Goal: Task Accomplishment & Management: Use online tool/utility

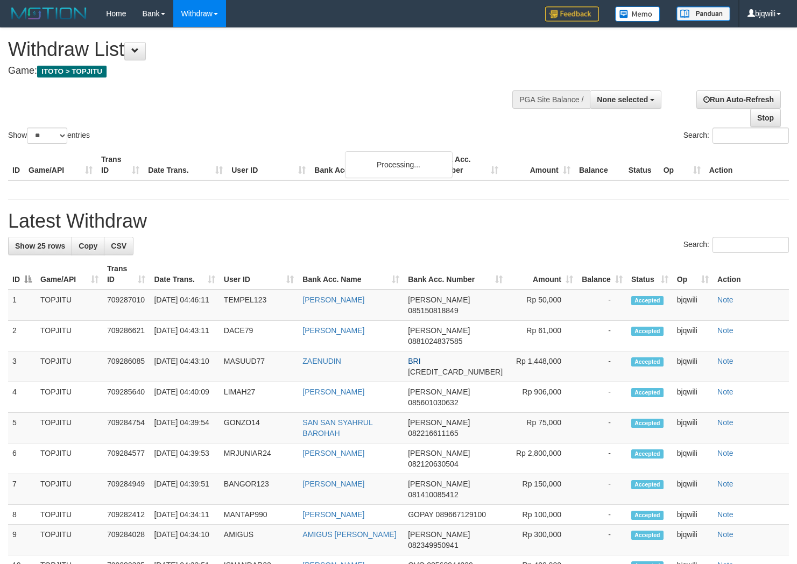
select select
select select "**"
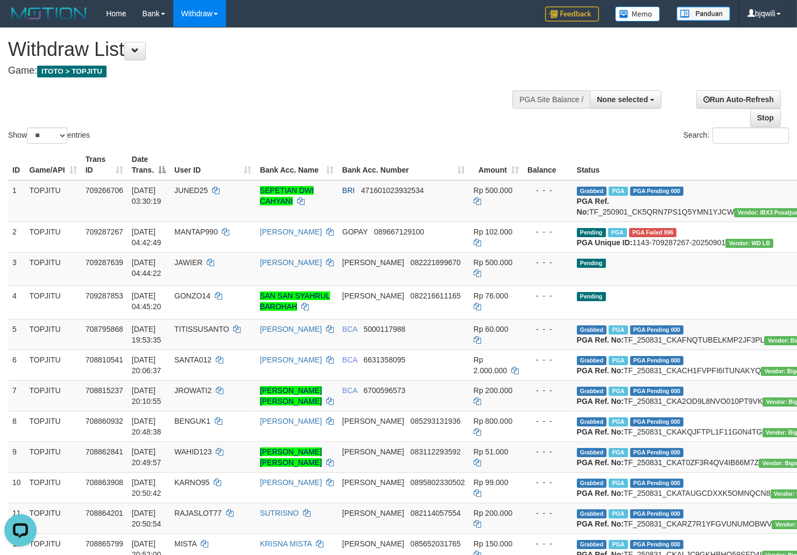
click at [266, 67] on h4 "Game: ITOTO > TOPJITU" at bounding box center [264, 71] width 512 height 11
drag, startPoint x: 172, startPoint y: 42, endPoint x: 192, endPoint y: 62, distance: 27.8
click at [173, 42] on h1 "Withdraw List" at bounding box center [264, 50] width 512 height 22
click at [208, 68] on h4 "Game: ITOTO > TOPJITU" at bounding box center [264, 71] width 512 height 11
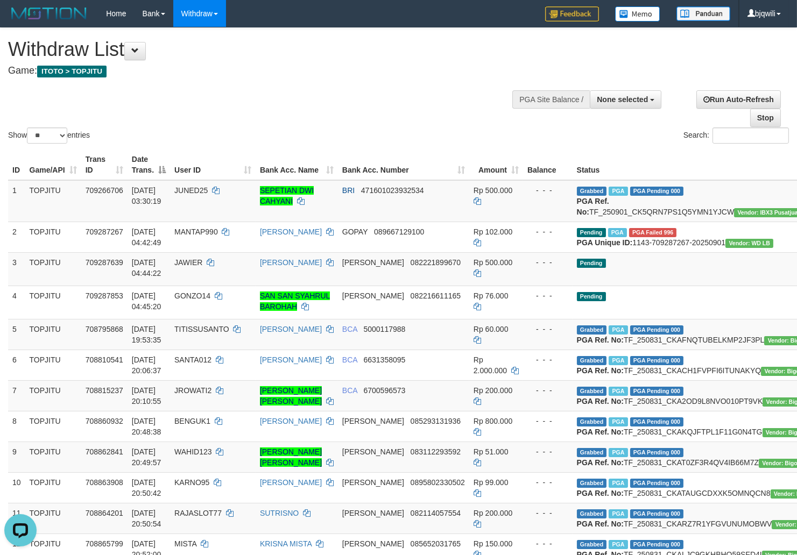
click at [243, 110] on div "Show ** ** ** *** entries Search:" at bounding box center [398, 87] width 797 height 118
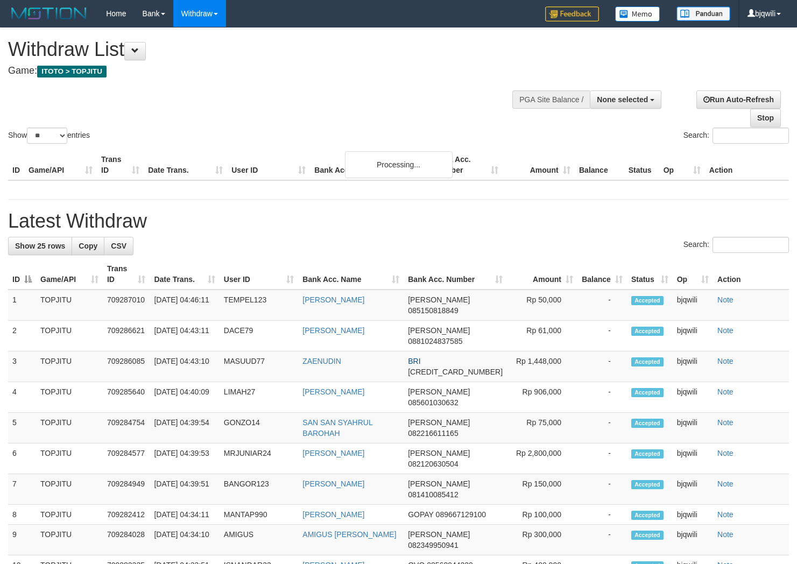
select select
select select "**"
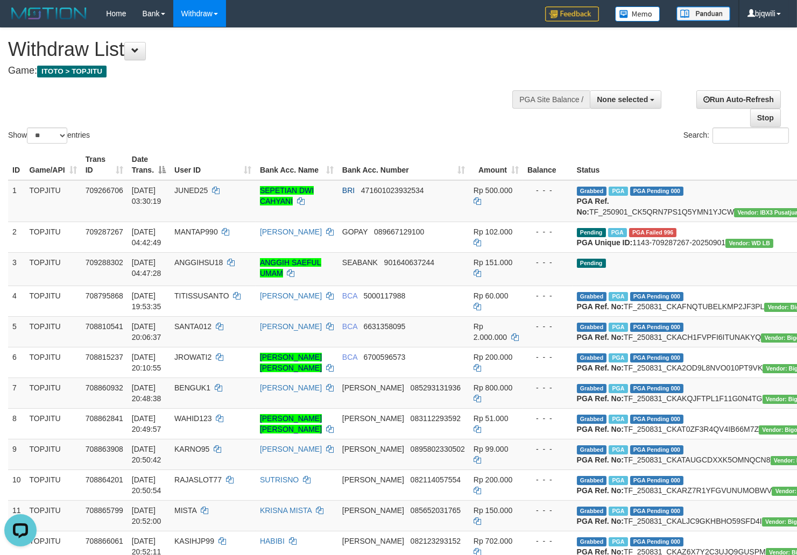
click at [257, 105] on div "Show ** ** ** *** entries Search:" at bounding box center [398, 87] width 797 height 118
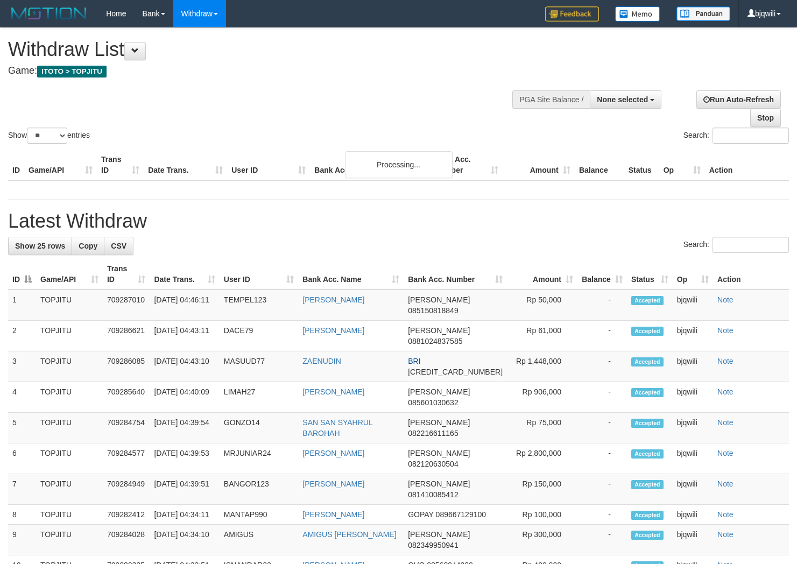
select select
select select "**"
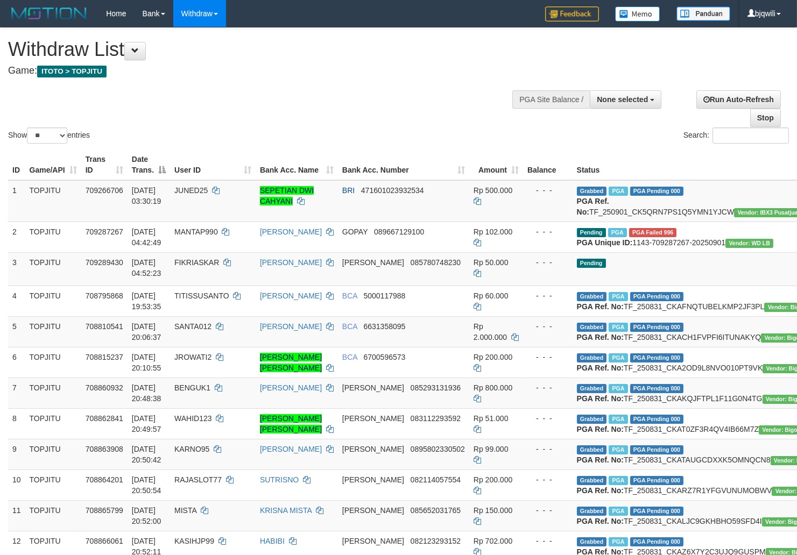
click at [348, 61] on div "Withdraw List Game: ITOTO > TOPJITU" at bounding box center [264, 57] width 512 height 37
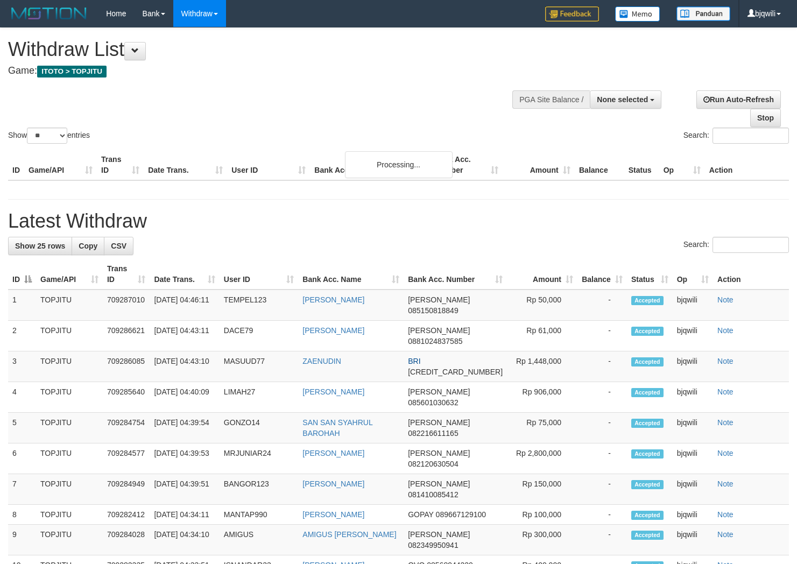
select select
select select "**"
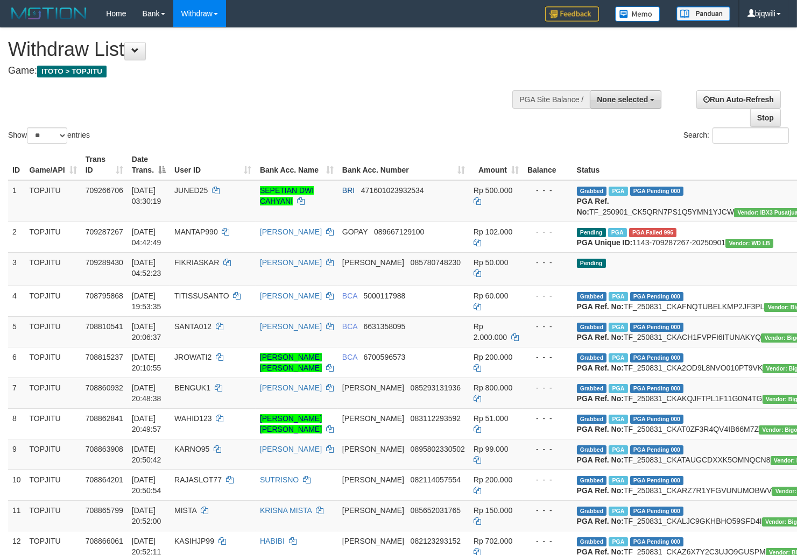
click at [631, 103] on span "None selected" at bounding box center [622, 99] width 51 height 9
click at [608, 152] on label "[ITOTO] TOPJITU" at bounding box center [614, 154] width 93 height 14
select select "****"
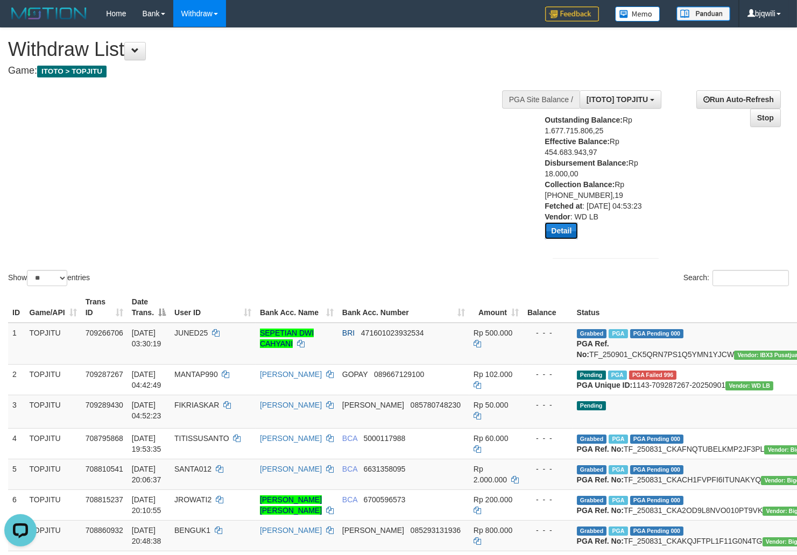
click at [557, 239] on button "Detail" at bounding box center [560, 230] width 33 height 17
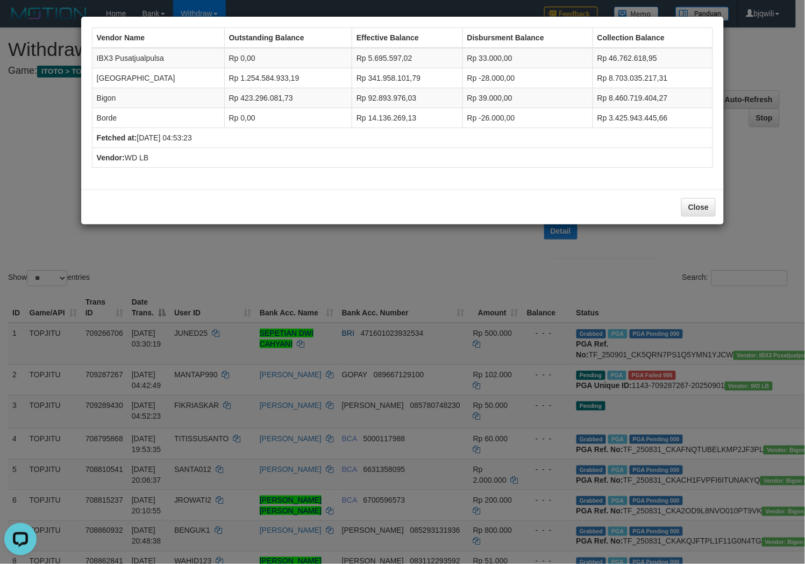
click at [428, 249] on div "Vendor Name Outstanding Balance Effective Balance Disbursment Balance Collectio…" at bounding box center [402, 282] width 805 height 564
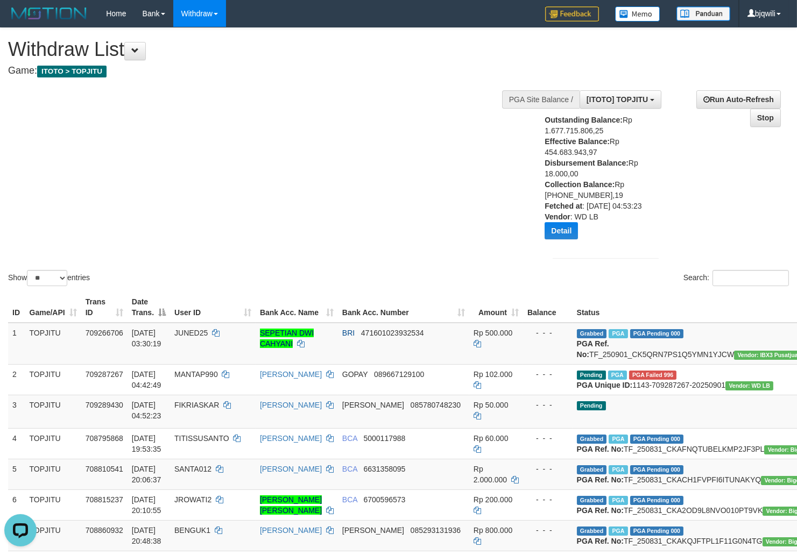
click at [264, 181] on div "Show ** ** ** *** entries Search:" at bounding box center [398, 158] width 797 height 260
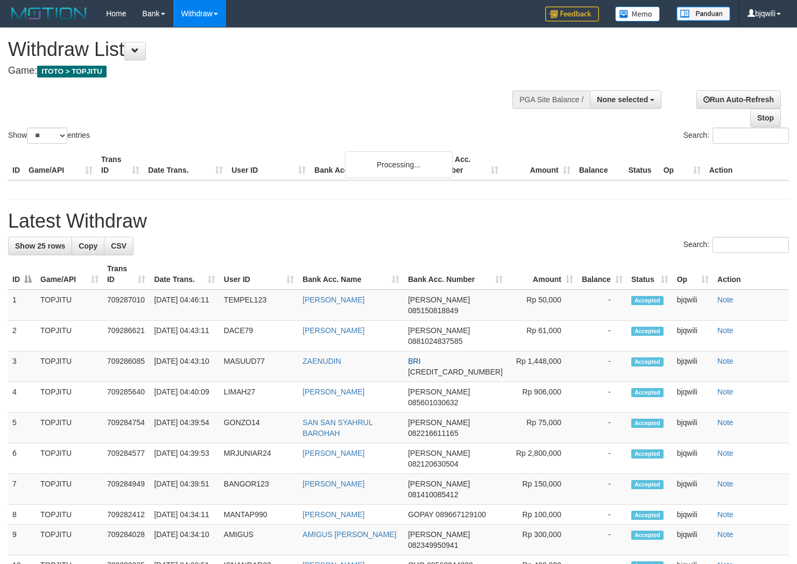
select select
select select "**"
select select
select select "**"
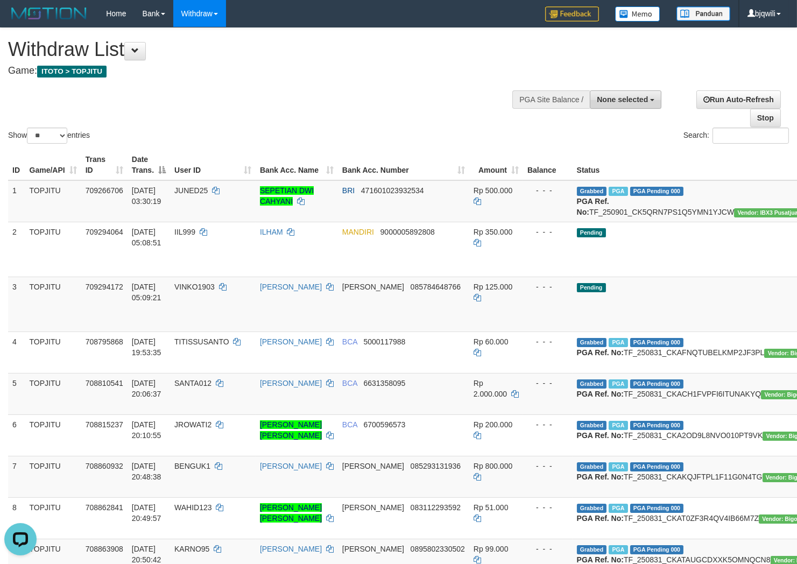
click at [614, 104] on button "None selected" at bounding box center [626, 99] width 72 height 18
click at [620, 153] on label "[ITOTO] TOPJITU" at bounding box center [614, 154] width 93 height 14
select select "****"
click at [230, 92] on div "Show ** ** ** *** entries Search:" at bounding box center [398, 87] width 797 height 118
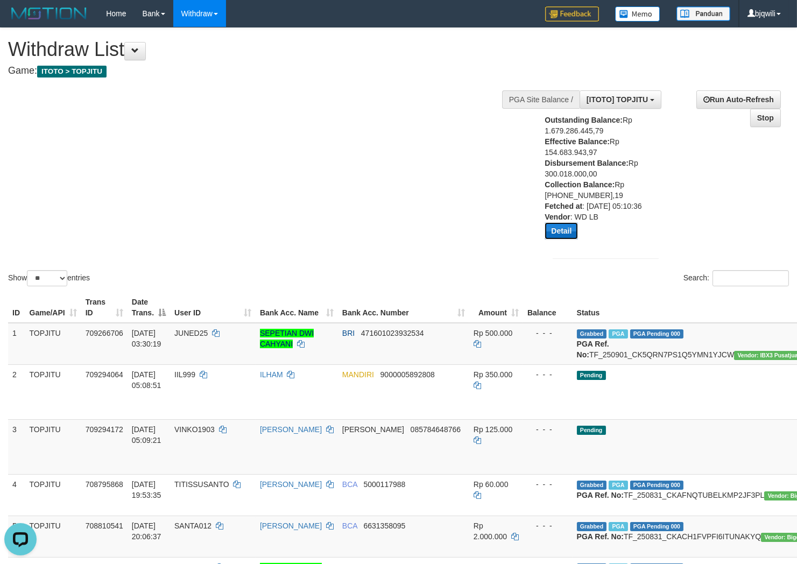
click at [567, 239] on button "Detail" at bounding box center [560, 230] width 33 height 17
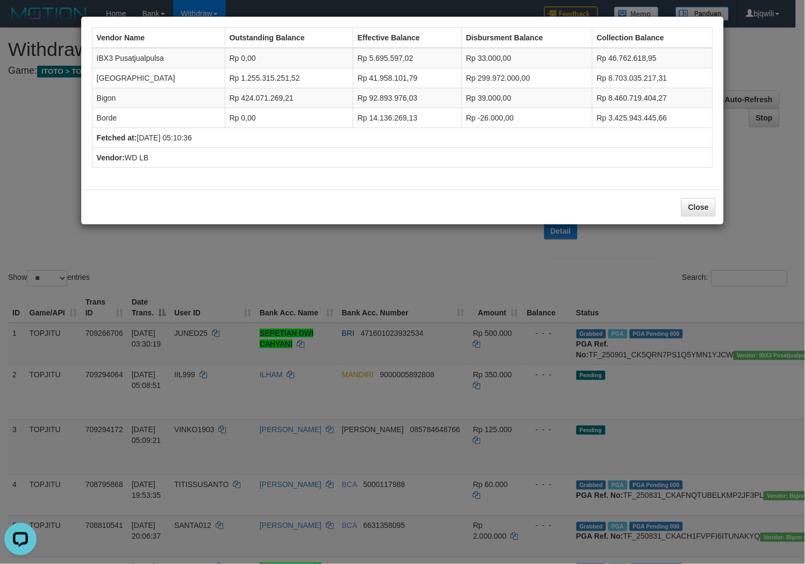
click at [418, 248] on div "Vendor Name Outstanding Balance Effective Balance Disbursment Balance Collectio…" at bounding box center [402, 282] width 805 height 564
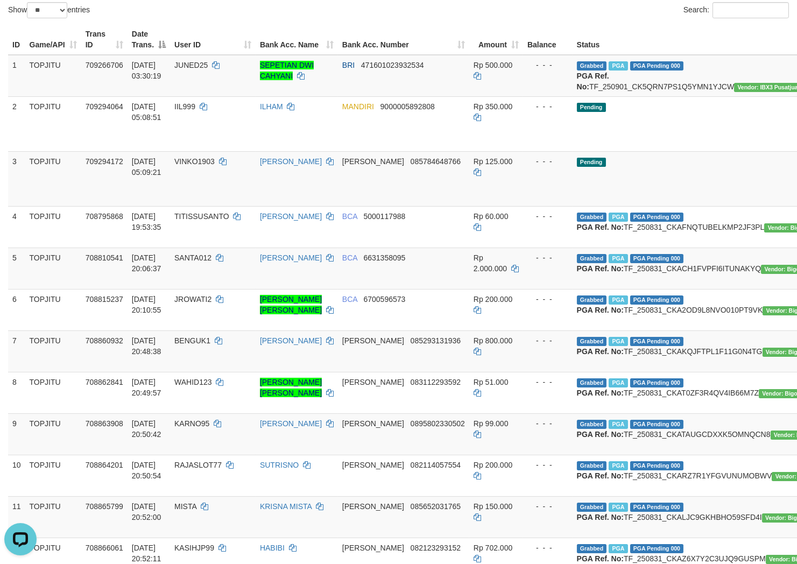
scroll to position [239, 0]
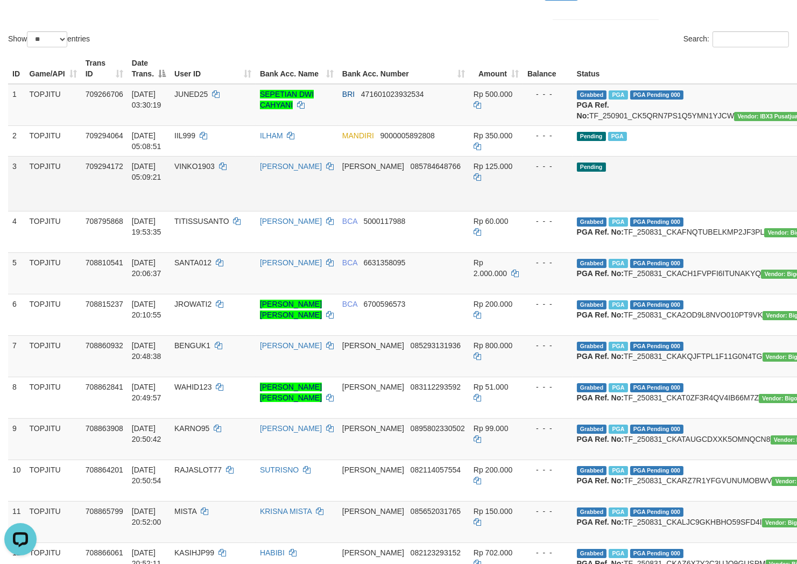
click at [646, 201] on td "Pending" at bounding box center [703, 183] width 262 height 55
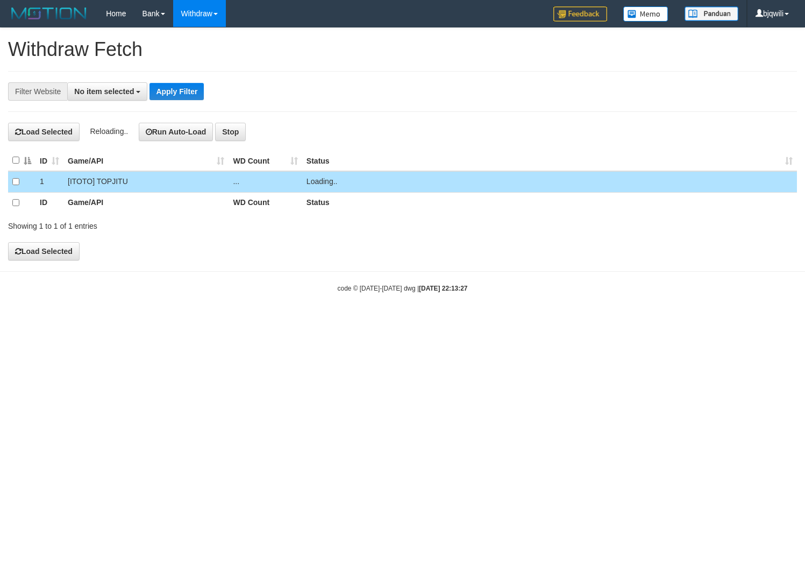
select select
click at [36, 535] on button "Open LiveChat chat widget" at bounding box center [20, 538] width 32 height 32
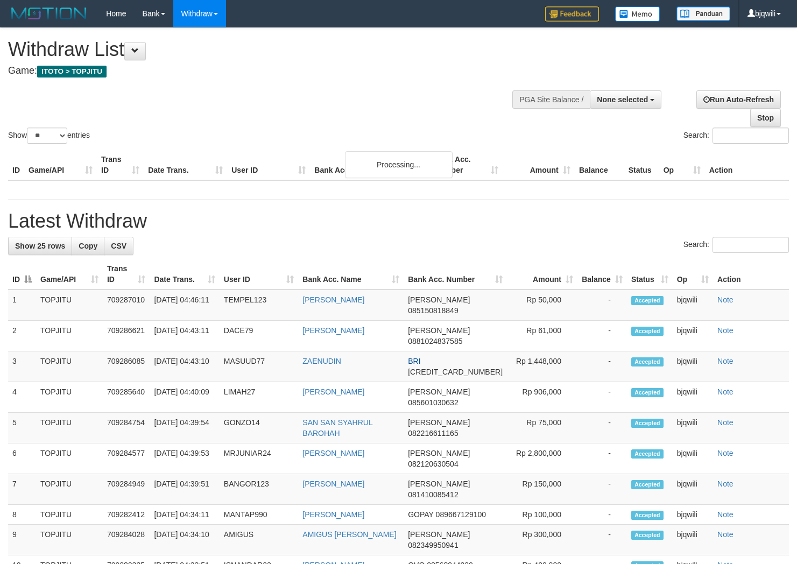
select select
select select "**"
select select
select select "**"
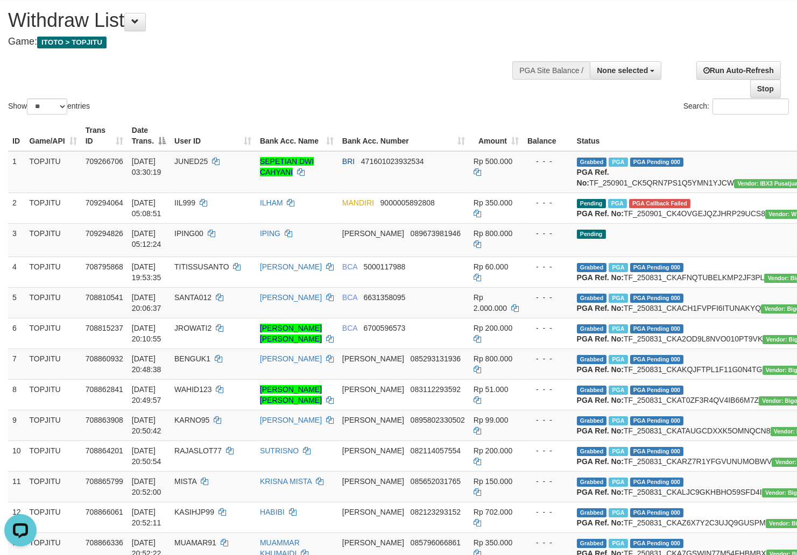
click at [340, 72] on div "Show ** ** ** *** entries Search:" at bounding box center [398, 58] width 797 height 118
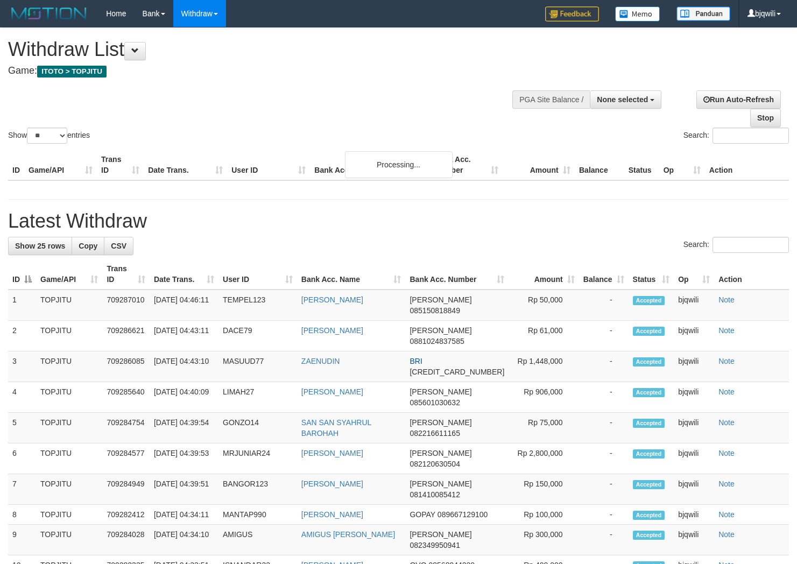
select select
select select "**"
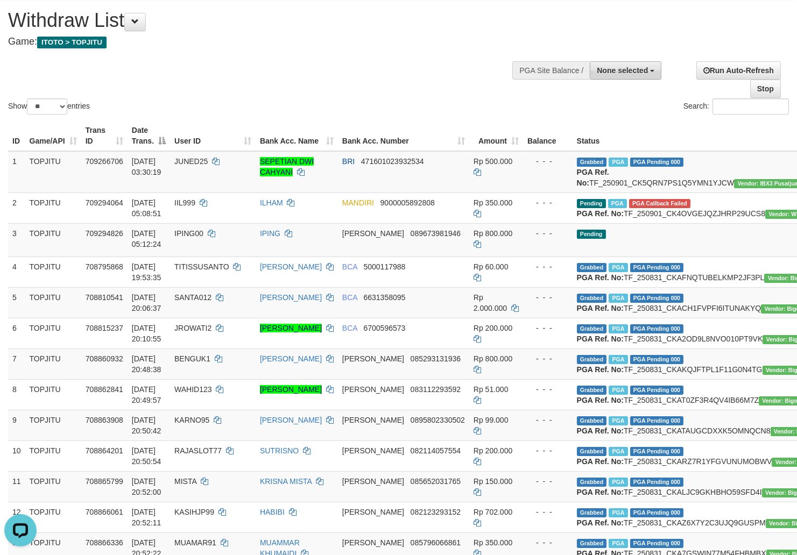
click at [611, 72] on span "None selected" at bounding box center [622, 70] width 51 height 9
click at [597, 123] on label "[ITOTO] TOPJITU" at bounding box center [614, 125] width 93 height 14
select select "****"
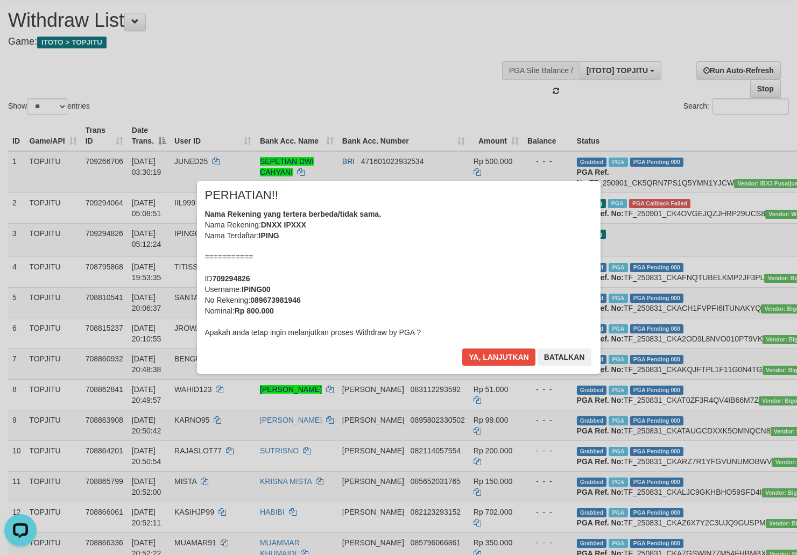
click at [244, 308] on b "Rp 800.000" at bounding box center [254, 311] width 39 height 9
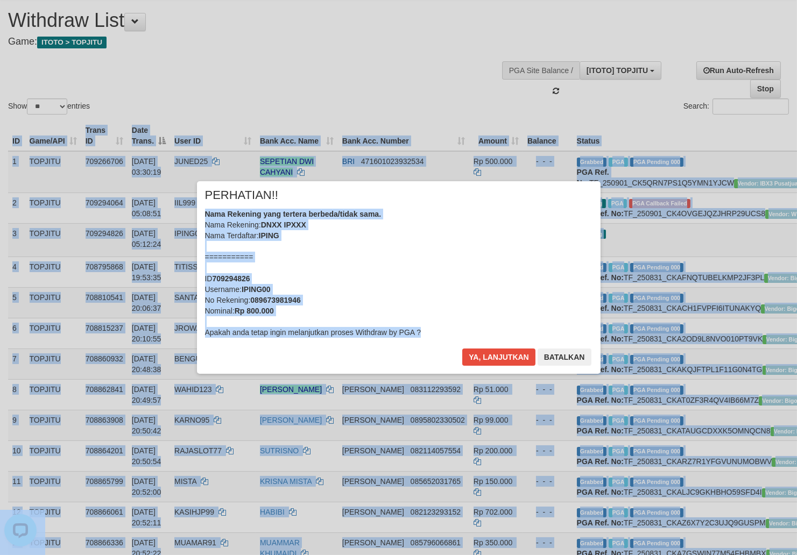
drag, startPoint x: 476, startPoint y: 348, endPoint x: 862, endPoint y: 330, distance: 386.2
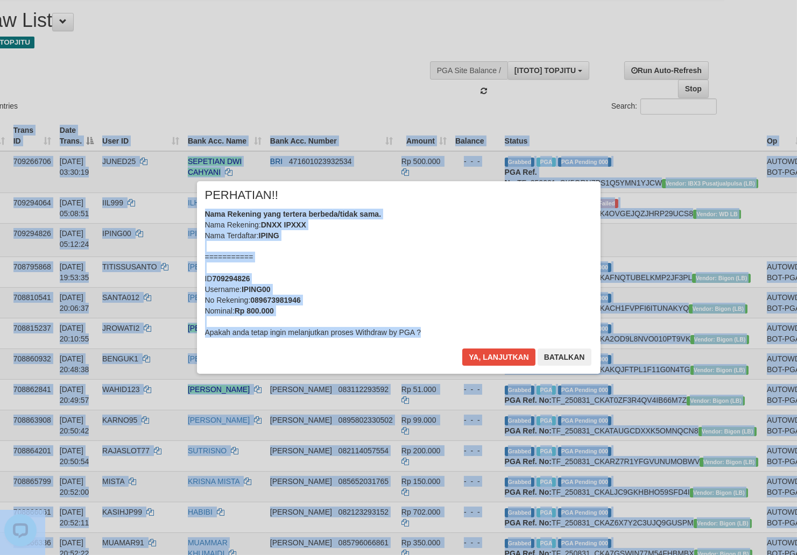
click at [302, 261] on div "Nama Rekening yang tertera berbeda/tidak sama. Nama Rekening: DNXX IPXXX Nama T…" at bounding box center [398, 273] width 387 height 129
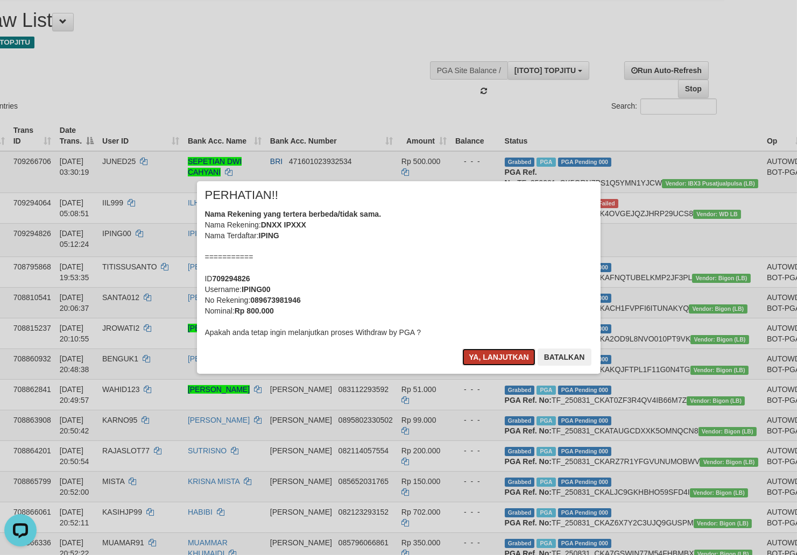
click at [498, 353] on button "Ya, lanjutkan" at bounding box center [498, 357] width 73 height 17
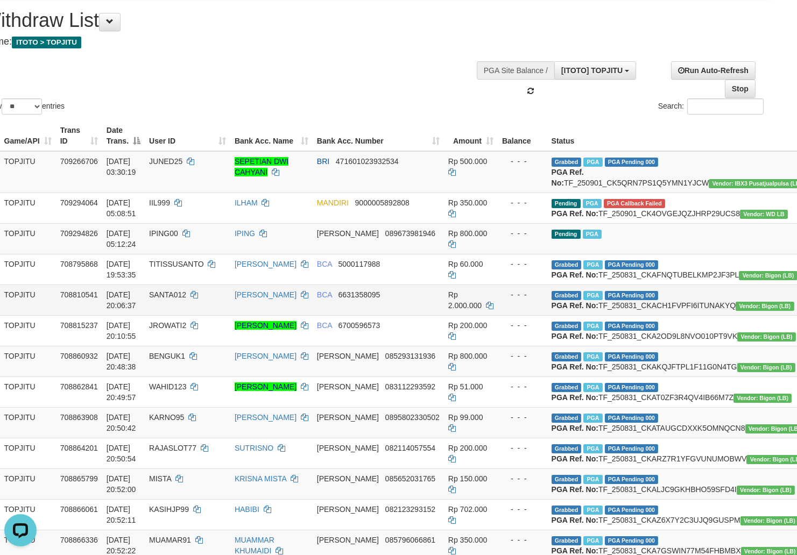
scroll to position [29, 0]
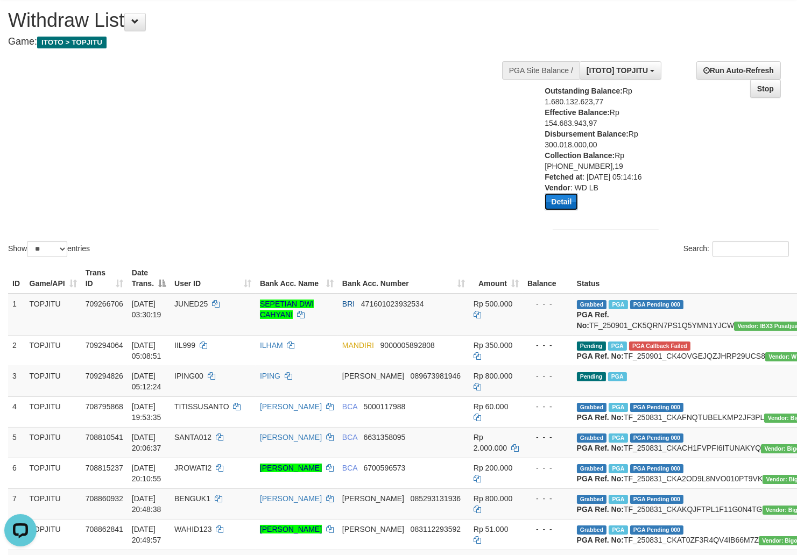
click at [548, 210] on button "Detail" at bounding box center [560, 201] width 33 height 17
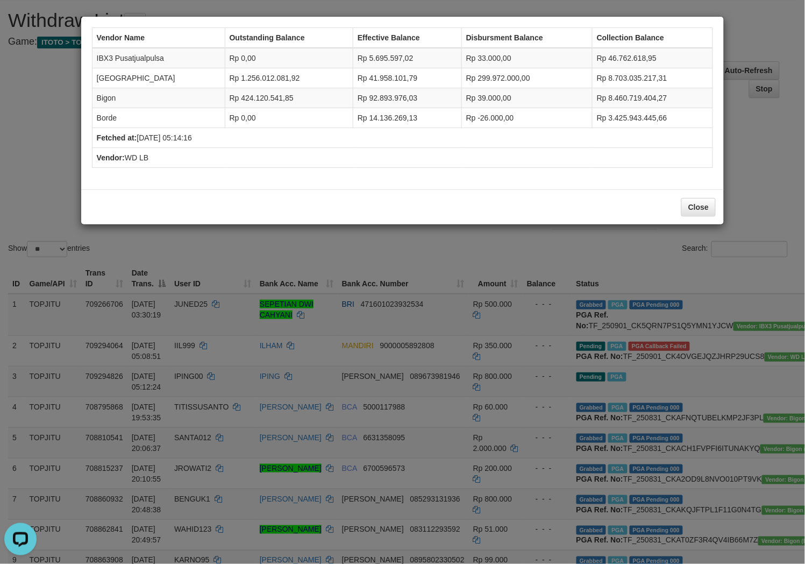
click at [393, 236] on div "Vendor Name Outstanding Balance Effective Balance Disbursment Balance Collectio…" at bounding box center [402, 282] width 805 height 564
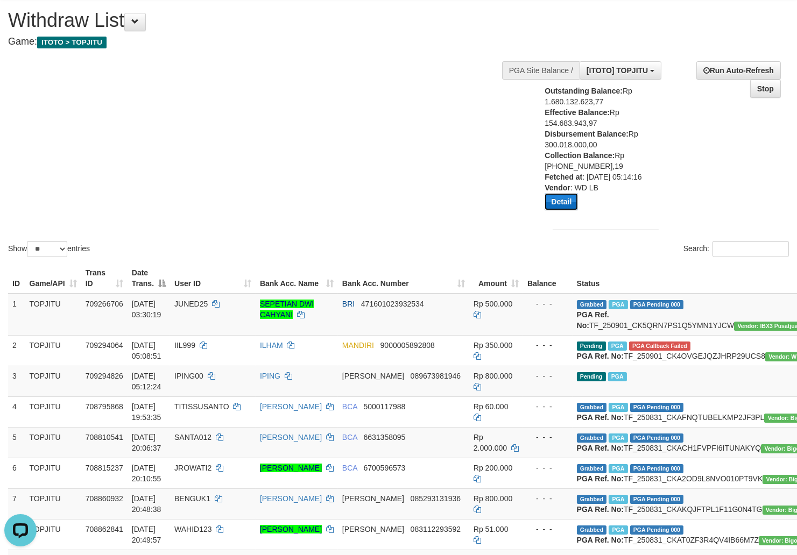
click at [561, 210] on button "Detail" at bounding box center [560, 201] width 33 height 17
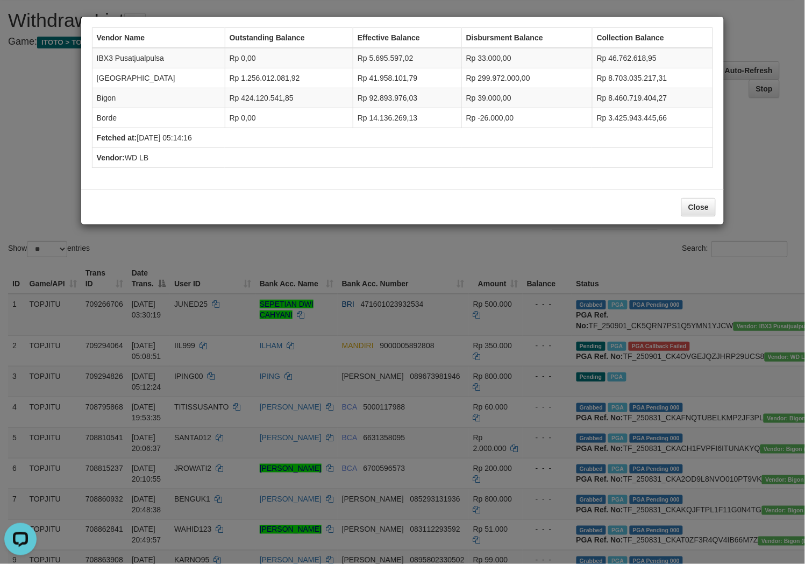
click at [391, 234] on div "Vendor Name Outstanding Balance Effective Balance Disbursment Balance Collectio…" at bounding box center [402, 282] width 805 height 564
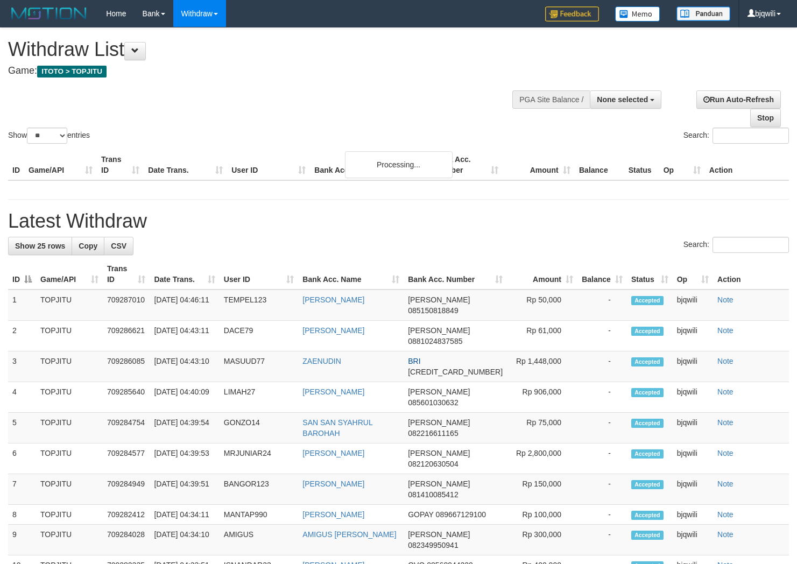
select select
select select "**"
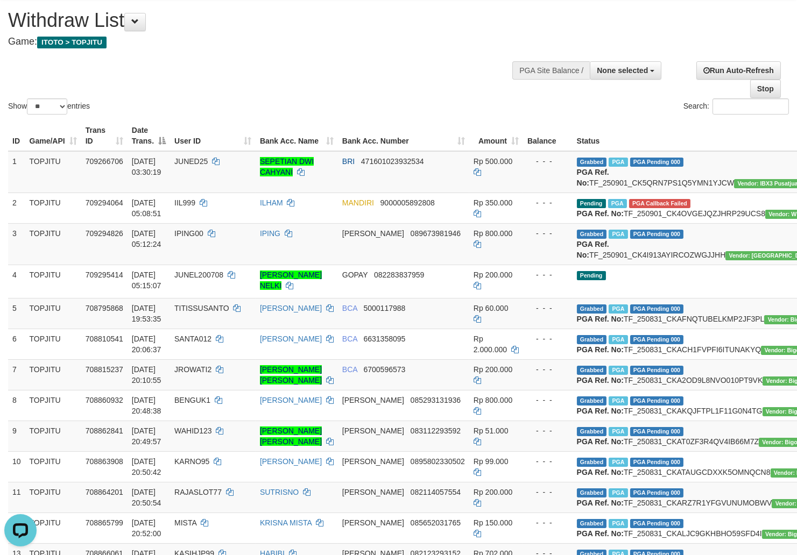
click at [407, 80] on div "Show ** ** ** *** entries Search:" at bounding box center [398, 58] width 797 height 118
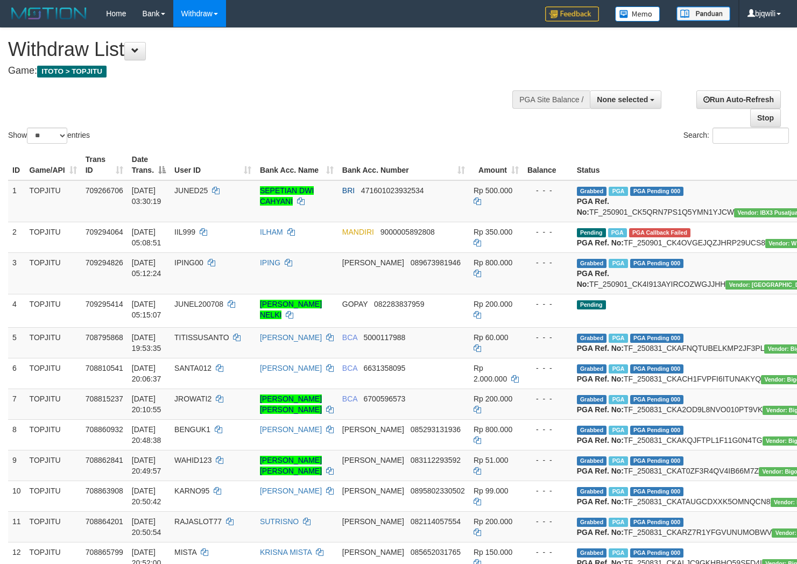
select select
select select "**"
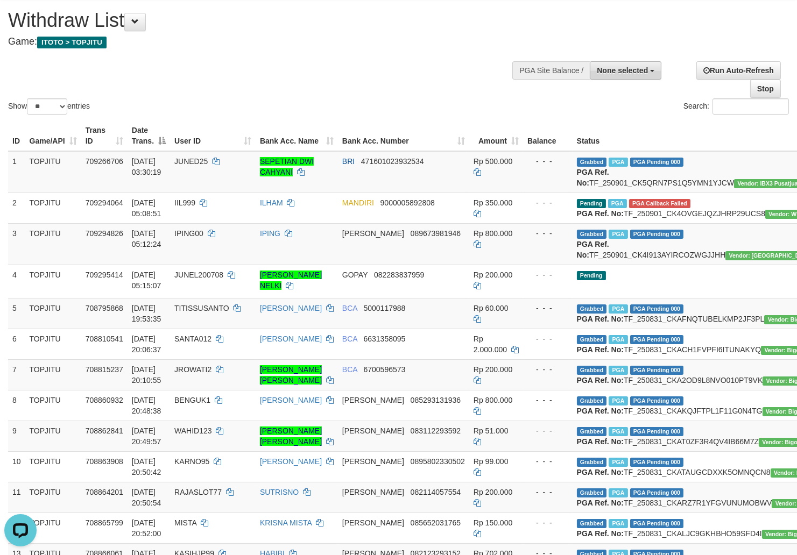
click at [610, 72] on span "None selected" at bounding box center [622, 70] width 51 height 9
click at [598, 121] on label "[ITOTO] TOPJITU" at bounding box center [614, 125] width 93 height 14
select select "****"
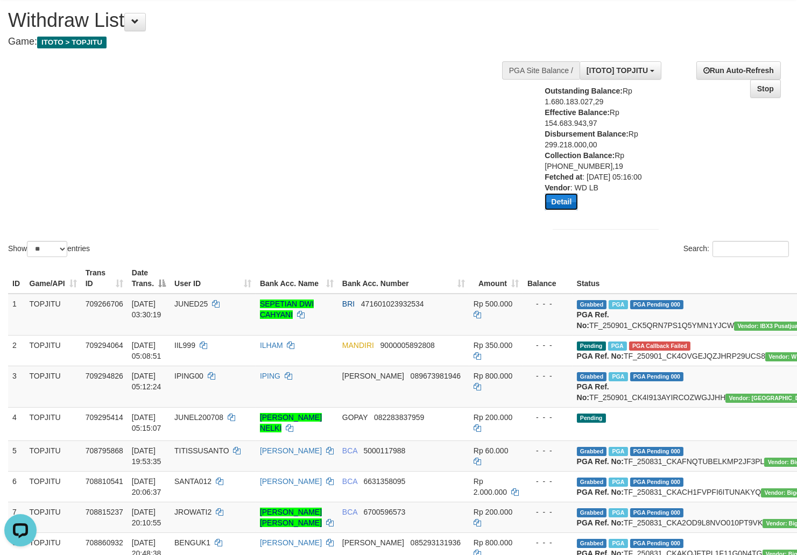
click at [560, 207] on button "Detail" at bounding box center [560, 201] width 33 height 17
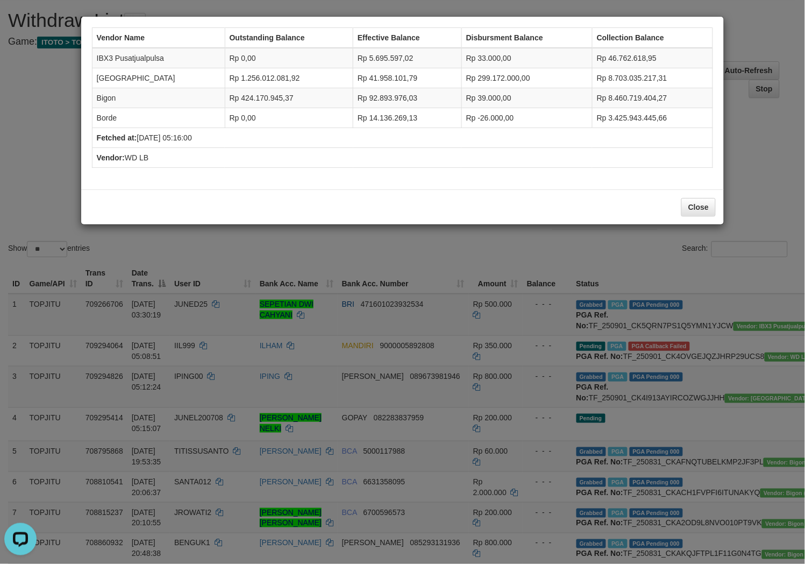
click at [406, 239] on div "Vendor Name Outstanding Balance Effective Balance Disbursment Balance Collectio…" at bounding box center [402, 282] width 805 height 564
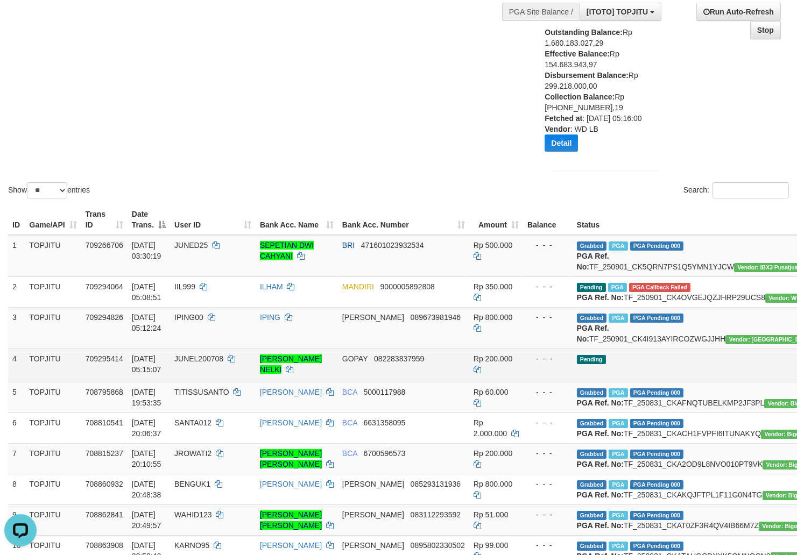
scroll to position [148, 0]
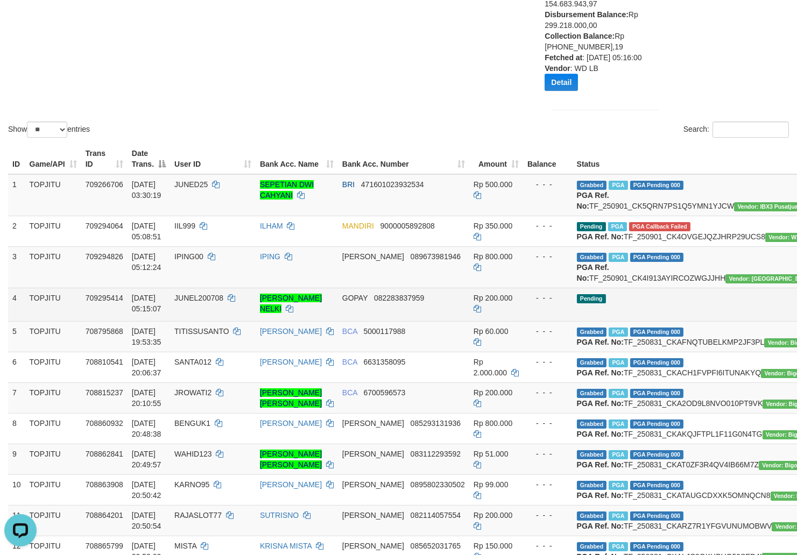
click at [603, 321] on td "Pending" at bounding box center [703, 304] width 262 height 33
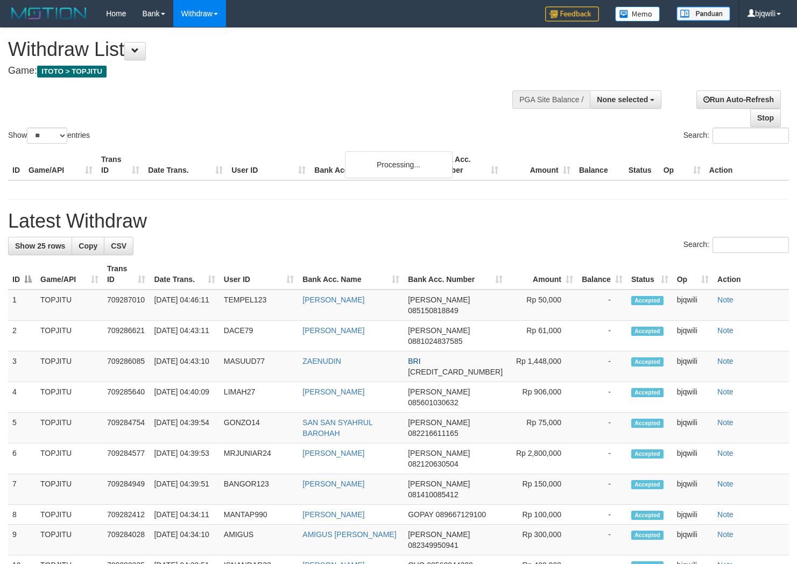
select select
select select "**"
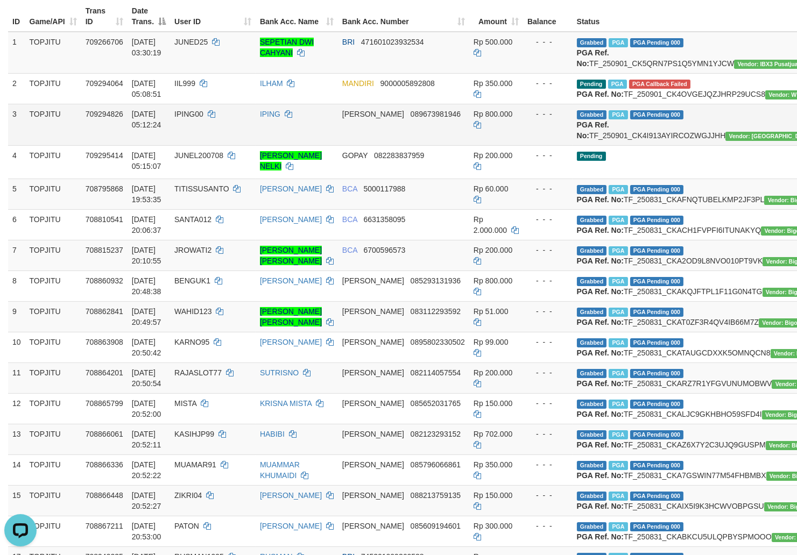
click at [235, 145] on td "IPING00" at bounding box center [213, 124] width 86 height 41
click at [93, 209] on td "708795868" at bounding box center [104, 194] width 46 height 31
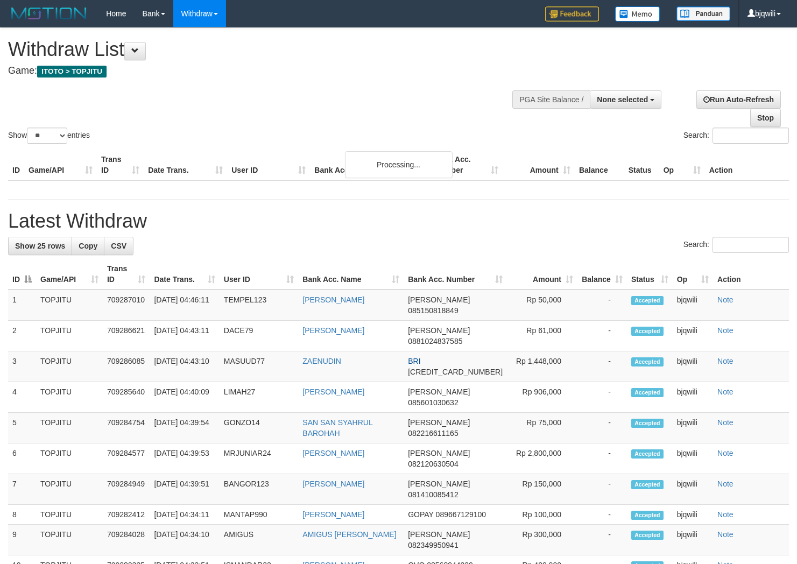
select select
select select "**"
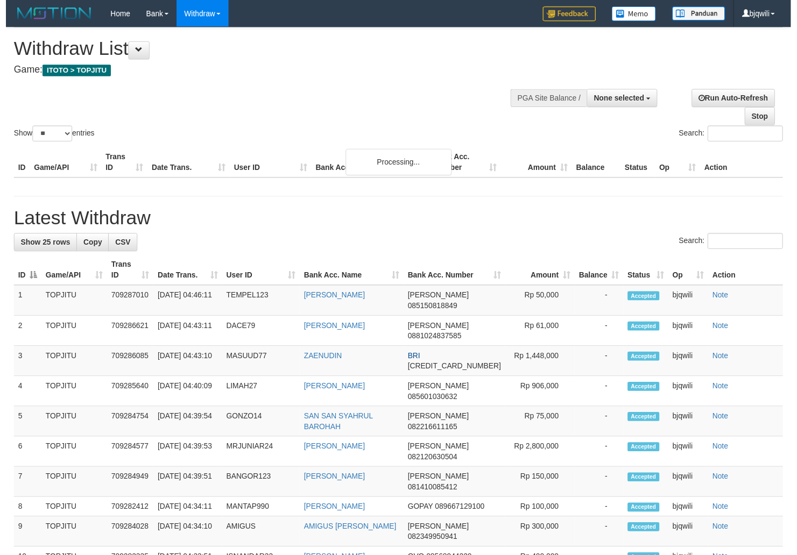
scroll to position [148, 0]
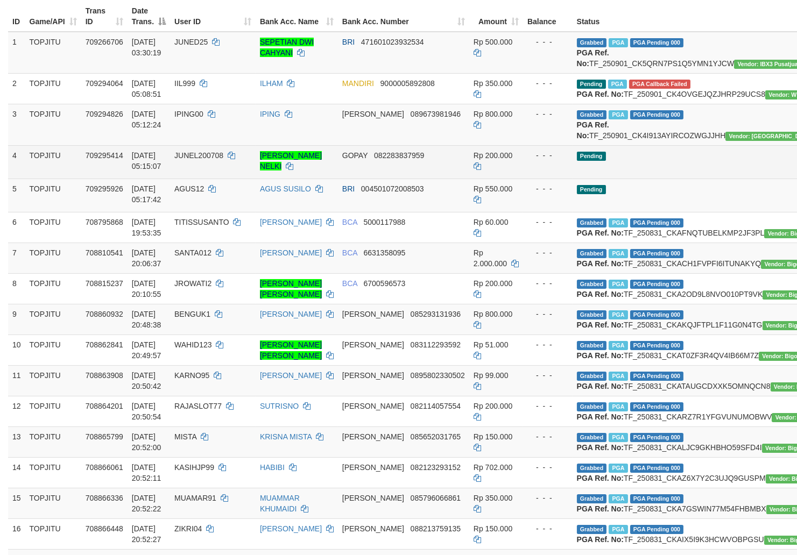
click at [642, 179] on td "Pending" at bounding box center [703, 161] width 262 height 33
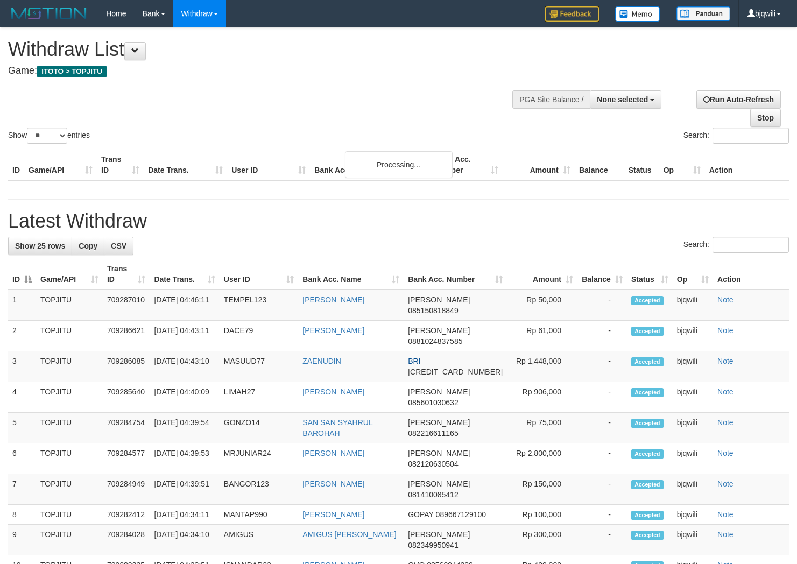
select select
select select "**"
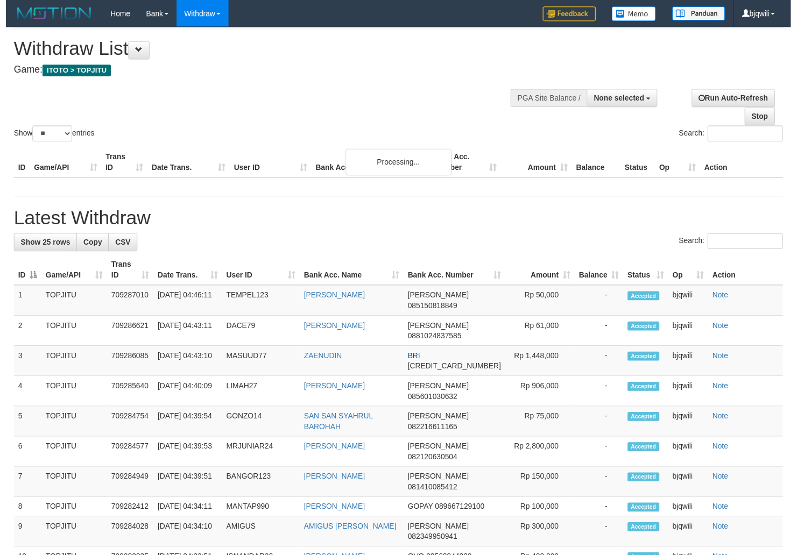
scroll to position [148, 0]
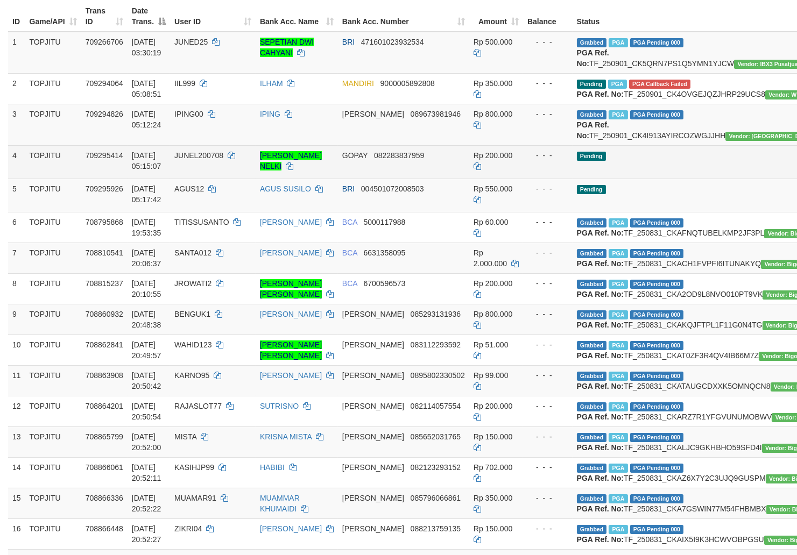
click at [583, 179] on td "Pending" at bounding box center [703, 161] width 262 height 33
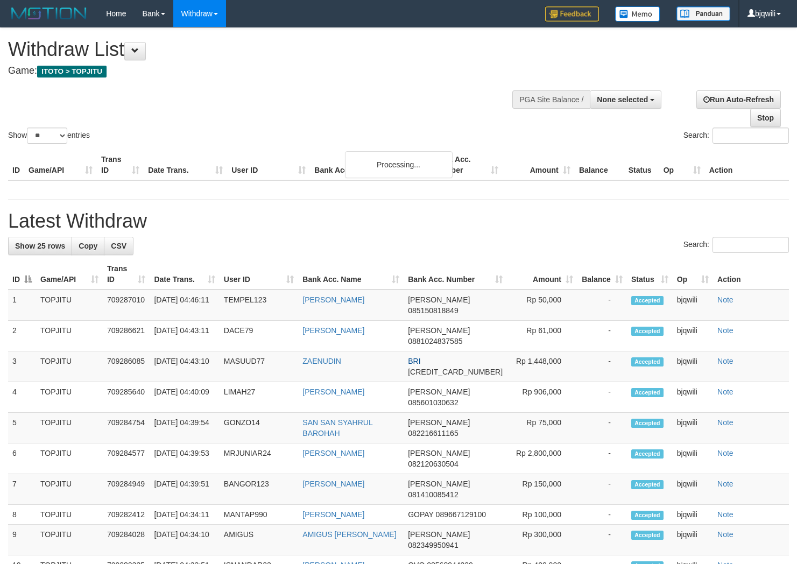
select select
select select "**"
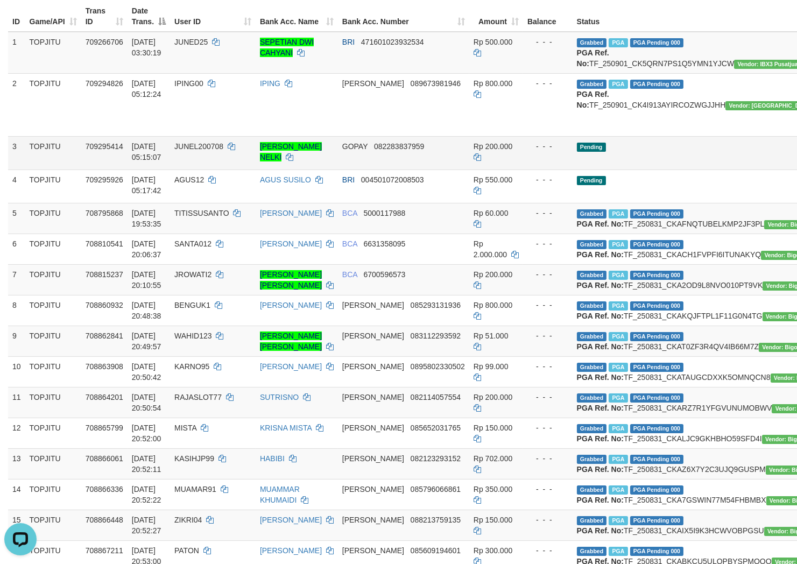
click at [604, 169] on td "Pending" at bounding box center [703, 152] width 262 height 33
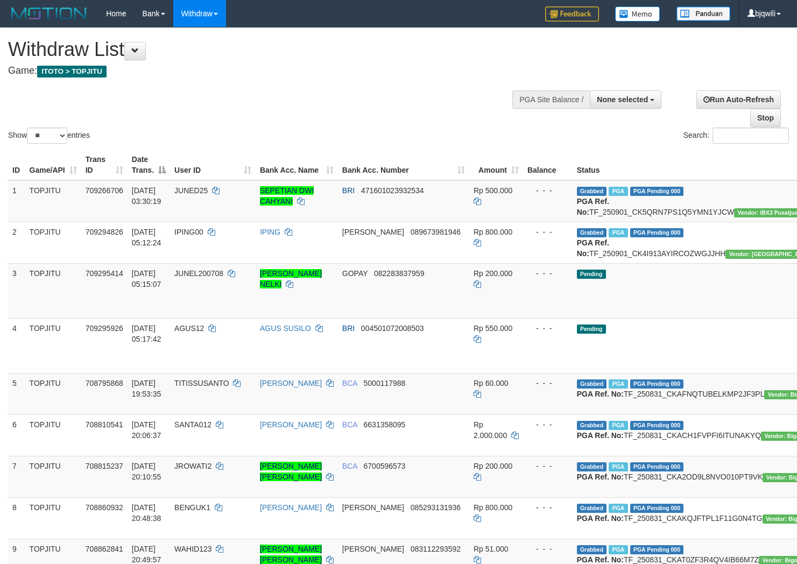
select select
select select "**"
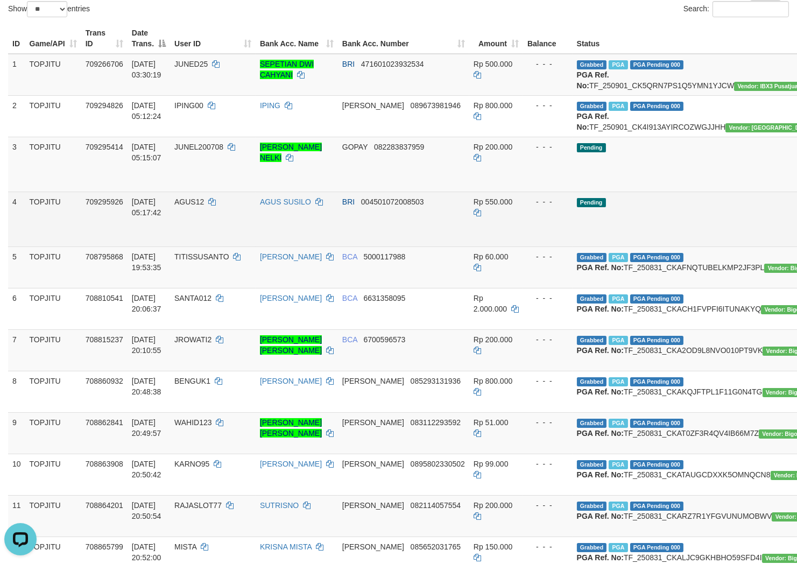
click at [160, 217] on span "[DATE] 05:17:42" at bounding box center [147, 206] width 30 height 19
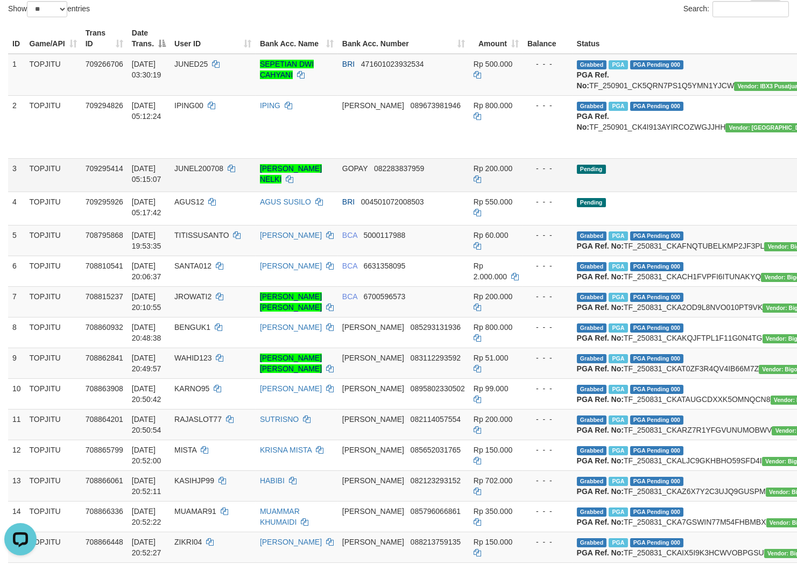
click at [622, 192] on td "Pending" at bounding box center [703, 174] width 262 height 33
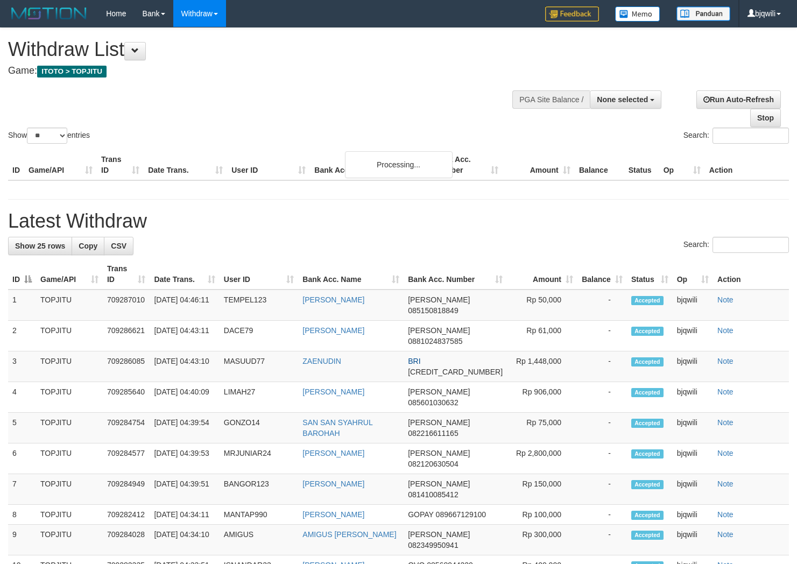
select select
select select "**"
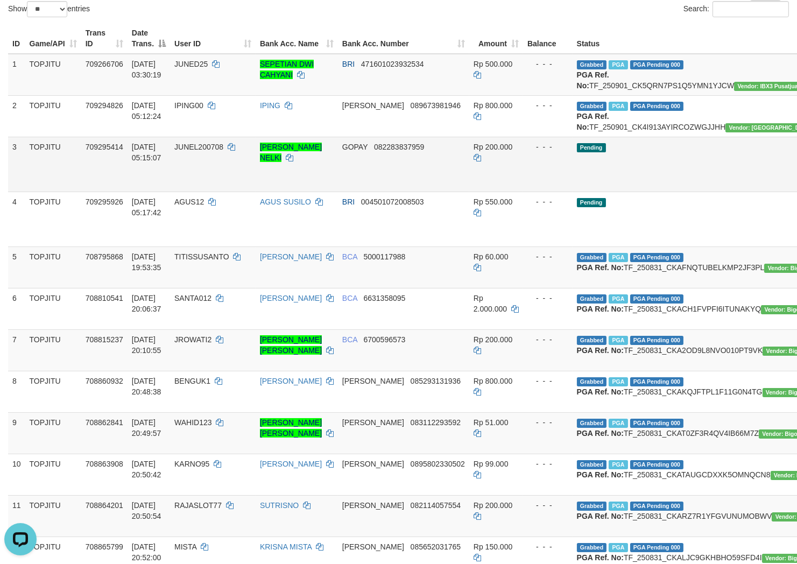
click at [609, 192] on td "Pending" at bounding box center [703, 164] width 262 height 55
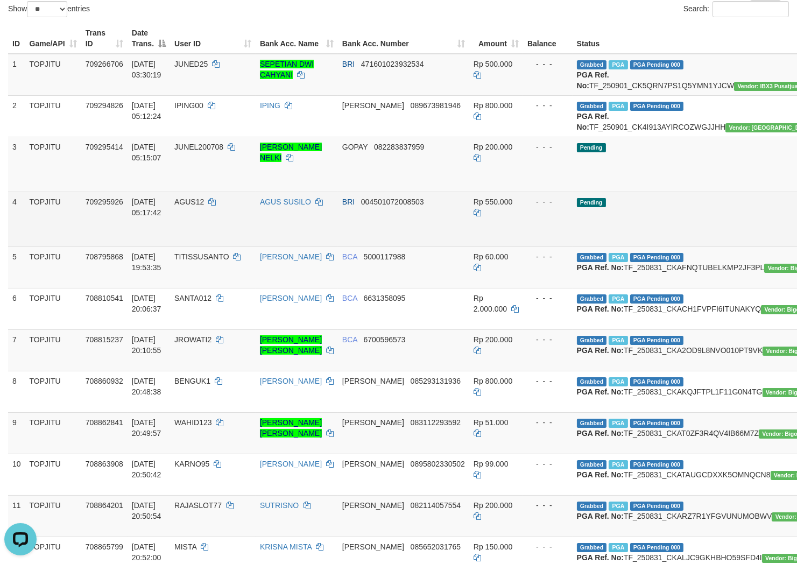
click at [291, 244] on td "AGUS SUSILO" at bounding box center [297, 219] width 82 height 55
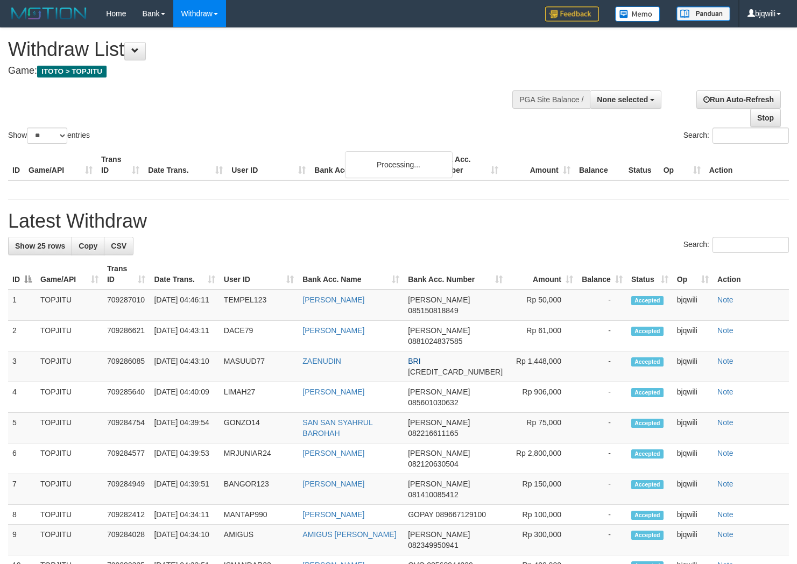
select select
select select "**"
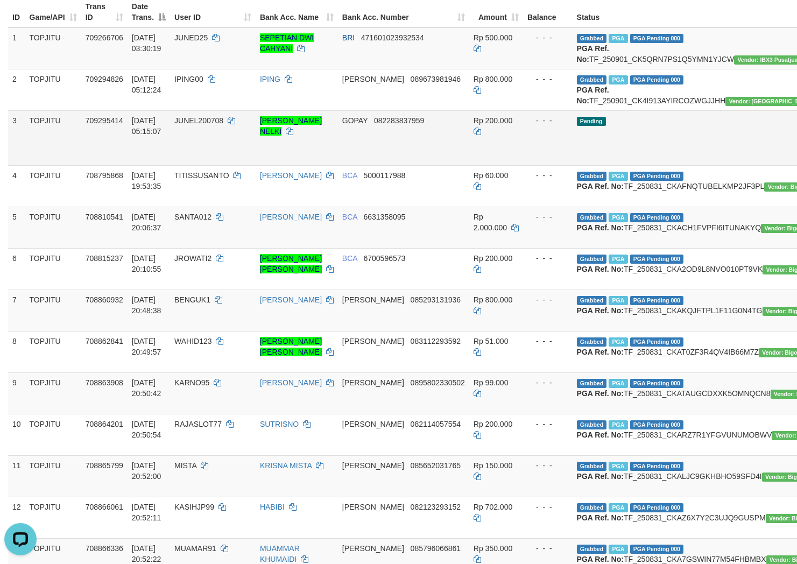
drag, startPoint x: 628, startPoint y: 152, endPoint x: 635, endPoint y: 152, distance: 6.5
click at [630, 152] on td "Pending" at bounding box center [703, 137] width 262 height 55
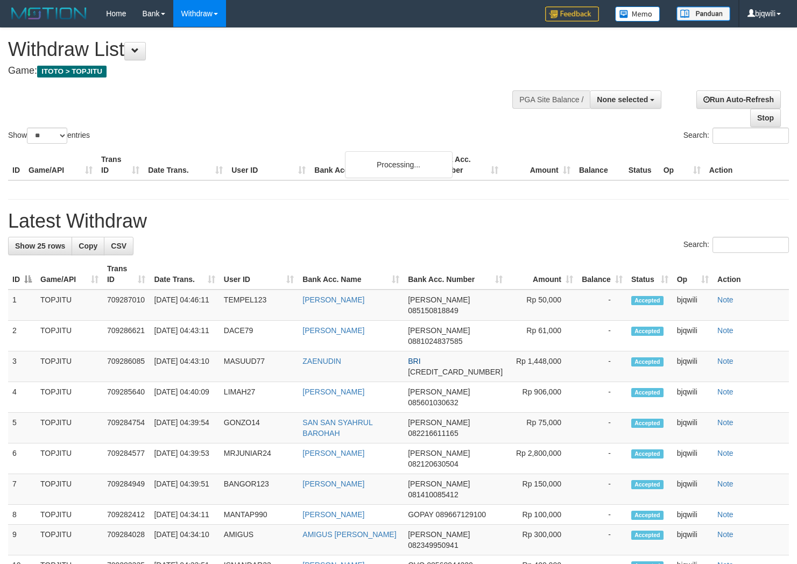
select select
select select "**"
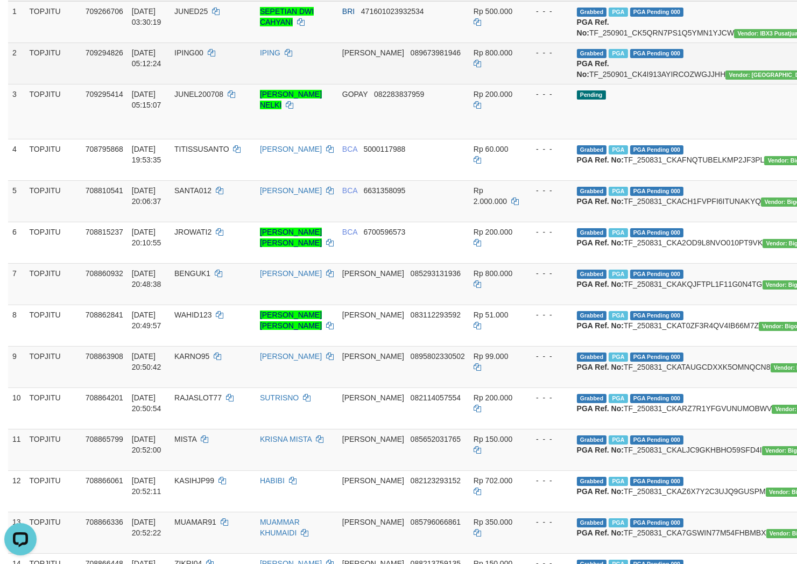
click at [202, 57] on span "IPING00" at bounding box center [188, 52] width 29 height 9
drag, startPoint x: 202, startPoint y: 66, endPoint x: 191, endPoint y: 65, distance: 10.9
click at [191, 57] on span "IPING00" at bounding box center [188, 52] width 29 height 9
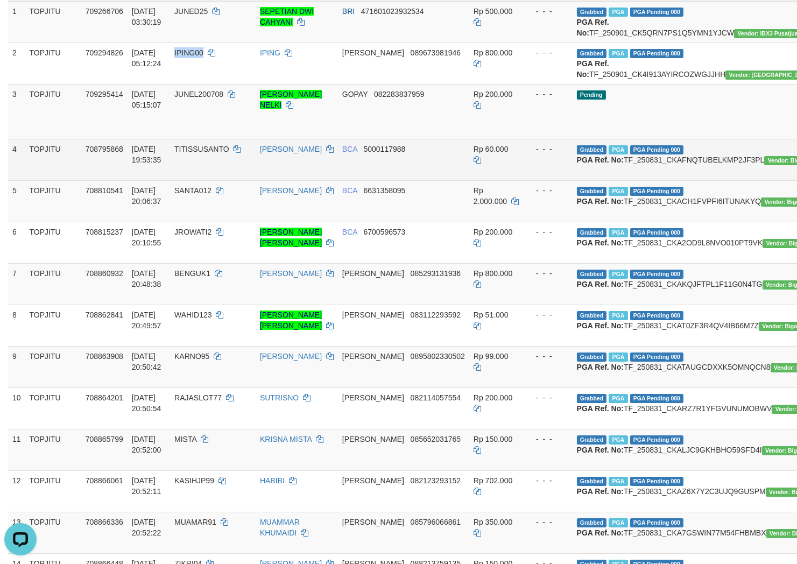
copy span "IPING00"
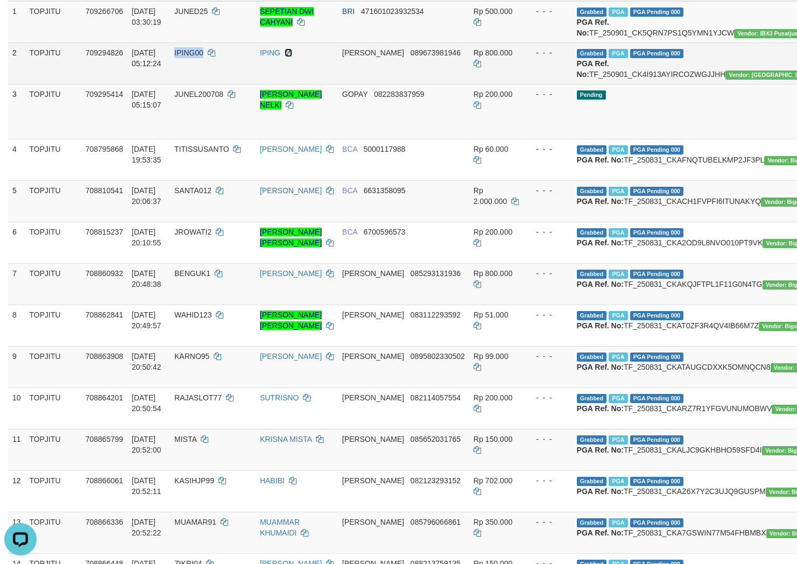
click at [292, 56] on icon at bounding box center [289, 53] width 8 height 8
copy span "IPING00"
drag, startPoint x: 293, startPoint y: 60, endPoint x: 372, endPoint y: 82, distance: 82.6
click at [292, 56] on icon at bounding box center [289, 53] width 8 height 8
click at [618, 79] on td "Grabbed PGA PGA Pending 000 PGA Ref. No: TF_250901_CK4I913AYIRCOZWGJJHH Vendor:…" at bounding box center [703, 63] width 262 height 41
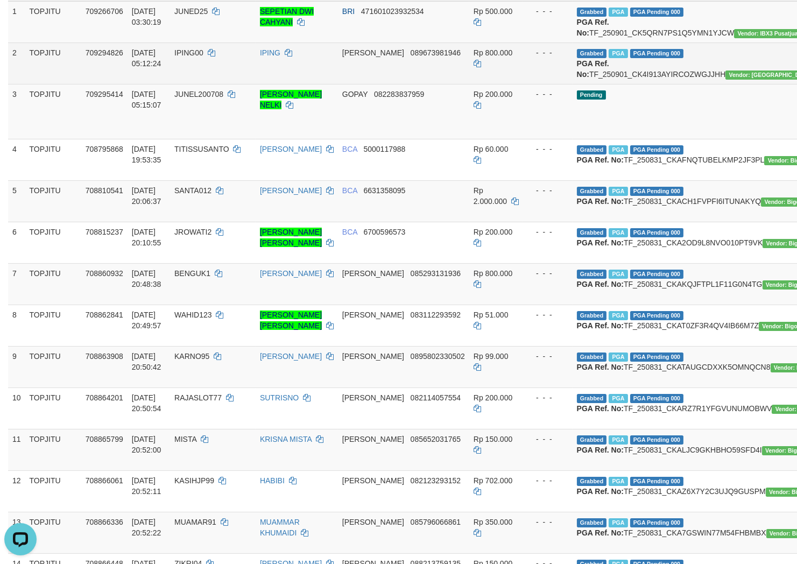
click at [618, 79] on td "Grabbed PGA PGA Pending 000 PGA Ref. No: TF_250901_CK4I913AYIRCOZWGJJHH Vendor:…" at bounding box center [703, 63] width 262 height 41
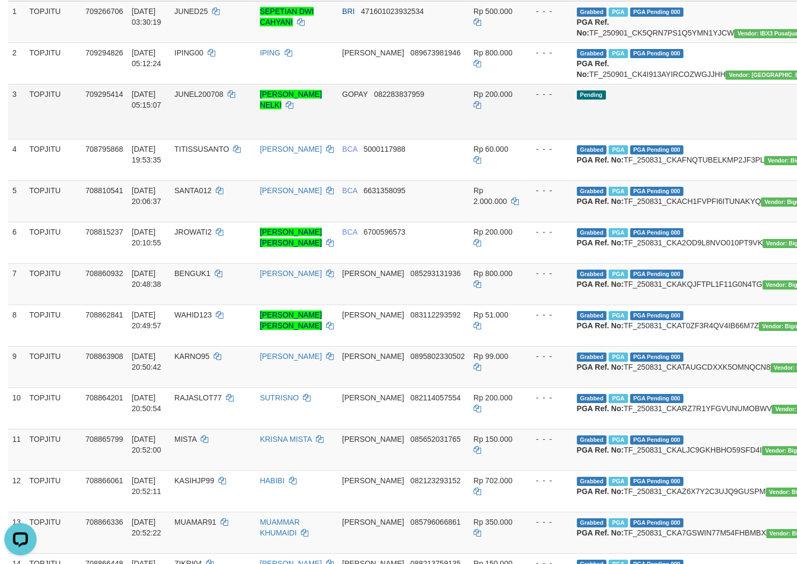
copy td "TF_250901_CK4I913AYIRCOZWGJJHH"
click at [469, 139] on td "Rp 200.000" at bounding box center [496, 111] width 54 height 55
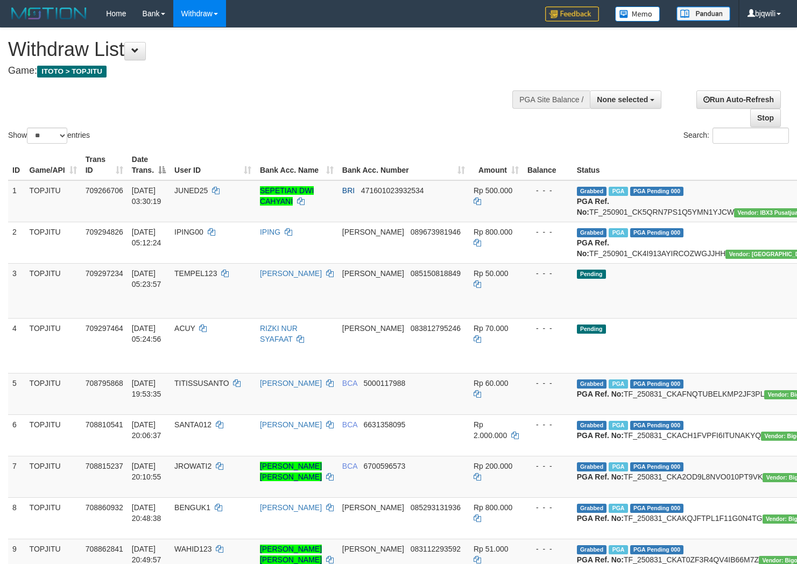
select select
select select "**"
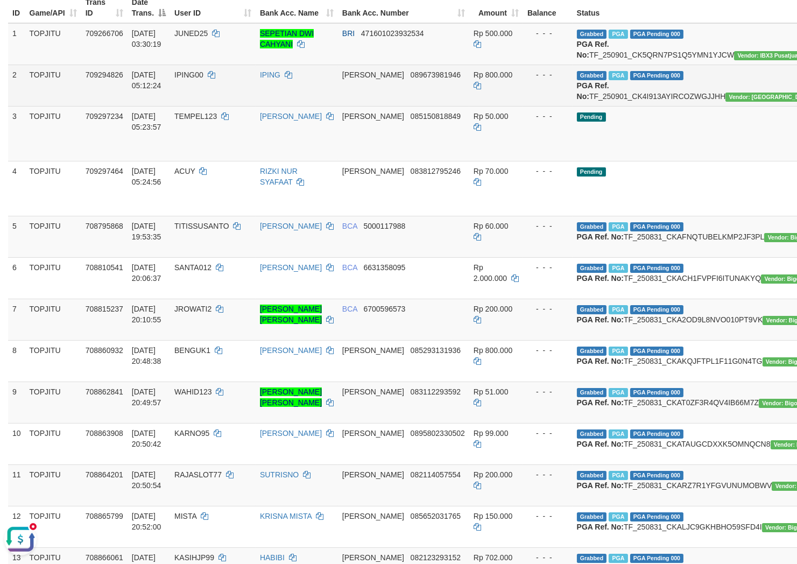
click at [245, 100] on td "IPING00" at bounding box center [213, 85] width 86 height 41
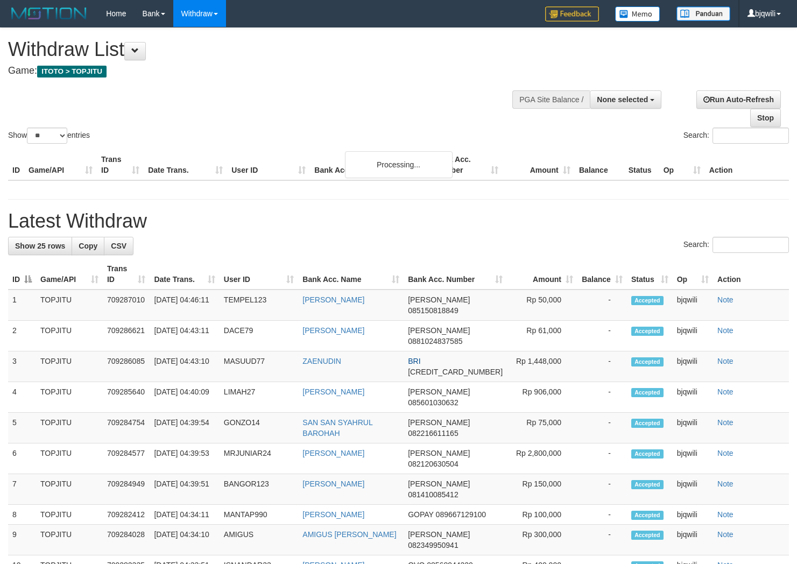
select select
select select "**"
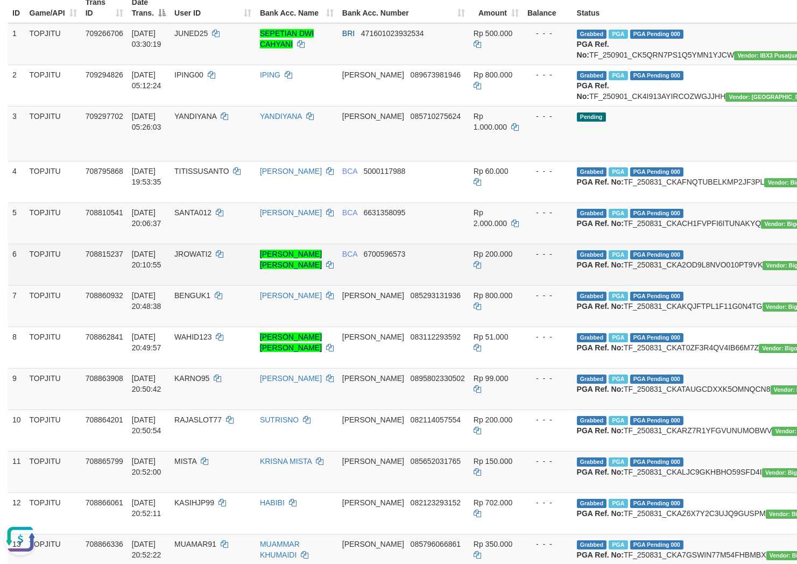
click at [261, 285] on td "[PERSON_NAME] [PERSON_NAME]" at bounding box center [297, 264] width 82 height 41
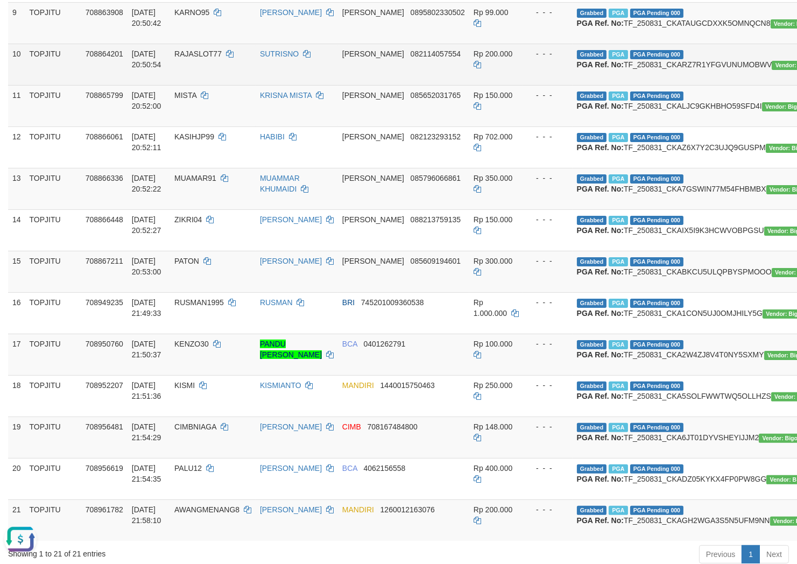
scroll to position [396, 0]
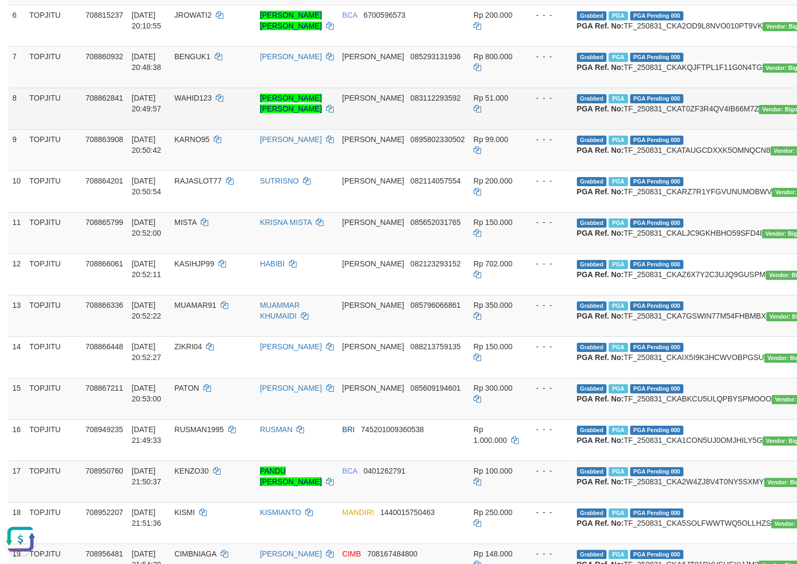
drag, startPoint x: 241, startPoint y: 187, endPoint x: 278, endPoint y: 187, distance: 36.6
click at [244, 129] on td "WAHID123" at bounding box center [213, 108] width 86 height 41
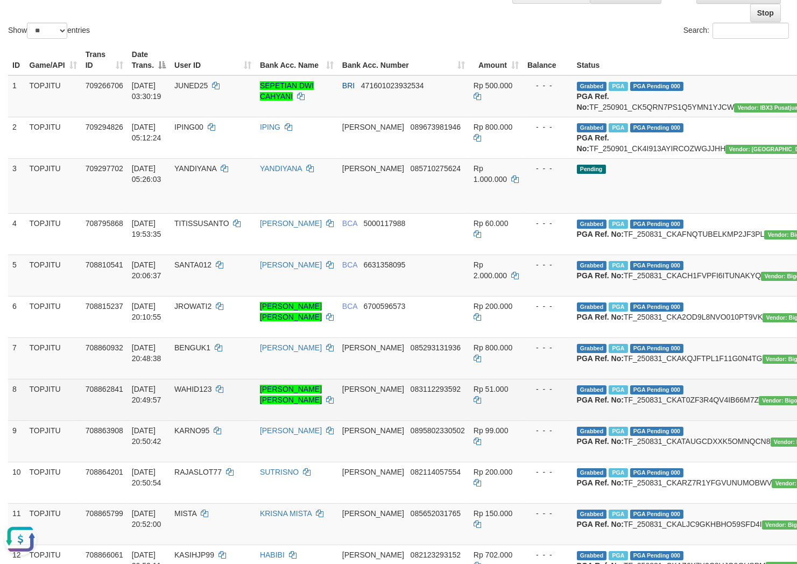
scroll to position [38, 0]
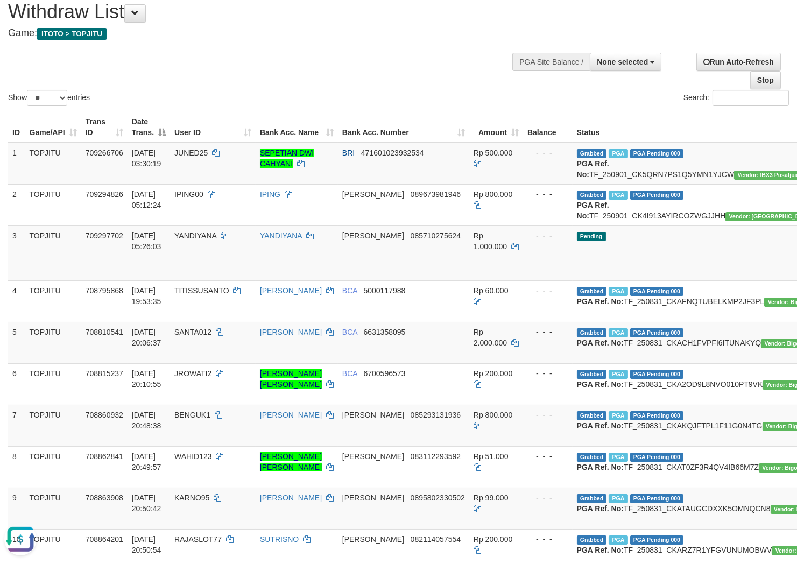
click at [339, 61] on div "Show ** ** ** *** entries Search:" at bounding box center [398, 49] width 797 height 118
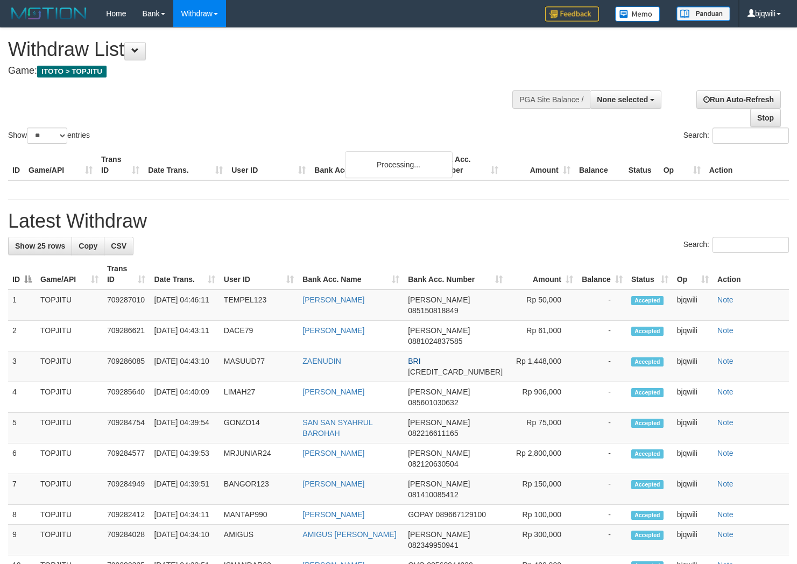
select select
select select "**"
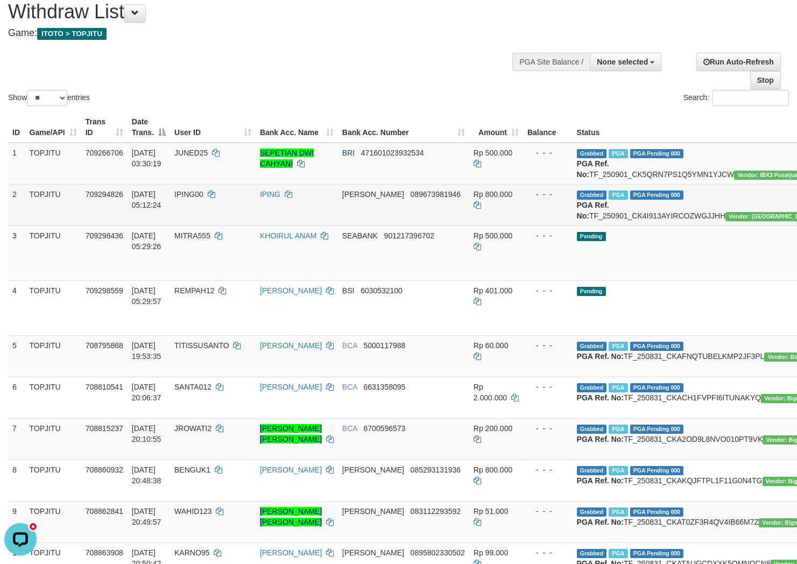
click at [235, 216] on td "IPING00" at bounding box center [213, 204] width 86 height 41
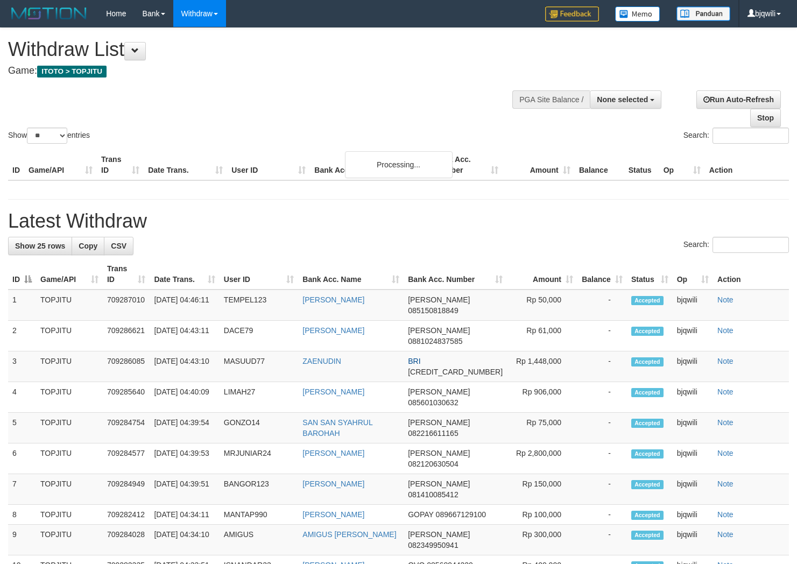
select select
select select "**"
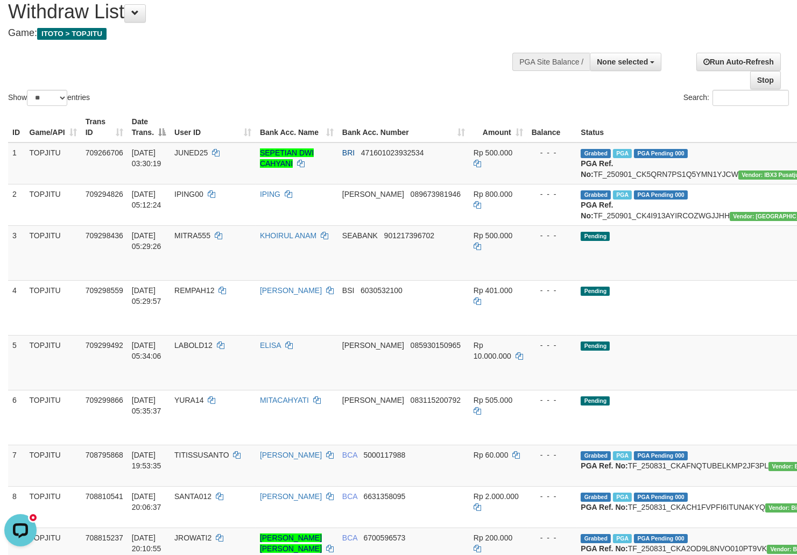
click at [267, 68] on div "Show ** ** ** *** entries Search:" at bounding box center [398, 49] width 797 height 118
click at [308, 82] on div "Show ** ** ** *** entries Search:" at bounding box center [398, 49] width 797 height 118
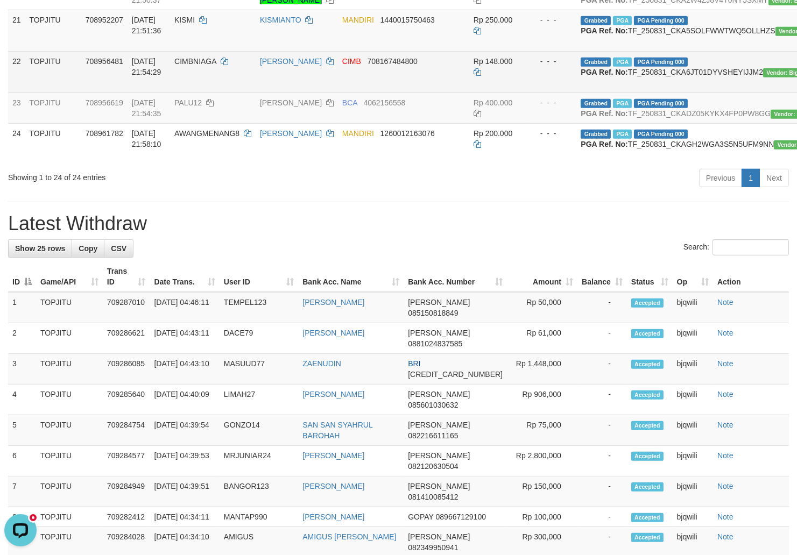
scroll to position [1076, 0]
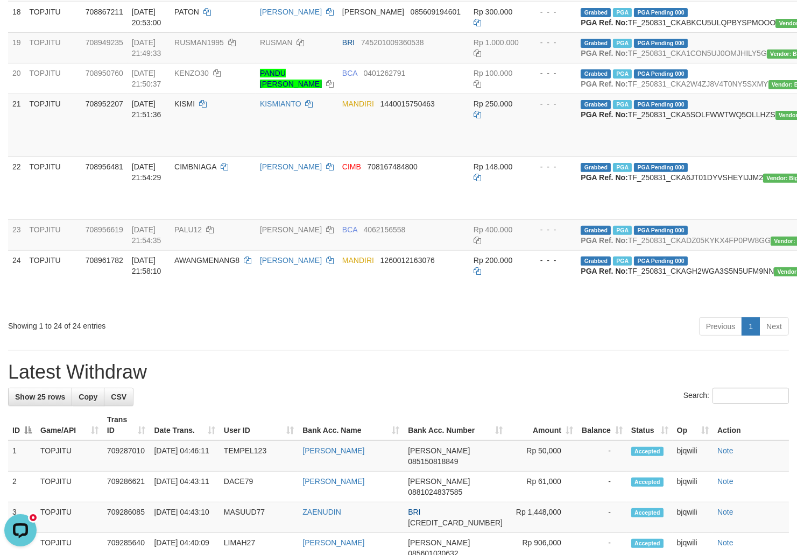
scroll to position [717, 0]
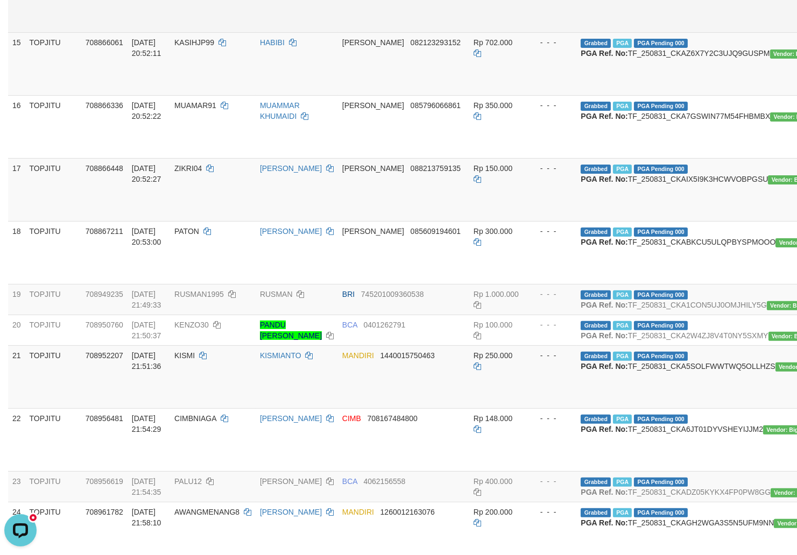
scroll to position [598, 0]
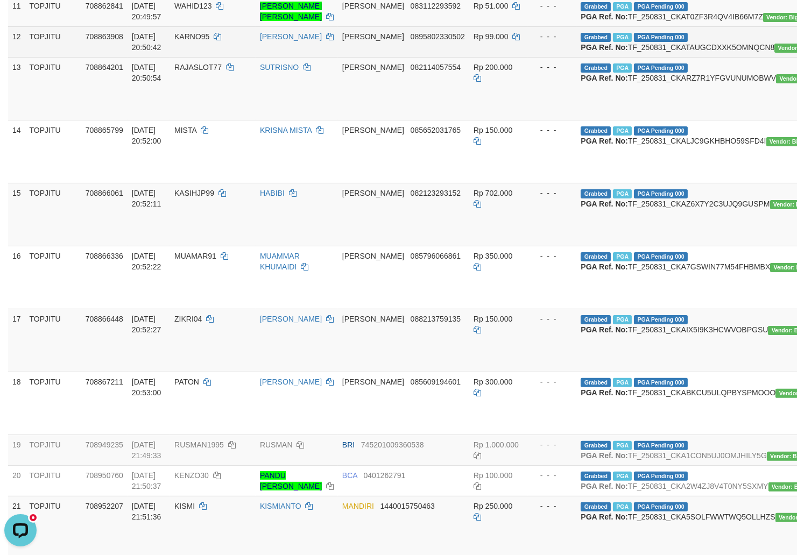
scroll to position [478, 0]
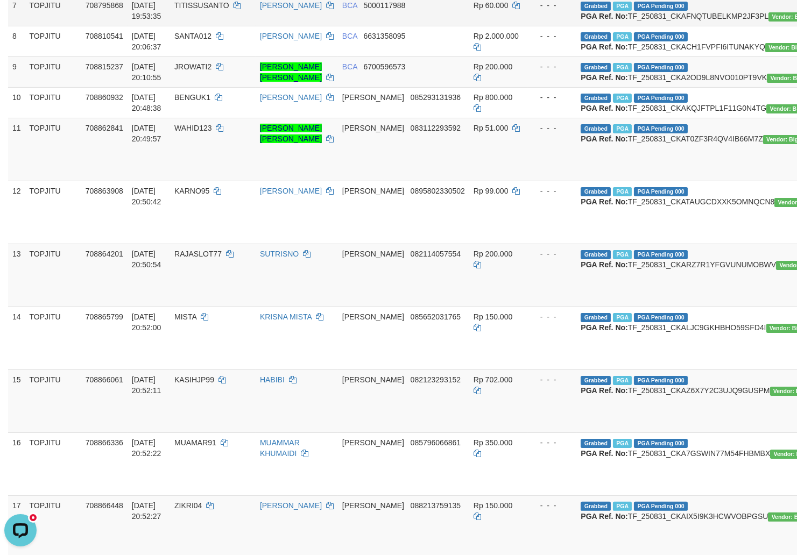
scroll to position [358, 0]
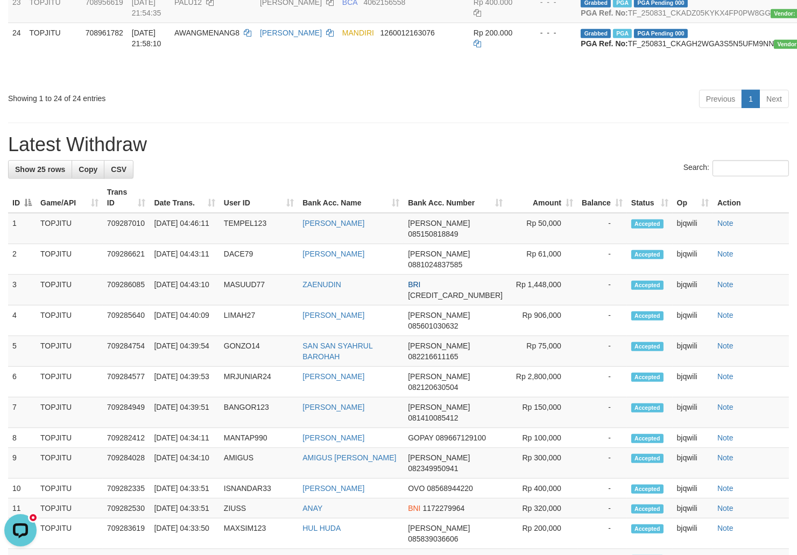
scroll to position [1336, 0]
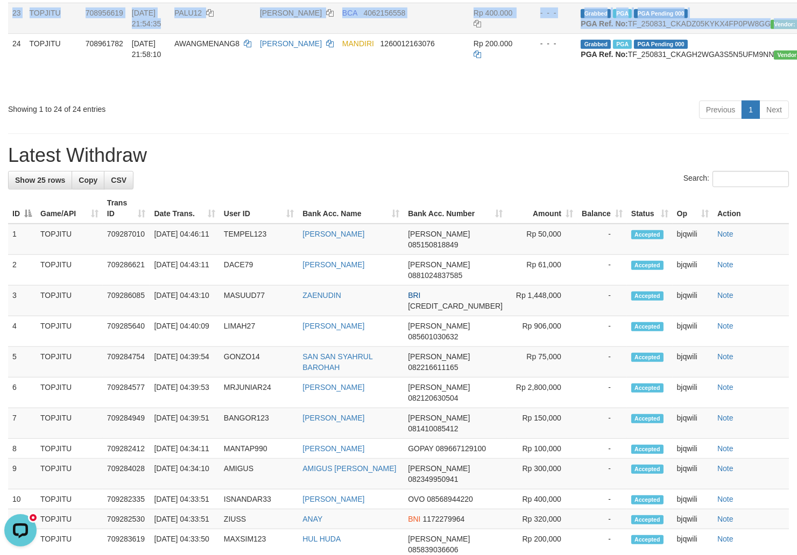
drag, startPoint x: 120, startPoint y: 308, endPoint x: 775, endPoint y: 330, distance: 655.1
click at [775, 33] on tr "23 TOPJITU 708956619 31/08/2025 21:54:35 PALU12 YUDI HARJA BCA 4062156558 Rp 40…" at bounding box center [485, 18] width 954 height 31
copy tr "23 TOPJITU 708956619 31/08/2025 21:54:35 PALU12 YUDI HARJA BCA 4062156558 Rp 40…"
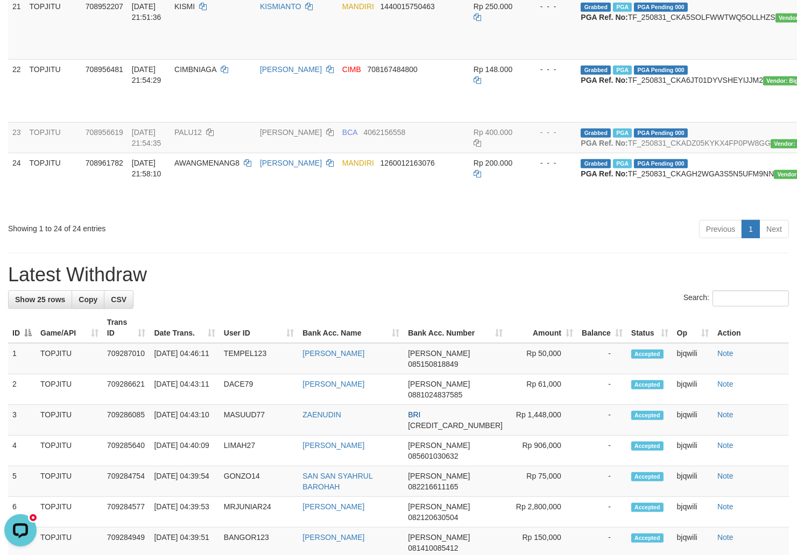
scroll to position [1217, 1]
drag, startPoint x: 13, startPoint y: 180, endPoint x: 786, endPoint y: 240, distance: 774.9
copy tbody "19 TOPJITU 708949235 31/08/2025 21:49:33 RUSMAN1995 RUSMAN BRI 745201009360538 …"
click at [643, 59] on td "Grabbed PGA PGA Pending 000 PGA Ref. No: TF_250831_CKA5SOLFWWTWQ5OLLHZS Vendor:…" at bounding box center [706, 27] width 262 height 63
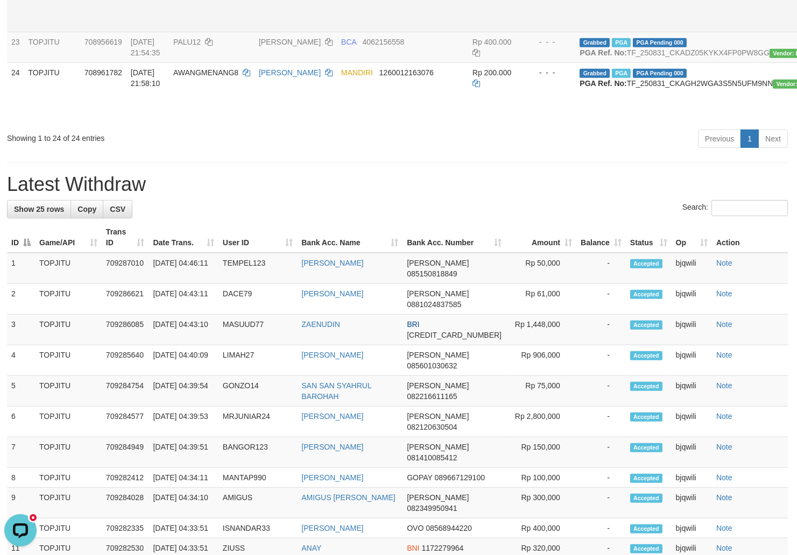
scroll to position [1336, 1]
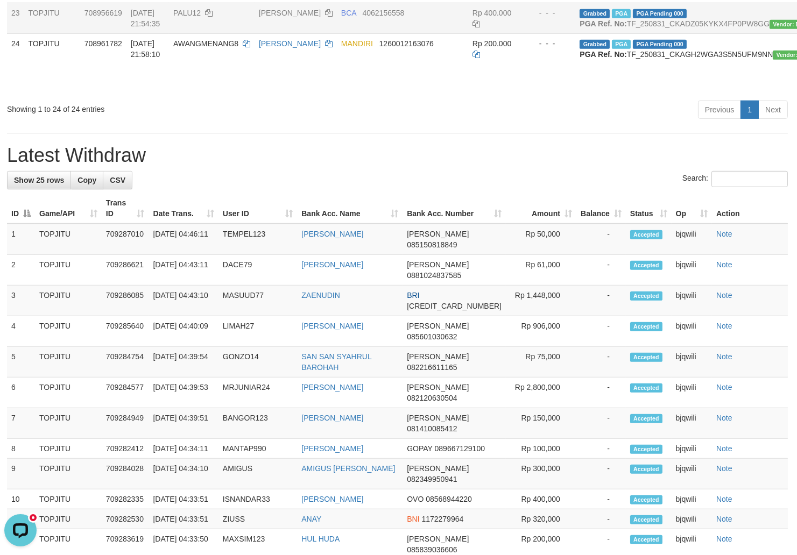
click at [634, 33] on td "Grabbed PGA PGA Pending 000 PGA Ref. No: TF_250831_CKADZ05KYKX4FP0PW8GG Vendor:…" at bounding box center [706, 18] width 262 height 31
copy td "TF_250831_CKADZ05KYKX4FP0PW8GG"
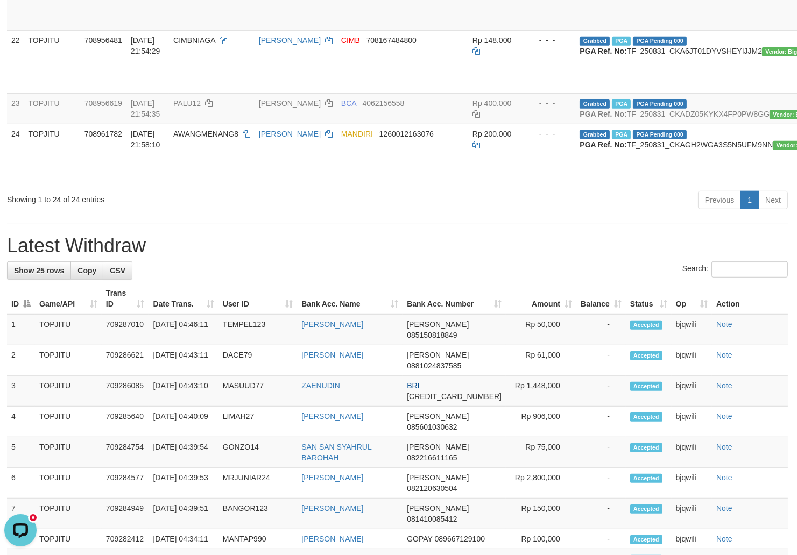
scroll to position [1217, 1]
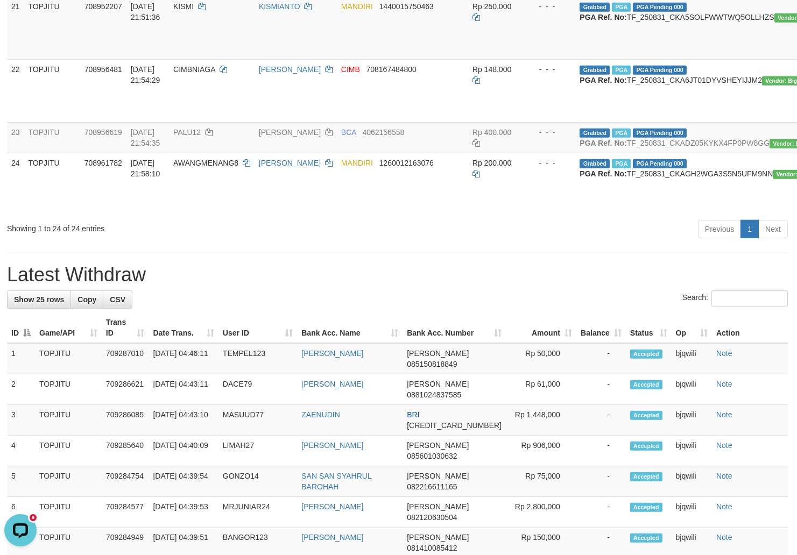
copy td "TF_250831_CKA1CON5UJ0OMJHILY5G"
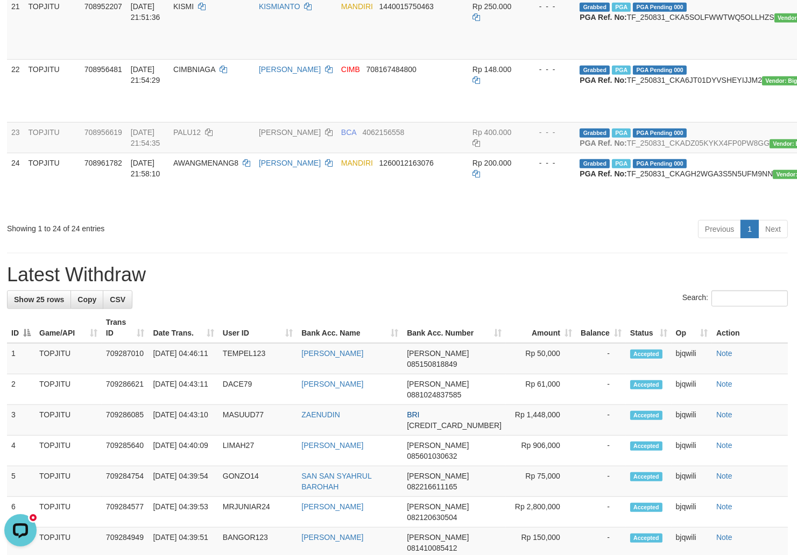
copy td "TF_250831_CKA2W4ZJ8V4T0NY5SXMY"
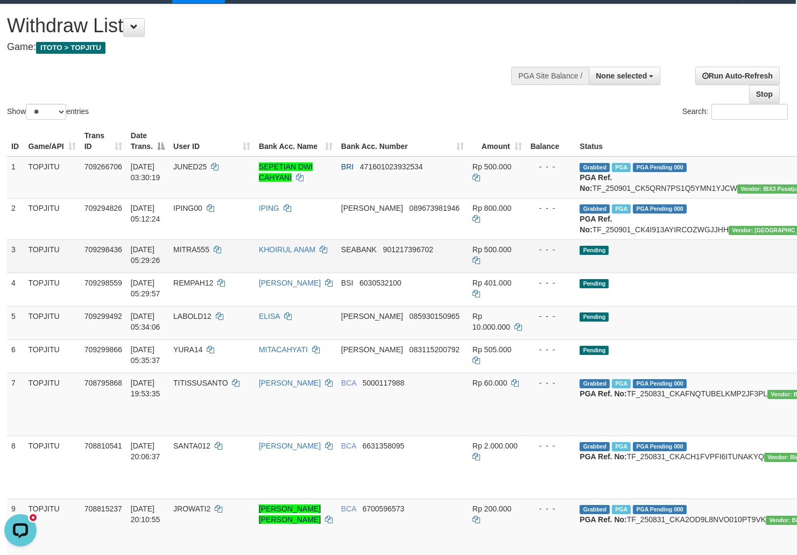
scroll to position [22, 1]
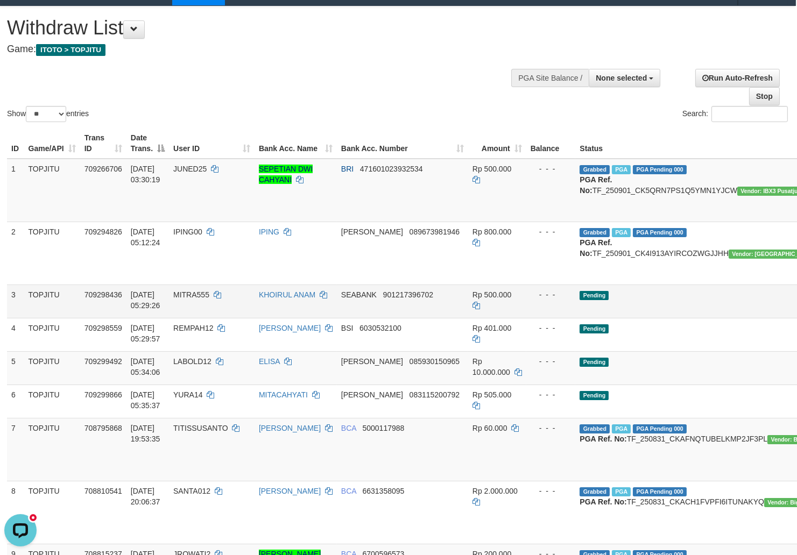
click at [633, 318] on td "Pending" at bounding box center [706, 301] width 262 height 33
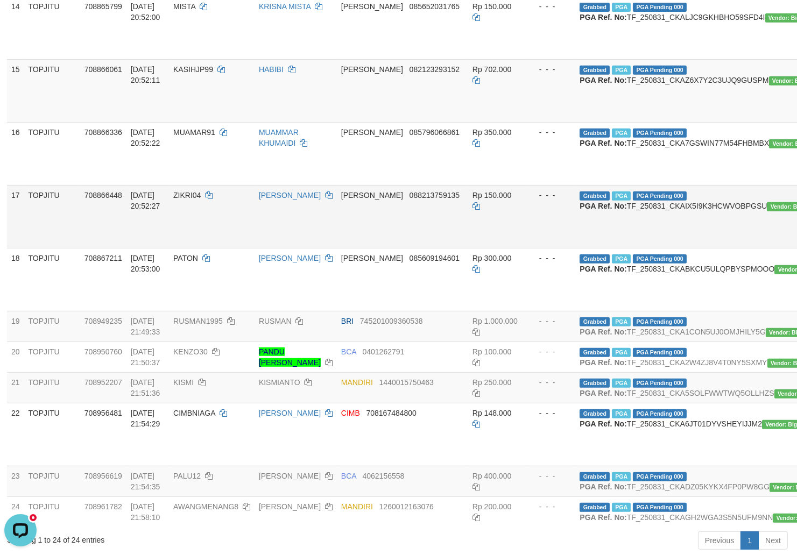
scroll to position [978, 1]
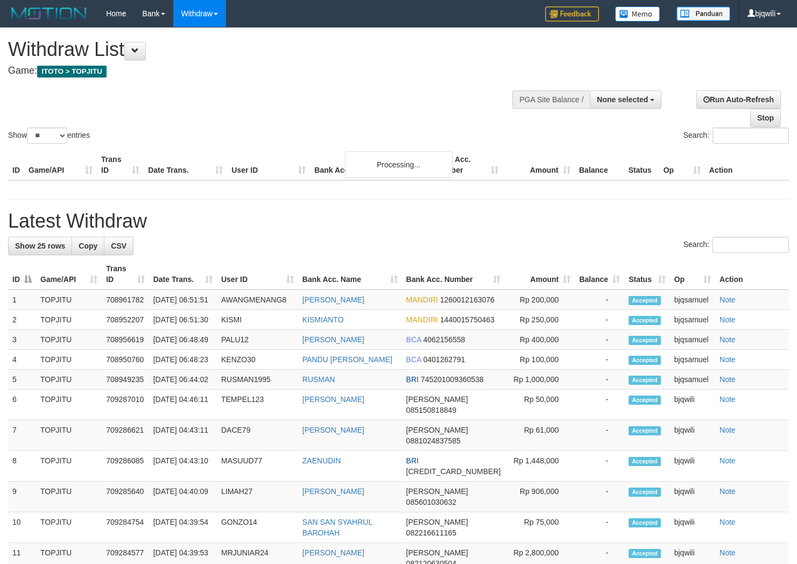
select select
select select "**"
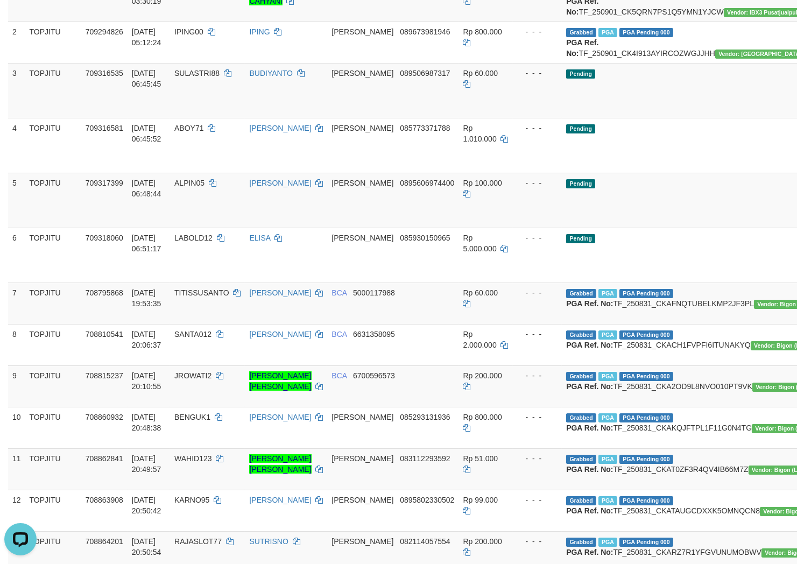
scroll to position [110, 0]
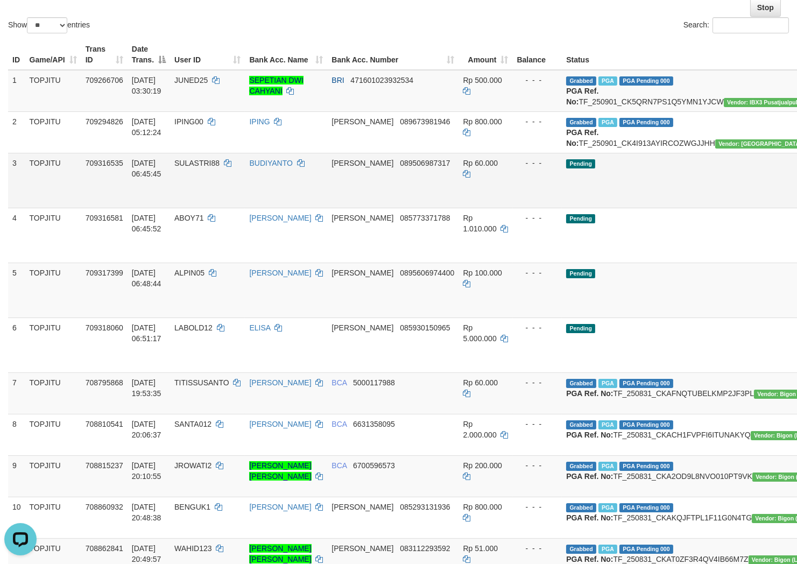
click at [245, 208] on td "SULASTRI88" at bounding box center [207, 180] width 75 height 55
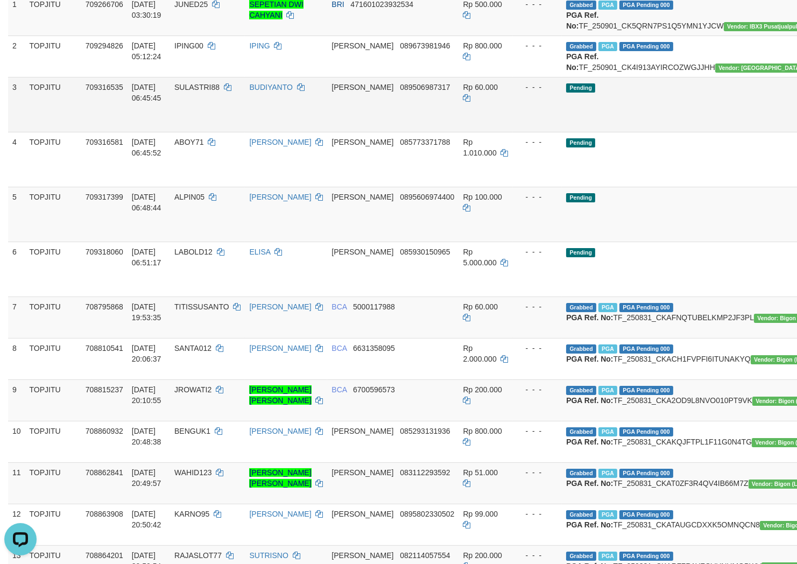
scroll to position [230, 0]
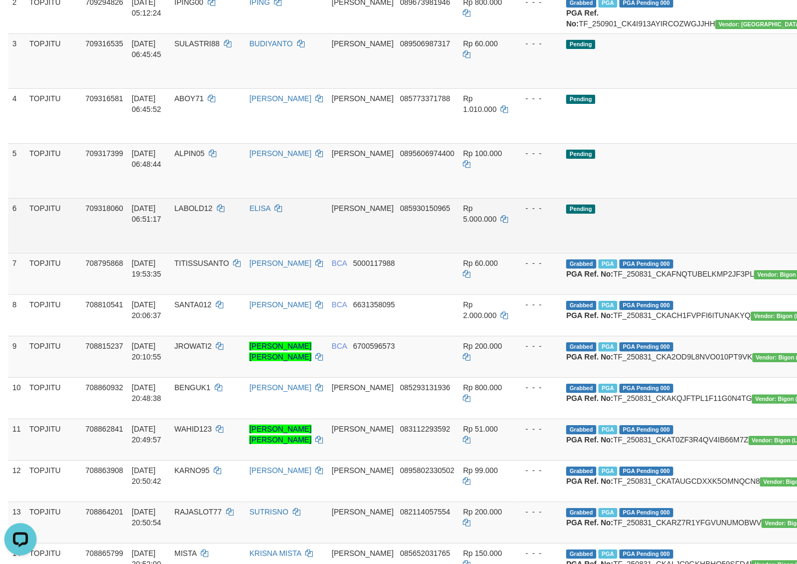
click at [72, 253] on td "TOPJITU" at bounding box center [53, 225] width 56 height 55
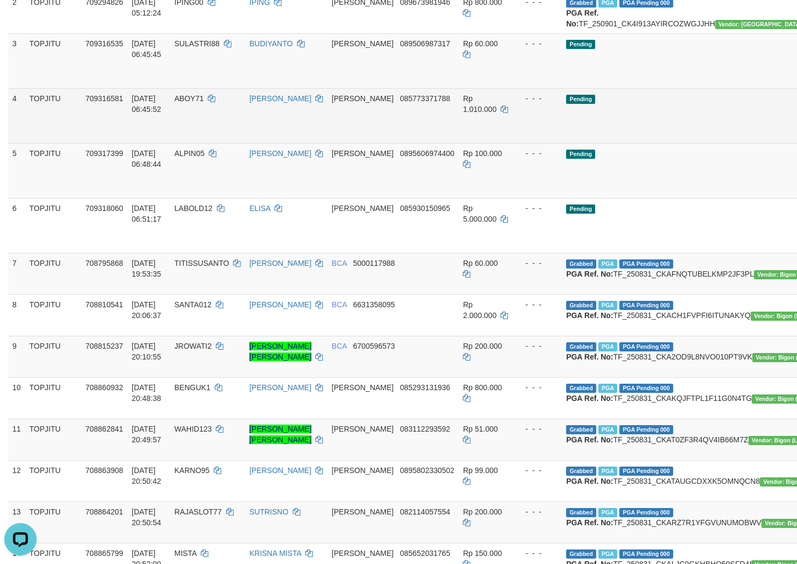
click at [622, 143] on td "Pending" at bounding box center [693, 115] width 262 height 55
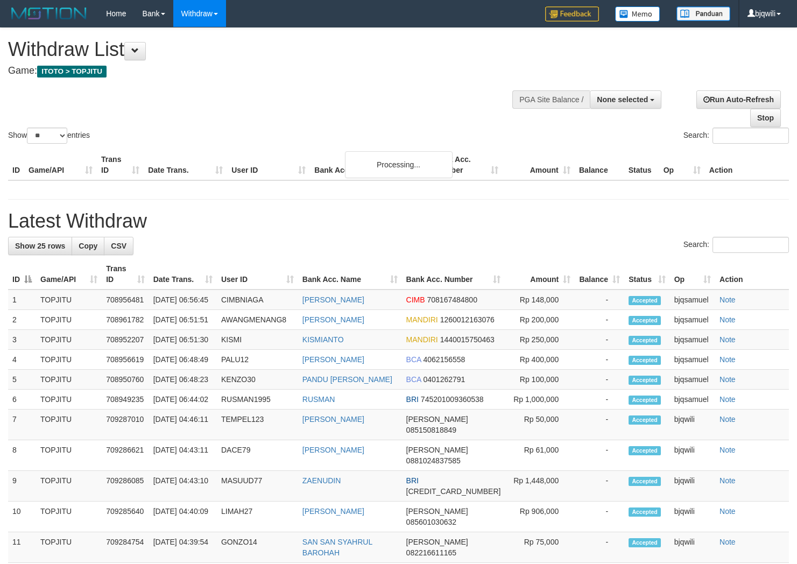
select select
select select "**"
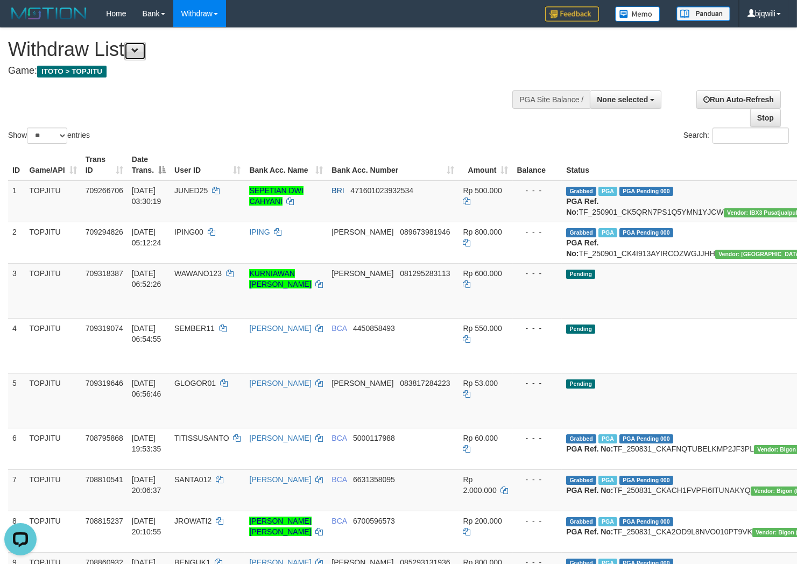
click at [135, 52] on button at bounding box center [135, 51] width 22 height 18
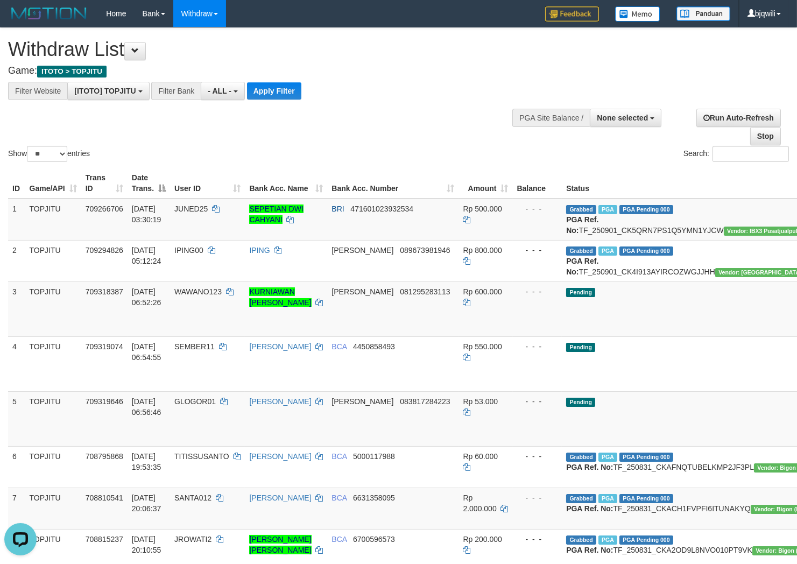
click at [179, 90] on div "Filter Bank" at bounding box center [175, 91] width 49 height 18
click at [198, 87] on div "Filter Bank" at bounding box center [175, 91] width 49 height 18
click at [217, 92] on span "- ALL -" at bounding box center [220, 91] width 24 height 9
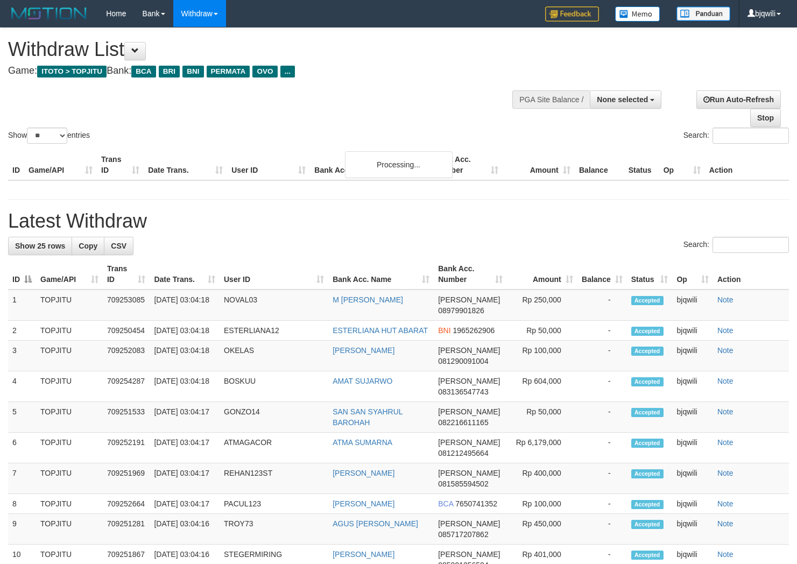
select select
select select "**"
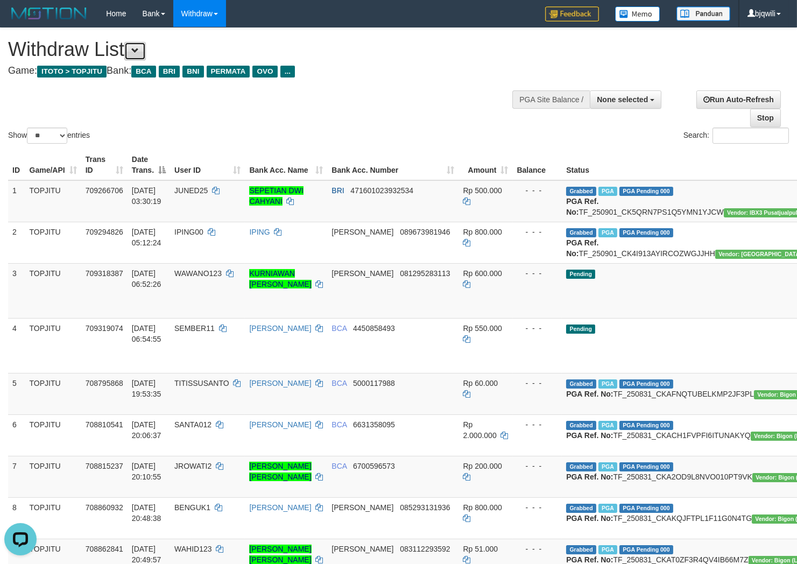
click at [132, 53] on button at bounding box center [135, 51] width 22 height 18
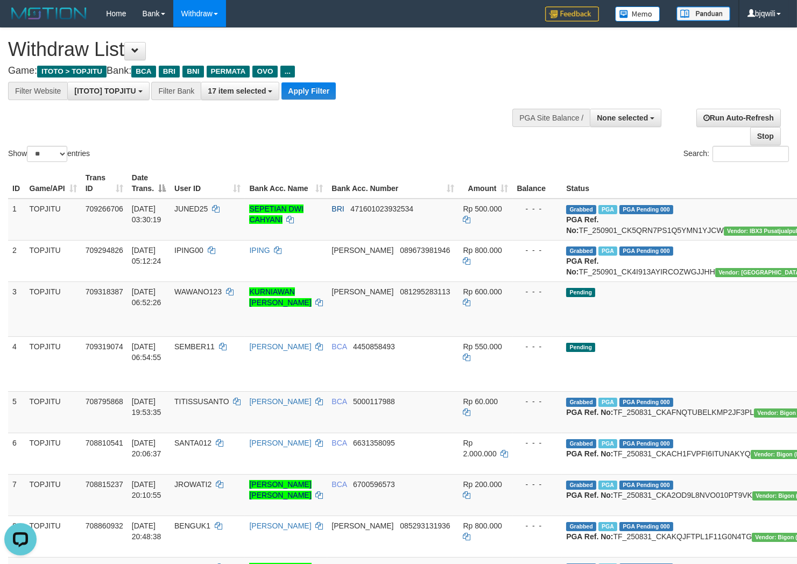
click at [239, 103] on div "Show ** ** ** *** entries Search:" at bounding box center [398, 96] width 797 height 136
click at [241, 95] on button "17 item selected" at bounding box center [240, 91] width 79 height 18
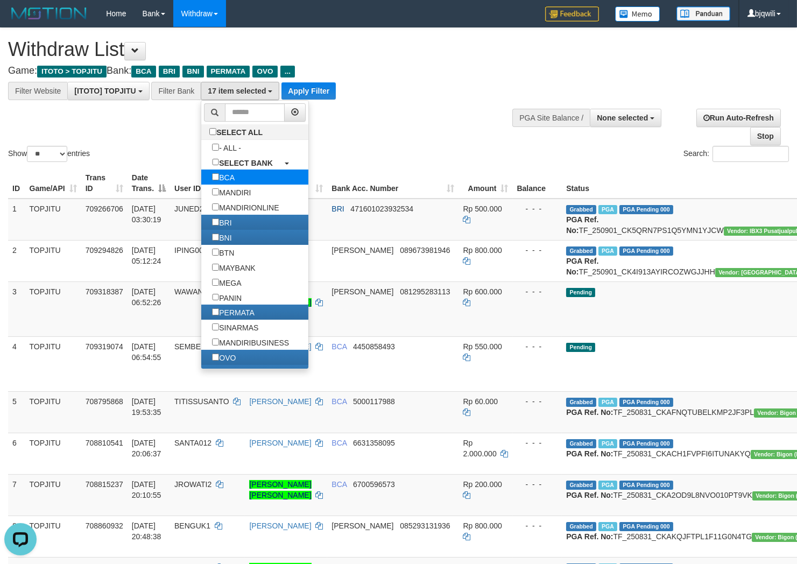
click at [240, 183] on label "BCA" at bounding box center [223, 176] width 44 height 15
select select "***"
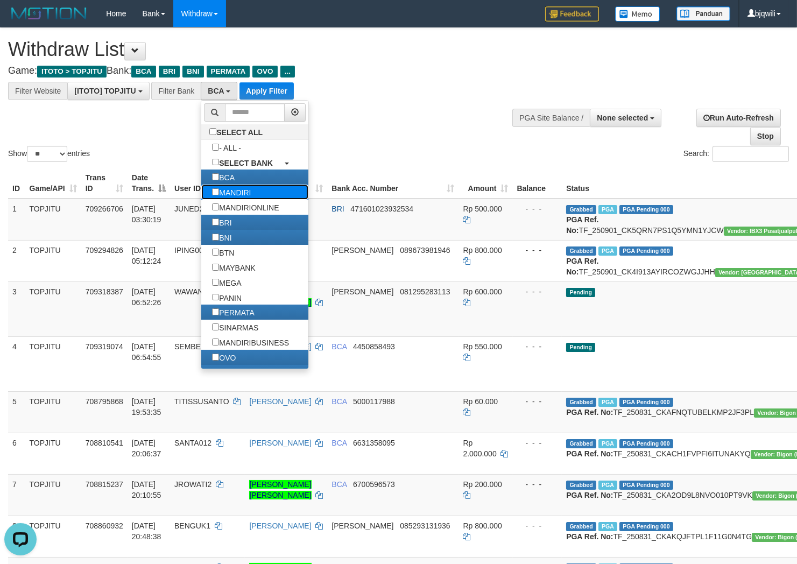
click at [240, 196] on label "MANDIRI" at bounding box center [231, 192] width 60 height 15
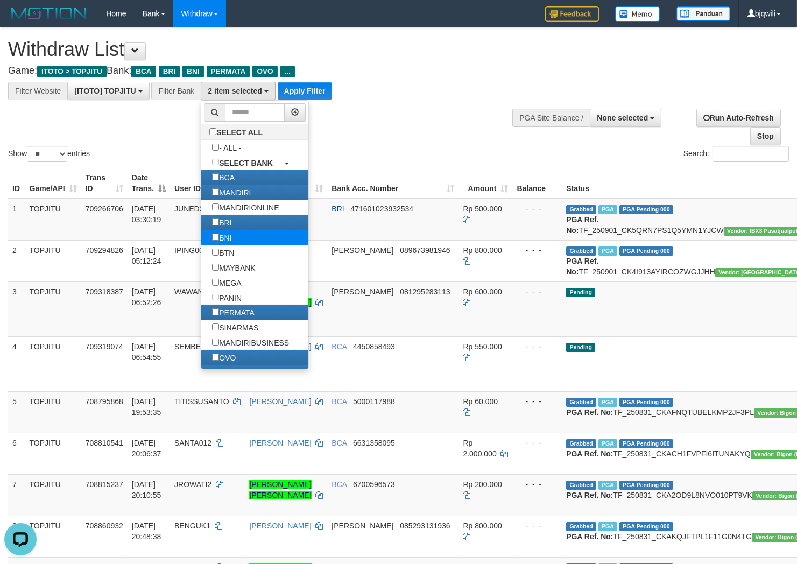
click at [232, 238] on label "BNI" at bounding box center [221, 237] width 41 height 15
click at [230, 245] on label "BNI" at bounding box center [221, 237] width 41 height 15
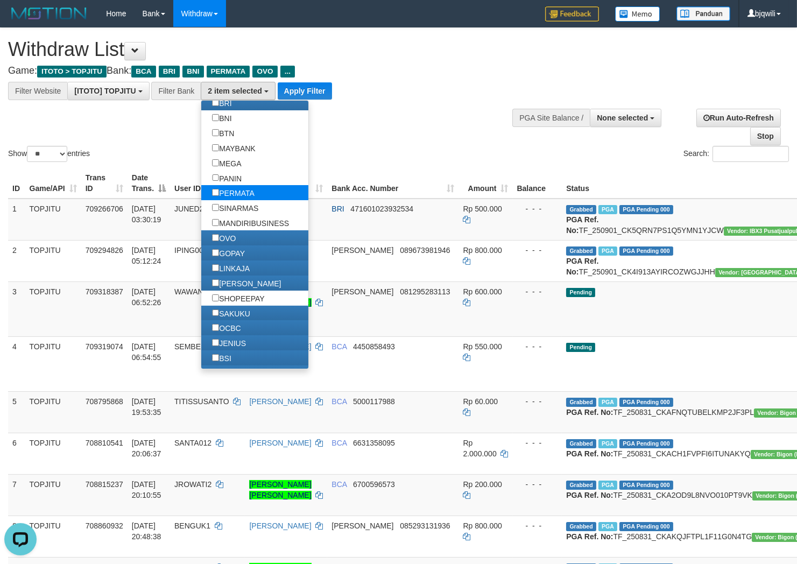
click at [239, 200] on label "PERMATA" at bounding box center [233, 192] width 64 height 15
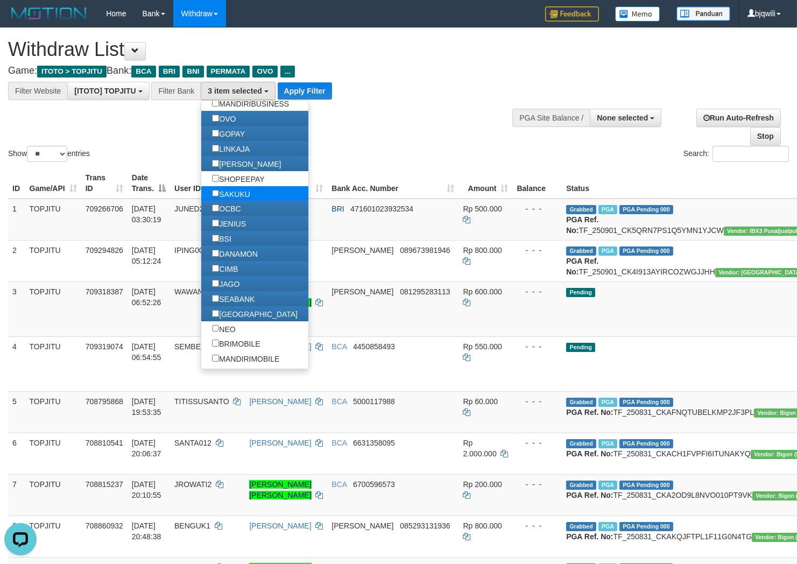
drag, startPoint x: 227, startPoint y: 211, endPoint x: 229, endPoint y: 235, distance: 23.2
click at [228, 201] on label "SAKUKU" at bounding box center [230, 193] width 59 height 15
click at [229, 216] on label "OCBC" at bounding box center [226, 208] width 50 height 15
click at [228, 231] on label "JENIUS" at bounding box center [228, 223] width 55 height 15
click at [230, 246] on label "BSI" at bounding box center [221, 238] width 40 height 15
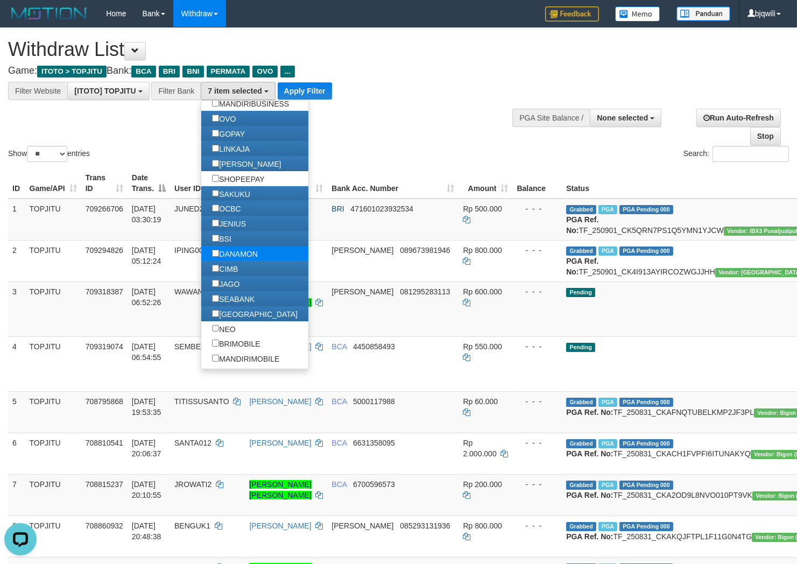
click at [235, 261] on label "DANAMON" at bounding box center [234, 253] width 67 height 15
click at [232, 276] on label "CIMB" at bounding box center [224, 268] width 47 height 15
click at [236, 291] on label "JAGO" at bounding box center [225, 283] width 49 height 15
click at [235, 306] on label "SEABANK" at bounding box center [233, 298] width 64 height 15
click at [229, 321] on label "[GEOGRAPHIC_DATA]" at bounding box center [254, 313] width 107 height 15
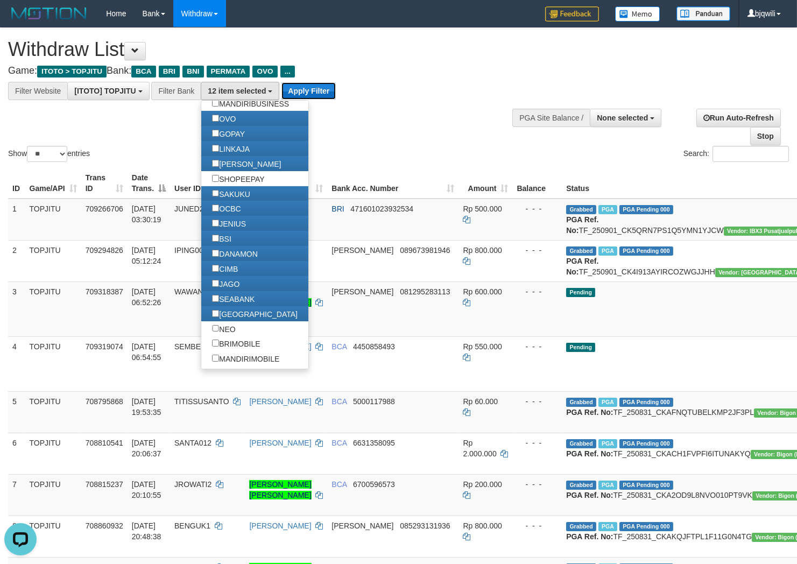
click at [312, 94] on button "Apply Filter" at bounding box center [308, 90] width 54 height 17
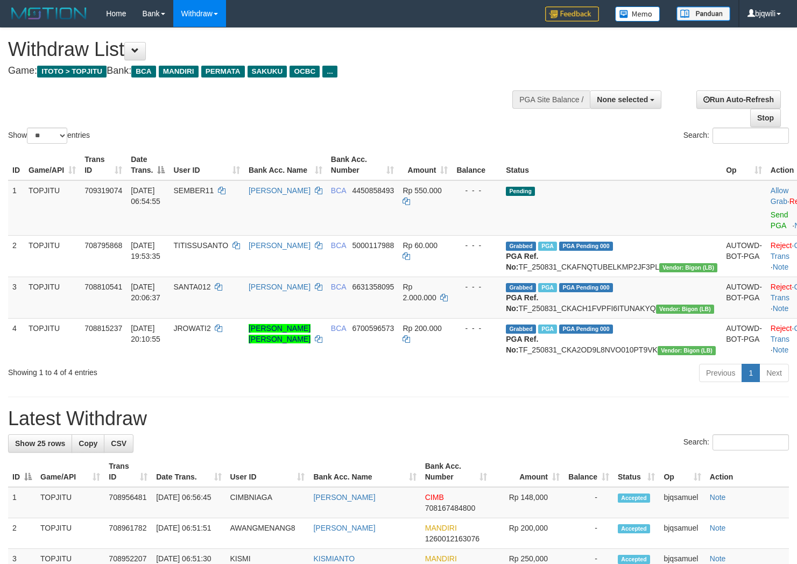
select select
select select "**"
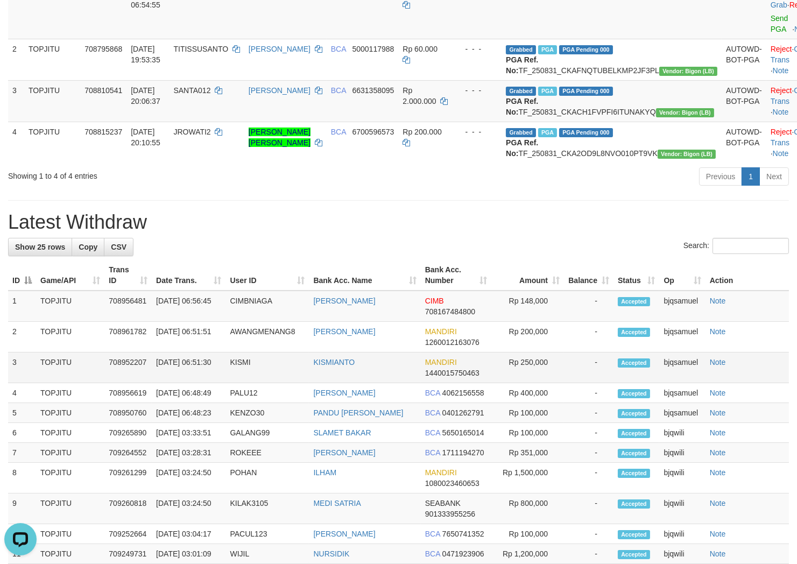
scroll to position [119, 0]
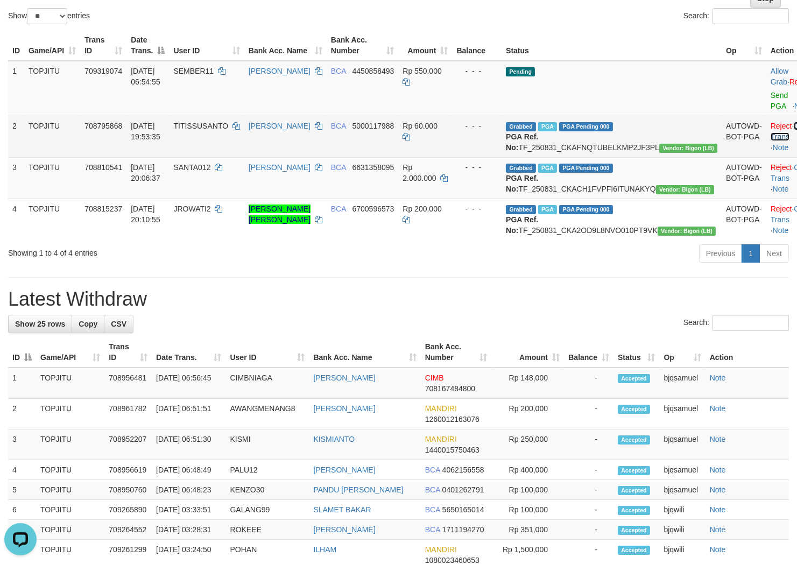
click at [770, 127] on link "Check Trans" at bounding box center [792, 131] width 45 height 19
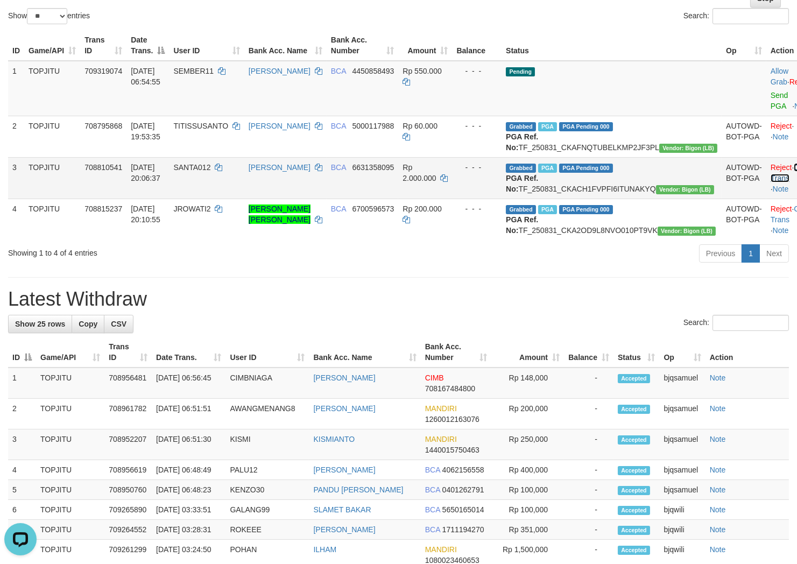
click at [770, 176] on link "Check Trans" at bounding box center [792, 172] width 45 height 19
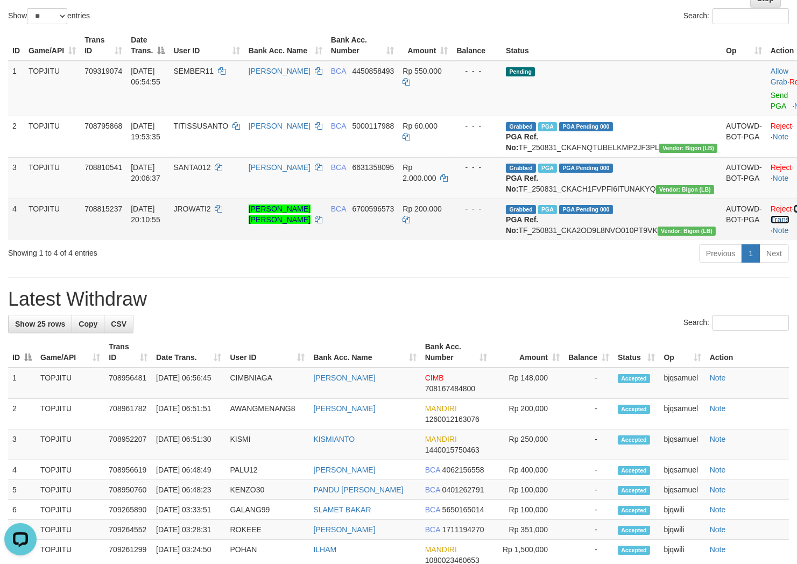
click at [770, 224] on link "Check Trans" at bounding box center [792, 213] width 45 height 19
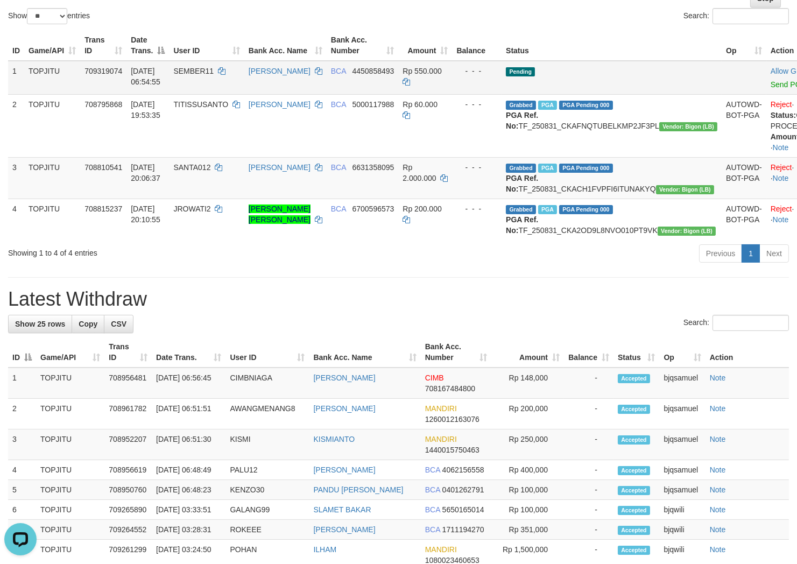
click at [221, 77] on td "SEMBER11" at bounding box center [206, 78] width 75 height 34
drag, startPoint x: 221, startPoint y: 77, endPoint x: 210, endPoint y: 77, distance: 10.2
click at [211, 77] on td "SEMBER11" at bounding box center [206, 78] width 75 height 34
copy span "SEMBER11"
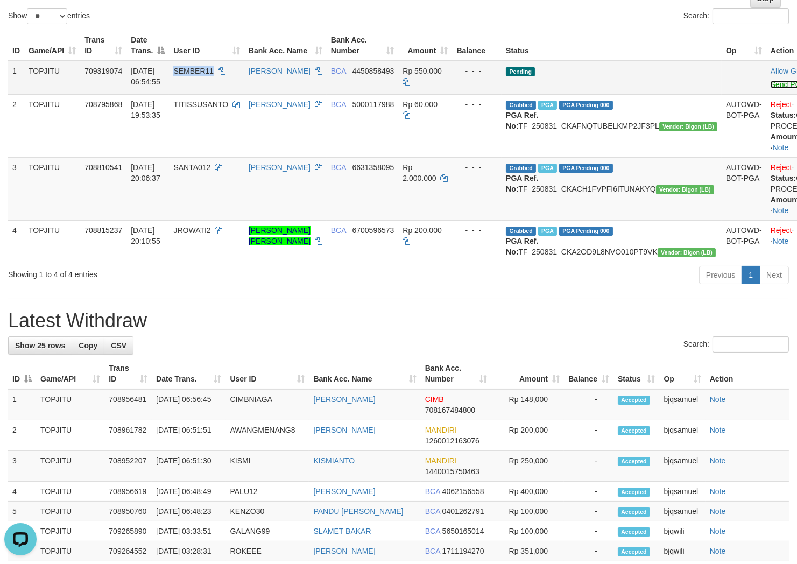
click at [770, 89] on link "Send PGA" at bounding box center [787, 84] width 35 height 9
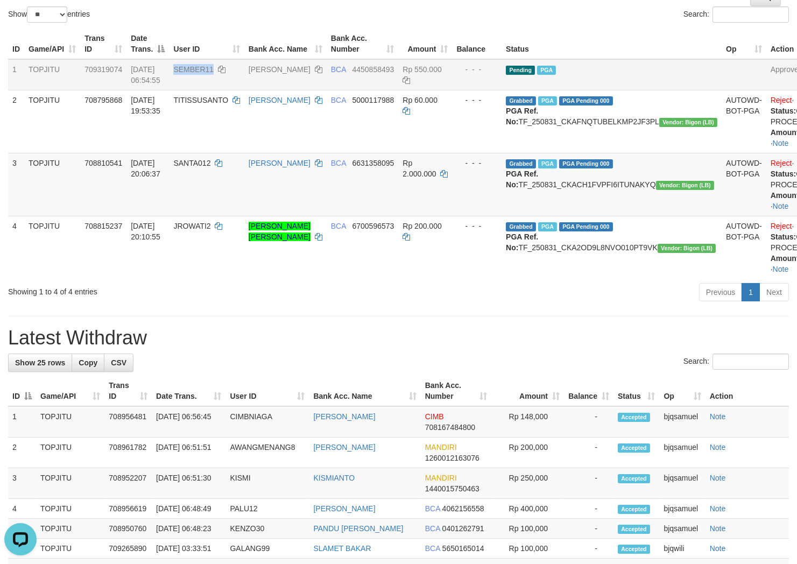
scroll to position [0, 0]
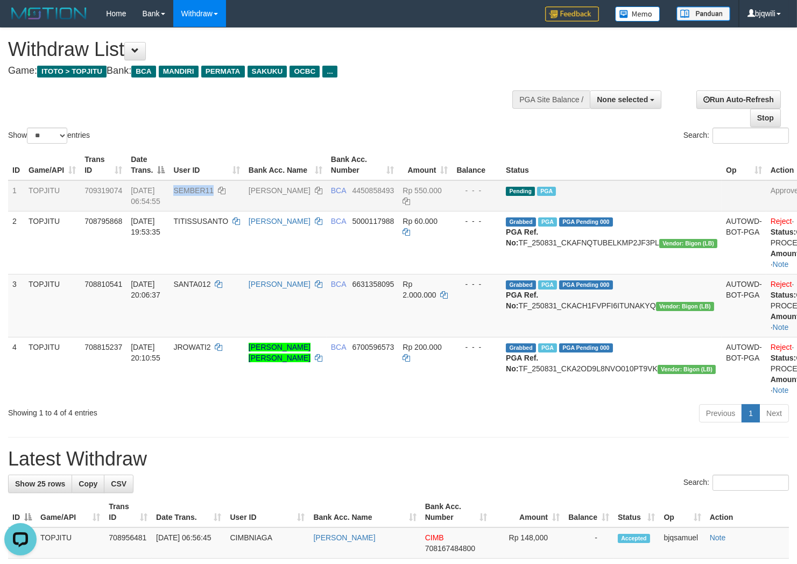
click at [214, 190] on span "SEMBER11" at bounding box center [193, 190] width 40 height 9
drag, startPoint x: 218, startPoint y: 190, endPoint x: 210, endPoint y: 190, distance: 8.6
click at [211, 190] on span "SEMBER11" at bounding box center [193, 190] width 40 height 9
click at [322, 189] on icon at bounding box center [319, 191] width 8 height 8
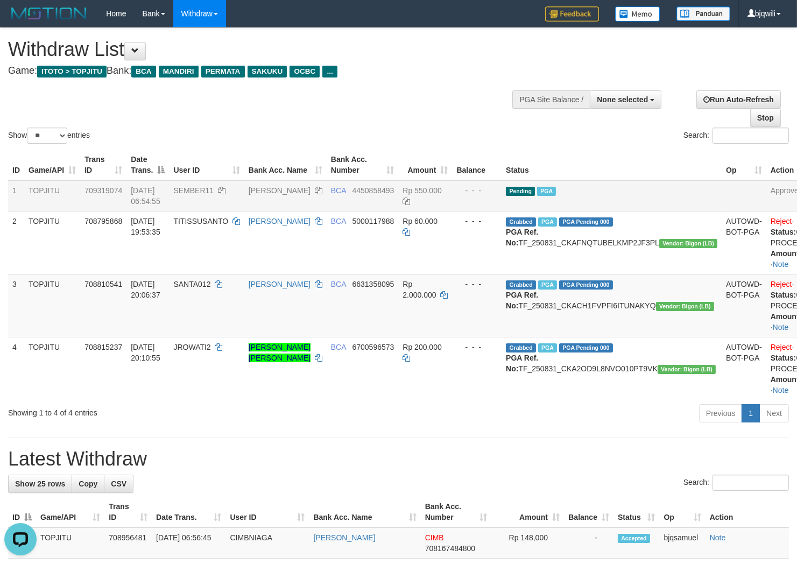
click at [214, 190] on span "SEMBER11" at bounding box center [193, 190] width 40 height 9
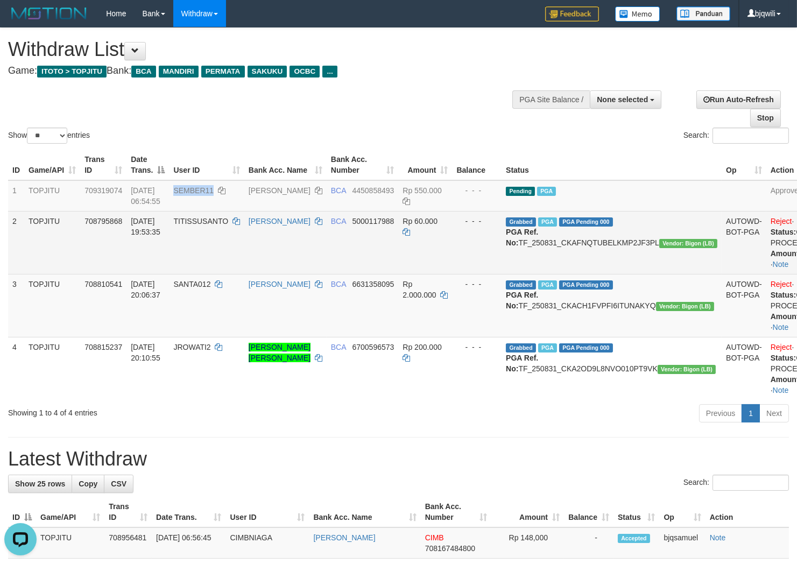
copy span "SEMBER11"
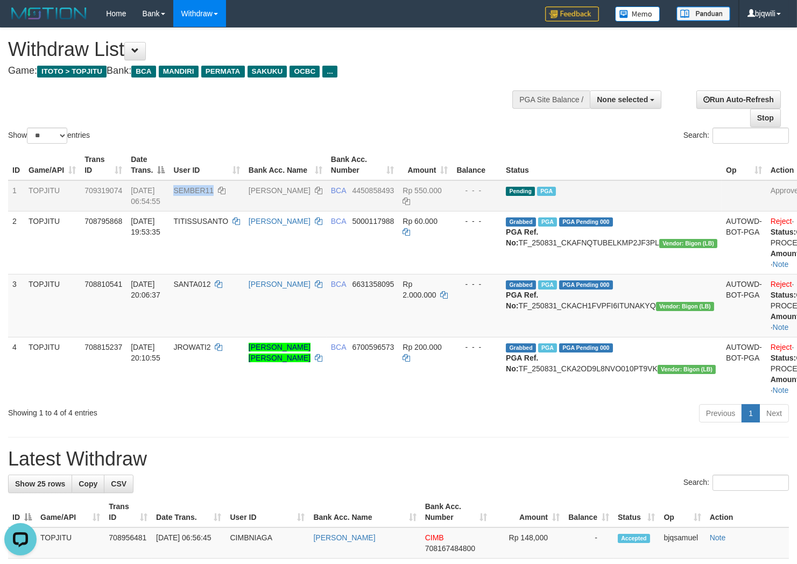
click at [214, 192] on span "SEMBER11" at bounding box center [193, 190] width 40 height 9
drag, startPoint x: 229, startPoint y: 192, endPoint x: 222, endPoint y: 192, distance: 6.5
click at [214, 192] on span "SEMBER11" at bounding box center [193, 190] width 40 height 9
click at [322, 187] on icon at bounding box center [319, 191] width 8 height 8
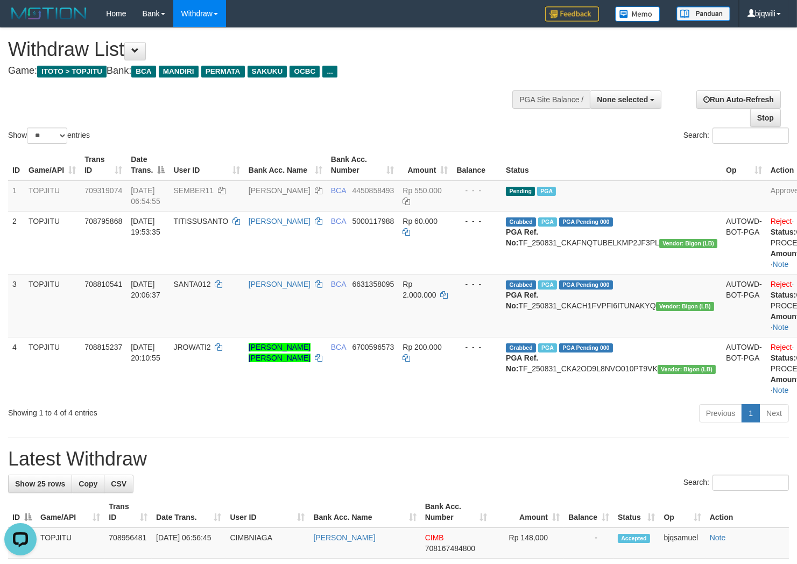
click at [372, 138] on div "Show ** ** ** *** entries" at bounding box center [199, 137] width 383 height 19
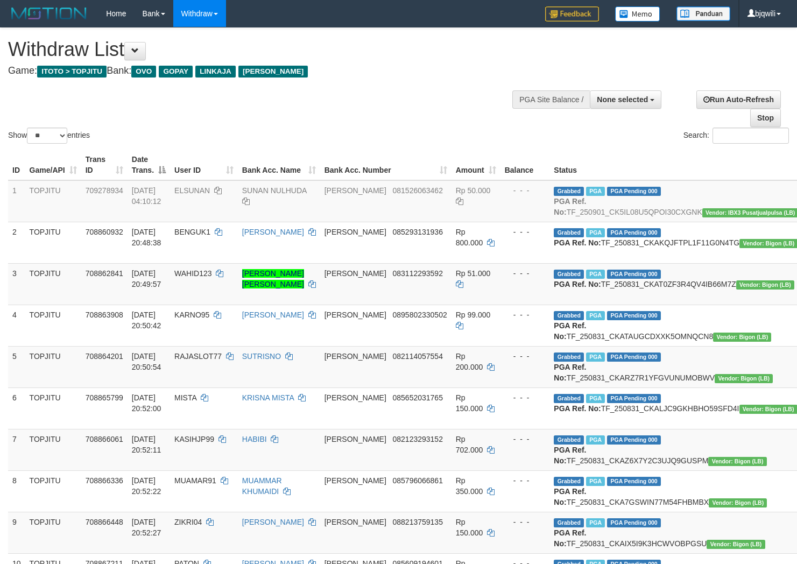
select select
select select "**"
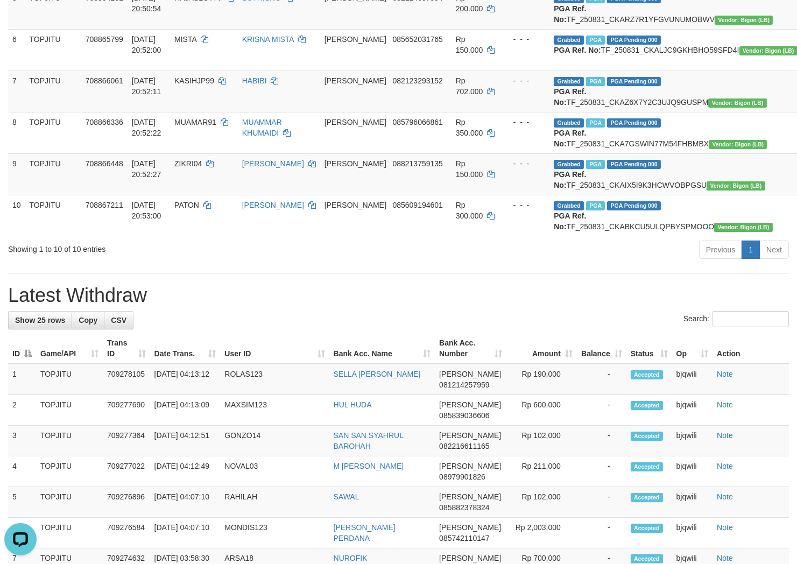
scroll to position [119, 0]
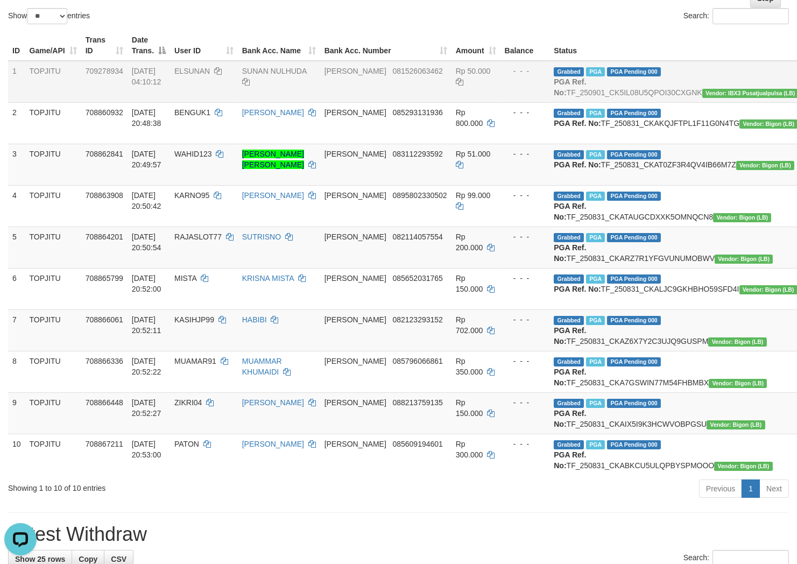
click at [210, 72] on span "ELSUNAN" at bounding box center [192, 71] width 36 height 9
drag, startPoint x: 214, startPoint y: 72, endPoint x: 204, endPoint y: 72, distance: 9.1
click at [205, 72] on span "ELSUNAN" at bounding box center [192, 71] width 36 height 9
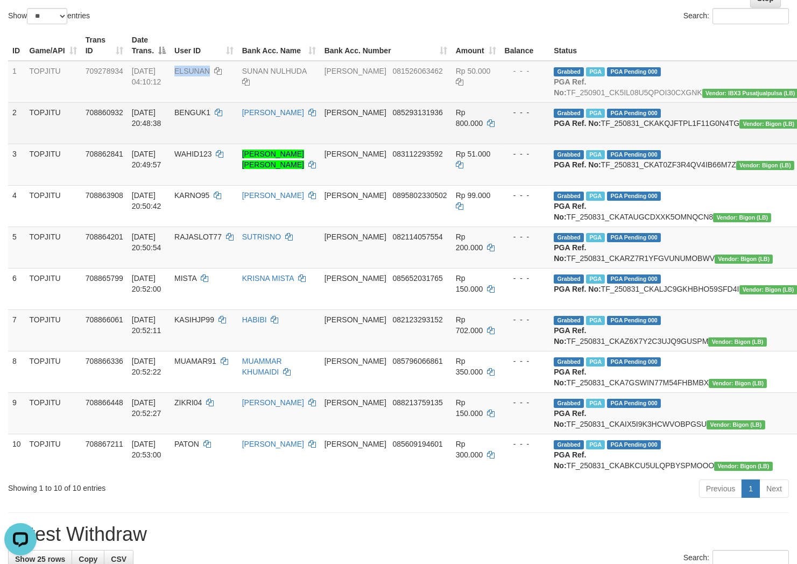
copy span "ELSUNAN"
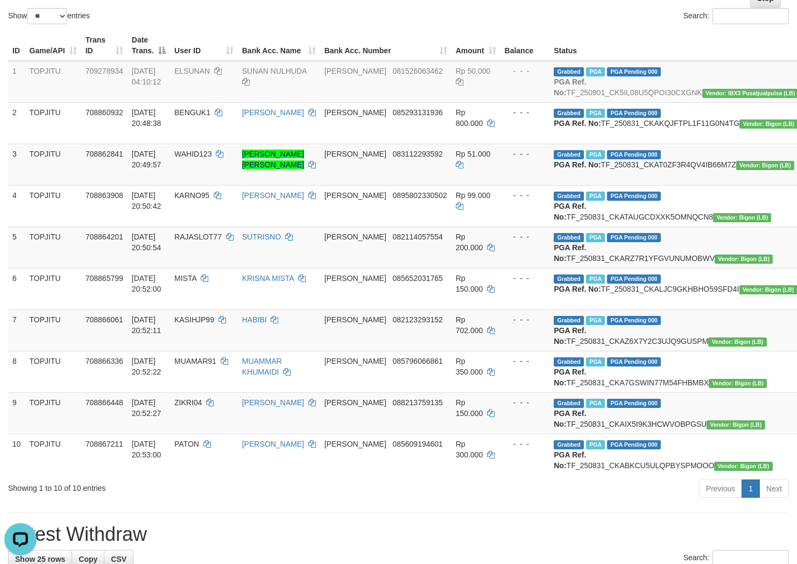
click at [385, 15] on div "Show ** ** ** *** entries" at bounding box center [199, 17] width 383 height 19
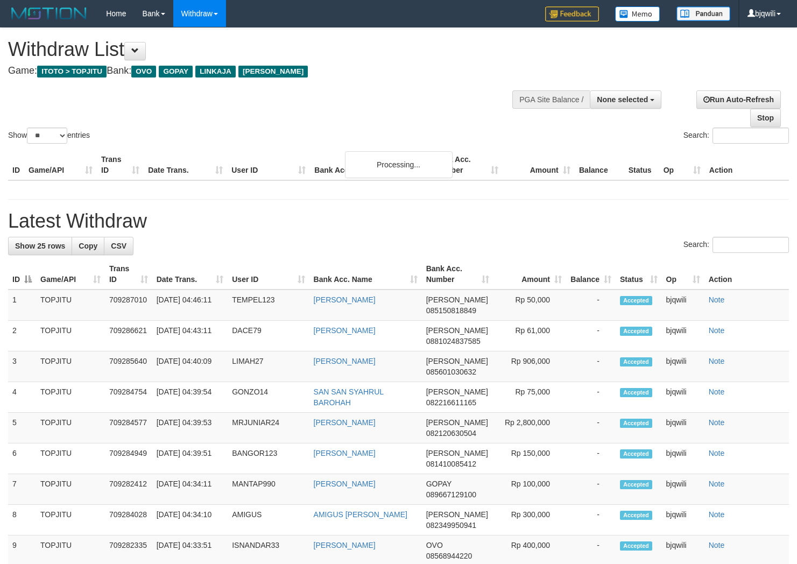
select select
select select "**"
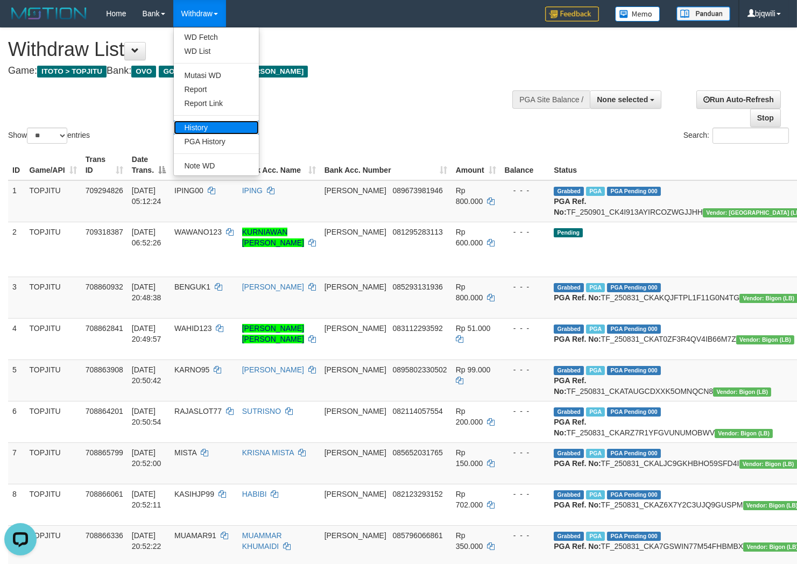
click at [208, 130] on link "History" at bounding box center [216, 128] width 85 height 14
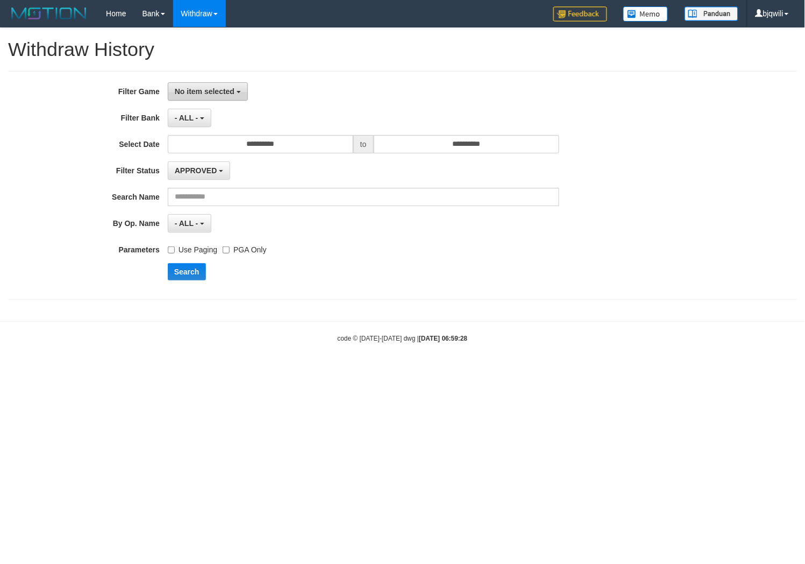
click at [186, 93] on span "No item selected" at bounding box center [205, 91] width 60 height 9
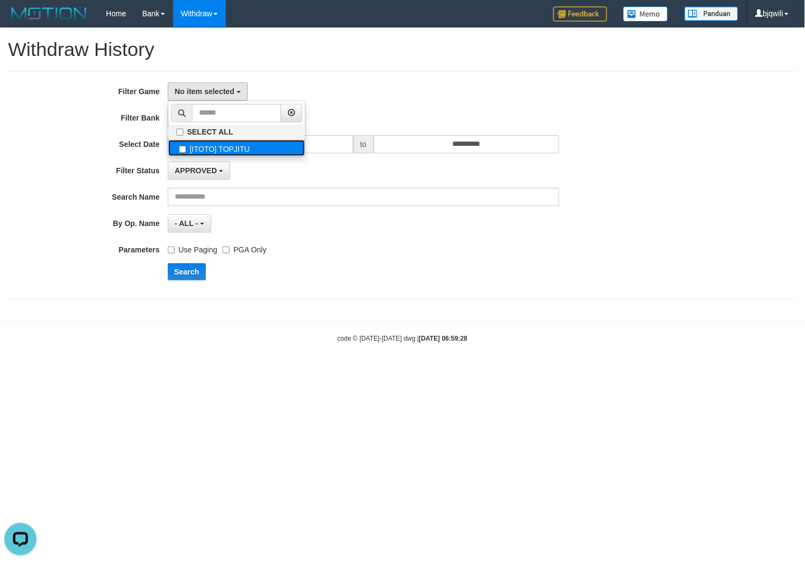
click at [209, 141] on label "[ITOTO] TOPJITU" at bounding box center [236, 148] width 137 height 16
select select "****"
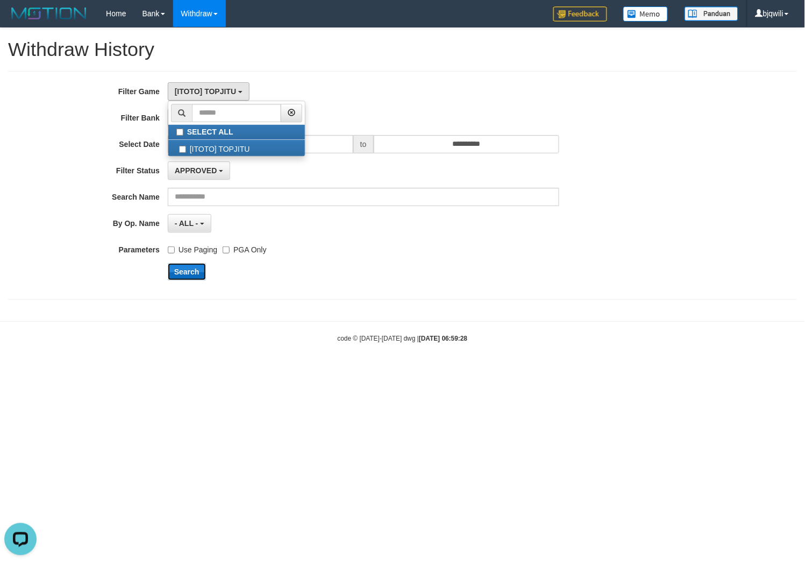
click at [183, 270] on button "Search" at bounding box center [187, 271] width 38 height 17
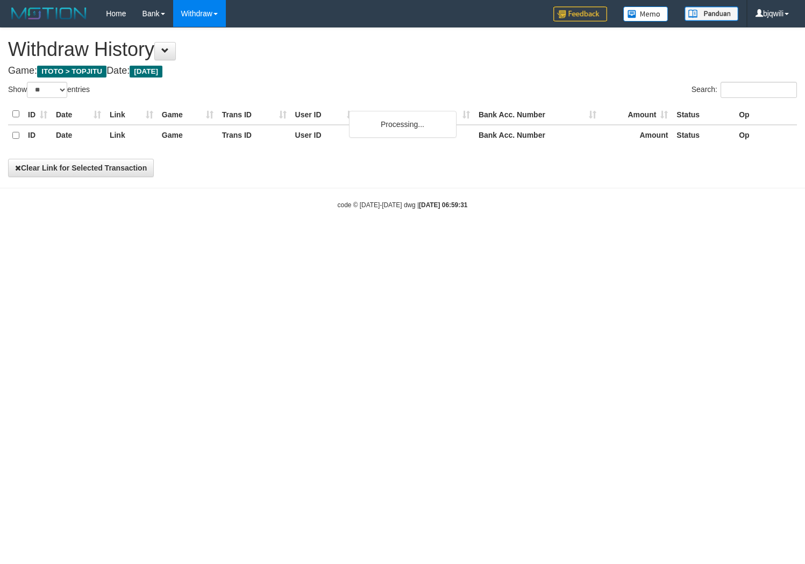
select select "**"
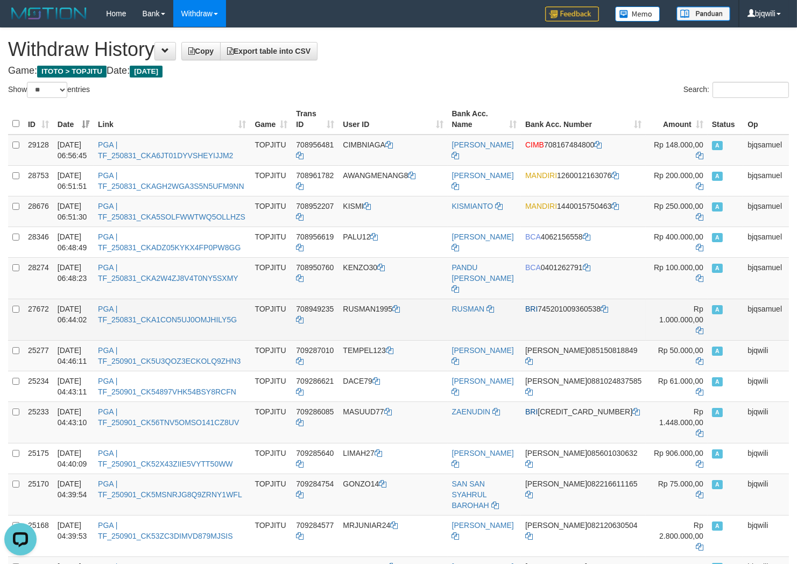
click at [373, 299] on td "RUSMAN1995" at bounding box center [392, 319] width 109 height 41
drag, startPoint x: 373, startPoint y: 291, endPoint x: 367, endPoint y: 291, distance: 6.5
click at [367, 299] on td "RUSMAN1995" at bounding box center [392, 319] width 109 height 41
copy td "RUSMAN1995"
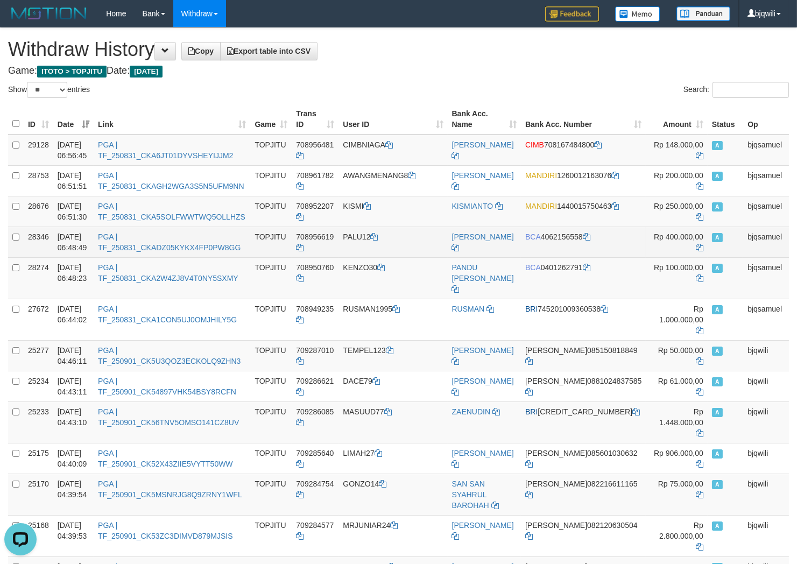
click at [402, 252] on td "PALU12" at bounding box center [392, 242] width 109 height 31
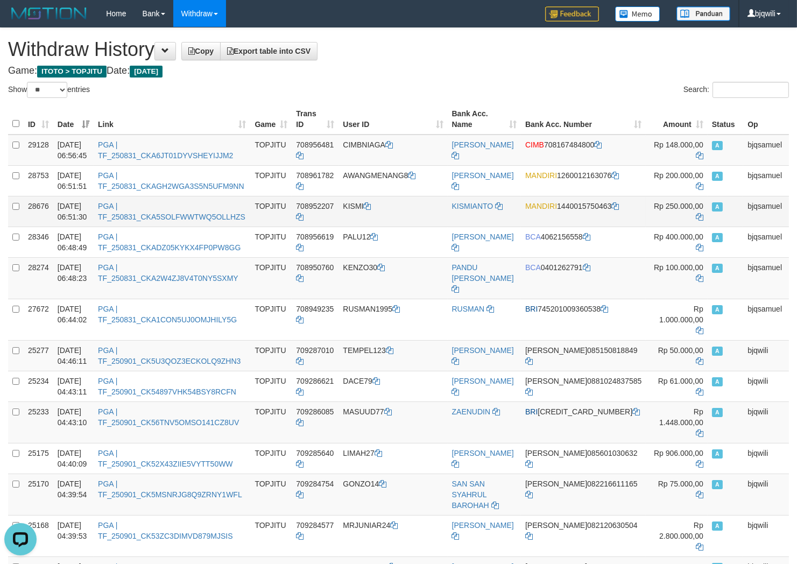
click at [371, 206] on td "KISMI" at bounding box center [392, 211] width 109 height 31
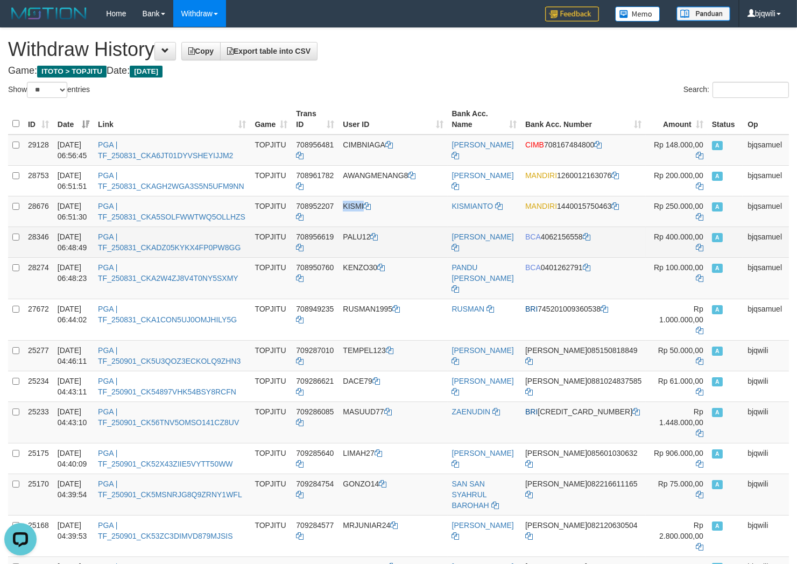
drag, startPoint x: 371, startPoint y: 206, endPoint x: 533, endPoint y: 235, distance: 164.0
click at [361, 206] on td "KISMI" at bounding box center [392, 211] width 109 height 31
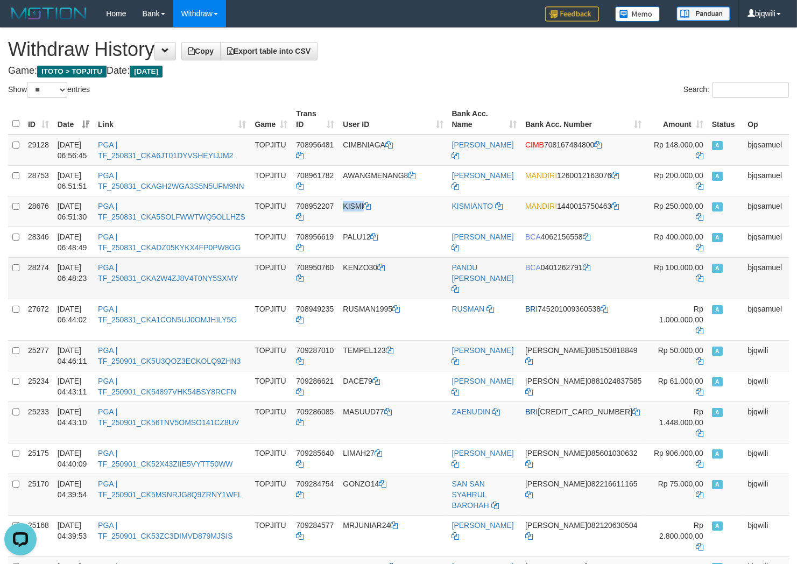
copy td "KISMI"
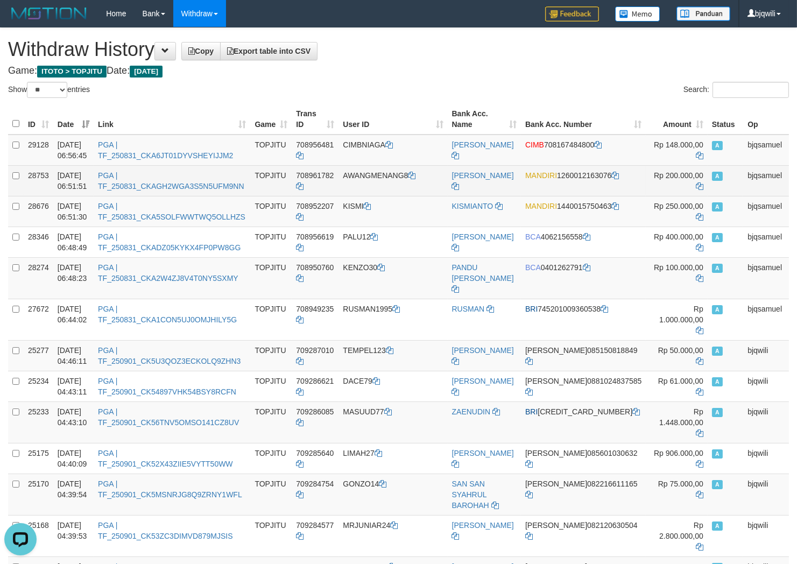
click at [380, 171] on td "AWANGMENANG8" at bounding box center [392, 180] width 109 height 31
click at [376, 169] on td "AWANGMENANG8" at bounding box center [392, 180] width 109 height 31
click at [385, 169] on td "AWANGMENANG8" at bounding box center [392, 180] width 109 height 31
drag, startPoint x: 385, startPoint y: 169, endPoint x: 379, endPoint y: 169, distance: 5.9
click at [380, 169] on td "AWANGMENANG8" at bounding box center [392, 180] width 109 height 31
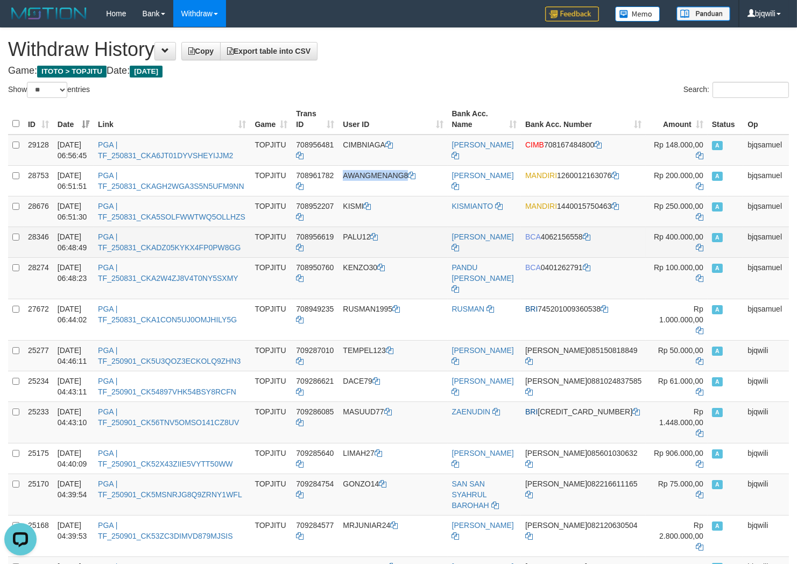
copy td "AWANGMENANG8"
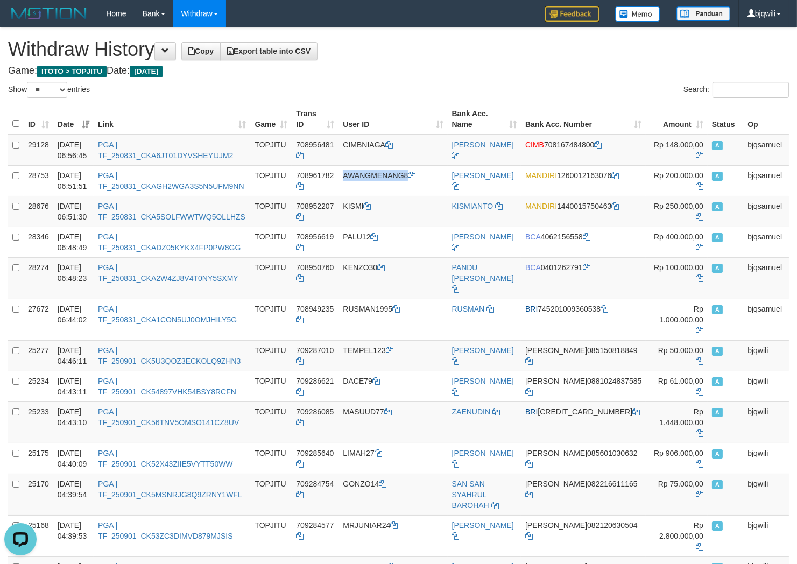
click at [368, 130] on th "User ID" at bounding box center [392, 119] width 109 height 31
click at [374, 137] on td "CIMBNIAGA" at bounding box center [392, 150] width 109 height 31
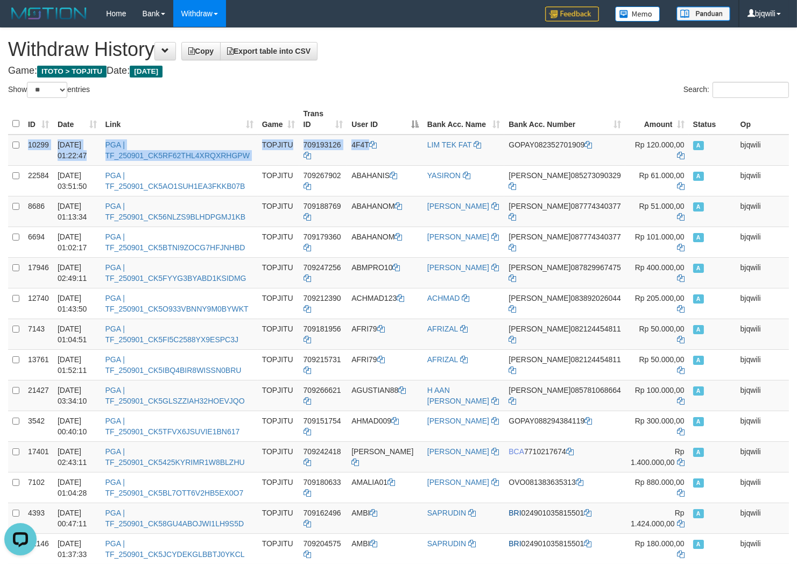
click at [383, 105] on th "User ID" at bounding box center [385, 119] width 76 height 31
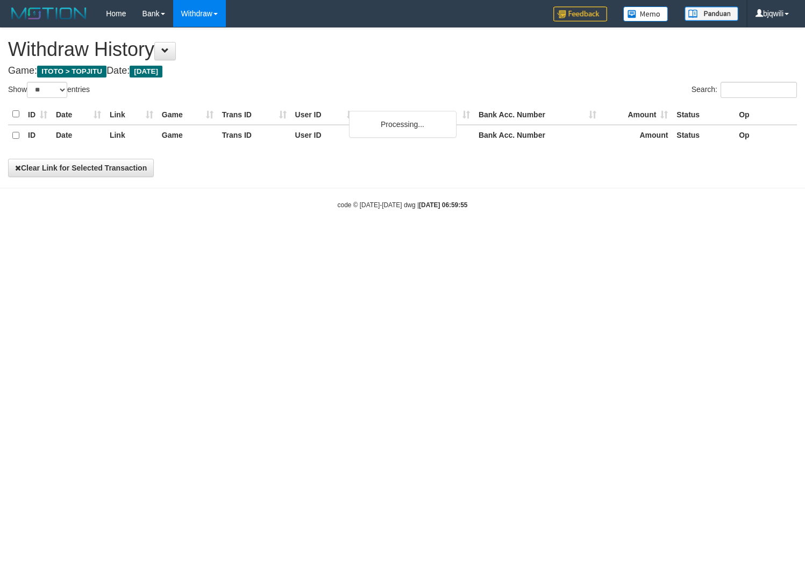
select select "**"
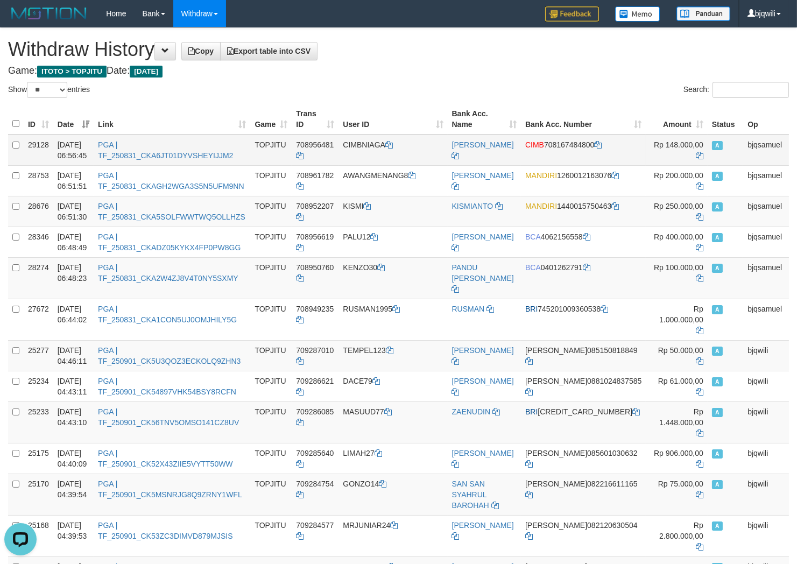
click at [380, 145] on td "CIMBNIAGA" at bounding box center [392, 150] width 109 height 31
click at [378, 145] on td "CIMBNIAGA" at bounding box center [392, 150] width 109 height 31
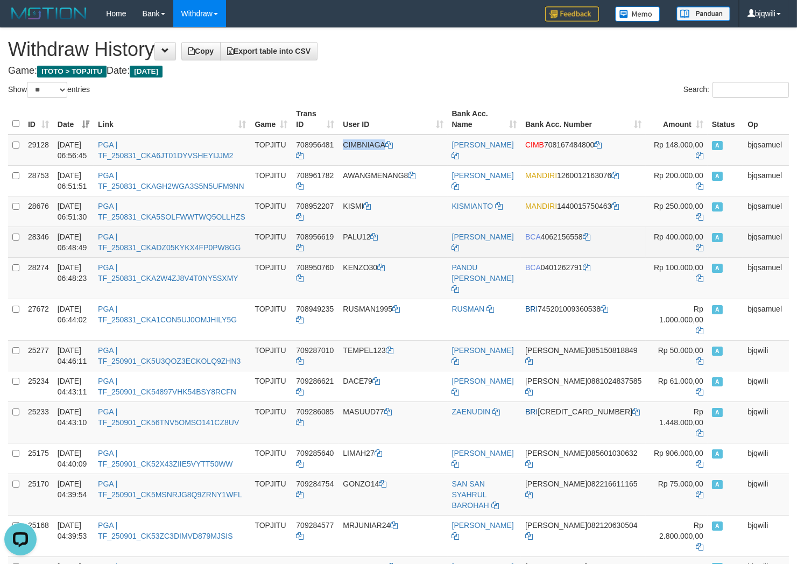
copy td "CIMBNIAGA"
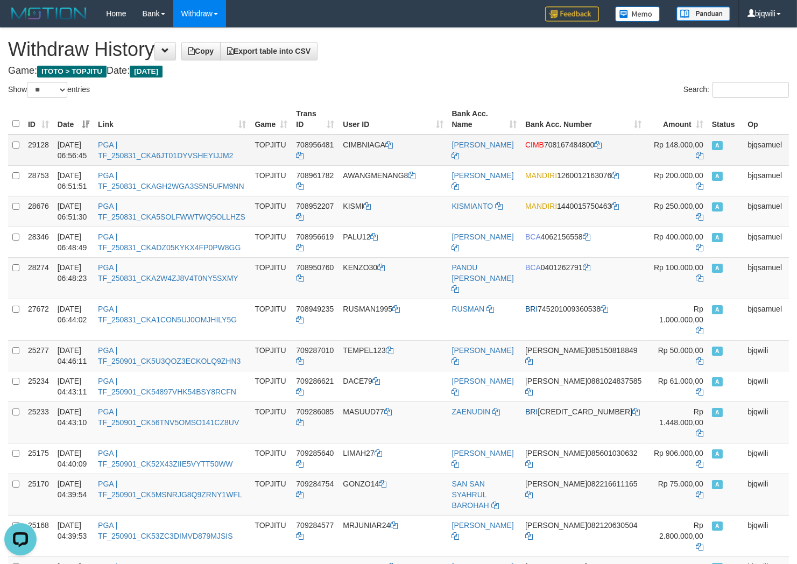
click at [501, 140] on td "[PERSON_NAME]" at bounding box center [484, 150] width 73 height 31
click at [459, 152] on icon at bounding box center [456, 156] width 8 height 8
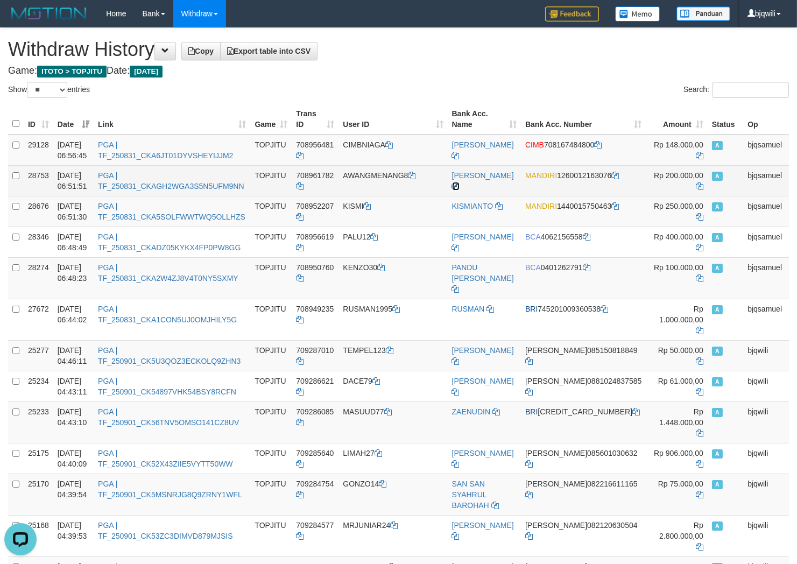
click at [459, 182] on icon at bounding box center [456, 186] width 8 height 8
drag, startPoint x: 514, startPoint y: 175, endPoint x: 775, endPoint y: 249, distance: 271.1
click at [524, 178] on tr "28753 01/09/2025 06:51:51 PGA | TF_250831_CKAGH2WGA3S5N5UFM9NN TOPJITU 70896178…" at bounding box center [398, 180] width 781 height 31
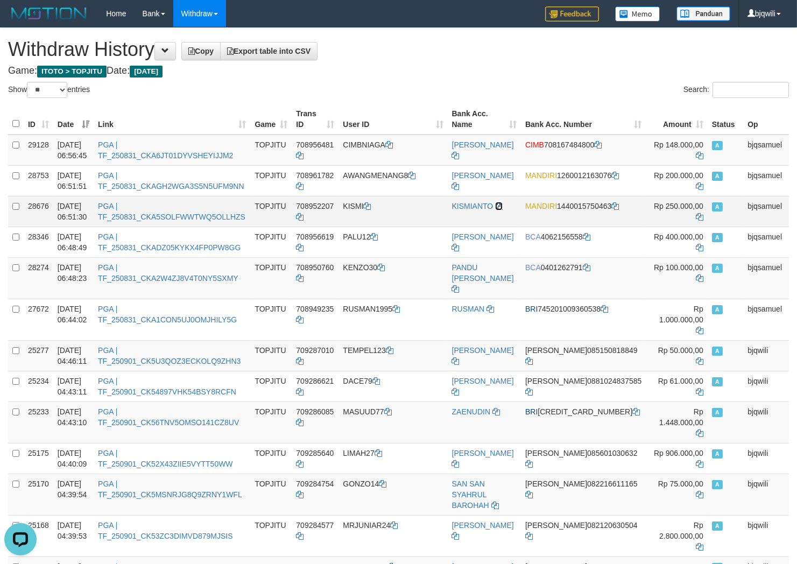
click at [495, 203] on icon at bounding box center [499, 206] width 8 height 8
click at [94, 151] on td "01/09/2025 06:56:45" at bounding box center [73, 150] width 40 height 31
click at [110, 151] on td "PGA | TF_250831_CKA6JT01DYVSHEYIJJM2" at bounding box center [172, 150] width 157 height 31
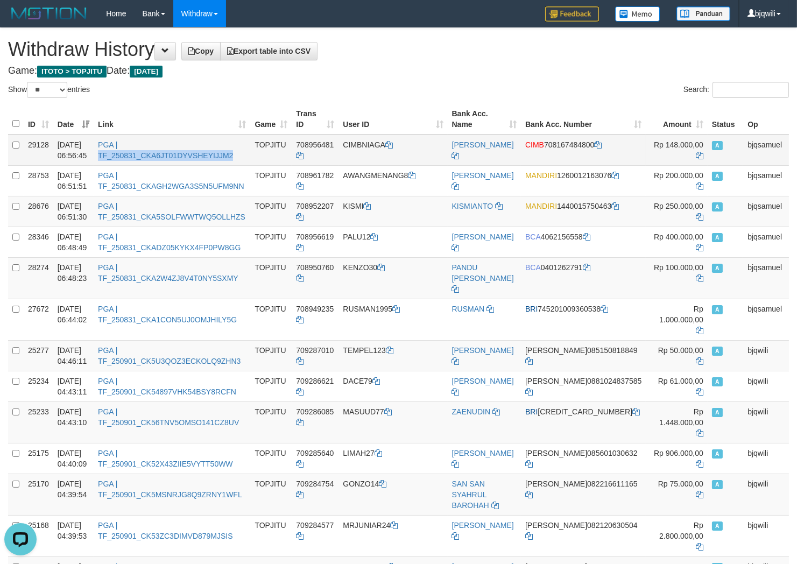
click at [111, 151] on td "PGA | TF_250831_CKA6JT01DYVSHEYIJJM2" at bounding box center [172, 150] width 157 height 31
copy link "TF_250831_CKA6JT01DYVSHEYIJJM2"
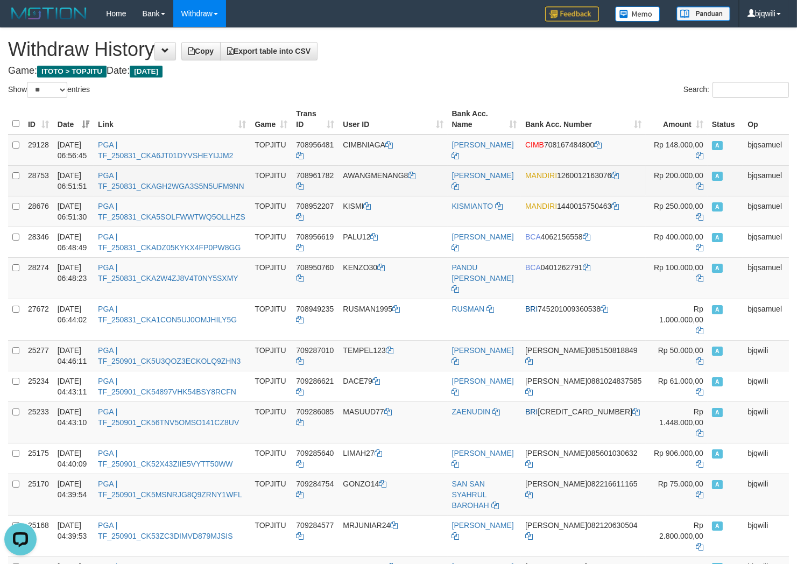
click at [111, 185] on td "PGA | TF_250831_CKAGH2WGA3S5N5UFM9NN" at bounding box center [172, 180] width 157 height 31
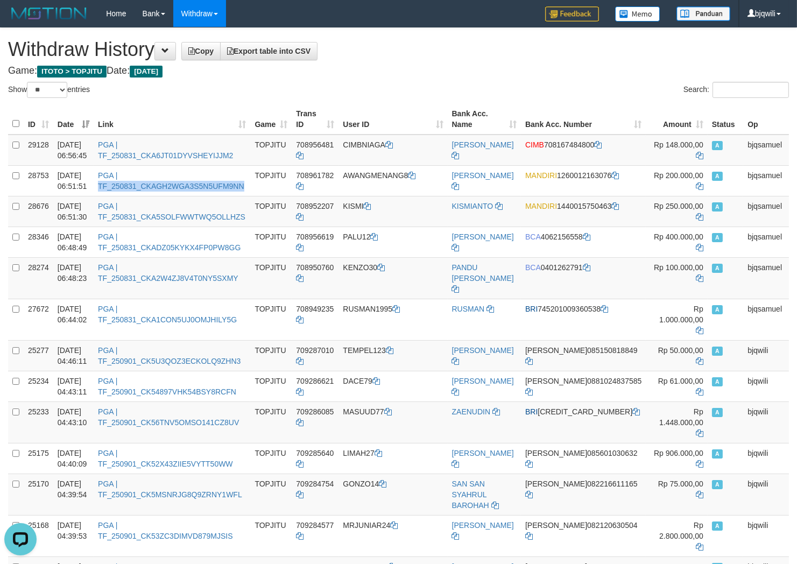
copy link "TF_250831_CKAGH2WGA3S5N5UFM9NN"
click at [94, 212] on td "01/09/2025 06:51:30" at bounding box center [73, 211] width 40 height 31
click at [94, 215] on td "01/09/2025 06:51:30" at bounding box center [73, 211] width 40 height 31
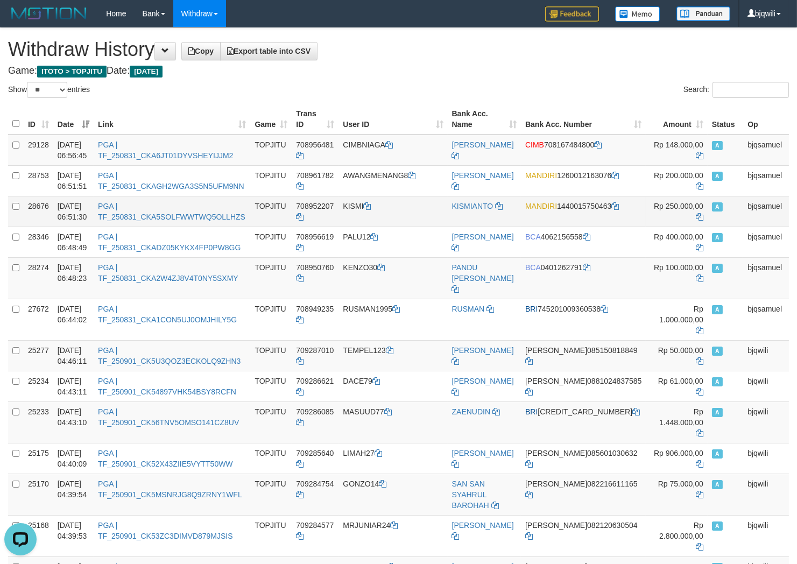
click at [110, 214] on td "PGA | TF_250831_CKA5SOLFWWTWQ5OLLHZS" at bounding box center [172, 211] width 157 height 31
click at [110, 213] on td "PGA | TF_250831_CKA5SOLFWWTWQ5OLLHZS" at bounding box center [172, 211] width 157 height 31
copy link "TF_250831_CKA5SOLFWWTWQ5OLLHZS"
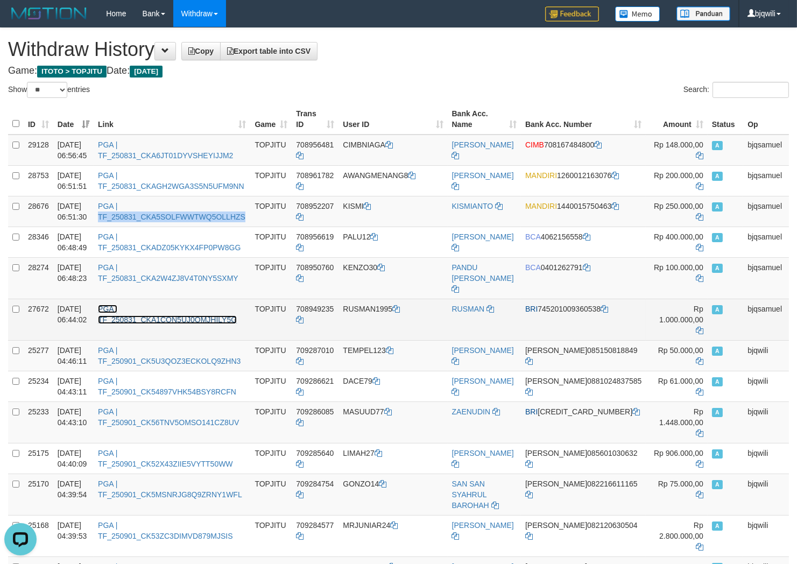
click at [237, 305] on link "PGA | TF_250831_CKA1CON5UJ0OMJHILY5G" at bounding box center [167, 314] width 139 height 19
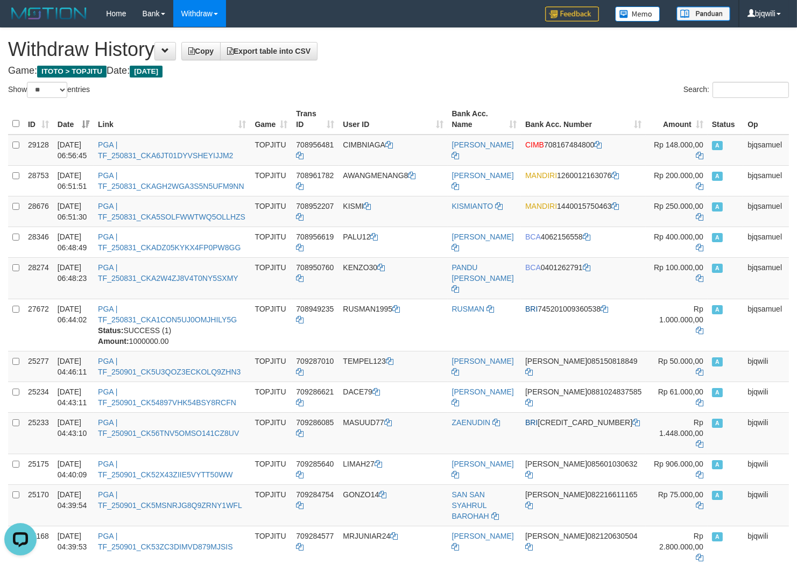
click at [437, 82] on div "Search:" at bounding box center [598, 91] width 383 height 19
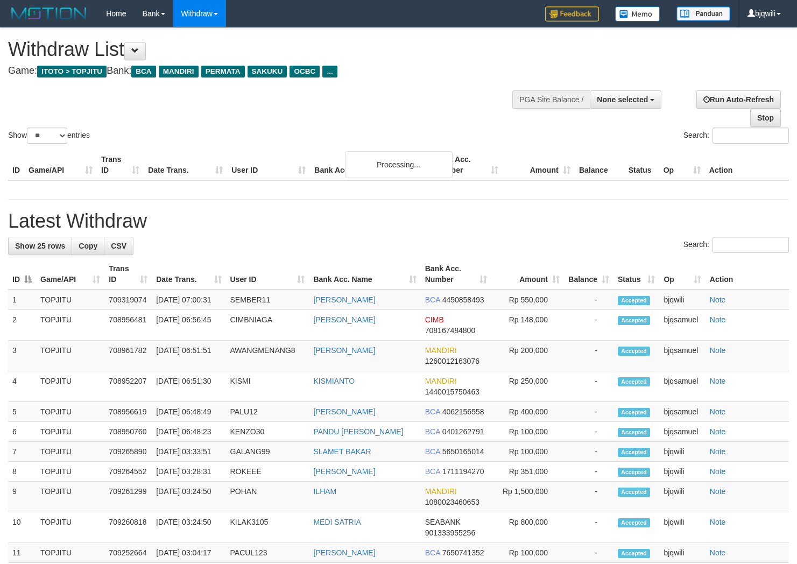
select select
select select "**"
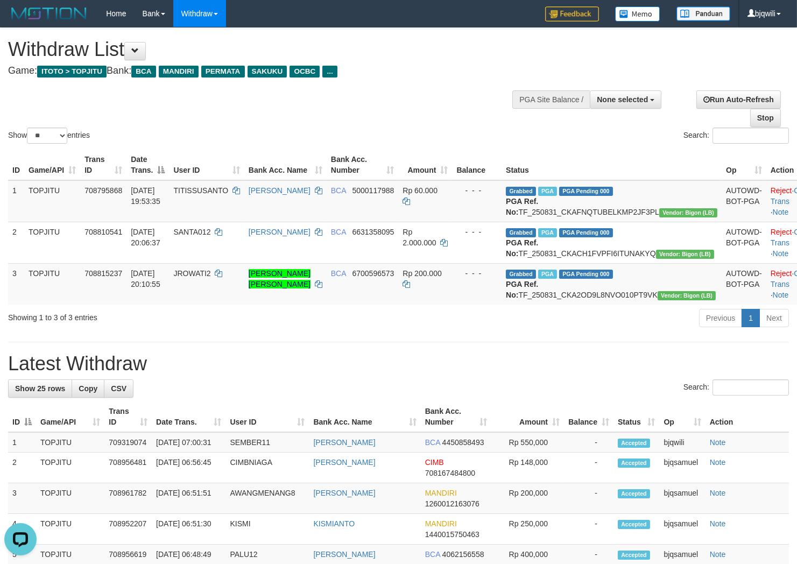
click at [294, 108] on div "Show ** ** ** *** entries Search:" at bounding box center [398, 87] width 797 height 118
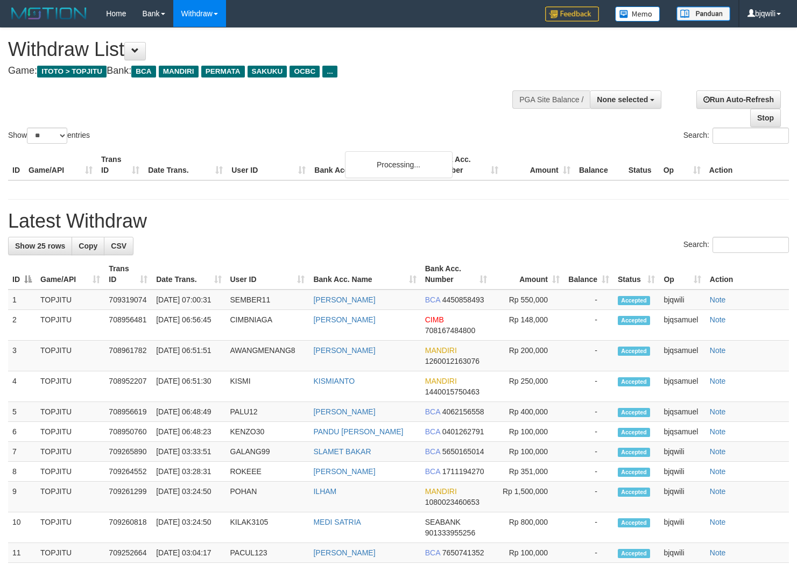
select select
select select "**"
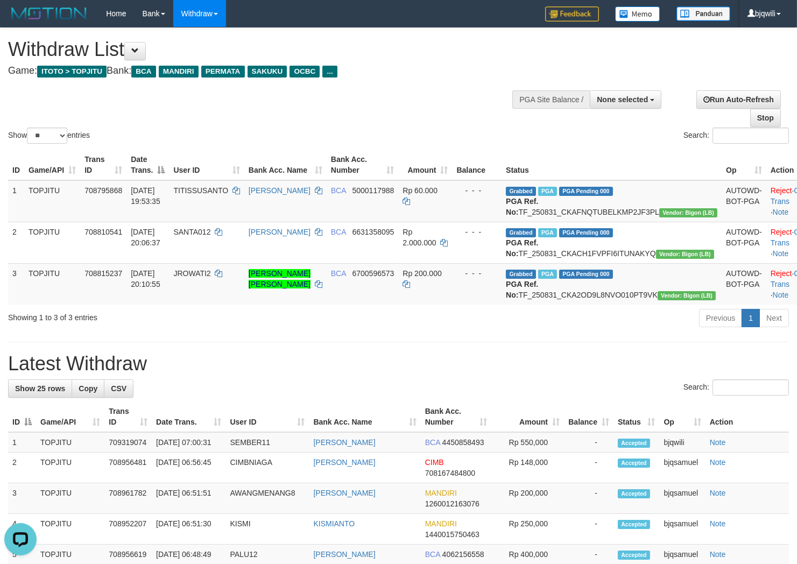
click at [230, 323] on div "Showing 1 to 3 of 3 entries" at bounding box center [166, 315] width 316 height 15
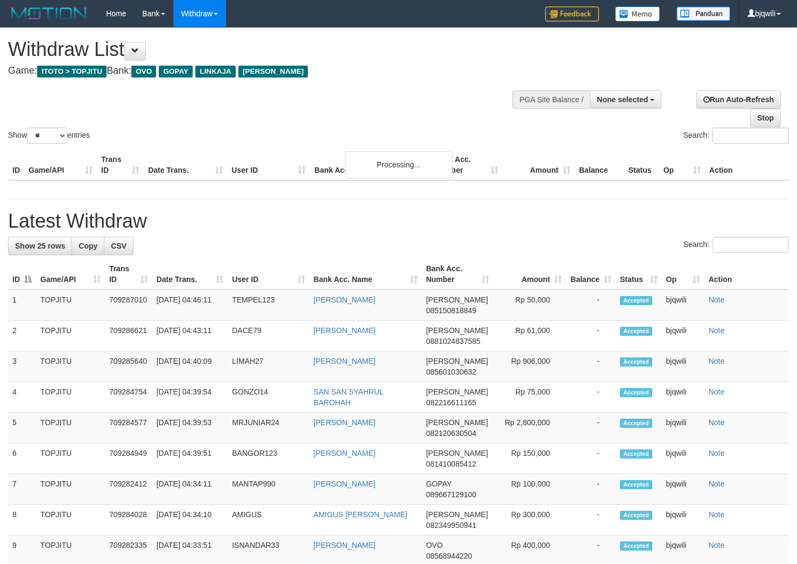
select select
select select "**"
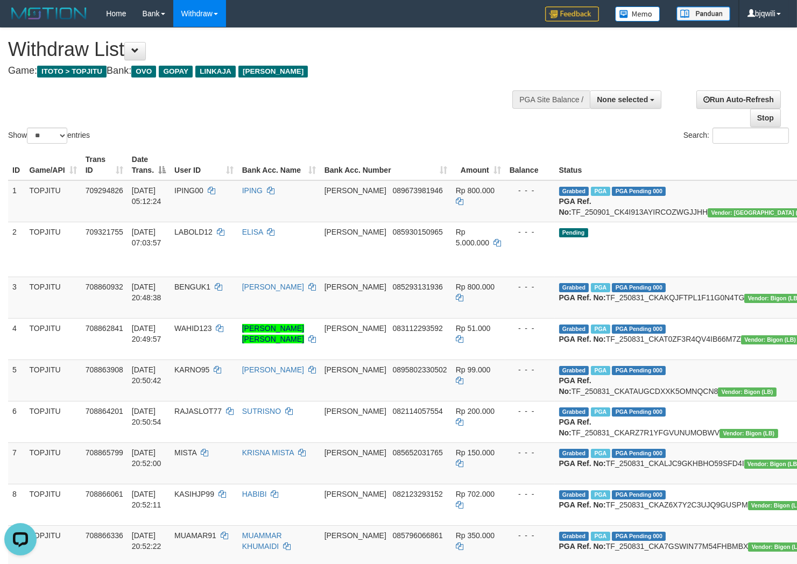
click at [356, 103] on div "Show ** ** ** *** entries Search:" at bounding box center [398, 87] width 797 height 118
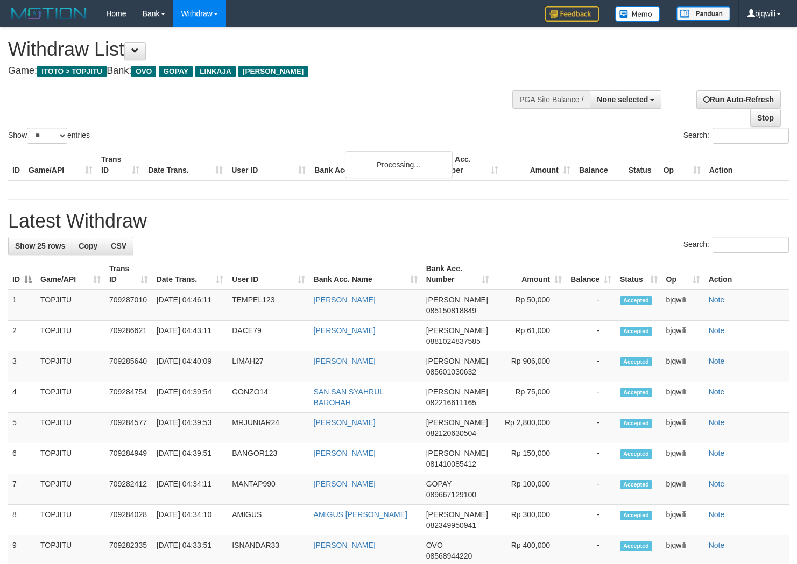
select select
select select "**"
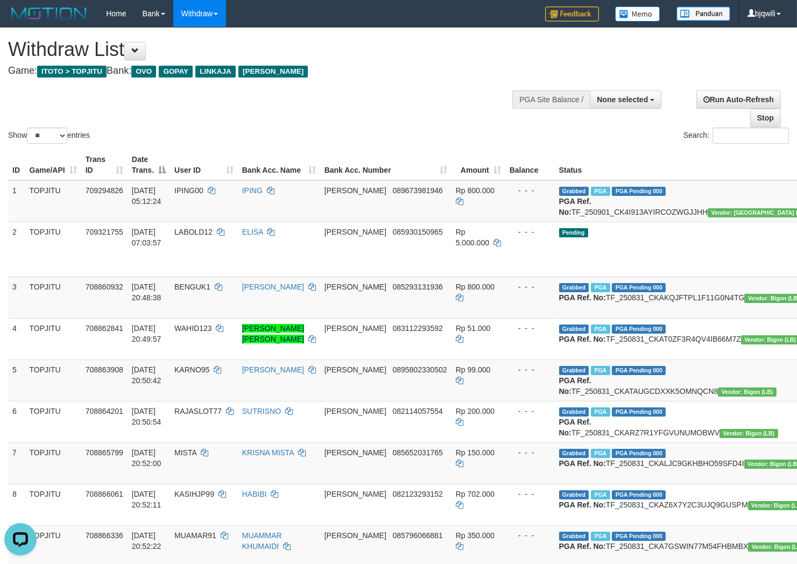
click at [220, 108] on div "Show ** ** ** *** entries Search:" at bounding box center [398, 87] width 797 height 118
click at [382, 101] on div "Show ** ** ** *** entries Search:" at bounding box center [398, 87] width 797 height 118
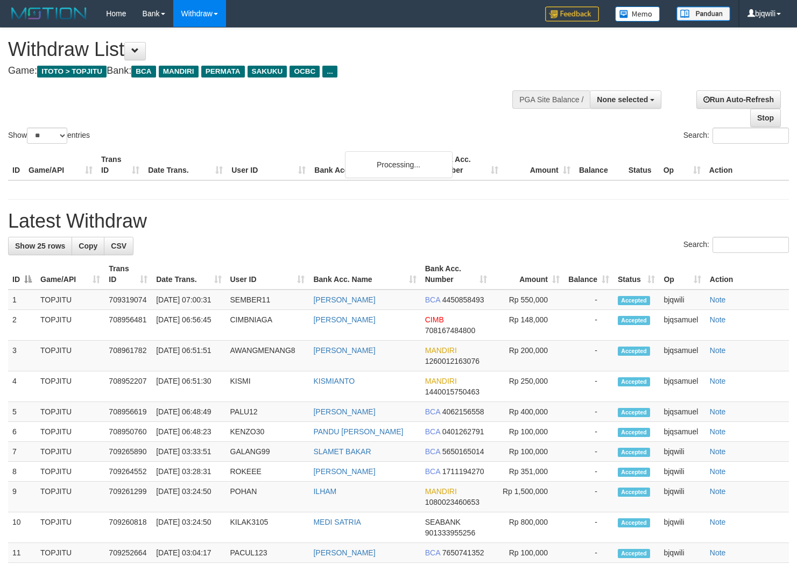
select select
select select "**"
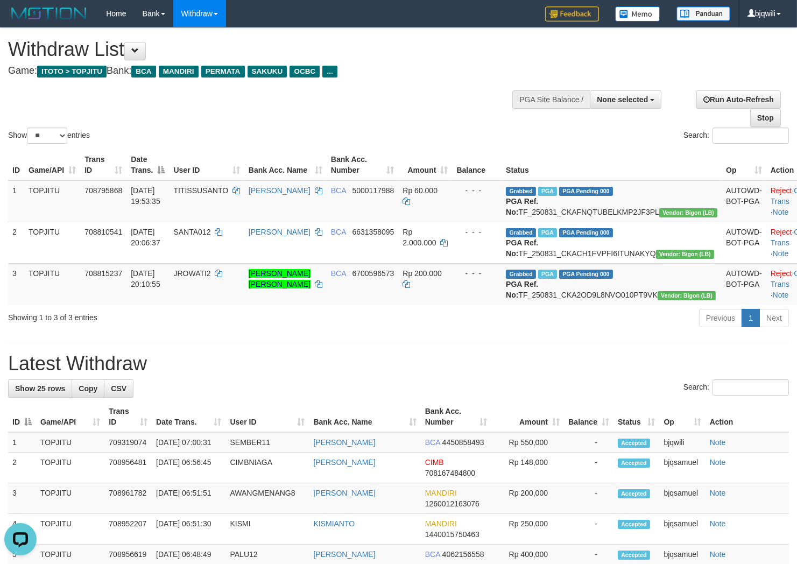
click at [366, 79] on div "**********" at bounding box center [268, 54] width 520 height 53
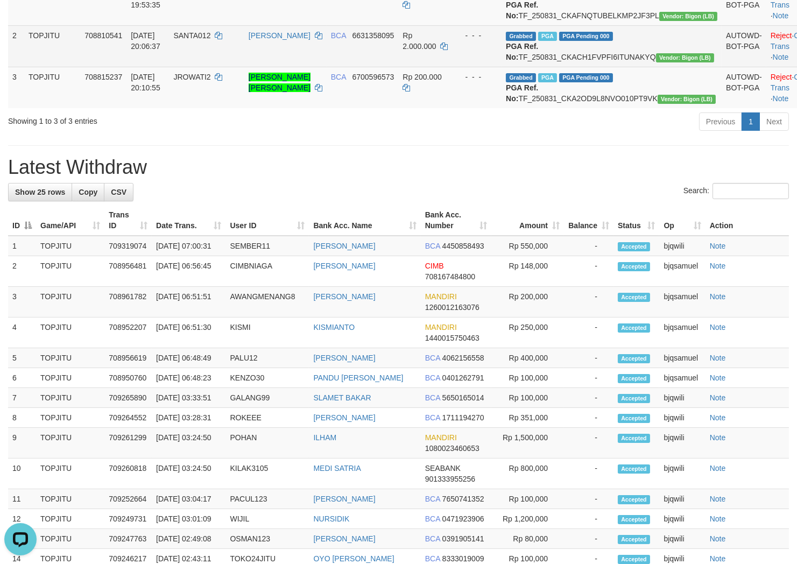
scroll to position [119, 0]
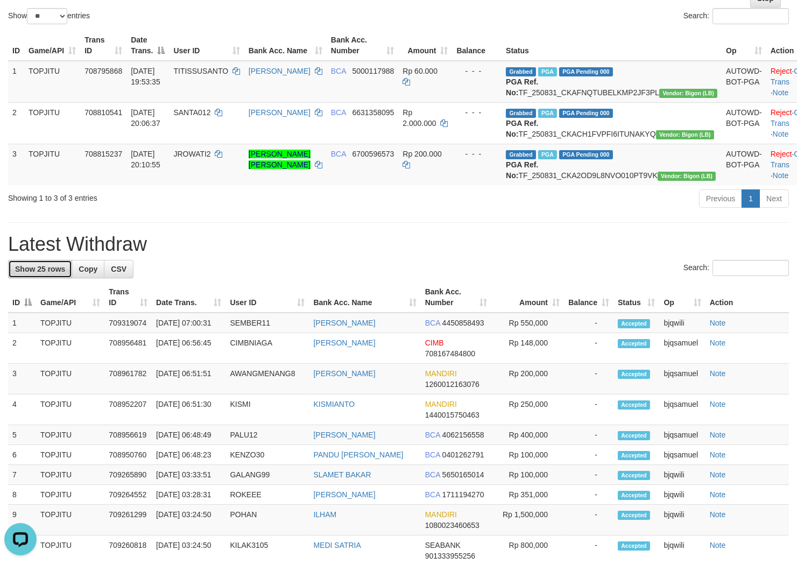
click at [47, 273] on span "Show 25 rows" at bounding box center [40, 269] width 50 height 9
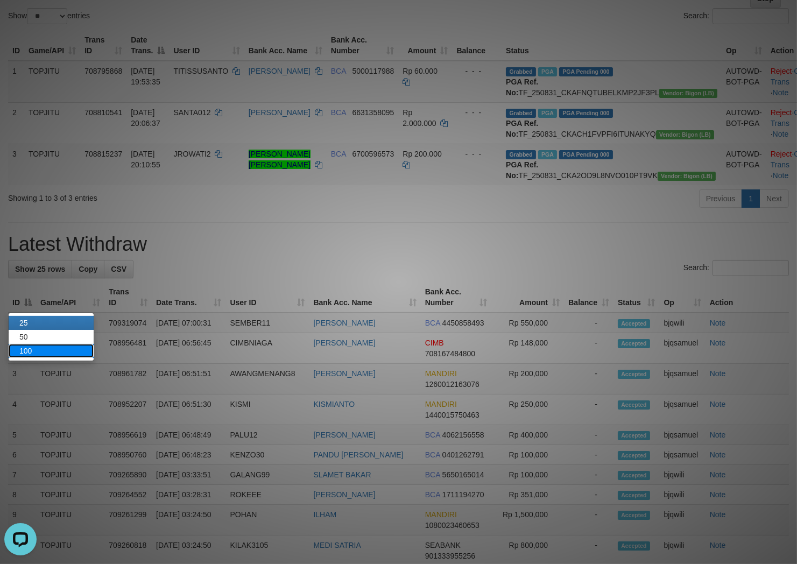
click at [39, 345] on link "100" at bounding box center [51, 351] width 85 height 14
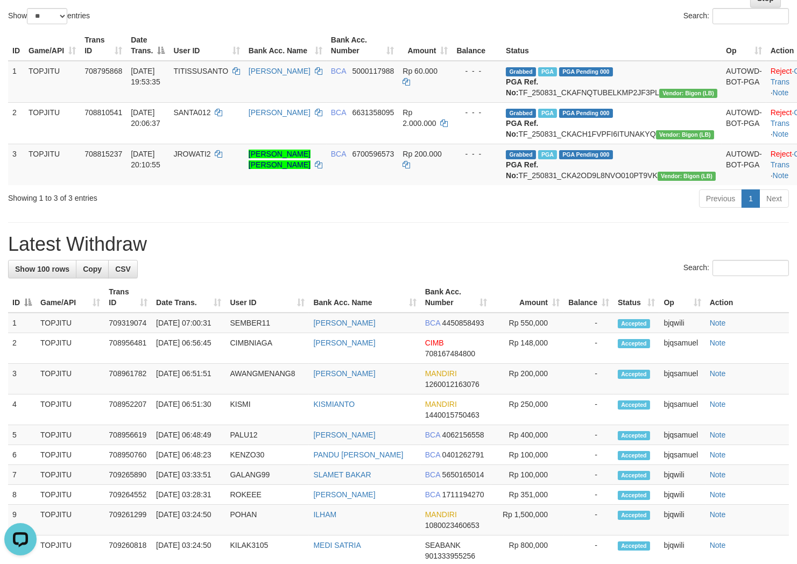
click at [200, 188] on div "ID Game/API Trans ID Date Trans. User ID Bank Acc. Name Bank Acc. Number Amount…" at bounding box center [398, 107] width 797 height 161
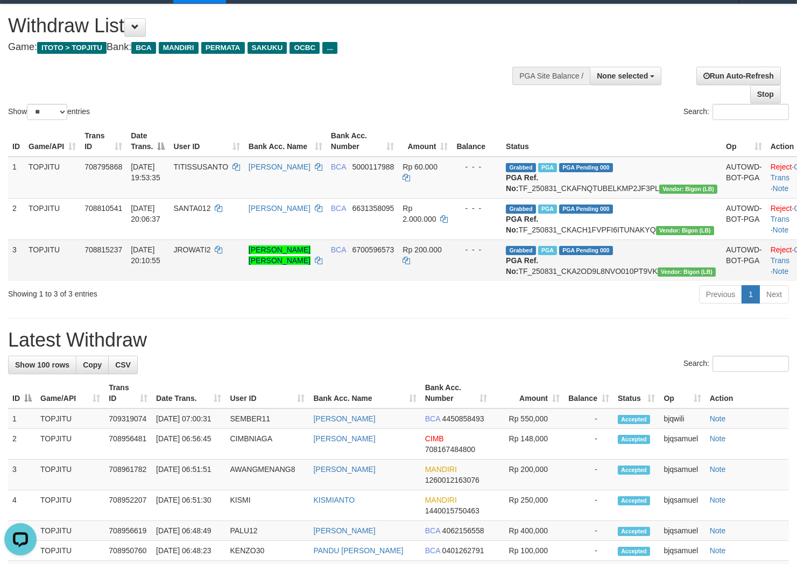
scroll to position [0, 0]
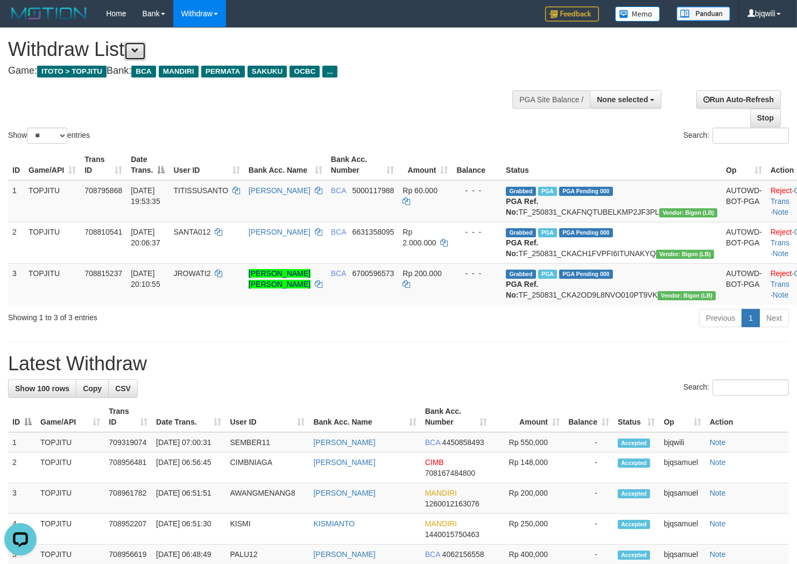
click at [139, 50] on span at bounding box center [135, 51] width 8 height 8
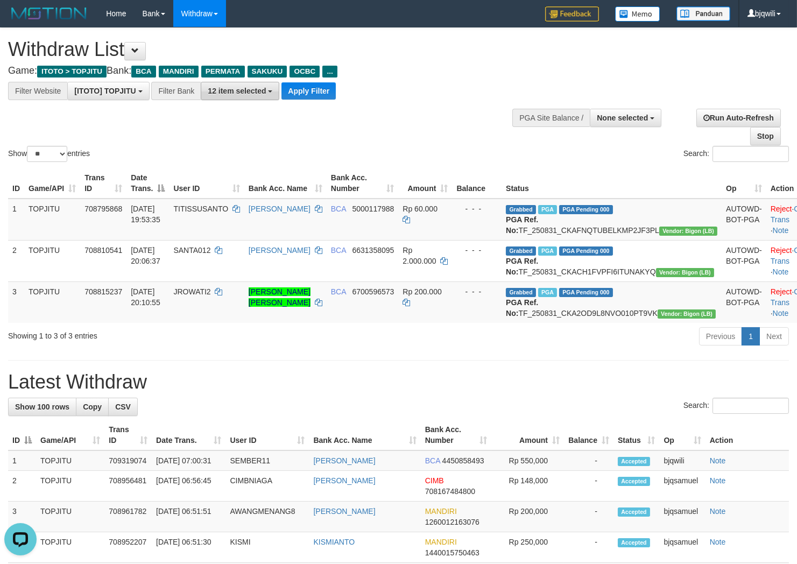
click at [244, 90] on span "12 item selected" at bounding box center [237, 91] width 58 height 9
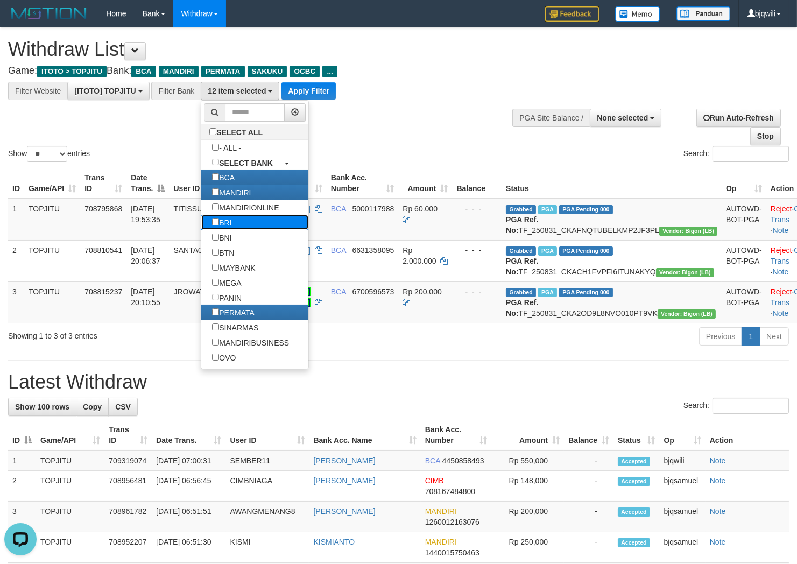
click at [240, 230] on label "BRI" at bounding box center [221, 222] width 41 height 15
click at [232, 238] on label "BNI" at bounding box center [221, 237] width 41 height 15
click at [302, 93] on button "Apply Filter" at bounding box center [308, 90] width 54 height 17
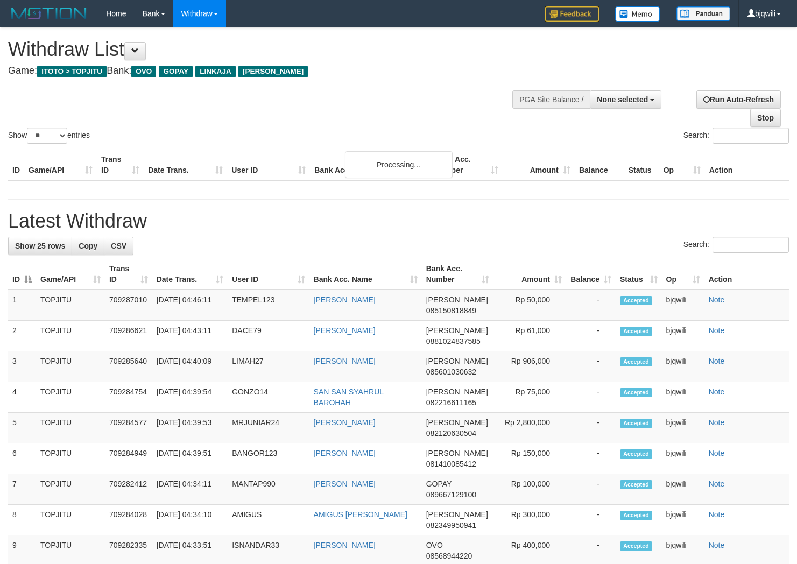
select select
select select "**"
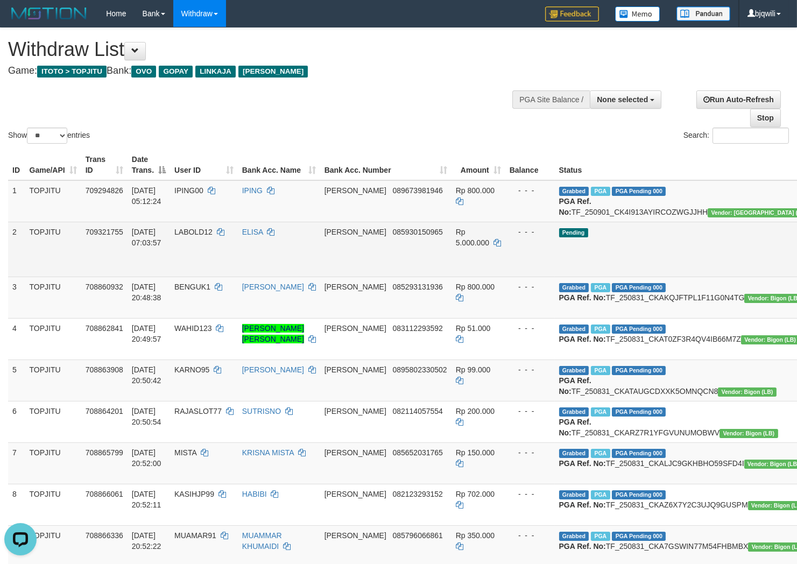
click at [208, 236] on span "LABOLD12" at bounding box center [193, 232] width 38 height 9
copy td "LABOLD12"
click at [210, 235] on td "LABOLD12" at bounding box center [204, 249] width 68 height 55
click at [207, 235] on td "LABOLD12" at bounding box center [204, 249] width 68 height 55
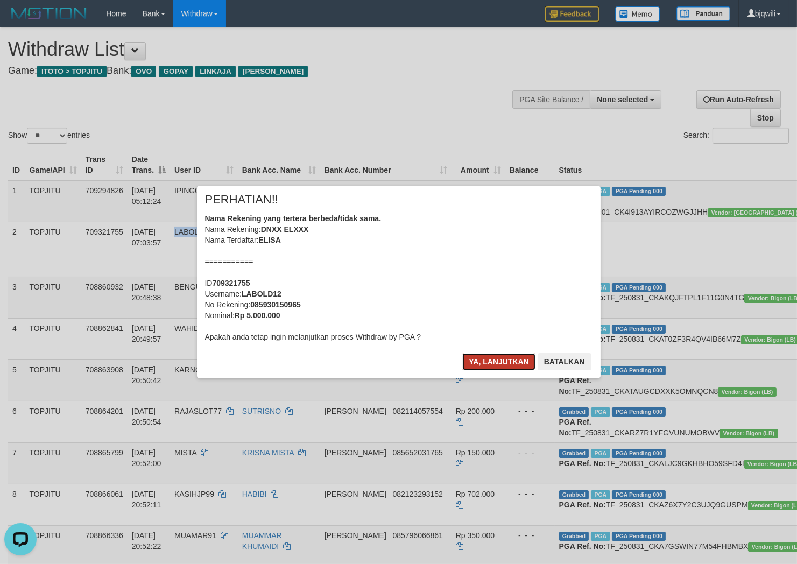
click at [477, 364] on button "Ya, lanjutkan" at bounding box center [498, 361] width 73 height 17
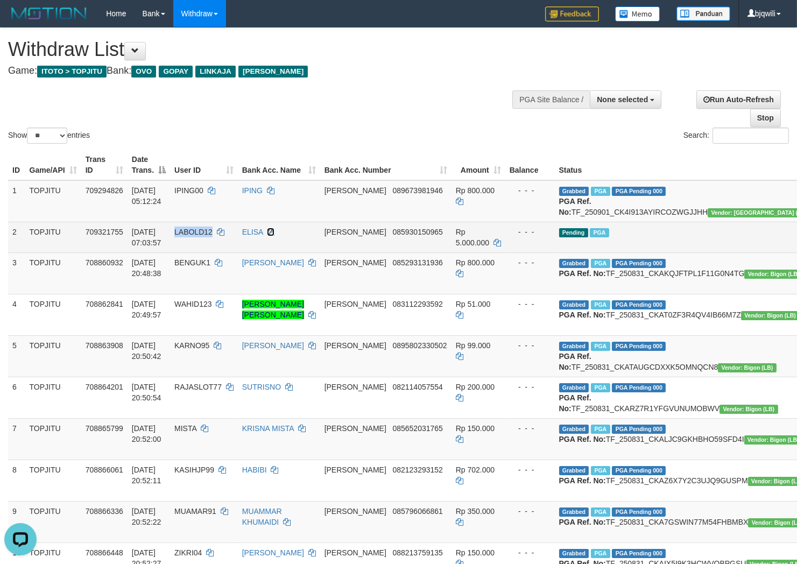
click at [274, 236] on icon at bounding box center [271, 232] width 8 height 8
drag, startPoint x: 292, startPoint y: 240, endPoint x: 781, endPoint y: 251, distance: 489.7
click at [293, 240] on td "ELISA" at bounding box center [279, 237] width 82 height 31
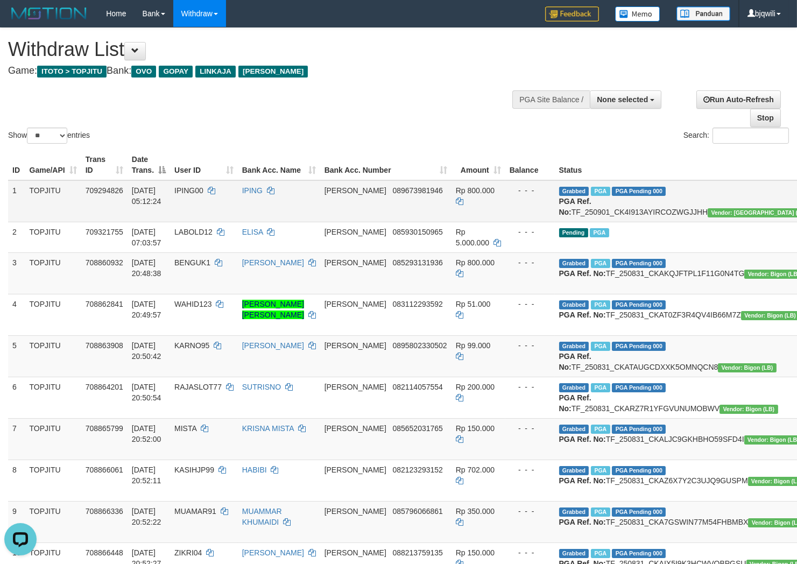
click at [224, 222] on td "IPING00" at bounding box center [204, 201] width 68 height 42
click at [238, 210] on td "IPING00" at bounding box center [204, 201] width 68 height 42
click at [238, 209] on td "IPING00" at bounding box center [204, 201] width 68 height 42
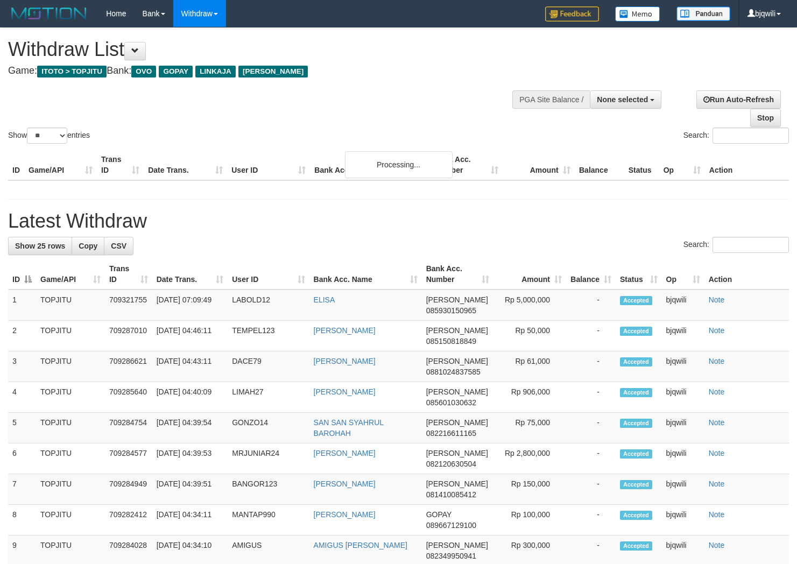
select select
select select "**"
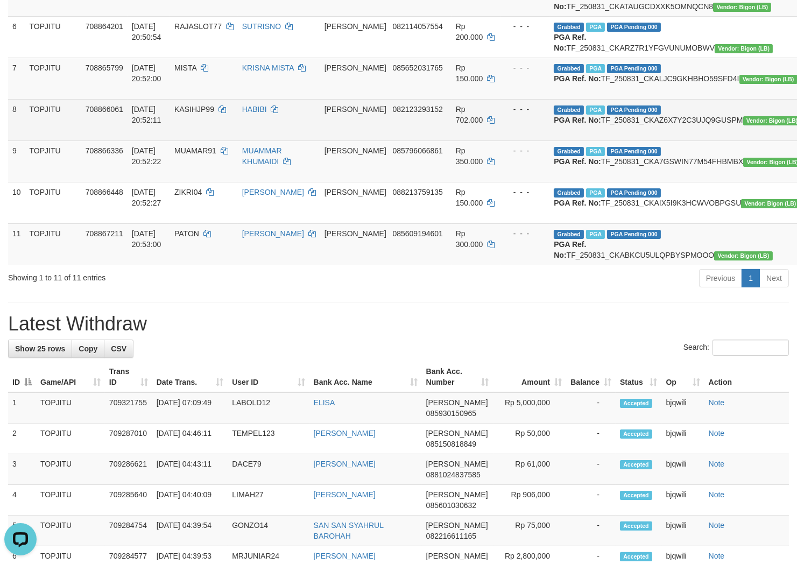
scroll to position [358, 0]
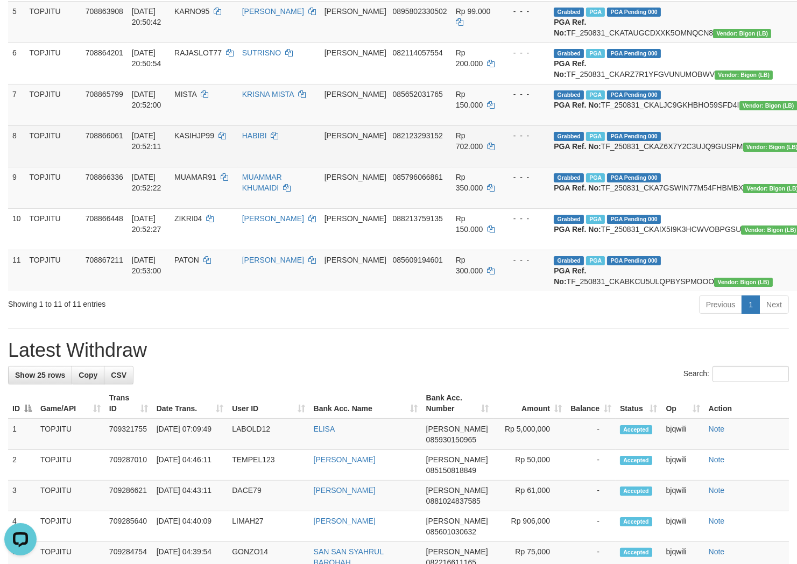
click at [224, 167] on td "KASIHJP99" at bounding box center [204, 145] width 68 height 41
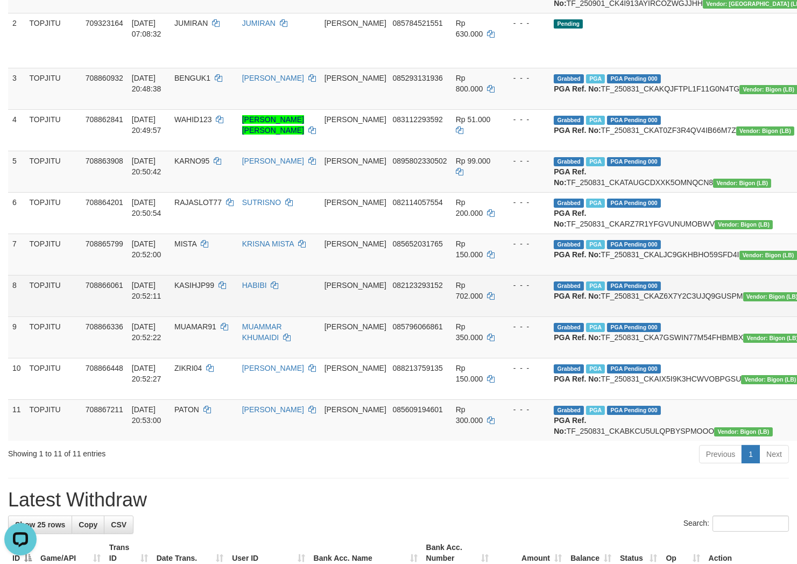
scroll to position [119, 0]
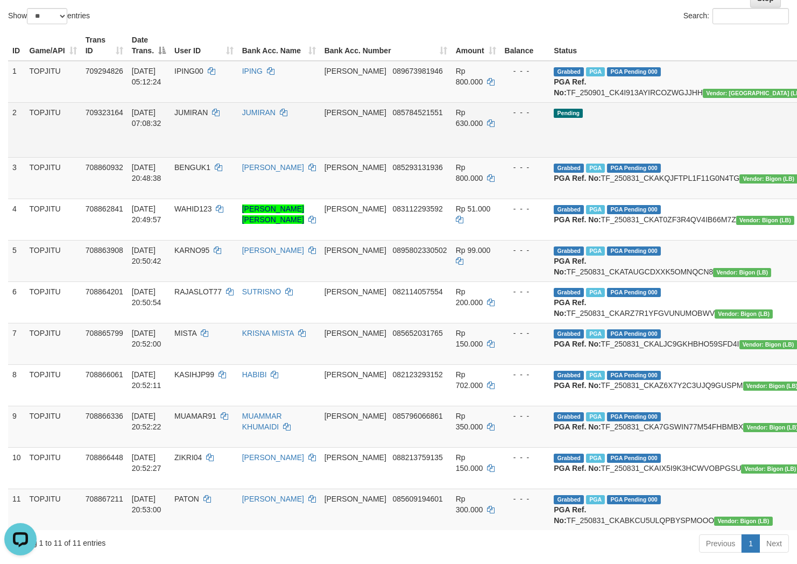
click at [202, 117] on span "JUMIRAN" at bounding box center [190, 112] width 33 height 9
click at [197, 117] on span "JUMIRAN" at bounding box center [190, 112] width 33 height 9
copy span "JUMIRAN"
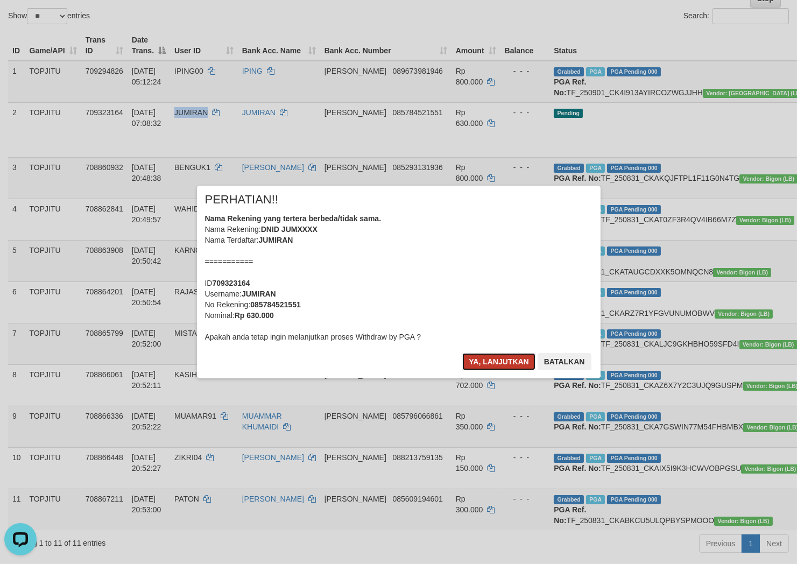
click at [490, 363] on button "Ya, lanjutkan" at bounding box center [498, 361] width 73 height 17
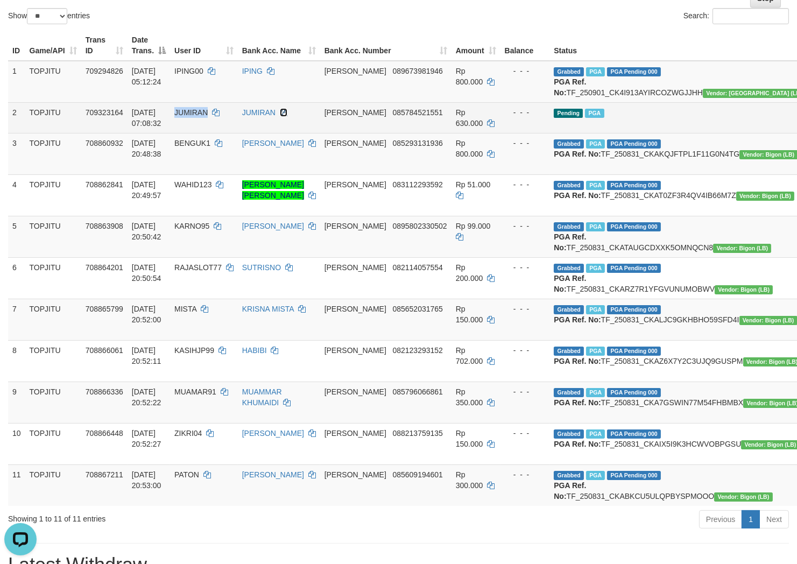
click at [287, 116] on icon at bounding box center [284, 113] width 8 height 8
copy span "JUMIRAN"
click at [287, 116] on icon at bounding box center [284, 113] width 8 height 8
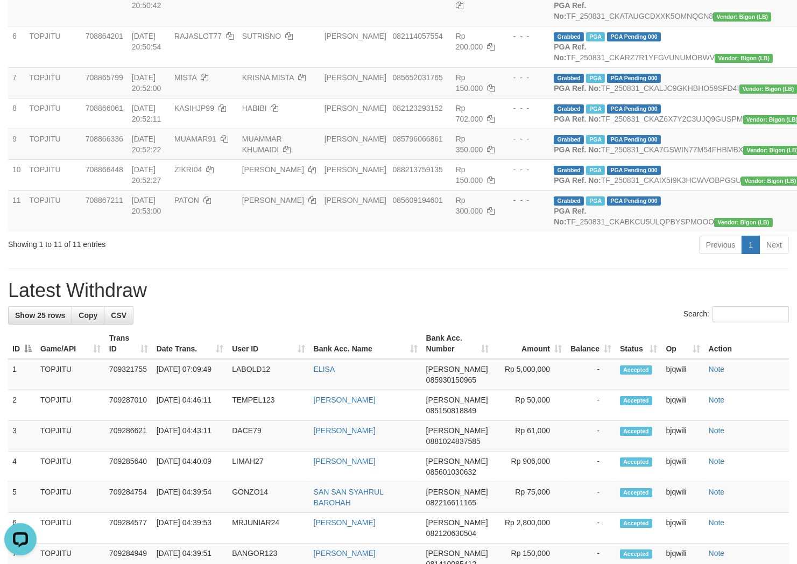
scroll to position [358, 0]
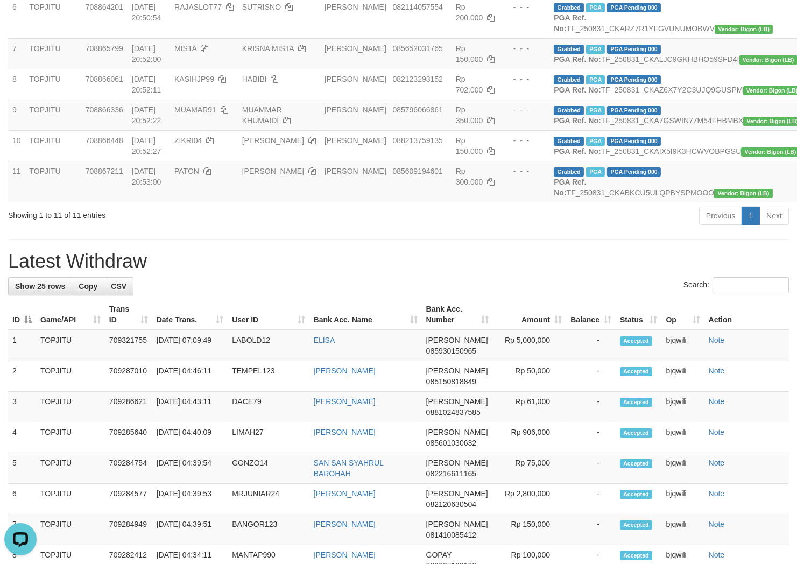
click at [472, 229] on div "Previous 1 Next" at bounding box center [564, 217] width 449 height 23
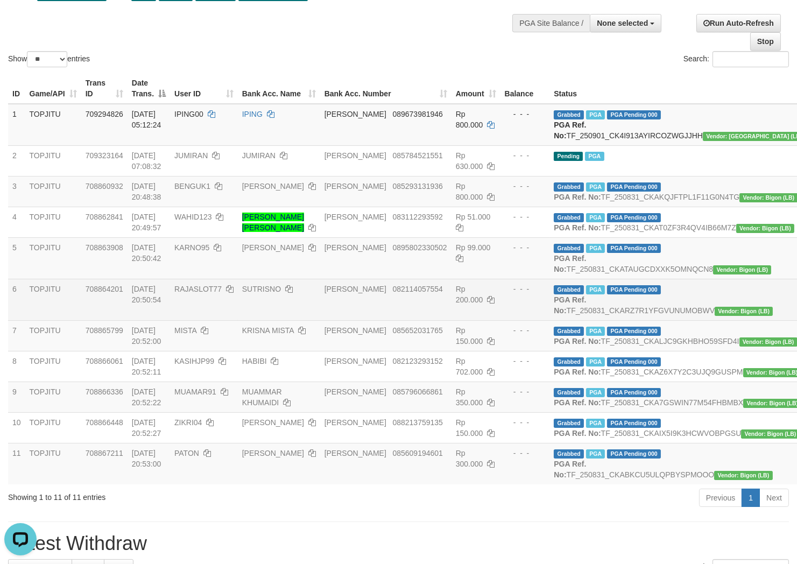
scroll to position [119, 0]
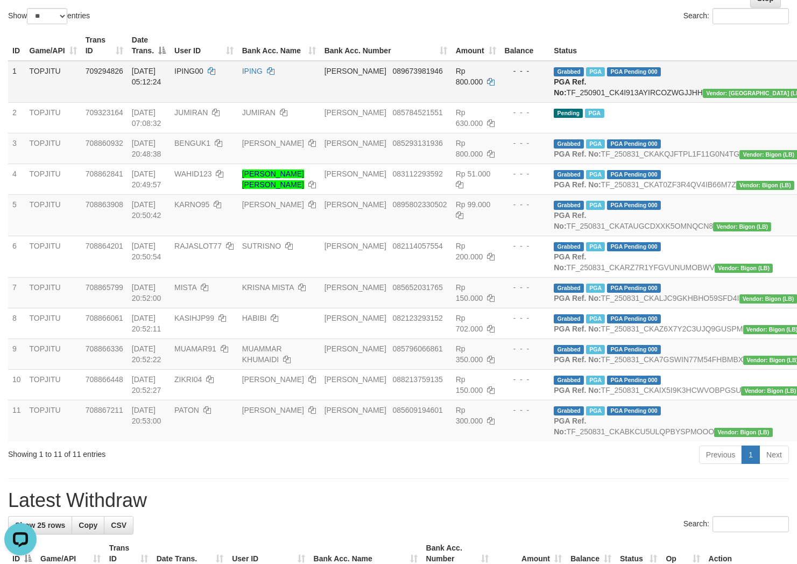
click at [283, 88] on td "IPING" at bounding box center [279, 82] width 82 height 42
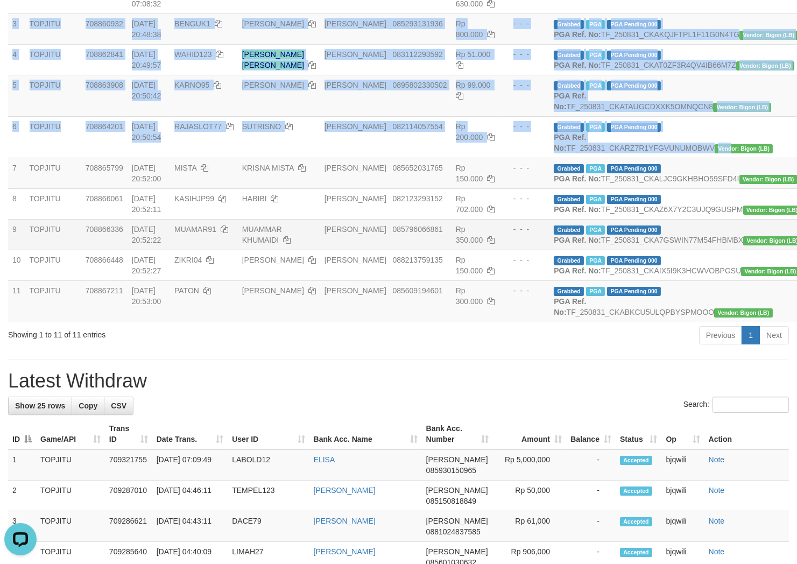
scroll to position [358, 0]
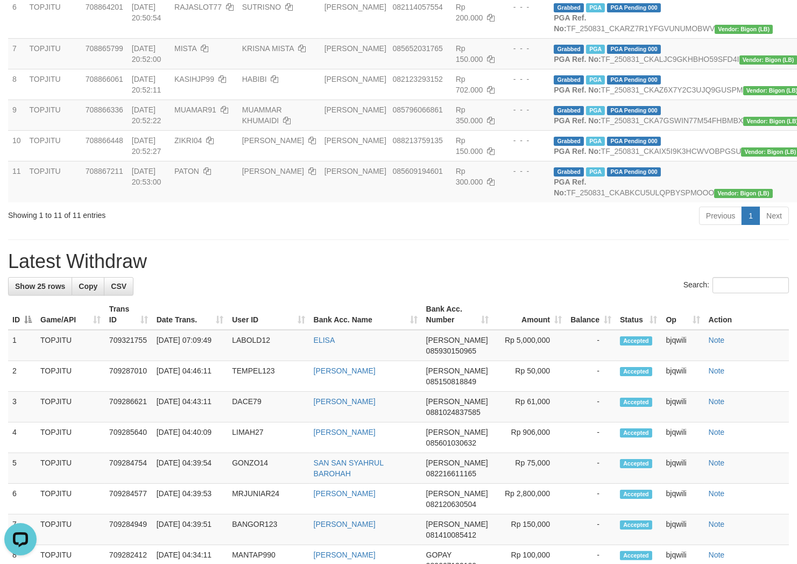
drag, startPoint x: 14, startPoint y: 153, endPoint x: 796, endPoint y: 341, distance: 804.6
copy table "ID Game/API Trans ID Date Trans. User ID Bank Acc. Name Bank Acc. Number Amount…"
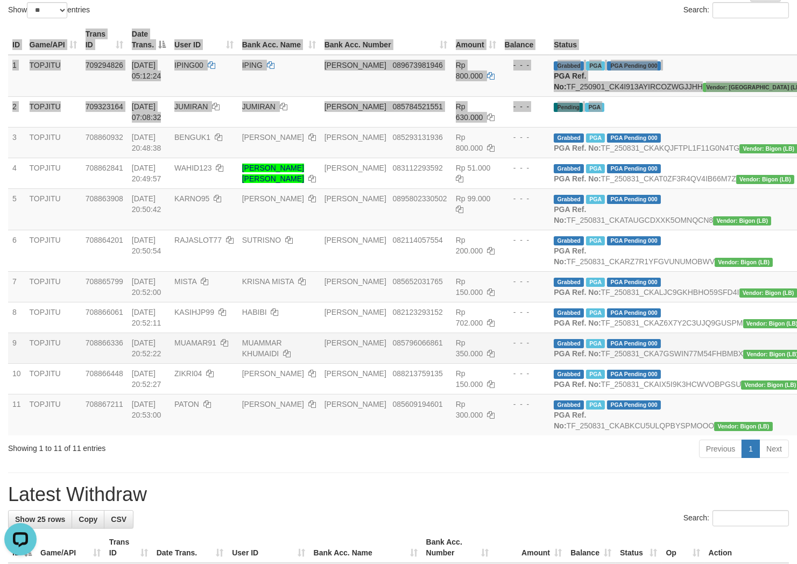
scroll to position [119, 0]
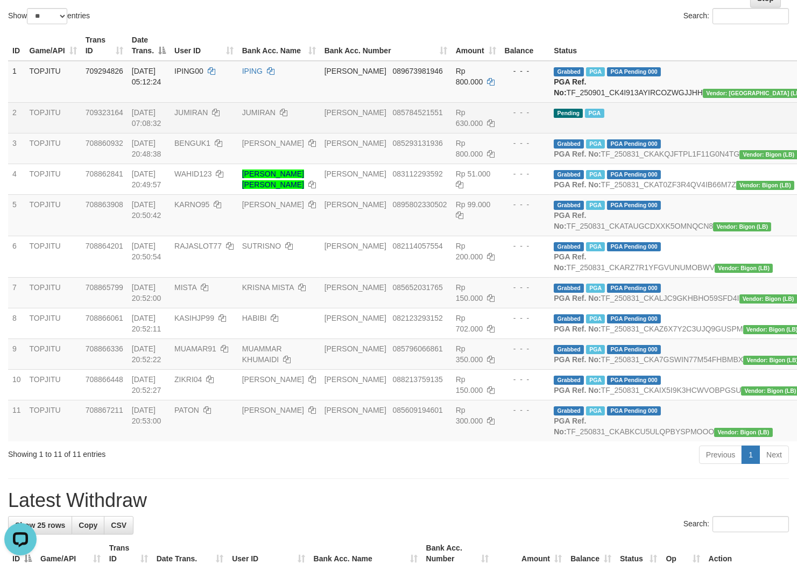
click at [648, 114] on td "Pending PGA" at bounding box center [679, 117] width 260 height 31
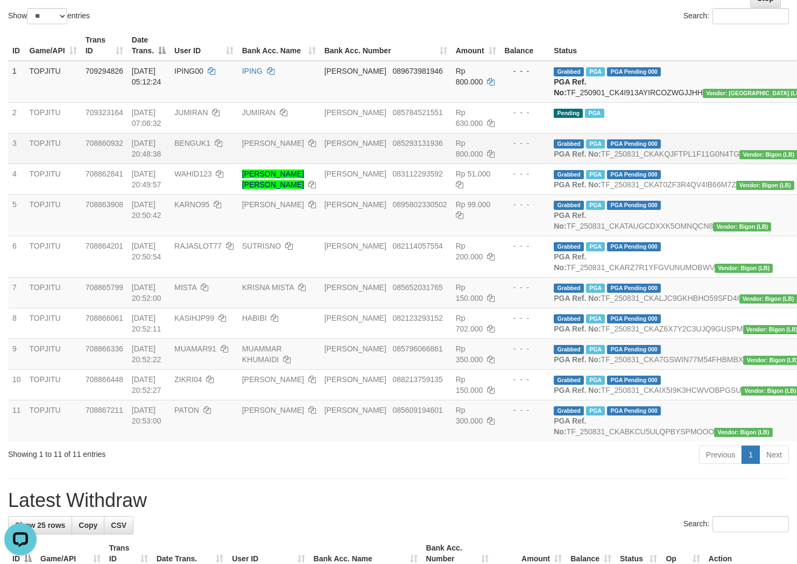
click at [589, 164] on td "Grabbed PGA PGA Pending 000 PGA Ref. No: TF_250831_CKAKQJFTPL1F11G0N4TG Vendor:…" at bounding box center [679, 148] width 260 height 31
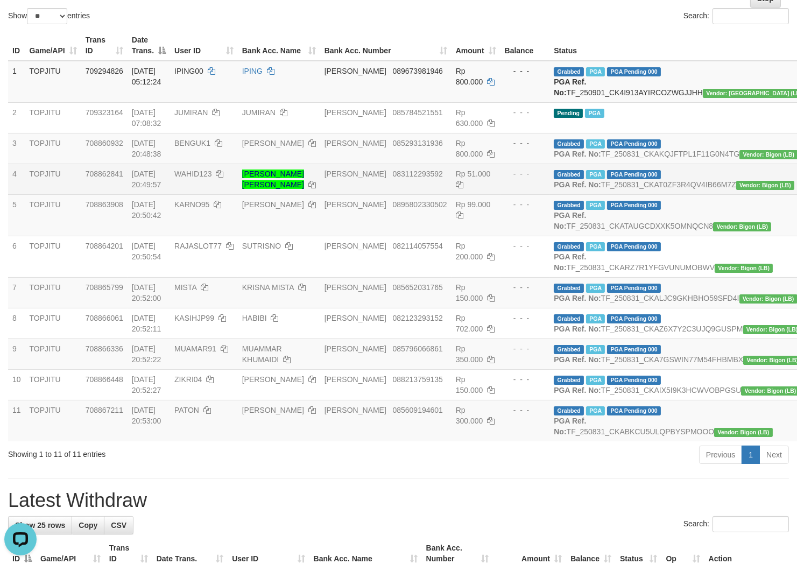
copy td "TF_250831_CKAKQJFTPL1F11G0N4TG"
click at [621, 194] on td "Grabbed PGA PGA Pending 000 PGA Ref. No: TF_250831_CKAT0ZF3R4QV4IB66M7Z Vendor:…" at bounding box center [679, 179] width 260 height 31
click at [625, 194] on td "Grabbed PGA PGA Pending 000 PGA Ref. No: TF_250831_CKAT0ZF3R4QV4IB66M7Z Vendor:…" at bounding box center [679, 179] width 260 height 31
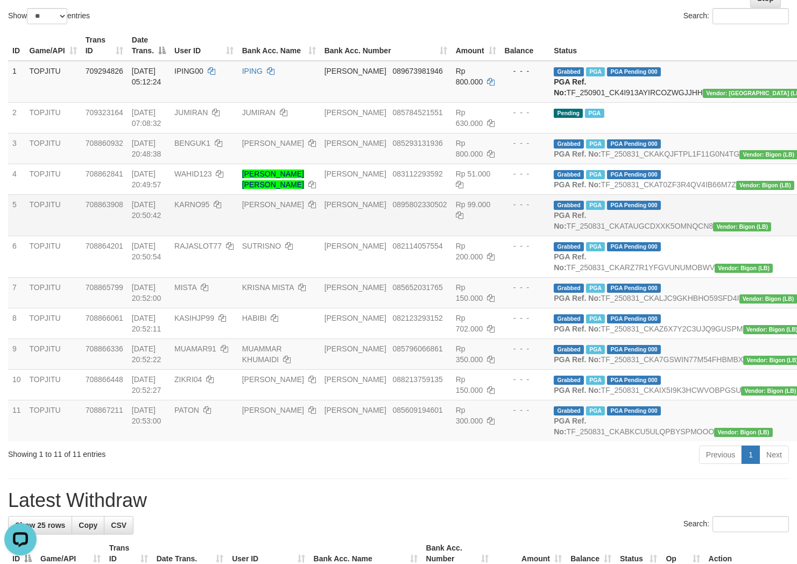
click at [619, 236] on td "Grabbed PGA PGA Pending 000 PGA Ref. No: TF_250831_CKATAUGCDXXK5OMNQCN8 Vendor:…" at bounding box center [679, 214] width 260 height 41
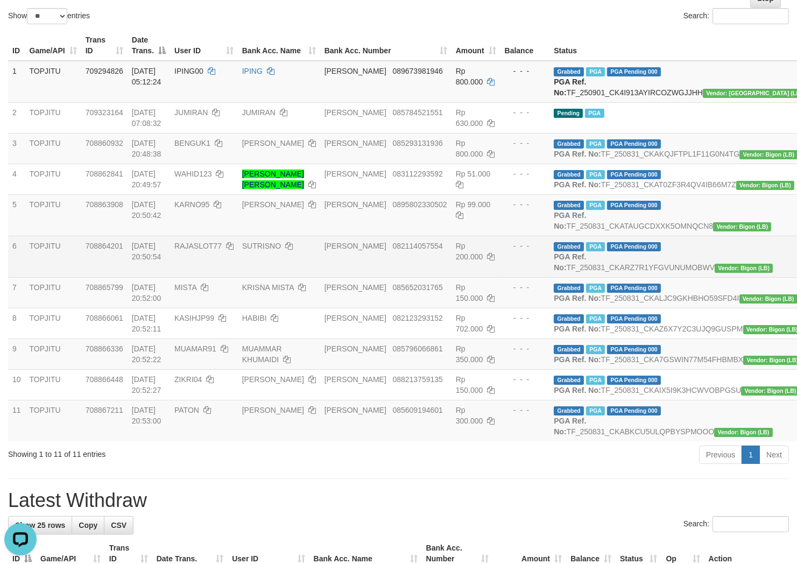
copy td "TF_250831_CKATAUGCDXXK5OMNQCN8"
click at [590, 277] on td "Grabbed PGA PGA Pending 000 PGA Ref. No: TF_250831_CKARZ7R1YFGVUNUMOBWV Vendor:…" at bounding box center [679, 256] width 260 height 41
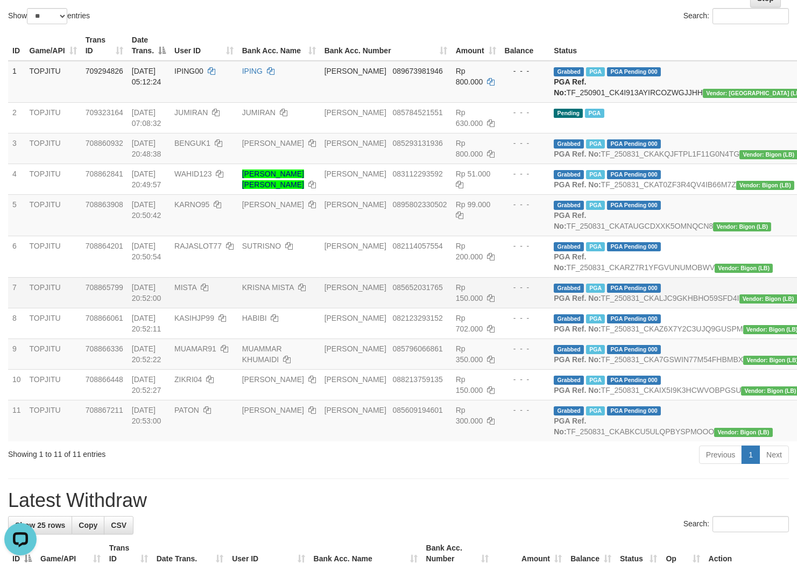
copy td "TF_250831_CKARZ7R1YFGVUNUMOBWV"
click at [603, 308] on td "Grabbed PGA PGA Pending 000 PGA Ref. No: TF_250831_CKALJC9GKHBHO59SFD4I Vendor:…" at bounding box center [679, 292] width 260 height 31
copy td "TF_250831_CKALJC9GKHBHO59SFD4I"
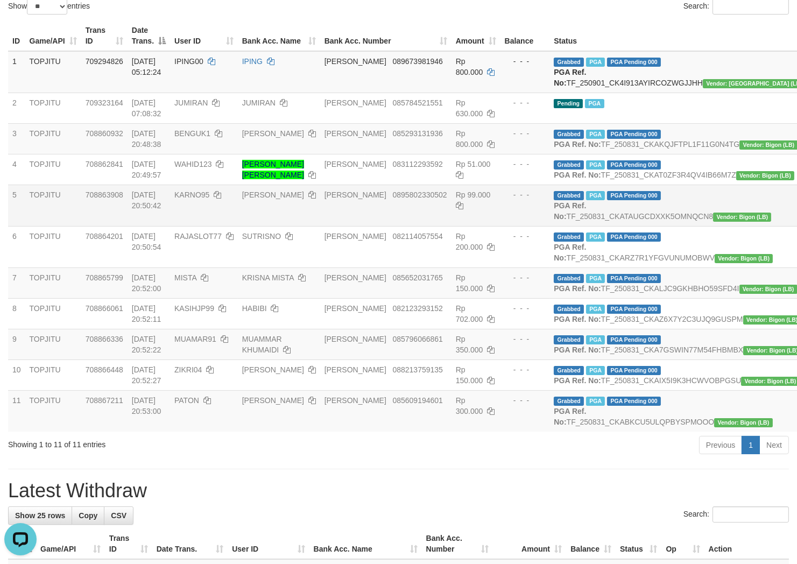
scroll to position [239, 0]
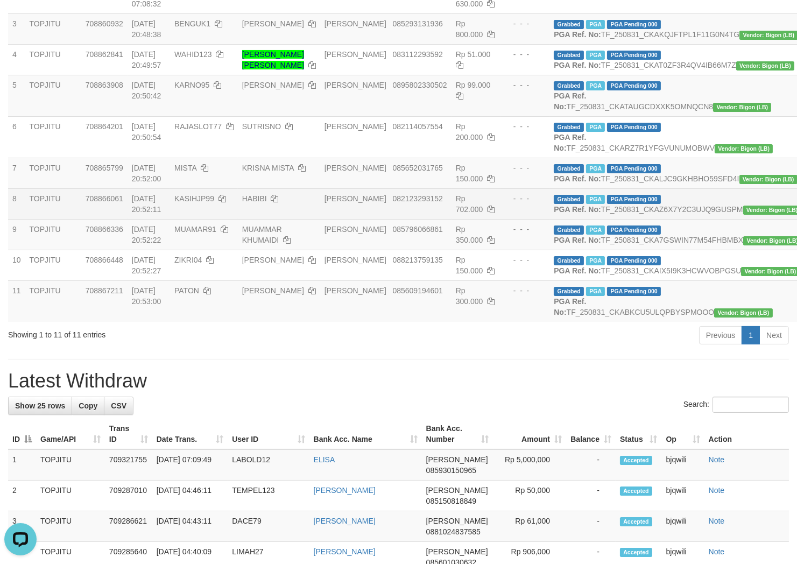
click at [593, 219] on td "Grabbed PGA PGA Pending 000 PGA Ref. No: TF_250831_CKAZ6X7Y2C3UJQ9GUSPM Vendor:…" at bounding box center [679, 203] width 260 height 31
copy td "TF_250831_CKAZ6X7Y2C3UJQ9GUSPM"
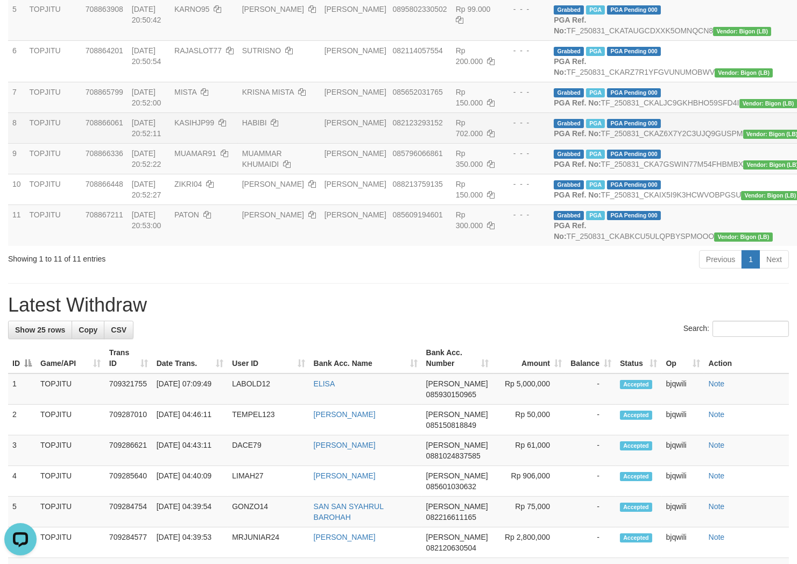
scroll to position [358, 0]
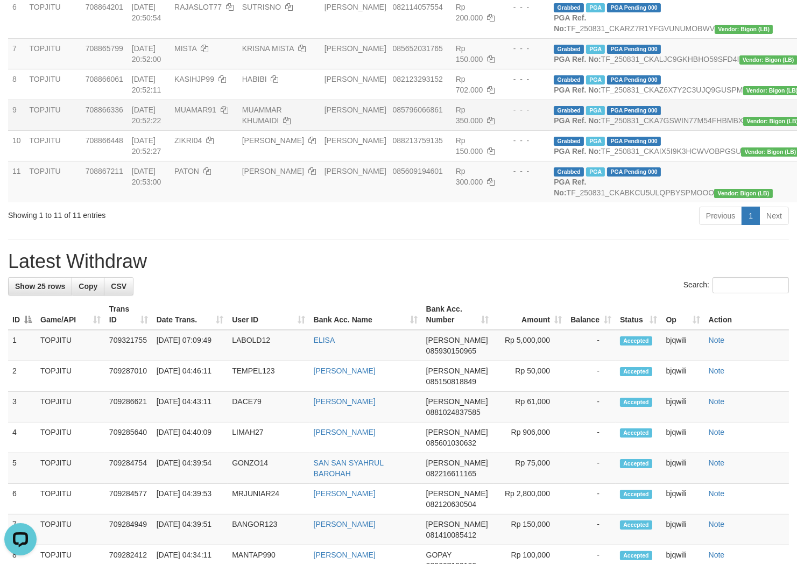
click at [611, 130] on td "Grabbed PGA PGA Pending 000 PGA Ref. No: TF_250831_CKA7GSWIN77M54FHBMBX Vendor:…" at bounding box center [679, 115] width 260 height 31
copy td "TF_250831_CKA7GSWIN77M54FHBMBX"
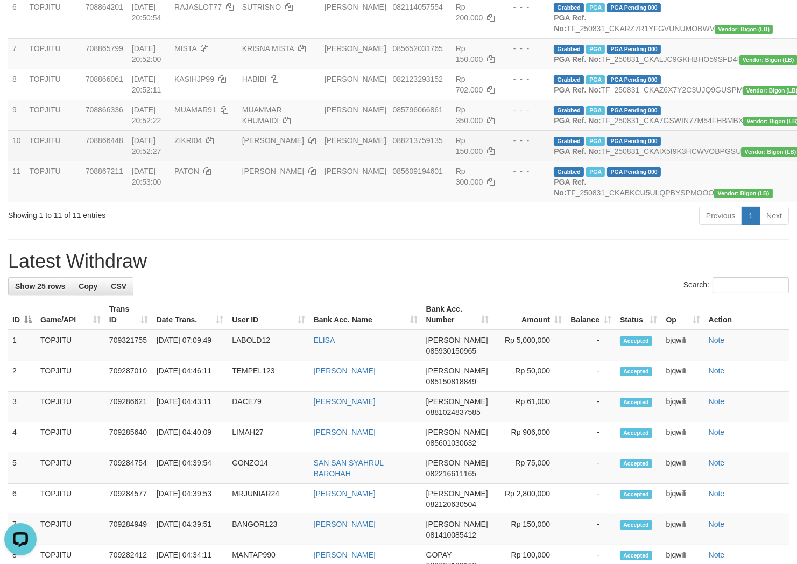
click at [605, 161] on td "Grabbed PGA PGA Pending 000 PGA Ref. No: TF_250831_CKAIX5I9K3HCWVOBPGSU Vendor:…" at bounding box center [679, 145] width 260 height 31
copy td "TF_250831_CKAIX5I9K3HCWVOBPGSU"
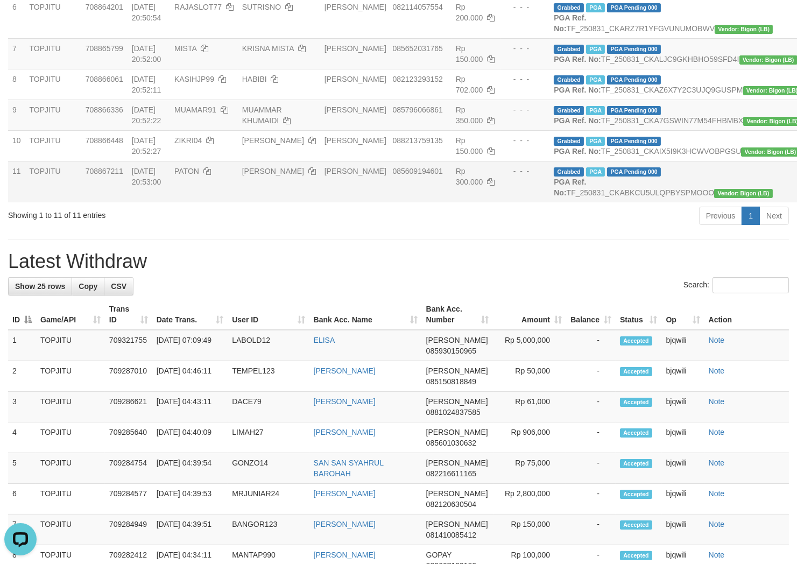
click at [636, 202] on td "Grabbed PGA PGA Pending 000 PGA Ref. No: TF_250831_CKABKCU5ULQPBYSPMOOO Vendor:…" at bounding box center [679, 181] width 260 height 41
click at [640, 202] on td "Grabbed PGA PGA Pending 000 PGA Ref. No: TF_250831_CKABKCU5ULQPBYSPMOOO Vendor:…" at bounding box center [679, 181] width 260 height 41
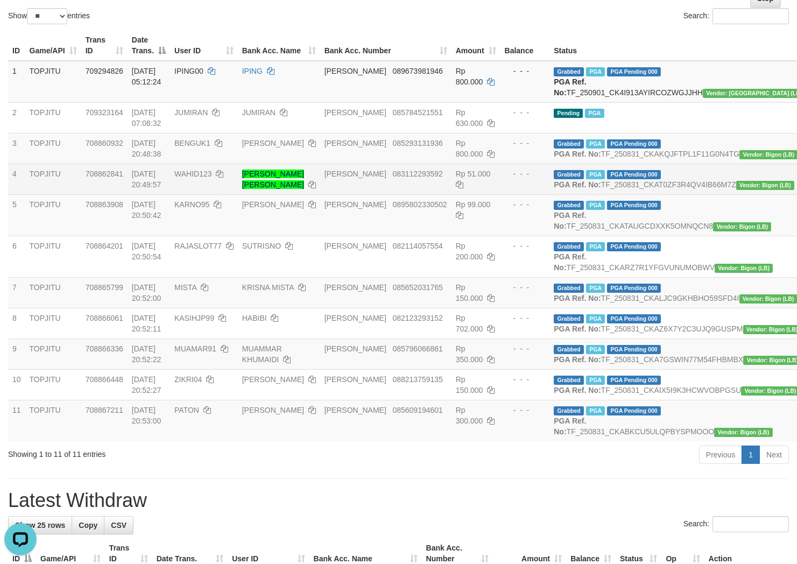
scroll to position [0, 0]
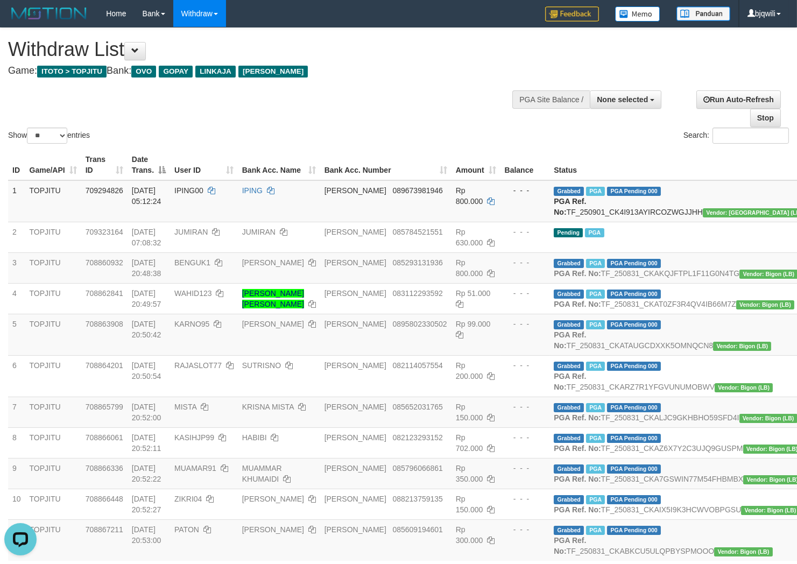
click at [398, 100] on div "Show ** ** ** *** entries Search:" at bounding box center [398, 87] width 797 height 118
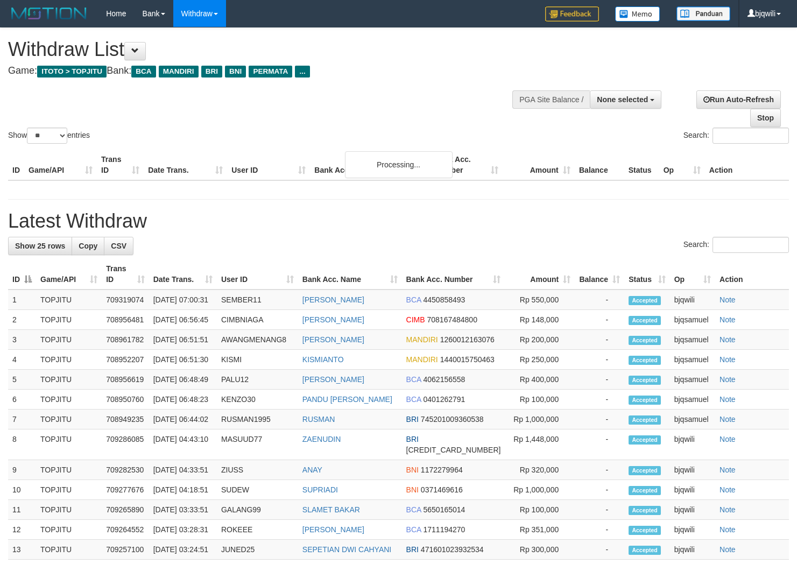
select select
select select "**"
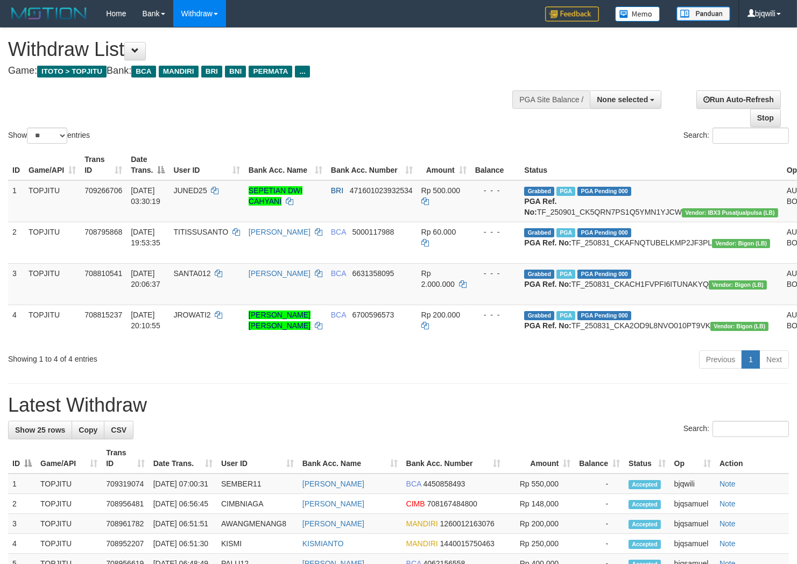
click at [397, 77] on div "**********" at bounding box center [268, 54] width 520 height 53
click at [139, 49] on span at bounding box center [135, 51] width 8 height 8
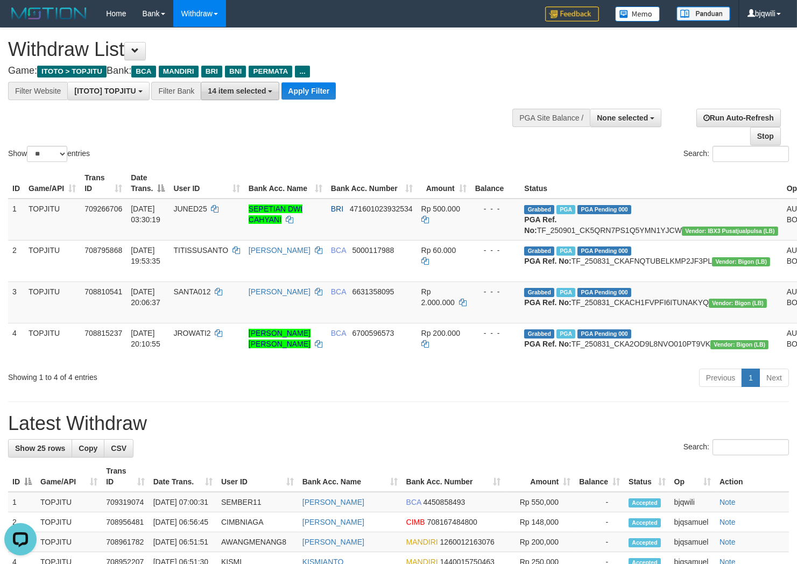
click at [238, 87] on span "14 item selected" at bounding box center [237, 91] width 58 height 9
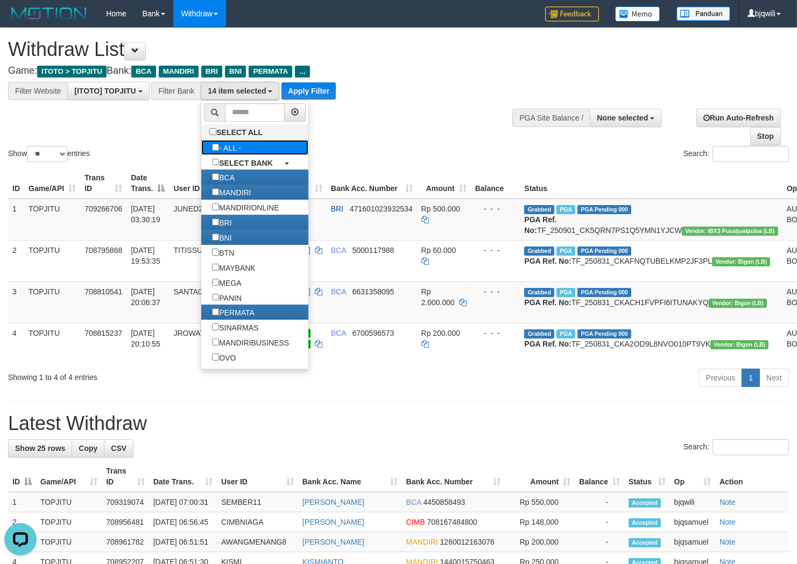
click at [260, 153] on link "- ALL -" at bounding box center [254, 147] width 107 height 15
click at [227, 152] on label "- ALL -" at bounding box center [226, 147] width 51 height 15
select select "***"
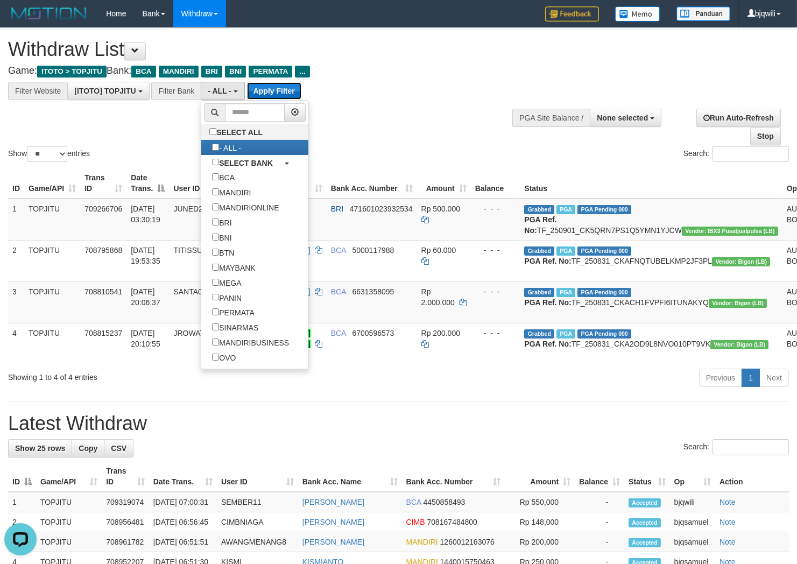
click at [272, 93] on button "Apply Filter" at bounding box center [274, 90] width 54 height 17
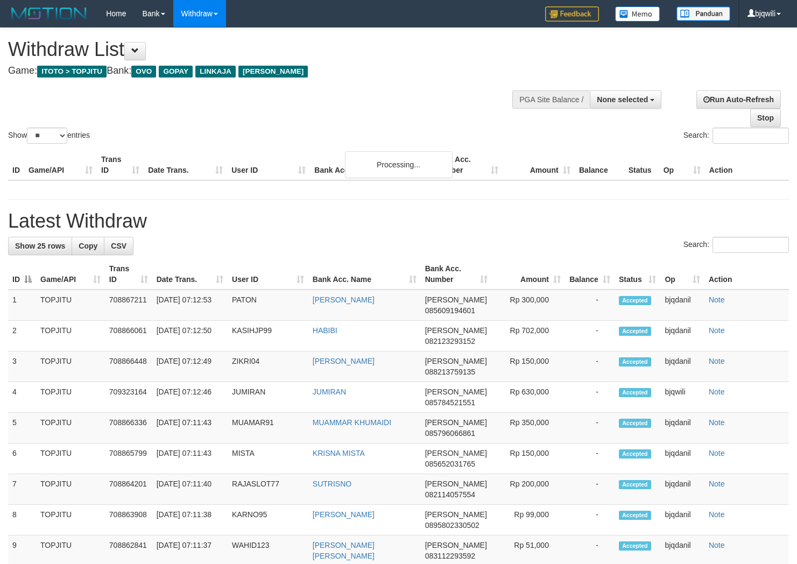
select select
select select "**"
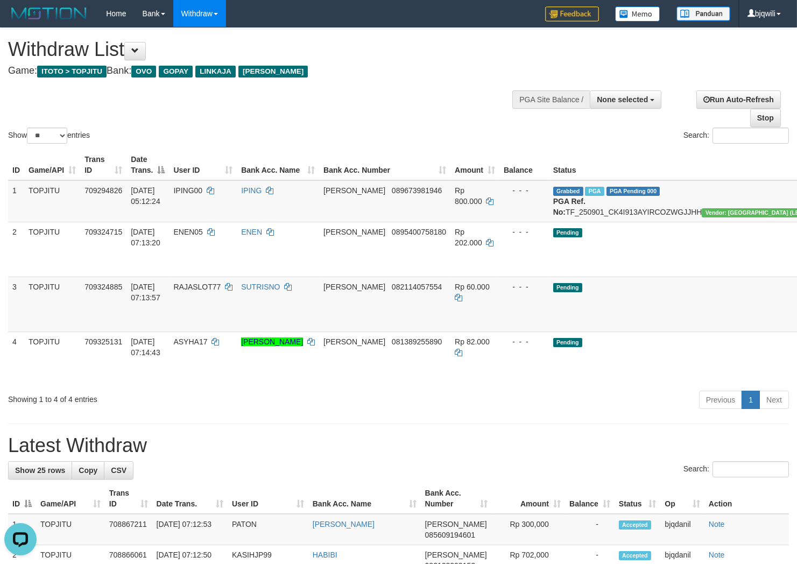
drag, startPoint x: 240, startPoint y: 124, endPoint x: 216, endPoint y: 114, distance: 26.1
click at [240, 124] on div "Show ** ** ** *** entries Search:" at bounding box center [398, 87] width 797 height 118
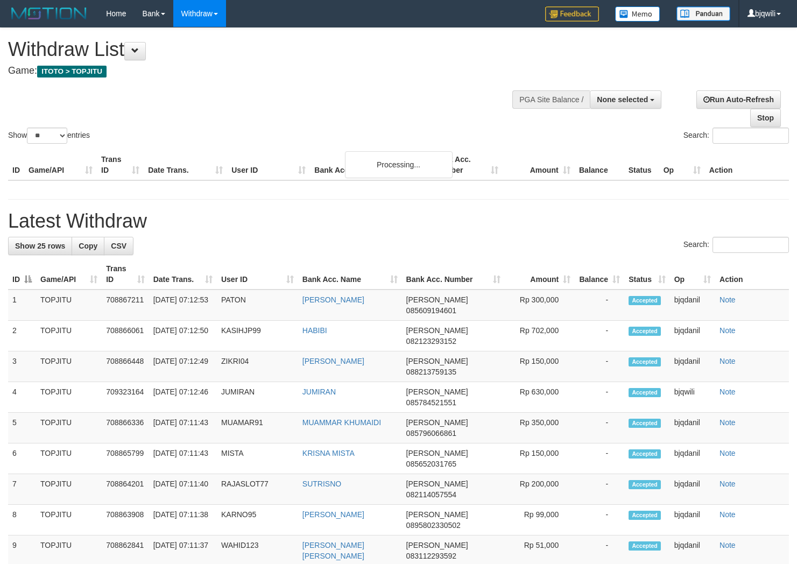
select select
select select "**"
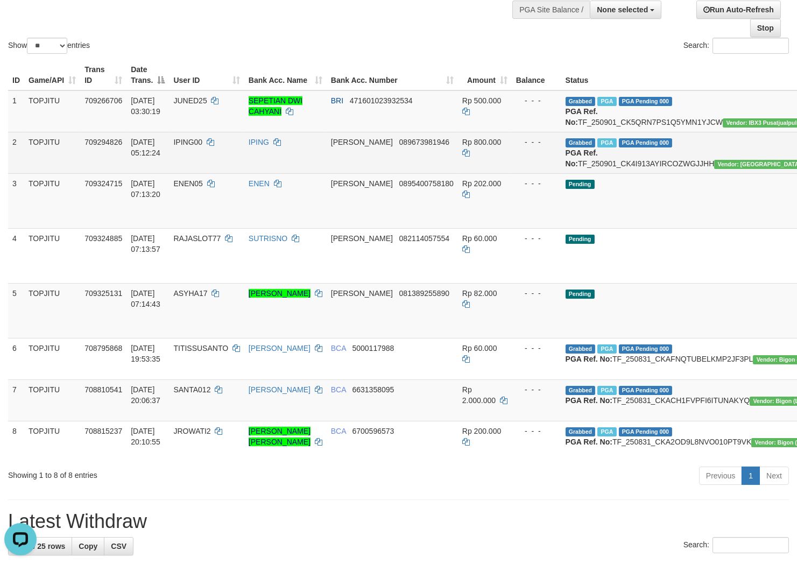
scroll to position [119, 0]
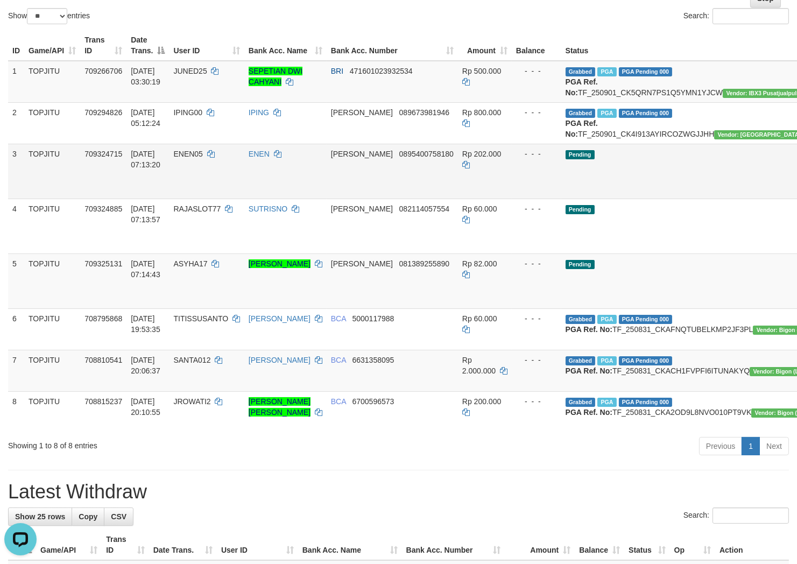
click at [272, 199] on td "ENEN" at bounding box center [285, 171] width 82 height 55
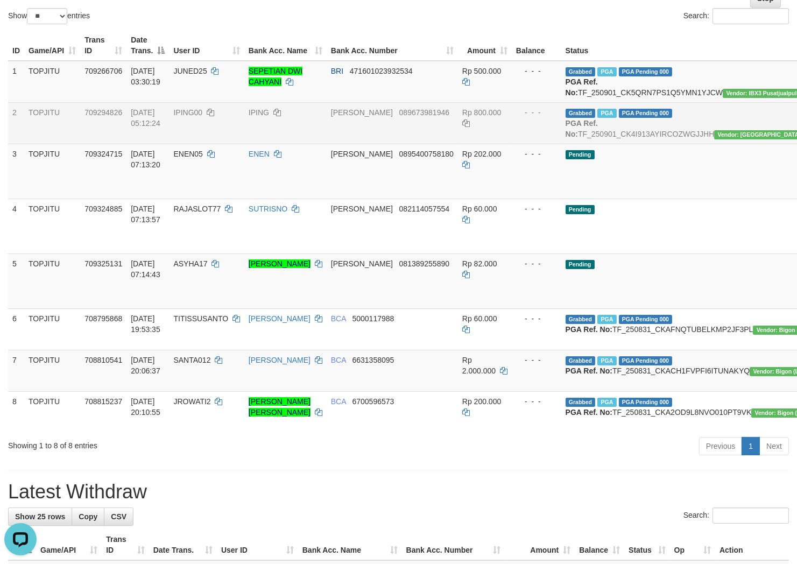
click at [222, 144] on td "IPING00" at bounding box center [206, 122] width 75 height 41
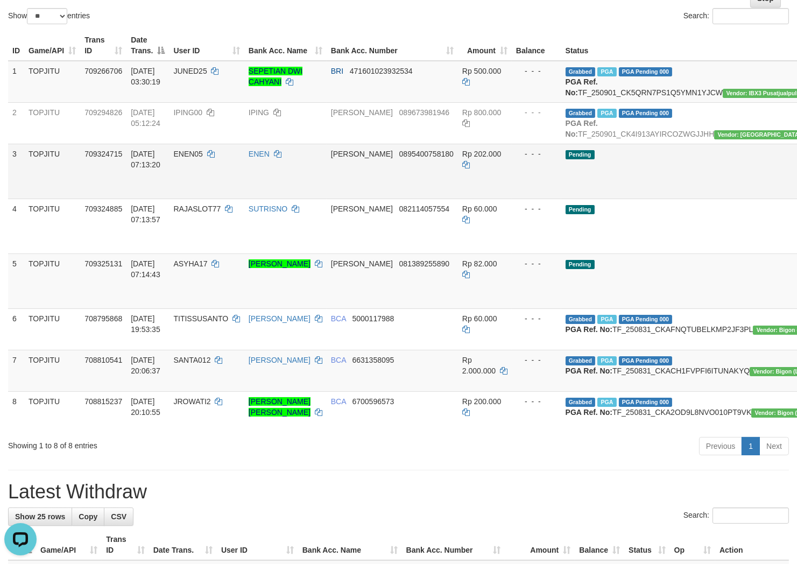
click at [304, 199] on td "ENEN" at bounding box center [285, 171] width 82 height 55
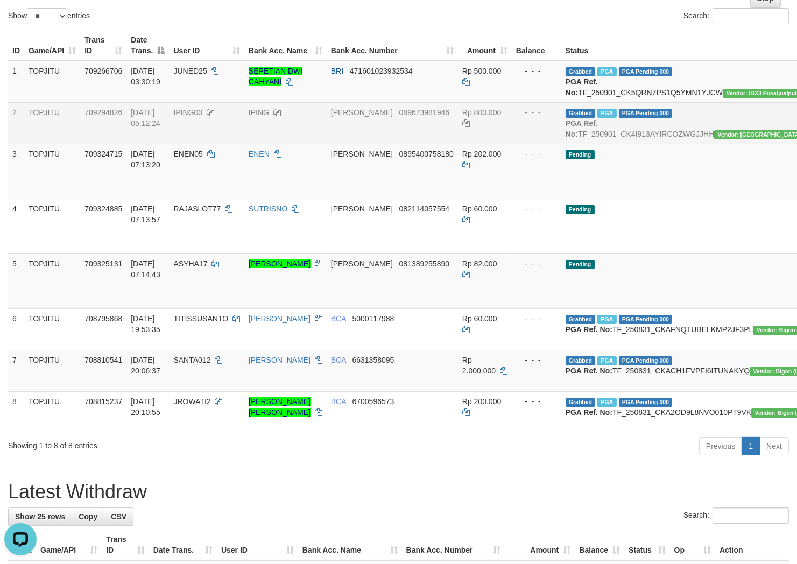
click at [399, 117] on span "089673981946" at bounding box center [424, 112] width 50 height 9
drag, startPoint x: 385, startPoint y: 119, endPoint x: 366, endPoint y: 121, distance: 19.4
click at [399, 117] on span "089673981946" at bounding box center [424, 112] width 50 height 9
click at [359, 121] on td "[PERSON_NAME] 089673981946" at bounding box center [392, 122] width 131 height 41
drag, startPoint x: 359, startPoint y: 121, endPoint x: 386, endPoint y: 121, distance: 26.9
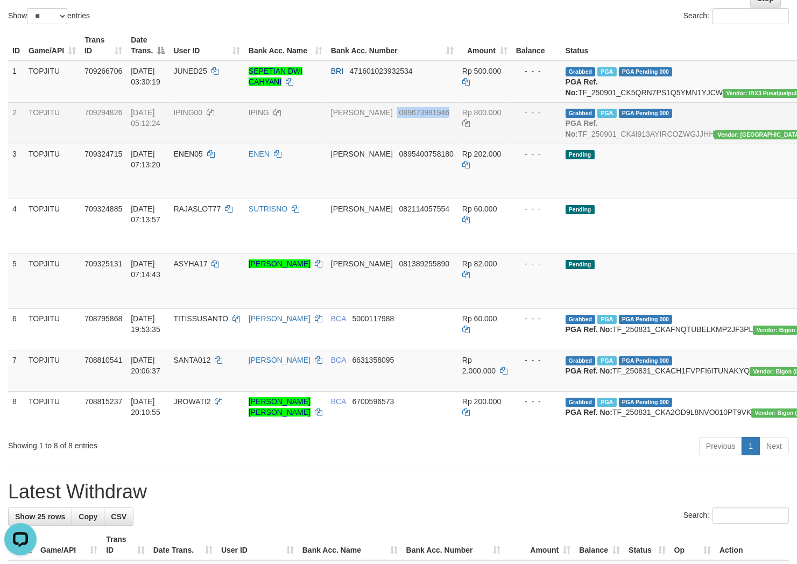
click at [386, 121] on td "[PERSON_NAME] 089673981946" at bounding box center [392, 122] width 131 height 41
click at [399, 117] on span "089673981946" at bounding box center [424, 112] width 50 height 9
copy td "089673981946"
click at [399, 117] on span "089673981946" at bounding box center [424, 112] width 50 height 9
drag, startPoint x: 359, startPoint y: 120, endPoint x: 375, endPoint y: 119, distance: 15.6
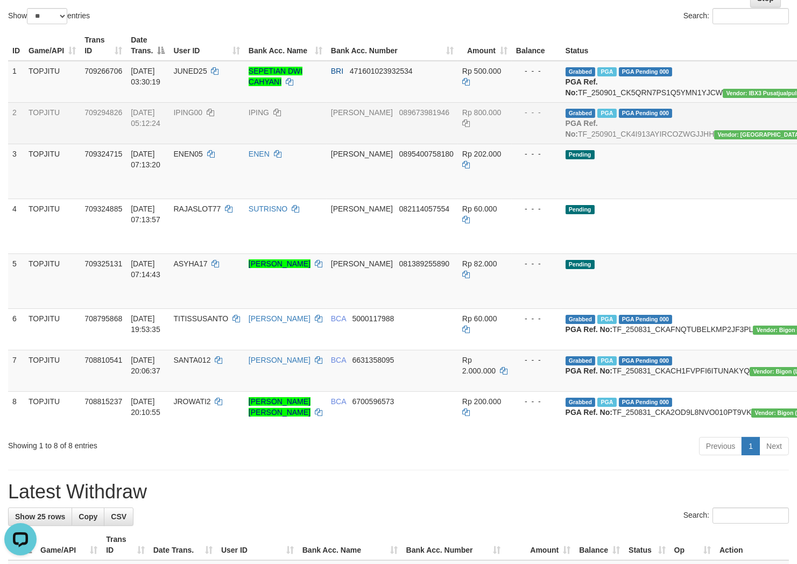
click at [399, 117] on span "089673981946" at bounding box center [424, 112] width 50 height 9
click at [358, 116] on td "DANA 089673981946" at bounding box center [392, 122] width 131 height 41
drag, startPoint x: 358, startPoint y: 116, endPoint x: 379, endPoint y: 117, distance: 21.5
click at [379, 117] on td "DANA 089673981946" at bounding box center [392, 122] width 131 height 41
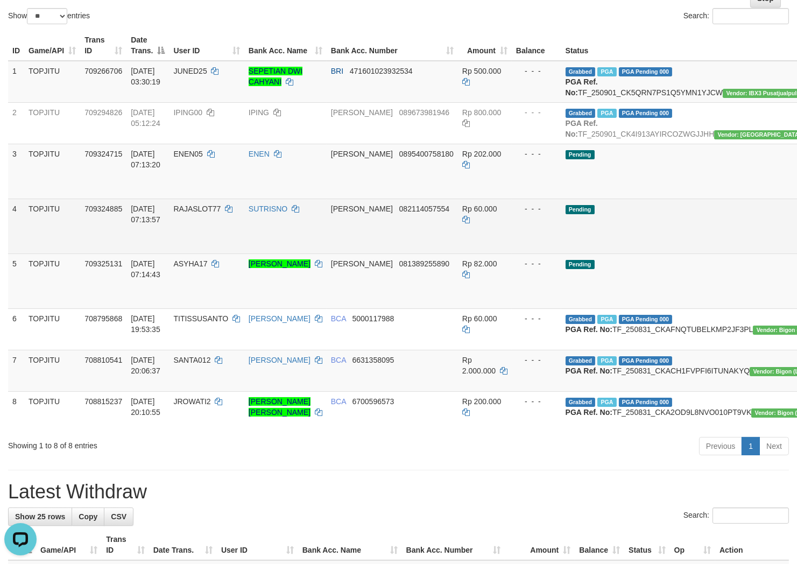
click at [620, 224] on td "Pending" at bounding box center [692, 226] width 262 height 55
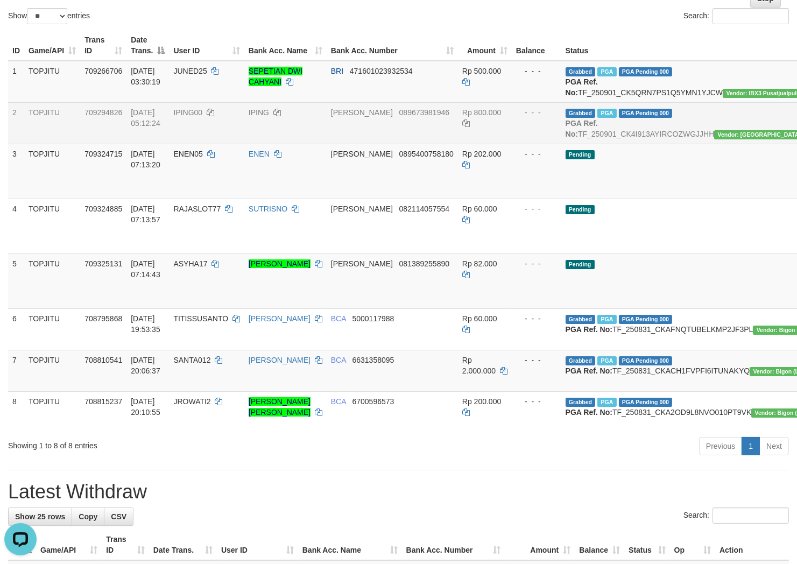
click at [244, 144] on td "IPING00" at bounding box center [206, 122] width 75 height 41
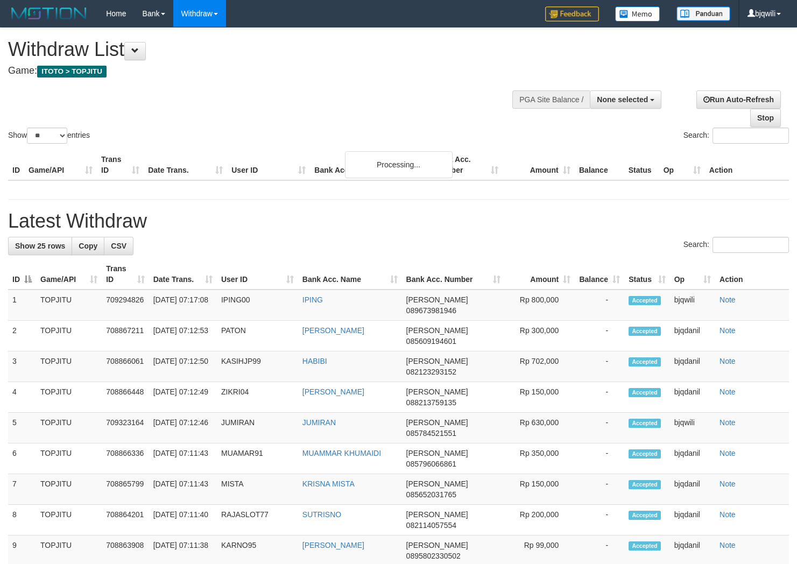
select select
select select "**"
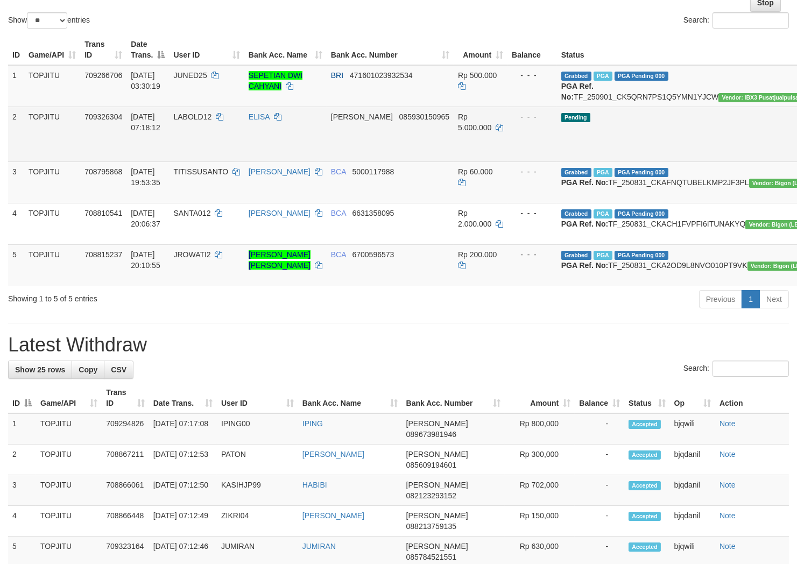
click at [203, 121] on span "LABOLD12" at bounding box center [192, 116] width 38 height 9
click at [200, 121] on span "LABOLD12" at bounding box center [192, 116] width 38 height 9
copy span "LABOLD12"
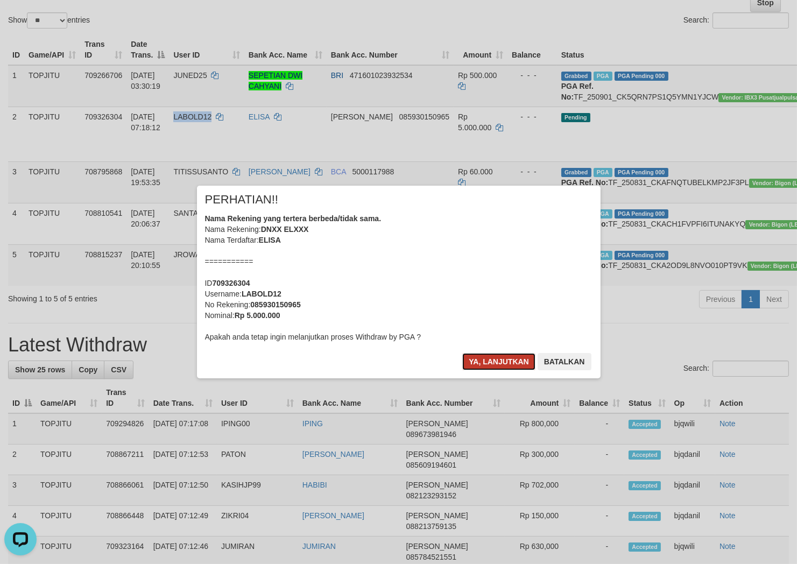
click at [488, 369] on button "Ya, lanjutkan" at bounding box center [498, 361] width 73 height 17
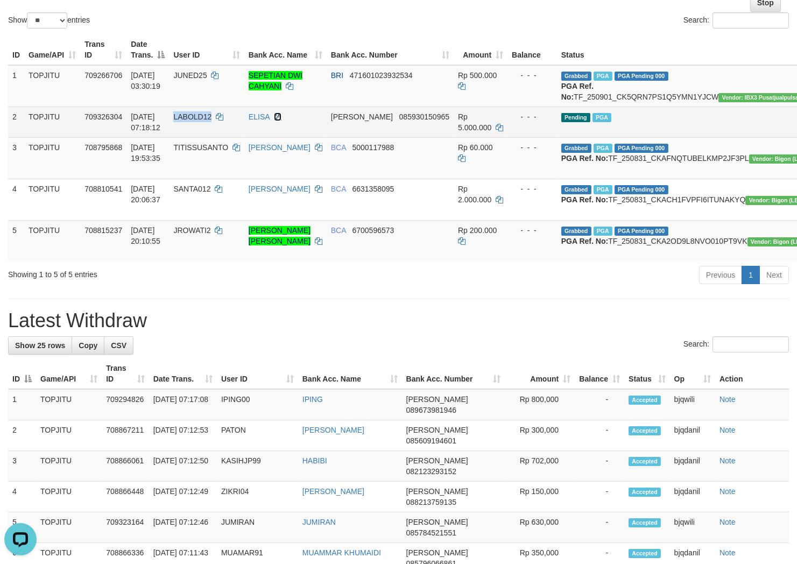
click at [281, 121] on icon at bounding box center [278, 117] width 8 height 8
copy span "LABOLD12"
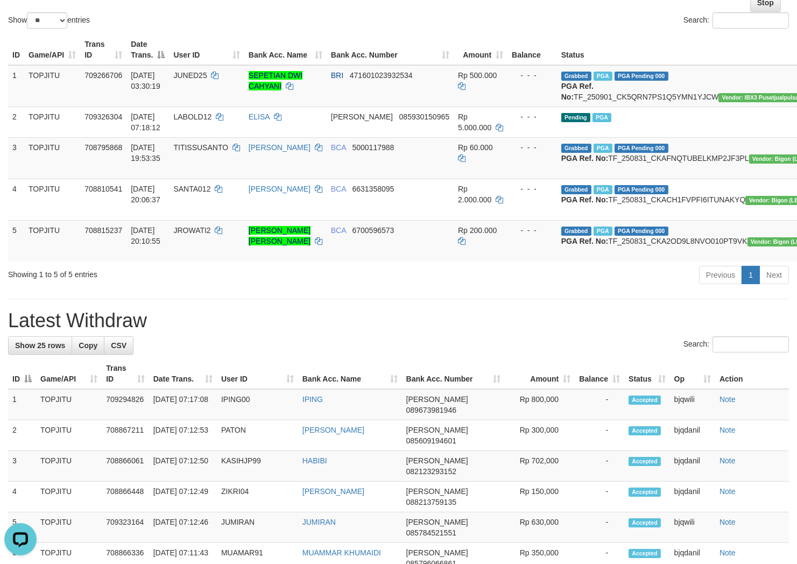
click at [218, 346] on div "**********" at bounding box center [398, 533] width 797 height 1240
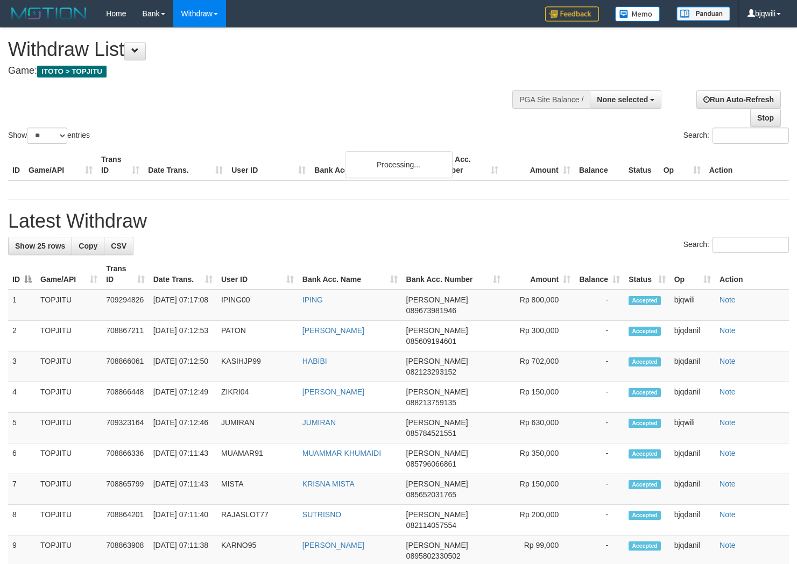
select select
select select "**"
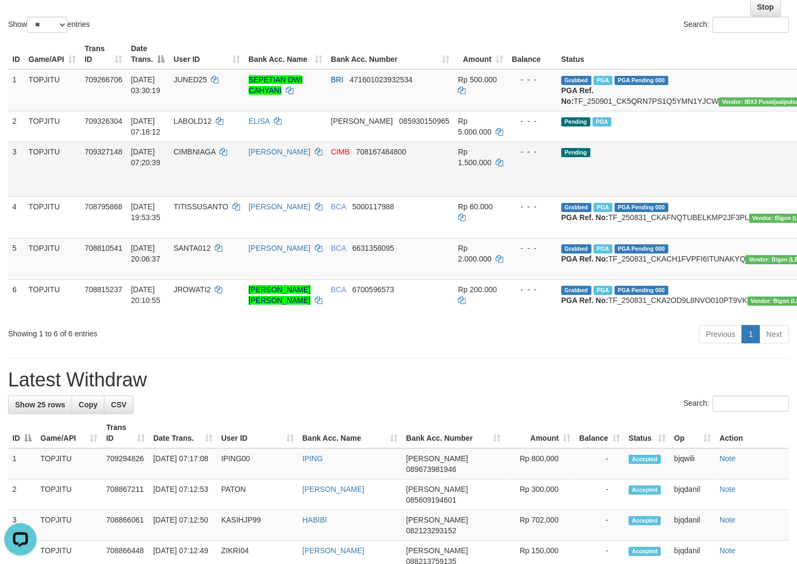
click at [215, 156] on span "CIMBNIAGA" at bounding box center [194, 151] width 42 height 9
drag, startPoint x: 222, startPoint y: 158, endPoint x: 215, endPoint y: 157, distance: 7.0
click at [215, 156] on span "CIMBNIAGA" at bounding box center [194, 151] width 42 height 9
copy span "CIMBNIAGA"
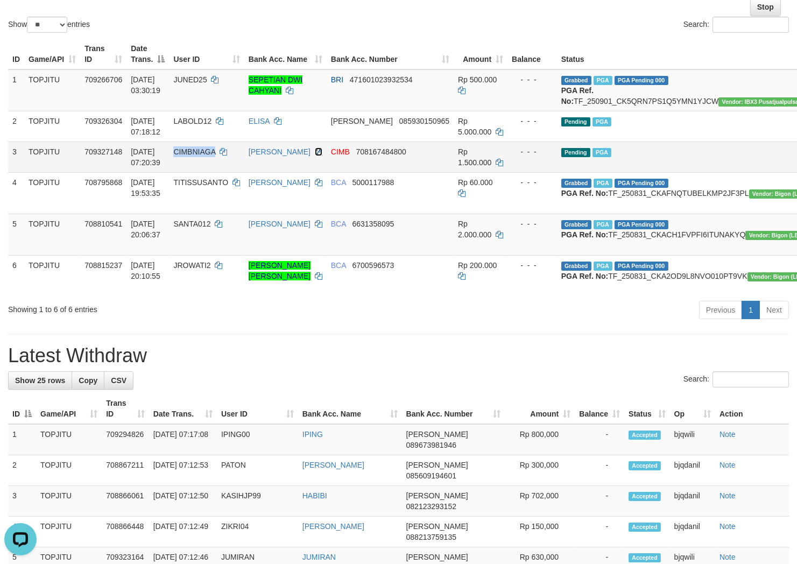
click at [315, 155] on icon at bounding box center [319, 152] width 8 height 8
copy span "CIMBNIAGA"
click at [512, 323] on div "Previous 1 Next" at bounding box center [564, 311] width 449 height 23
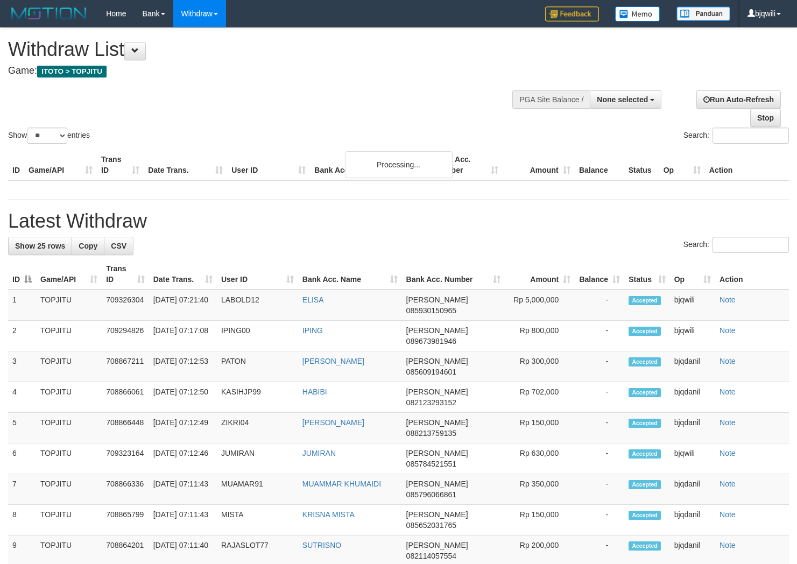
select select
select select "**"
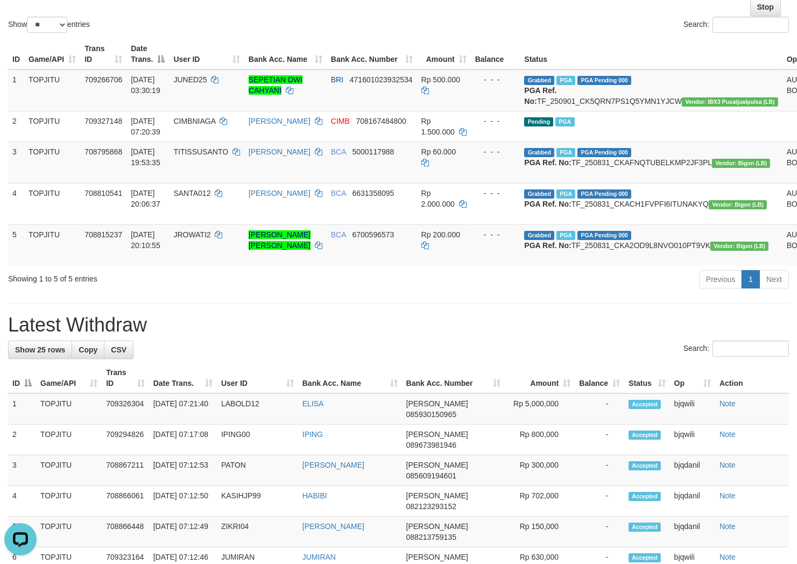
click at [284, 292] on div "Showing 1 to 5 of 5 entries Previous 1 Next" at bounding box center [398, 280] width 797 height 23
click at [398, 345] on div "**********" at bounding box center [398, 537] width 797 height 1240
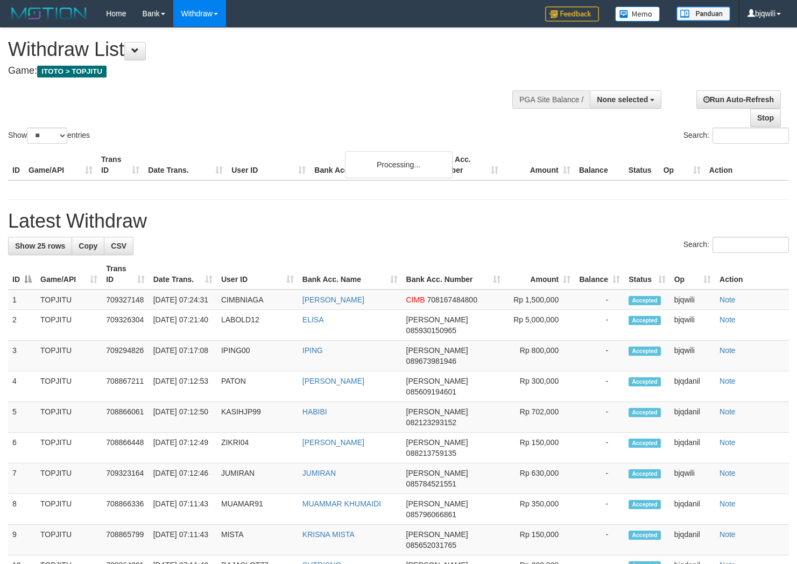
select select
select select "**"
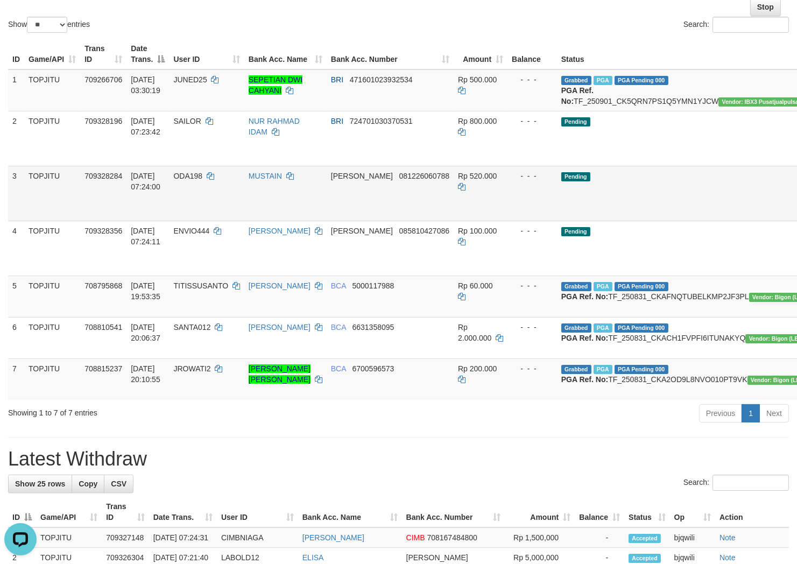
click at [298, 212] on td "MUSTAIN" at bounding box center [285, 193] width 82 height 55
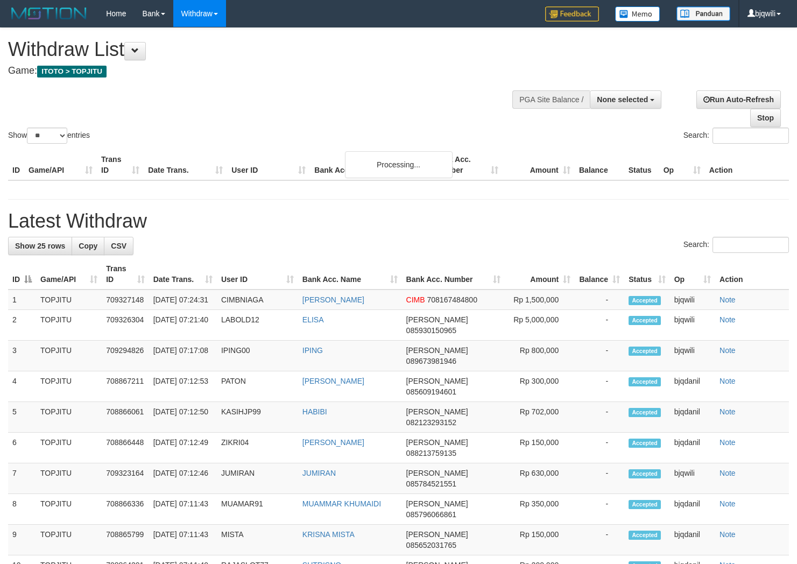
select select
select select "**"
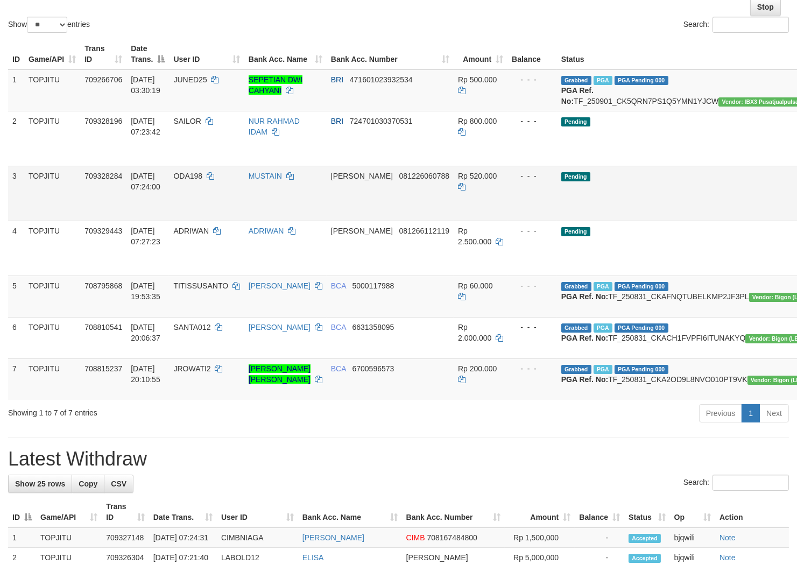
click at [289, 204] on td "MUSTAIN" at bounding box center [285, 193] width 82 height 55
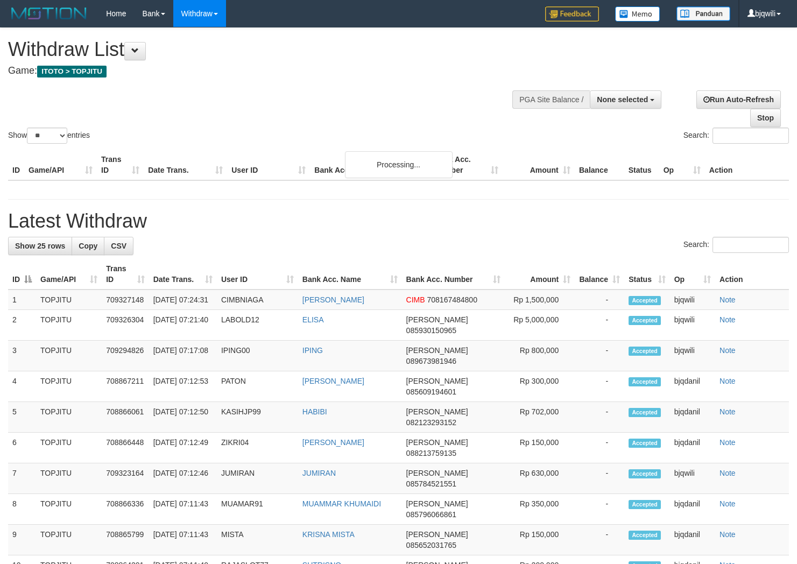
select select
select select "**"
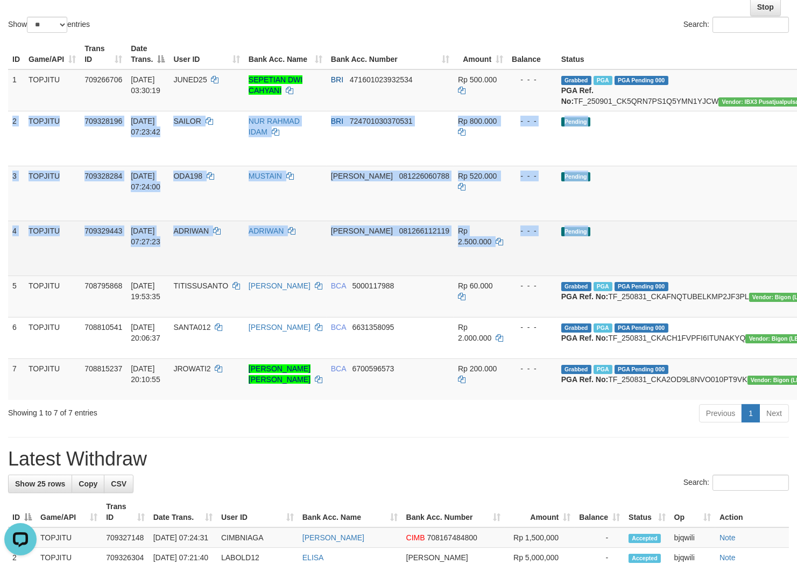
drag, startPoint x: 9, startPoint y: 129, endPoint x: 766, endPoint y: 274, distance: 770.3
click at [766, 274] on tbody "1 TOPJITU 709266706 01/09/2025 03:30:19 JUNED25 SEPETIAN DWI CAHYANI BRI 471601…" at bounding box center [462, 234] width 909 height 330
copy tbody "2 TOPJITU 709328196 01/09/2025 07:23:42 SAILOR NUR RAHMAD IDAM BRI 724701030370…"
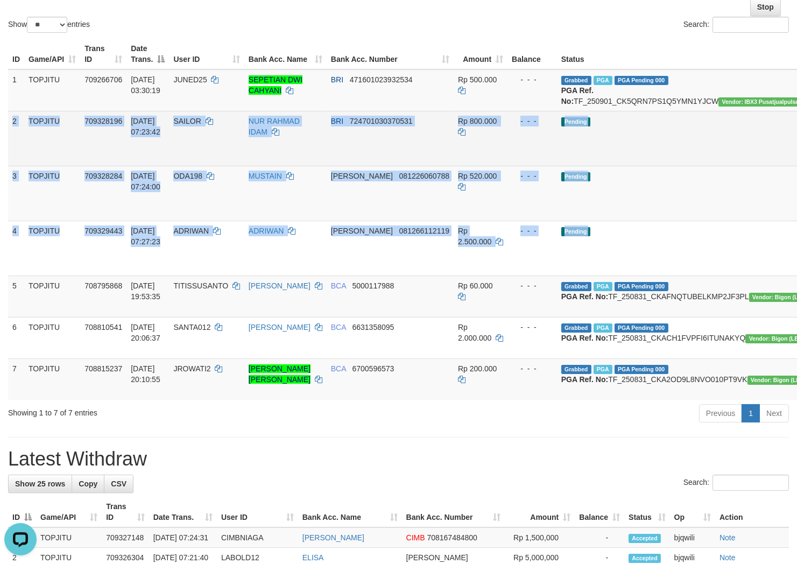
drag, startPoint x: 621, startPoint y: 159, endPoint x: 628, endPoint y: 159, distance: 7.5
click at [621, 159] on td "Pending" at bounding box center [688, 138] width 262 height 55
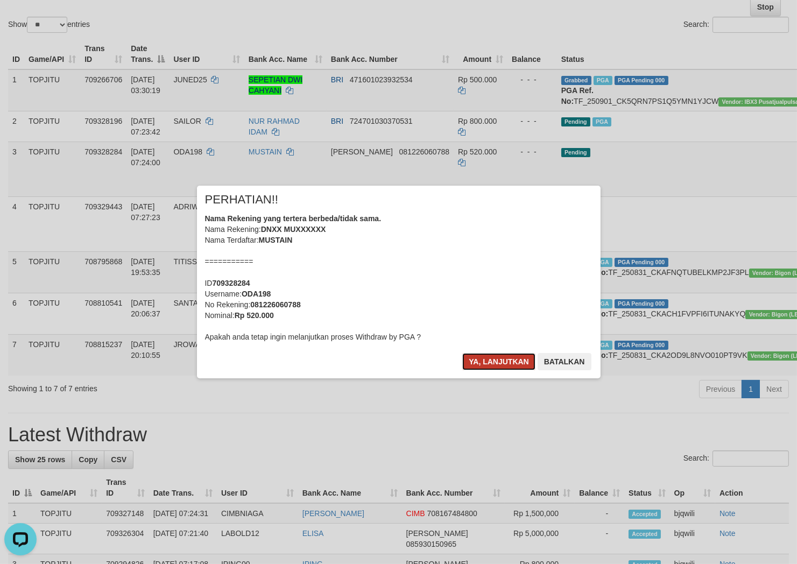
click at [475, 360] on button "Ya, lanjutkan" at bounding box center [498, 361] width 73 height 17
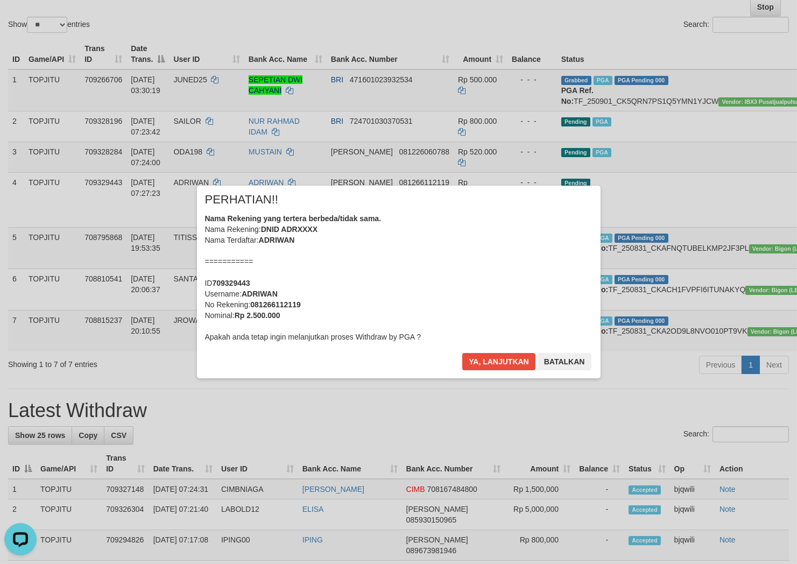
click at [246, 406] on div "× PERHATIAN!! Nama Rekening yang tertera berbeda/tidak sama. Nama Rekening: DNI…" at bounding box center [398, 282] width 797 height 564
click at [485, 357] on button "Ya, lanjutkan" at bounding box center [498, 361] width 73 height 17
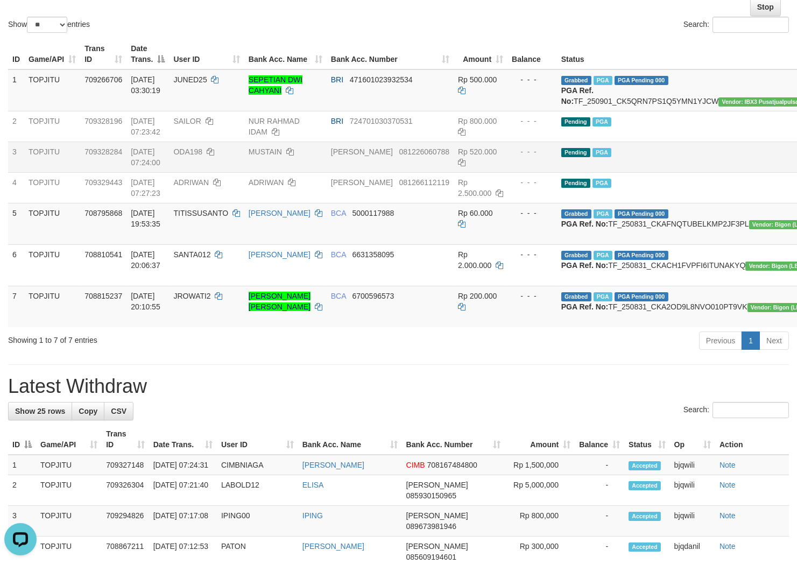
click at [635, 156] on td "Pending PGA" at bounding box center [688, 156] width 262 height 31
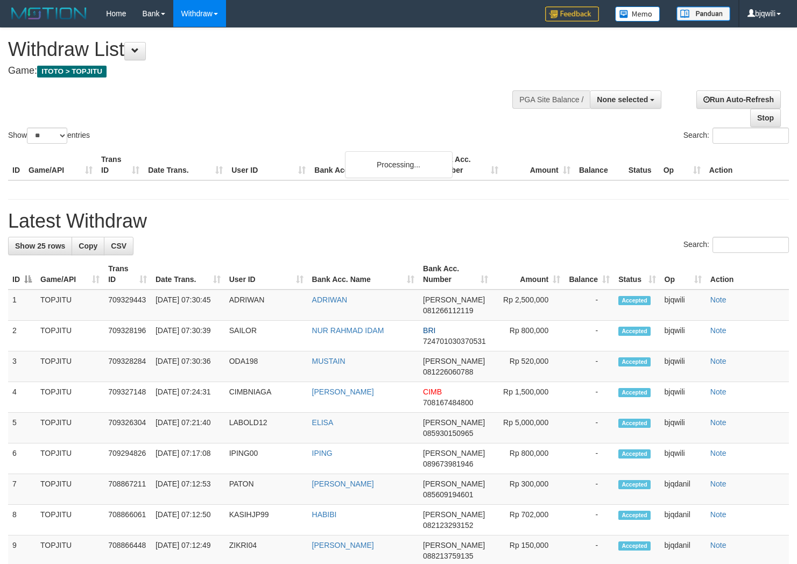
select select
select select "**"
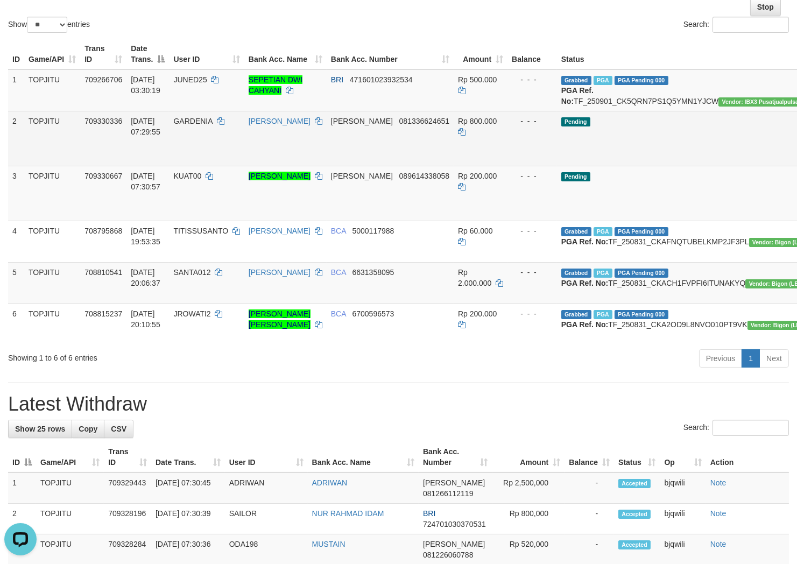
drag, startPoint x: 293, startPoint y: 165, endPoint x: 286, endPoint y: 165, distance: 6.5
click at [293, 165] on td "[PERSON_NAME]" at bounding box center [285, 138] width 82 height 55
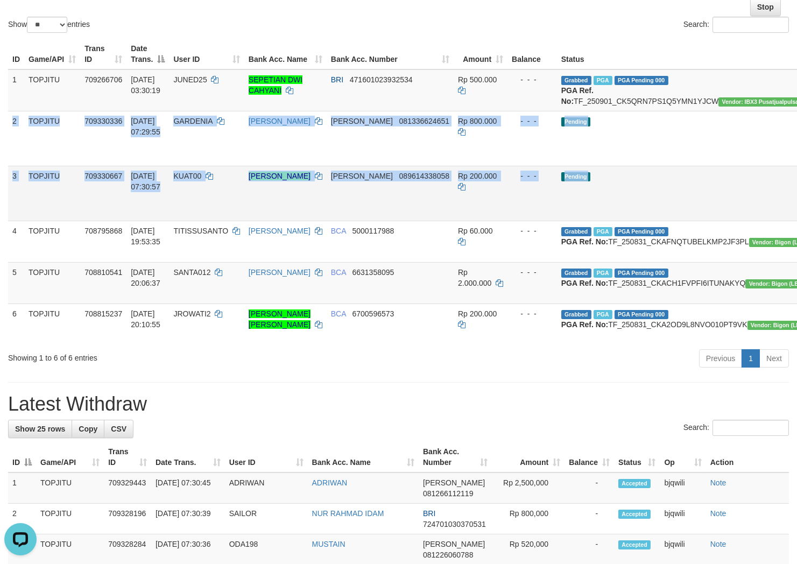
drag, startPoint x: 12, startPoint y: 131, endPoint x: 791, endPoint y: 220, distance: 784.0
click at [791, 220] on tbody "1 TOPJITU 709266706 [DATE] 03:30:19 JUNED25 SEPETIAN DWI CAHYANI BRI 4716010239…" at bounding box center [462, 206] width 909 height 275
copy tbody "2 TOPJITU 709330336 [DATE] 07:29:55 [PERSON_NAME] [PERSON_NAME] 081336624651 Rp…"
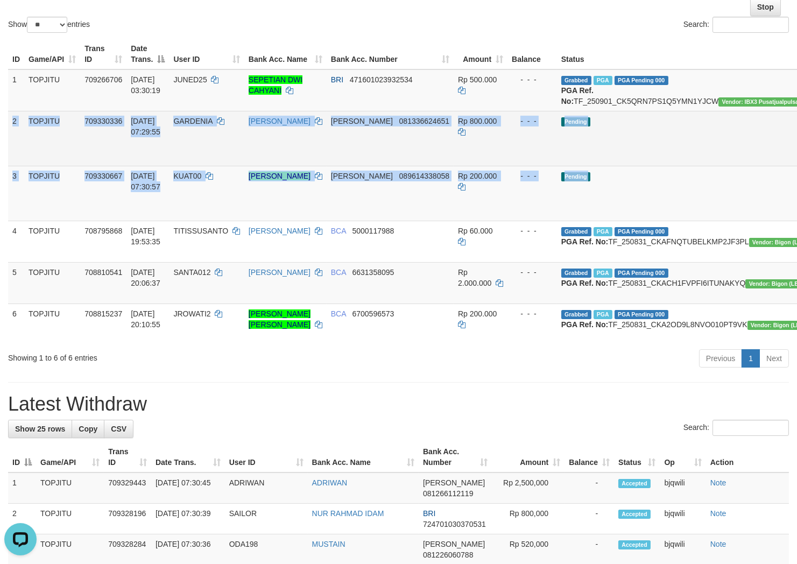
click at [599, 162] on td "Pending" at bounding box center [688, 138] width 262 height 55
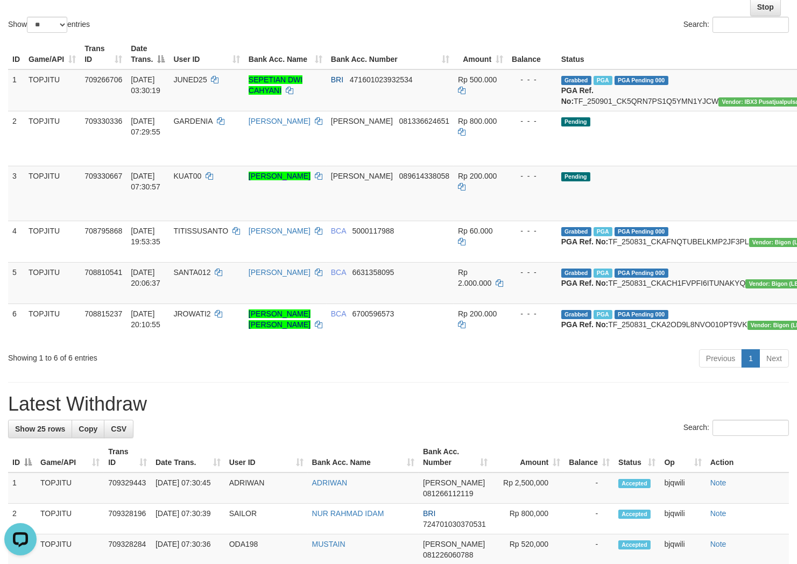
click at [7, 128] on div "ID Game/API Trans ID Date Trans. User ID Bank Acc. Name Bank Acc. Number Amount…" at bounding box center [398, 192] width 797 height 313
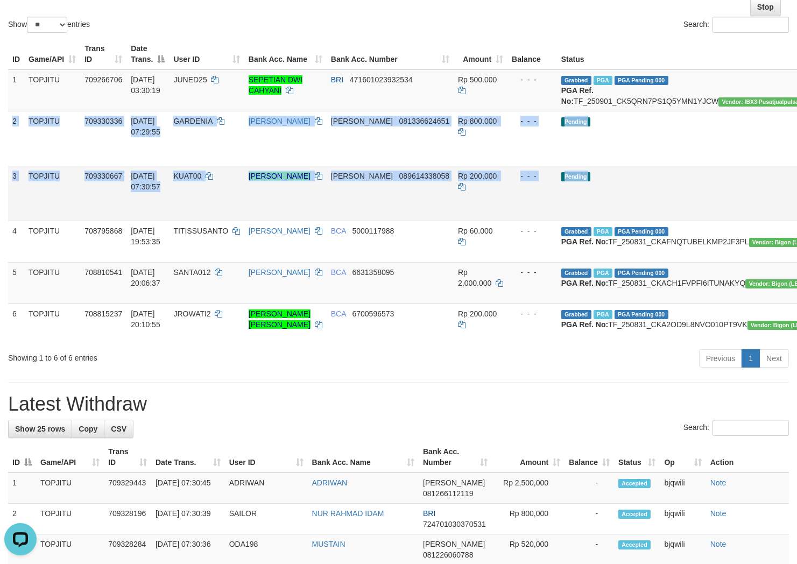
drag, startPoint x: 10, startPoint y: 128, endPoint x: 773, endPoint y: 219, distance: 768.9
click at [773, 219] on tbody "1 TOPJITU 709266706 [DATE] 03:30:19 JUNED25 SEPETIAN DWI CAHYANI BRI 4716010239…" at bounding box center [462, 206] width 909 height 275
copy tbody "2 TOPJITU 709330336 [DATE] 07:29:55 [PERSON_NAME] [PERSON_NAME] 081336624651 Rp…"
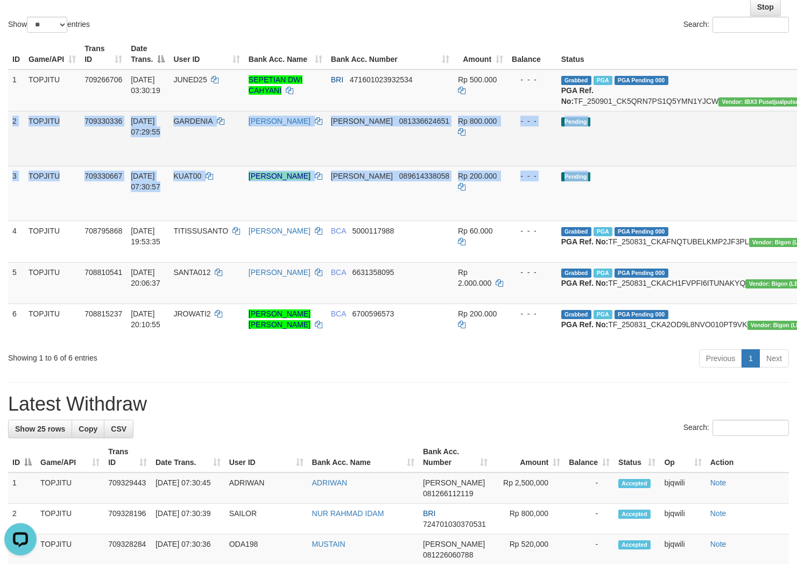
click at [649, 149] on td "Pending" at bounding box center [688, 138] width 262 height 55
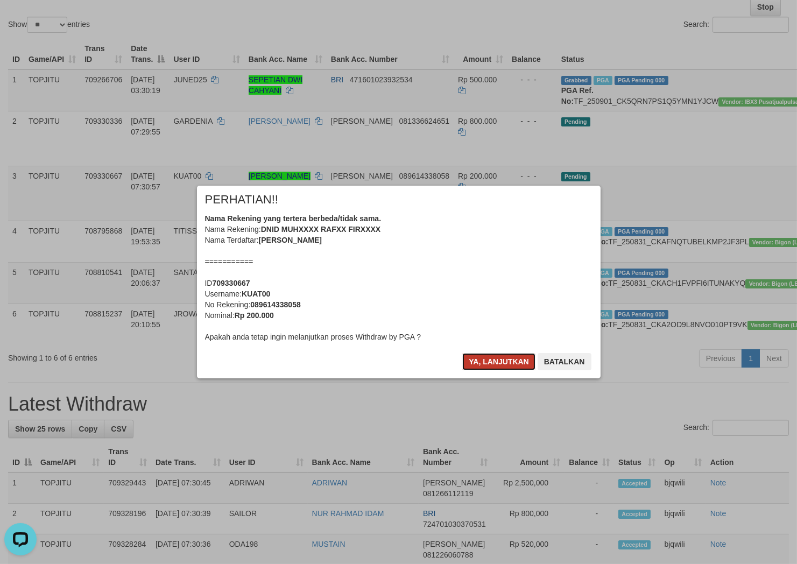
click at [485, 355] on button "Ya, lanjutkan" at bounding box center [498, 361] width 73 height 17
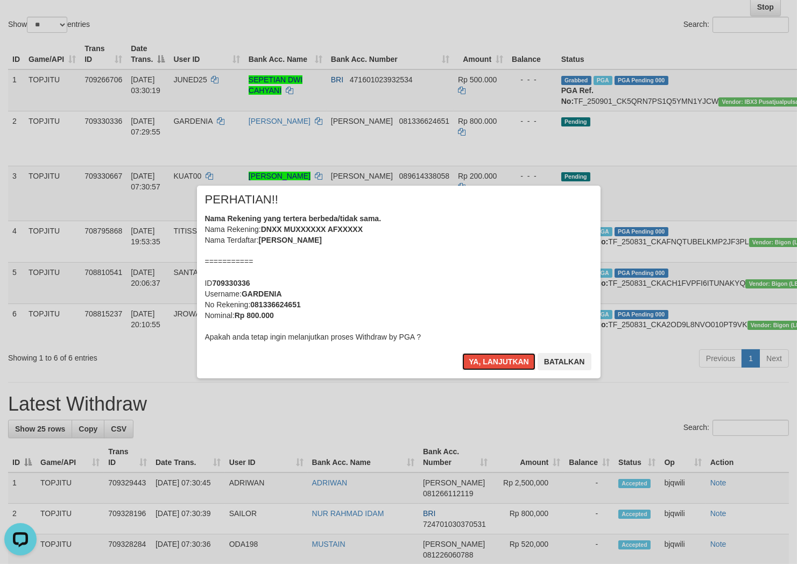
click at [485, 355] on button "Ya, lanjutkan" at bounding box center [498, 361] width 73 height 17
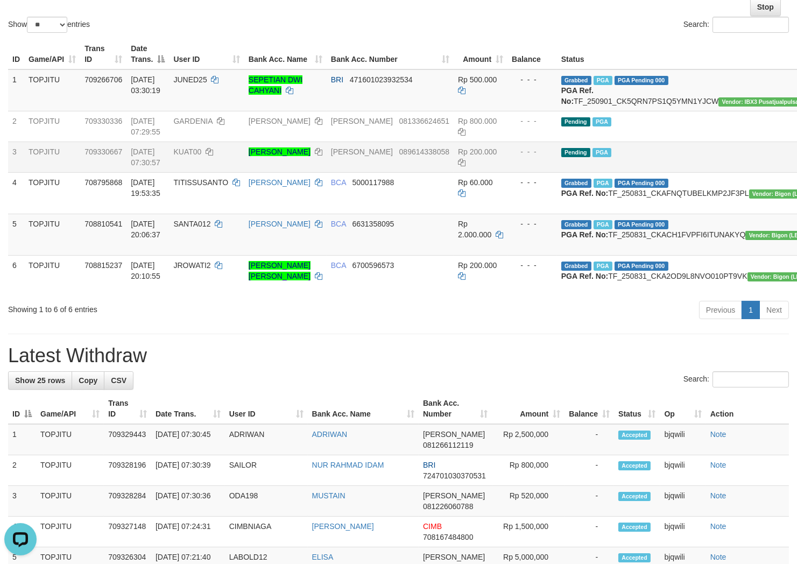
click at [623, 172] on td "Pending PGA" at bounding box center [688, 156] width 262 height 31
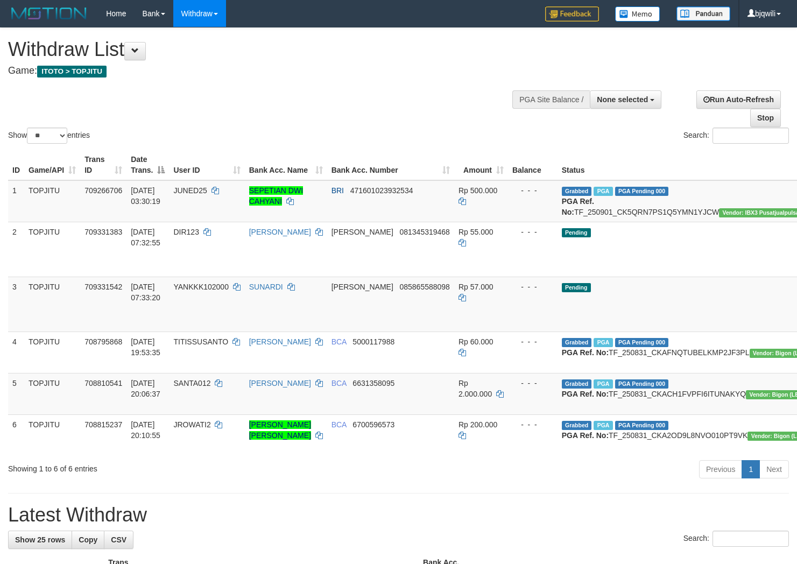
select select
select select "**"
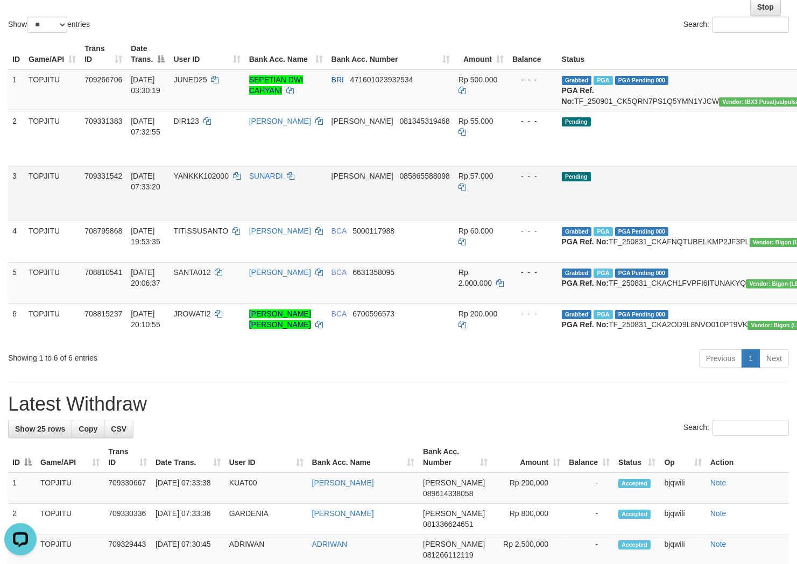
click at [273, 196] on td "SUNARDI" at bounding box center [286, 193] width 82 height 55
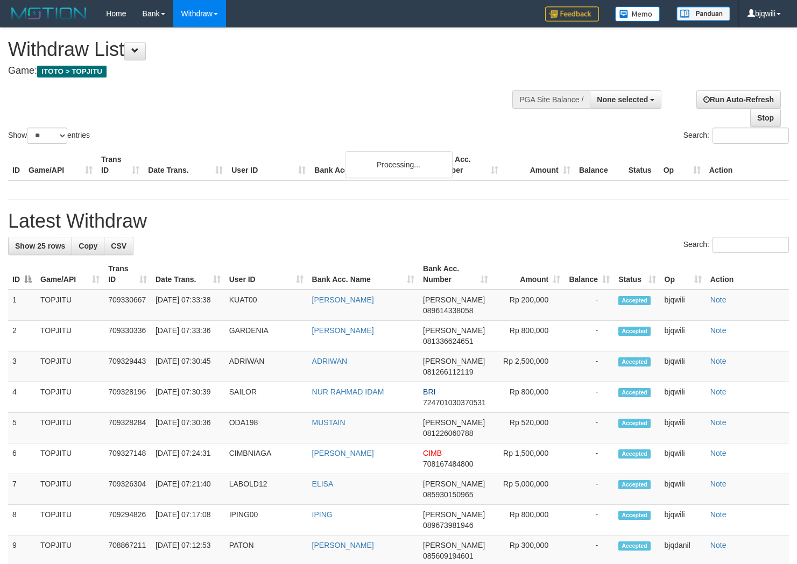
select select
select select "**"
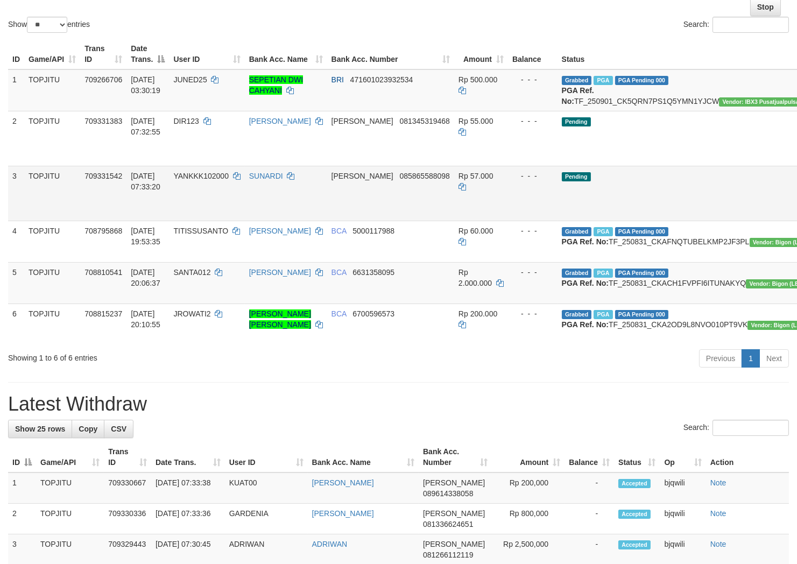
click at [454, 208] on td "Rp 57.000" at bounding box center [481, 193] width 54 height 55
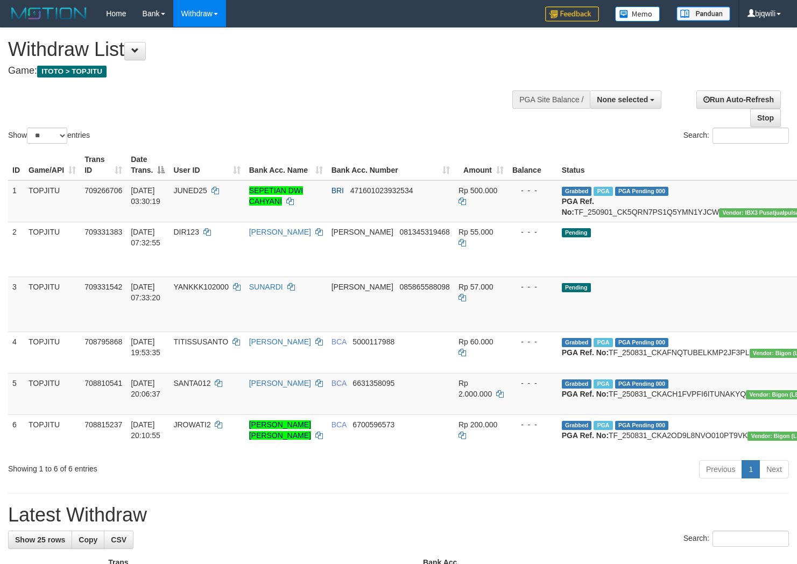
select select
select select "**"
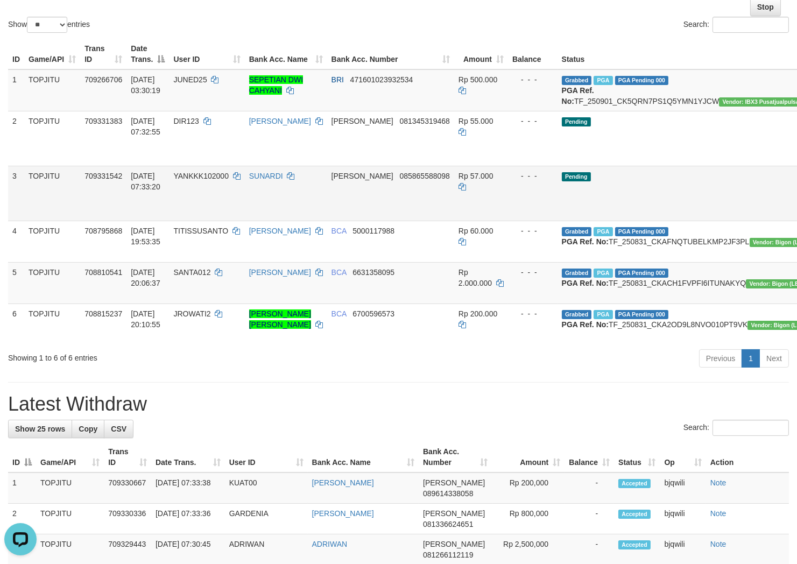
click at [603, 179] on td "Pending" at bounding box center [688, 193] width 262 height 55
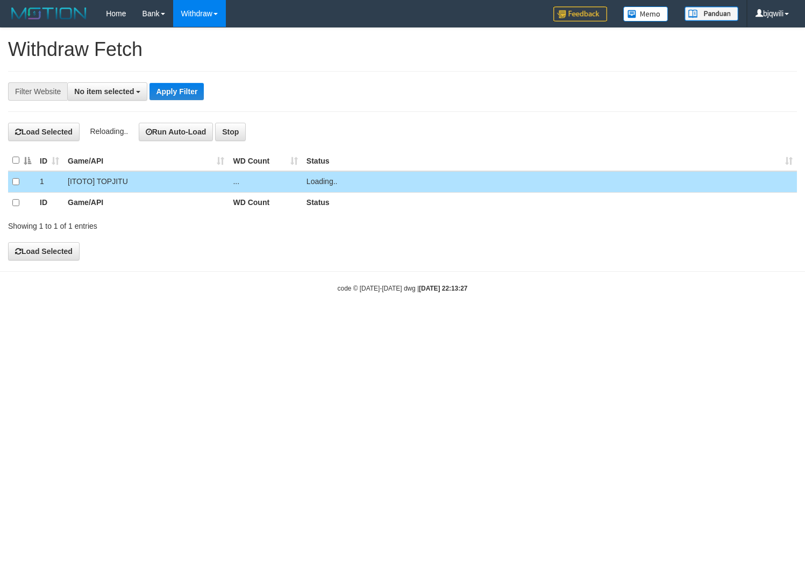
select select
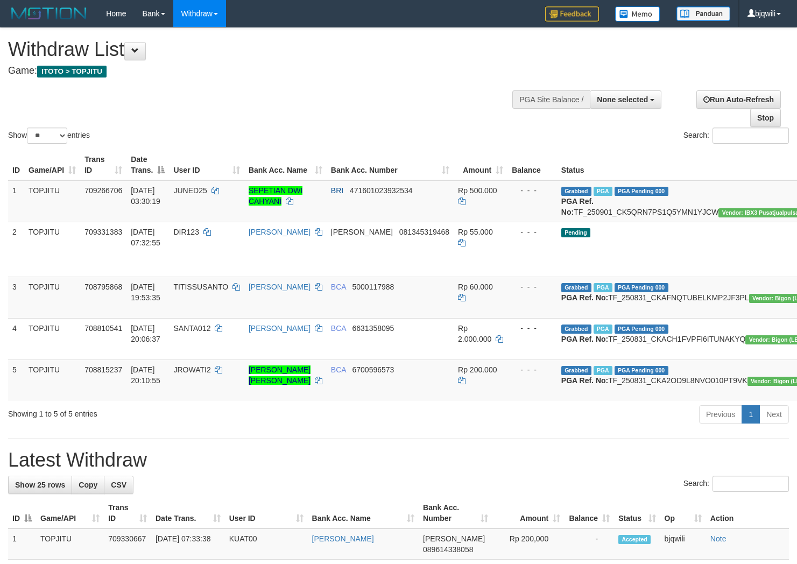
select select
select select "**"
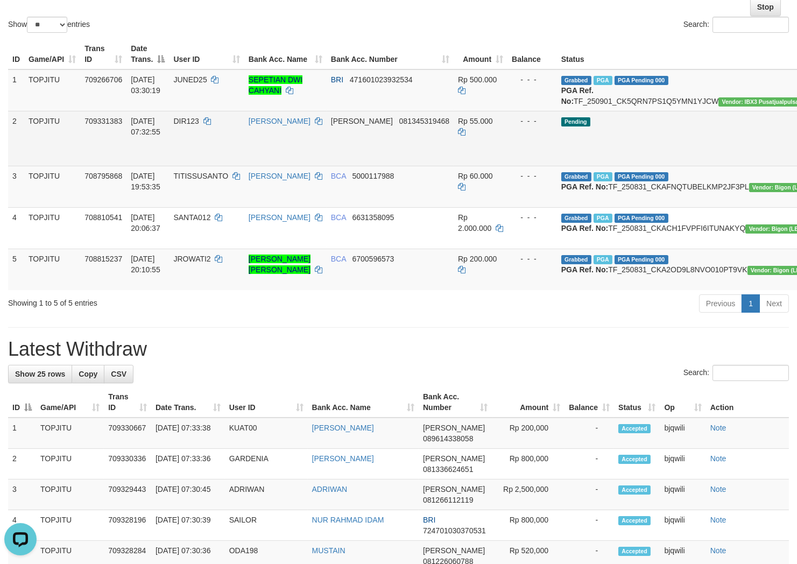
click at [199, 125] on span "DIR123" at bounding box center [185, 121] width 25 height 9
drag, startPoint x: 202, startPoint y: 127, endPoint x: 217, endPoint y: 132, distance: 15.8
click at [199, 125] on span "DIR123" at bounding box center [185, 121] width 25 height 9
copy span "DIR123"
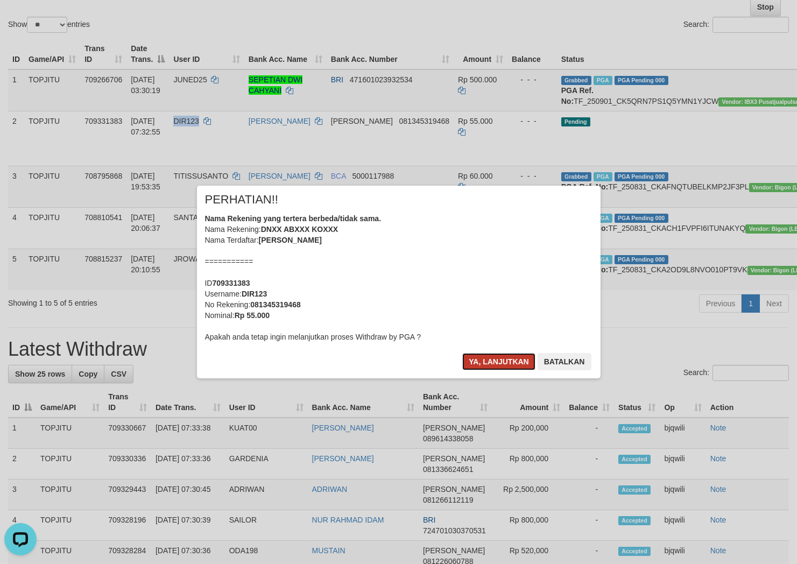
click at [475, 363] on button "Ya, lanjutkan" at bounding box center [498, 361] width 73 height 17
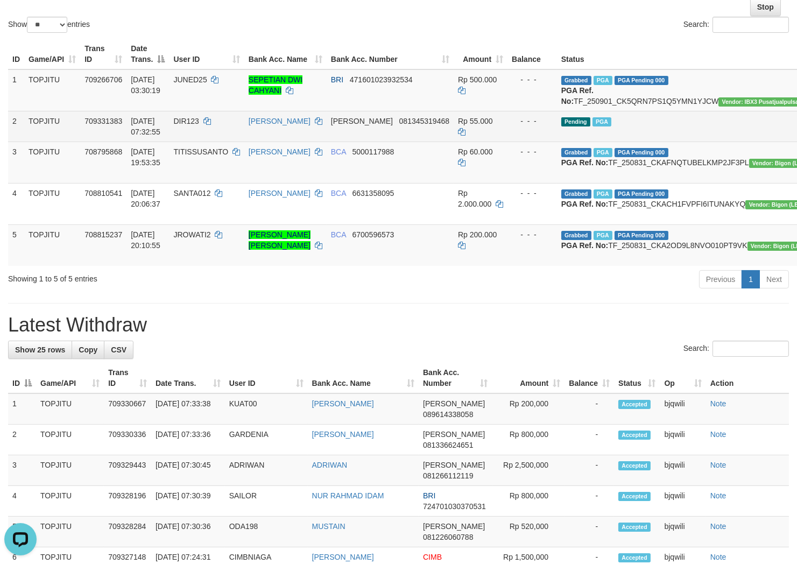
click at [275, 136] on td "[PERSON_NAME]" at bounding box center [285, 126] width 82 height 31
click at [315, 125] on icon at bounding box center [319, 121] width 8 height 8
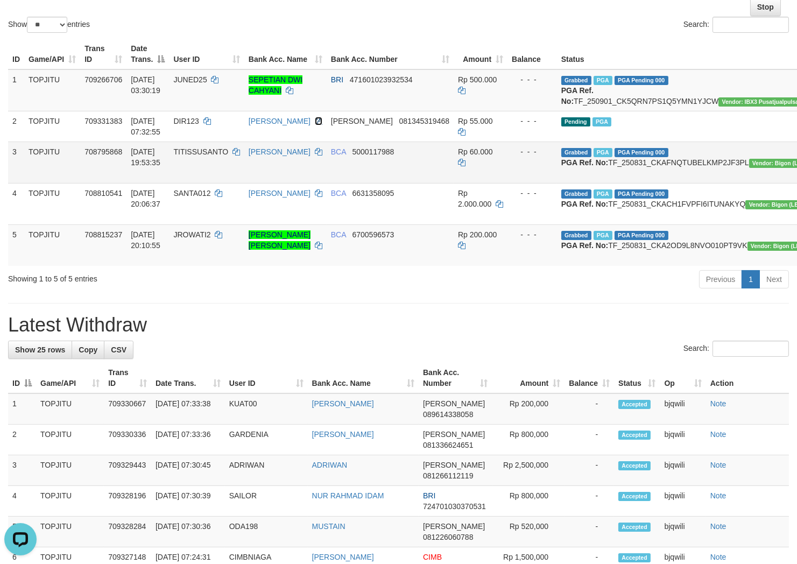
drag, startPoint x: 270, startPoint y: 138, endPoint x: 751, endPoint y: 195, distance: 484.4
click at [277, 140] on td "[PERSON_NAME]" at bounding box center [285, 126] width 82 height 31
click at [243, 345] on div "**********" at bounding box center [398, 558] width 797 height 1283
click at [271, 348] on div "**********" at bounding box center [398, 558] width 797 height 1283
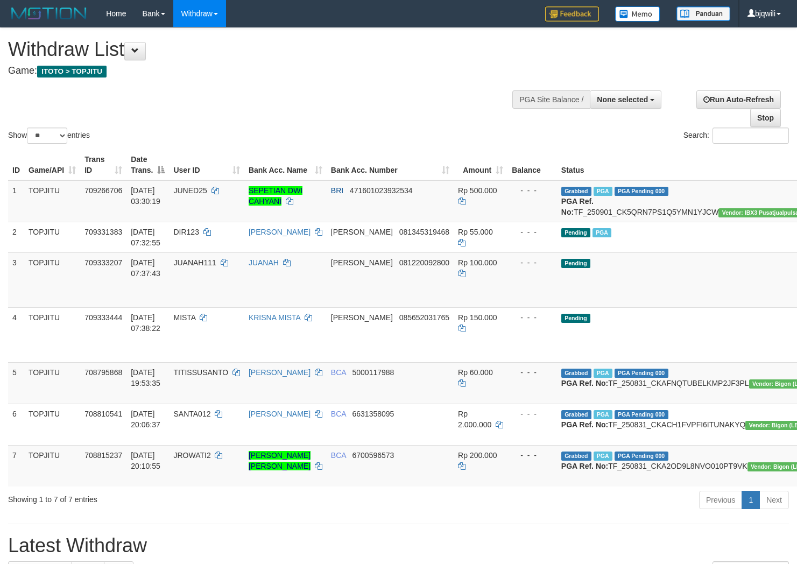
select select
select select "**"
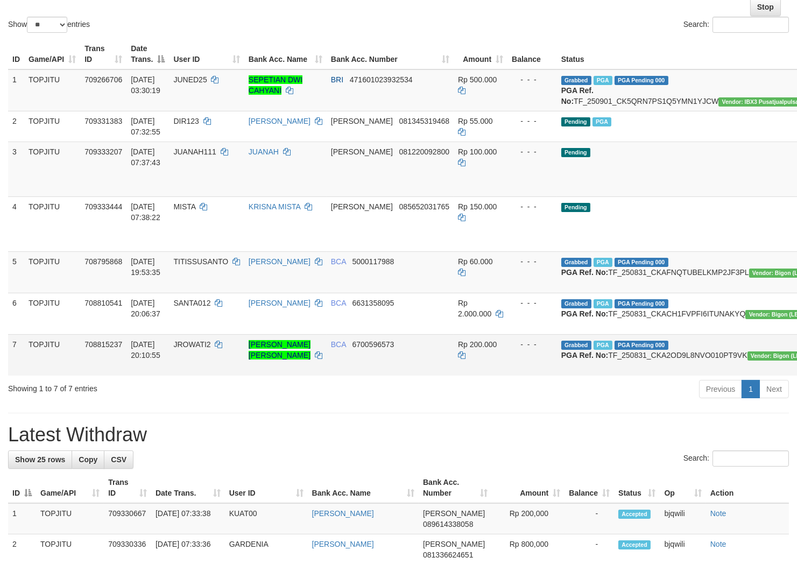
click at [343, 376] on td "BCA 6700596573" at bounding box center [390, 354] width 127 height 41
click at [207, 196] on td "JUANAH111" at bounding box center [206, 168] width 75 height 55
click at [301, 157] on td "JUANAH" at bounding box center [285, 168] width 82 height 55
click at [291, 155] on icon at bounding box center [287, 152] width 8 height 8
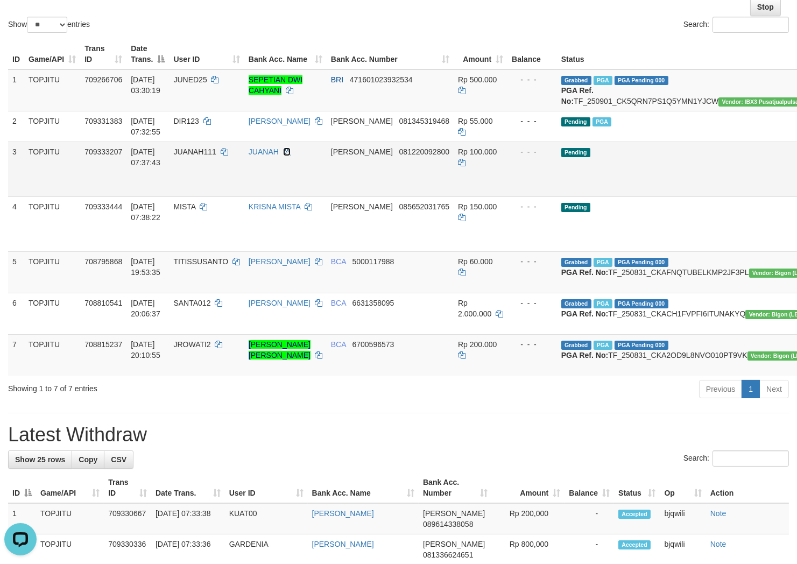
click at [291, 155] on icon at bounding box center [287, 152] width 8 height 8
click at [280, 195] on td "JUANAH" at bounding box center [285, 168] width 82 height 55
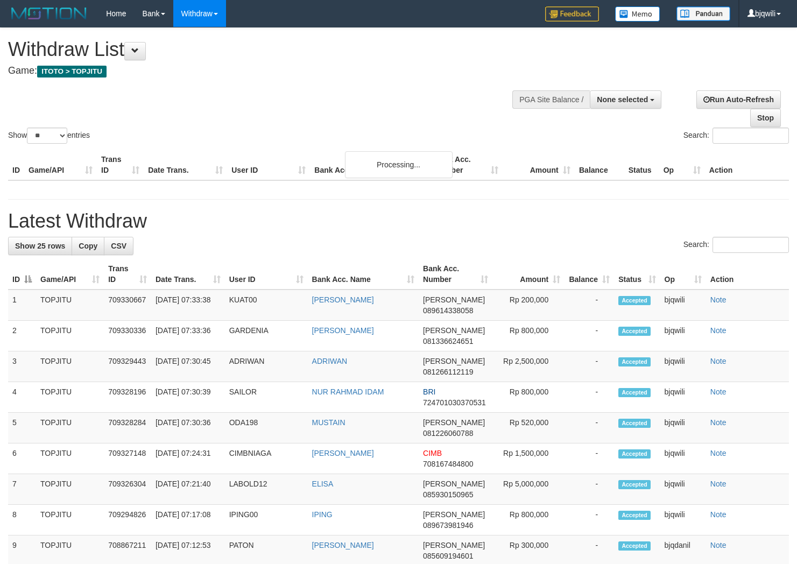
select select
select select "**"
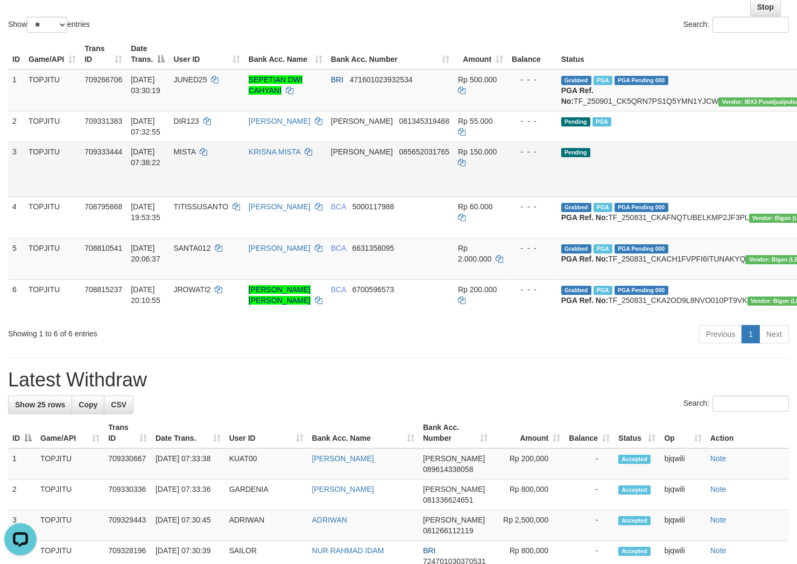
click at [195, 156] on span "MISTA" at bounding box center [184, 151] width 22 height 9
copy span "MISTA"
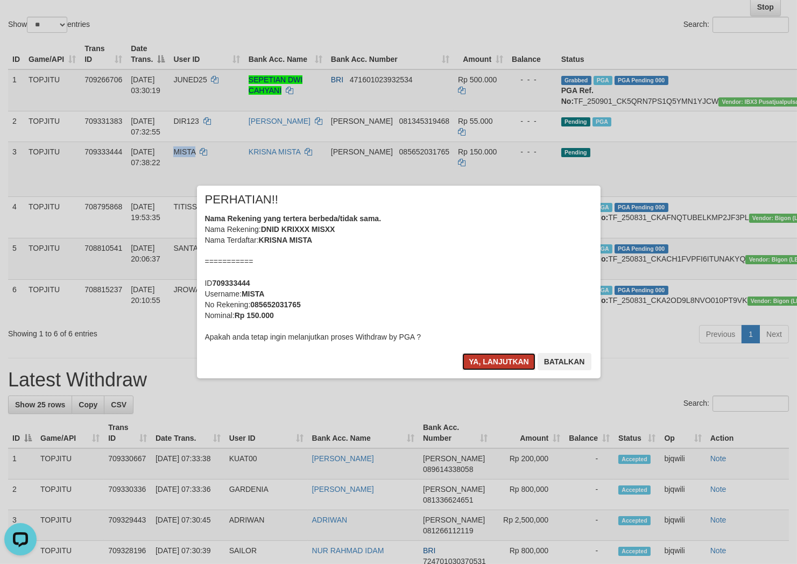
click at [499, 359] on button "Ya, lanjutkan" at bounding box center [498, 361] width 73 height 17
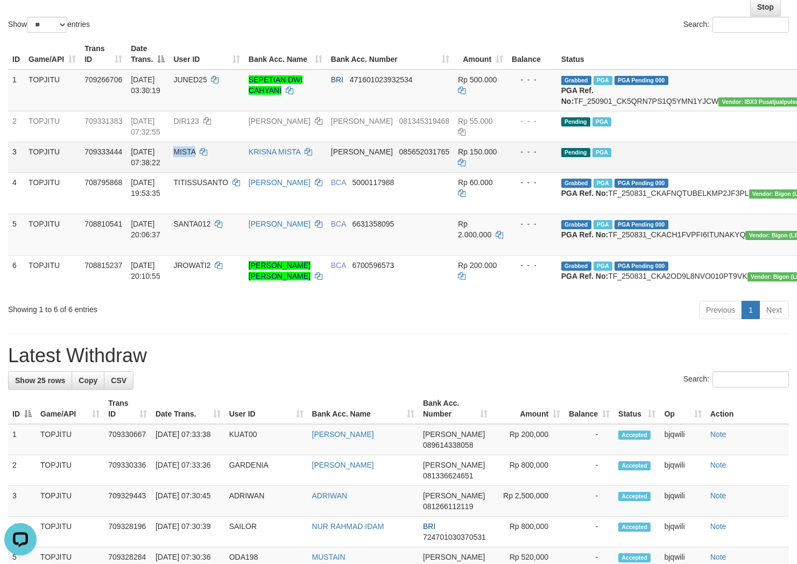
click at [195, 156] on span "MISTA" at bounding box center [184, 151] width 22 height 9
drag, startPoint x: 200, startPoint y: 159, endPoint x: 279, endPoint y: 176, distance: 80.8
click at [195, 156] on span "MISTA" at bounding box center [184, 151] width 22 height 9
click at [275, 172] on td "KRISNA MISTA" at bounding box center [285, 156] width 82 height 31
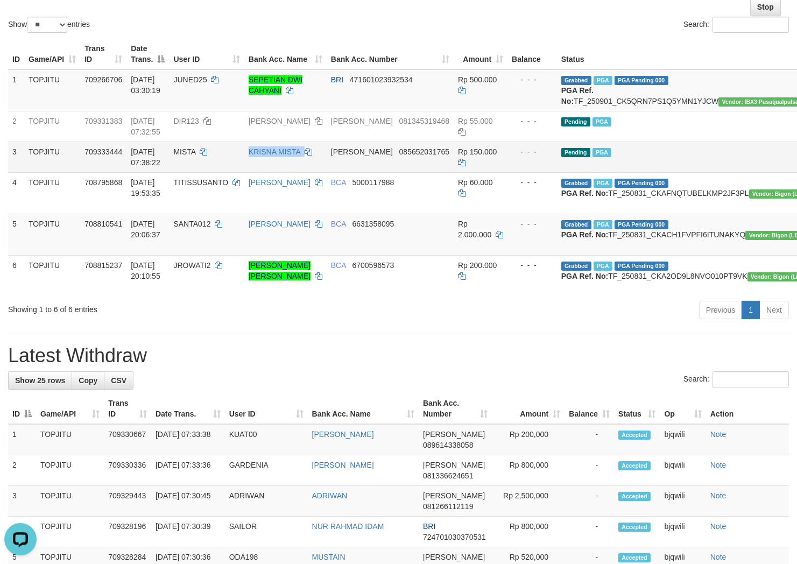
click at [275, 172] on td "KRISNA MISTA" at bounding box center [285, 156] width 82 height 31
click at [305, 155] on icon at bounding box center [309, 152] width 8 height 8
copy td "KRISNA MISTA"
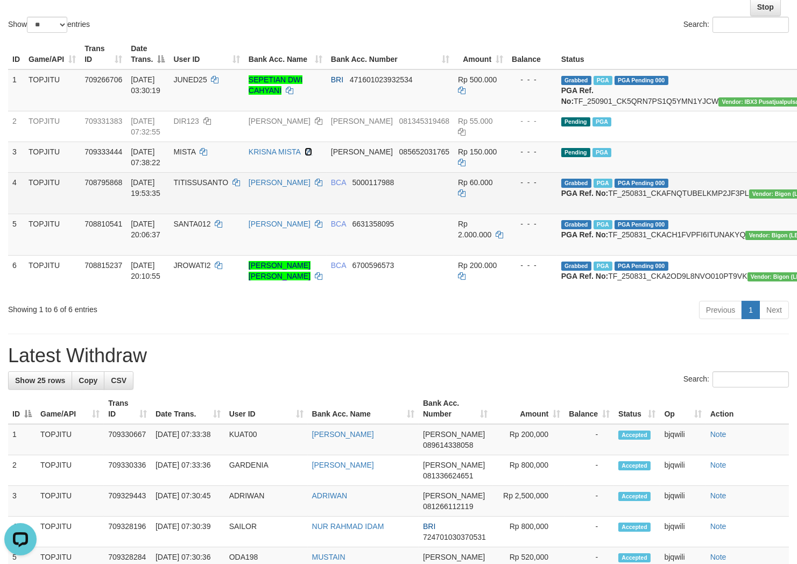
drag, startPoint x: 271, startPoint y: 172, endPoint x: 768, endPoint y: 215, distance: 498.5
click at [283, 172] on td "KRISNA MISTA" at bounding box center [285, 156] width 82 height 31
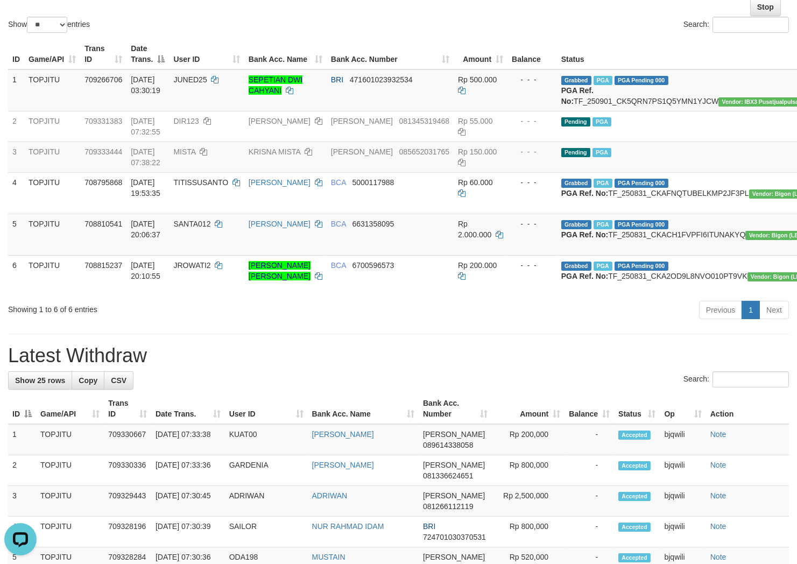
click at [411, 367] on div "**********" at bounding box center [398, 573] width 797 height 1313
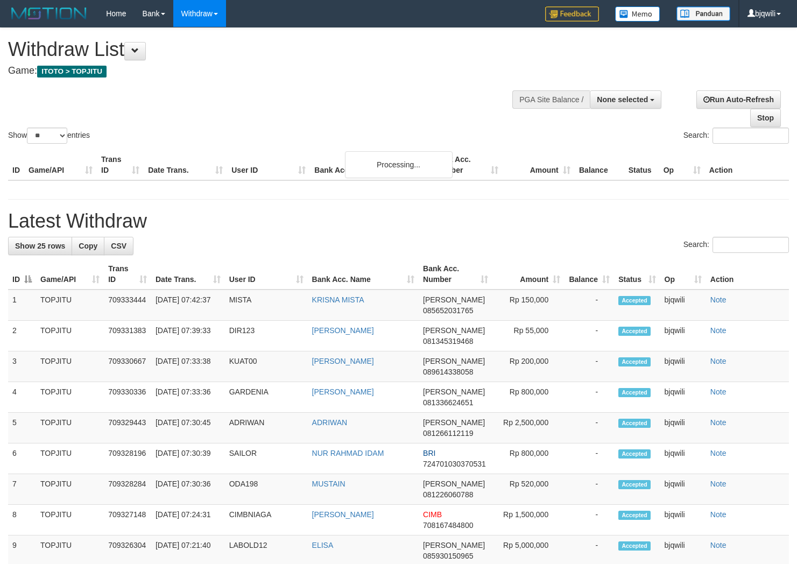
select select
select select "**"
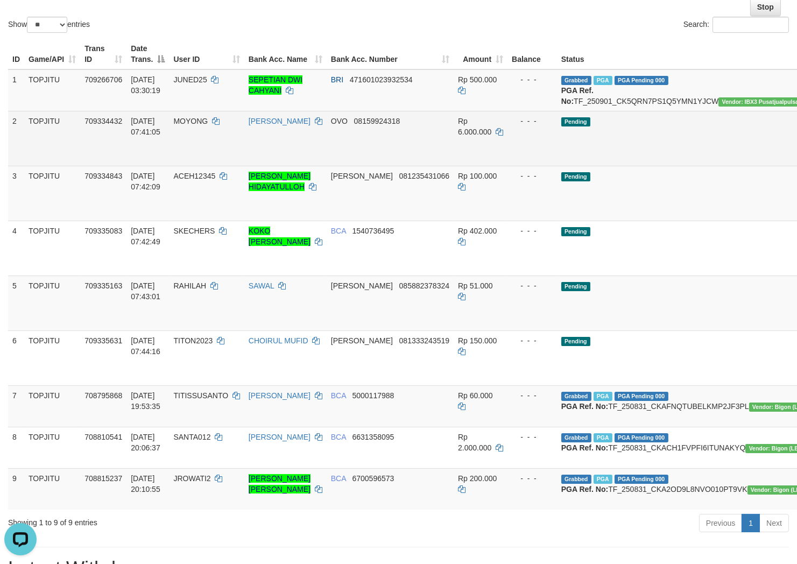
click at [275, 159] on td "[PERSON_NAME]" at bounding box center [285, 138] width 82 height 55
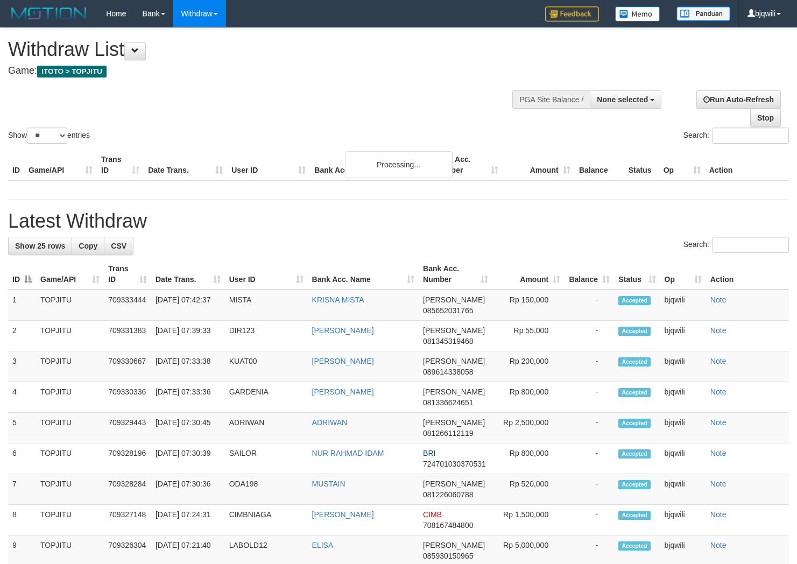
select select
select select "**"
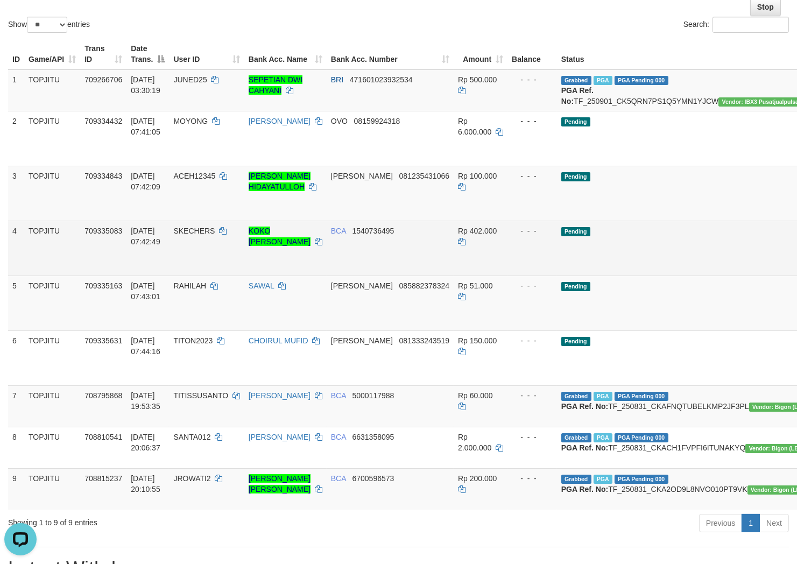
click at [73, 257] on td "TOPJITU" at bounding box center [52, 248] width 56 height 55
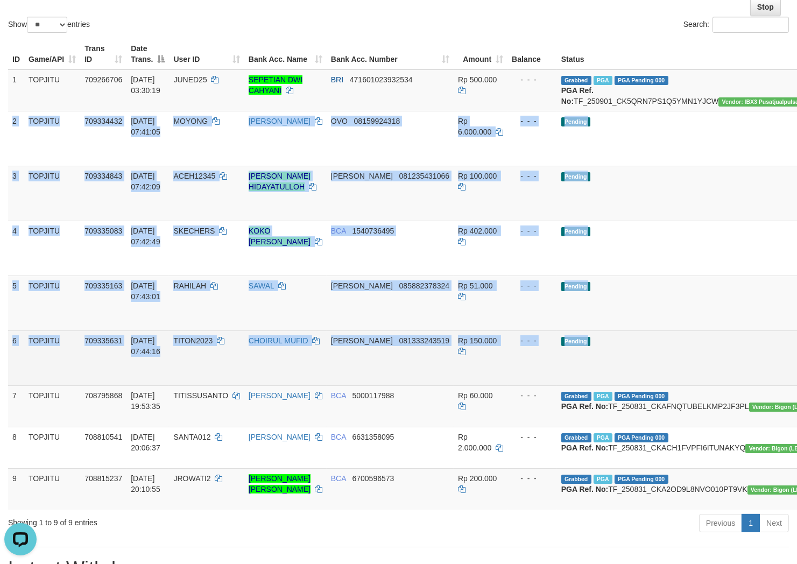
drag, startPoint x: 11, startPoint y: 129, endPoint x: 773, endPoint y: 384, distance: 802.9
click at [773, 384] on tbody "1 TOPJITU 709266706 [DATE] 03:30:19 JUNED25 SEPETIAN DWI CAHYANI BRI 4716010239…" at bounding box center [462, 289] width 909 height 440
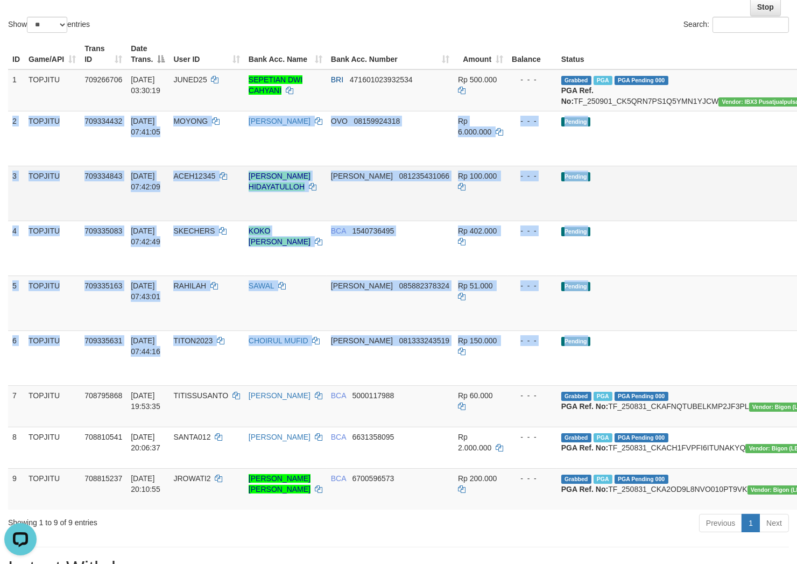
copy tbody "2 TOPJITU 709334432 [DATE] 07:41:05 MOYONG ARIS MUKARIS OVO 08159924318 Rp 6.00…"
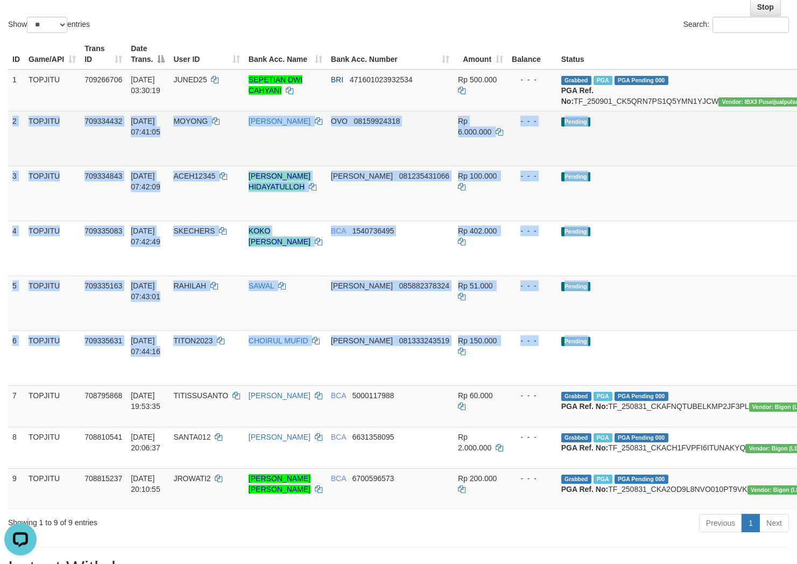
click at [616, 166] on td "Pending" at bounding box center [688, 138] width 262 height 55
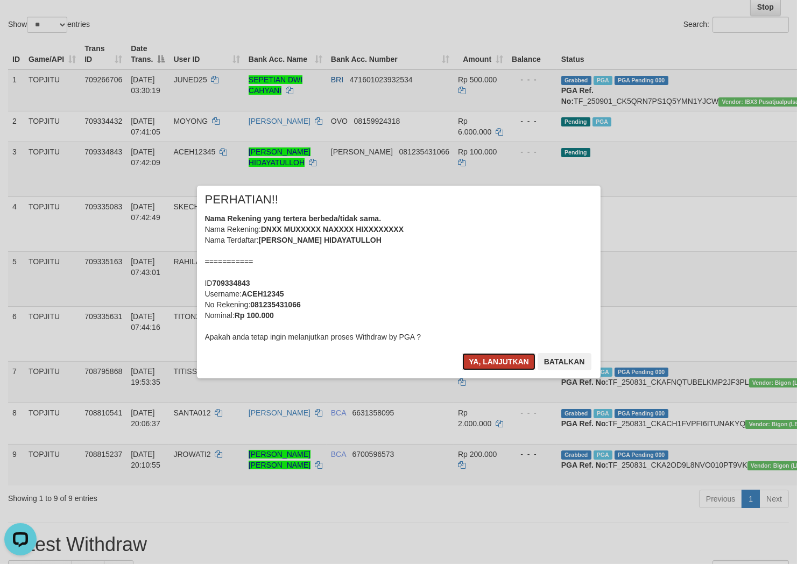
click at [483, 358] on button "Ya, lanjutkan" at bounding box center [498, 361] width 73 height 17
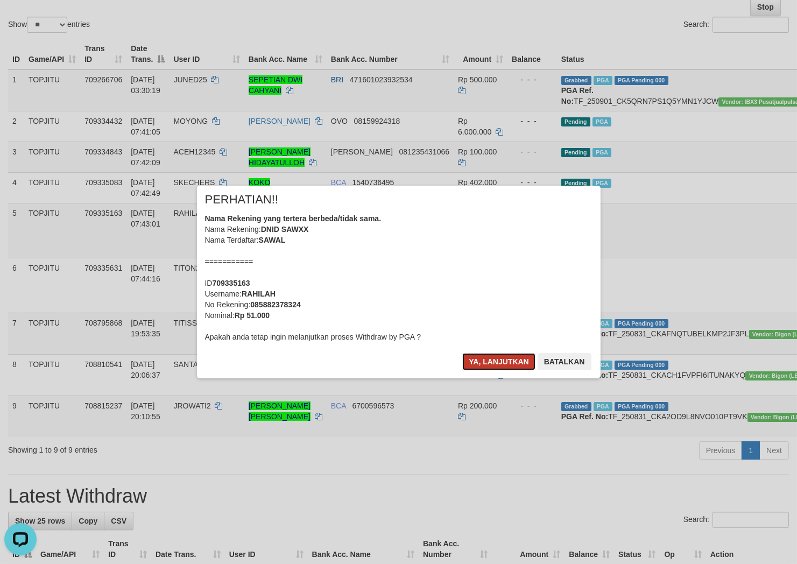
click at [482, 357] on button "Ya, lanjutkan" at bounding box center [498, 361] width 73 height 17
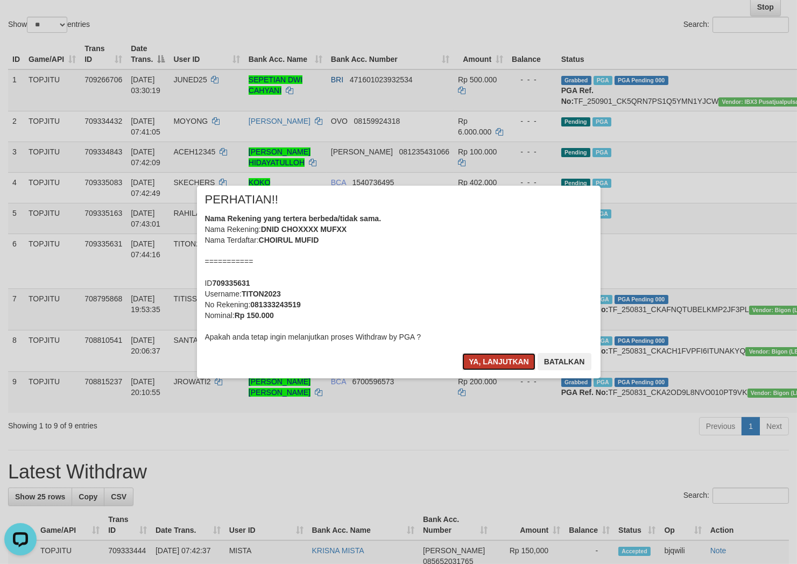
click at [489, 363] on button "Ya, lanjutkan" at bounding box center [498, 361] width 73 height 17
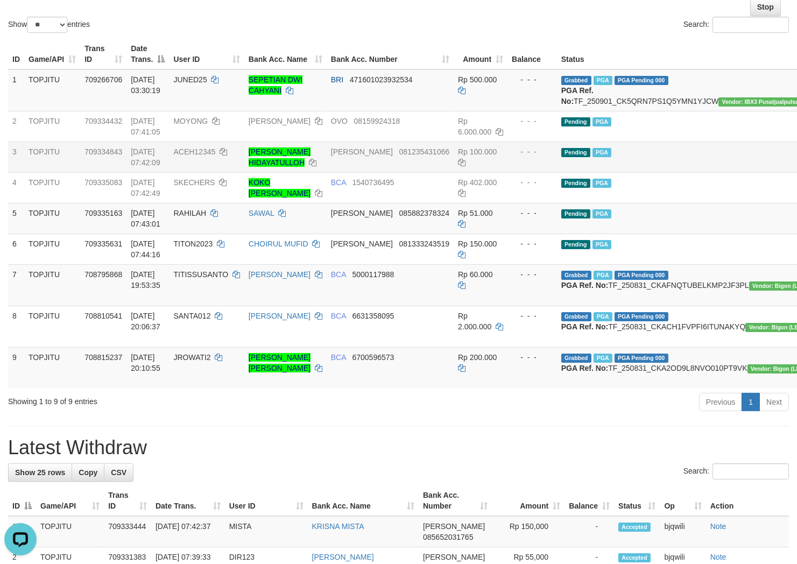
click at [557, 172] on td "Pending PGA" at bounding box center [688, 156] width 262 height 31
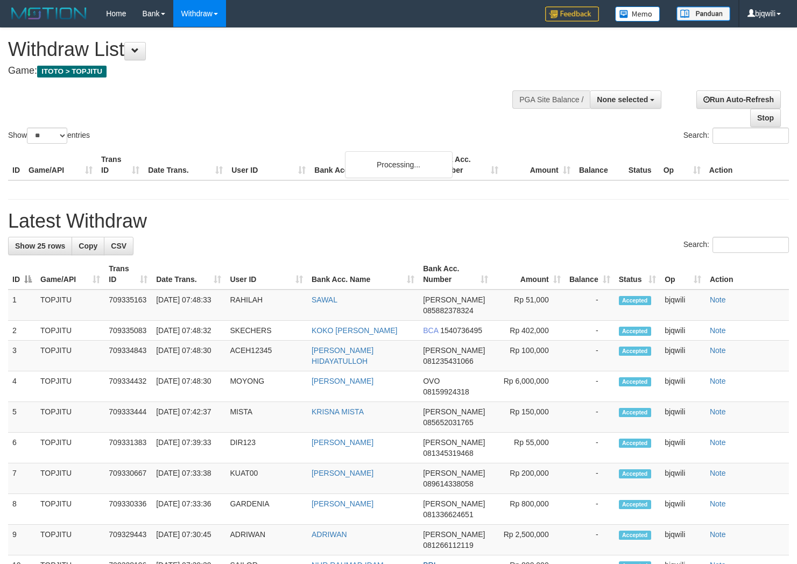
select select
select select "**"
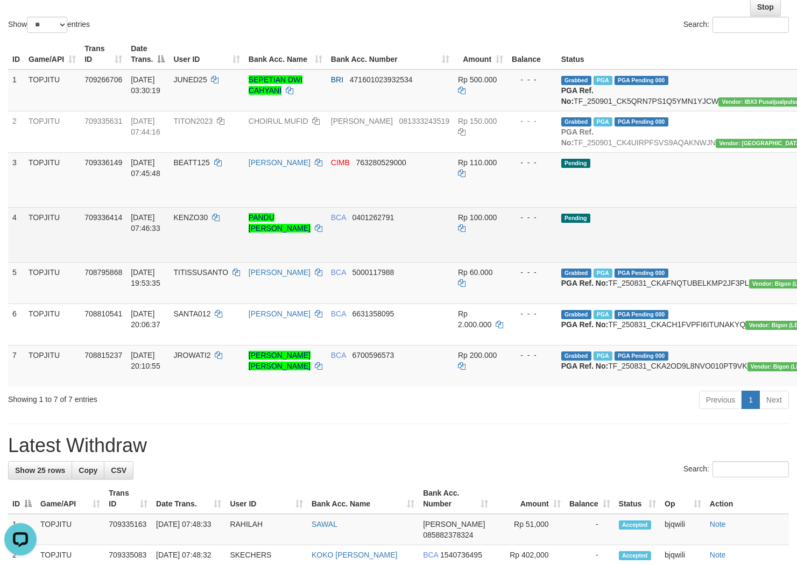
click at [230, 256] on td "KENZO30" at bounding box center [206, 234] width 75 height 55
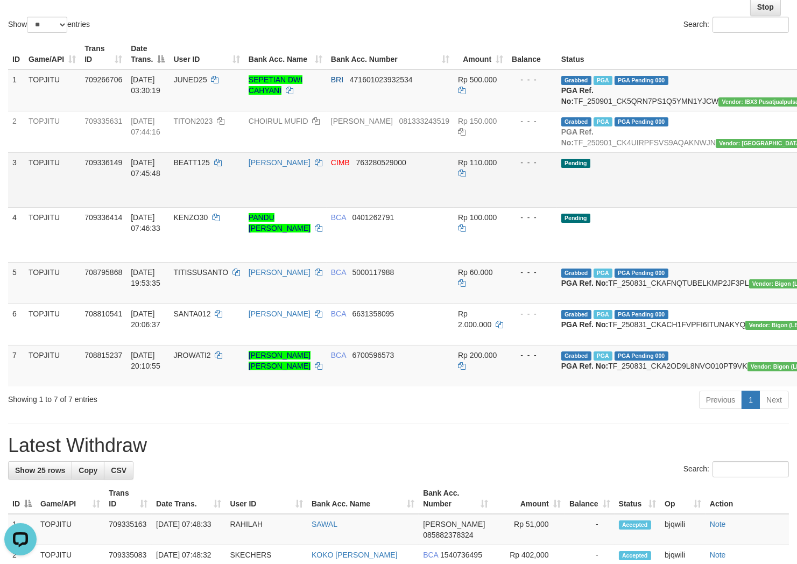
click at [244, 207] on td "BEATT125" at bounding box center [206, 179] width 75 height 55
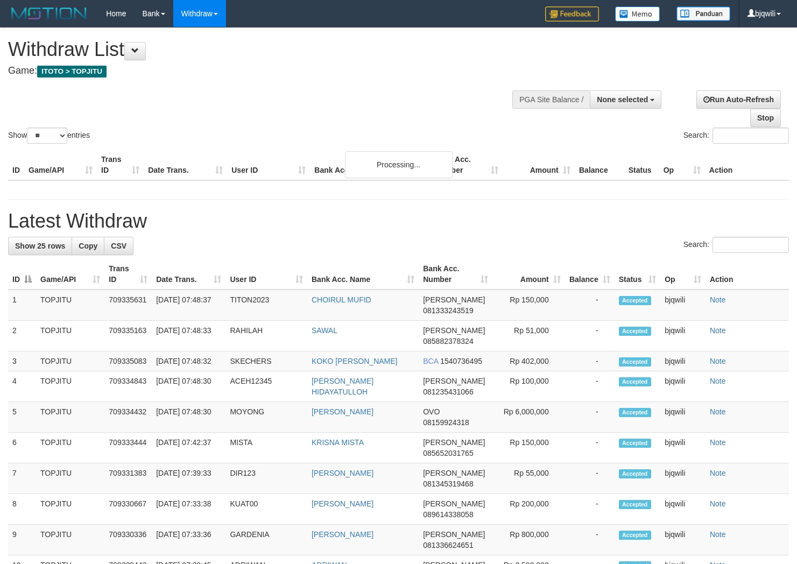
select select
select select "**"
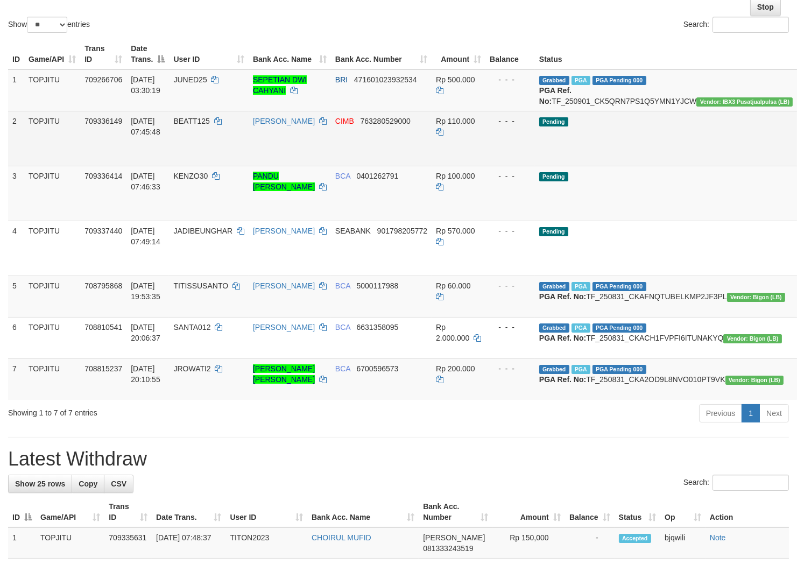
click at [209, 159] on td "BEATT125" at bounding box center [208, 138] width 79 height 55
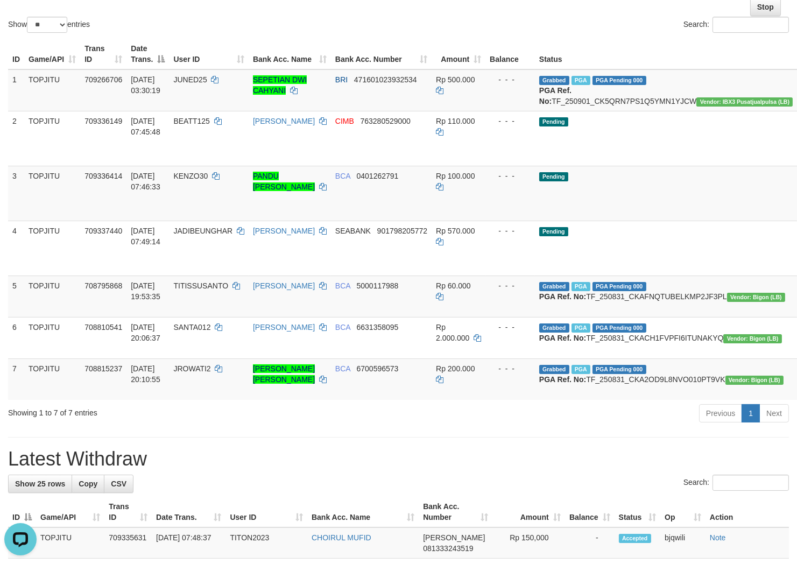
scroll to position [0, 0]
click at [115, 203] on td "709336414" at bounding box center [103, 193] width 46 height 55
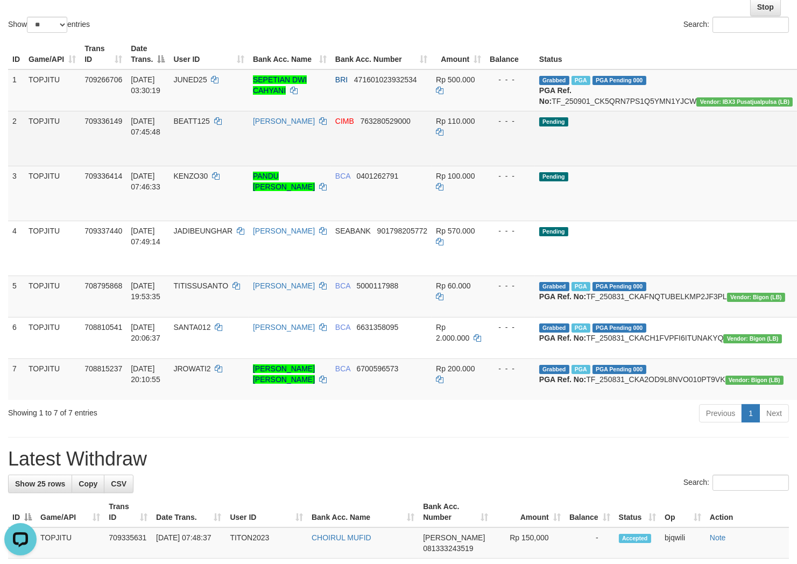
click at [305, 140] on td "[PERSON_NAME]" at bounding box center [290, 138] width 82 height 55
click at [307, 140] on td "[PERSON_NAME]" at bounding box center [290, 138] width 82 height 55
click at [319, 125] on icon at bounding box center [323, 121] width 8 height 8
copy td
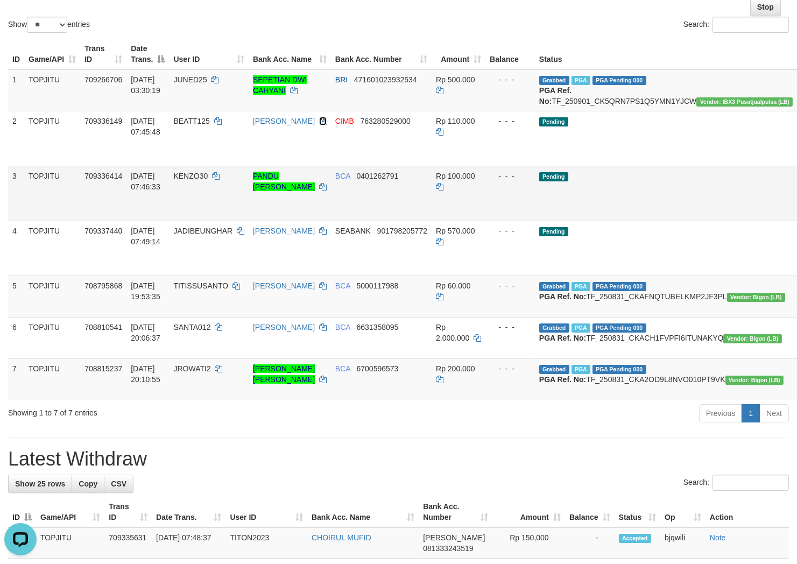
drag, startPoint x: 309, startPoint y: 140, endPoint x: 777, endPoint y: 185, distance: 470.3
click at [319, 125] on icon at bounding box center [323, 121] width 8 height 8
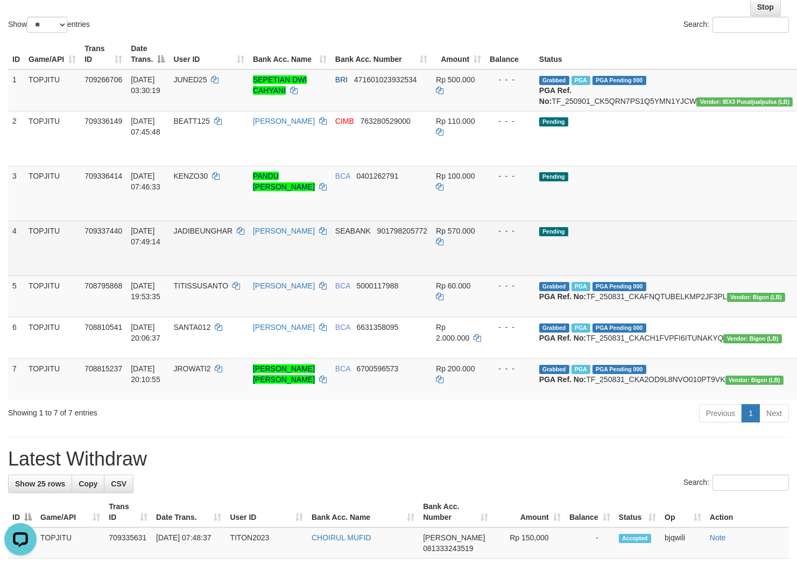
click at [140, 270] on td "01/09/2025 07:49:14" at bounding box center [147, 248] width 43 height 55
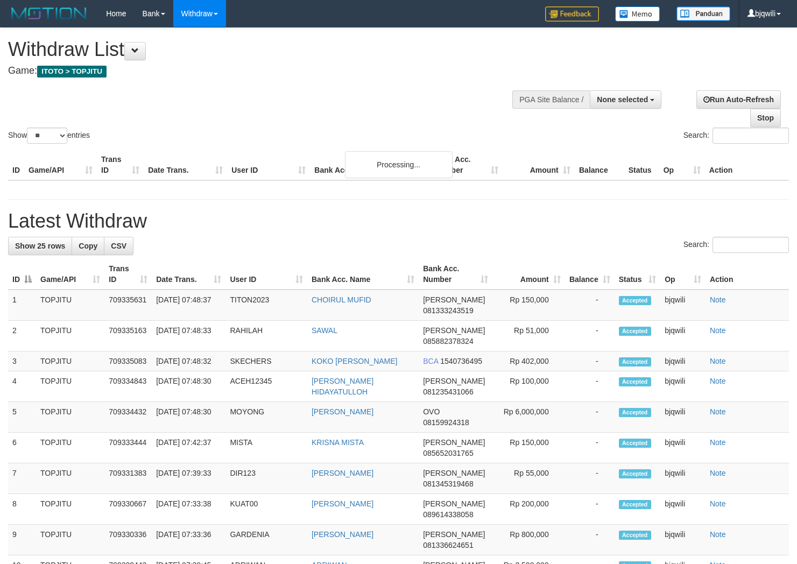
select select
select select "**"
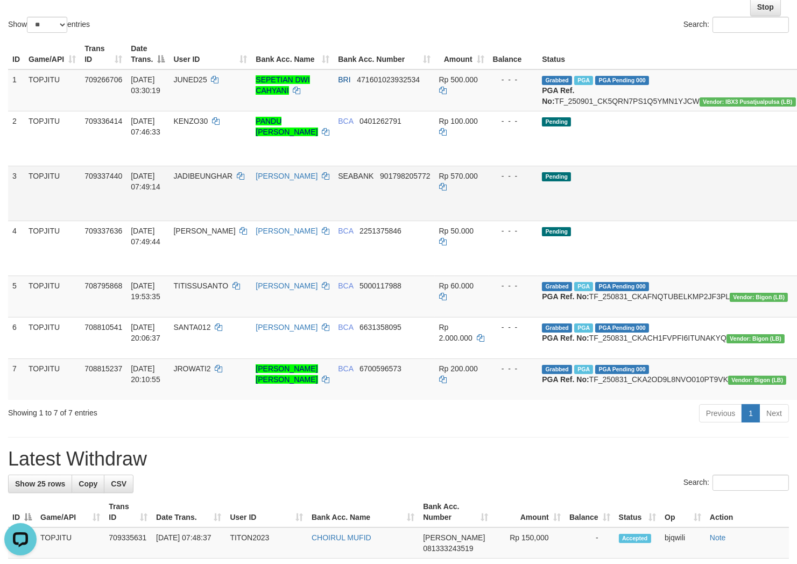
click at [603, 209] on td "Pending" at bounding box center [668, 193] width 262 height 55
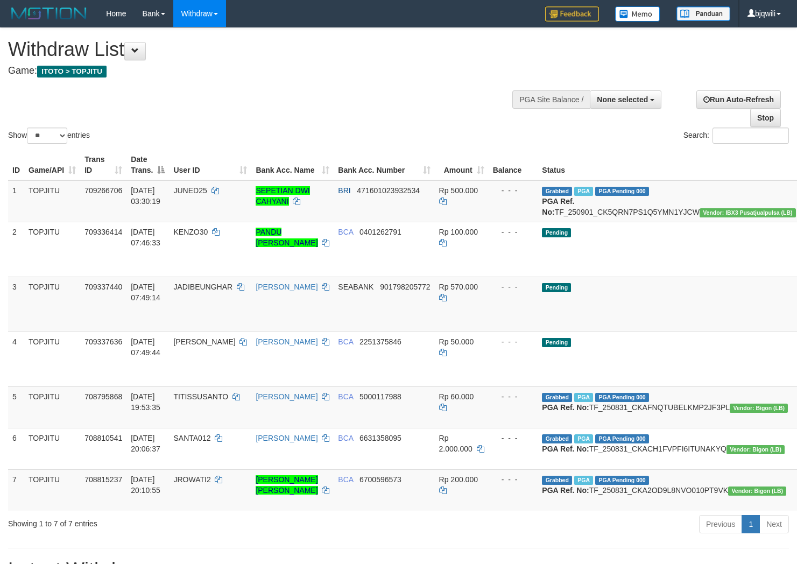
select select
select select "**"
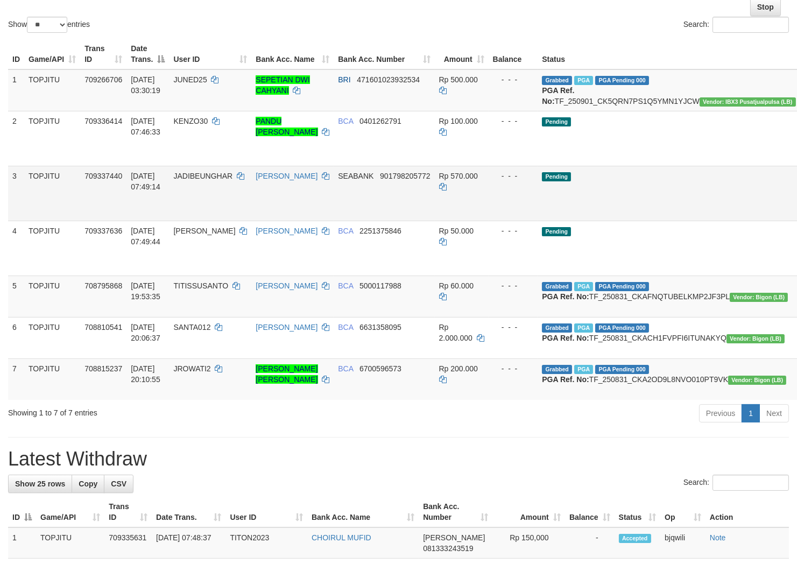
click at [184, 220] on td "JADIBEUNGHAR" at bounding box center [210, 193] width 82 height 55
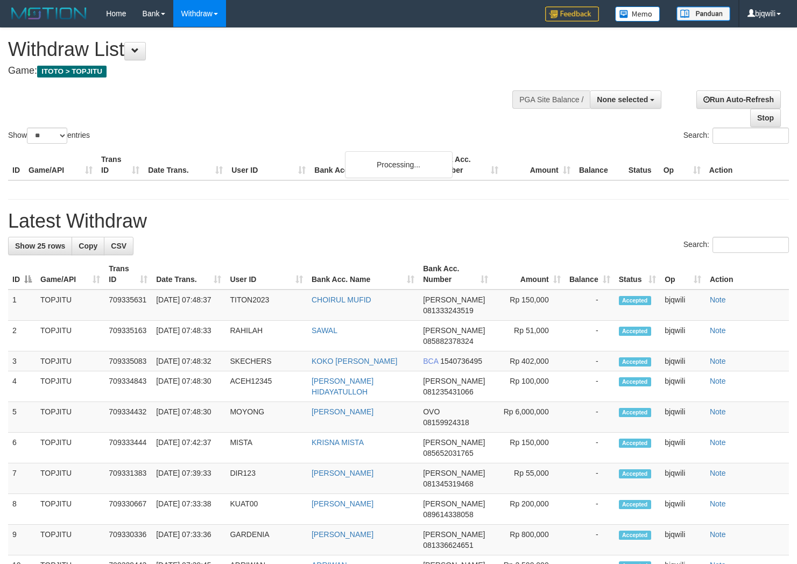
select select
select select "**"
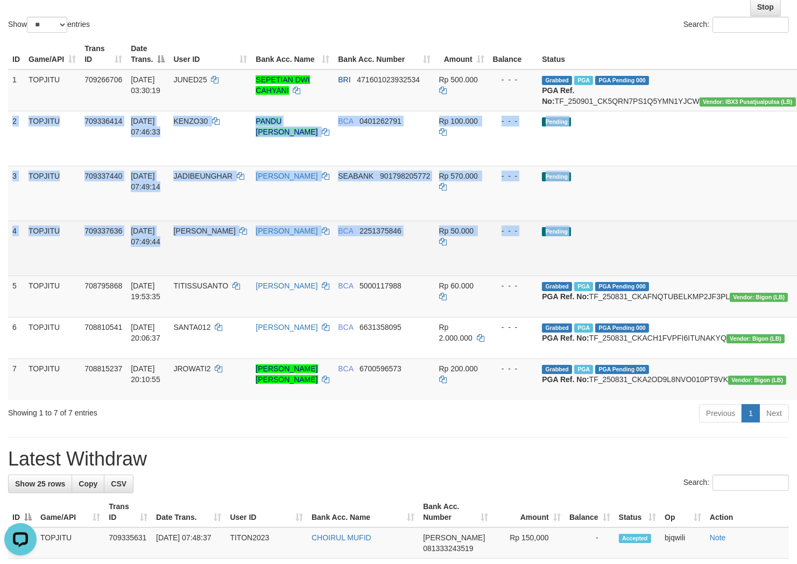
drag, startPoint x: 13, startPoint y: 128, endPoint x: 779, endPoint y: 276, distance: 779.2
click at [779, 276] on tbody "1 TOPJITU 709266706 [DATE] 03:30:19 JUNED25 SEPETIAN DWI CAHYANI BRI 4716010239…" at bounding box center [453, 234] width 890 height 330
copy tbody "2 TOPJITU 709336414 [DATE] 07:46:33 KENZO30 PANDU [PERSON_NAME] BCA 0401262791 …"
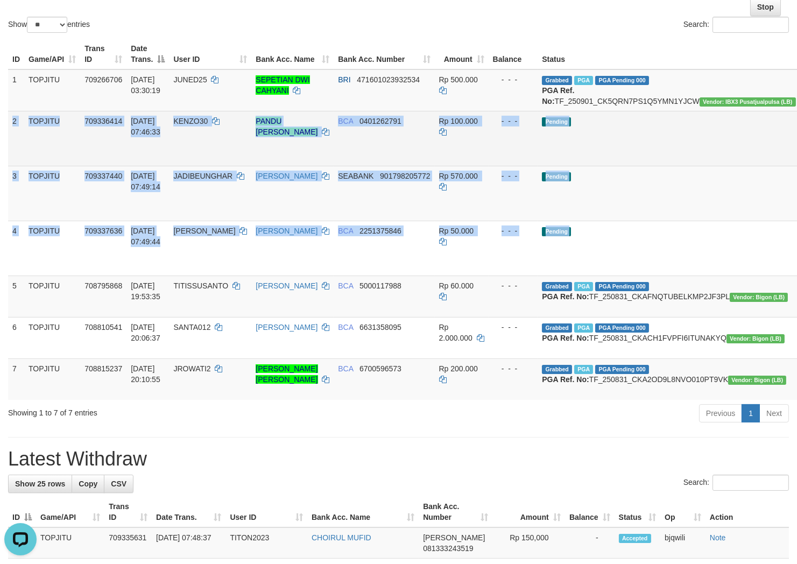
click at [620, 159] on td "Pending" at bounding box center [668, 138] width 262 height 55
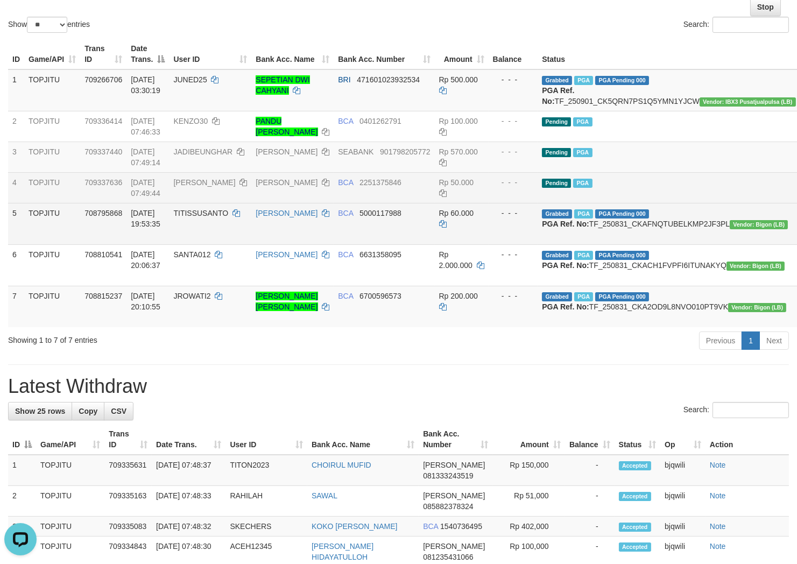
click at [45, 240] on td "TOPJITU" at bounding box center [52, 223] width 56 height 41
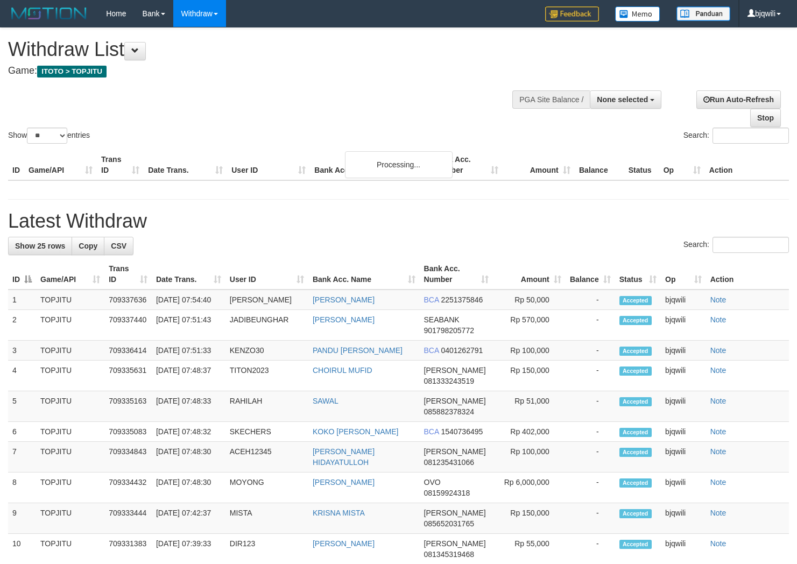
select select
select select "**"
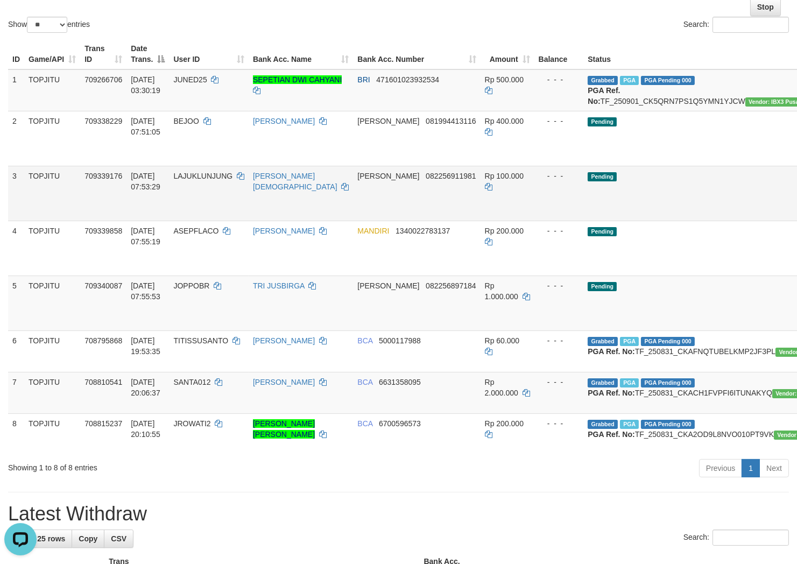
click at [135, 189] on td "[DATE] 07:53:29" at bounding box center [147, 193] width 43 height 55
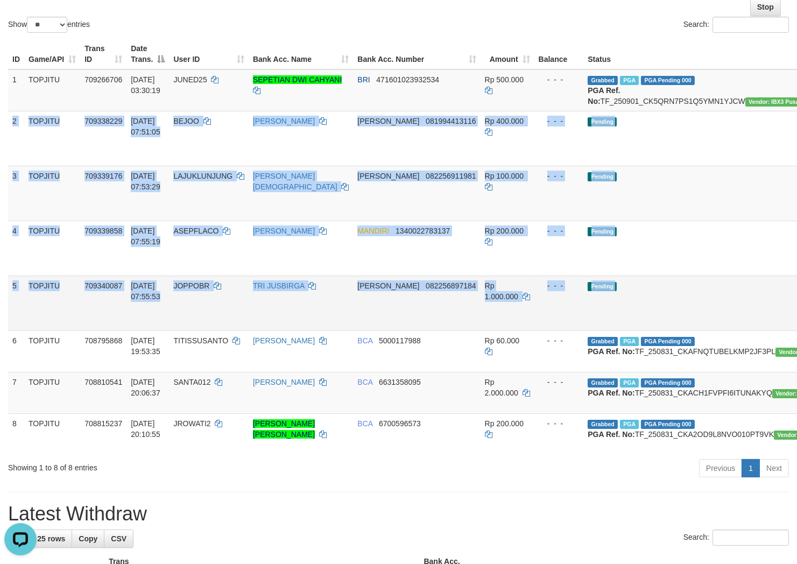
drag, startPoint x: 12, startPoint y: 131, endPoint x: 787, endPoint y: 331, distance: 799.5
click at [787, 331] on tbody "1 TOPJITU 709266706 [DATE] 03:30:19 JUNED25 SEPETIAN DWI CAHYANI BRI 4716010239…" at bounding box center [476, 261] width 936 height 385
copy tbody "2 TOPJITU 709338229 [DATE] 07:51:05 BEJOO [PERSON_NAME] [PERSON_NAME] 081994413…"
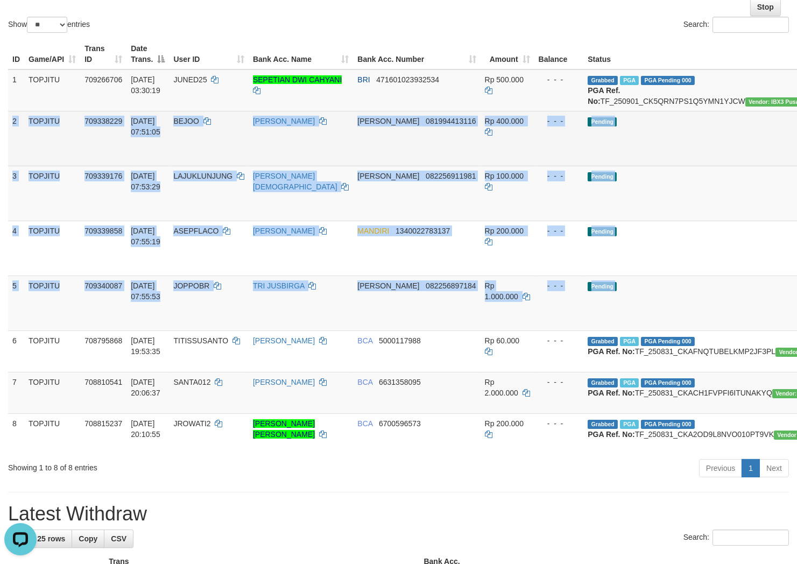
click at [650, 152] on td "Pending" at bounding box center [714, 138] width 262 height 55
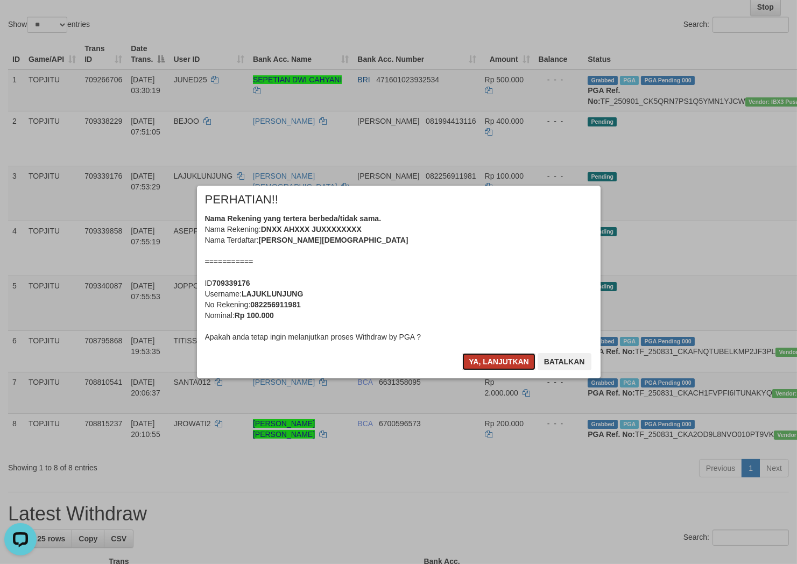
click at [492, 354] on button "Ya, lanjutkan" at bounding box center [498, 361] width 73 height 17
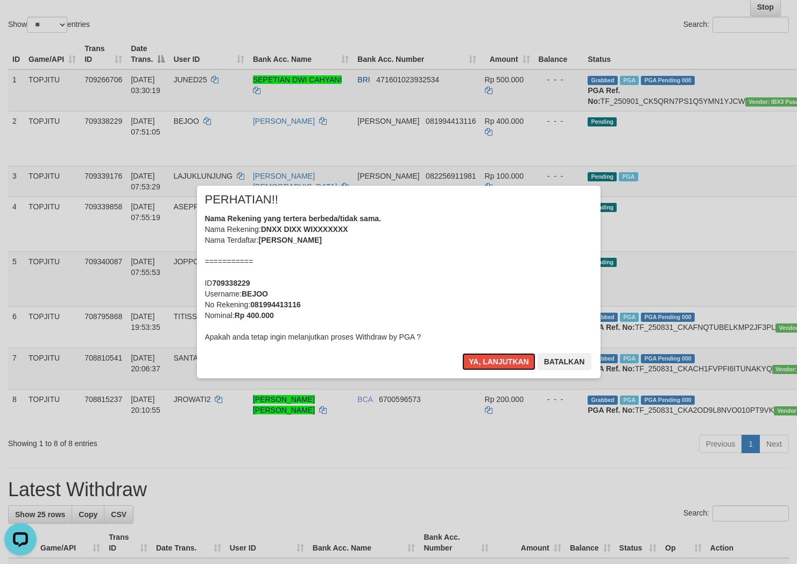
click at [492, 354] on button "Ya, lanjutkan" at bounding box center [498, 361] width 73 height 17
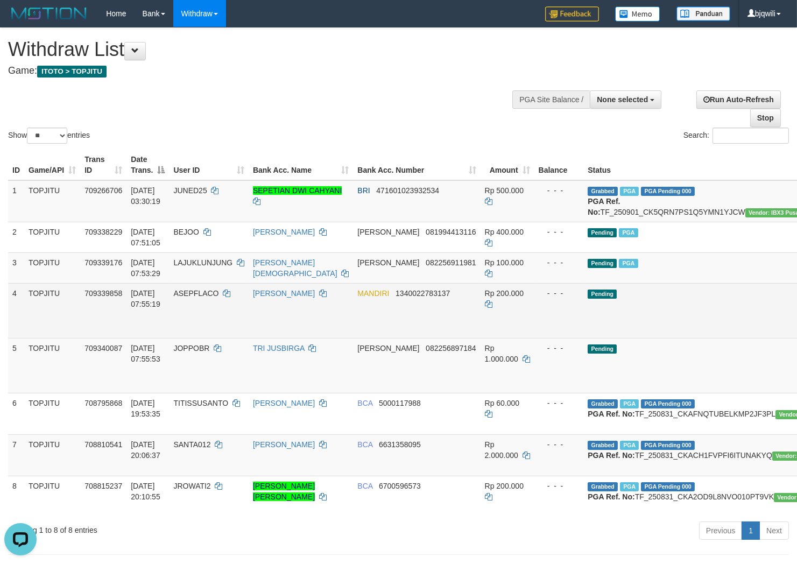
click at [612, 303] on td "Pending" at bounding box center [714, 310] width 262 height 55
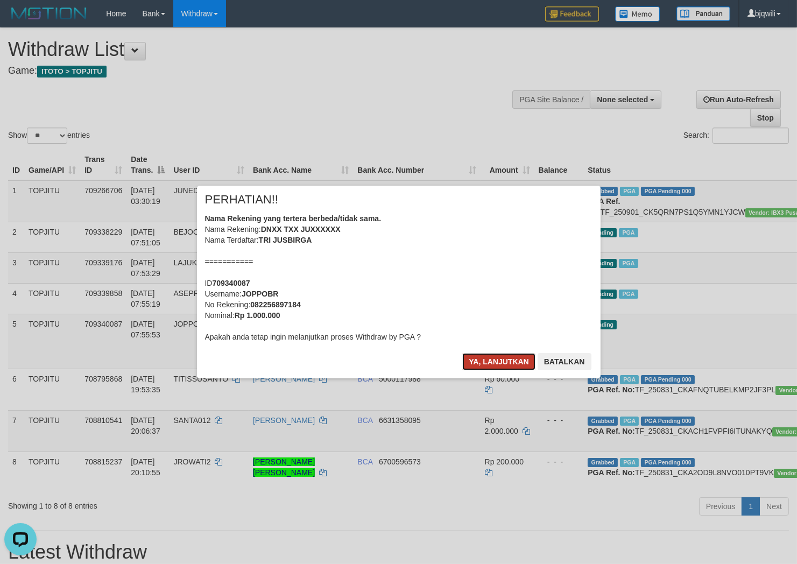
click at [493, 358] on button "Ya, lanjutkan" at bounding box center [498, 361] width 73 height 17
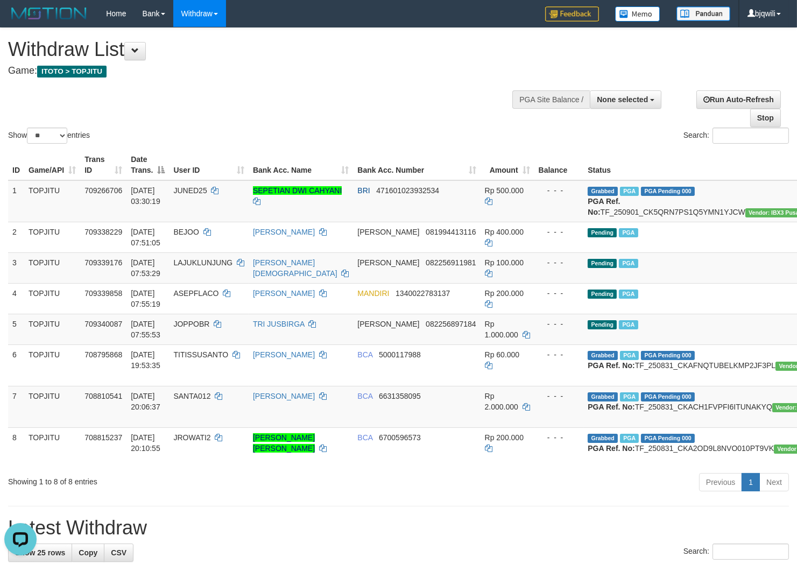
click at [212, 110] on div "Show ** ** ** *** entries Search:" at bounding box center [398, 87] width 797 height 118
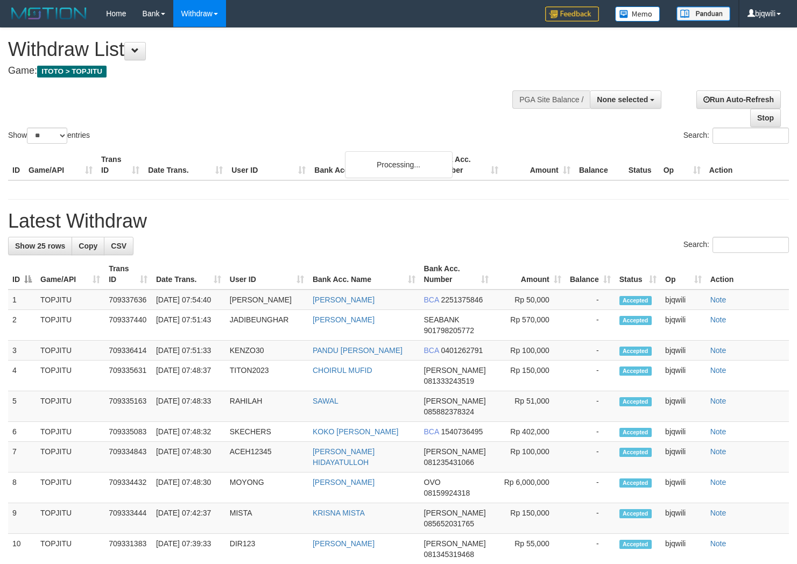
select select
select select "**"
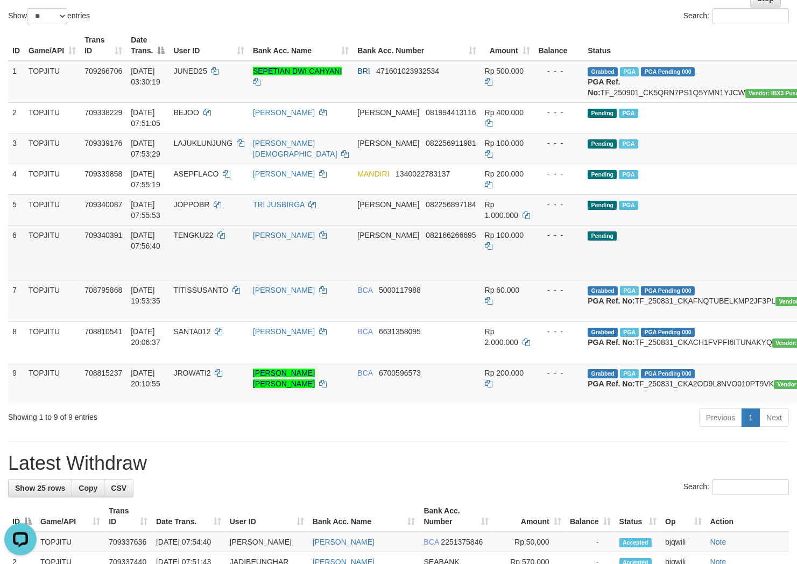
click at [205, 239] on span "TENGKU22" at bounding box center [193, 235] width 40 height 9
drag, startPoint x: 205, startPoint y: 245, endPoint x: 195, endPoint y: 245, distance: 9.7
click at [197, 239] on span "TENGKU22" at bounding box center [193, 235] width 40 height 9
copy span "TENGKU22"
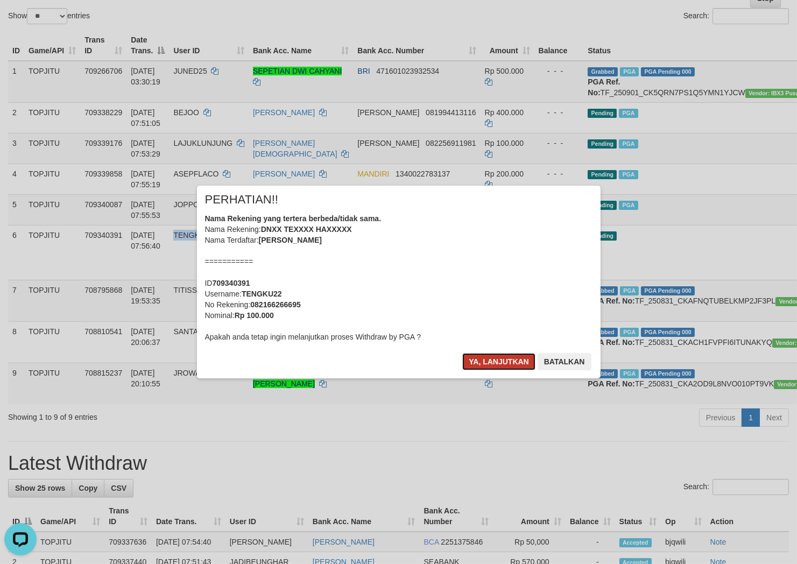
click at [506, 360] on button "Ya, lanjutkan" at bounding box center [498, 361] width 73 height 17
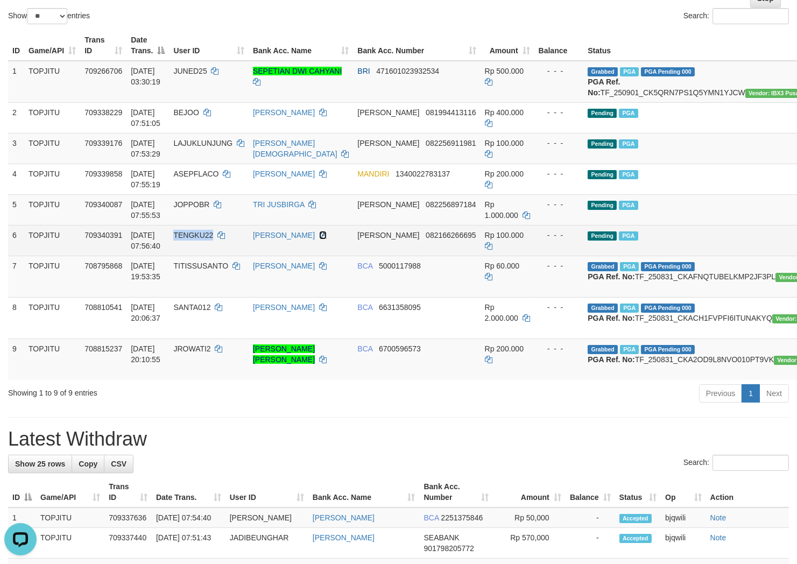
click at [319, 239] on icon at bounding box center [323, 235] width 8 height 8
copy span "TENGKU22"
click at [319, 239] on icon at bounding box center [323, 235] width 8 height 8
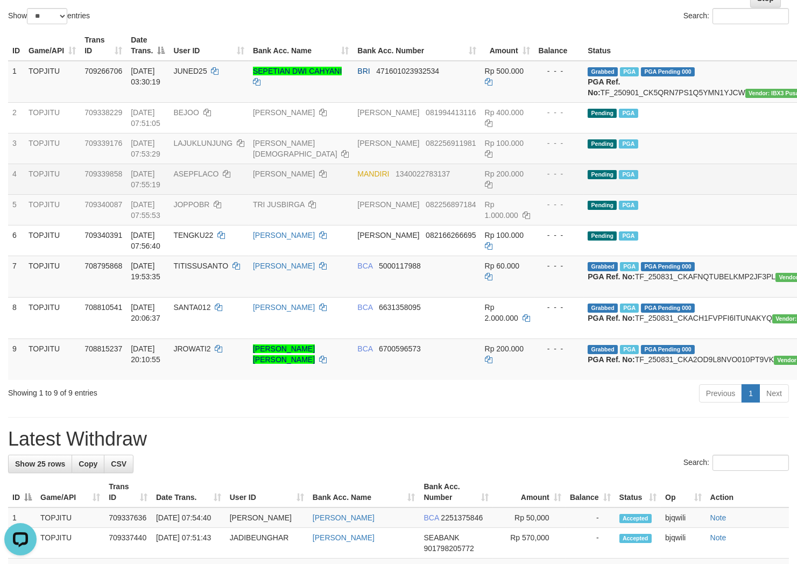
click at [669, 179] on td "Pending PGA" at bounding box center [714, 179] width 262 height 31
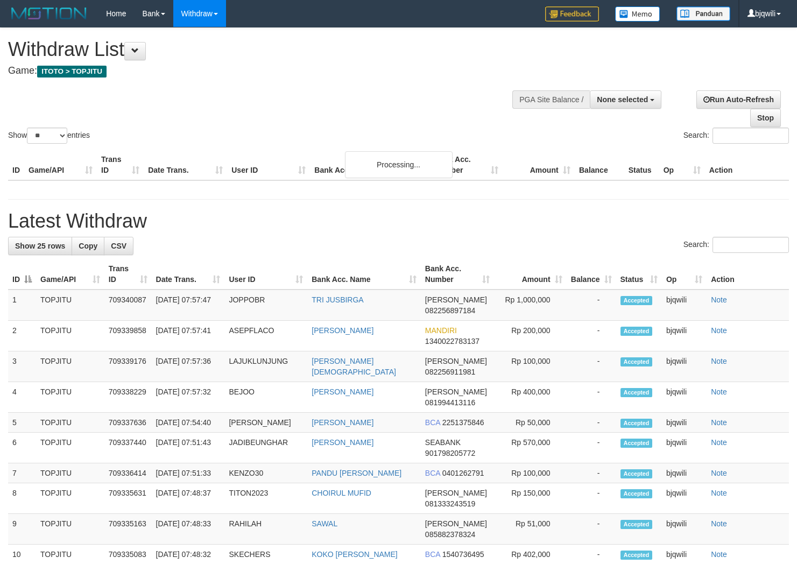
select select
select select "**"
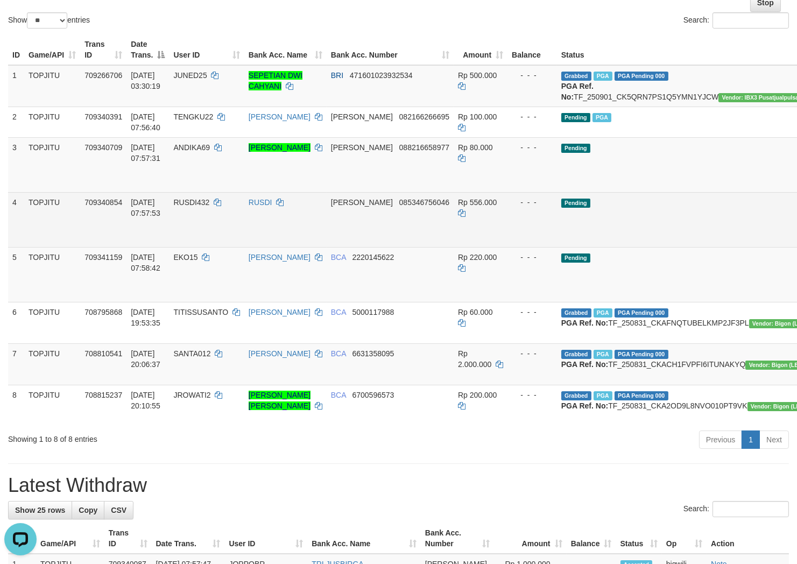
click at [305, 232] on td "RUSDI" at bounding box center [285, 219] width 82 height 55
click at [625, 224] on td "Pending" at bounding box center [688, 219] width 262 height 55
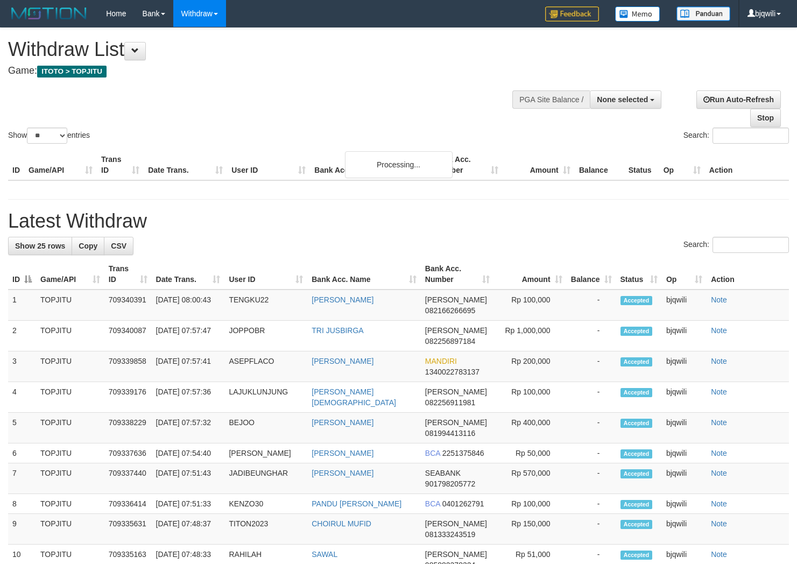
select select
select select "**"
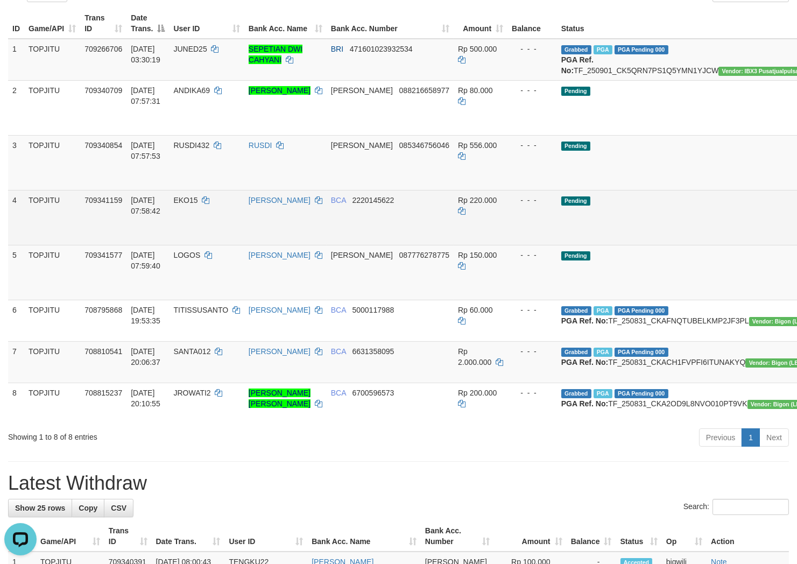
drag, startPoint x: 636, startPoint y: 218, endPoint x: 701, endPoint y: 216, distance: 65.1
click at [637, 218] on td "Pending" at bounding box center [688, 217] width 262 height 55
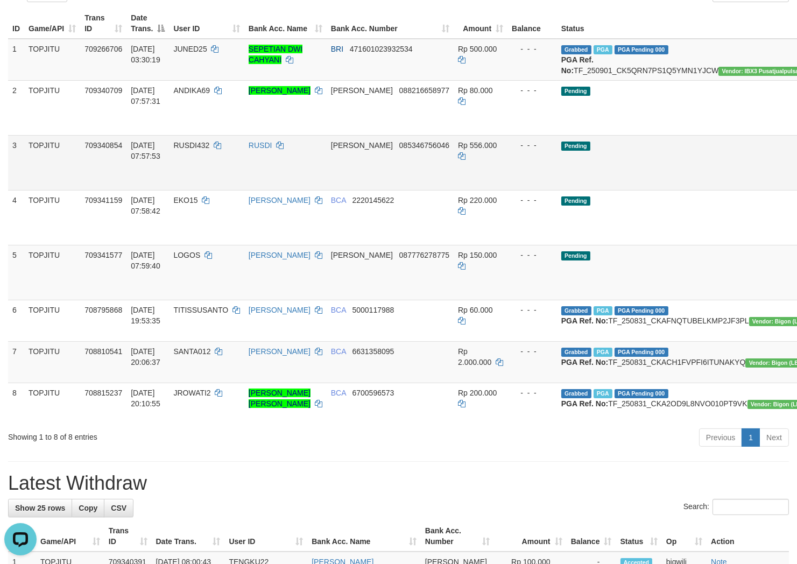
click at [291, 184] on td "RUSDI" at bounding box center [285, 162] width 82 height 55
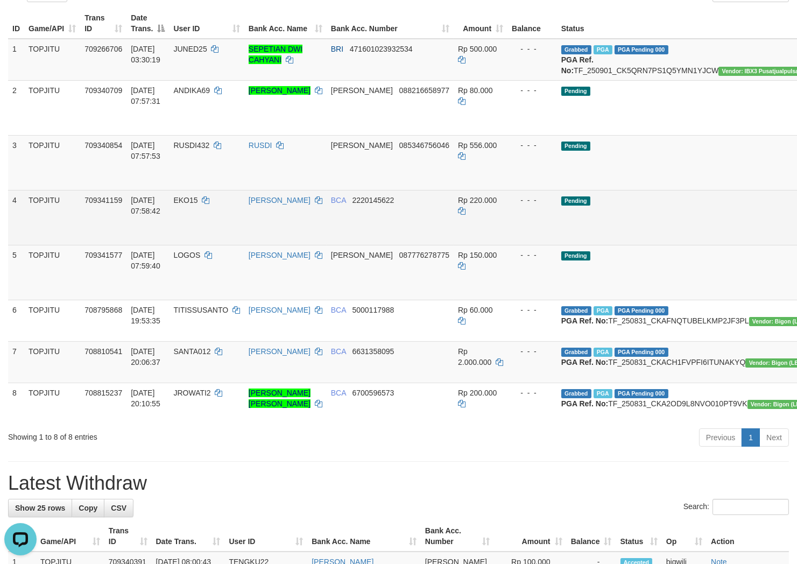
click at [304, 240] on td "[PERSON_NAME]" at bounding box center [285, 217] width 82 height 55
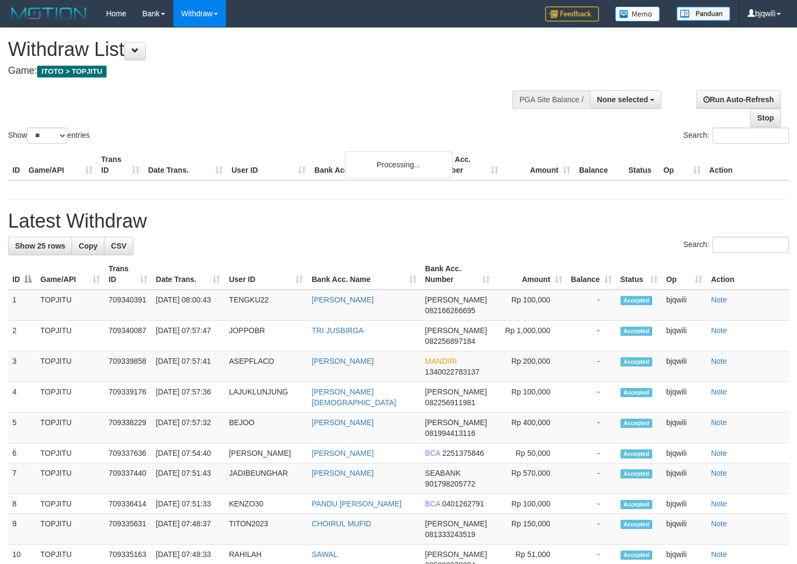
select select
select select "**"
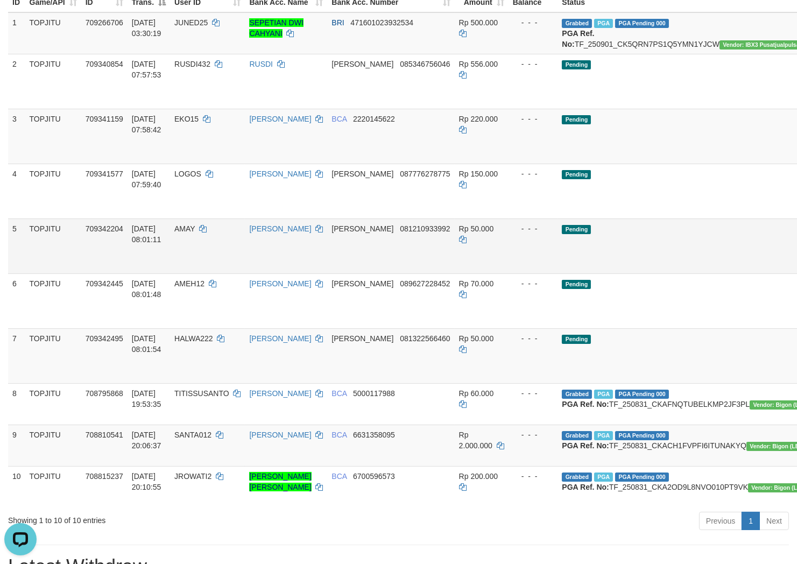
click at [656, 273] on td "Pending" at bounding box center [688, 245] width 262 height 55
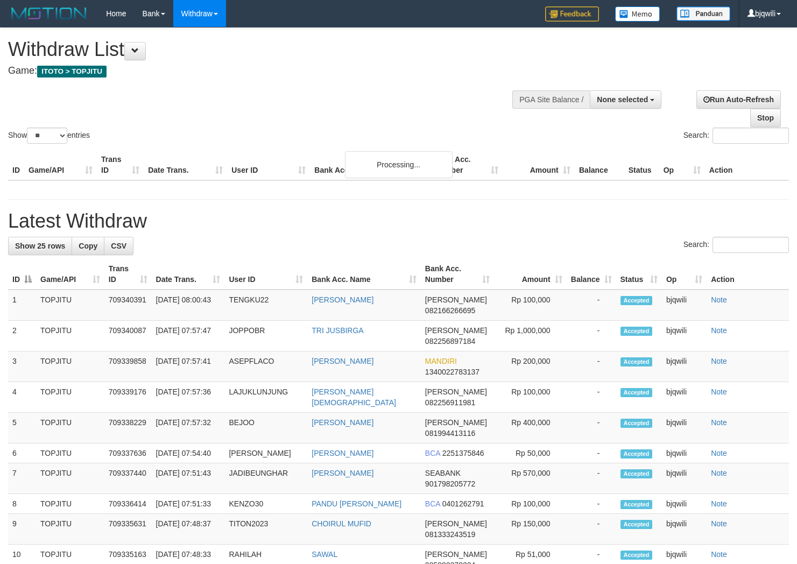
select select
select select "**"
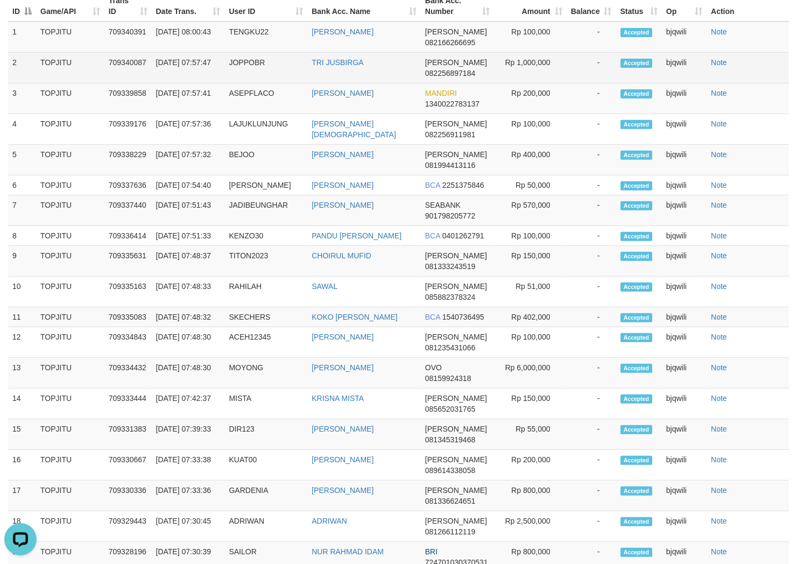
click at [283, 83] on td "JOPPOBR" at bounding box center [265, 68] width 83 height 31
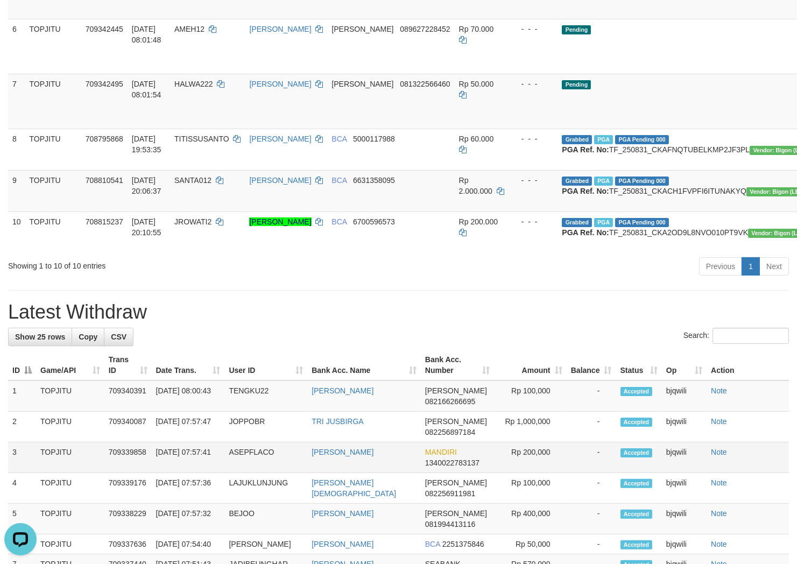
scroll to position [183, 0]
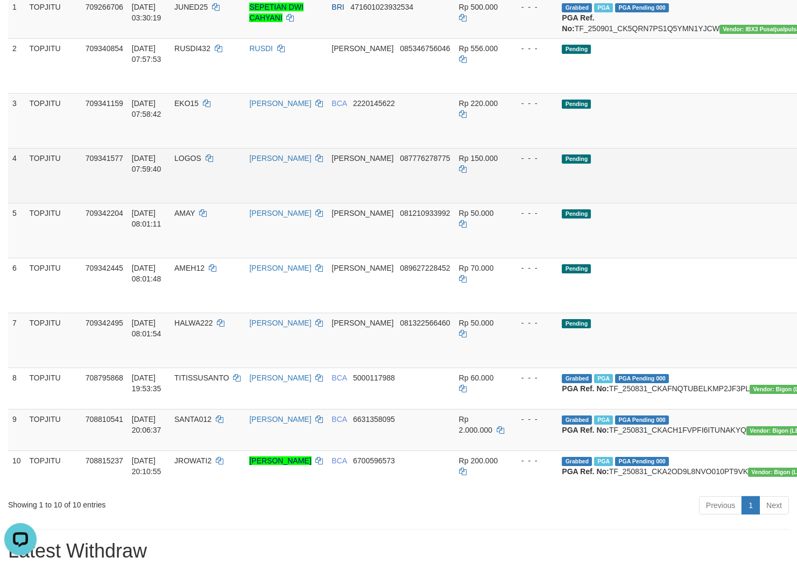
click at [78, 193] on td "TOPJITU" at bounding box center [53, 175] width 56 height 55
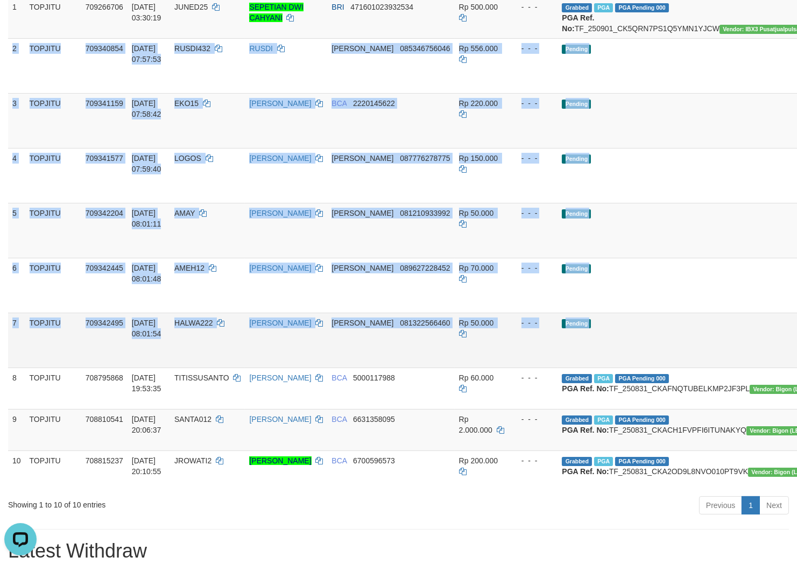
drag, startPoint x: 11, startPoint y: 56, endPoint x: 771, endPoint y: 363, distance: 819.7
click at [771, 363] on tbody "1 TOPJITU 709266706 [DATE] 03:30:19 JUNED25 SEPETIAN [PERSON_NAME] BRI 47160102…" at bounding box center [463, 244] width 910 height 495
copy tbody "5 LOREMIP 129296998 85/78/0818 22:52:31 DOLOR534 SITAM CONS 806003333548 Ad 672…"
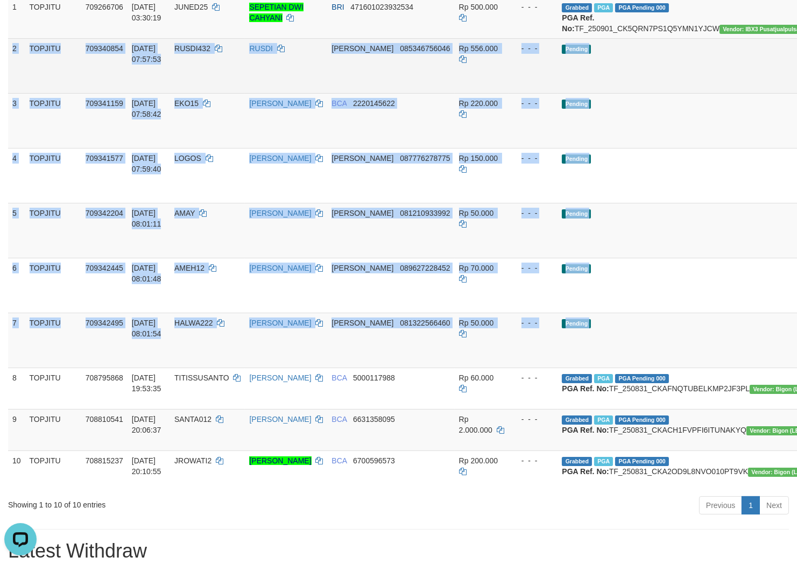
click at [620, 93] on td "Pending" at bounding box center [688, 65] width 262 height 55
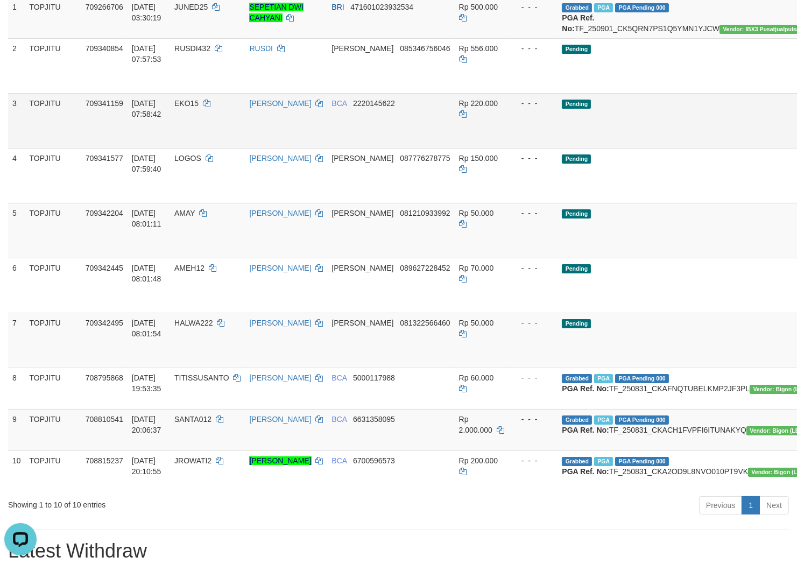
drag, startPoint x: 736, startPoint y: 81, endPoint x: 738, endPoint y: 139, distance: 58.1
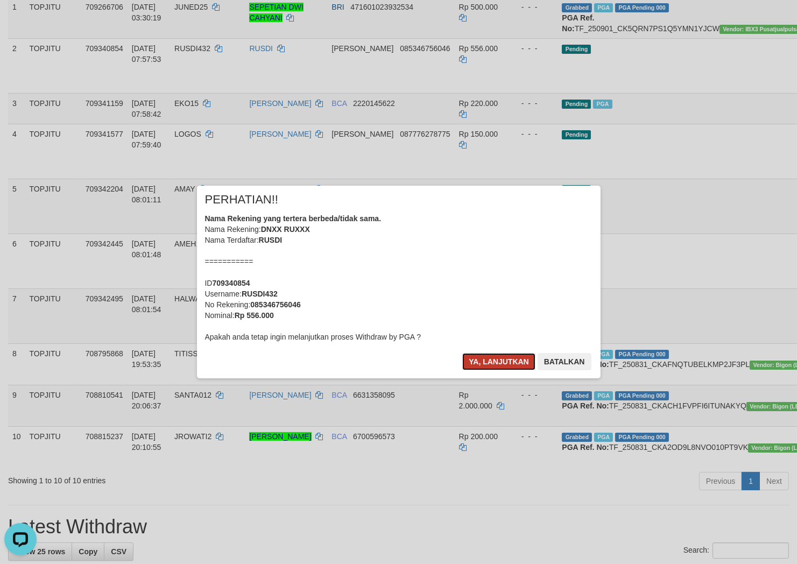
click at [479, 359] on button "Ya, lanjutkan" at bounding box center [498, 361] width 73 height 17
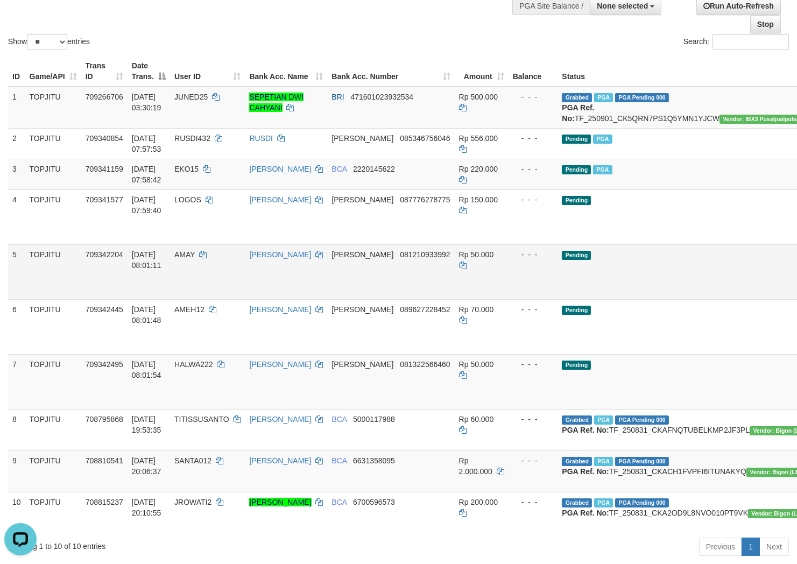
scroll to position [119, 0]
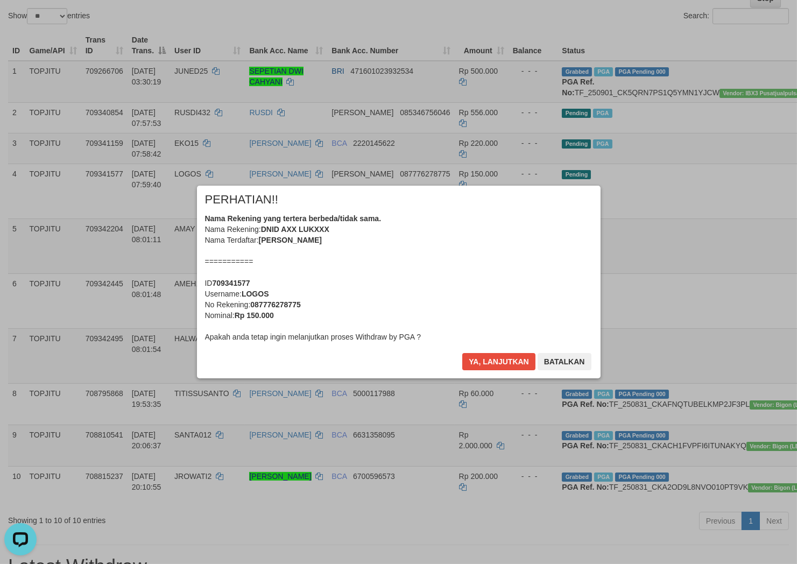
click at [485, 351] on div "× PERHATIAN!! Nama Rekening yang tertera berbeda/tidak sama. Nama Rekening: DNI…" at bounding box center [399, 282] width 404 height 193
click at [483, 356] on button "Ya, lanjutkan" at bounding box center [498, 361] width 73 height 17
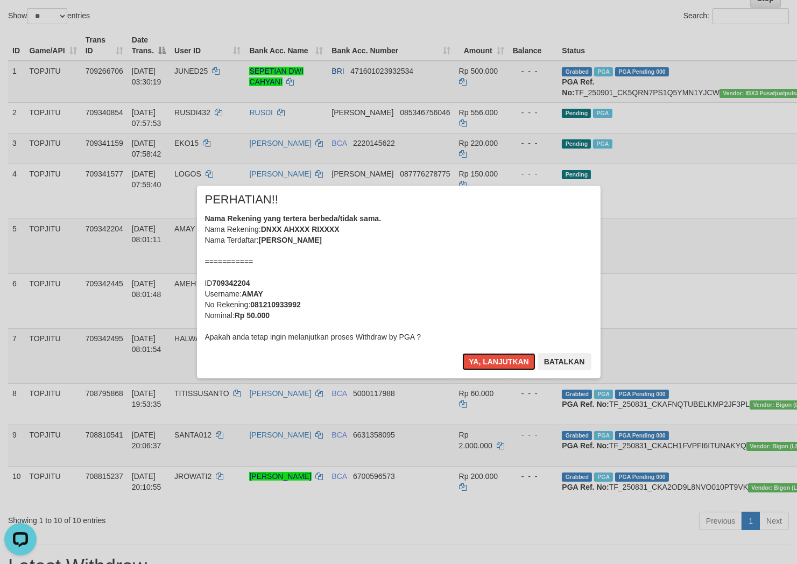
click at [483, 356] on button "Ya, lanjutkan" at bounding box center [498, 361] width 73 height 17
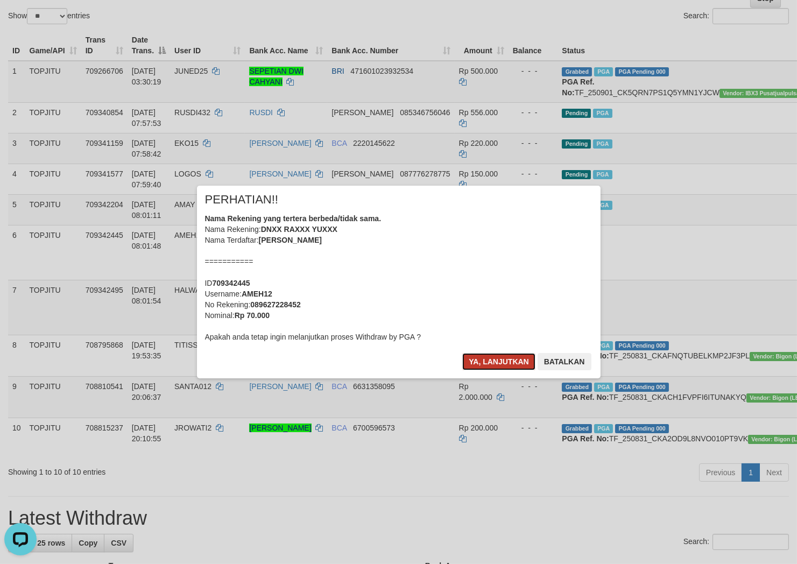
click at [491, 356] on button "Ya, lanjutkan" at bounding box center [498, 361] width 73 height 17
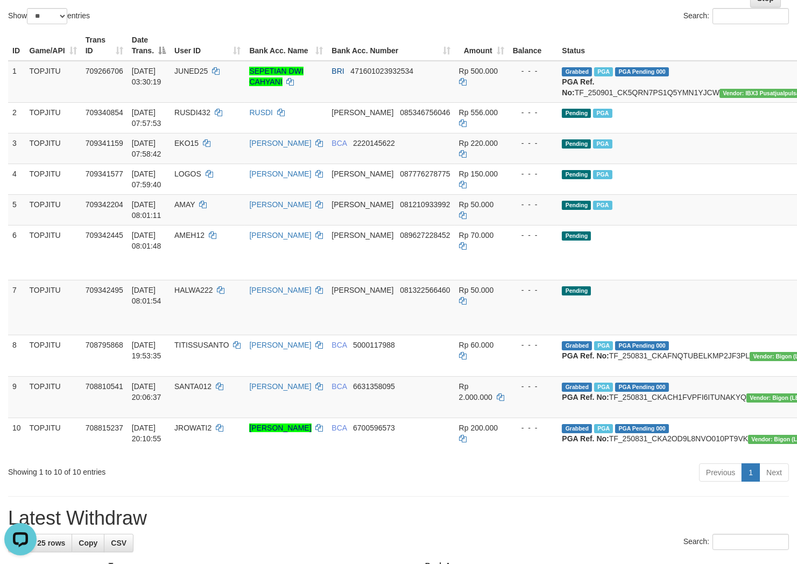
click at [513, 350] on div "- - -" at bounding box center [533, 344] width 41 height 11
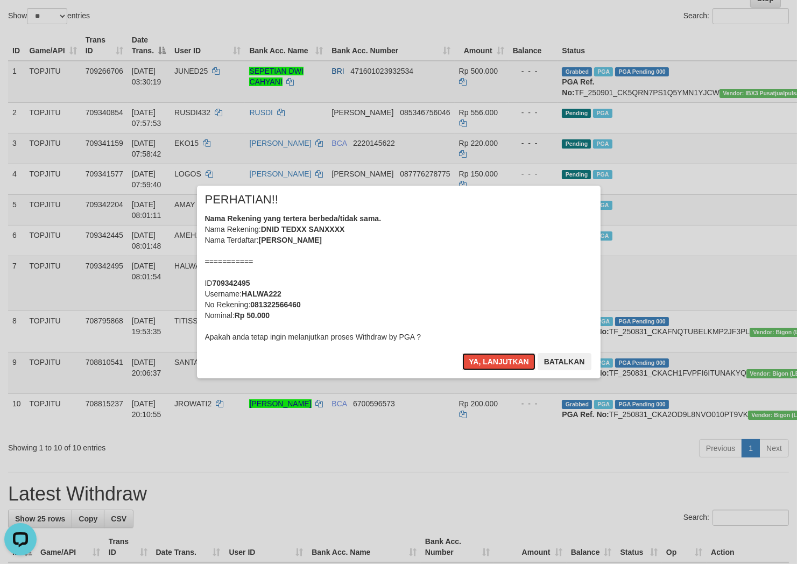
drag, startPoint x: 473, startPoint y: 358, endPoint x: 574, endPoint y: 358, distance: 100.6
click at [473, 358] on button "Ya, lanjutkan" at bounding box center [498, 361] width 73 height 17
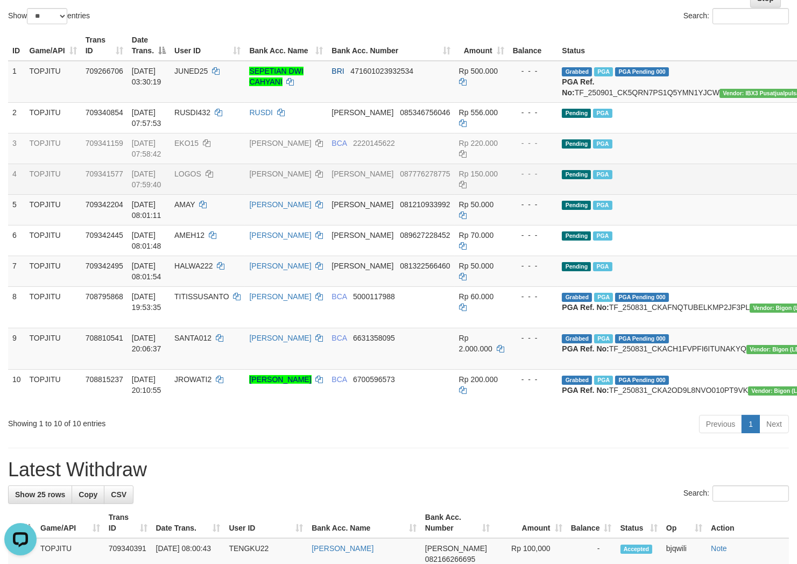
click at [656, 188] on td "Pending PGA" at bounding box center [688, 179] width 262 height 31
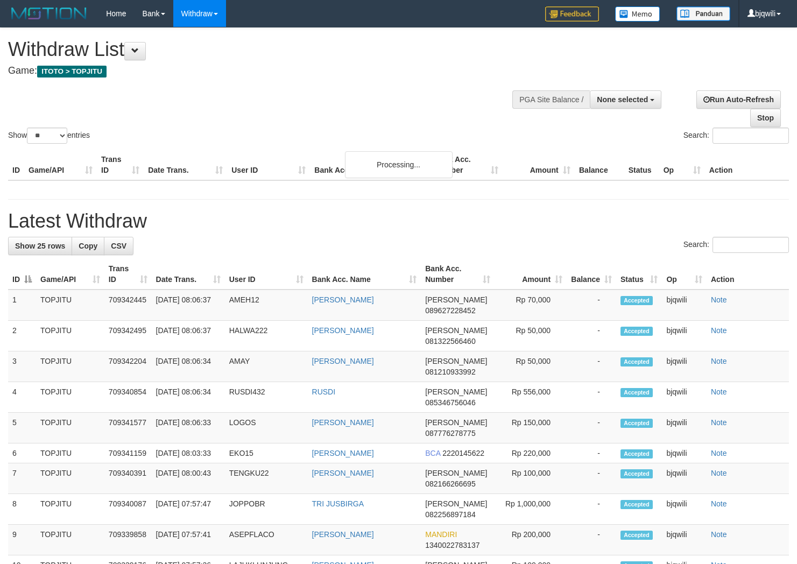
select select
select select "**"
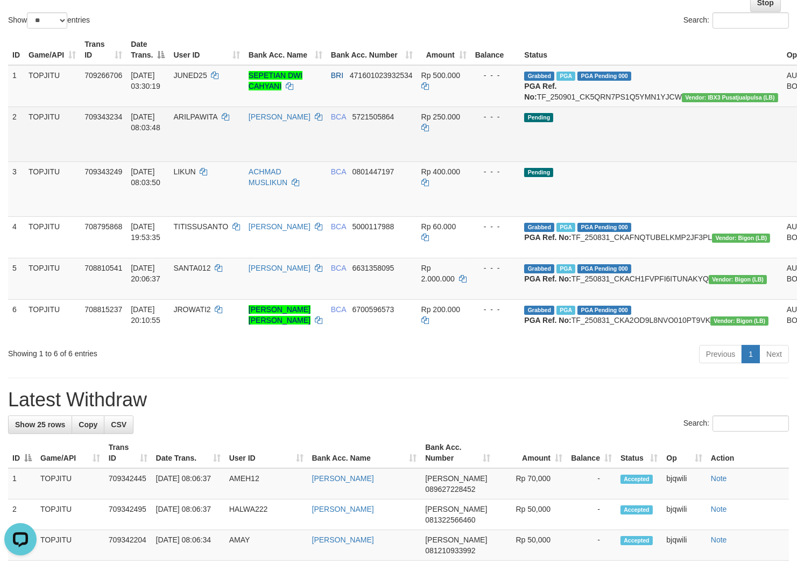
click at [299, 151] on td "[PERSON_NAME]" at bounding box center [285, 134] width 82 height 55
click at [265, 158] on td "[PERSON_NAME]" at bounding box center [285, 134] width 82 height 55
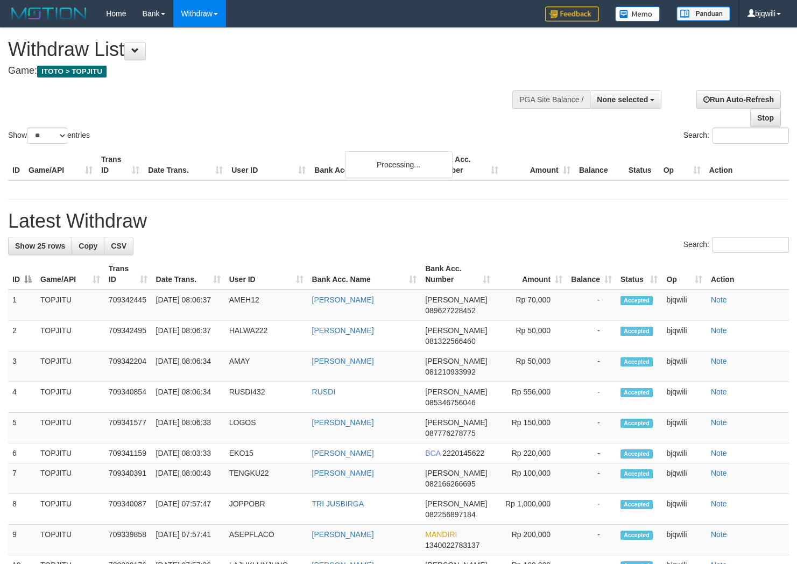
select select
select select "**"
select select
select select "**"
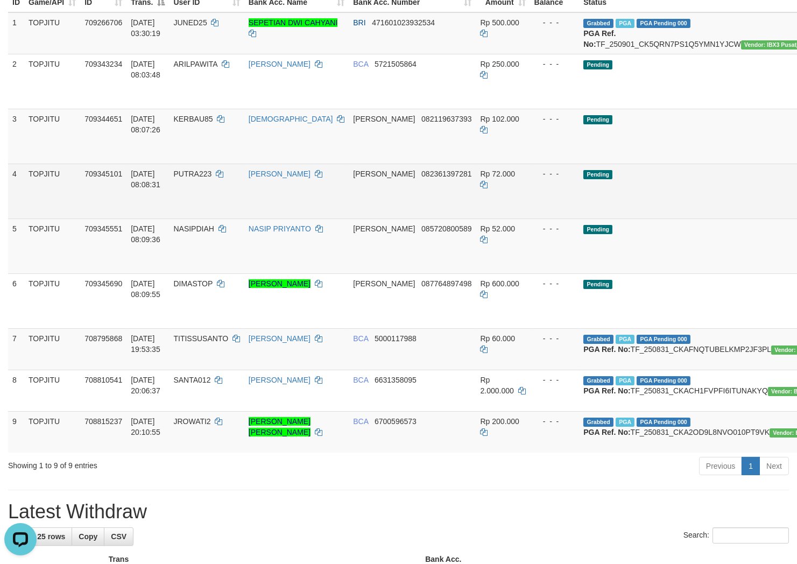
click at [120, 218] on td "709345101" at bounding box center [103, 191] width 46 height 55
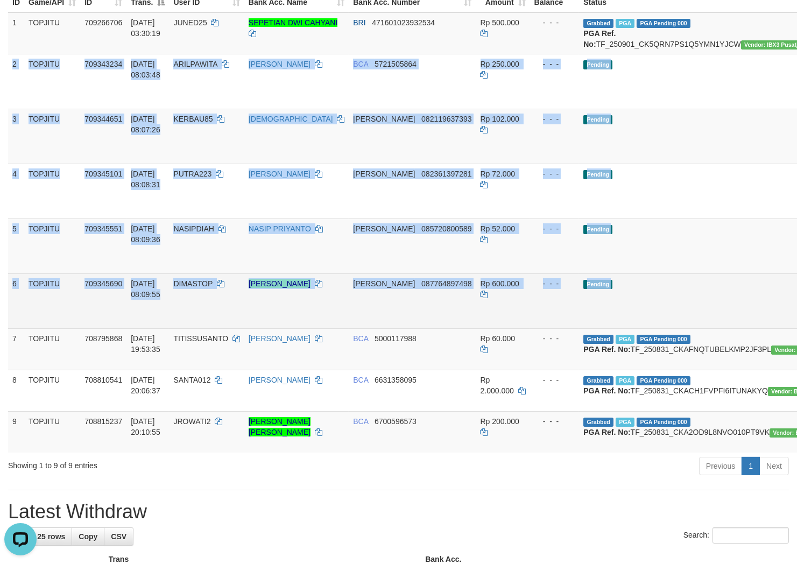
drag, startPoint x: 13, startPoint y: 74, endPoint x: 776, endPoint y: 320, distance: 802.1
click at [776, 320] on tbody "1 TOPJITU 709266706 [DATE] 03:30:19 JUNED25 SEPETIAN DWI CAHYANI BRI 4716010239…" at bounding box center [473, 232] width 931 height 440
copy tbody "2 TOPJITU 709343234 [DATE] 08:03:48 ARILPAWITA ARIL PAWITA BCA 5721505864 Rp 25…"
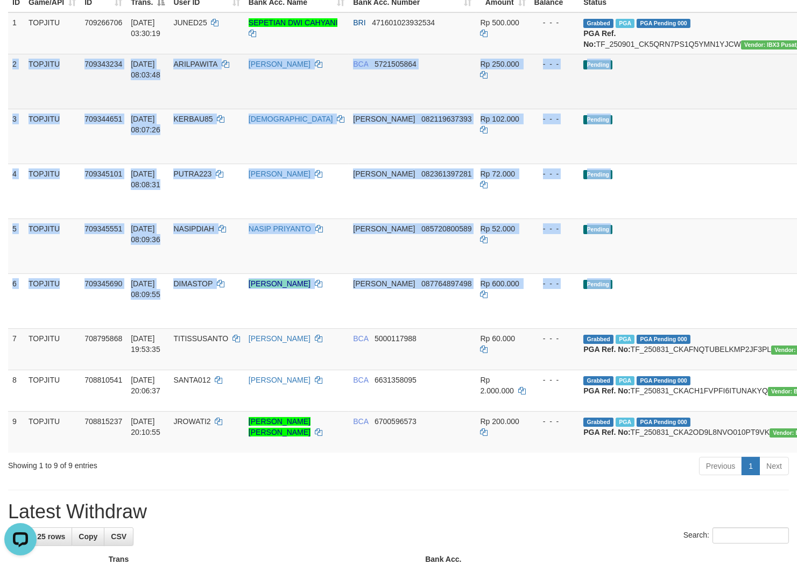
click at [614, 98] on td "Pending" at bounding box center [710, 81] width 262 height 55
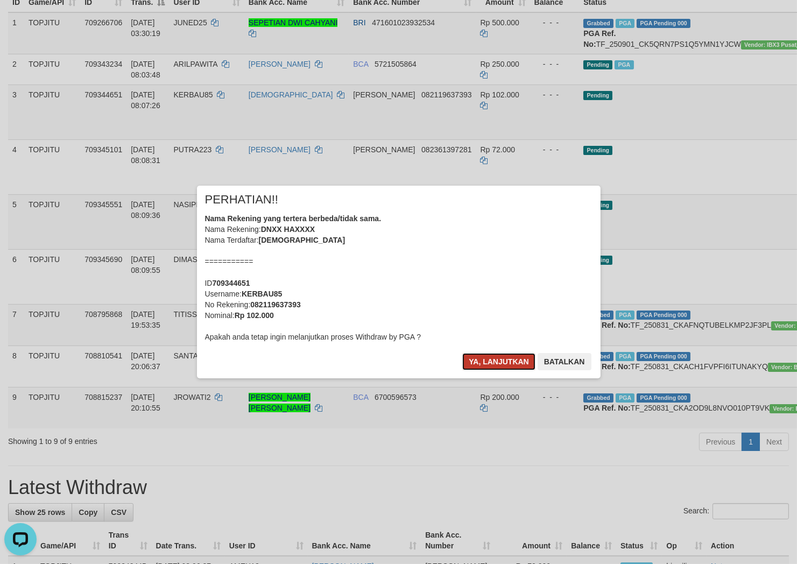
click at [472, 353] on button "Ya, lanjutkan" at bounding box center [498, 361] width 73 height 17
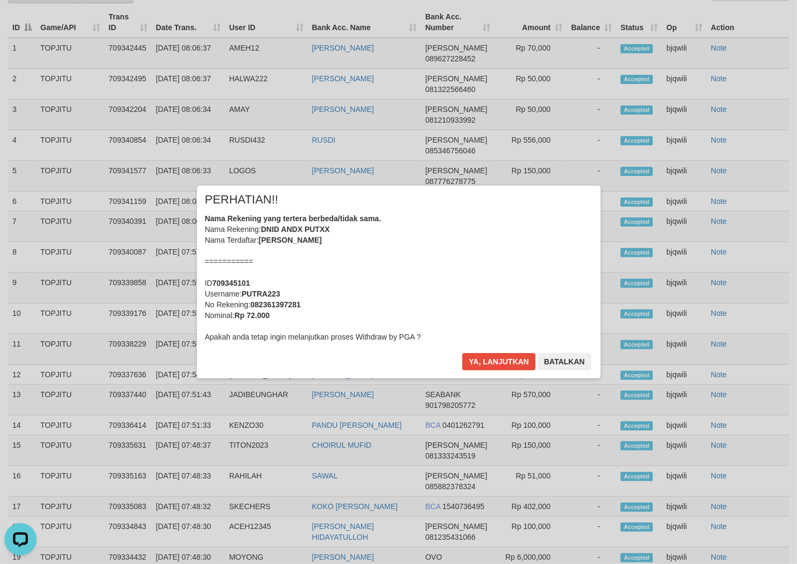
scroll to position [303, 0]
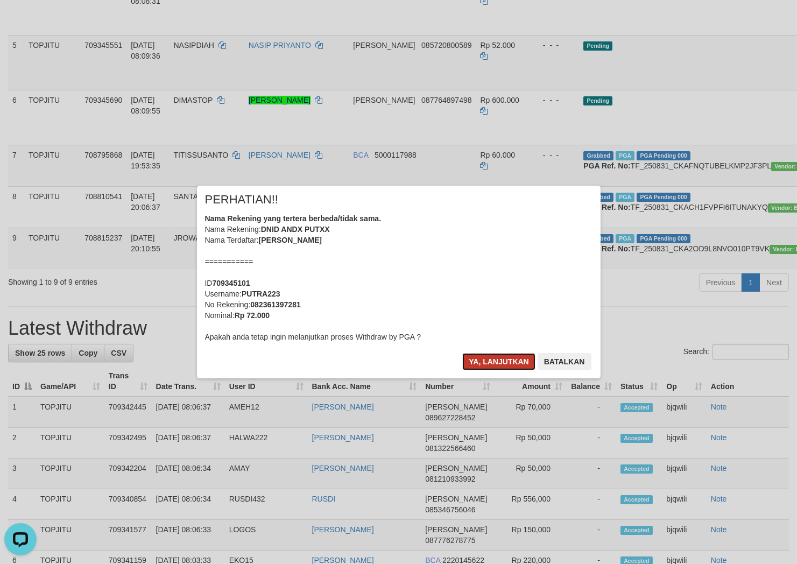
click at [501, 364] on button "Ya, lanjutkan" at bounding box center [498, 361] width 73 height 17
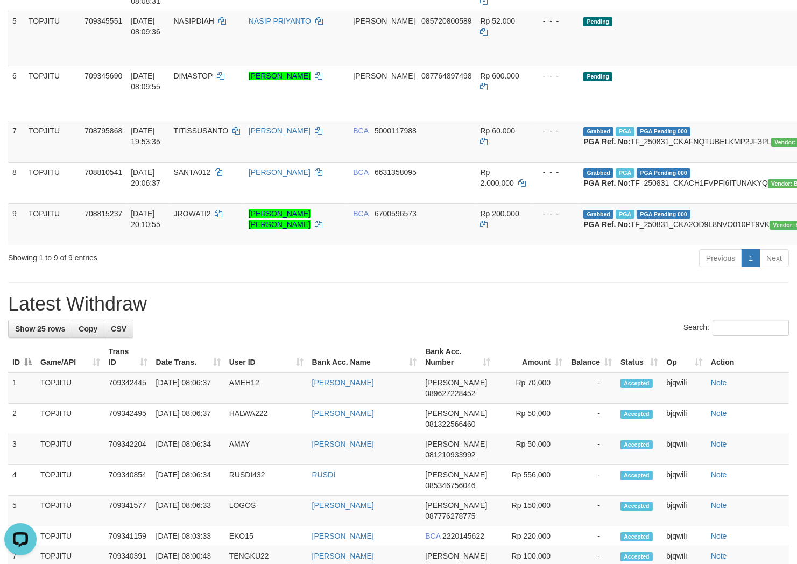
scroll to position [63, 0]
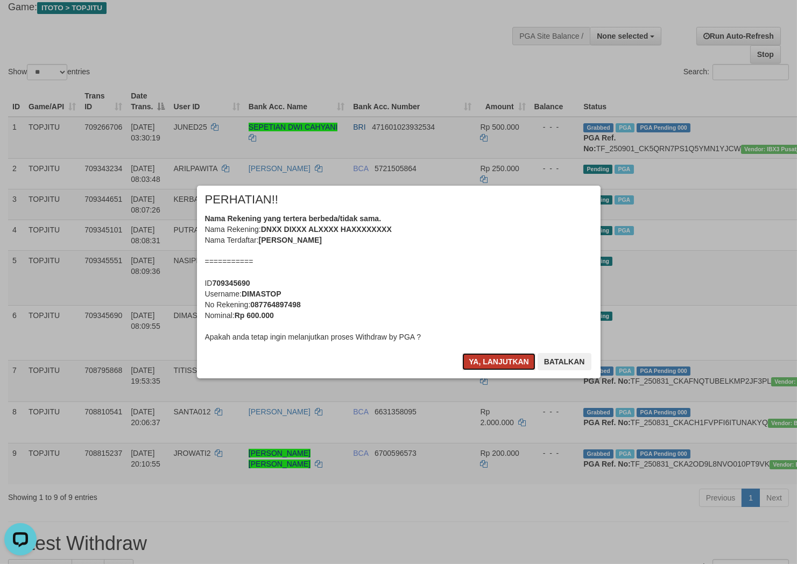
click at [485, 362] on button "Ya, lanjutkan" at bounding box center [498, 361] width 73 height 17
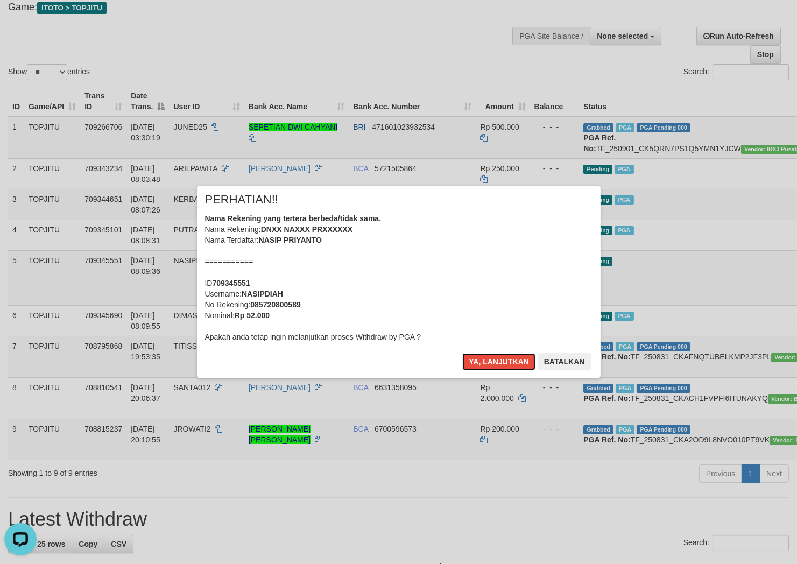
click at [485, 362] on button "Ya, lanjutkan" at bounding box center [498, 361] width 73 height 17
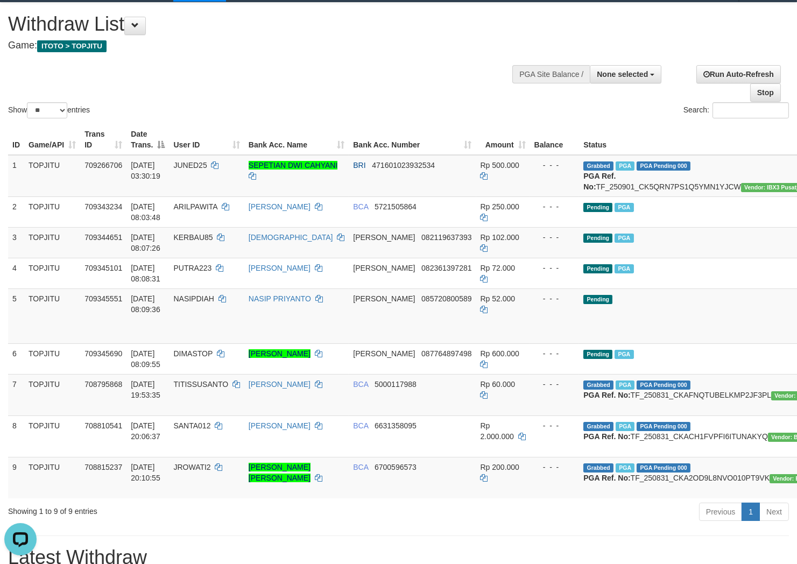
scroll to position [0, 0]
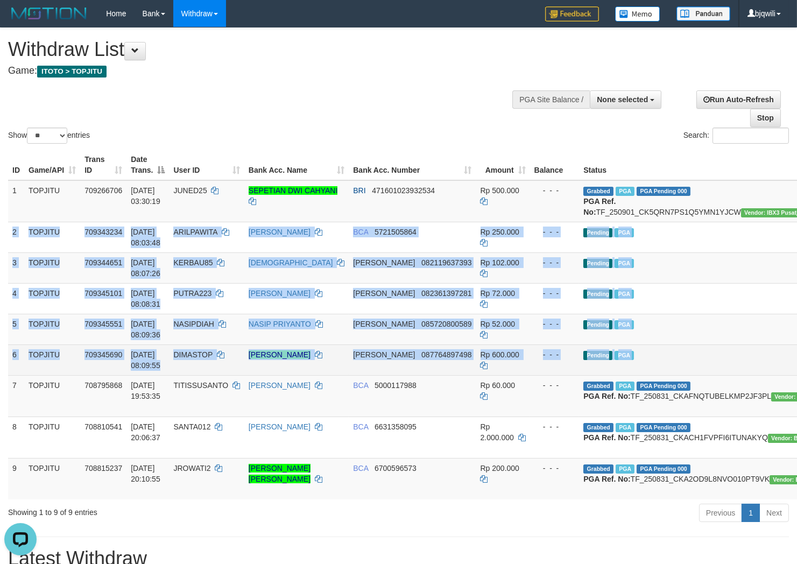
drag, startPoint x: 12, startPoint y: 240, endPoint x: 776, endPoint y: 368, distance: 774.6
click at [776, 368] on tbody "1 TOPJITU 709266706 01/09/2025 03:30:19 JUNED25 SEPETIAN DWI CAHYANI BRI 471601…" at bounding box center [473, 339] width 931 height 319
copy tbody "2 TOPJITU 709343234 01/09/2025 08:03:48 ARILPAWITA ARIL PAWITA BCA 5721505864 R…"
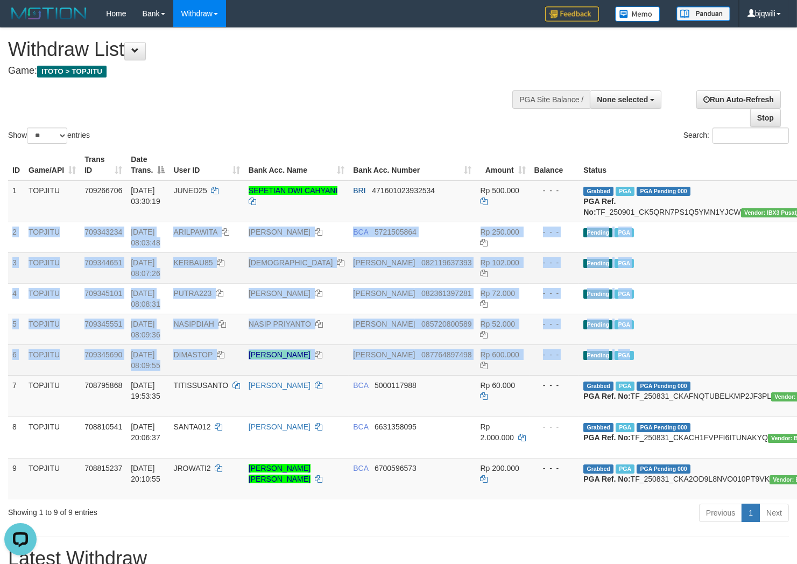
click at [618, 277] on td "Pending PGA" at bounding box center [710, 267] width 262 height 31
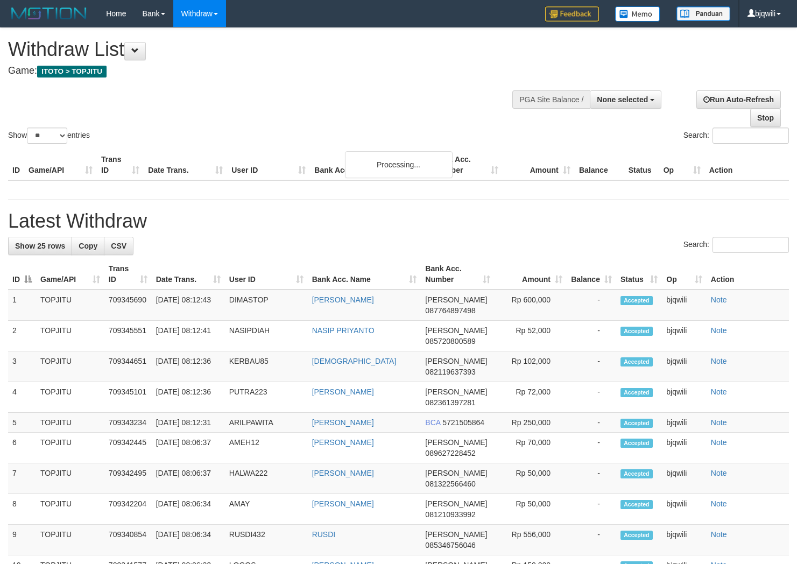
select select
select select "**"
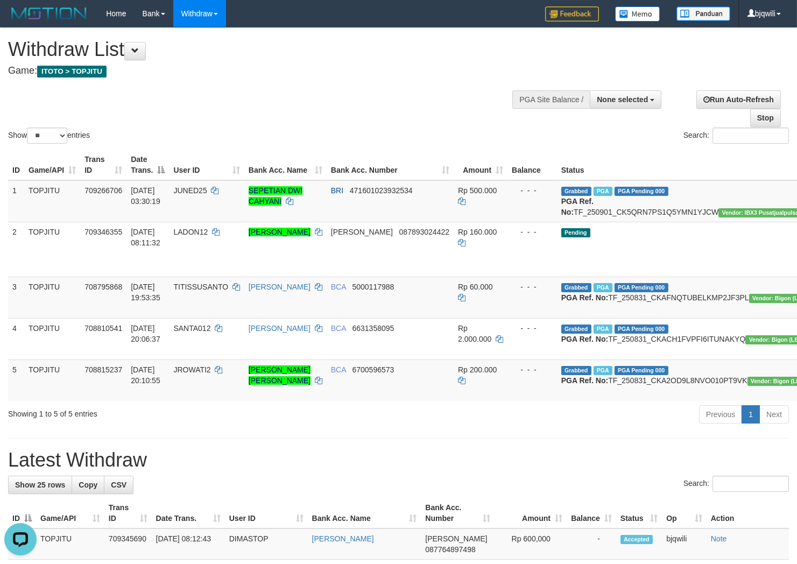
click at [249, 93] on div "Show ** ** ** *** entries Search:" at bounding box center [398, 87] width 797 height 118
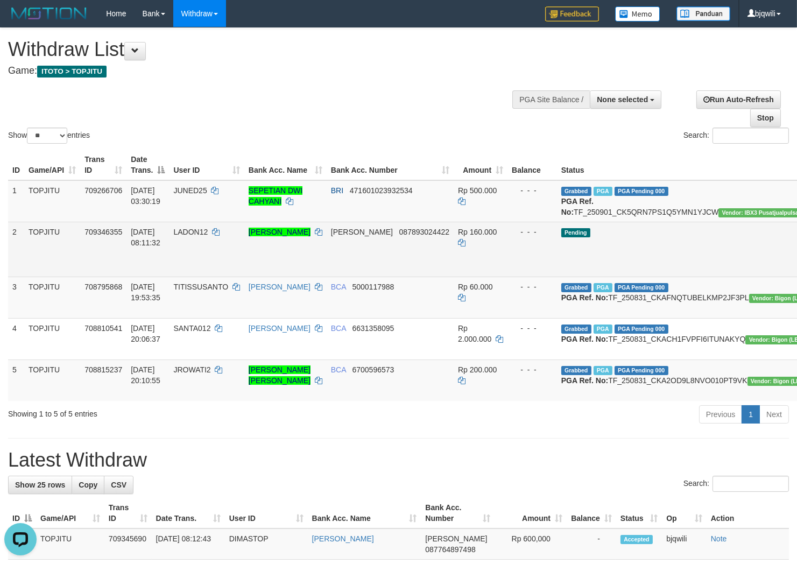
click at [207, 236] on span "LADON12" at bounding box center [190, 232] width 34 height 9
drag, startPoint x: 207, startPoint y: 237, endPoint x: 196, endPoint y: 238, distance: 10.2
click at [200, 236] on span "LADON12" at bounding box center [190, 232] width 34 height 9
copy span "LADON12"
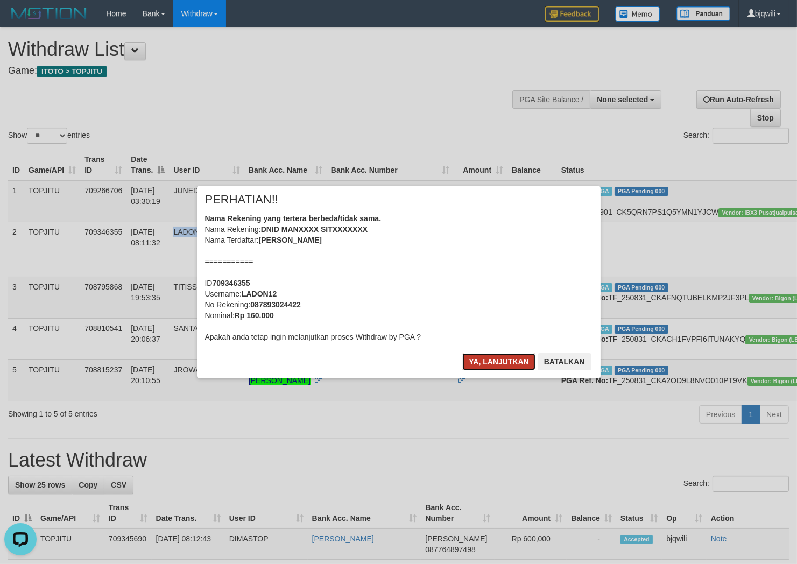
click at [482, 355] on button "Ya, lanjutkan" at bounding box center [498, 361] width 73 height 17
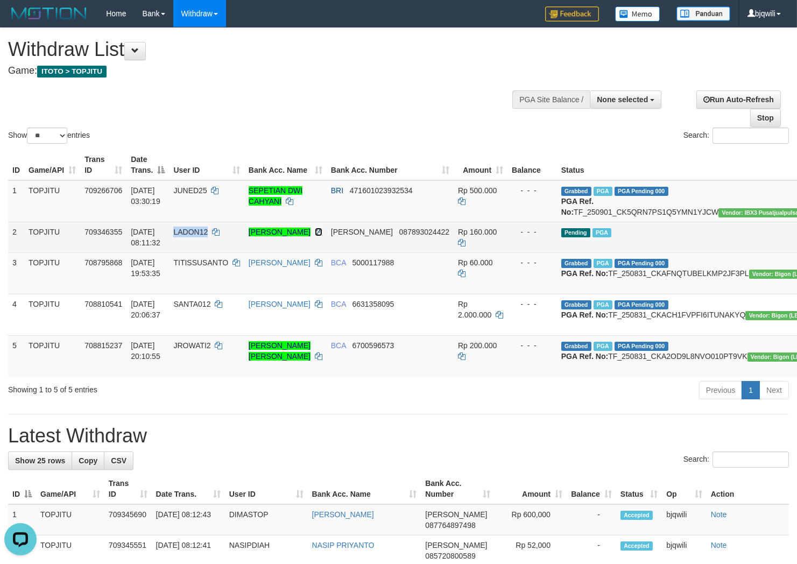
click at [321, 236] on icon at bounding box center [319, 232] width 8 height 8
copy span "LADON12"
drag, startPoint x: 321, startPoint y: 253, endPoint x: 395, endPoint y: 253, distance: 74.8
click at [322, 236] on icon at bounding box center [319, 232] width 8 height 8
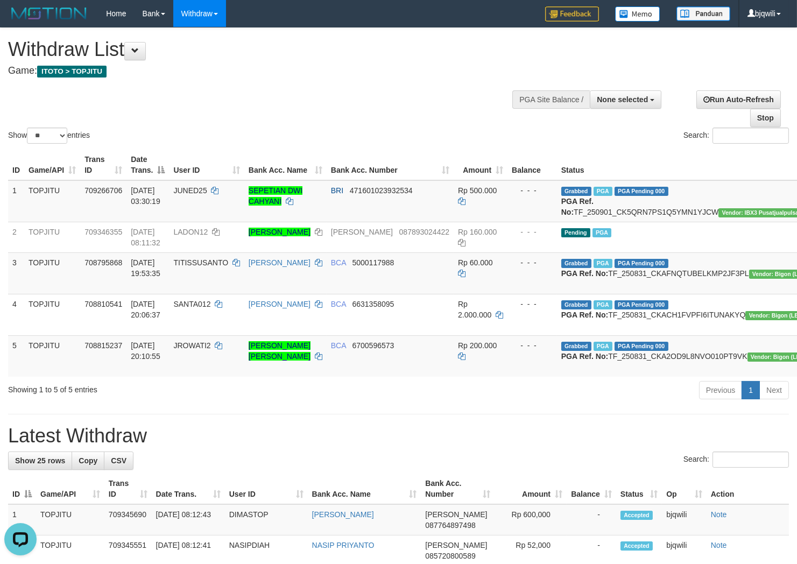
click at [362, 93] on div "Show ** ** ** *** entries Search:" at bounding box center [398, 87] width 797 height 118
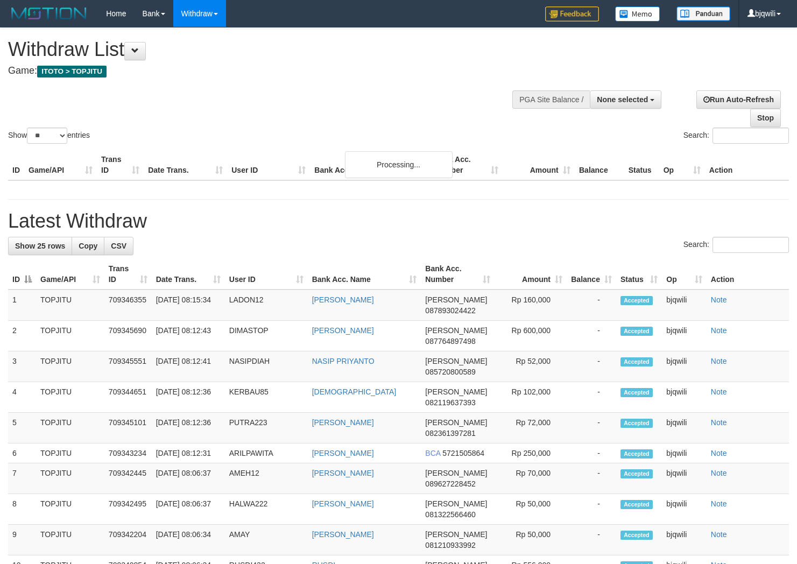
select select
select select "**"
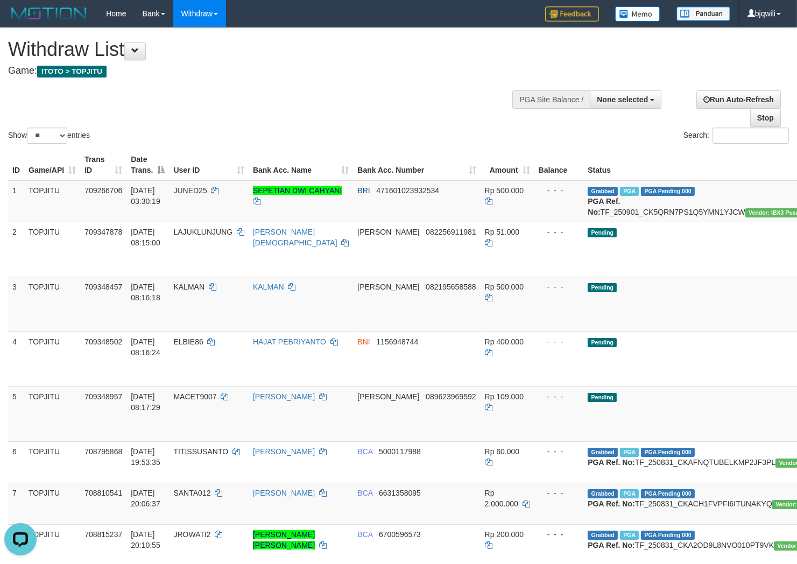
click at [255, 121] on div "Show ** ** ** *** entries Search:" at bounding box center [398, 87] width 797 height 118
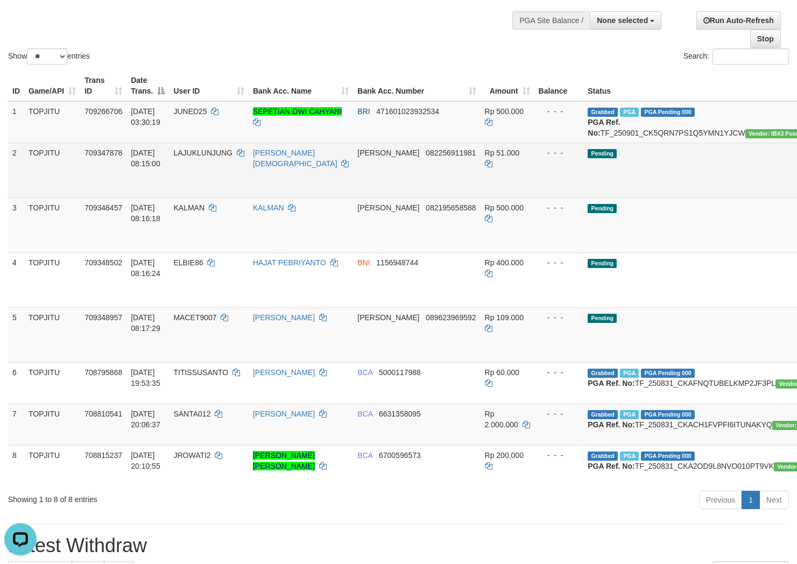
scroll to position [119, 0]
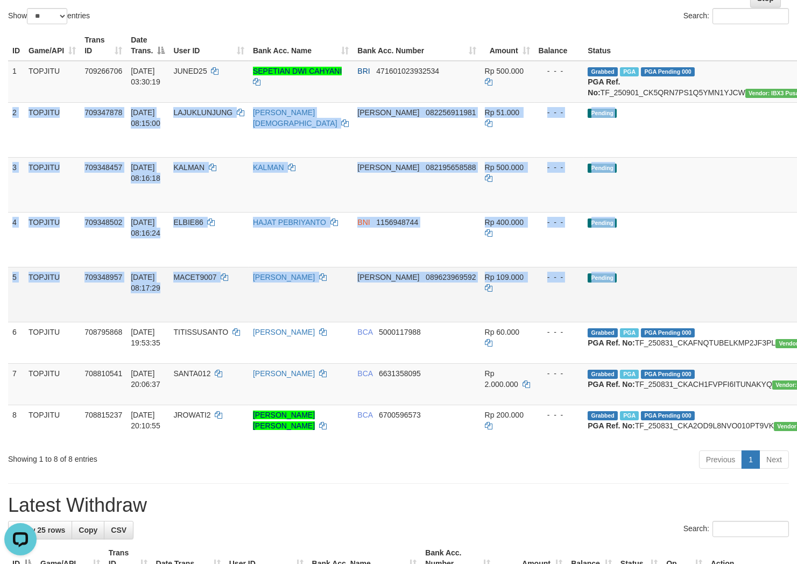
drag, startPoint x: 13, startPoint y: 119, endPoint x: 777, endPoint y: 316, distance: 788.8
click at [777, 316] on tbody "1 TOPJITU 709266706 01/09/2025 03:30:19 JUNED25 SEPETIAN DWI CAHYANI BRI 471601…" at bounding box center [476, 253] width 936 height 385
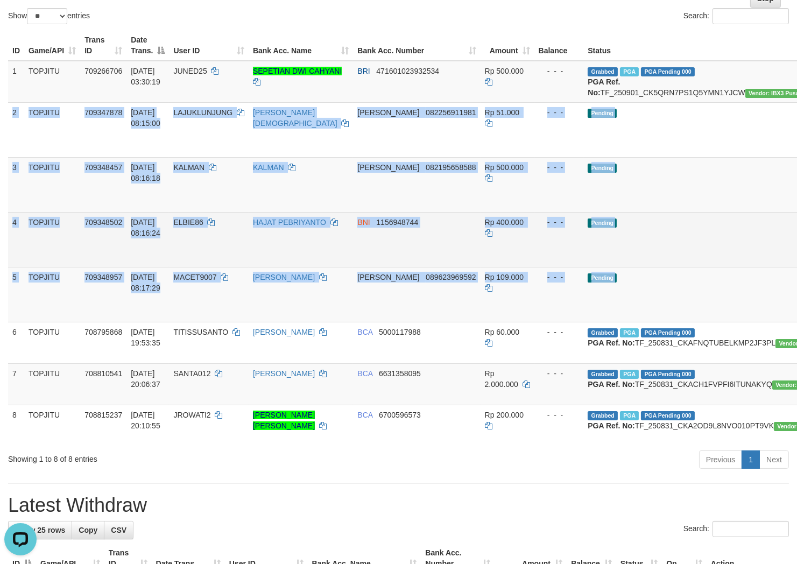
copy tbody "2 TOPJITU 709347878 01/09/2025 08:15:00 LAJUKLUNJUNG AHMAD JUHDIANOOR DANA 0822…"
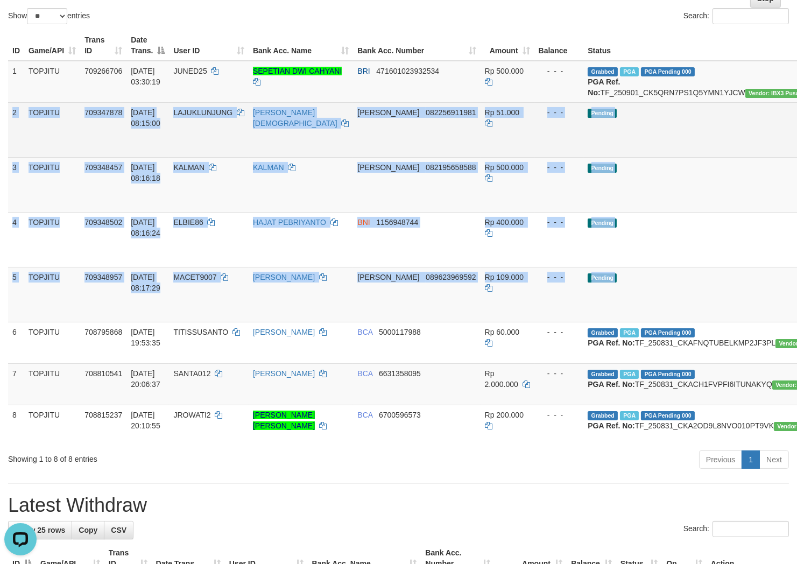
click at [627, 147] on td "Pending" at bounding box center [714, 129] width 262 height 55
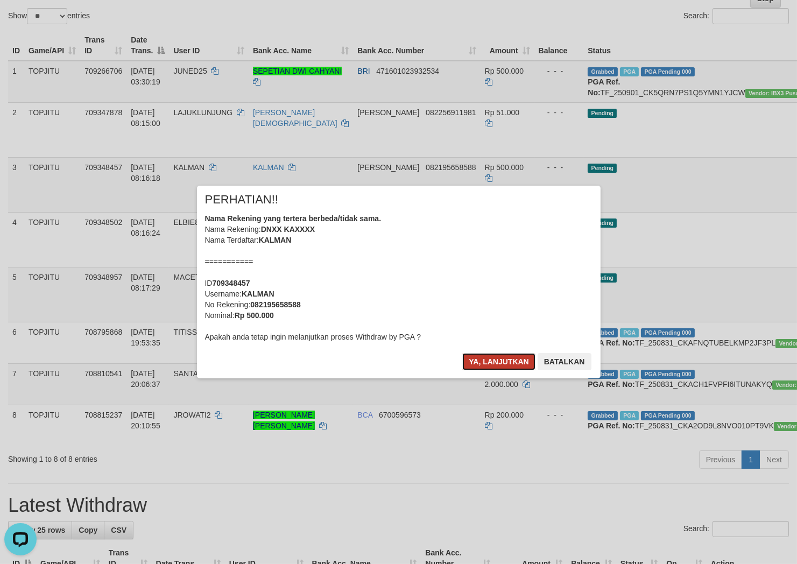
click at [482, 355] on button "Ya, lanjutkan" at bounding box center [498, 361] width 73 height 17
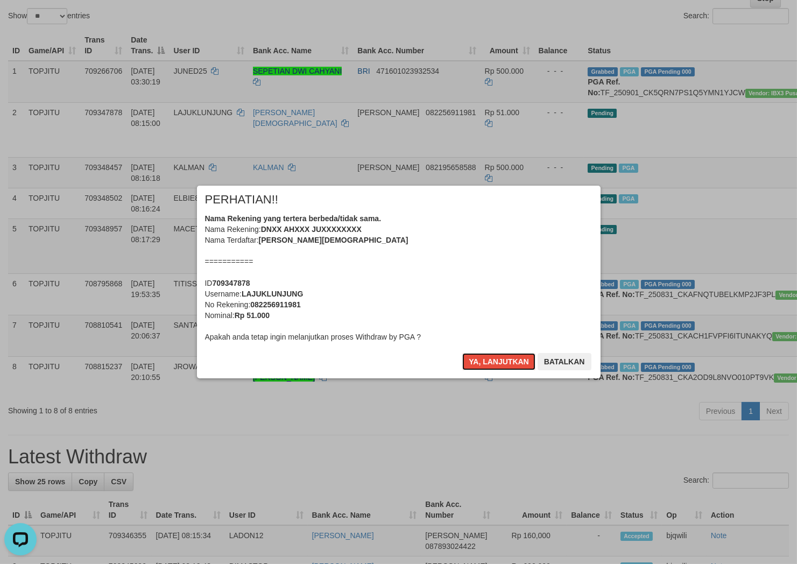
click at [490, 356] on button "Ya, lanjutkan" at bounding box center [498, 361] width 73 height 17
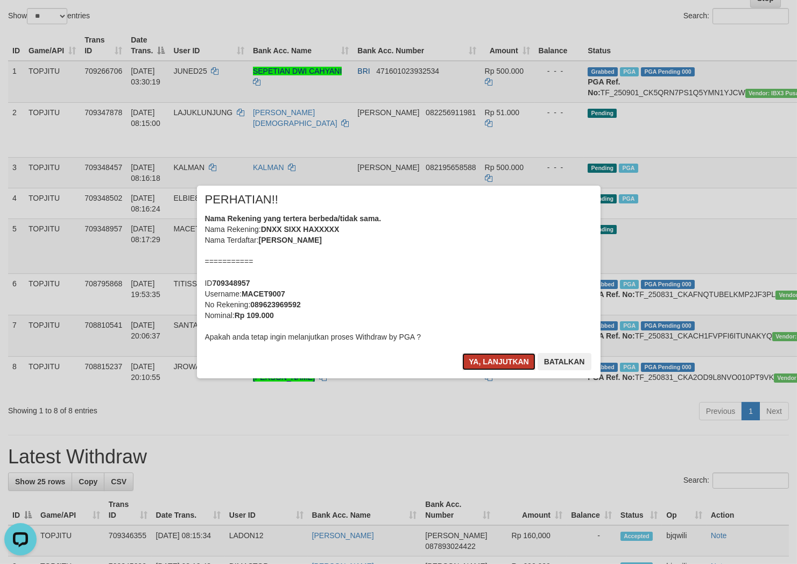
click at [490, 356] on button "Ya, lanjutkan" at bounding box center [498, 361] width 73 height 17
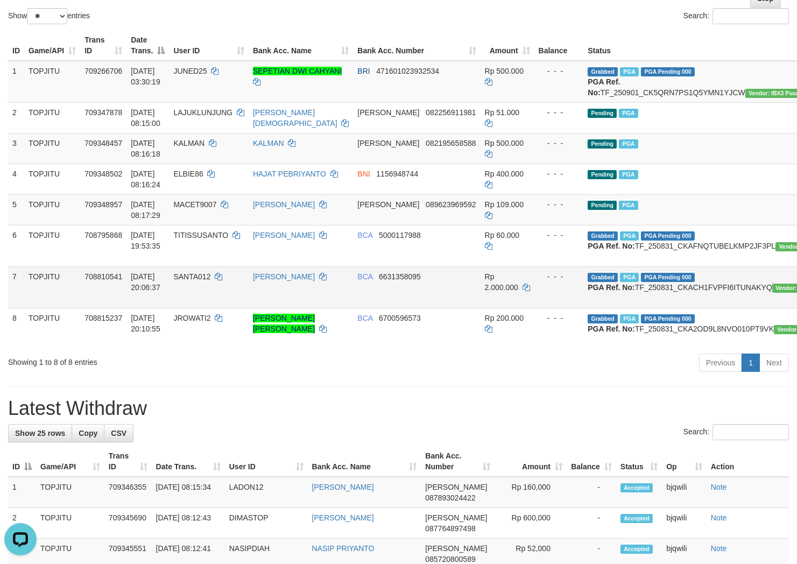
click at [207, 291] on td "SANTA012" at bounding box center [208, 286] width 79 height 41
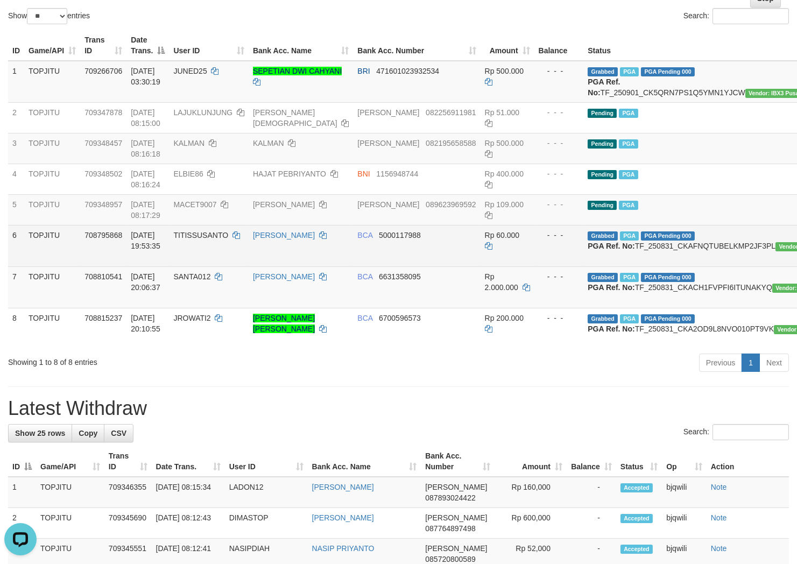
click at [152, 266] on td "[DATE] 19:53:35" at bounding box center [147, 245] width 43 height 41
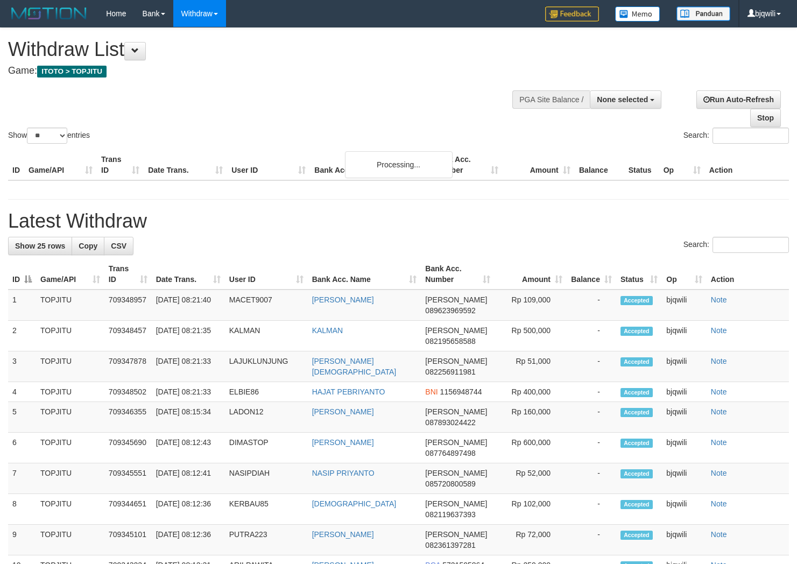
select select
select select "**"
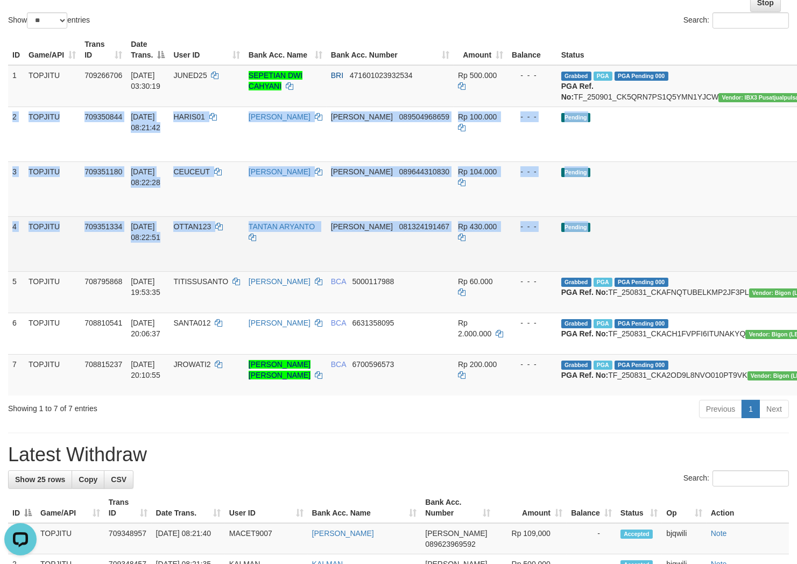
drag, startPoint x: 12, startPoint y: 124, endPoint x: 782, endPoint y: 270, distance: 783.6
click at [782, 270] on tbody "1 TOPJITU 709266706 01/09/2025 03:30:19 JUNED25 SEPETIAN DWI CAHYANI BRI 471601…" at bounding box center [462, 230] width 909 height 330
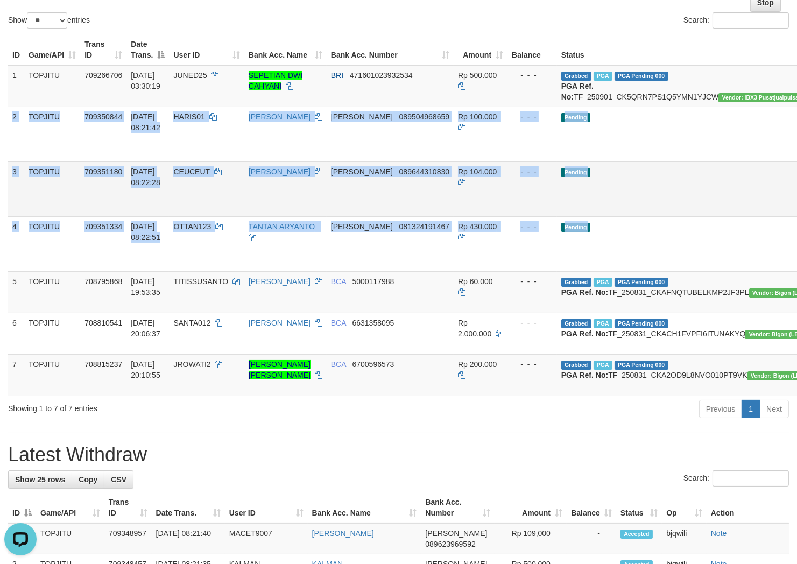
copy tbody "2 TOPJITU 709350844 01/09/2025 08:21:42 HARIS01 RAHMAT HIDAYAT DANA 08950496865…"
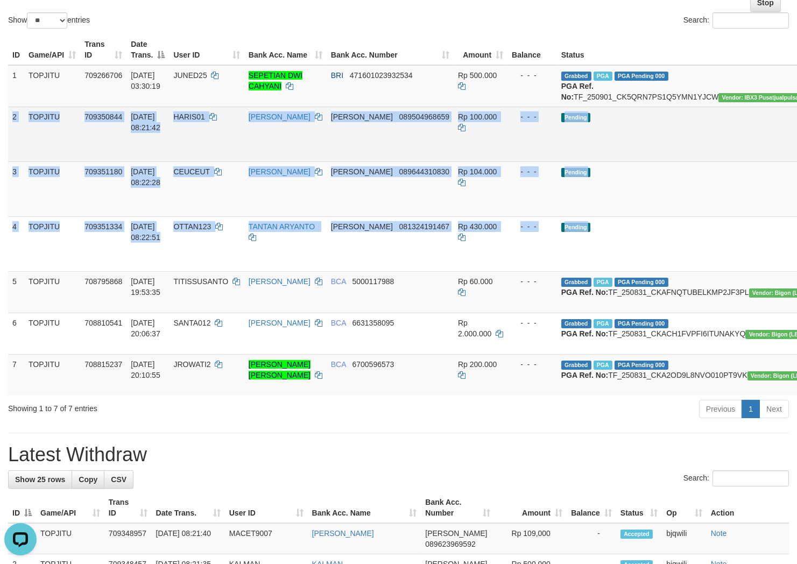
click at [612, 144] on td "Pending" at bounding box center [688, 134] width 262 height 55
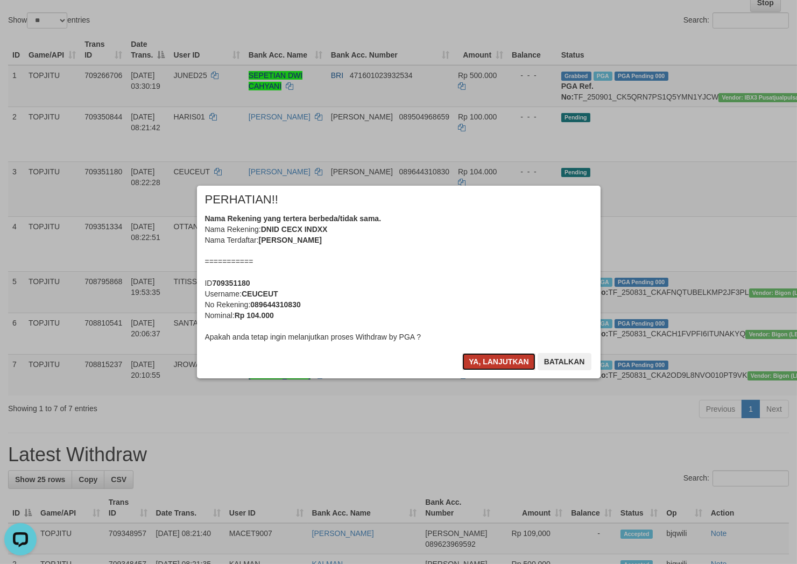
click at [487, 359] on button "Ya, lanjutkan" at bounding box center [498, 361] width 73 height 17
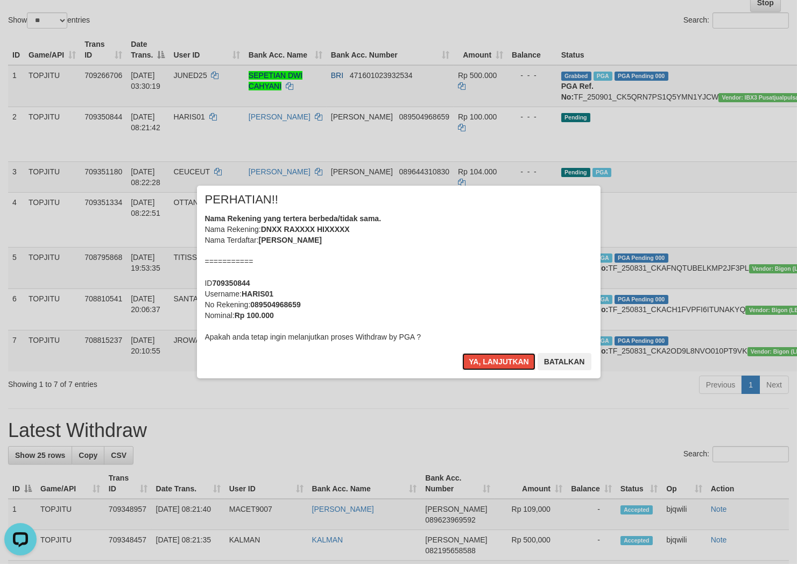
click at [487, 359] on button "Ya, lanjutkan" at bounding box center [498, 361] width 73 height 17
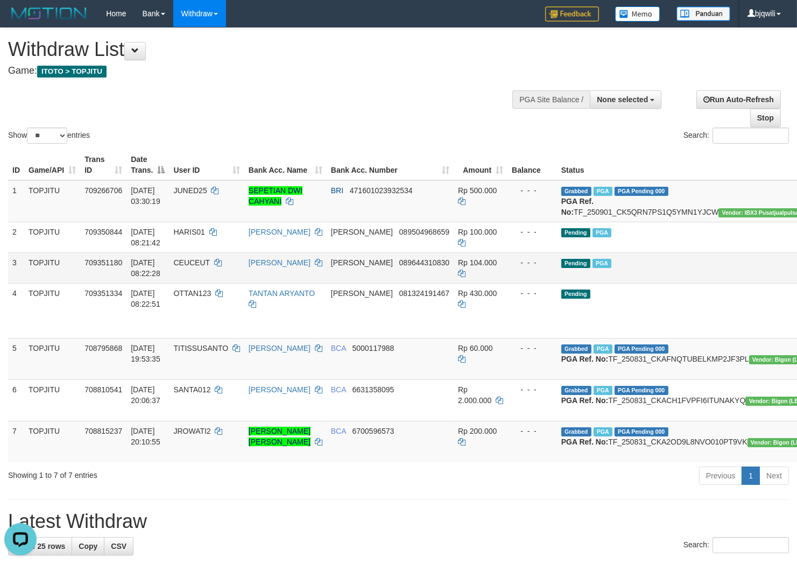
scroll to position [119, 0]
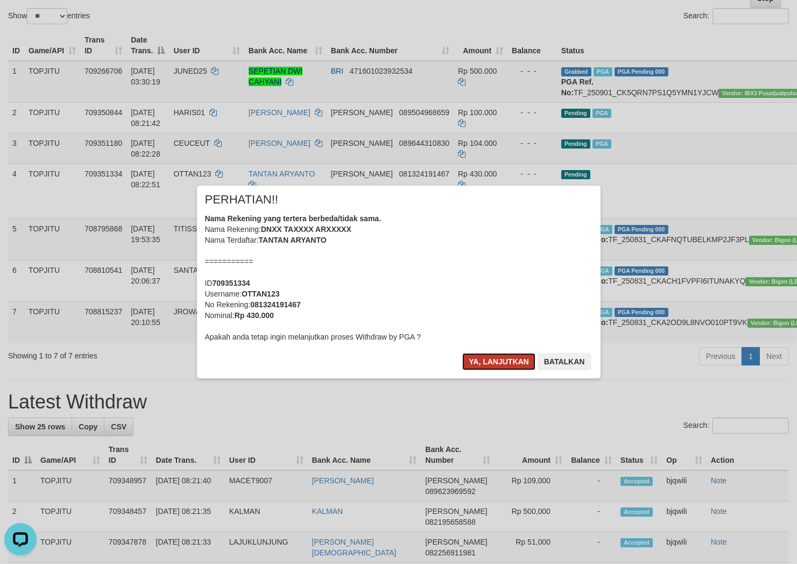
click at [477, 363] on button "Ya, lanjutkan" at bounding box center [498, 361] width 73 height 17
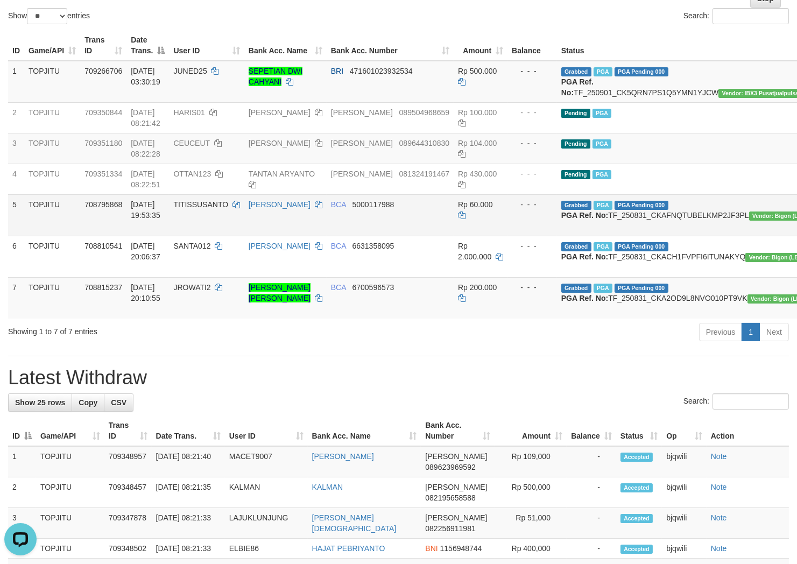
click at [157, 207] on td "[DATE] 19:53:35" at bounding box center [147, 214] width 43 height 41
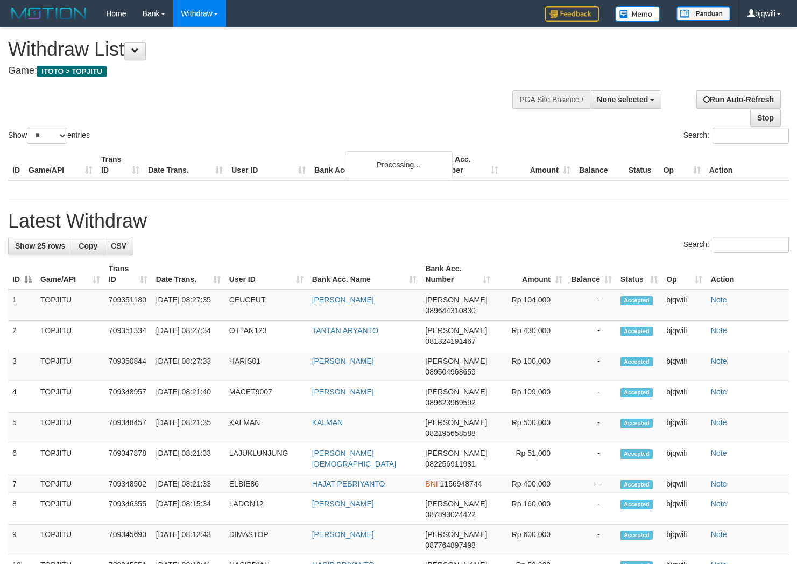
select select
select select "**"
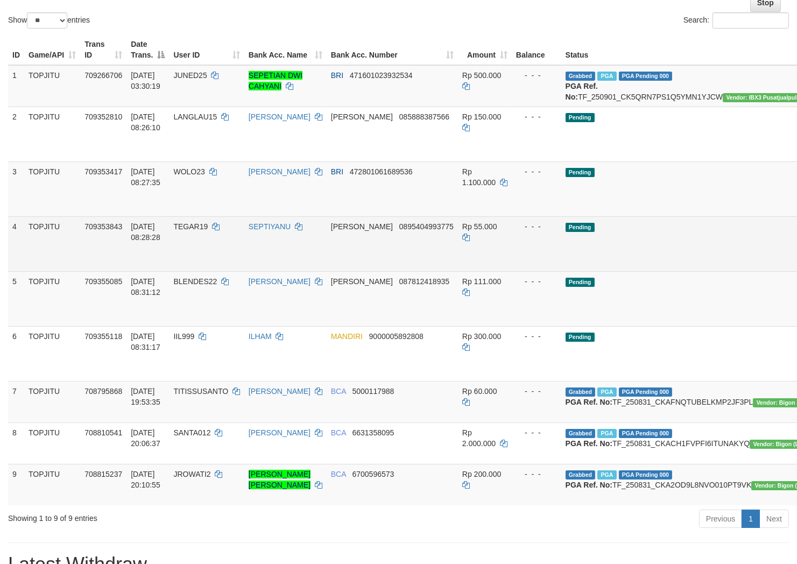
click at [649, 256] on td "Pending" at bounding box center [692, 243] width 262 height 55
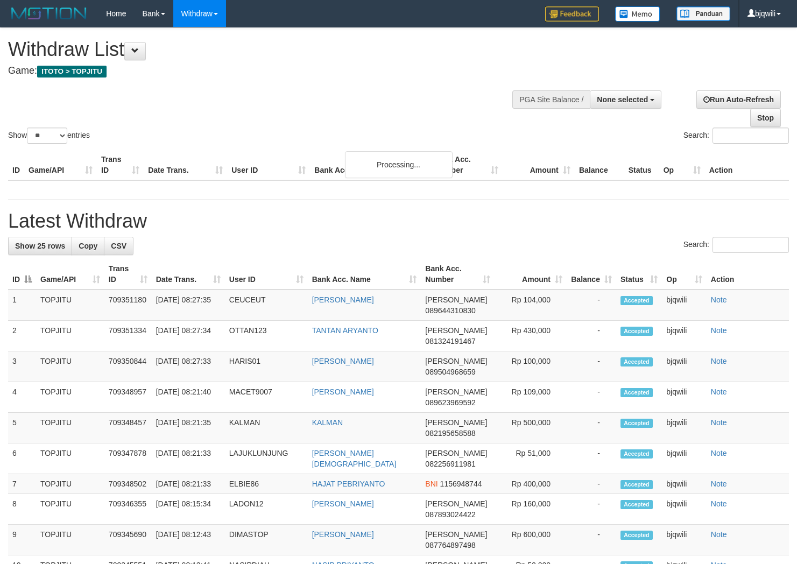
select select
select select "**"
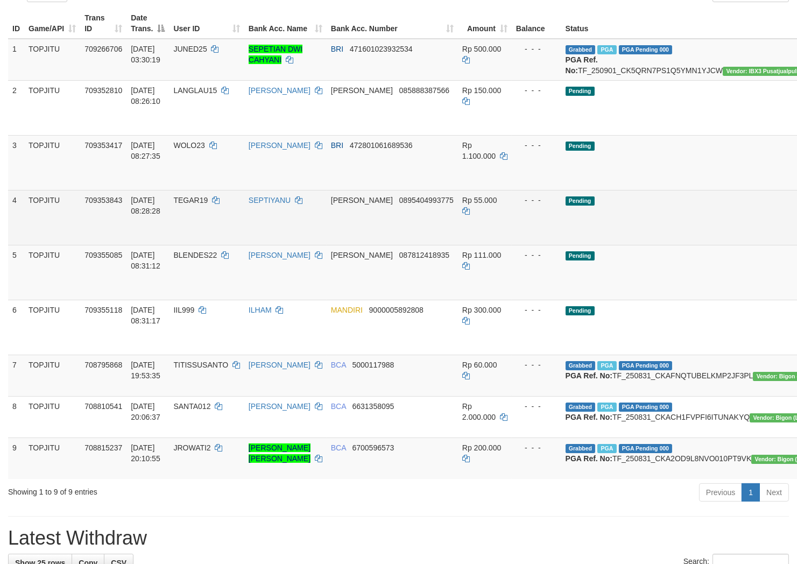
click at [635, 223] on td "Pending" at bounding box center [692, 217] width 262 height 55
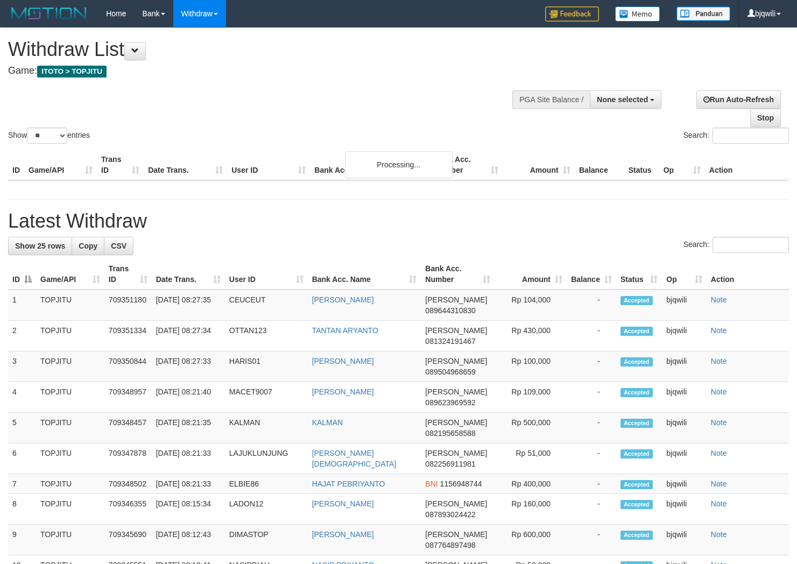
select select
select select "**"
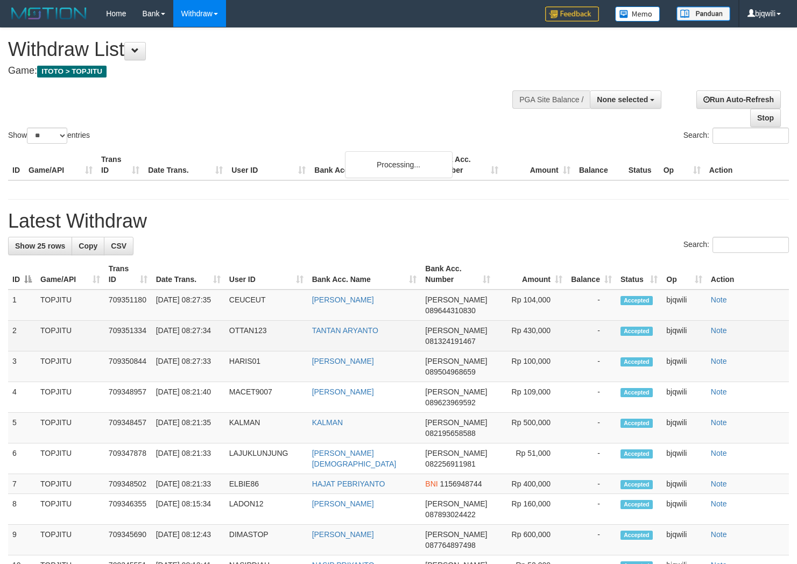
scroll to position [168, 0]
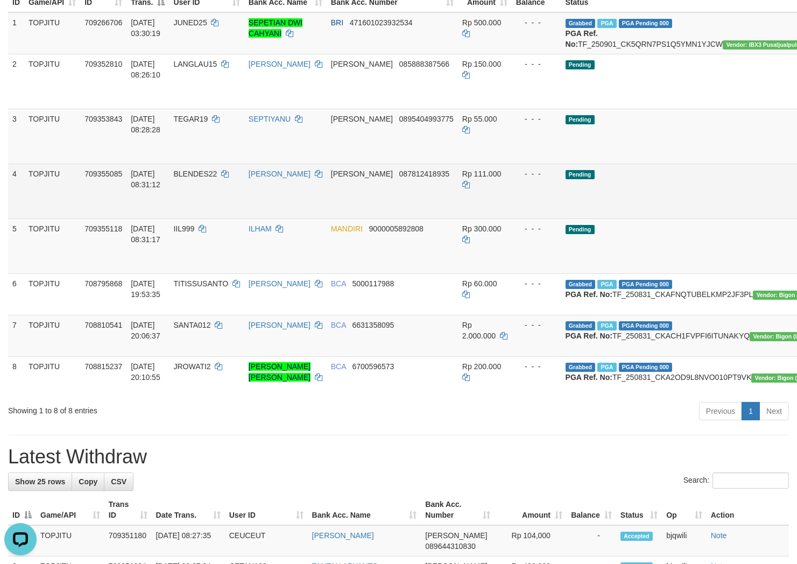
click at [613, 194] on td "Pending" at bounding box center [692, 191] width 262 height 55
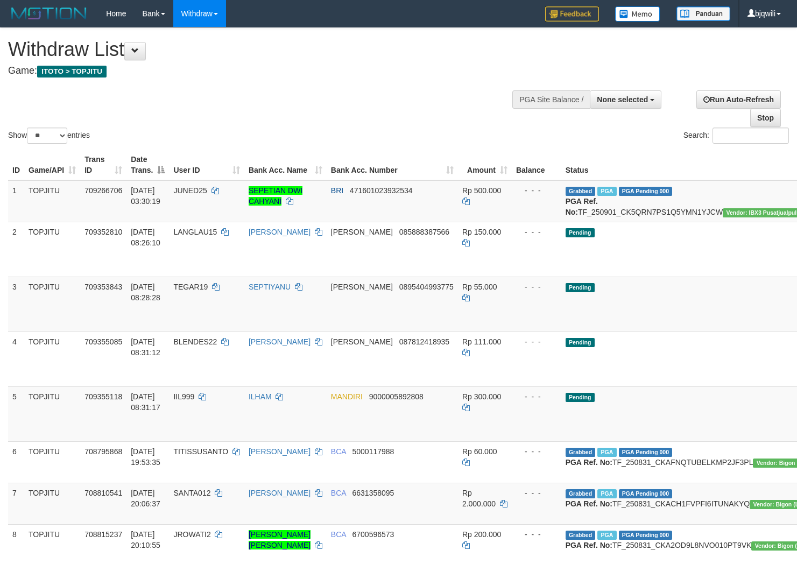
select select
select select "**"
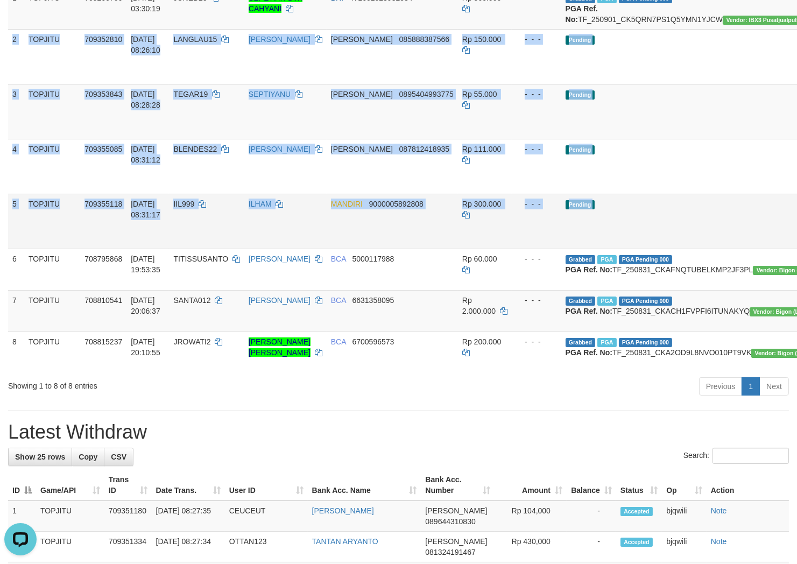
drag, startPoint x: 229, startPoint y: 84, endPoint x: 765, endPoint y: 240, distance: 558.8
click at [765, 240] on tbody "1 TOPJITU 709266706 [DATE] 03:30:19 JUNED25 SEPETIAN DWI CAHYANI BRI 4716010239…" at bounding box center [464, 180] width 913 height 385
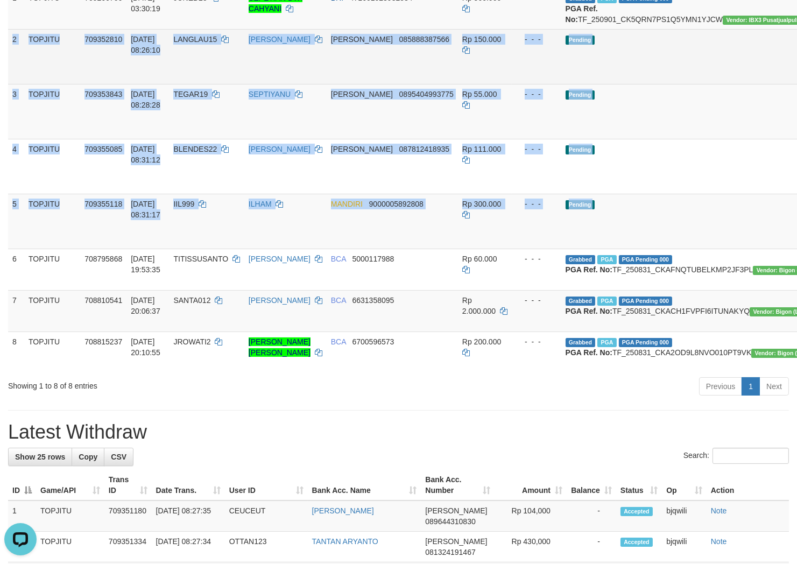
drag, startPoint x: 713, startPoint y: 78, endPoint x: 740, endPoint y: 78, distance: 26.9
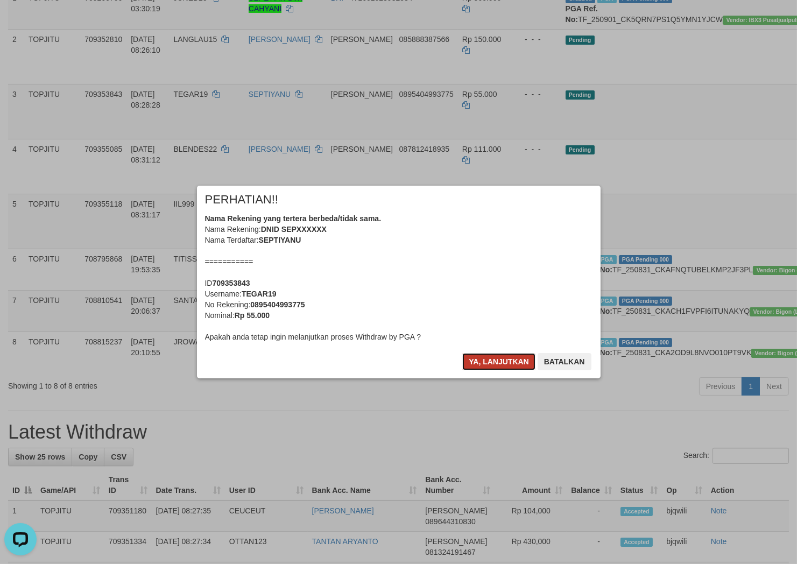
click at [477, 356] on button "Ya, lanjutkan" at bounding box center [498, 361] width 73 height 17
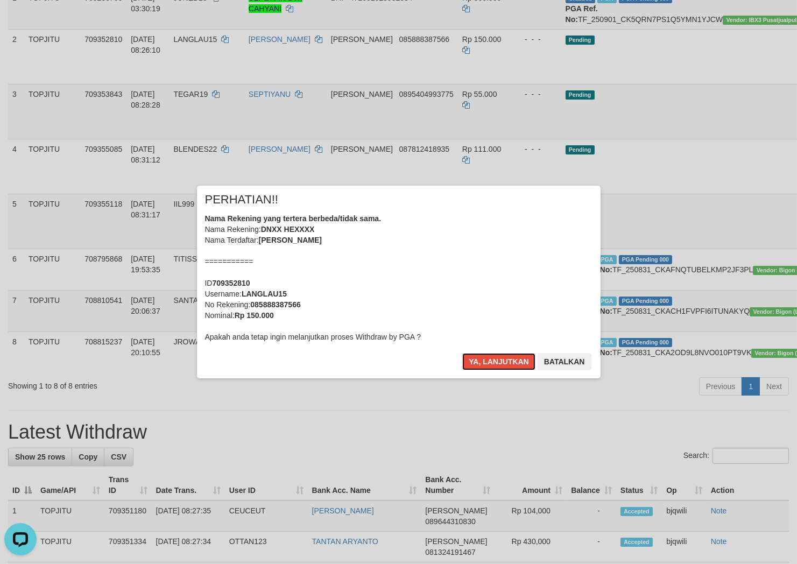
click at [477, 356] on button "Ya, lanjutkan" at bounding box center [498, 361] width 73 height 17
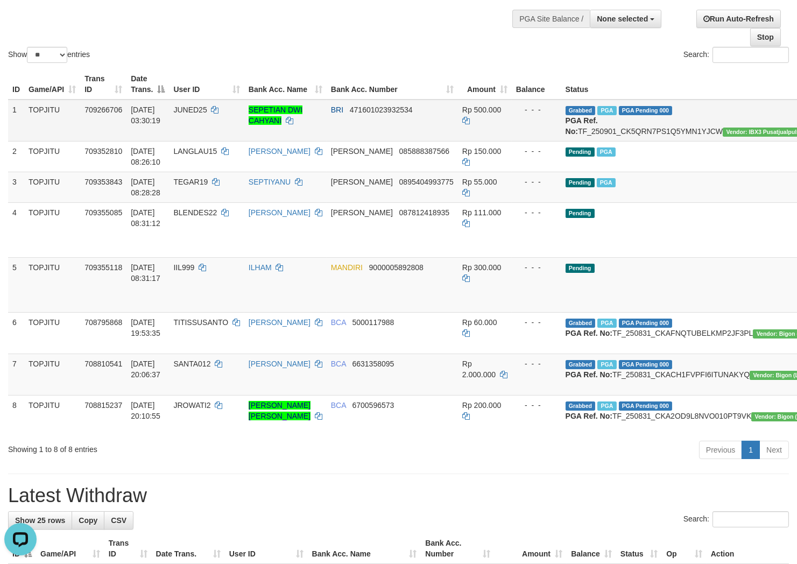
scroll to position [125, 0]
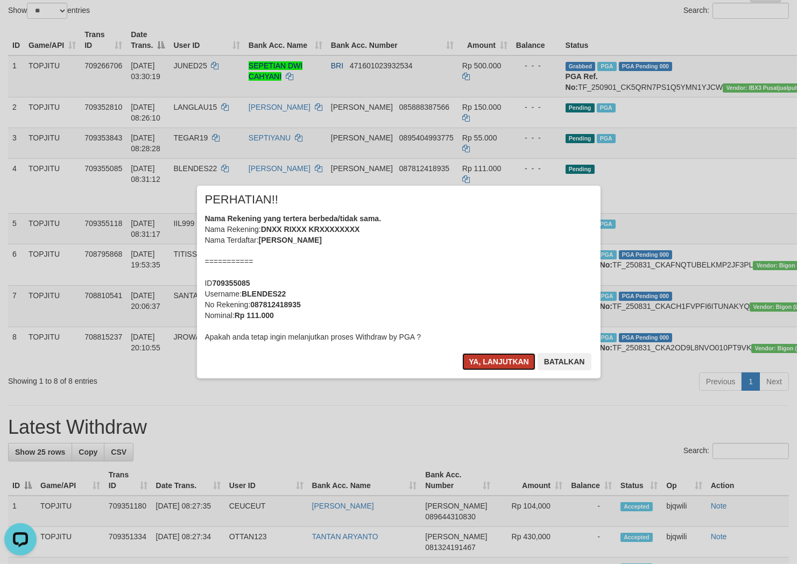
click at [464, 359] on button "Ya, lanjutkan" at bounding box center [498, 361] width 73 height 17
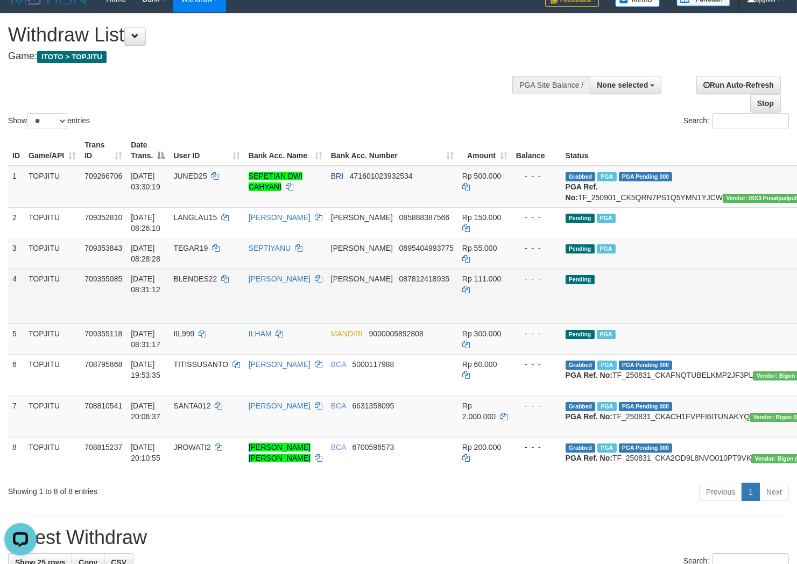
scroll to position [0, 0]
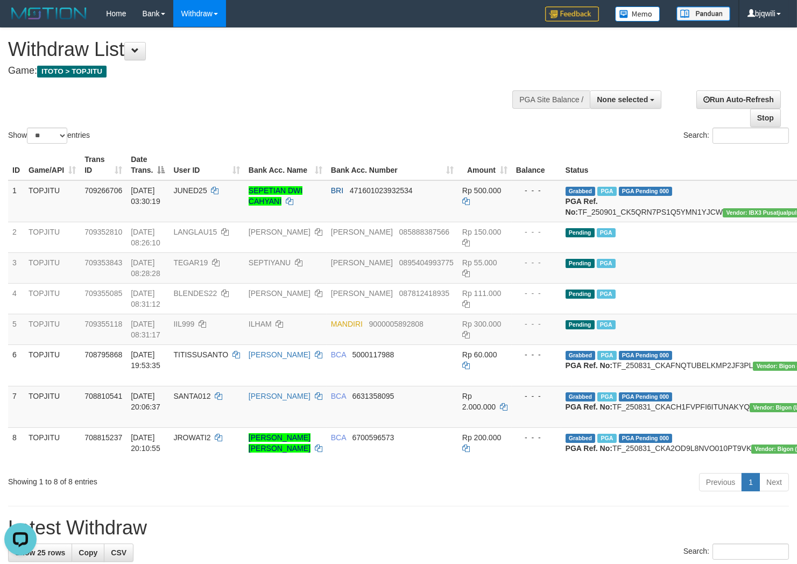
drag, startPoint x: 368, startPoint y: 95, endPoint x: 350, endPoint y: 107, distance: 21.0
click at [368, 95] on div "Show ** ** ** *** entries Search:" at bounding box center [398, 87] width 797 height 118
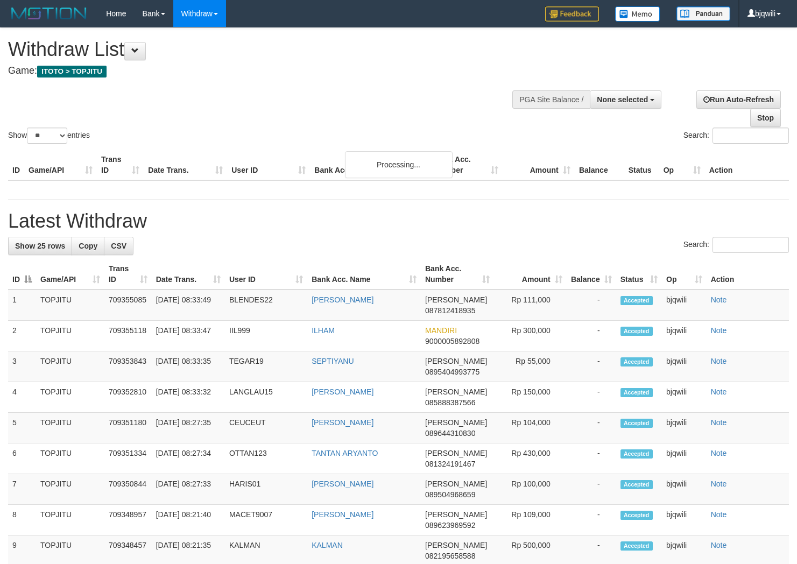
select select
select select "**"
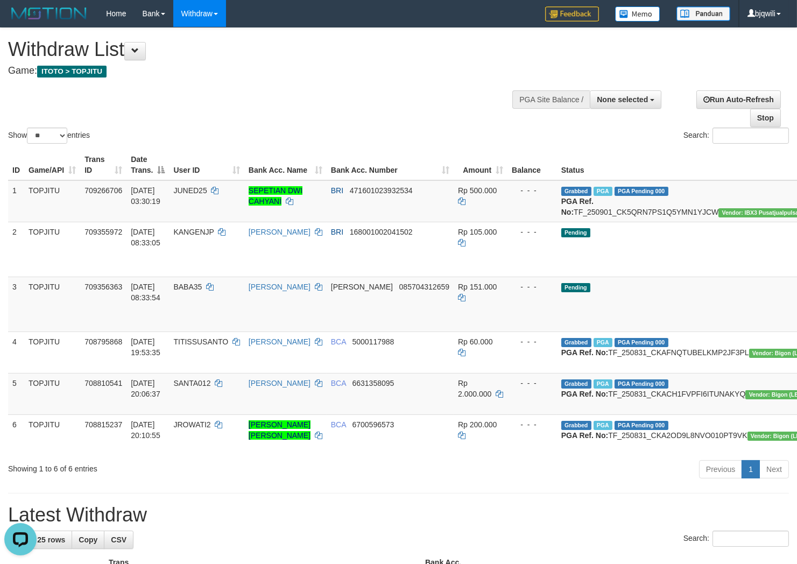
drag, startPoint x: 217, startPoint y: 105, endPoint x: 223, endPoint y: 146, distance: 40.8
click at [217, 105] on div "Show ** ** ** *** entries Search:" at bounding box center [398, 87] width 797 height 118
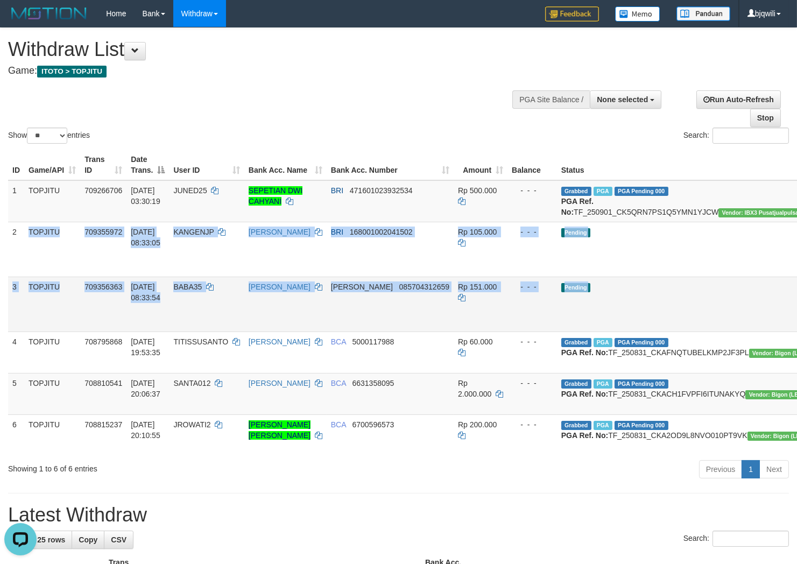
drag, startPoint x: 15, startPoint y: 243, endPoint x: 766, endPoint y: 327, distance: 755.7
click at [777, 329] on tbody "1 TOPJITU 709266706 01/09/2025 03:30:19 JUNED25 SEPETIAN DWI CAHYANI BRI 471601…" at bounding box center [462, 317] width 909 height 275
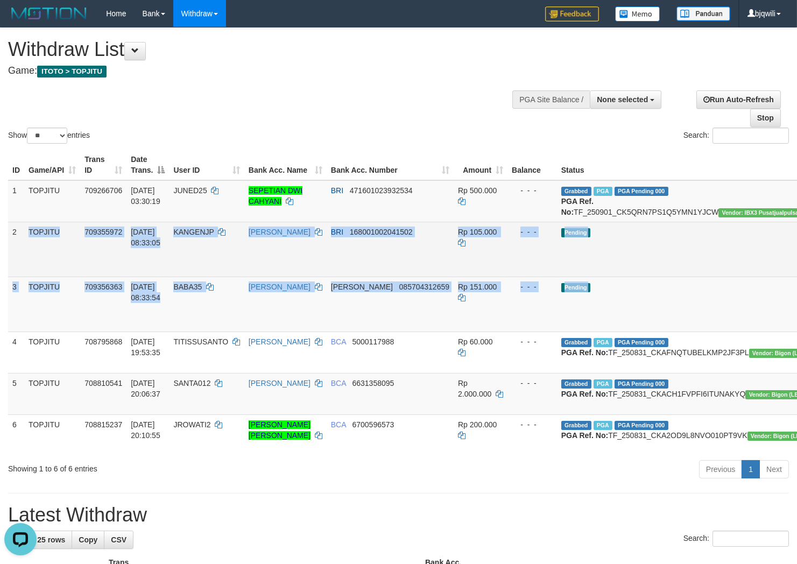
copy tbody "TOPJITU 709355972 01/09/2025 08:33:05 KANGENJP ALI RUSTANDI BRI 168001002041502…"
drag, startPoint x: 663, startPoint y: 264, endPoint x: 670, endPoint y: 265, distance: 7.0
click at [663, 264] on td "Pending" at bounding box center [688, 249] width 262 height 55
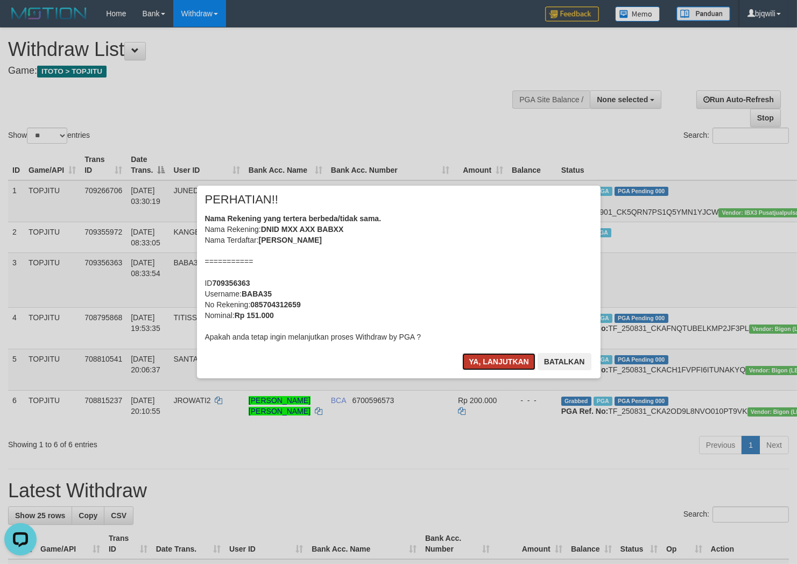
click at [480, 361] on button "Ya, lanjutkan" at bounding box center [498, 361] width 73 height 17
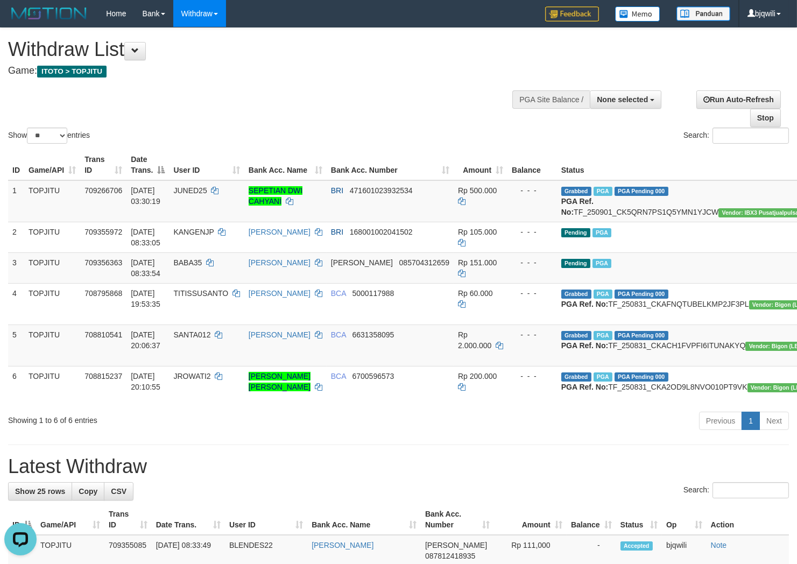
click at [251, 92] on div "Show ** ** ** *** entries Search:" at bounding box center [398, 87] width 797 height 118
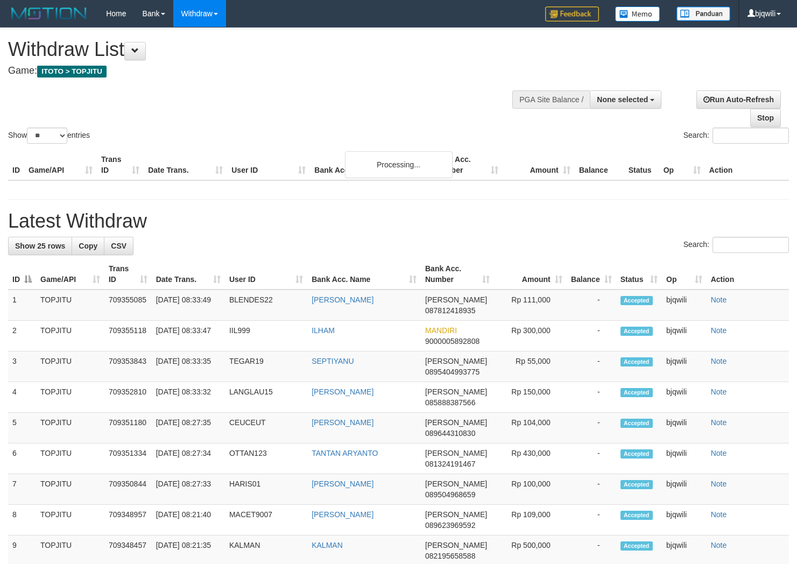
select select
select select "**"
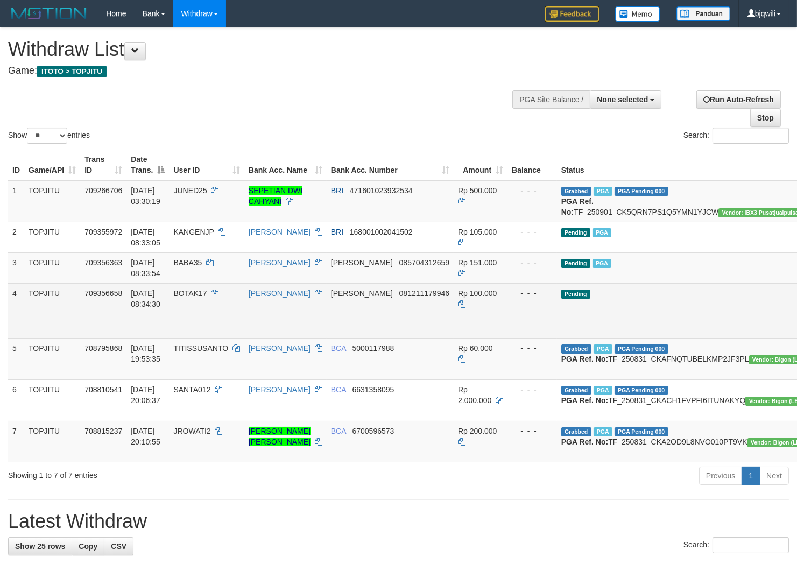
click at [208, 309] on td "BOTAK17" at bounding box center [206, 310] width 75 height 55
drag, startPoint x: 208, startPoint y: 309, endPoint x: 197, endPoint y: 307, distance: 10.3
click at [204, 308] on td "BOTAK17" at bounding box center [206, 310] width 75 height 55
copy span "BOTAK17"
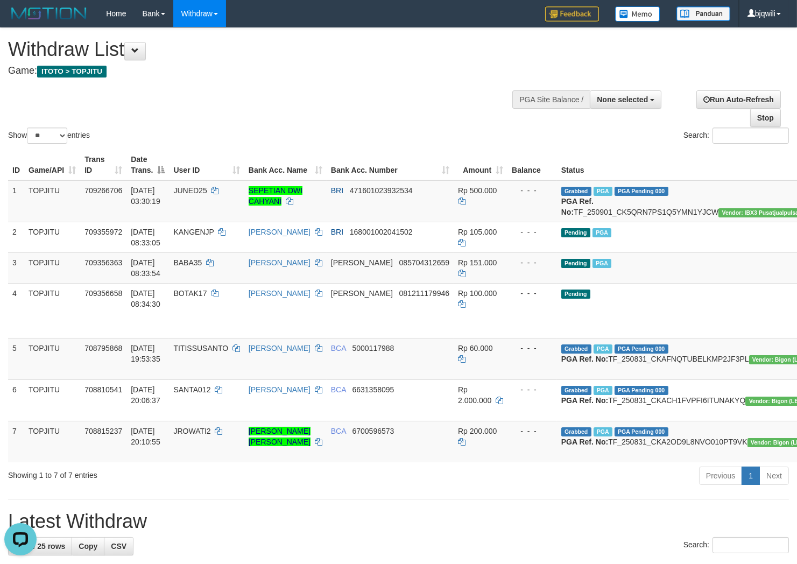
click at [249, 108] on div "Show ** ** ** *** entries Search:" at bounding box center [398, 87] width 797 height 118
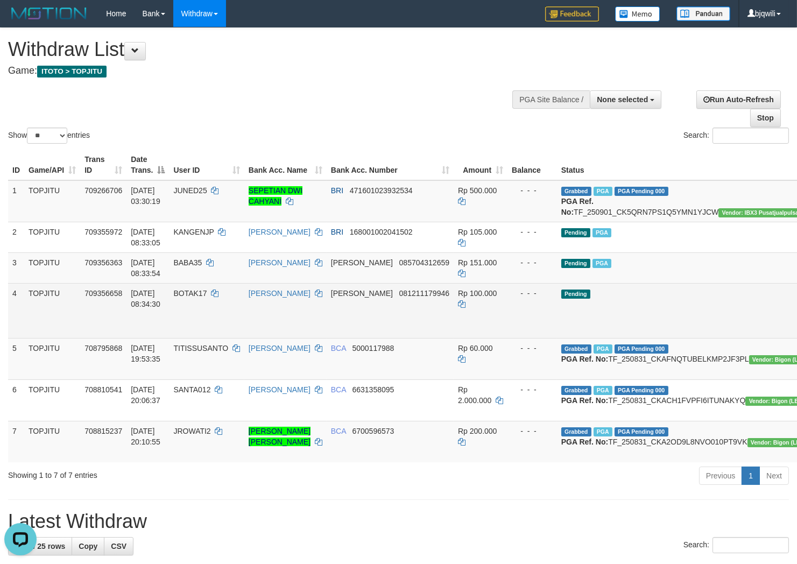
click at [204, 310] on td "BOTAK17" at bounding box center [206, 310] width 75 height 55
drag, startPoint x: 204, startPoint y: 310, endPoint x: 193, endPoint y: 310, distance: 11.8
click at [193, 310] on td "BOTAK17" at bounding box center [206, 310] width 75 height 55
copy span "BOTAK17"
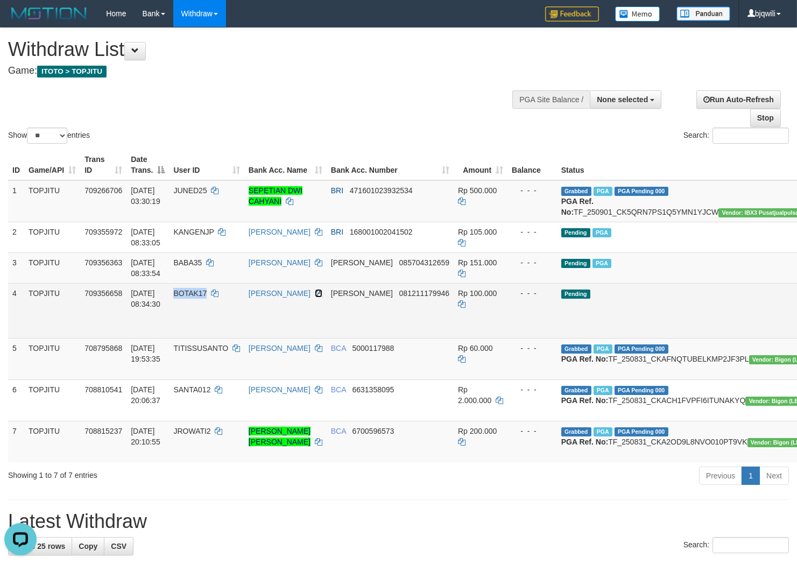
click at [319, 297] on icon at bounding box center [319, 293] width 8 height 8
copy span "BOTAK17"
click at [319, 297] on icon at bounding box center [319, 293] width 8 height 8
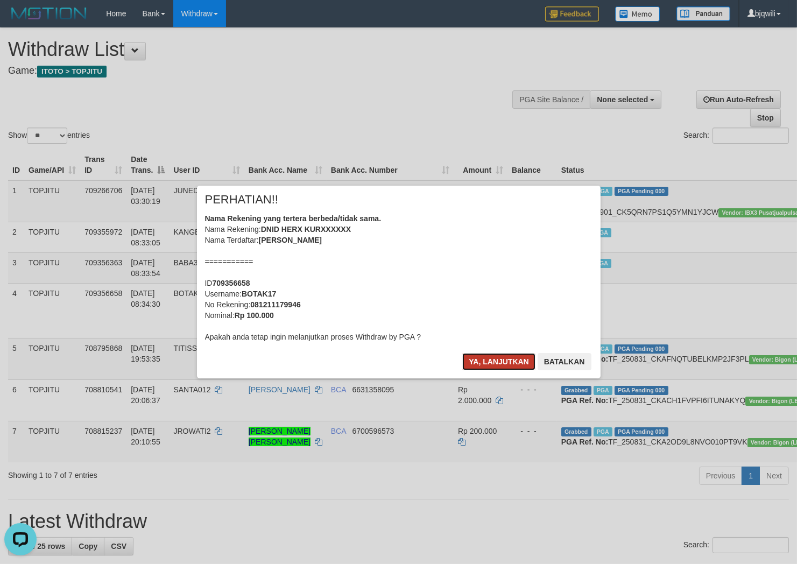
click at [482, 360] on button "Ya, lanjutkan" at bounding box center [498, 361] width 73 height 17
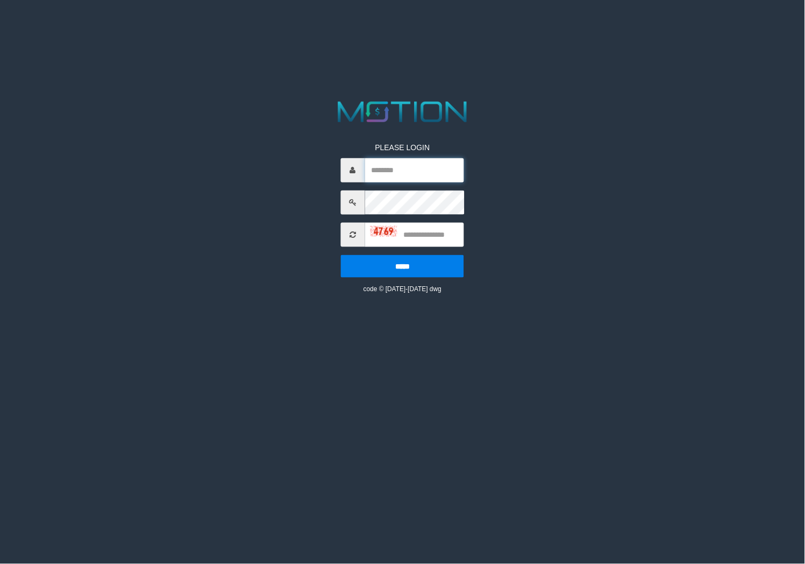
click at [453, 169] on input "text" at bounding box center [414, 170] width 99 height 24
type input "*******"
type input "****"
click at [341, 254] on input "*****" at bounding box center [402, 265] width 123 height 23
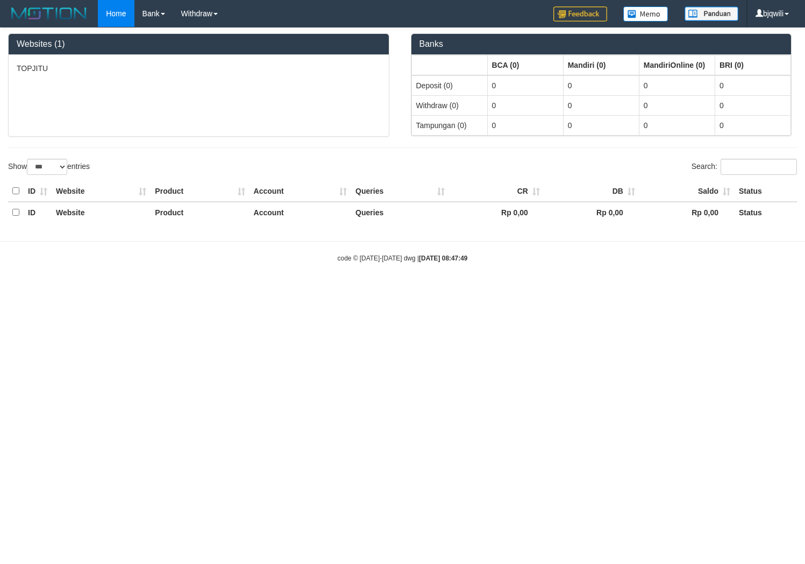
select select "***"
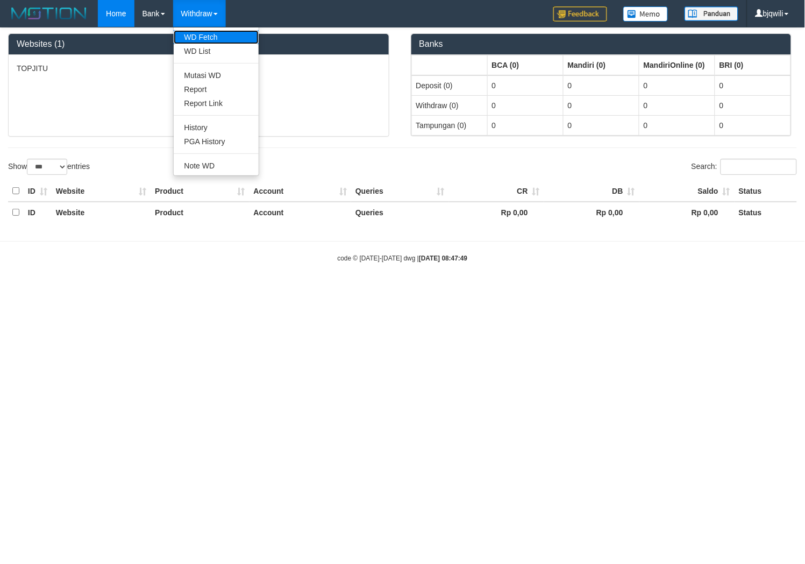
click at [217, 35] on link "WD Fetch" at bounding box center [216, 37] width 85 height 14
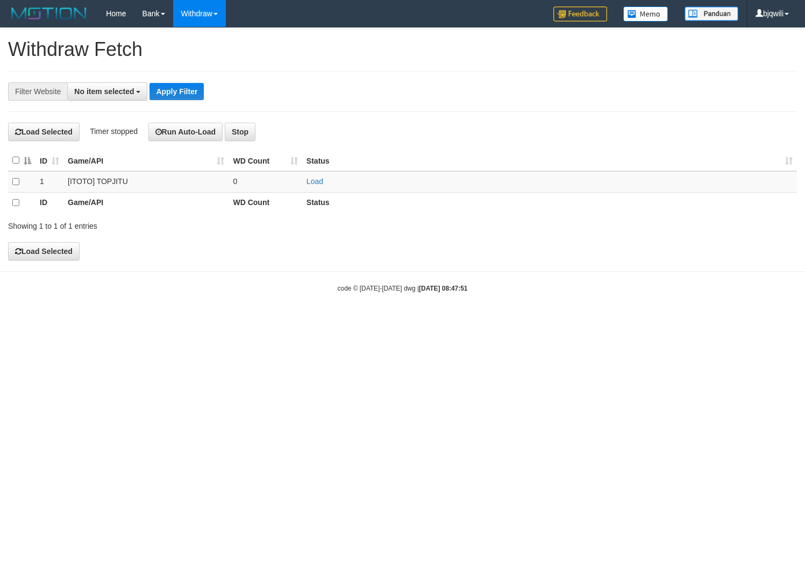
select select
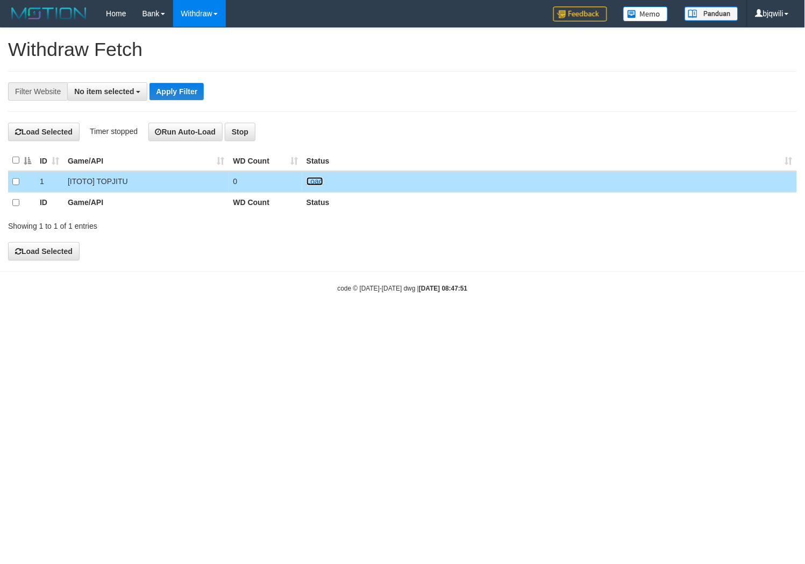
click at [315, 184] on link "Load" at bounding box center [315, 181] width 17 height 9
click at [190, 131] on button "Run Auto-Load" at bounding box center [185, 132] width 75 height 18
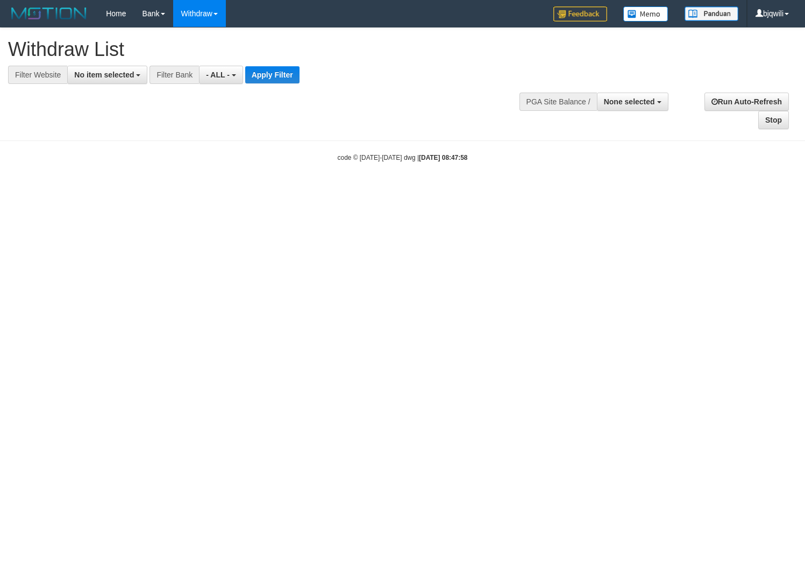
select select
click at [113, 74] on span "No item selected" at bounding box center [104, 74] width 60 height 9
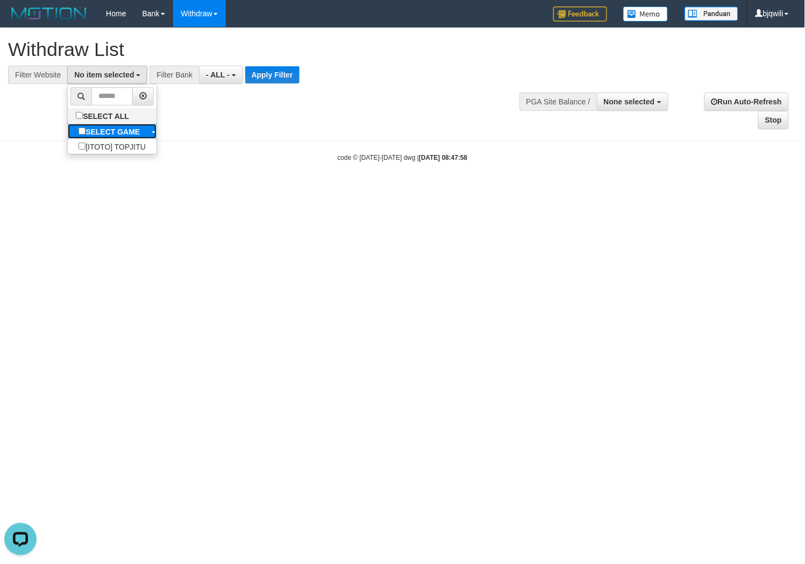
click at [114, 138] on label "SELECT GAME" at bounding box center [109, 131] width 83 height 15
select select "****"
click at [271, 73] on button "Apply Filter" at bounding box center [274, 74] width 54 height 17
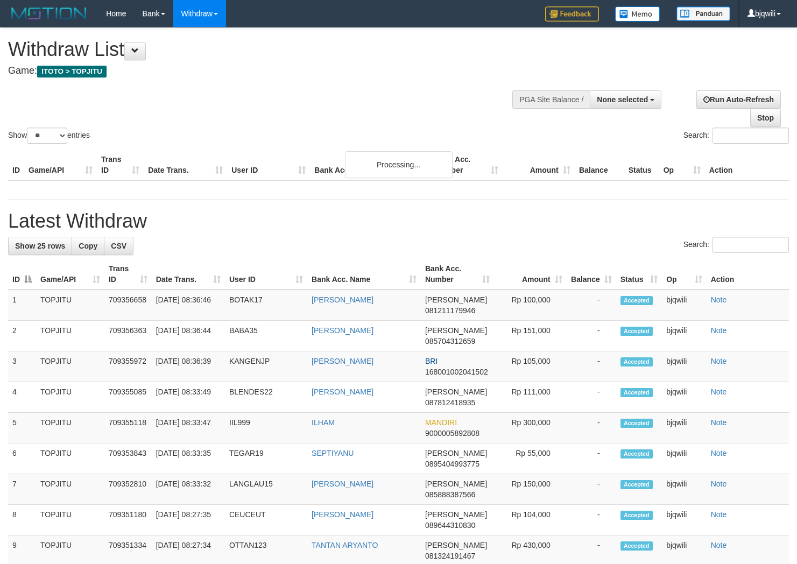
select select
select select "**"
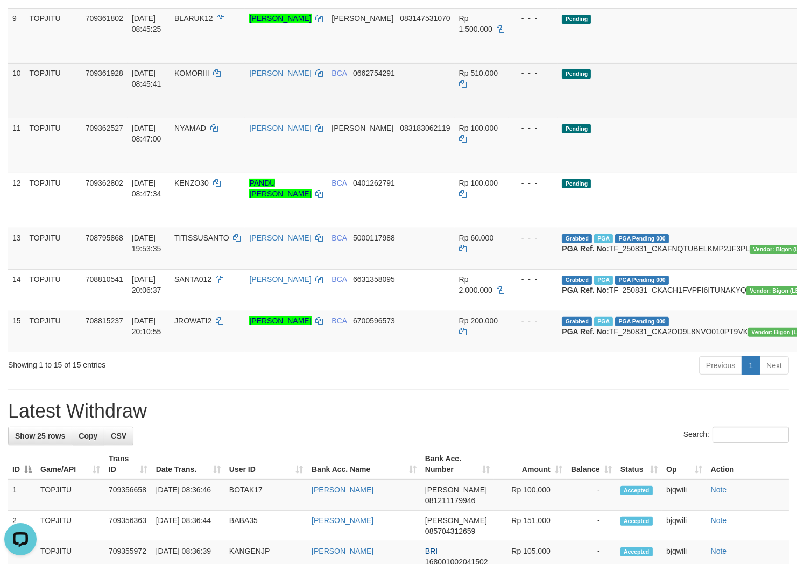
click at [245, 104] on td "KOMORIII" at bounding box center [207, 90] width 75 height 55
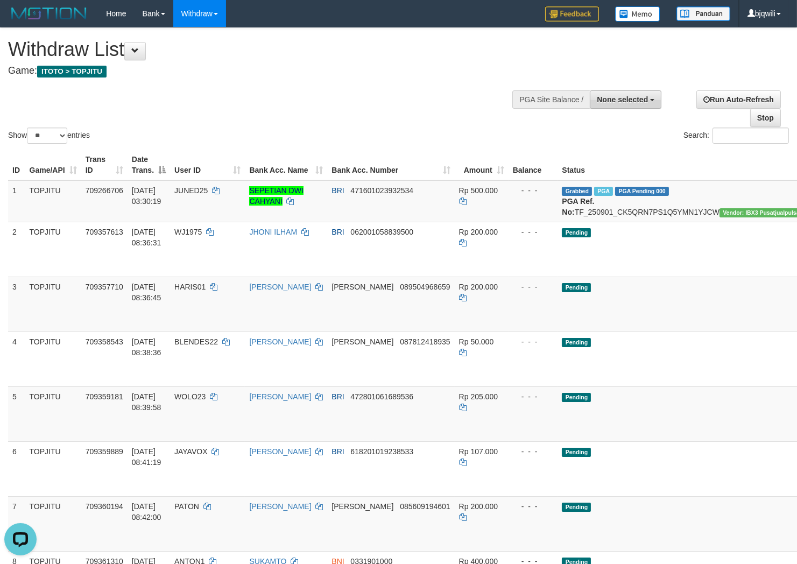
click at [627, 86] on div at bounding box center [606, 98] width 106 height 32
click at [625, 90] on button "None selected" at bounding box center [626, 99] width 72 height 18
click at [613, 153] on label "[ITOTO] TOPJITU" at bounding box center [614, 154] width 93 height 14
select select "****"
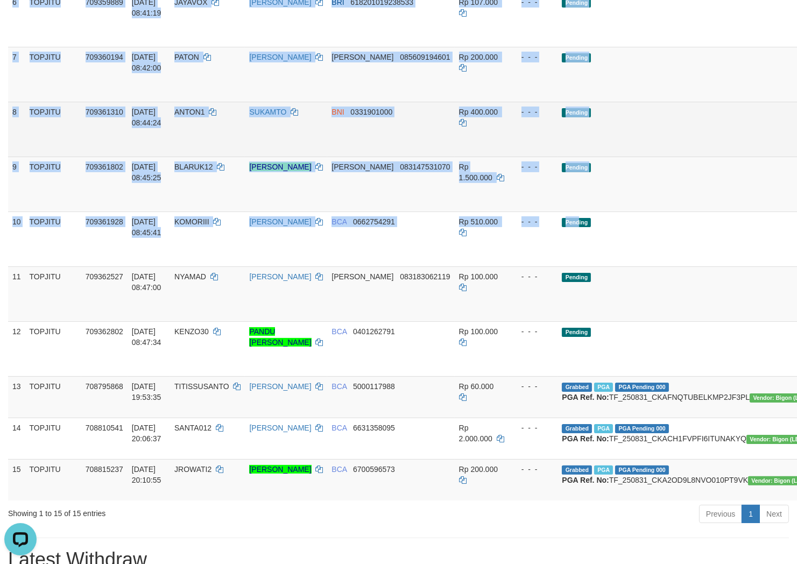
scroll to position [478, 0]
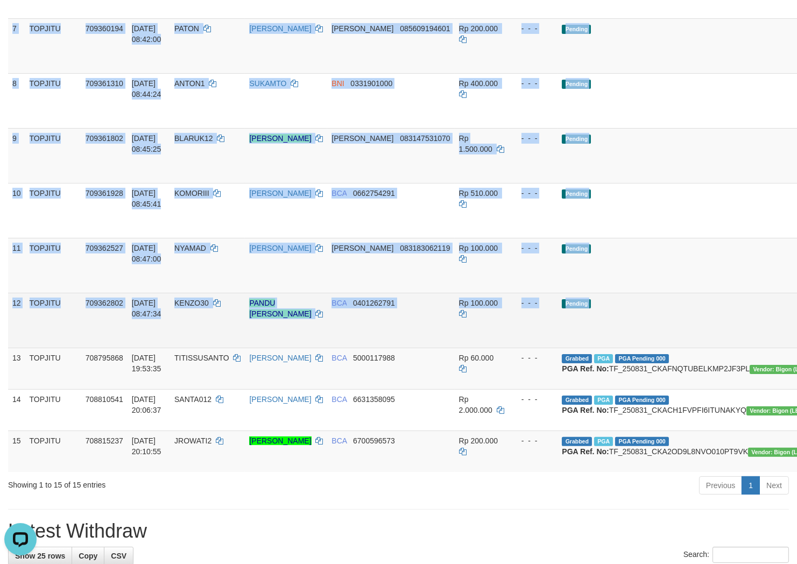
drag, startPoint x: 17, startPoint y: 120, endPoint x: 768, endPoint y: 337, distance: 781.4
click at [768, 337] on tbody "1 TOPJITU 709266706 01/09/2025 03:30:19 JUNED25 SEPETIAN DWI CAHYANI BRI 471601…" at bounding box center [463, 86] width 910 height 769
copy tbody "2 TOPJITU 709357613 01/09/2025 08:36:31 WJ1975 JHONI ILHAM BRI 062001058839500 …"
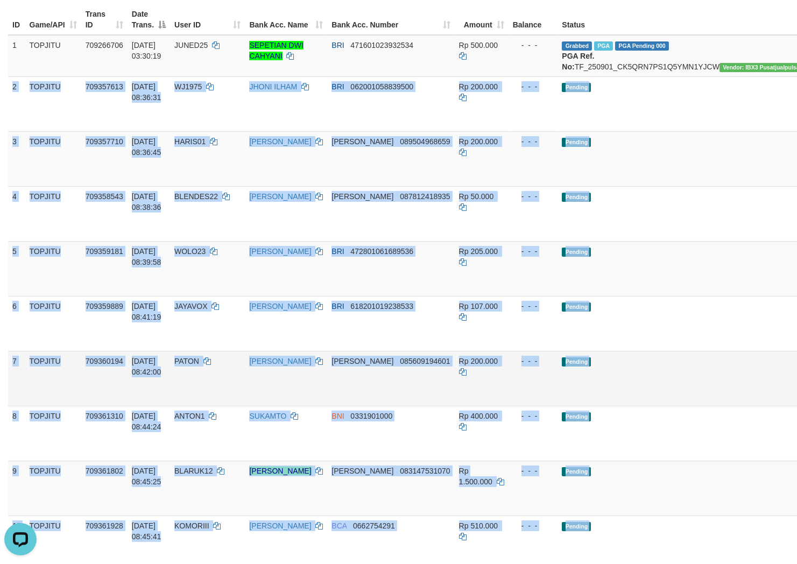
scroll to position [119, 0]
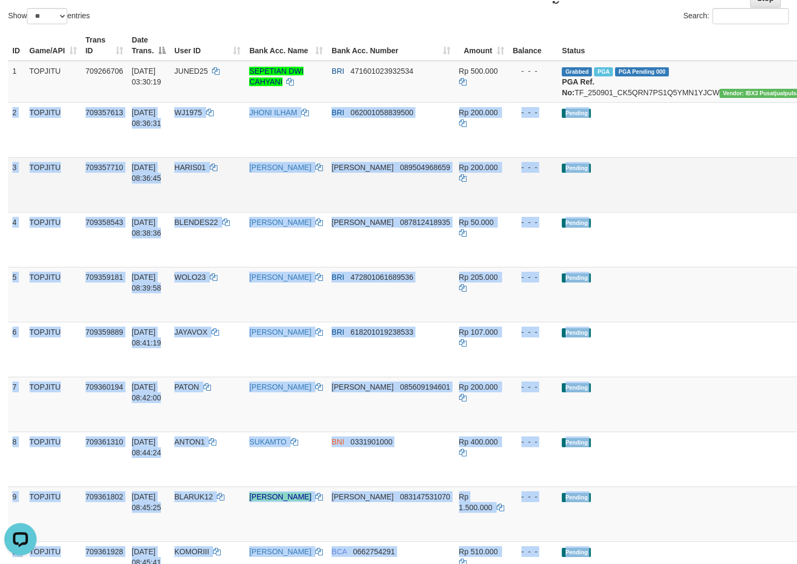
click at [615, 202] on td "Pending" at bounding box center [688, 184] width 262 height 55
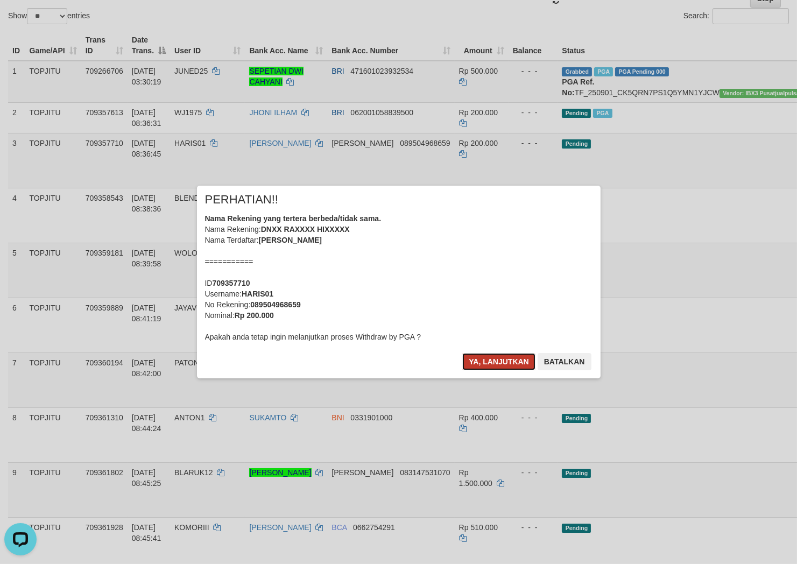
click at [483, 357] on button "Ya, lanjutkan" at bounding box center [498, 361] width 73 height 17
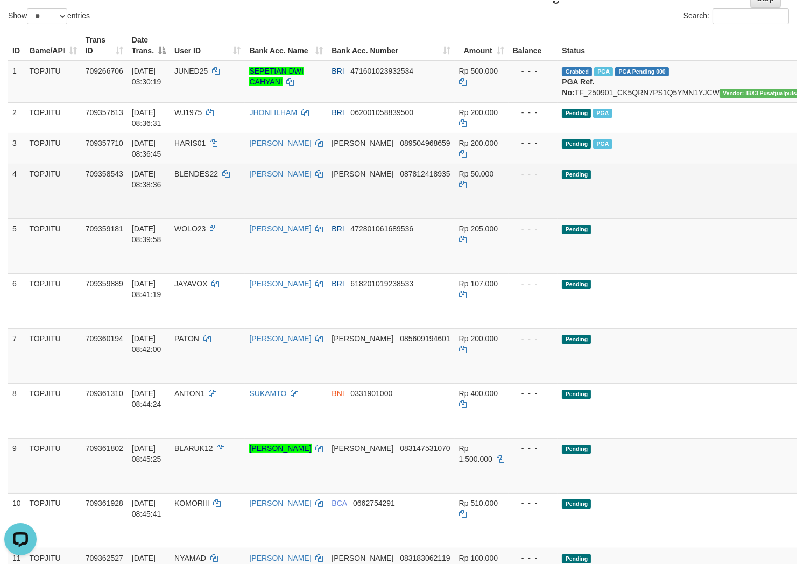
scroll to position [239, 0]
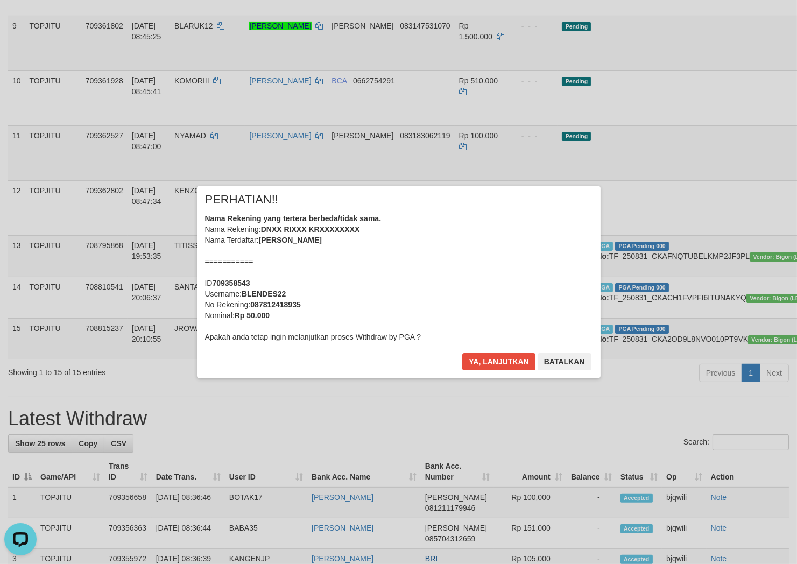
scroll to position [573, 0]
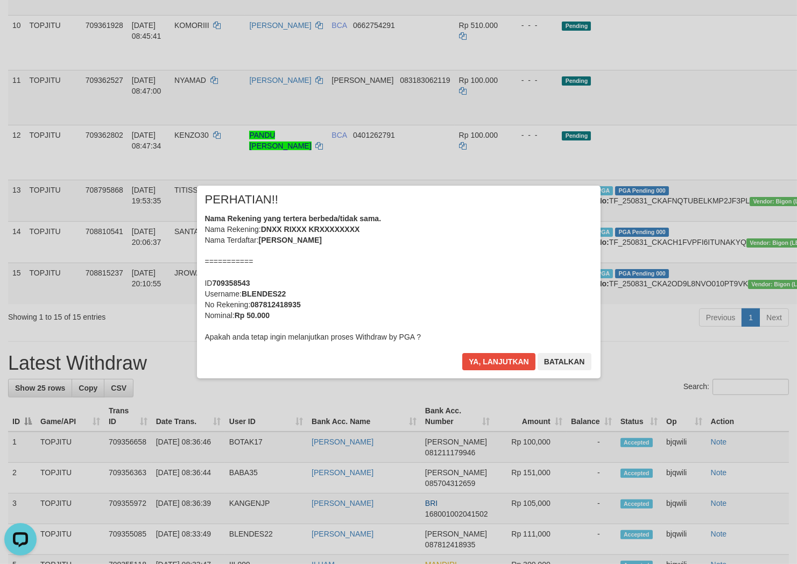
click at [475, 352] on div "× PERHATIAN!! Nama Rekening yang tertera berbeda/tidak sama. Nama Rekening: DNX…" at bounding box center [399, 282] width 404 height 193
click at [479, 360] on button "Ya, lanjutkan" at bounding box center [498, 361] width 73 height 17
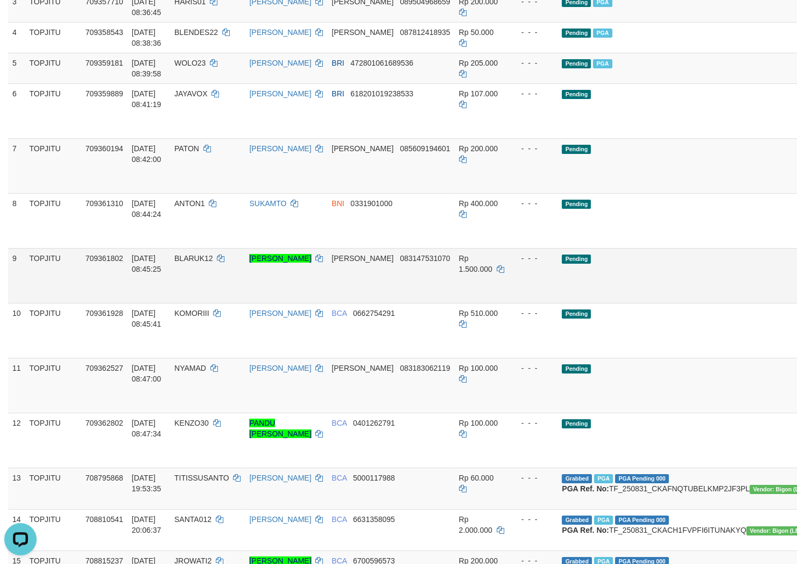
scroll to position [266, 0]
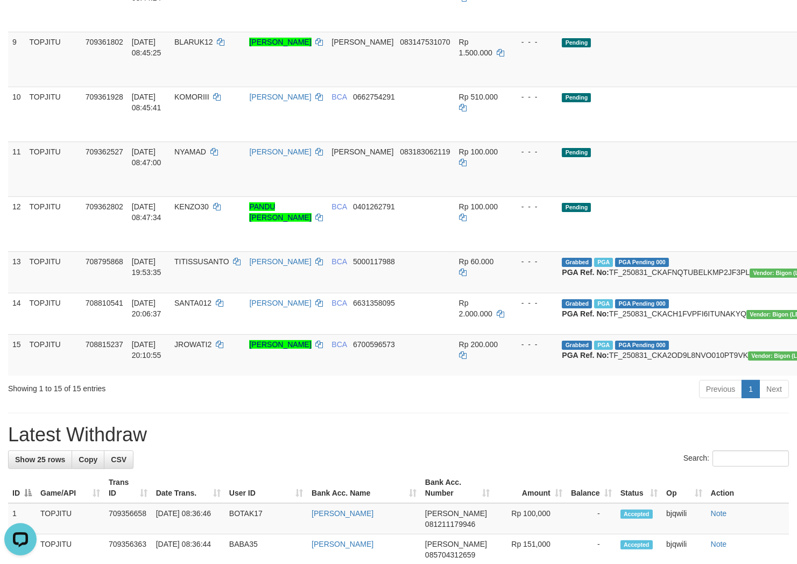
scroll to position [257, 0]
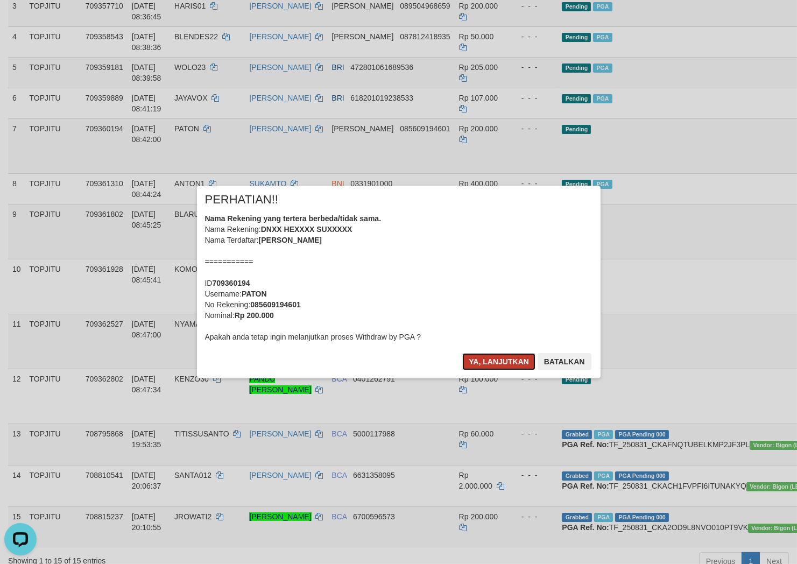
click at [485, 362] on button "Ya, lanjutkan" at bounding box center [498, 361] width 73 height 17
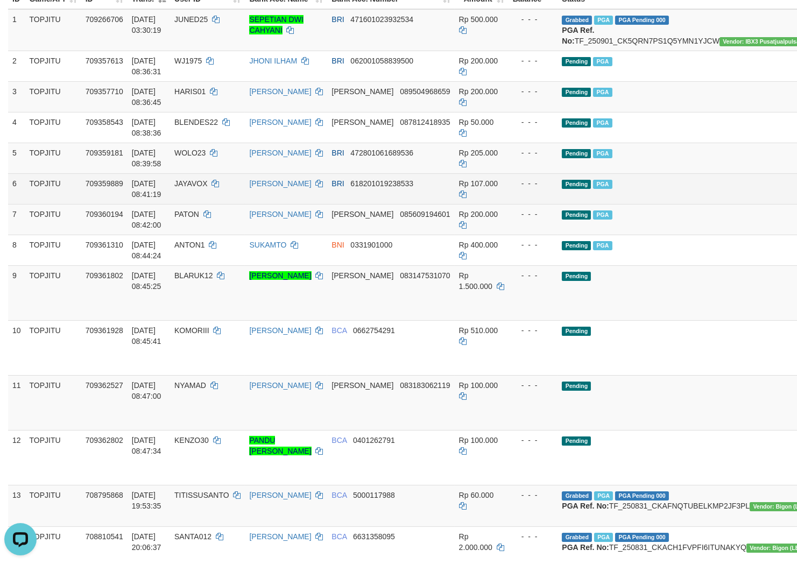
scroll to position [308, 0]
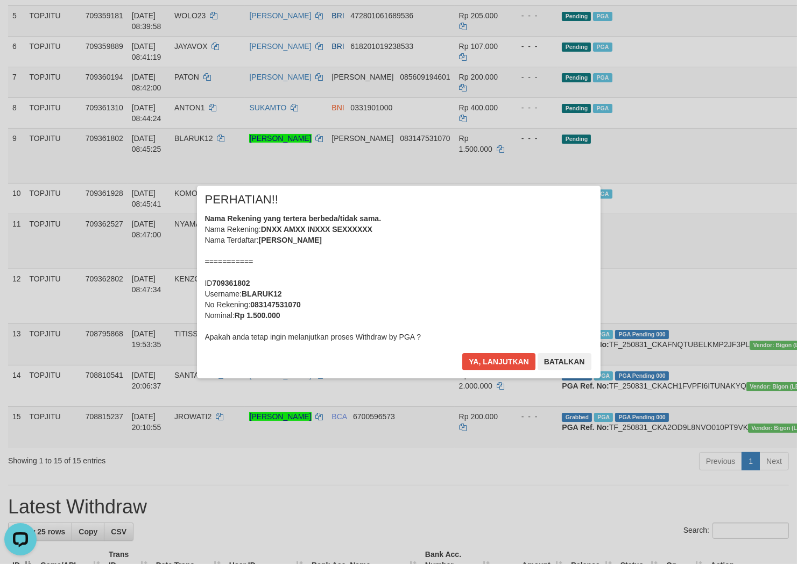
click at [235, 269] on div "Nama Rekening yang tertera berbeda/tidak sama. Nama Rekening: DNXX AMXX INXXX S…" at bounding box center [398, 277] width 387 height 129
click at [470, 358] on button "Ya, lanjutkan" at bounding box center [498, 361] width 73 height 17
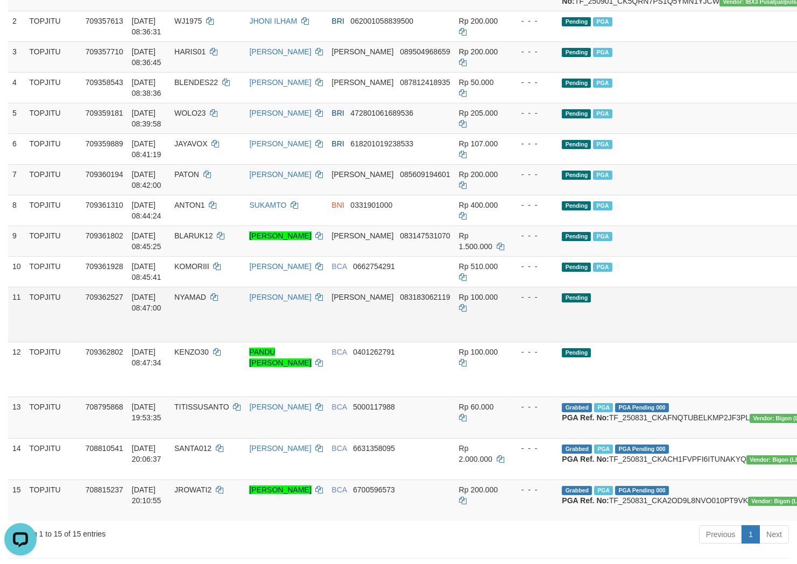
scroll to position [240, 0]
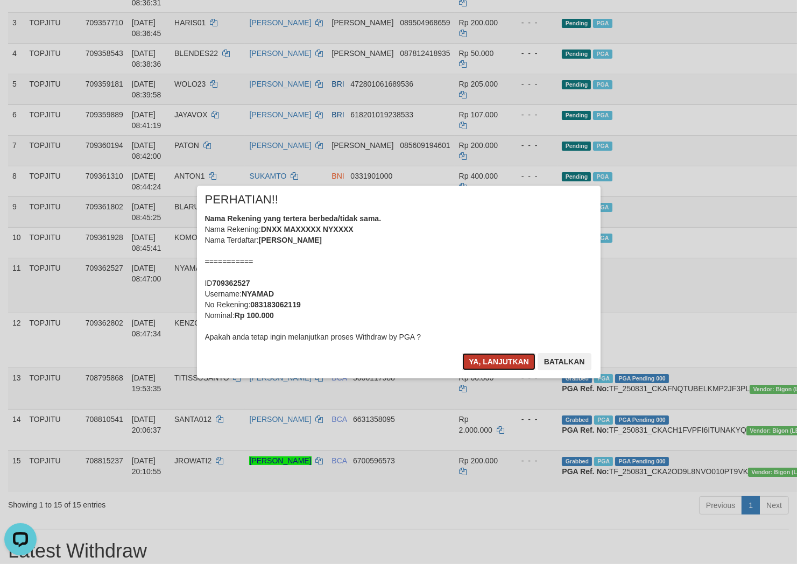
click at [483, 356] on button "Ya, lanjutkan" at bounding box center [498, 361] width 73 height 17
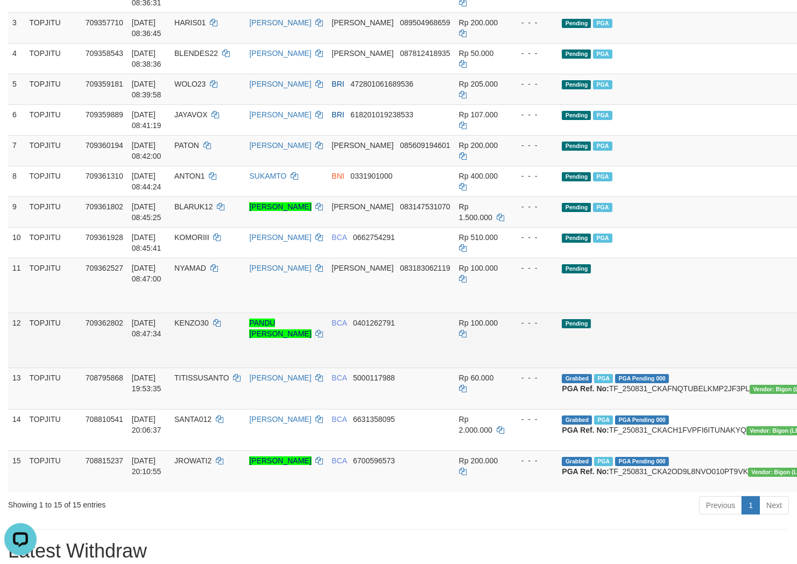
scroll to position [393, 0]
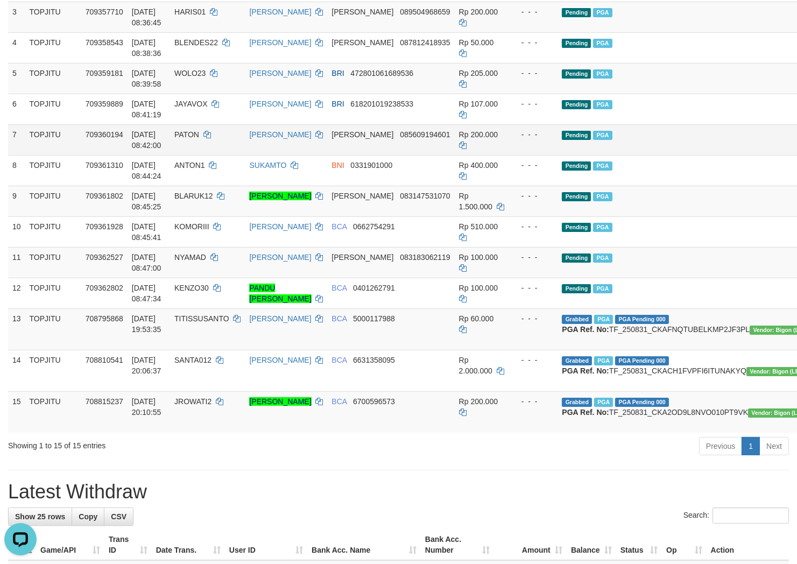
click at [676, 155] on td "Pending PGA" at bounding box center [688, 139] width 262 height 31
click at [262, 272] on td "[PERSON_NAME] NYAMAD" at bounding box center [286, 262] width 82 height 31
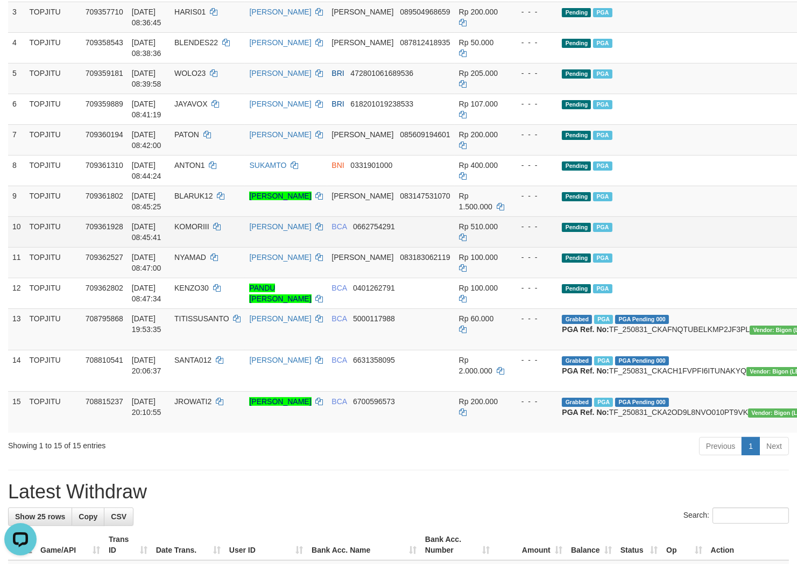
click at [192, 239] on td "KOMORIII" at bounding box center [207, 231] width 75 height 31
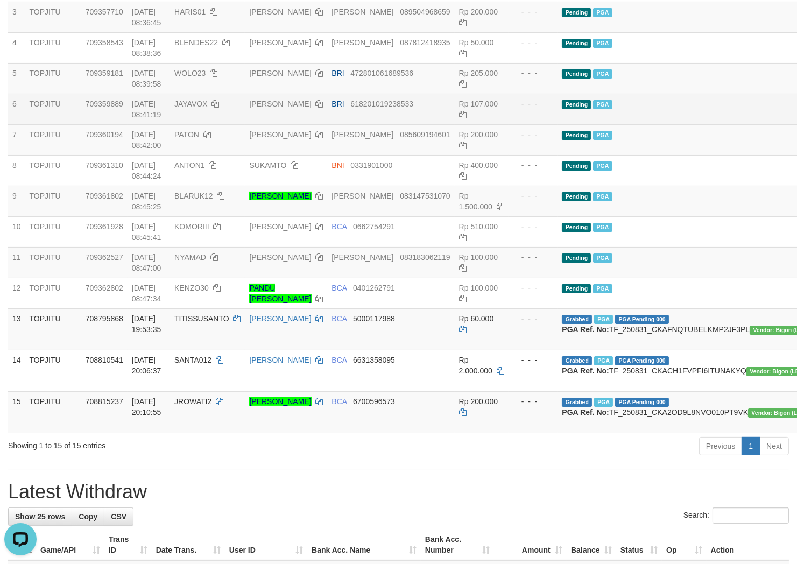
click at [245, 124] on td "JAYAVOX" at bounding box center [207, 109] width 75 height 31
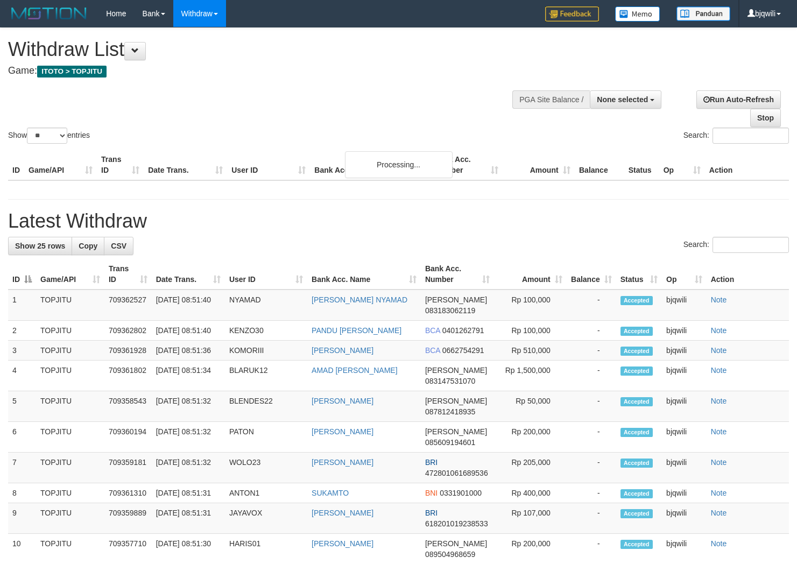
select select
select select "**"
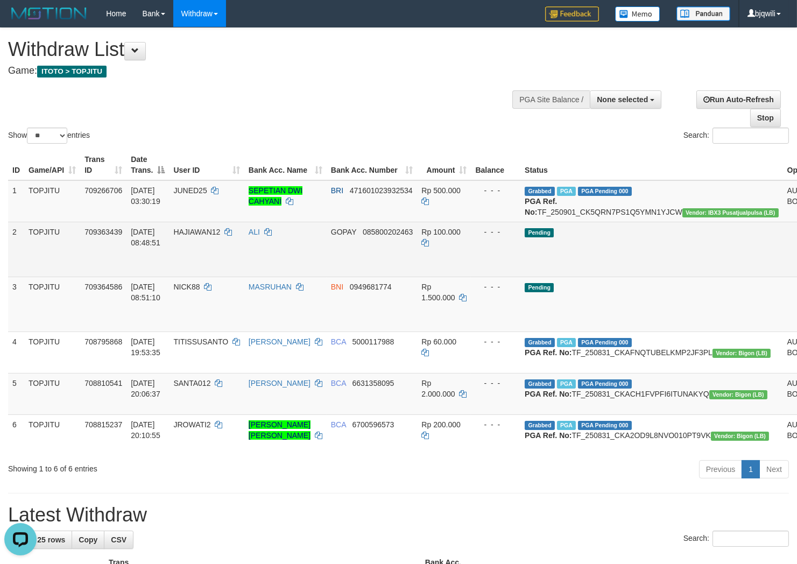
click at [612, 276] on td "Pending" at bounding box center [651, 249] width 262 height 55
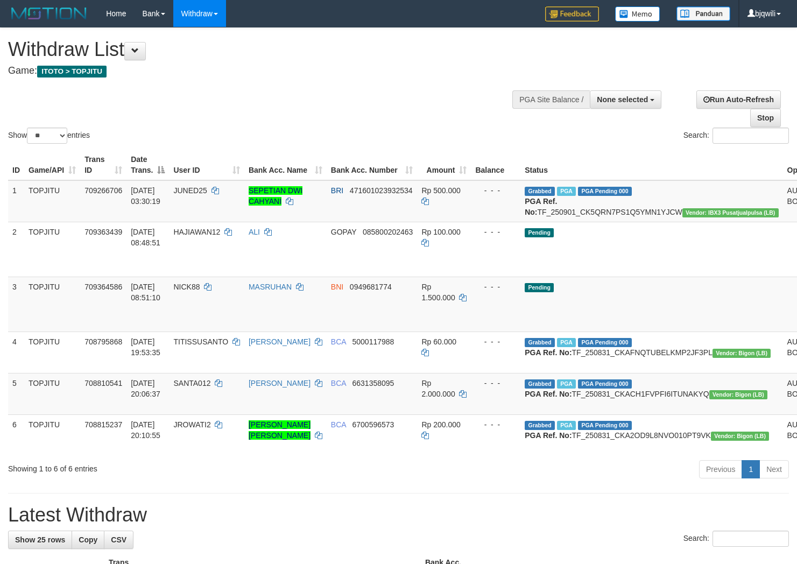
select select
select select "**"
click at [286, 92] on div "Show ** ** ** *** entries Search:" at bounding box center [398, 87] width 797 height 118
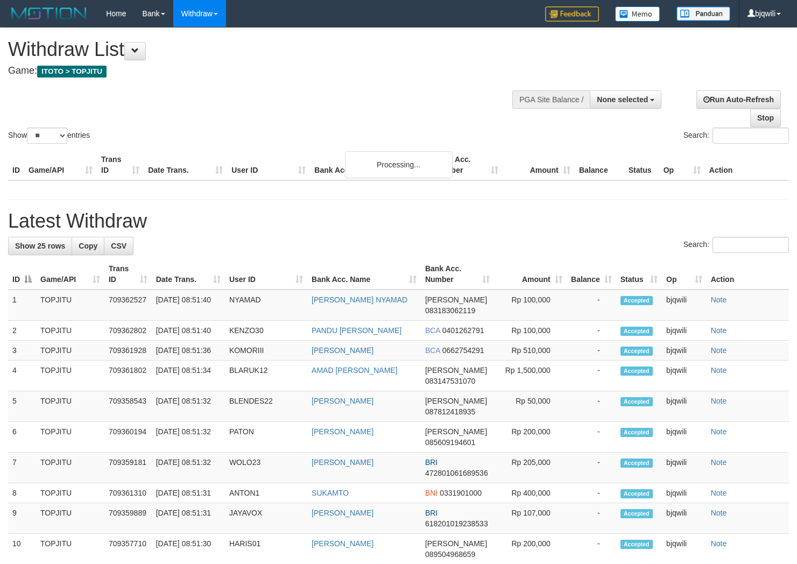
select select
select select "**"
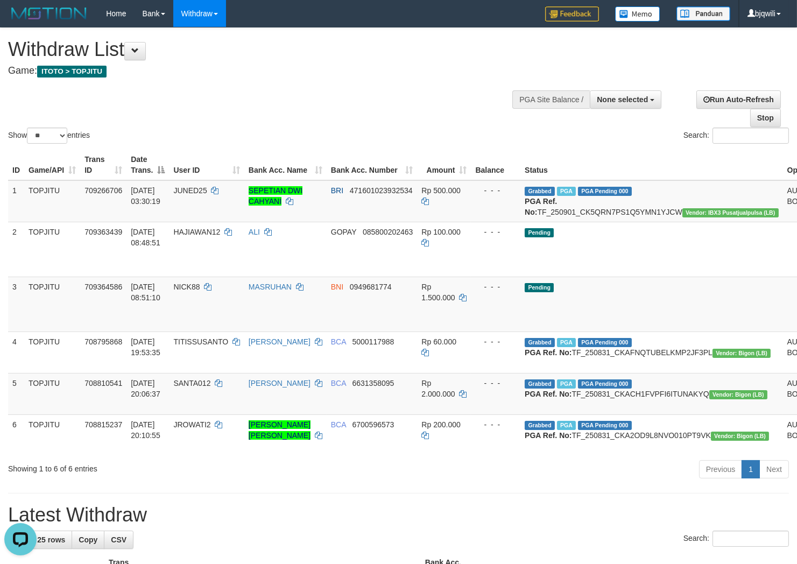
click at [327, 98] on div "Show ** ** ** *** entries Search:" at bounding box center [398, 87] width 797 height 118
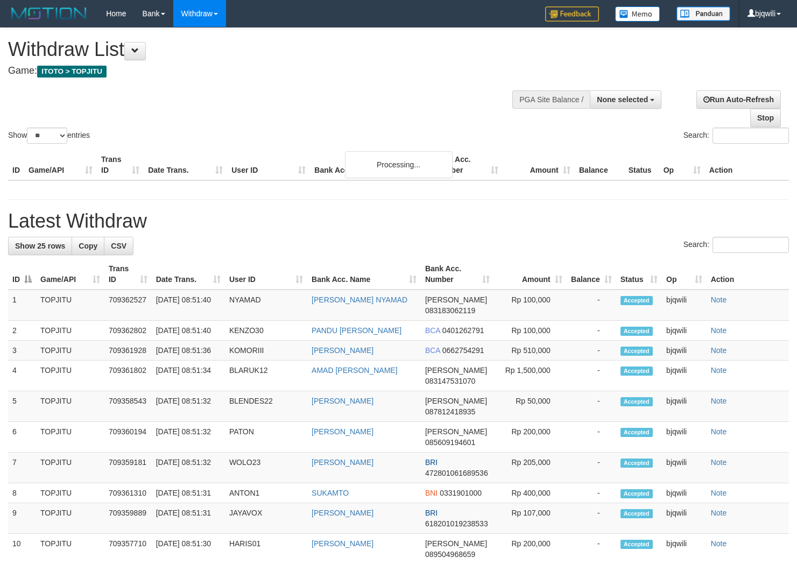
select select
select select "**"
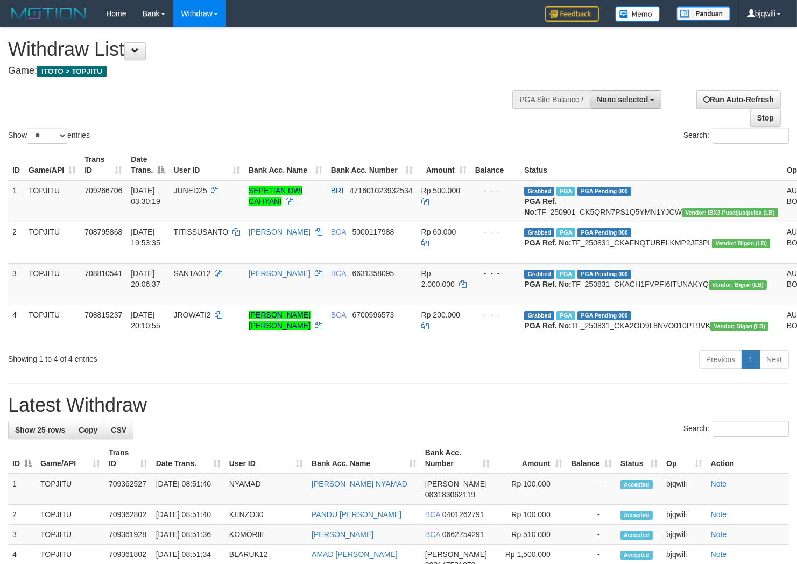
click at [614, 103] on button "None selected" at bounding box center [626, 99] width 72 height 18
click at [595, 147] on label "[ITOTO] TOPJITU" at bounding box center [614, 154] width 93 height 14
select select "****"
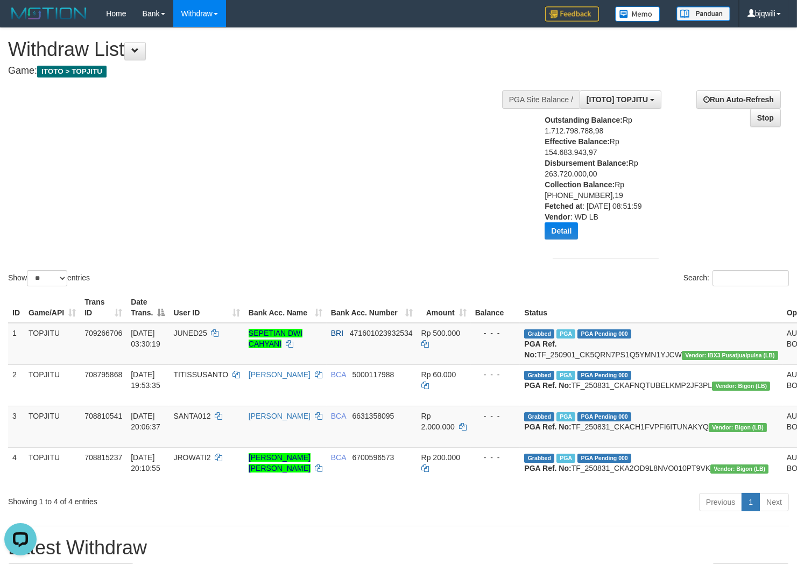
click at [195, 175] on div "Show ** ** ** *** entries Search:" at bounding box center [398, 158] width 797 height 260
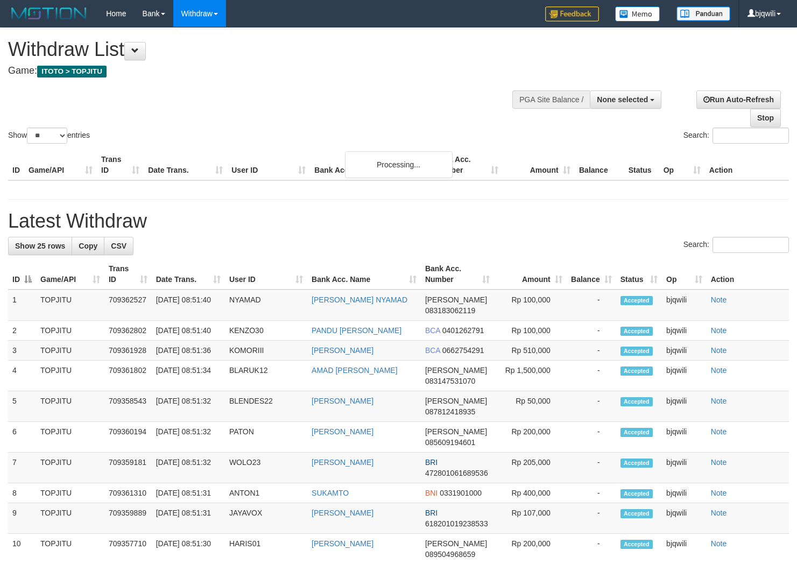
select select
select select "**"
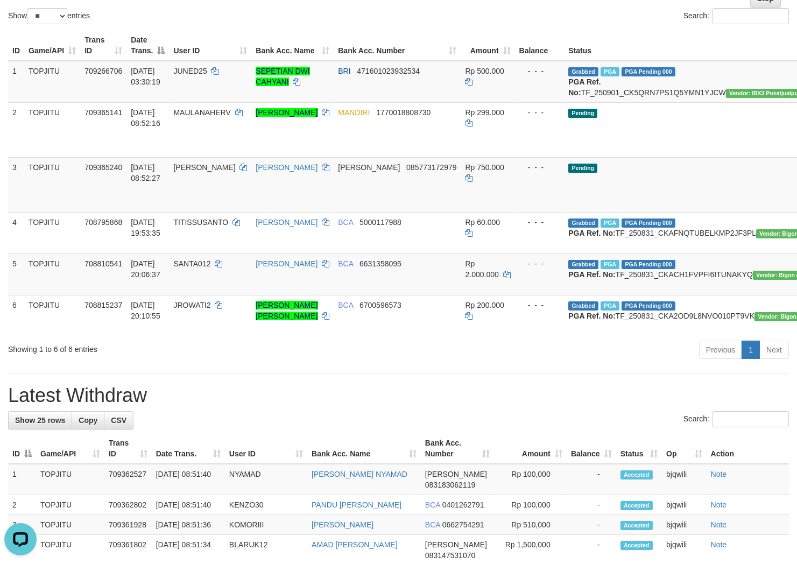
click at [275, 355] on div "Showing 1 to 6 of 6 entries" at bounding box center [166, 346] width 316 height 15
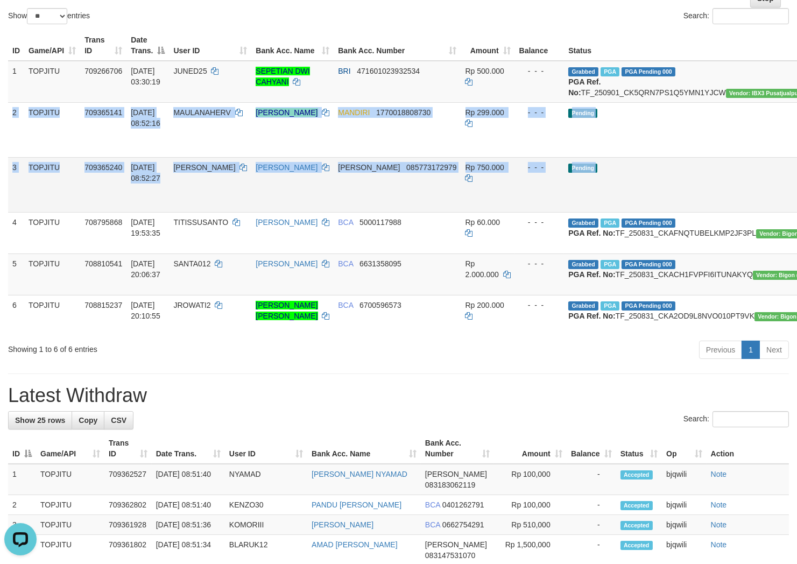
drag, startPoint x: 11, startPoint y: 121, endPoint x: 773, endPoint y: 208, distance: 766.3
click at [773, 208] on tbody "1 TOPJITU 709266706 [DATE] 03:30:19 JUNED25 SEPETIAN DWI CAHYANI BRI 4716010239…" at bounding box center [466, 198] width 916 height 275
copy tbody "2 TOPJITU 709365141 [DATE] 08:52:16 [PERSON_NAME] MANDIRI 1770018808730 Rp 299.…"
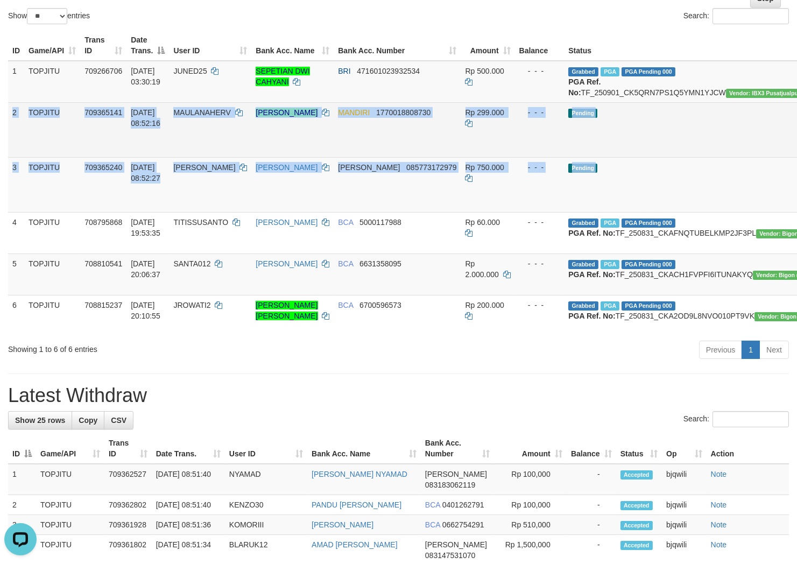
click at [622, 136] on td "Pending" at bounding box center [695, 129] width 262 height 55
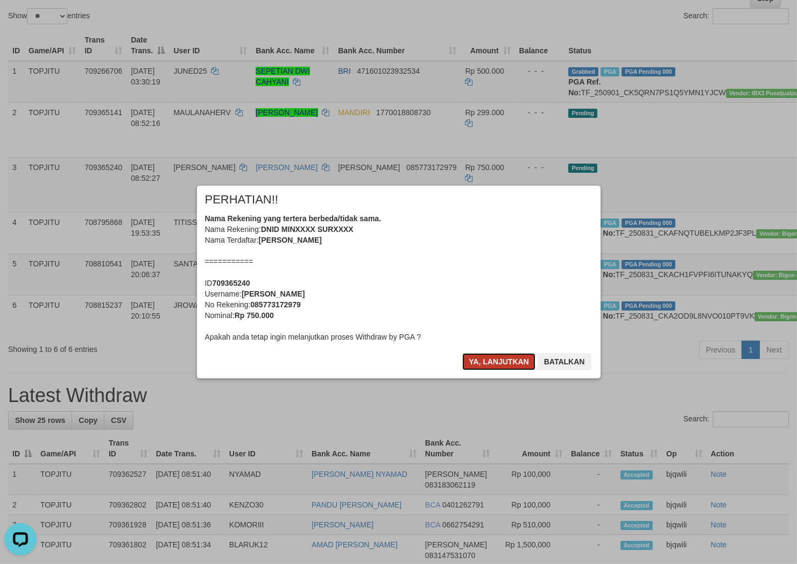
click at [498, 364] on button "Ya, lanjutkan" at bounding box center [498, 361] width 73 height 17
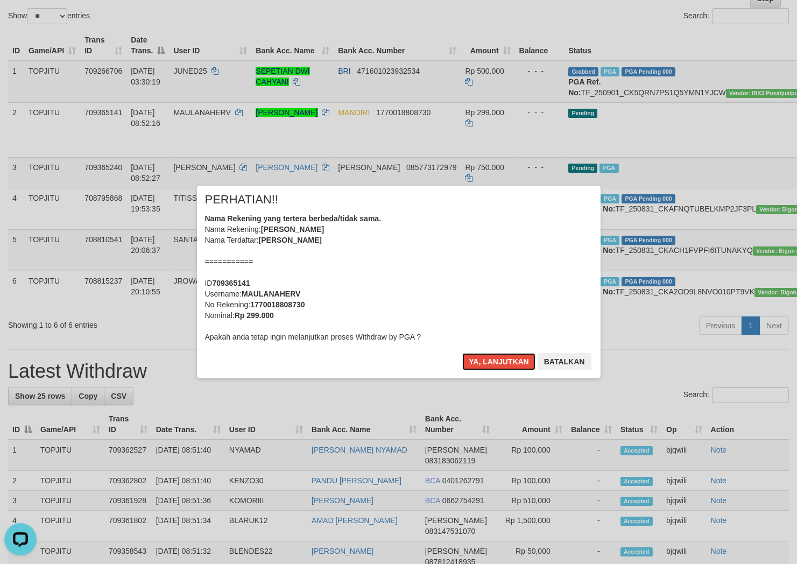
click at [498, 364] on button "Ya, lanjutkan" at bounding box center [498, 361] width 73 height 17
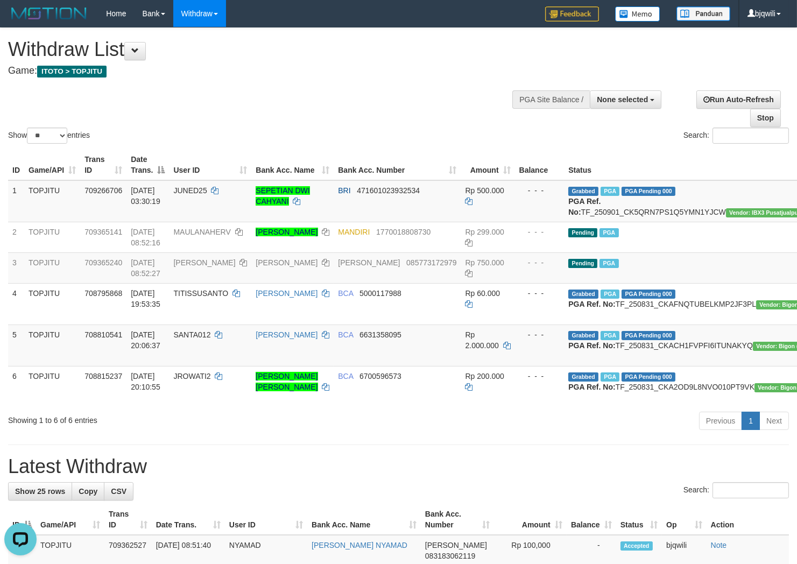
click at [228, 110] on div "Show ** ** ** *** entries Search:" at bounding box center [398, 87] width 797 height 118
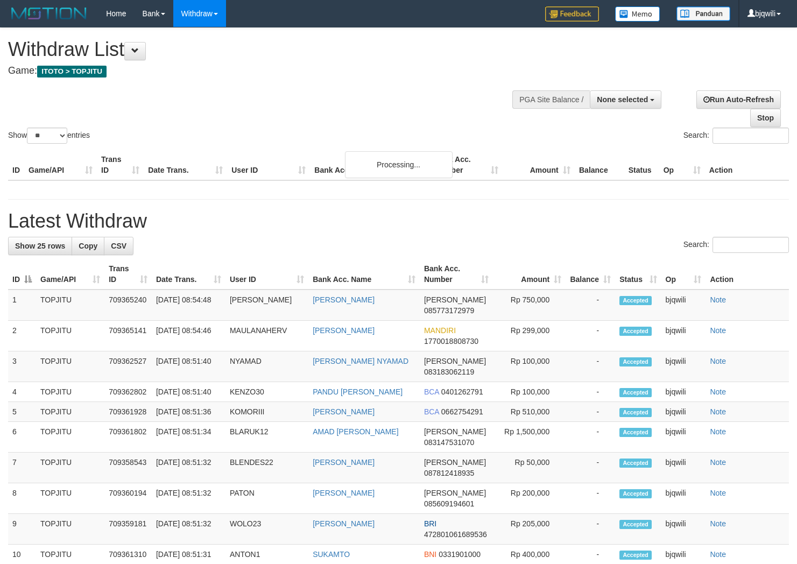
select select
select select "**"
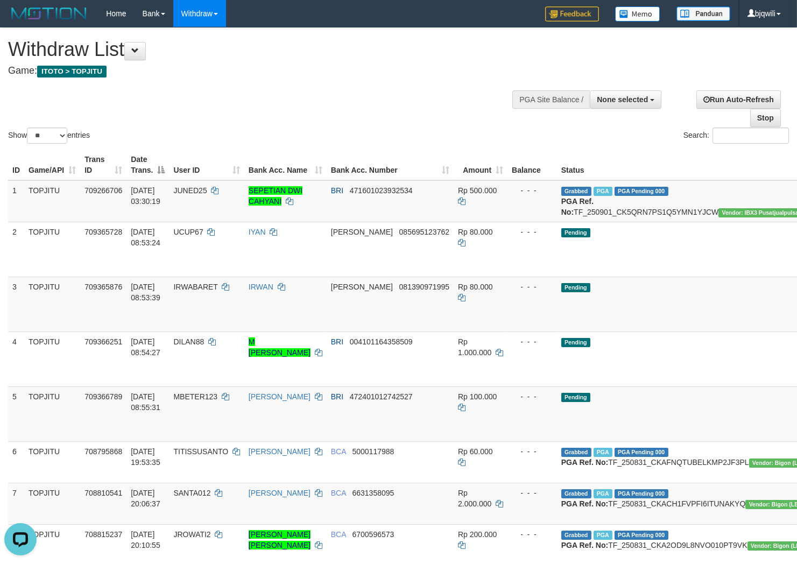
click at [284, 89] on div "Show ** ** ** *** entries Search:" at bounding box center [398, 87] width 797 height 118
click at [225, 83] on div "Show ** ** ** *** entries Search:" at bounding box center [398, 87] width 797 height 118
click at [212, 98] on div "Show ** ** ** *** entries Search:" at bounding box center [398, 87] width 797 height 118
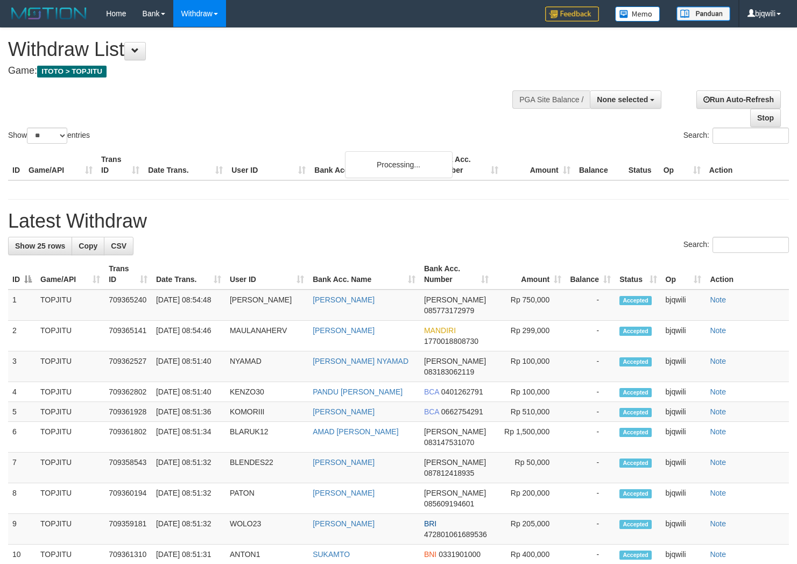
select select
select select "**"
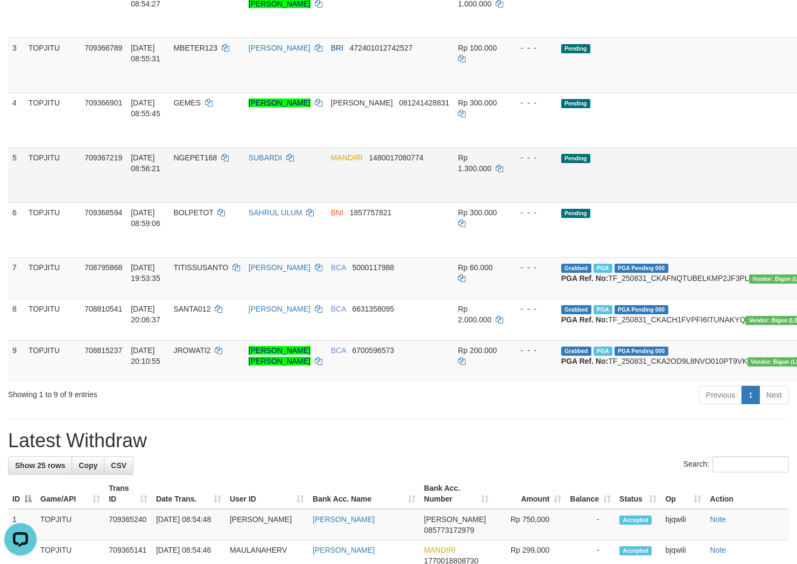
click at [116, 198] on td "709367219" at bounding box center [103, 174] width 46 height 55
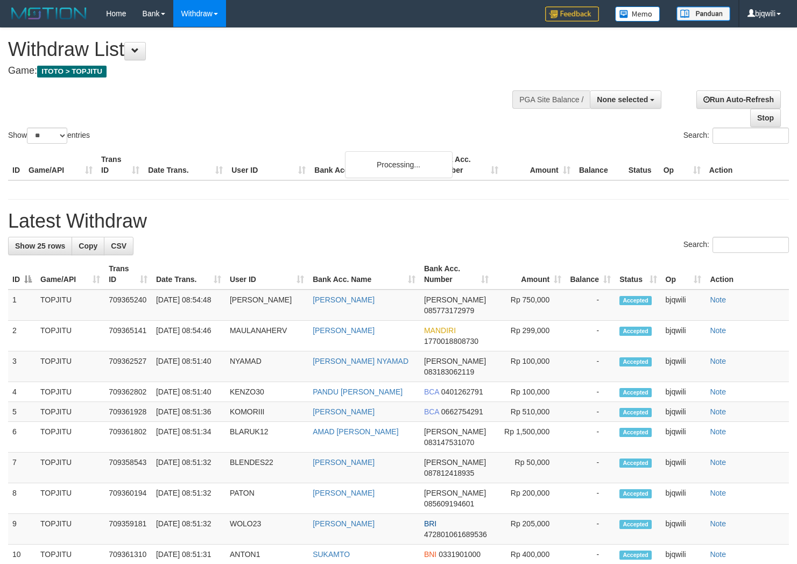
select select
select select "**"
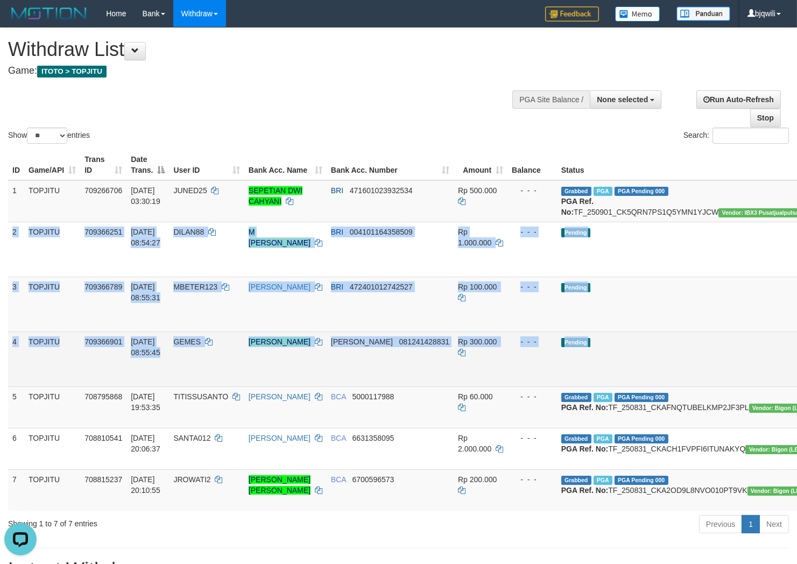
drag, startPoint x: 11, startPoint y: 237, endPoint x: 773, endPoint y: 376, distance: 774.3
click at [773, 376] on tbody "1 TOPJITU 709266706 01/09/2025 03:30:19 JUNED25 SEPETIAN DWI CAHYANI BRI 471601…" at bounding box center [462, 345] width 909 height 330
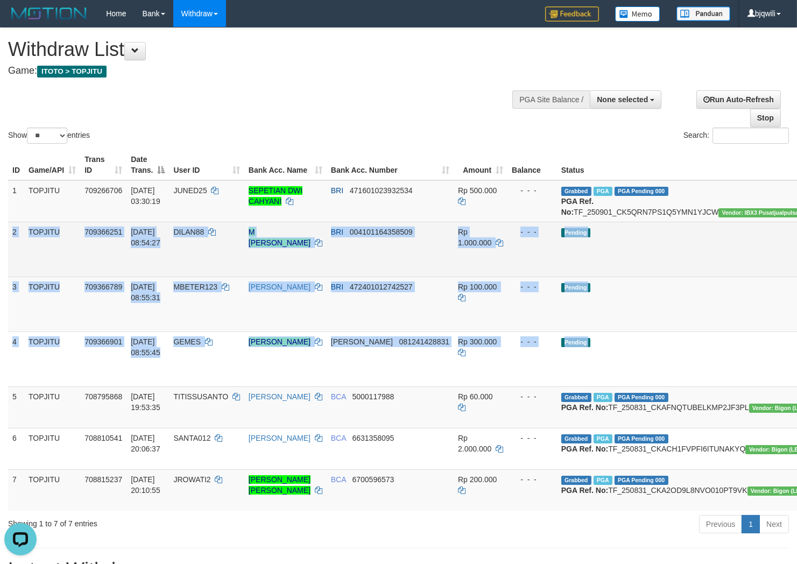
copy tbody "2 TOPJITU 709366251 01/09/2025 08:54:27 DILAN88 M SHODIKIN PRASETYO BRI 0041011…"
click at [598, 263] on td "Pending" at bounding box center [688, 249] width 262 height 55
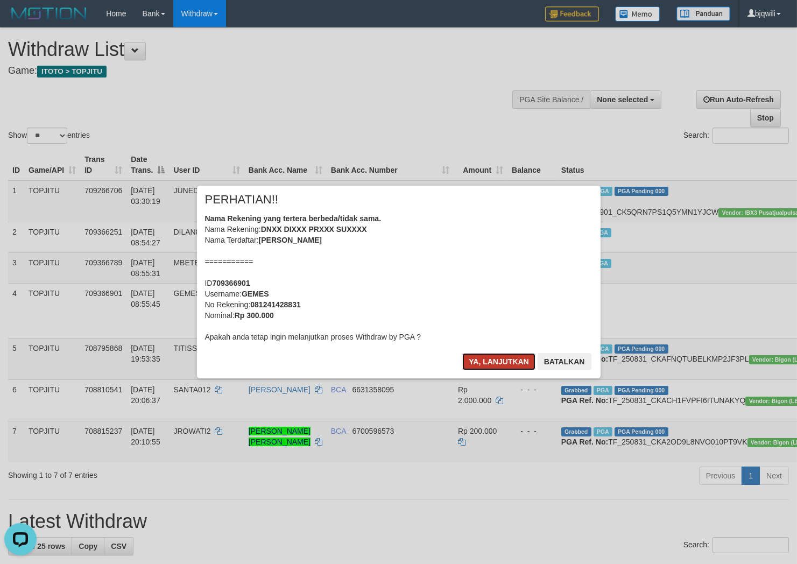
click at [477, 357] on button "Ya, lanjutkan" at bounding box center [498, 361] width 73 height 17
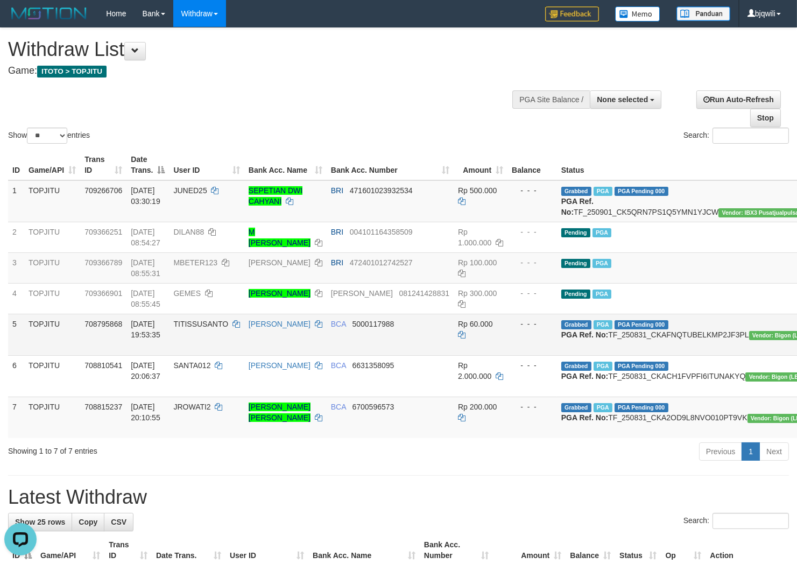
click at [216, 351] on td "TITISSUSANTO" at bounding box center [206, 334] width 75 height 41
click at [669, 282] on td "Pending PGA" at bounding box center [688, 267] width 262 height 31
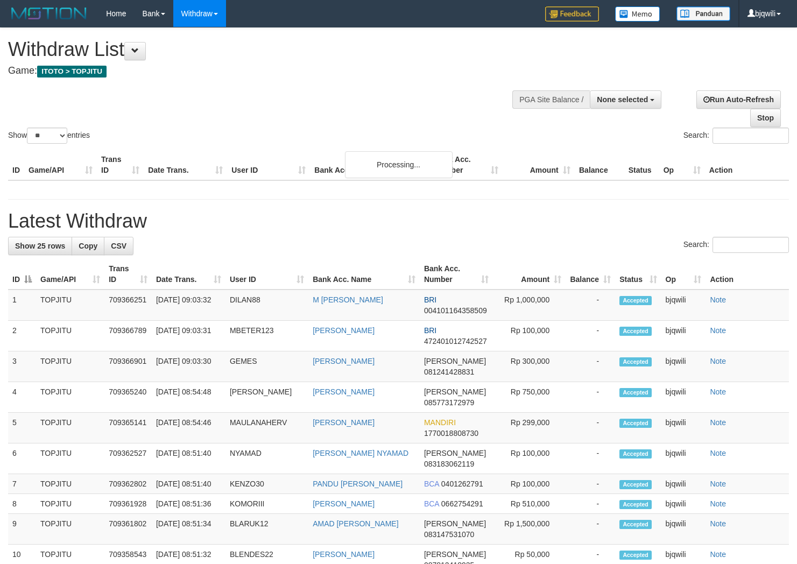
select select
select select "**"
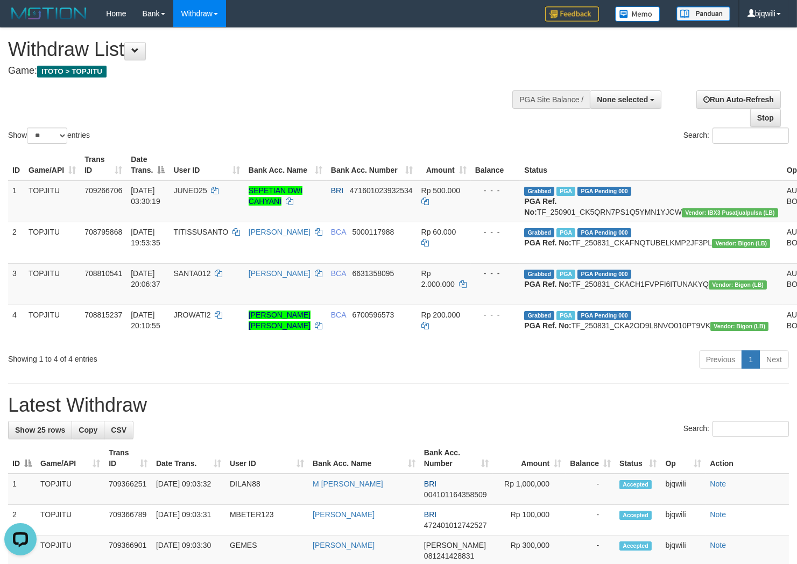
click at [212, 109] on div "Show ** ** ** *** entries Search:" at bounding box center [398, 87] width 797 height 118
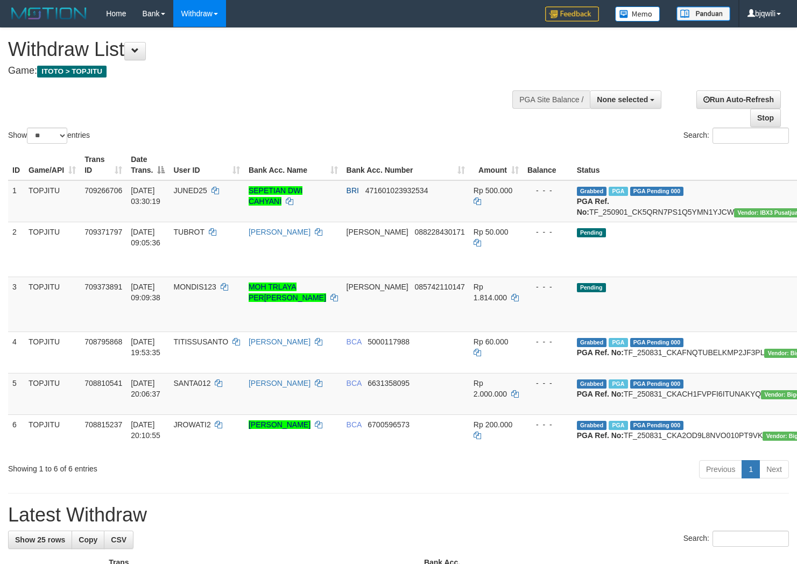
select select
select select "**"
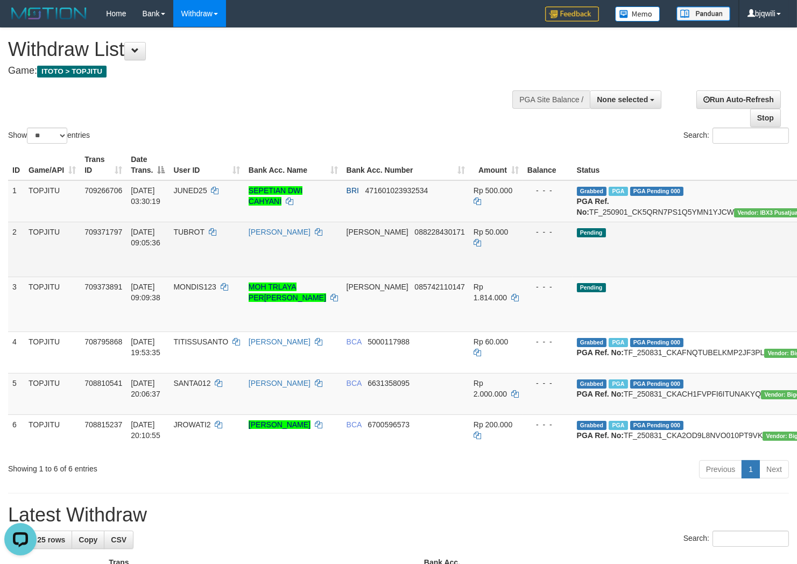
drag, startPoint x: 267, startPoint y: 261, endPoint x: 207, endPoint y: 270, distance: 60.3
click at [262, 265] on td "[PERSON_NAME]" at bounding box center [293, 249] width 98 height 55
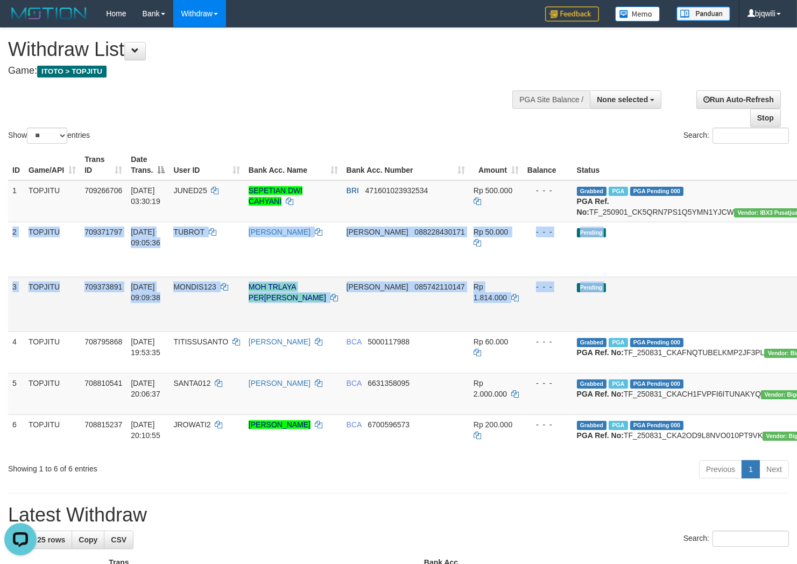
drag, startPoint x: 13, startPoint y: 241, endPoint x: 788, endPoint y: 331, distance: 779.9
click at [781, 331] on tbody "1 TOPJITU 709266706 [DATE] 03:30:19 JUNED25 SEPETIAN [PERSON_NAME] BRI 47160102…" at bounding box center [470, 317] width 924 height 275
copy tbody "2 TOPJITU 709371797 [DATE] 09:05:36 TUBROT [PERSON_NAME] DANA 088228430171 Rp 5…"
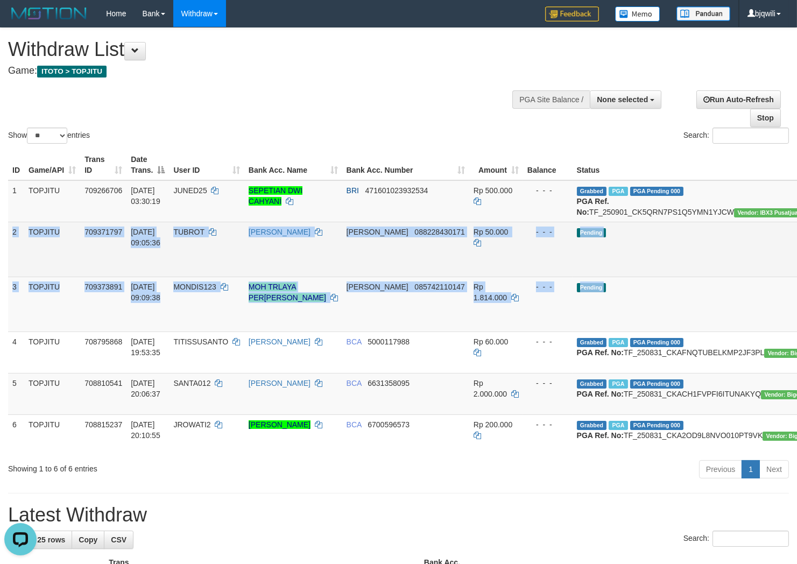
click at [342, 270] on td "[PERSON_NAME] 088228430171" at bounding box center [405, 249] width 127 height 55
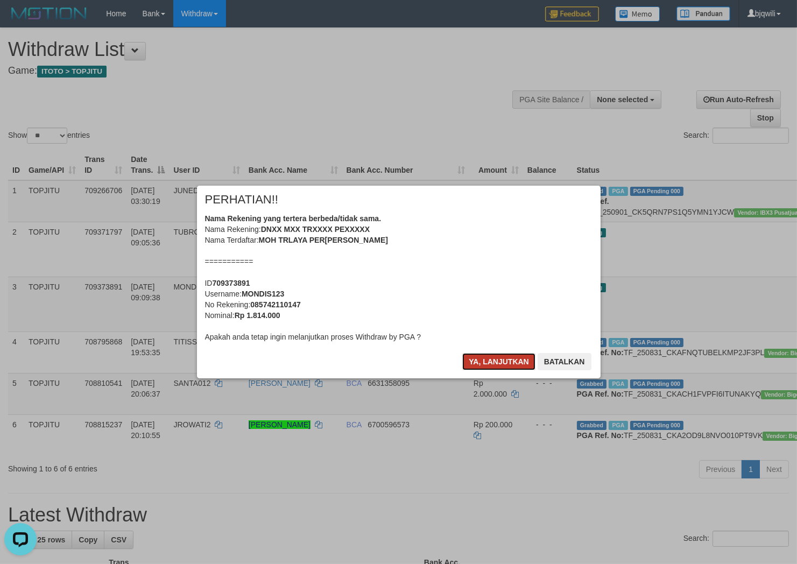
click at [485, 362] on button "Ya, lanjutkan" at bounding box center [498, 361] width 73 height 17
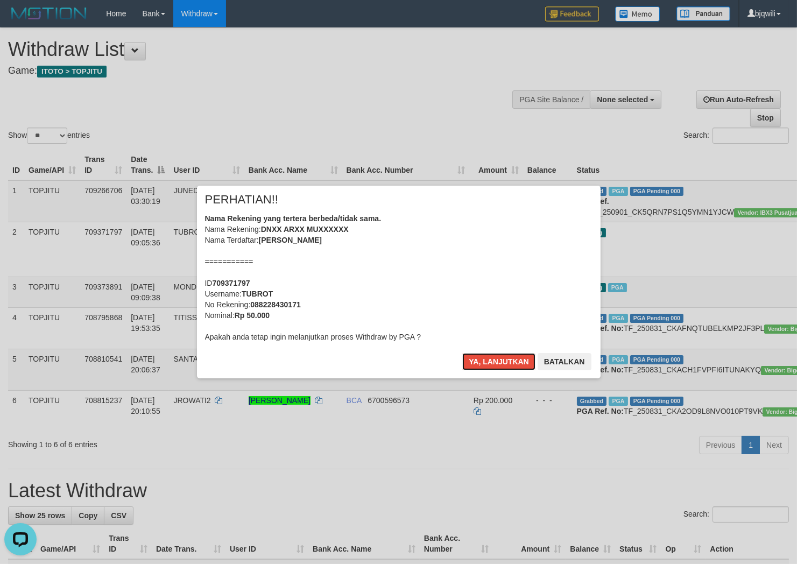
click at [485, 362] on button "Ya, lanjutkan" at bounding box center [498, 361] width 73 height 17
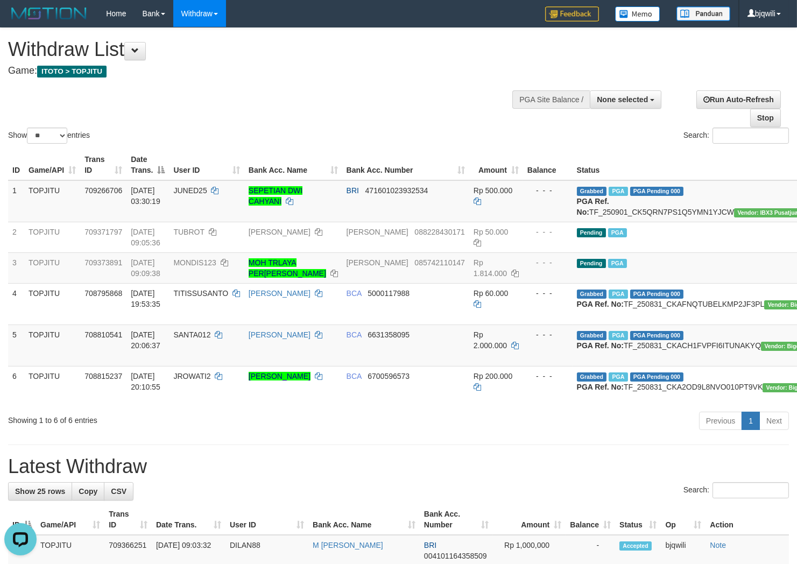
click at [232, 86] on div "Show ** ** ** *** entries Search:" at bounding box center [398, 87] width 797 height 118
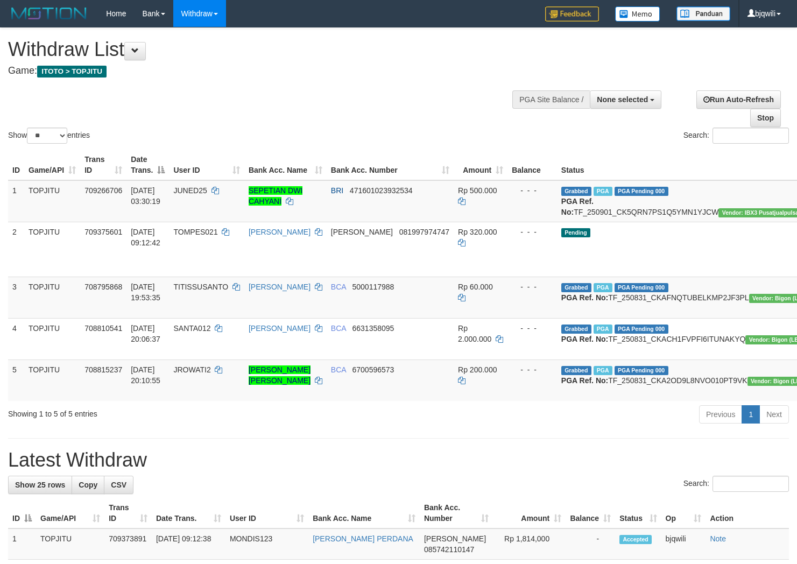
select select
select select "**"
click at [249, 94] on div "Show ** ** ** *** entries Search:" at bounding box center [398, 87] width 797 height 118
select select
select select "**"
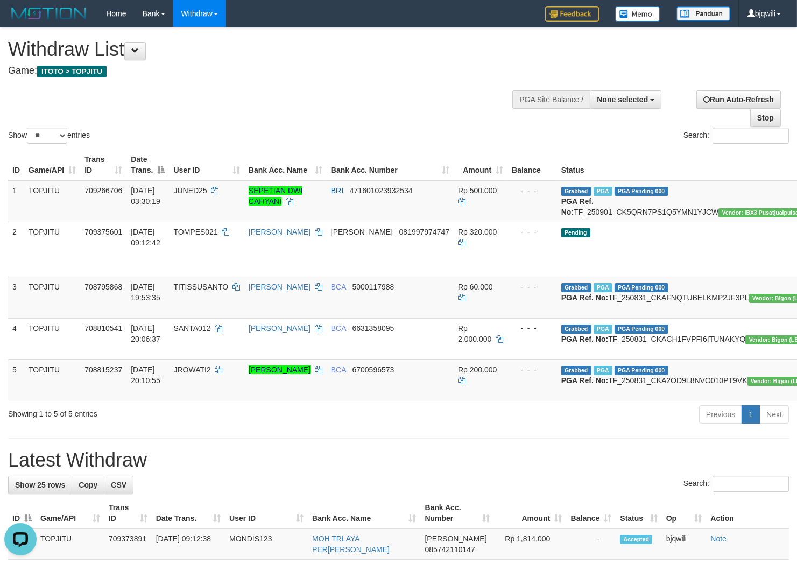
drag, startPoint x: 273, startPoint y: 103, endPoint x: 261, endPoint y: 179, distance: 77.2
click at [274, 104] on div "Show ** ** ** *** entries Search:" at bounding box center [398, 87] width 797 height 118
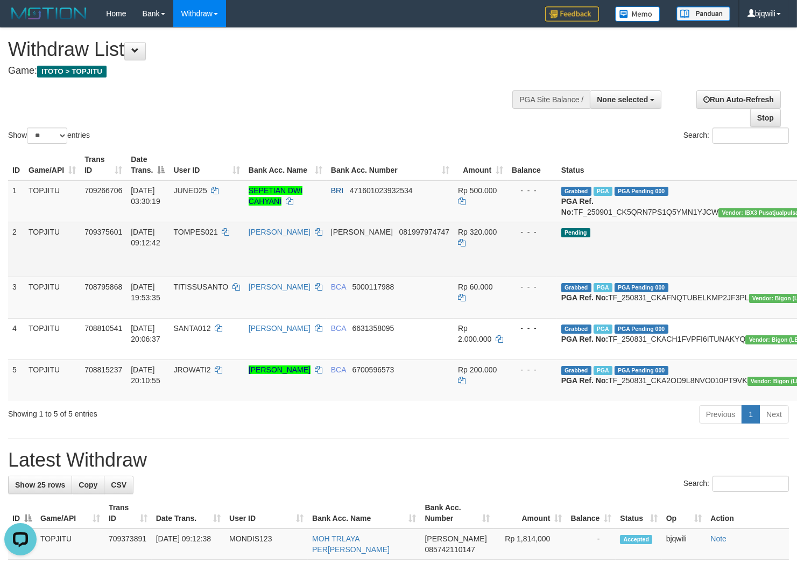
click at [217, 236] on span "TOMPES021" at bounding box center [195, 232] width 44 height 9
drag, startPoint x: 219, startPoint y: 240, endPoint x: 276, endPoint y: 257, distance: 59.6
click at [213, 236] on span "TOMPES021" at bounding box center [195, 232] width 44 height 9
copy span "TOMPES021"
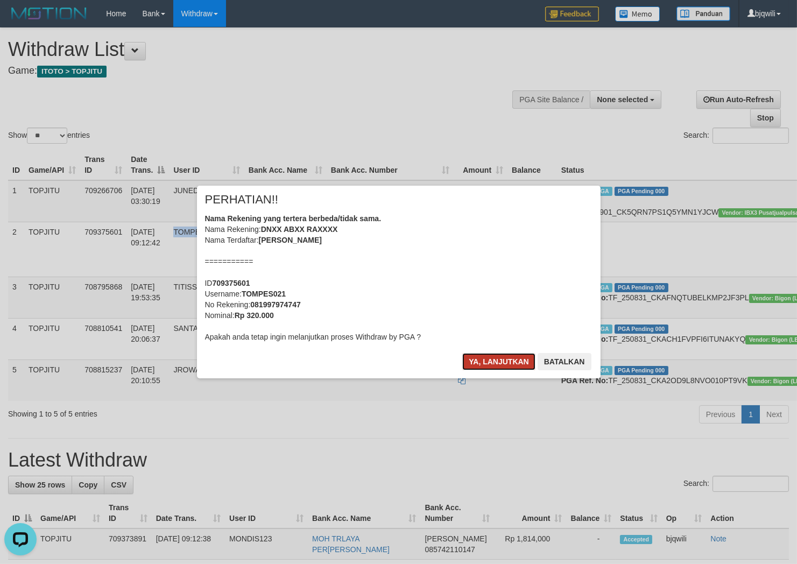
drag, startPoint x: 483, startPoint y: 359, endPoint x: 379, endPoint y: 350, distance: 104.2
click at [482, 362] on button "Ya, lanjutkan" at bounding box center [498, 361] width 73 height 17
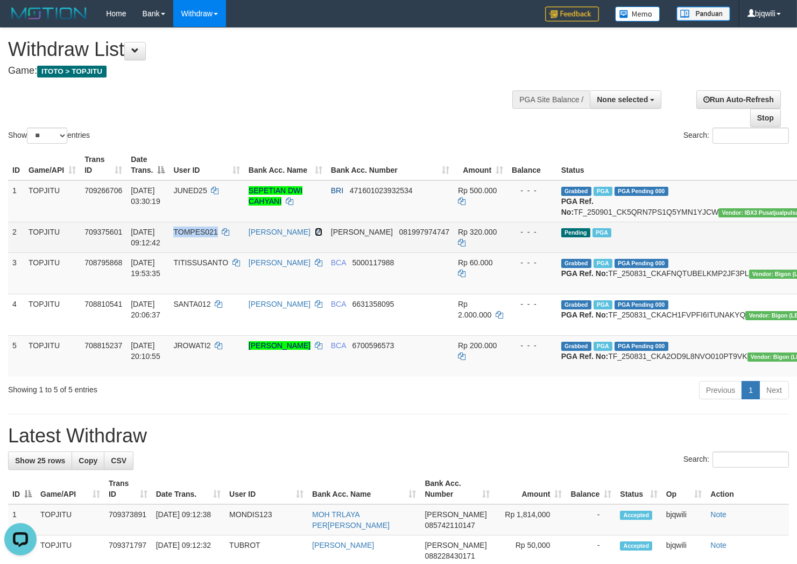
click at [315, 236] on icon at bounding box center [319, 232] width 8 height 8
copy span "TOMPES021"
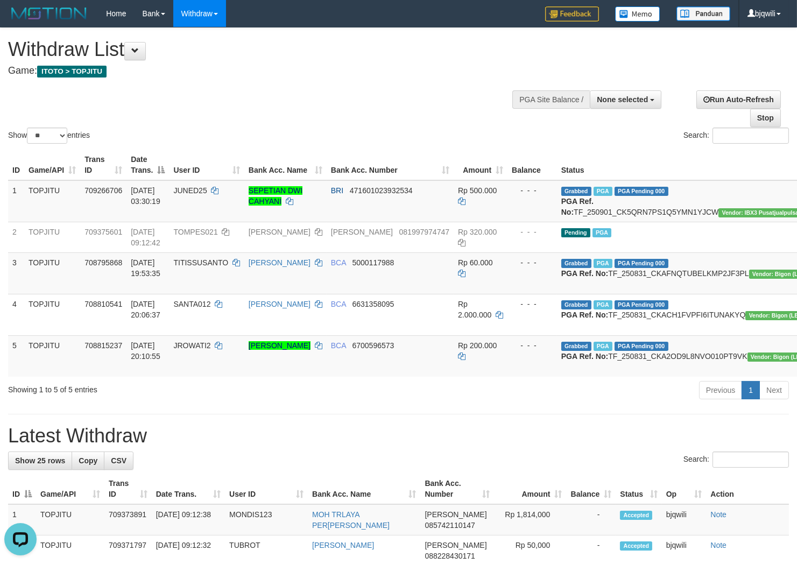
click at [331, 89] on div "Show ** ** ** *** entries Search:" at bounding box center [398, 87] width 797 height 118
click at [330, 89] on div "Show ** ** ** *** entries Search:" at bounding box center [398, 87] width 797 height 118
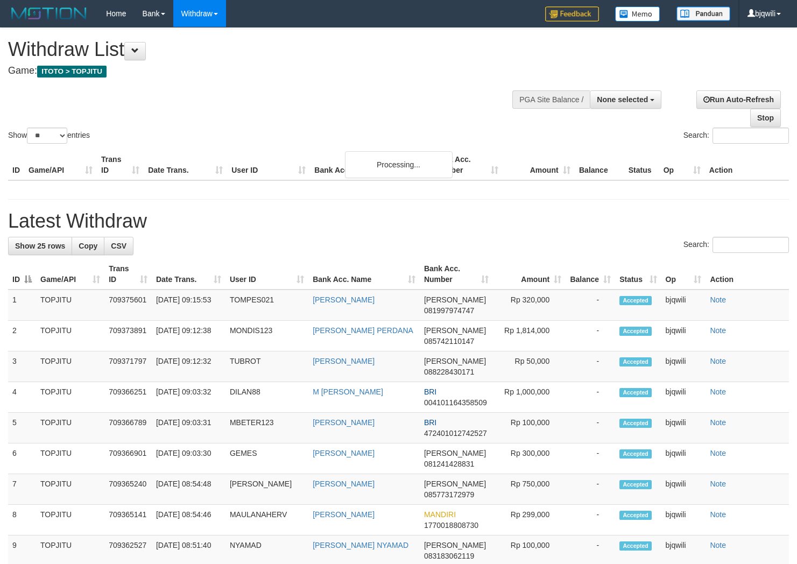
select select
select select "**"
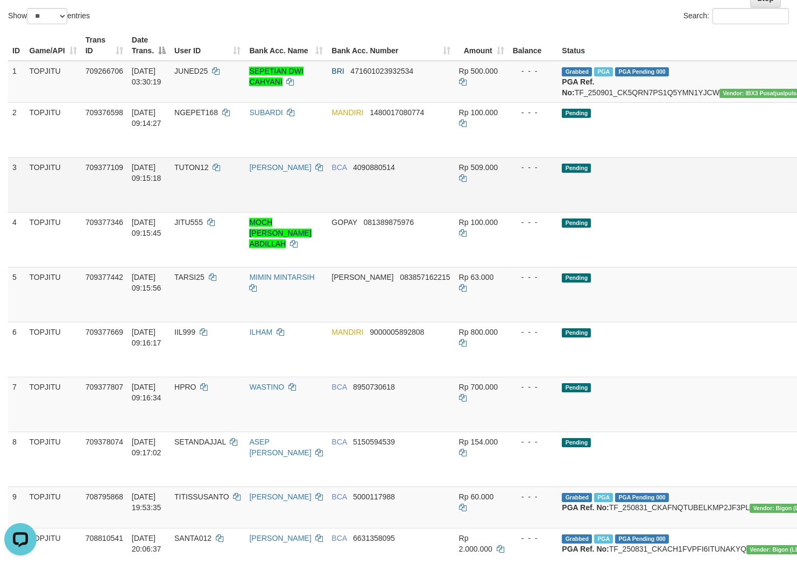
click at [229, 205] on td "TUTON12" at bounding box center [207, 184] width 75 height 55
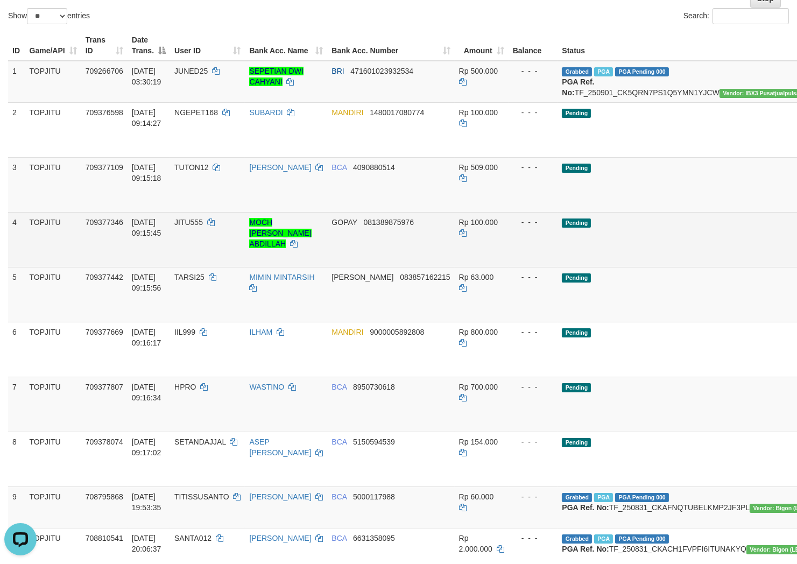
click at [327, 240] on td "GOPAY 081389875976" at bounding box center [390, 239] width 127 height 55
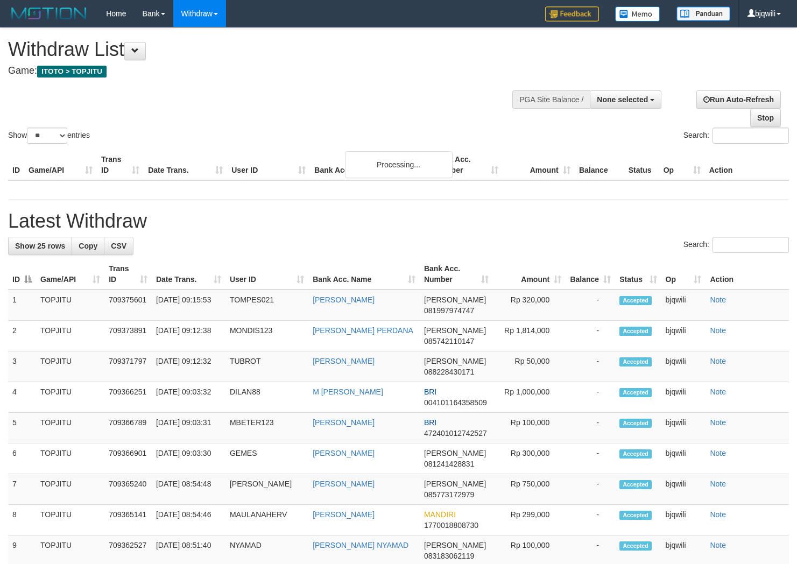
select select
select select "**"
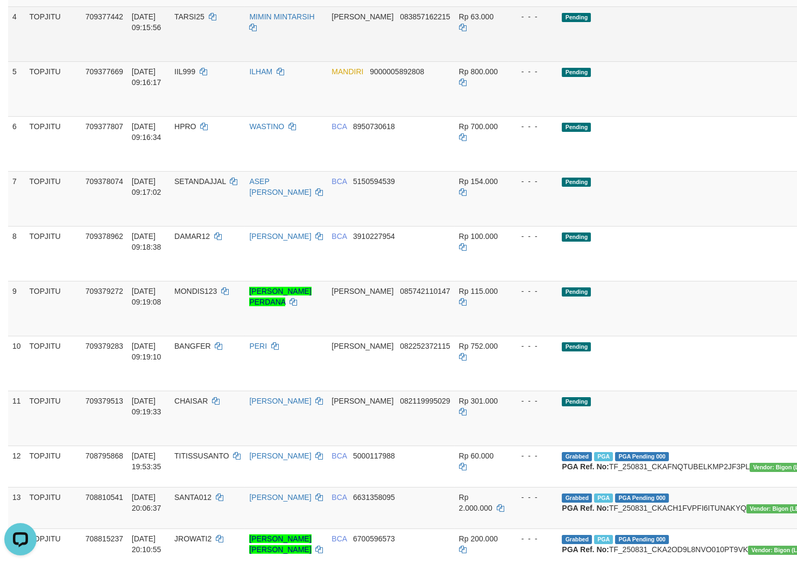
scroll to position [354, 0]
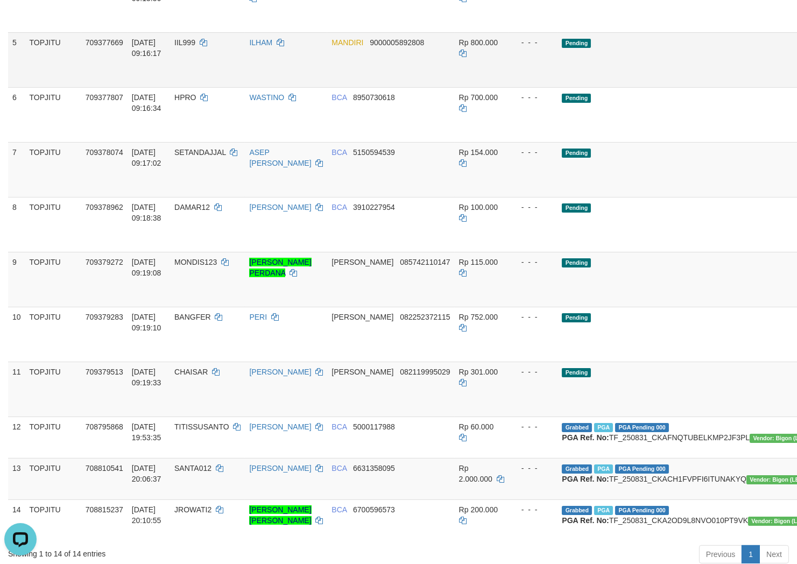
click at [275, 75] on td "ILHAM" at bounding box center [286, 59] width 82 height 55
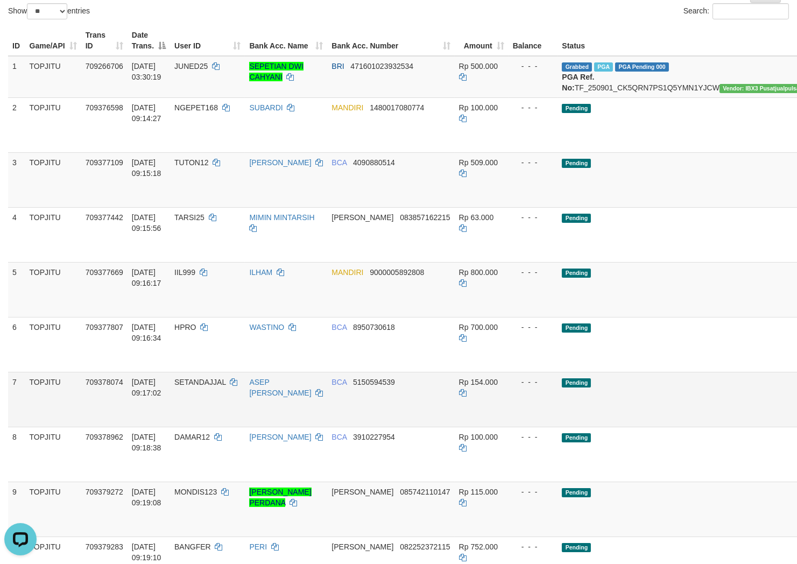
scroll to position [115, 0]
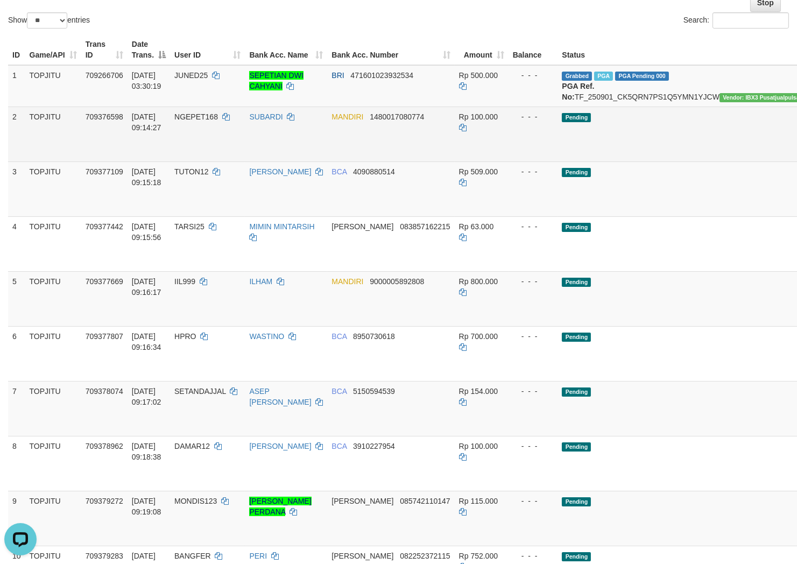
click at [411, 154] on td "MANDIRI 1480017080774" at bounding box center [390, 134] width 127 height 55
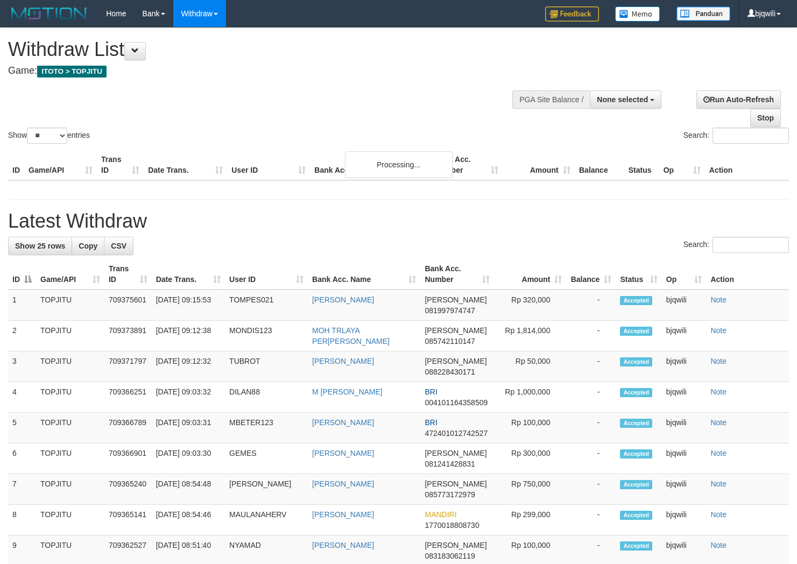
select select
select select "**"
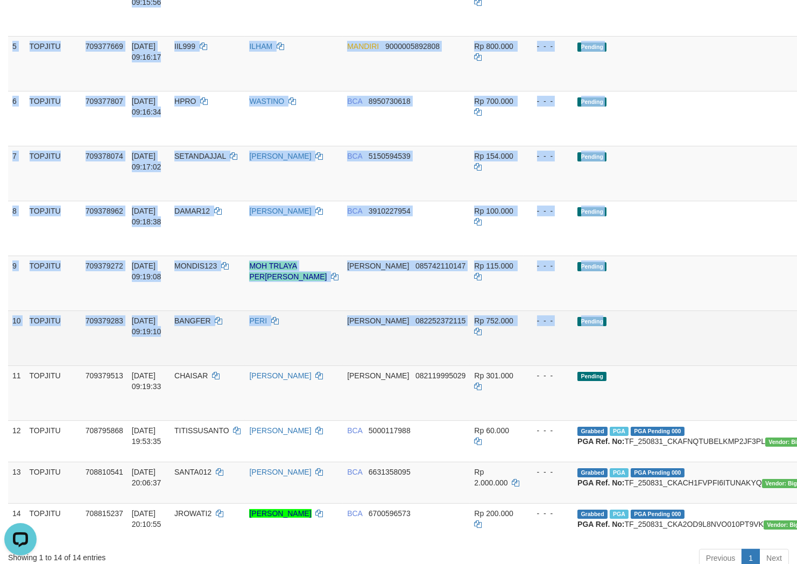
scroll to position [470, 0]
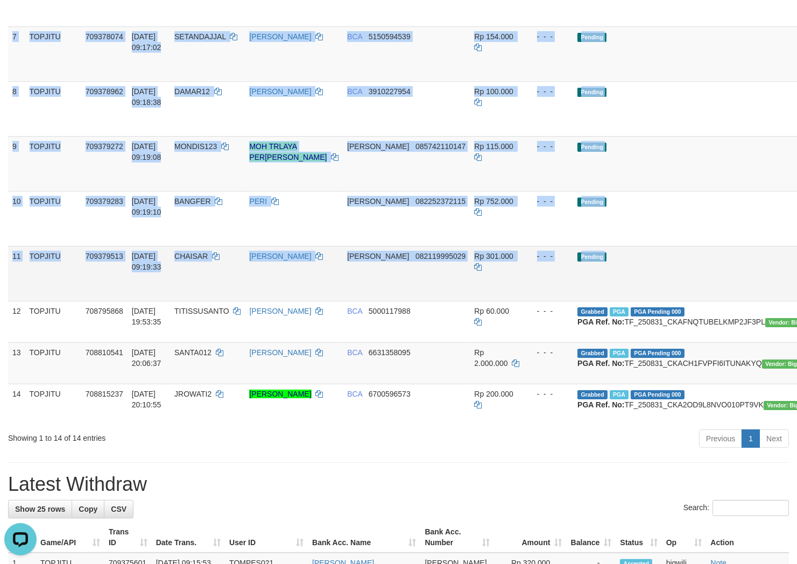
drag, startPoint x: 11, startPoint y: 132, endPoint x: 791, endPoint y: 289, distance: 795.9
click at [789, 294] on tbody "1 TOPJITU 709266706 [DATE] 03:30:19 JUNED25 SEPETIAN [PERSON_NAME] BRI 47160102…" at bounding box center [470, 68] width 925 height 714
copy tbody "0 LOREMIP 604711250 03/81/1861 87:68:53 DOLORS448 AMETCON ADIPISC 0844091021373…"
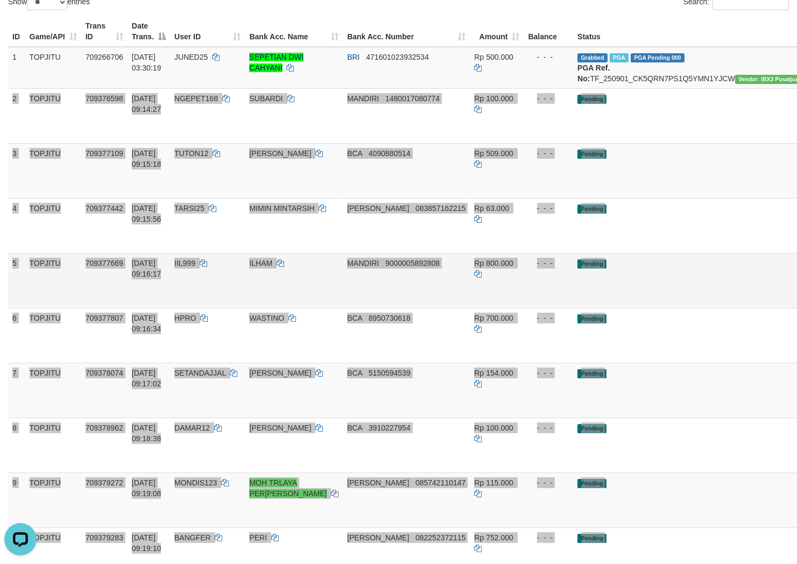
scroll to position [111, 0]
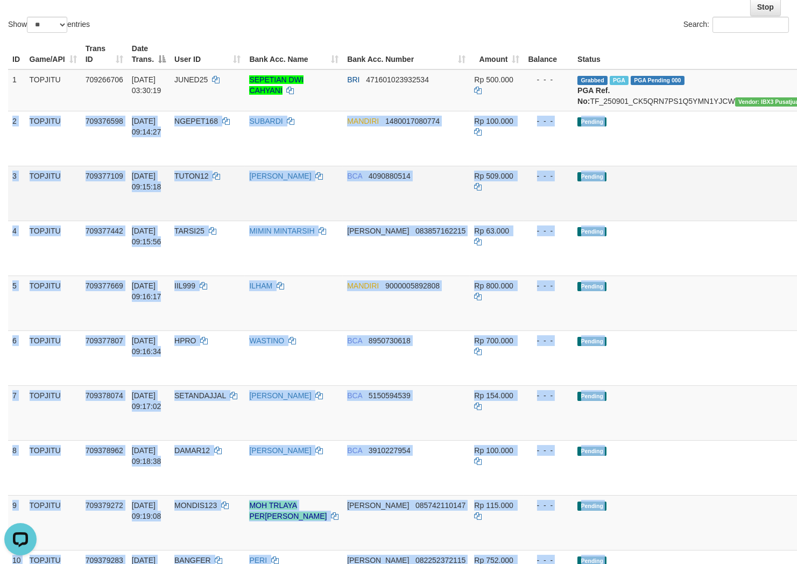
click at [608, 199] on td "Pending" at bounding box center [704, 193] width 262 height 55
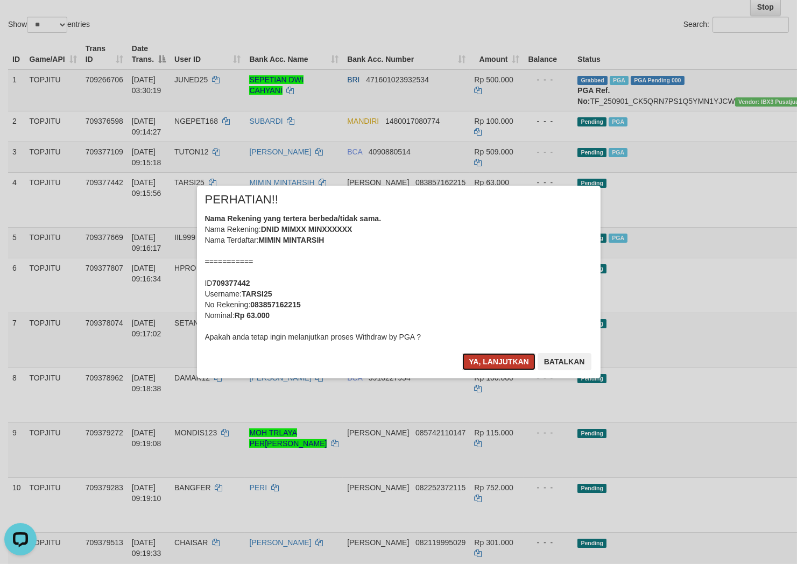
click at [513, 360] on button "Ya, lanjutkan" at bounding box center [498, 361] width 73 height 17
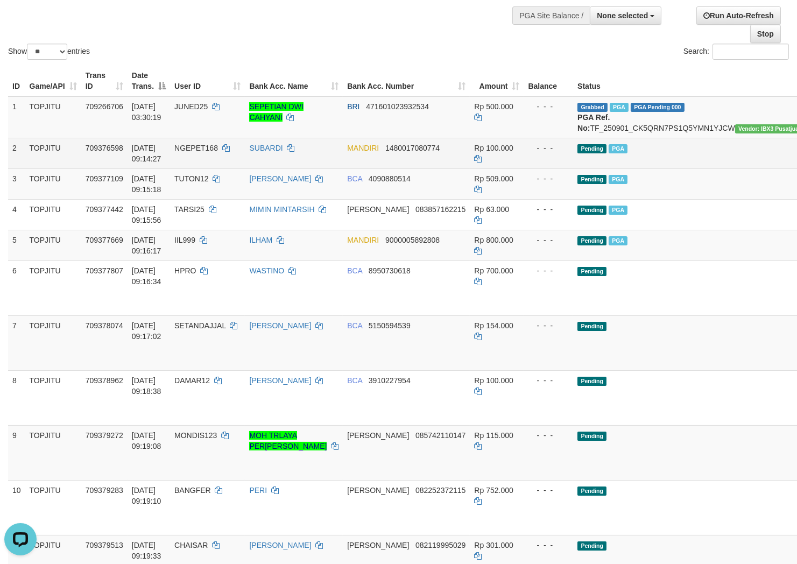
scroll to position [229, 0]
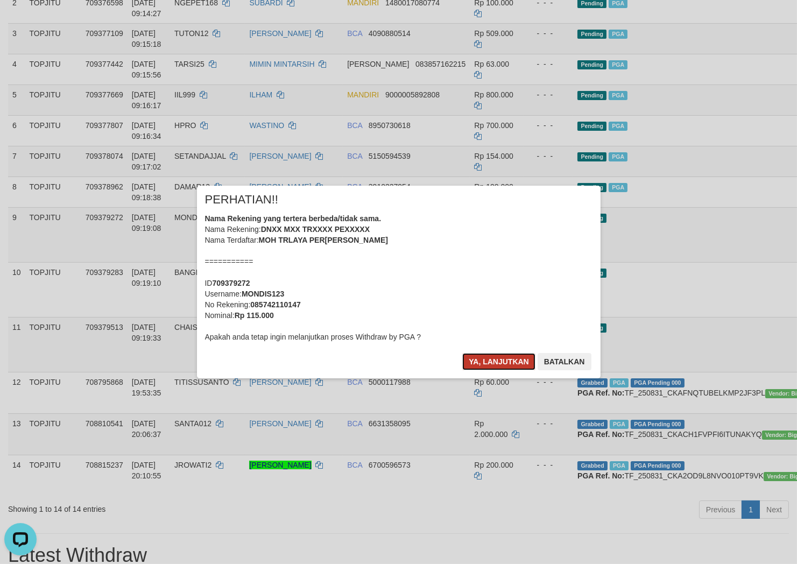
click at [480, 358] on button "Ya, lanjutkan" at bounding box center [498, 361] width 73 height 17
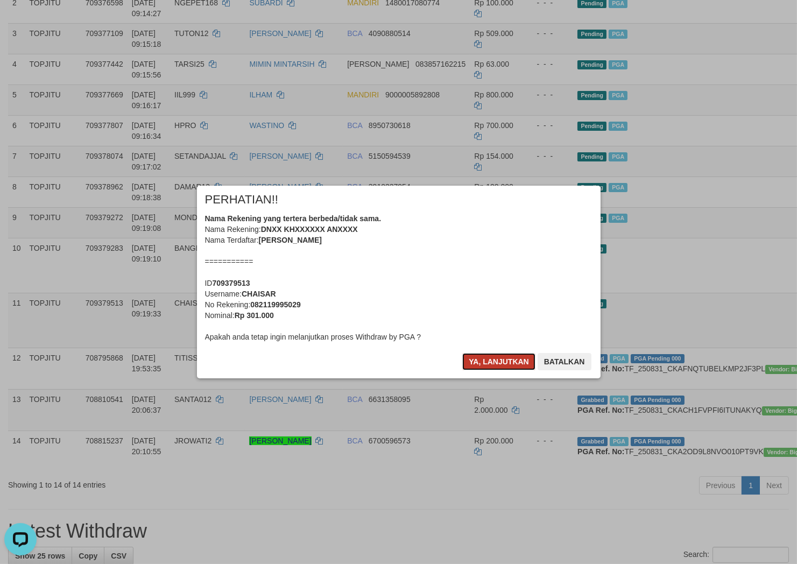
click at [506, 367] on button "Ya, lanjutkan" at bounding box center [498, 361] width 73 height 17
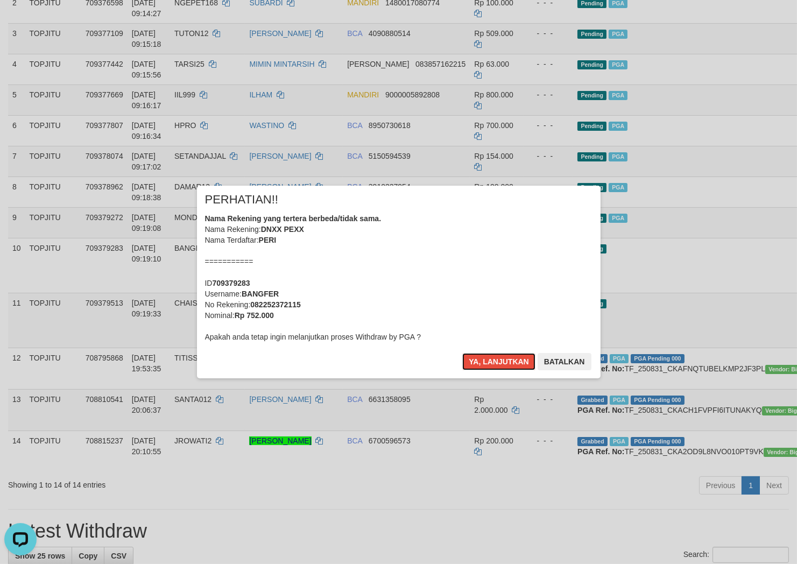
click at [506, 366] on button "Ya, lanjutkan" at bounding box center [498, 361] width 73 height 17
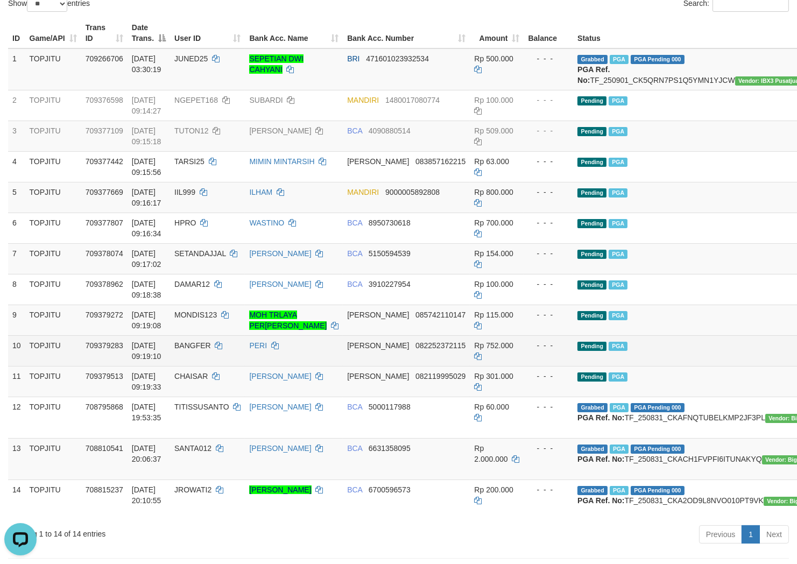
scroll to position [161, 0]
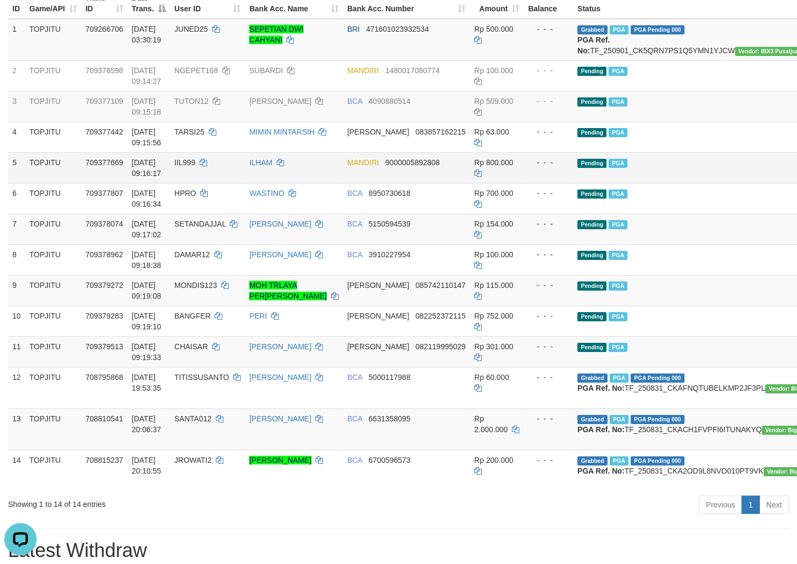
click at [628, 173] on td "Pending PGA" at bounding box center [704, 167] width 262 height 31
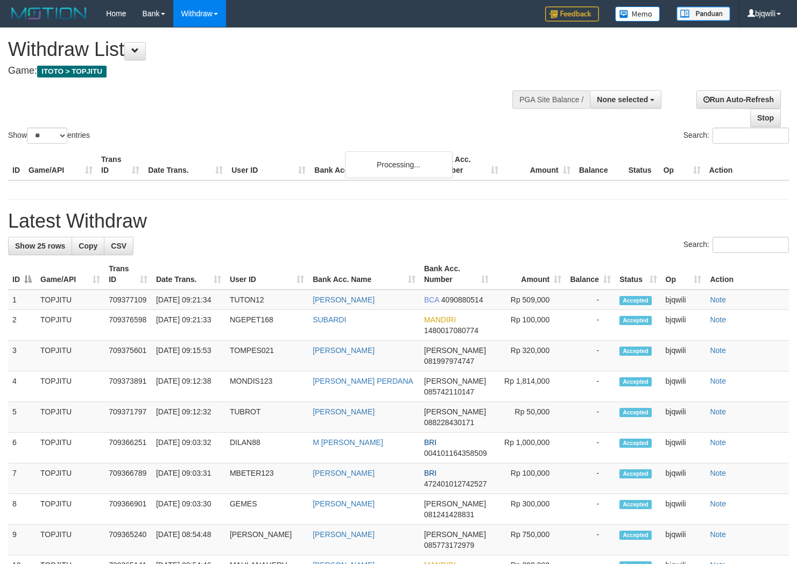
select select
select select "**"
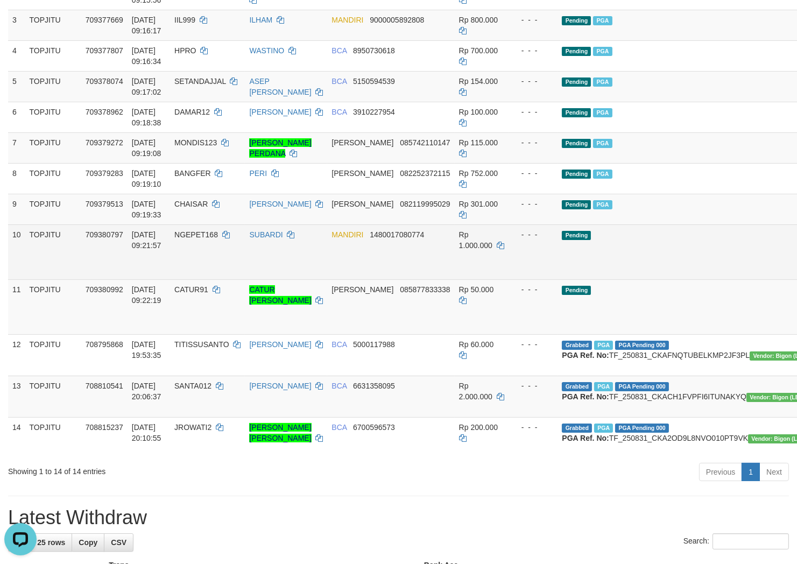
click at [337, 265] on td "MANDIRI 1480017080774" at bounding box center [390, 251] width 127 height 55
click at [327, 272] on td "MANDIRI 1480017080774" at bounding box center [390, 251] width 127 height 55
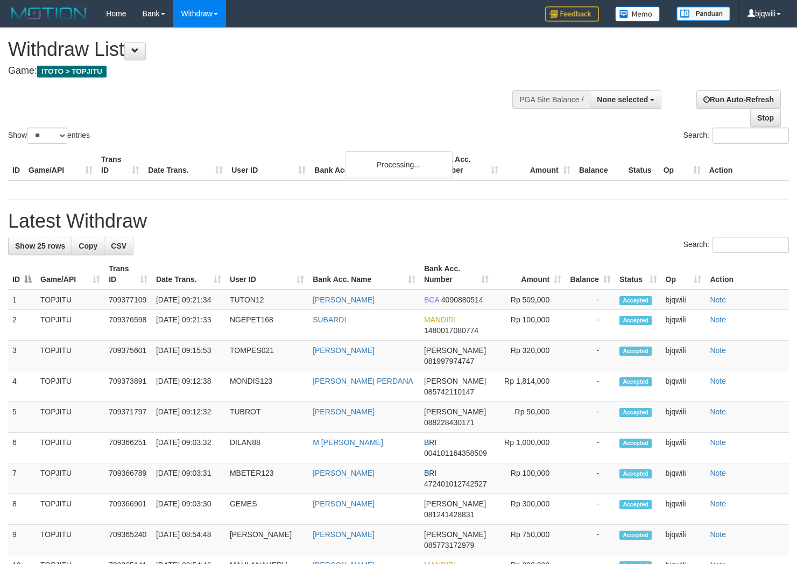
select select
select select "**"
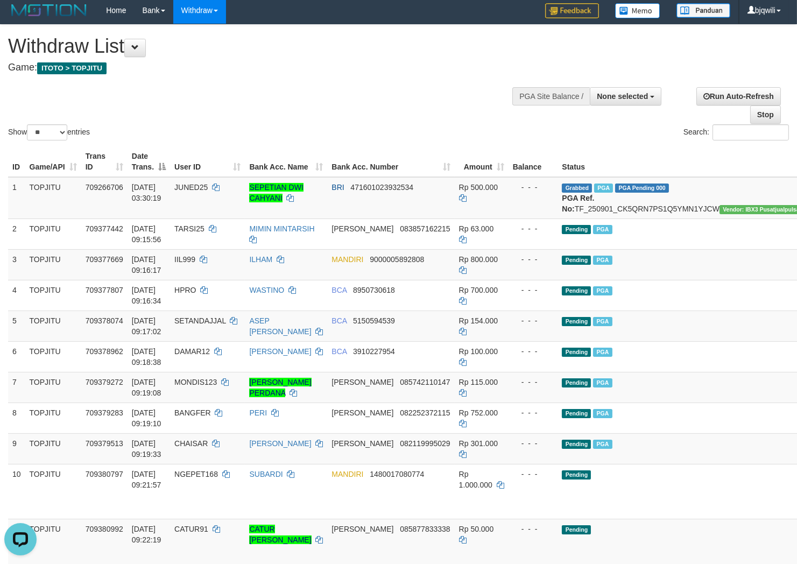
scroll to position [243, 0]
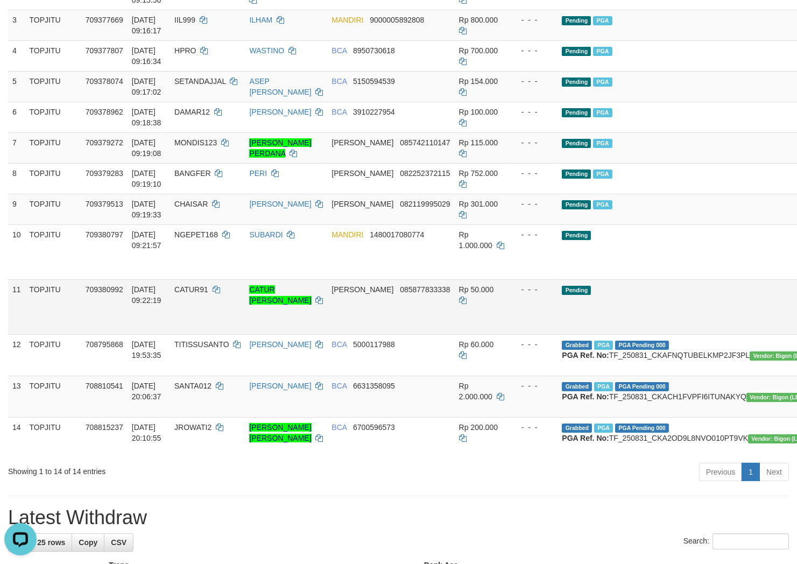
click at [59, 324] on td "TOPJITU" at bounding box center [53, 306] width 56 height 55
click at [63, 324] on td "TOPJITU" at bounding box center [53, 306] width 56 height 55
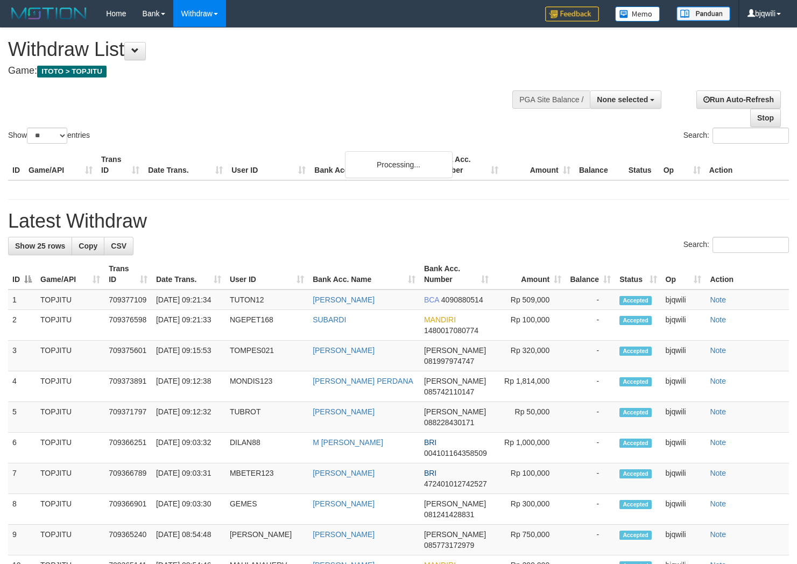
select select
select select "**"
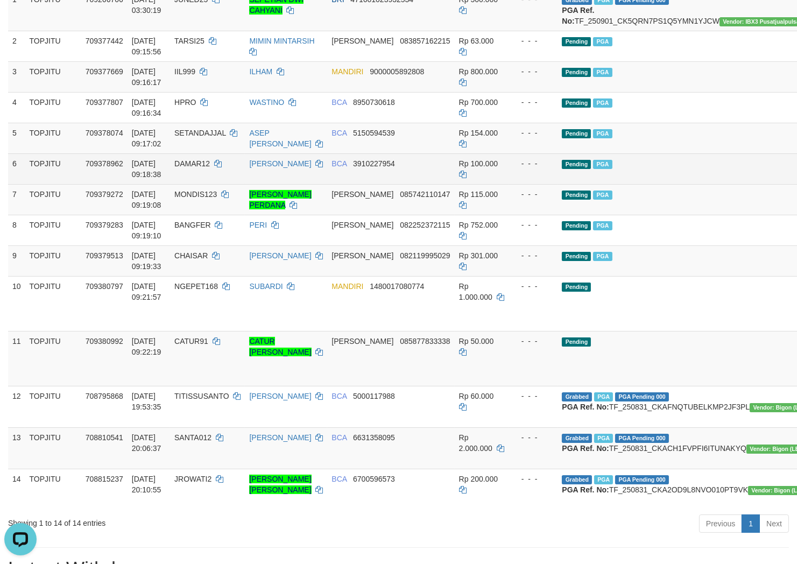
scroll to position [239, 0]
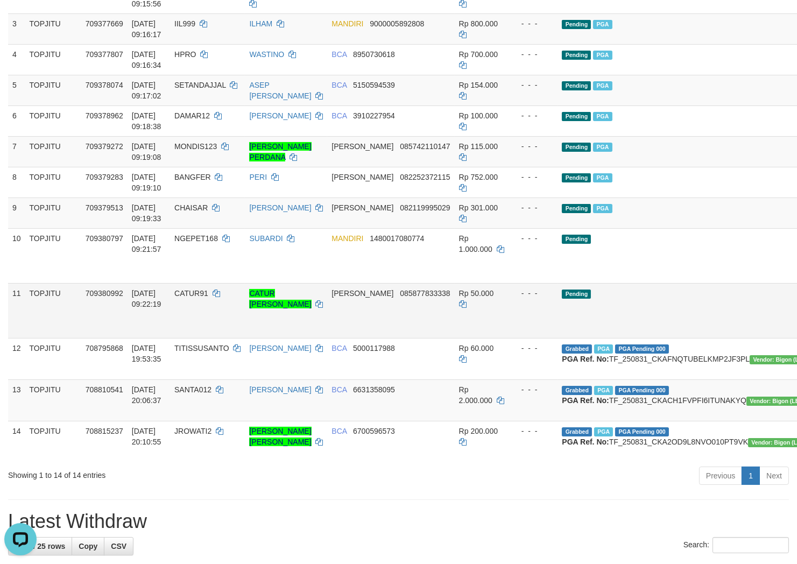
click at [613, 315] on td "Pending" at bounding box center [688, 310] width 262 height 55
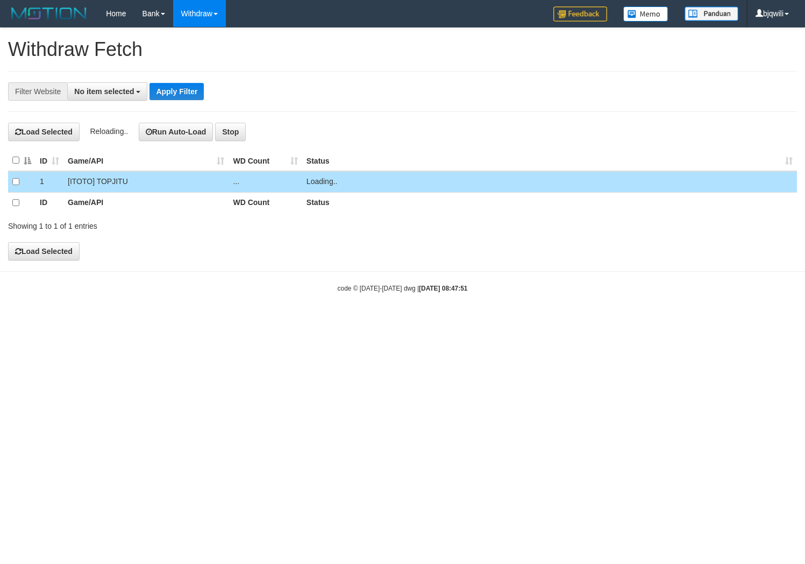
select select
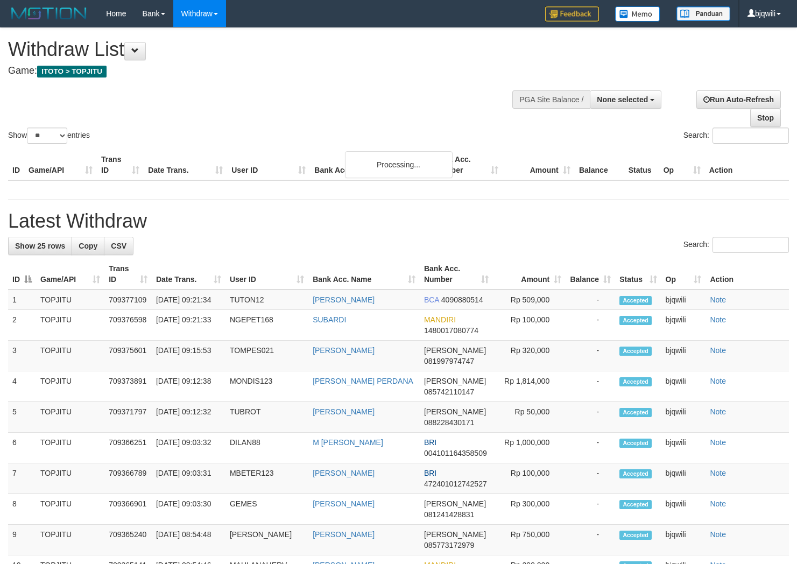
select select
select select "**"
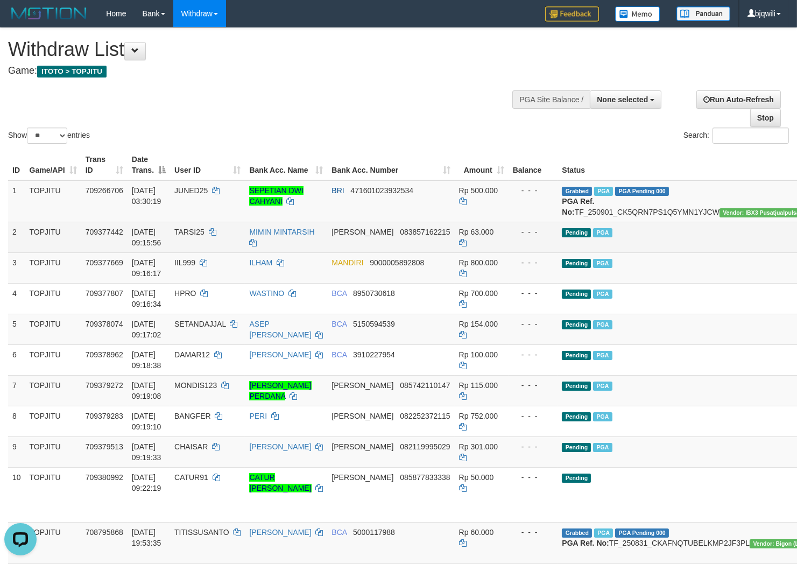
scroll to position [358, 0]
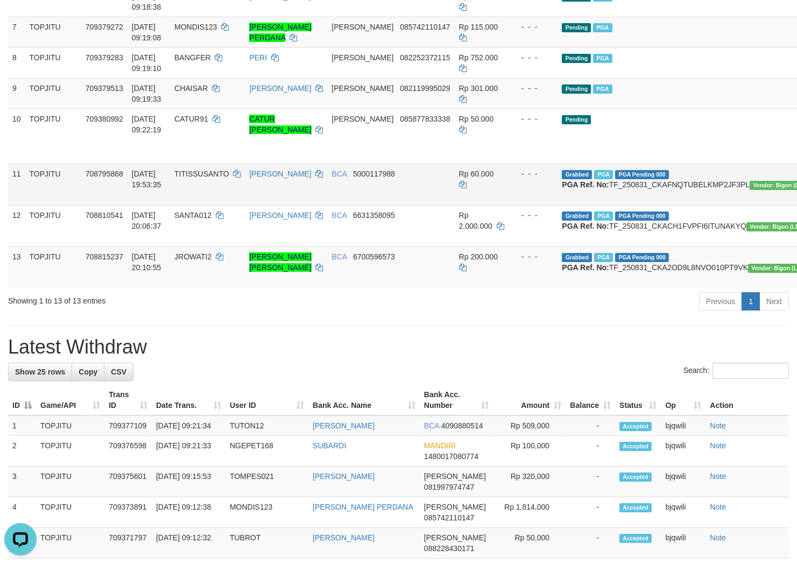
click at [150, 205] on td "[DATE] 19:53:35" at bounding box center [149, 184] width 43 height 41
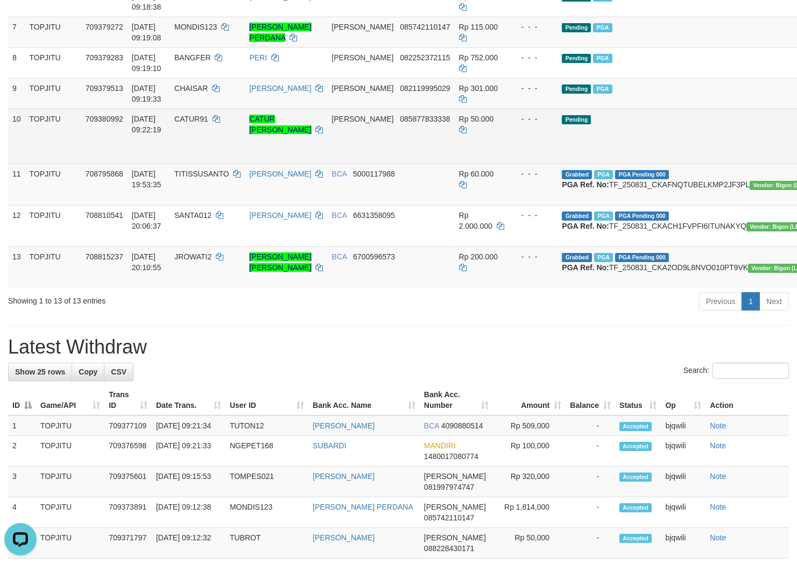
click at [208, 123] on span "CATUR91" at bounding box center [191, 119] width 34 height 9
copy span "CATUR91"
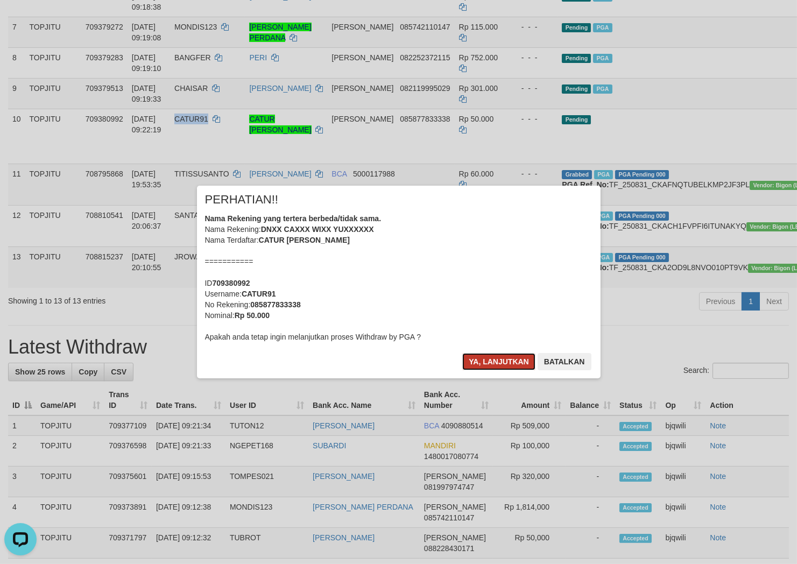
click at [488, 370] on button "Ya, lanjutkan" at bounding box center [498, 361] width 73 height 17
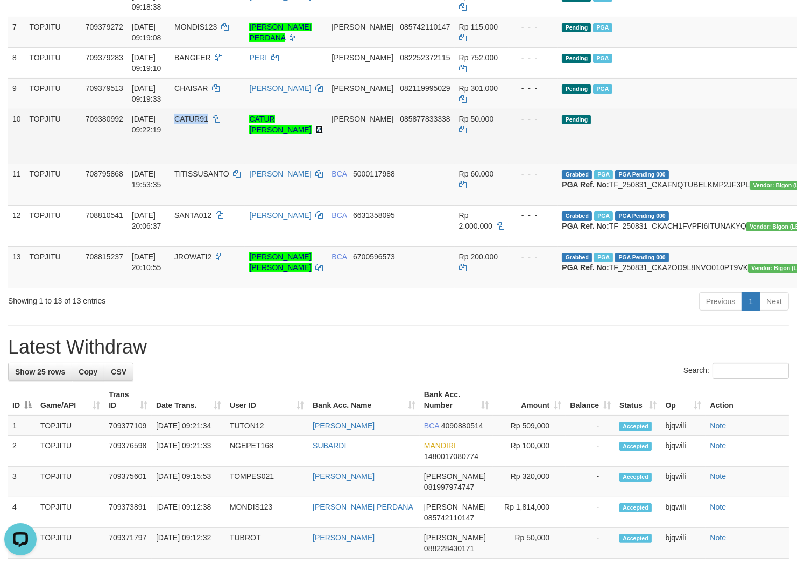
click at [315, 133] on icon at bounding box center [319, 130] width 8 height 8
copy span "CATUR91"
click at [315, 133] on icon at bounding box center [319, 130] width 8 height 8
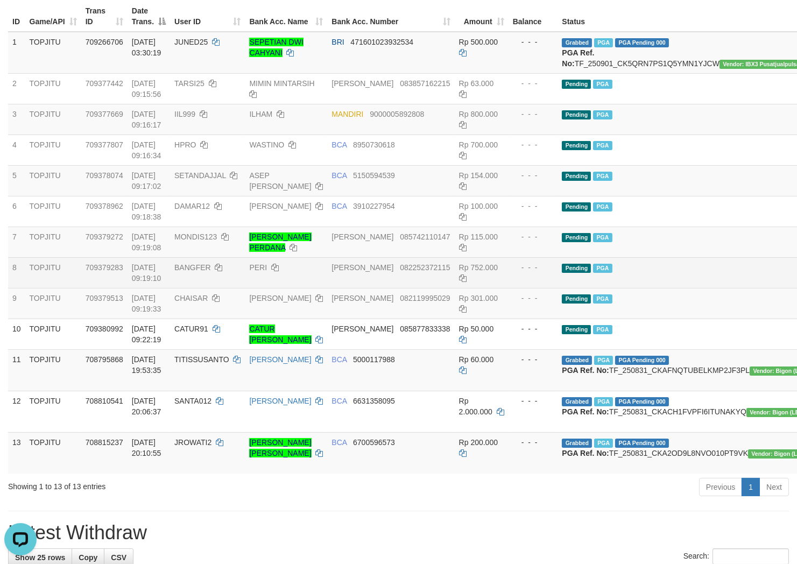
scroll to position [119, 0]
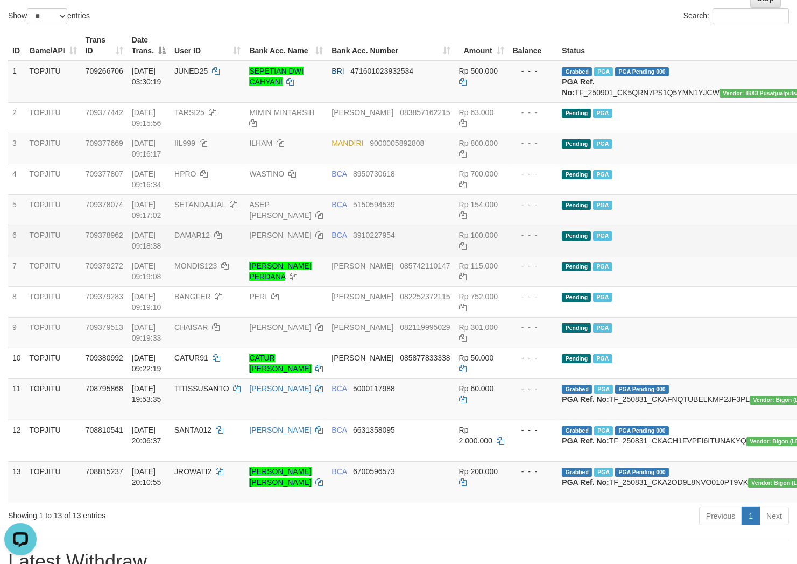
click at [622, 256] on td "Pending PGA" at bounding box center [688, 240] width 262 height 31
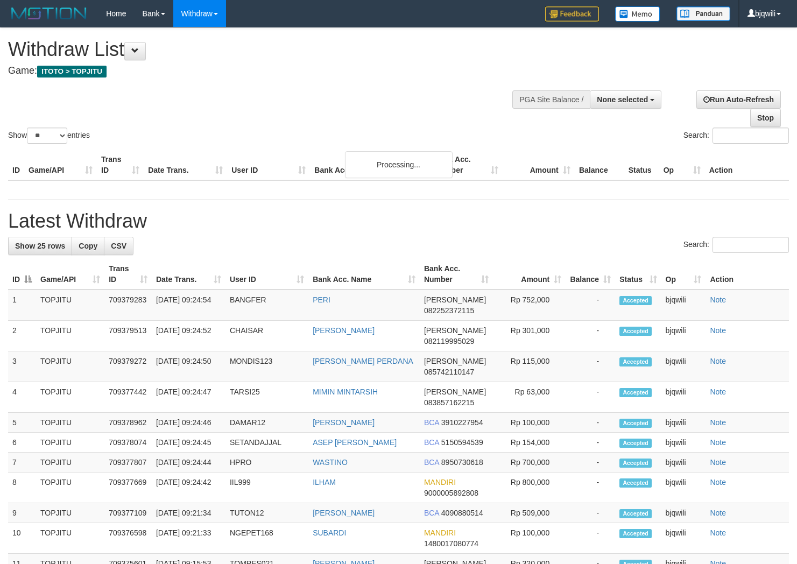
select select
select select "**"
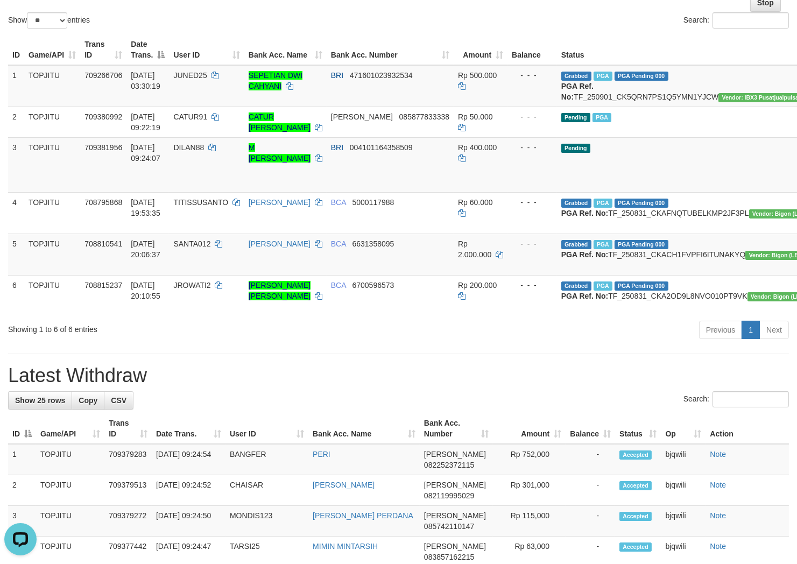
click at [187, 392] on div "**********" at bounding box center [398, 565] width 797 height 1305
click at [206, 163] on td "DILAN88" at bounding box center [206, 164] width 75 height 55
drag, startPoint x: 206, startPoint y: 163, endPoint x: 194, endPoint y: 162, distance: 11.9
click at [195, 162] on td "DILAN88" at bounding box center [206, 164] width 75 height 55
copy span "DILAN88"
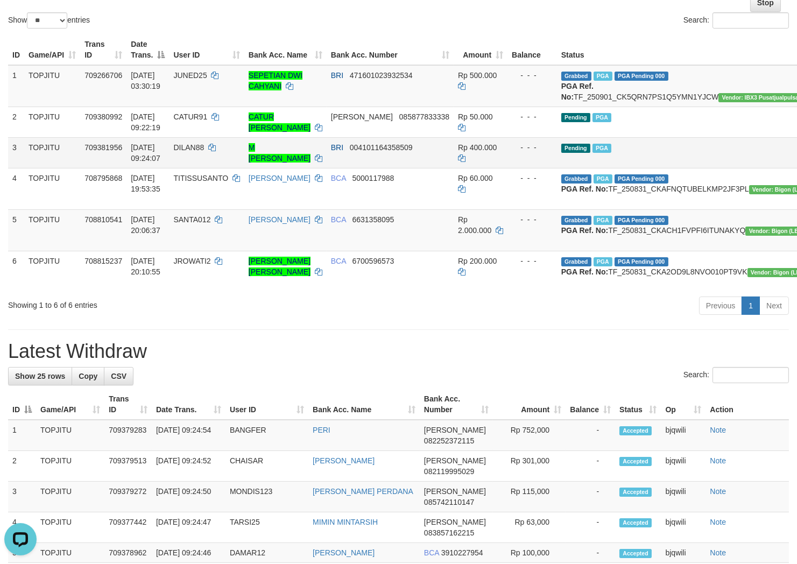
click at [320, 167] on td "M [PERSON_NAME]" at bounding box center [285, 152] width 82 height 31
click at [319, 162] on icon at bounding box center [319, 158] width 8 height 8
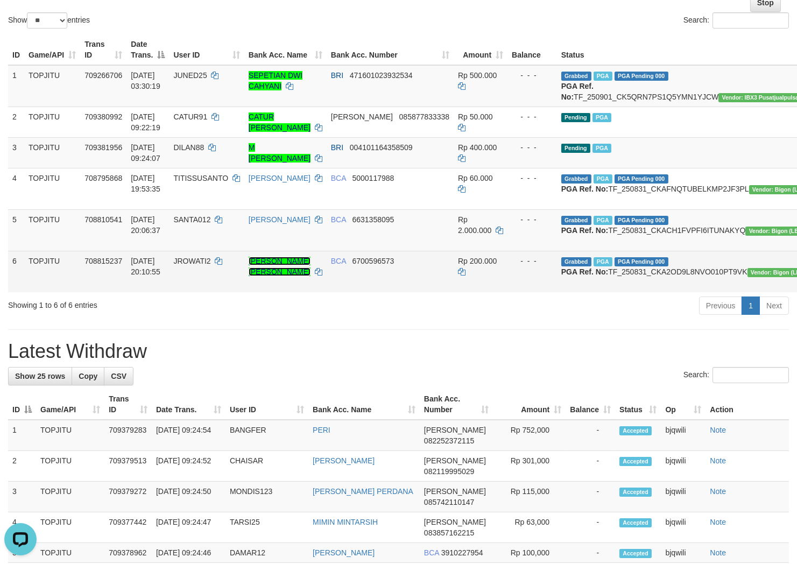
click at [275, 276] on link "IDA BAGUS SUARDIKA SUGATA" at bounding box center [280, 266] width 62 height 19
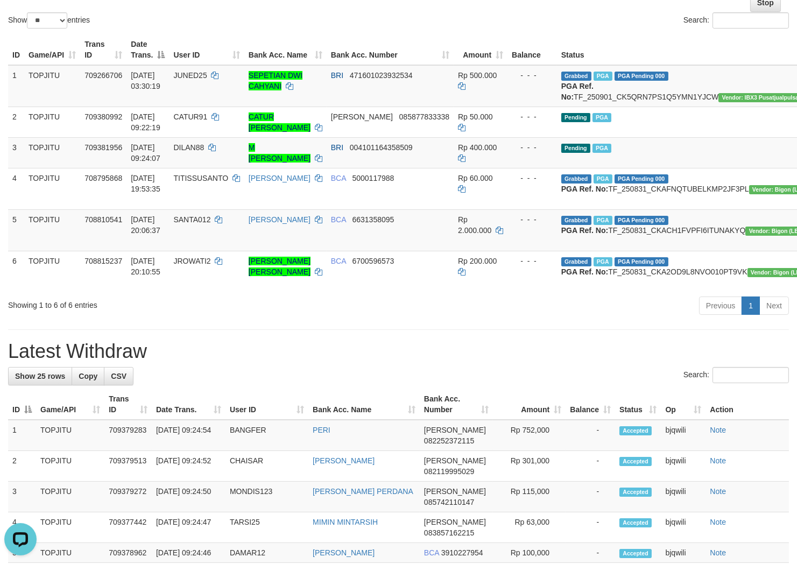
click at [532, 369] on div "**********" at bounding box center [398, 553] width 797 height 1281
click at [266, 310] on div "Showing 1 to 6 of 6 entries" at bounding box center [166, 302] width 316 height 15
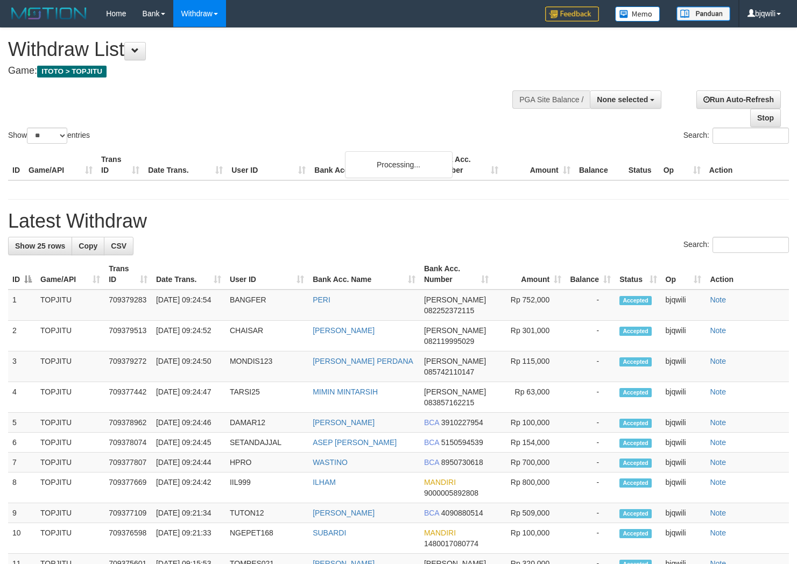
select select
select select "**"
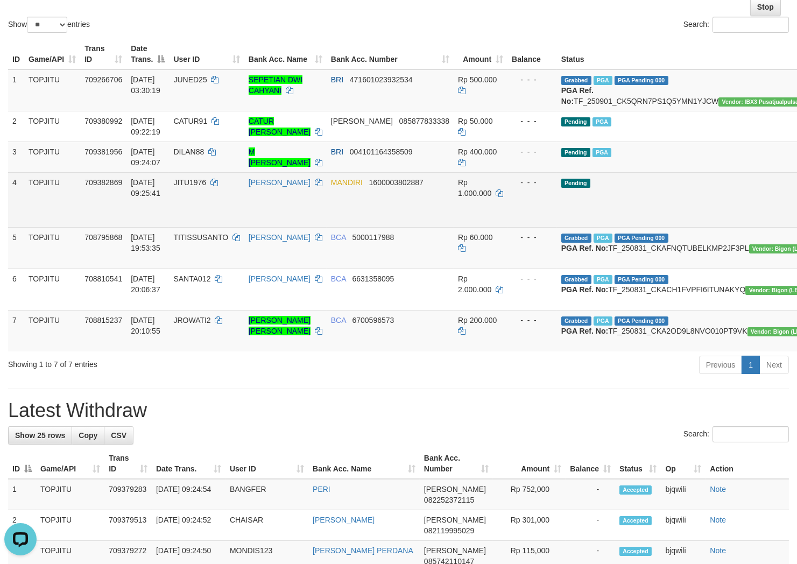
click at [197, 197] on td "JITU1976" at bounding box center [206, 199] width 75 height 55
drag, startPoint x: 197, startPoint y: 197, endPoint x: 188, endPoint y: 197, distance: 9.2
click at [190, 197] on td "JITU1976" at bounding box center [206, 199] width 75 height 55
copy span "JITU1976"
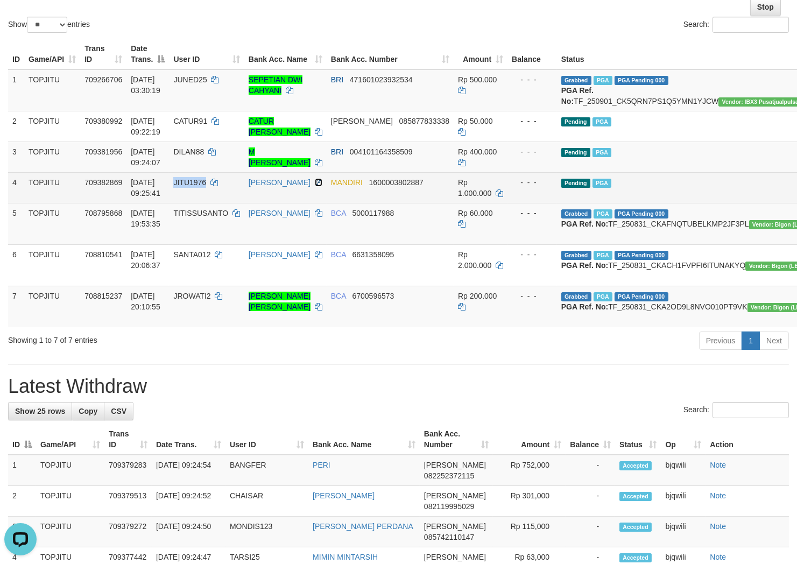
click at [315, 186] on icon at bounding box center [319, 183] width 8 height 8
copy span "JITU1976"
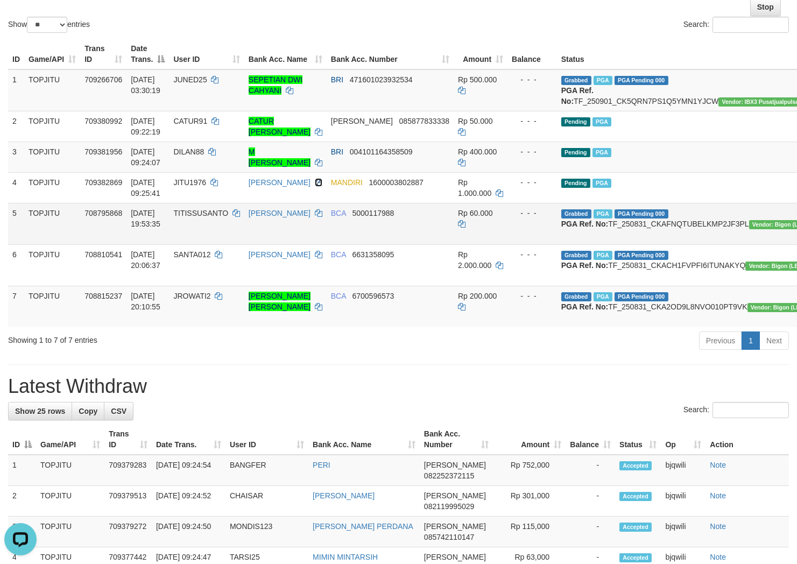
drag, startPoint x: 270, startPoint y: 202, endPoint x: 781, endPoint y: 241, distance: 512.6
click at [293, 202] on td "[PERSON_NAME]" at bounding box center [285, 187] width 82 height 31
drag, startPoint x: 536, startPoint y: 433, endPoint x: 530, endPoint y: 450, distance: 18.0
click at [535, 397] on h1 "Latest Withdraw" at bounding box center [398, 387] width 781 height 22
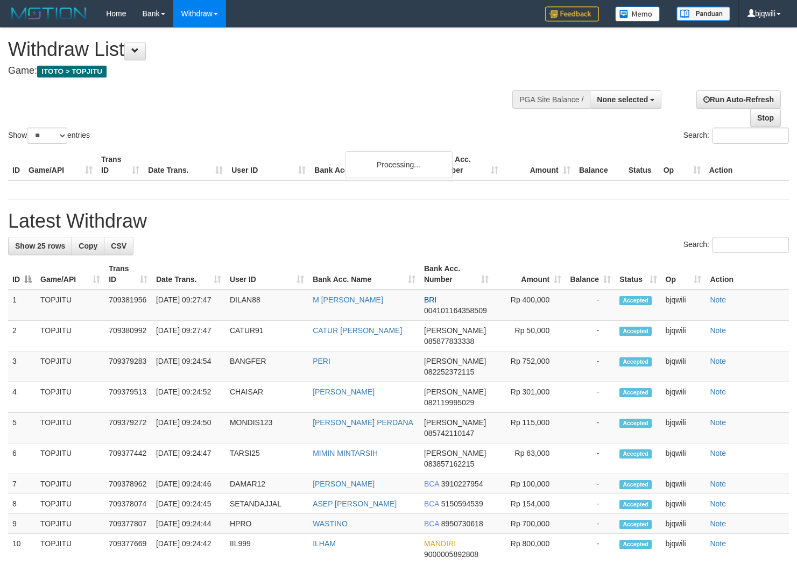
select select
select select "**"
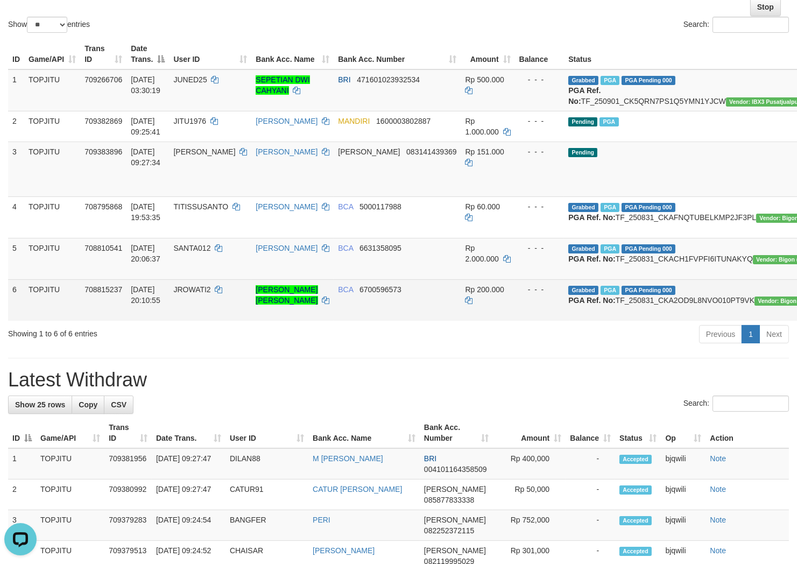
click at [169, 321] on td "[DATE] 20:10:55" at bounding box center [147, 299] width 43 height 41
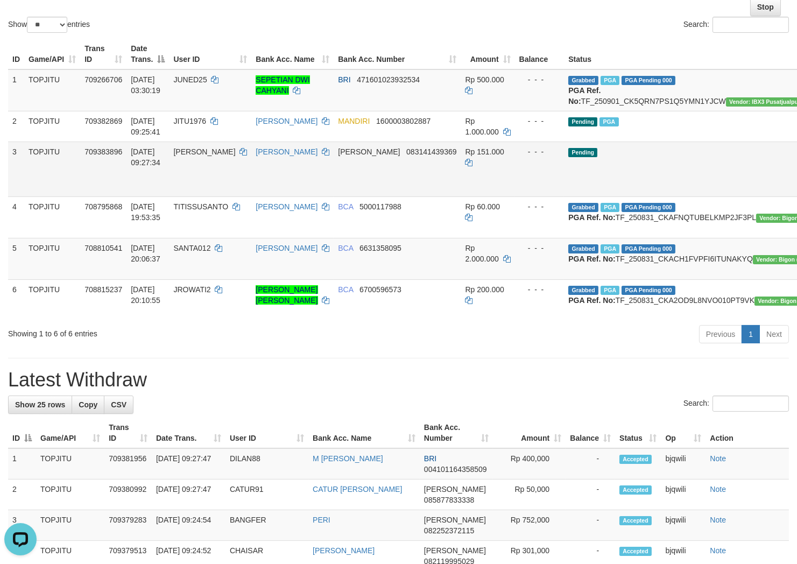
click at [309, 192] on td "ERVAN RAMDHANI" at bounding box center [292, 168] width 82 height 55
click at [221, 339] on div "Showing 1 to 6 of 6 entries" at bounding box center [166, 331] width 316 height 15
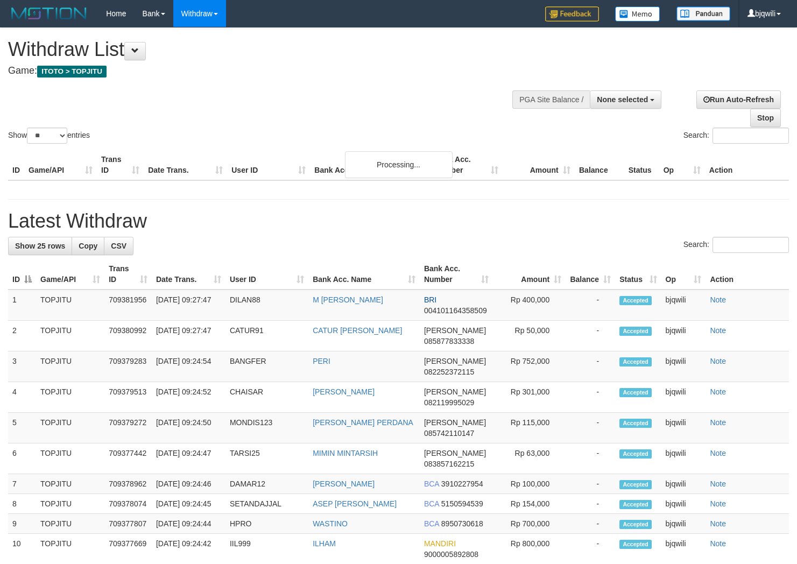
select select
select select "**"
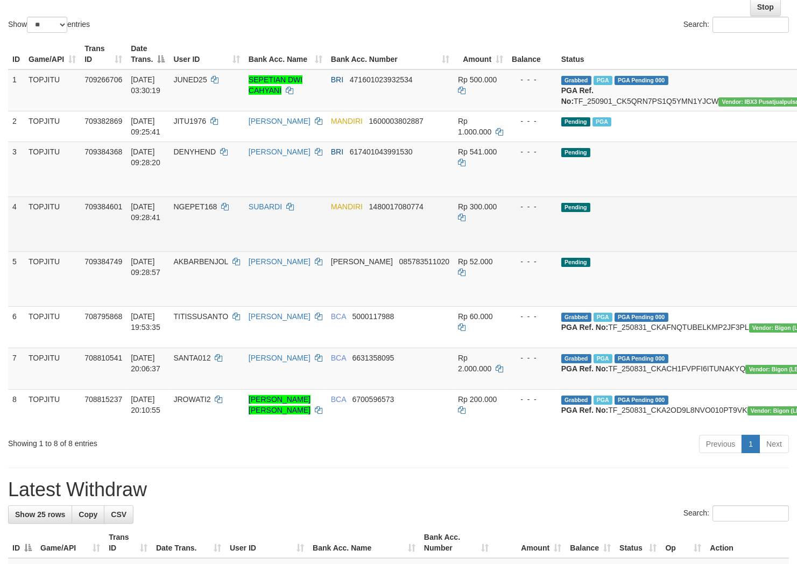
click at [647, 243] on td "Pending" at bounding box center [688, 223] width 262 height 55
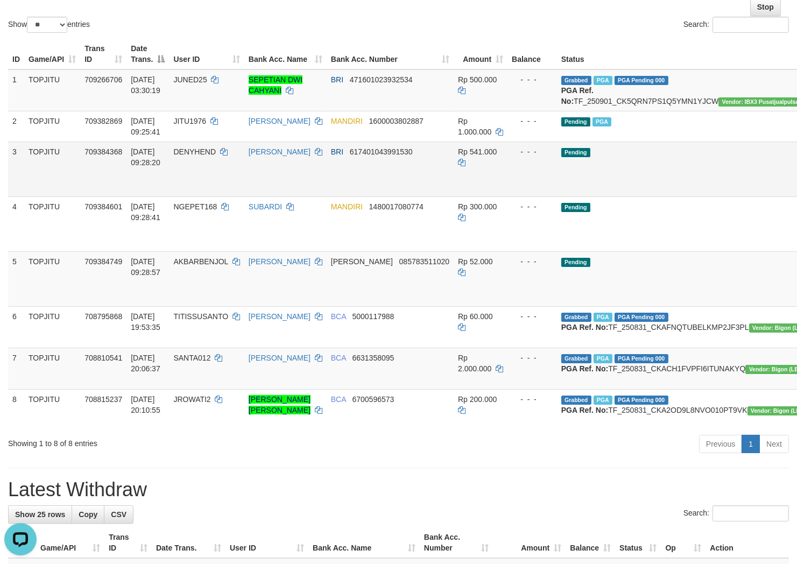
scroll to position [0, 0]
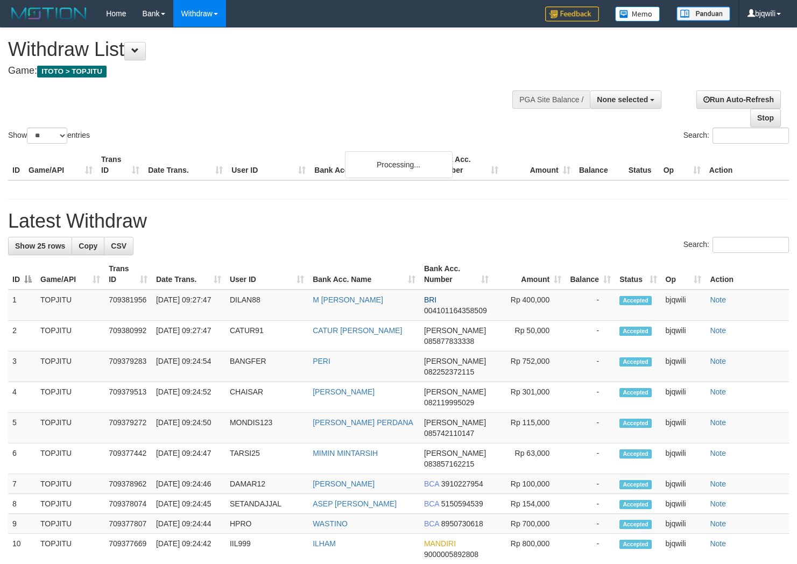
select select
select select "**"
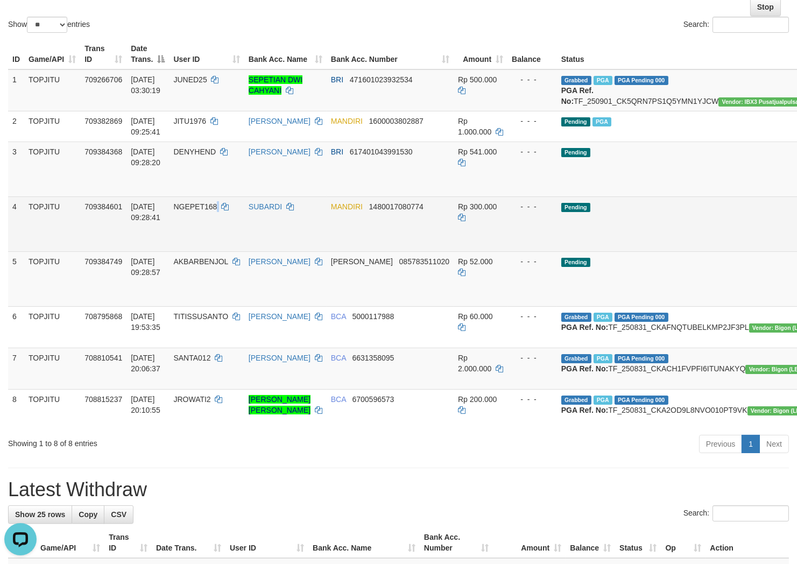
click at [228, 210] on td "NGEPET168" at bounding box center [206, 223] width 75 height 55
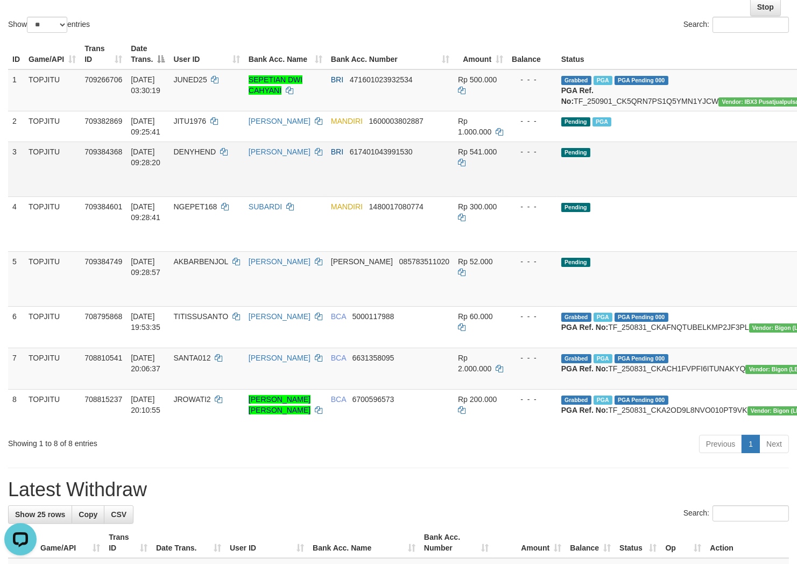
click at [232, 190] on td "DENYHEND" at bounding box center [206, 168] width 75 height 55
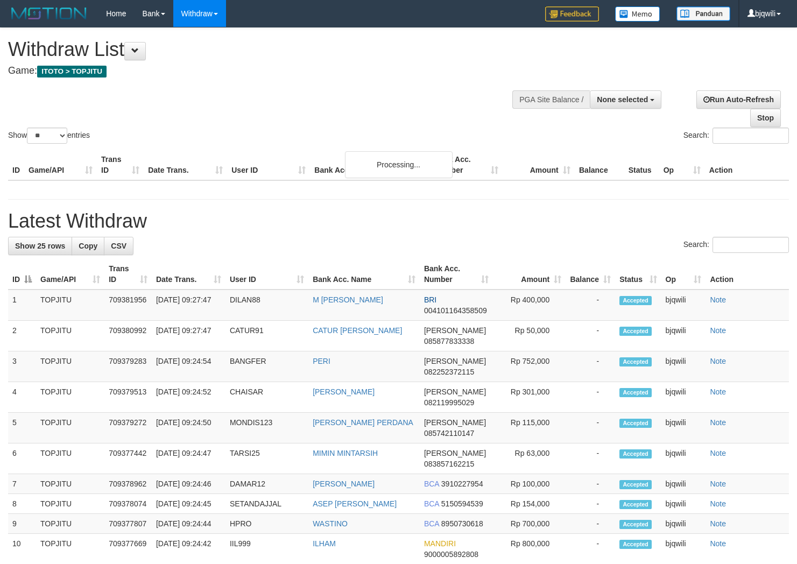
select select
select select "**"
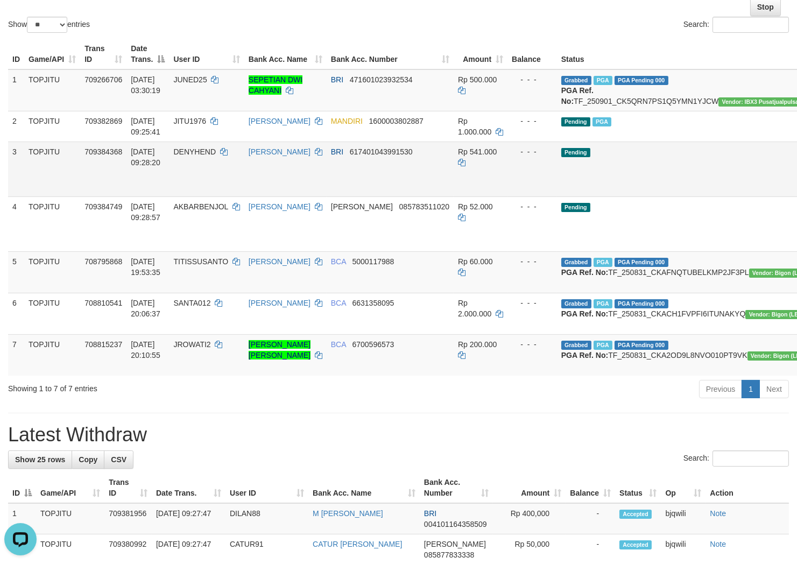
click at [622, 196] on td "Pending" at bounding box center [688, 168] width 262 height 55
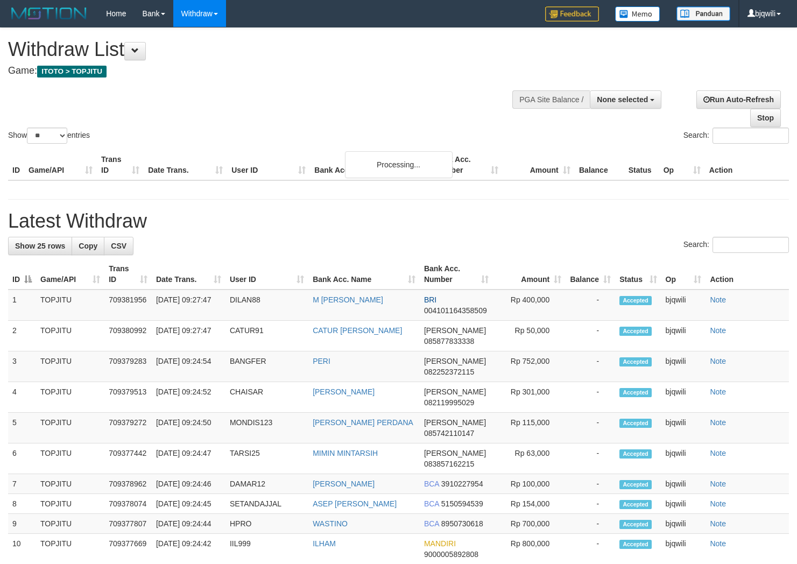
select select
select select "**"
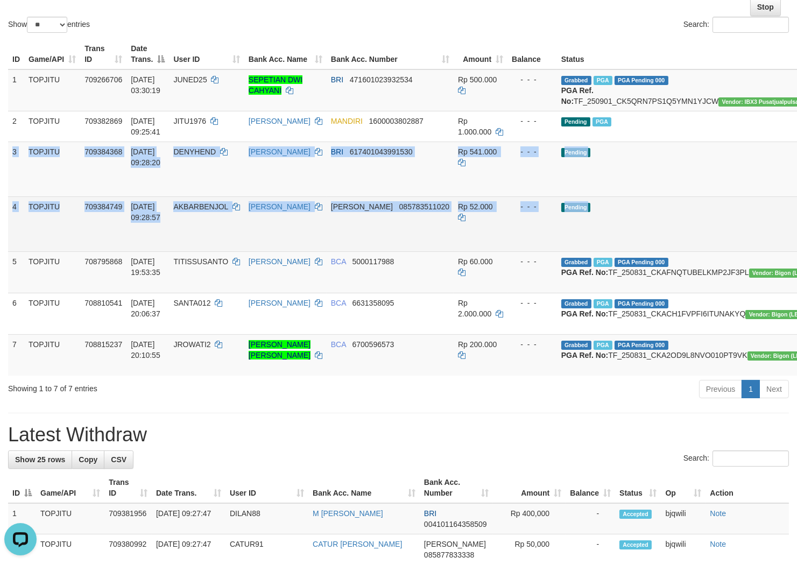
drag, startPoint x: 13, startPoint y: 164, endPoint x: 779, endPoint y: 258, distance: 771.4
click at [779, 258] on tbody "1 TOPJITU 709266706 [DATE] 03:30:19 JUNED25 SEPETIAN DWI CAHYANI BRI 4716010239…" at bounding box center [462, 222] width 909 height 306
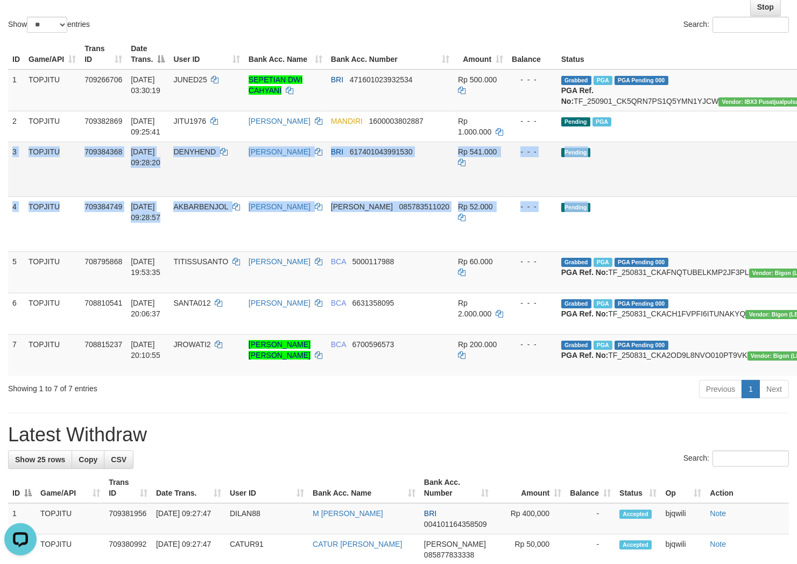
copy tbody "3 TOPJITU 709384368 01/09/2025 09:28:20 DENYHEND DENY HENDRAWAN BRI 61740104399…"
click at [643, 178] on td "Pending" at bounding box center [688, 168] width 262 height 55
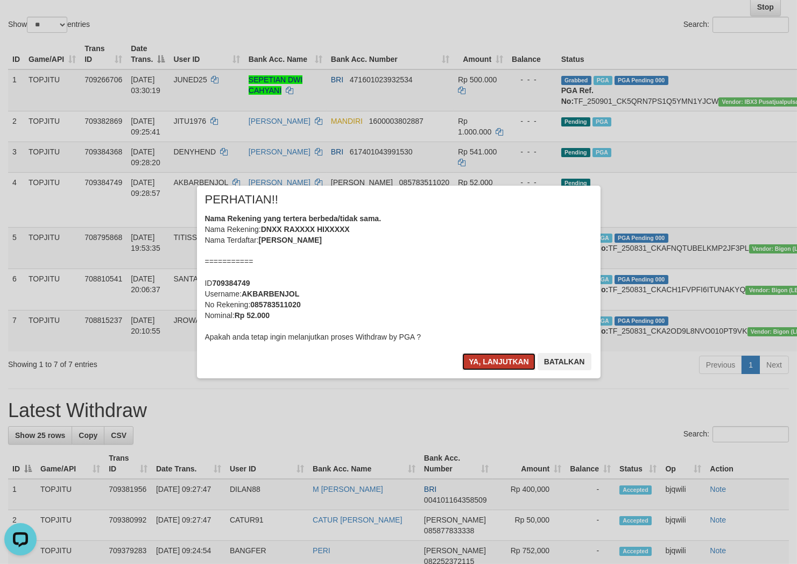
click at [505, 359] on button "Ya, lanjutkan" at bounding box center [498, 361] width 73 height 17
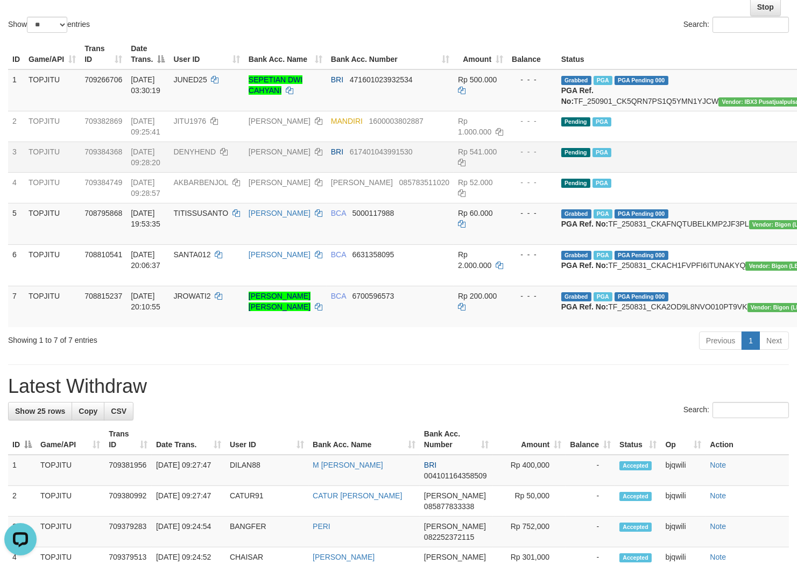
click at [671, 169] on td "Pending PGA" at bounding box center [688, 156] width 262 height 31
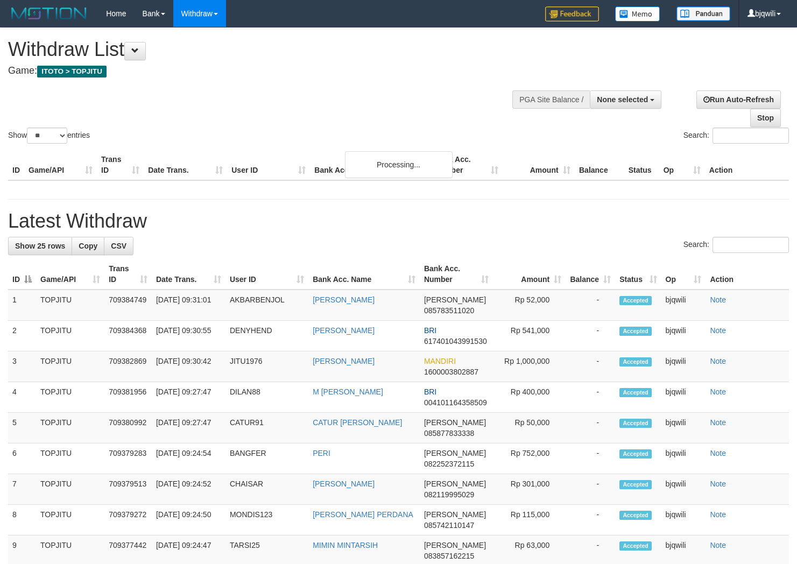
select select
select select "**"
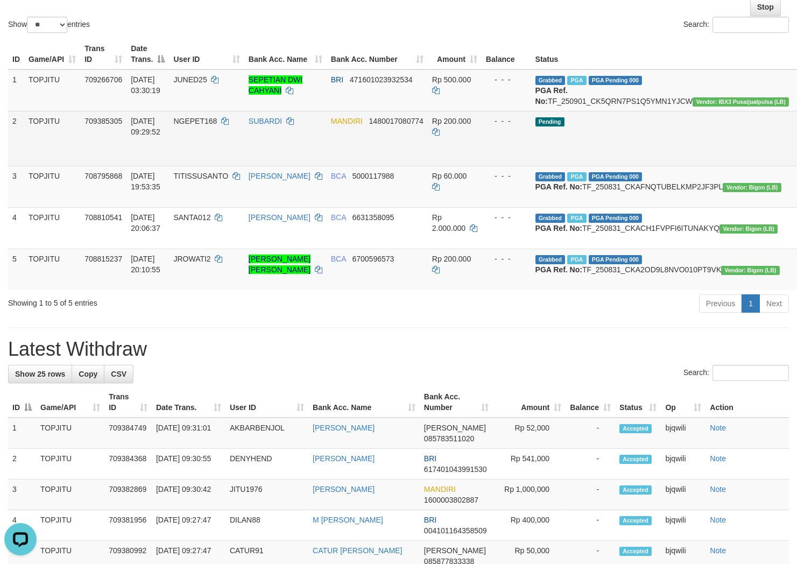
click at [271, 158] on td "SUBARDI" at bounding box center [285, 138] width 82 height 55
click at [292, 144] on td "SUBARDI" at bounding box center [285, 138] width 82 height 55
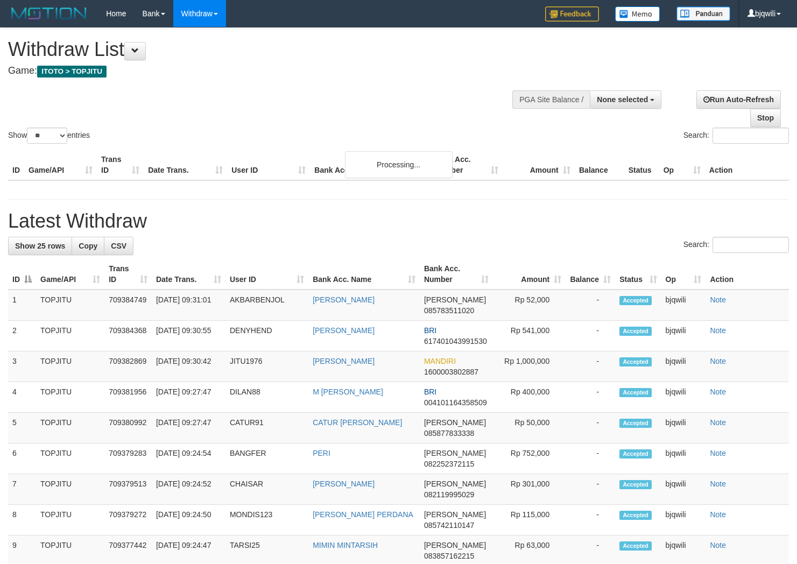
select select
select select "**"
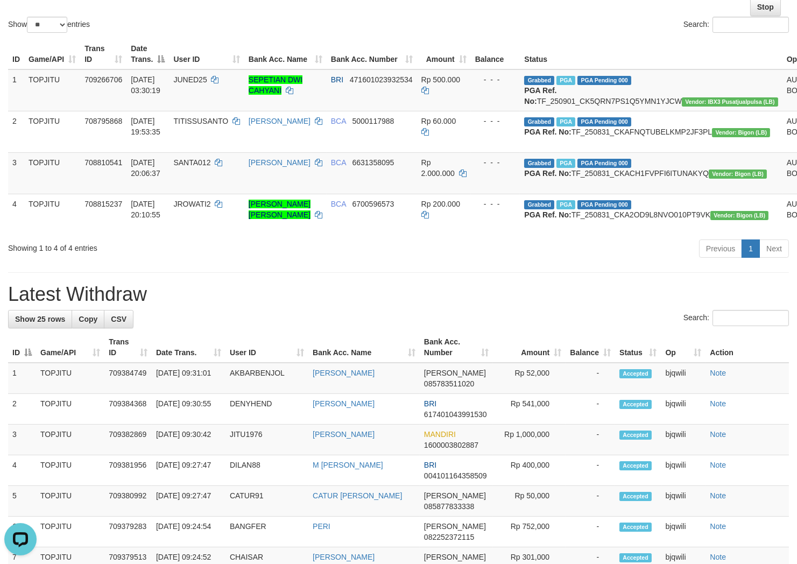
click at [227, 305] on div "**********" at bounding box center [398, 532] width 797 height 1230
click at [238, 324] on div "**********" at bounding box center [398, 532] width 797 height 1230
click at [235, 324] on div "**********" at bounding box center [398, 532] width 797 height 1230
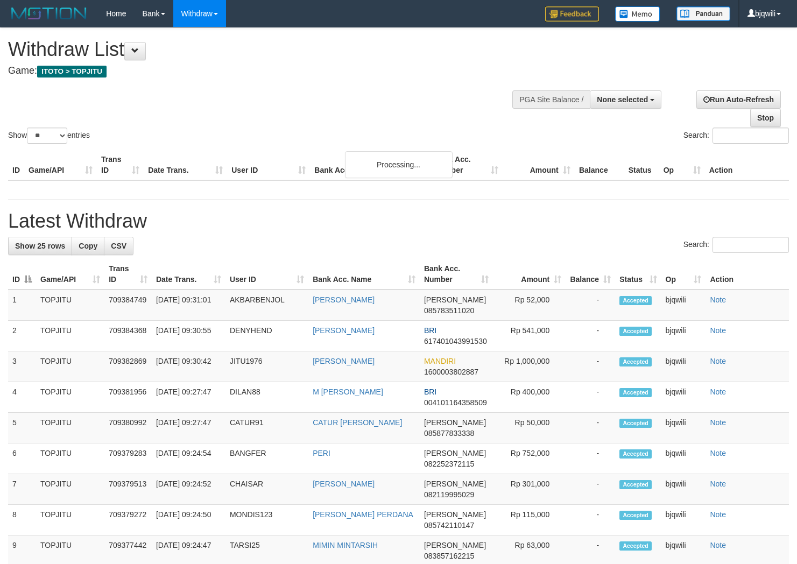
select select
select select "**"
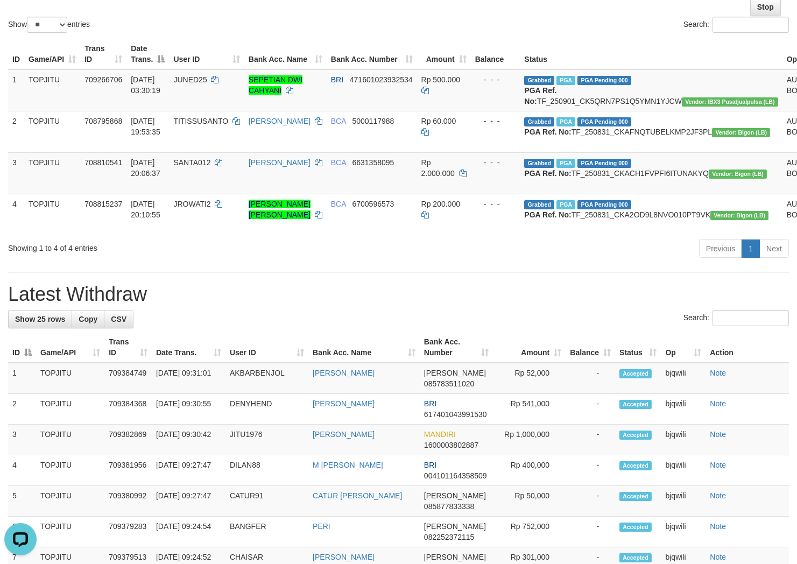
click at [287, 316] on div "**********" at bounding box center [398, 532] width 797 height 1230
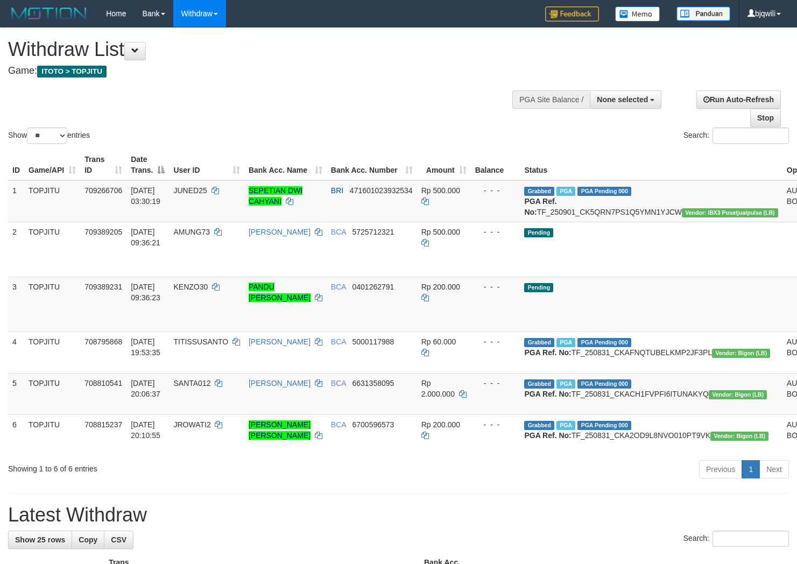
select select
select select "**"
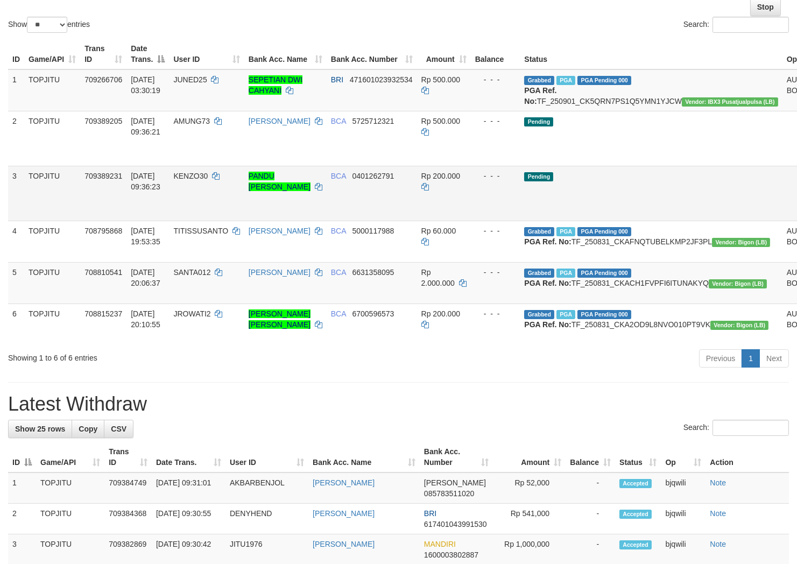
click at [482, 218] on td "- - -" at bounding box center [495, 193] width 49 height 55
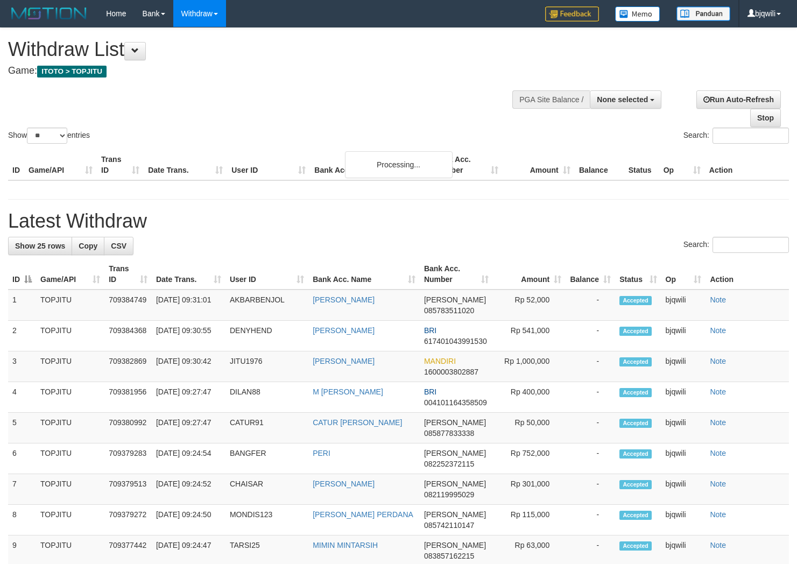
select select
select select "**"
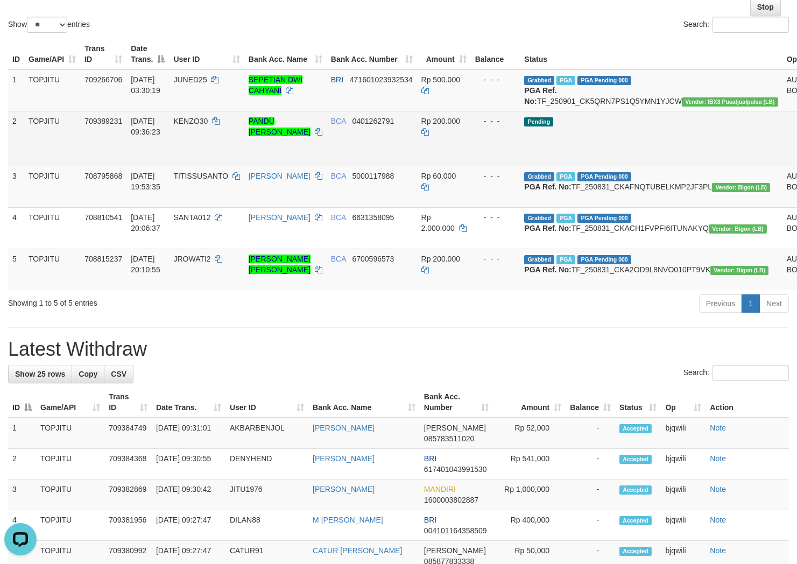
click at [197, 125] on td "KENZO30" at bounding box center [206, 138] width 75 height 55
drag, startPoint x: 197, startPoint y: 125, endPoint x: 205, endPoint y: 135, distance: 12.2
click at [194, 125] on td "KENZO30" at bounding box center [206, 138] width 75 height 55
copy span "KENZO30"
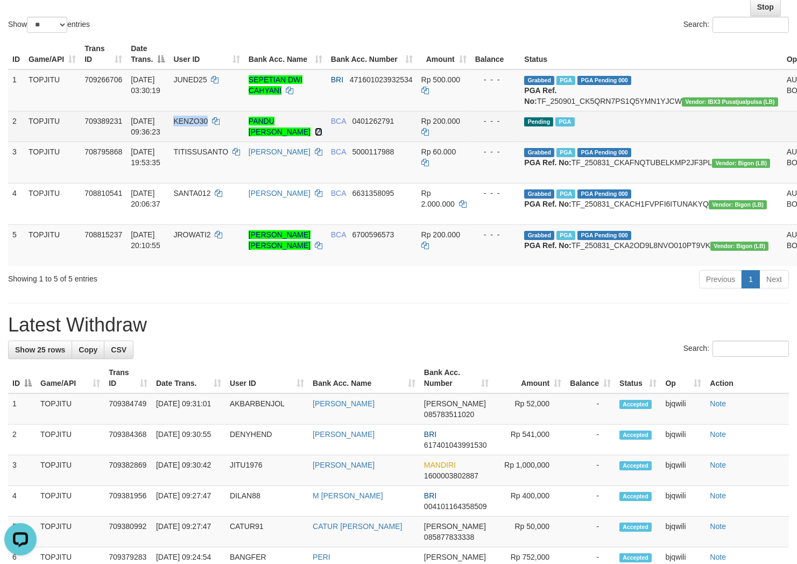
click at [315, 136] on icon at bounding box center [319, 132] width 8 height 8
copy span "KENZO30"
click at [315, 136] on icon at bounding box center [319, 132] width 8 height 8
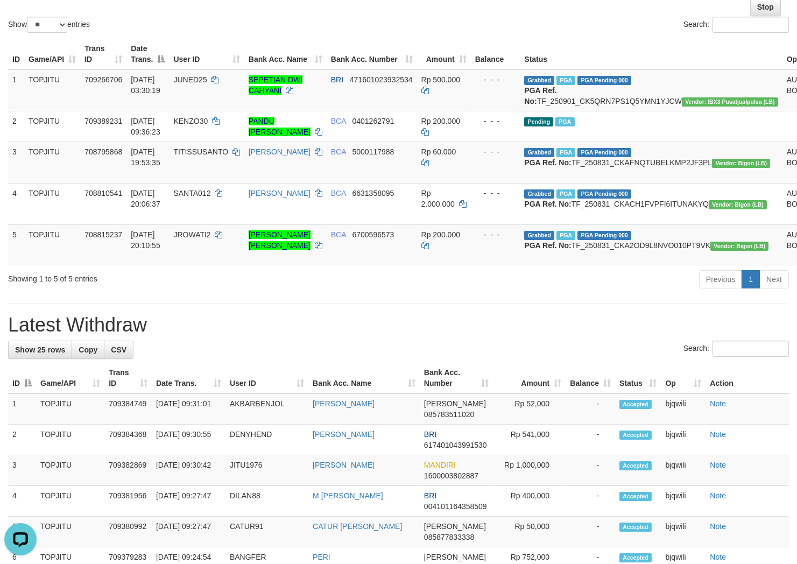
click at [174, 336] on h1 "Latest Withdraw" at bounding box center [398, 325] width 781 height 22
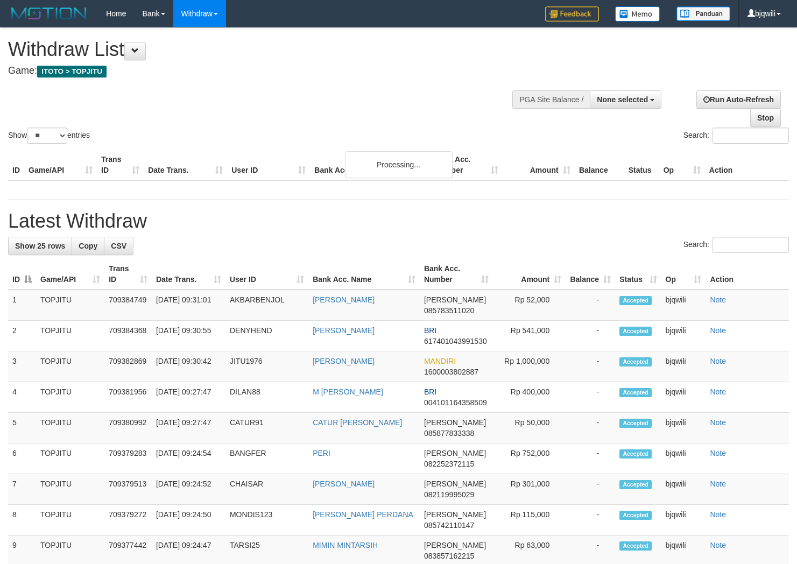
select select
select select "**"
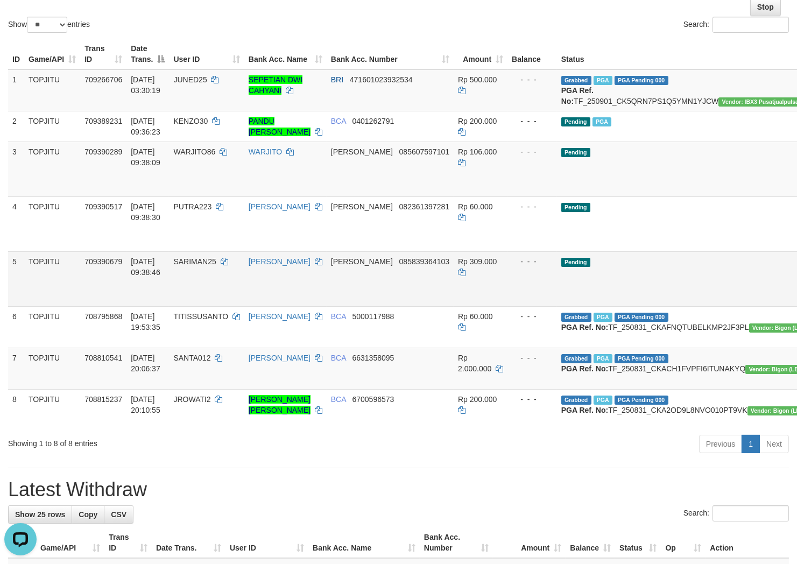
click at [135, 288] on td "[DATE] 09:38:46" at bounding box center [147, 278] width 43 height 55
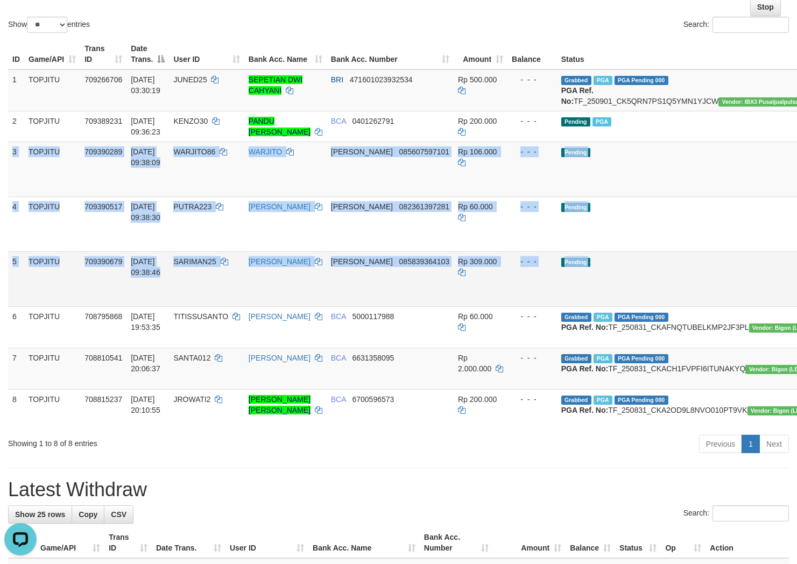
drag, startPoint x: 13, startPoint y: 163, endPoint x: 775, endPoint y: 298, distance: 774.2
click at [775, 298] on tbody "1 TOPJITU 709266706 01/09/2025 03:30:19 JUNED25 SEPETIAN DWI CAHYANI BRI 471601…" at bounding box center [462, 249] width 909 height 361
copy tbody "3 TOPJITU 709390289 01/09/2025 09:38:09 WARJITO86 WARJITO DANA 085607597101 Rp …"
click at [622, 173] on td "Pending" at bounding box center [688, 168] width 262 height 55
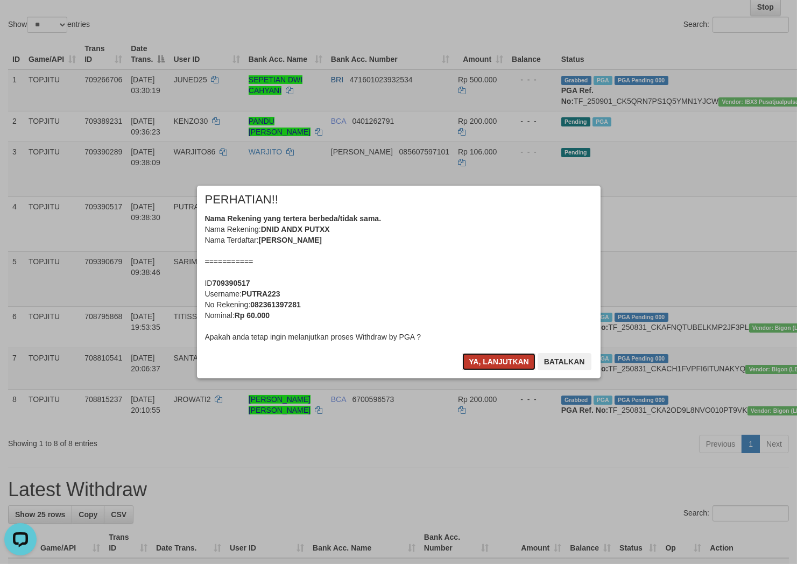
click at [483, 359] on button "Ya, lanjutkan" at bounding box center [498, 361] width 73 height 17
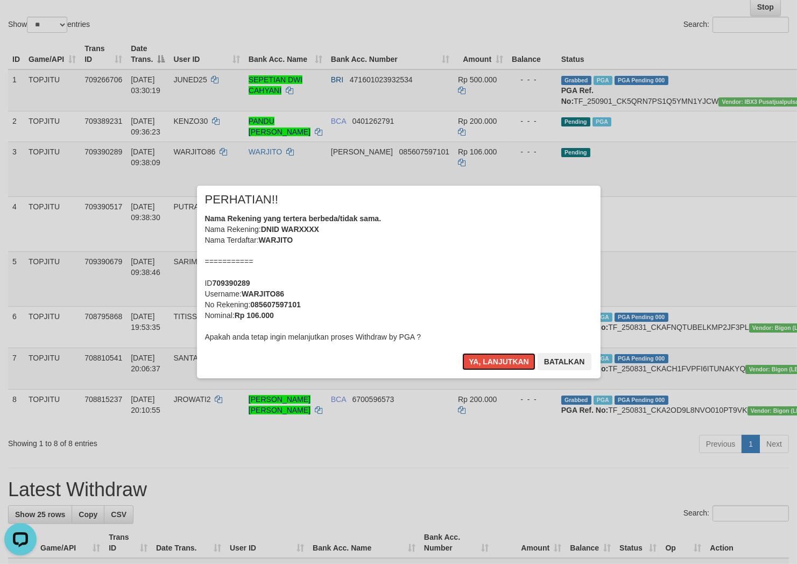
click at [483, 359] on button "Ya, lanjutkan" at bounding box center [498, 361] width 73 height 17
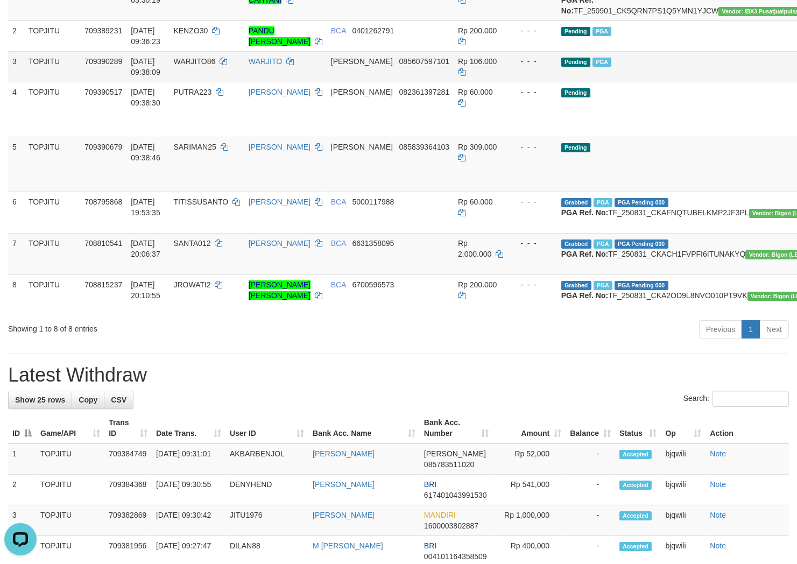
scroll to position [230, 0]
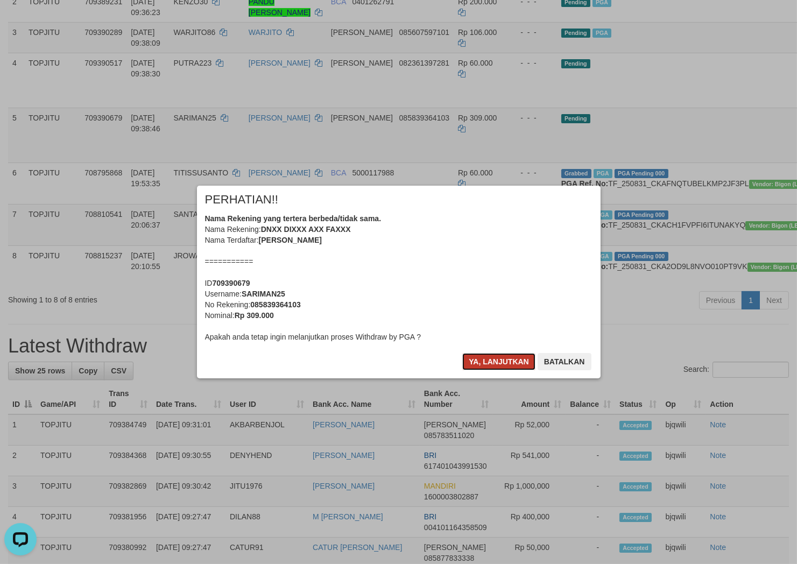
click at [496, 358] on button "Ya, lanjutkan" at bounding box center [498, 361] width 73 height 17
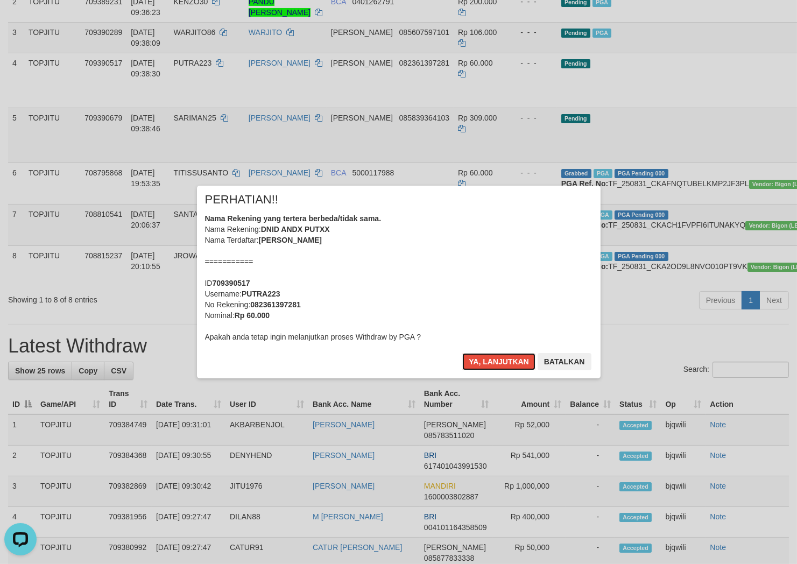
click at [495, 358] on button "Ya, lanjutkan" at bounding box center [498, 361] width 73 height 17
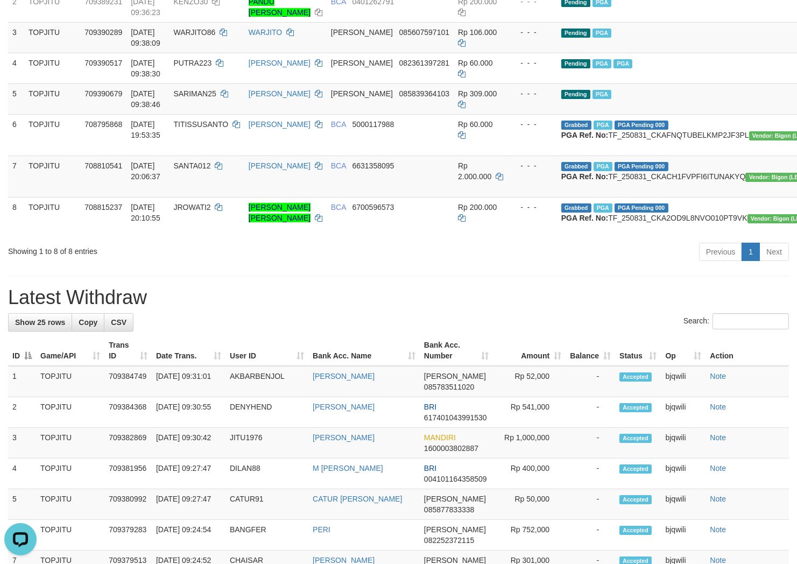
click at [459, 317] on div "**********" at bounding box center [398, 474] width 797 height 1353
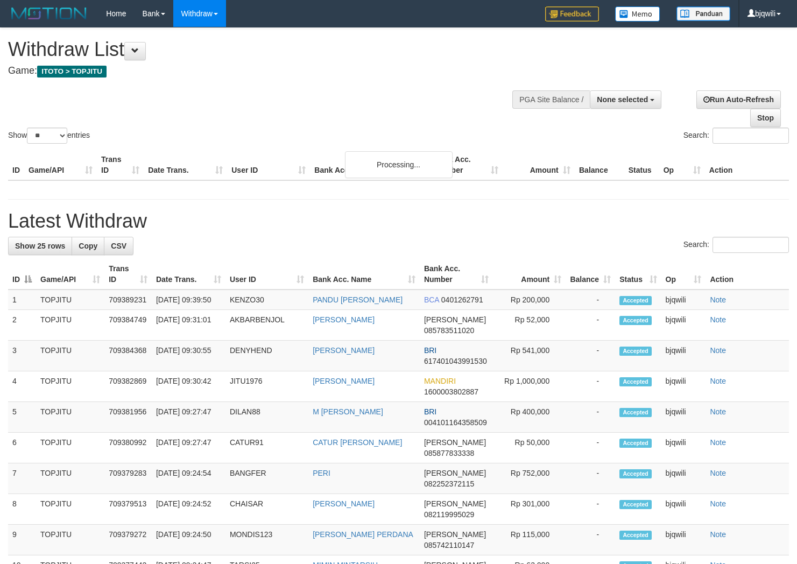
select select
select select "**"
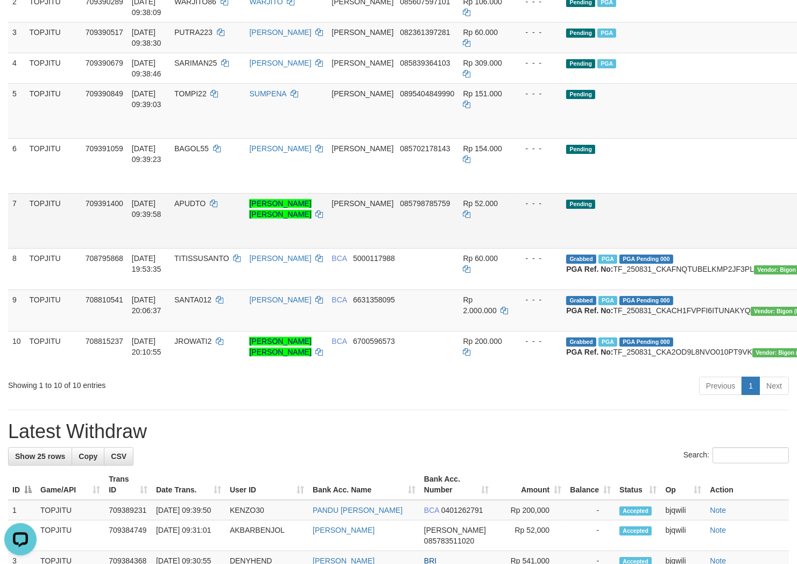
click at [77, 229] on td "TOPJITU" at bounding box center [53, 220] width 56 height 55
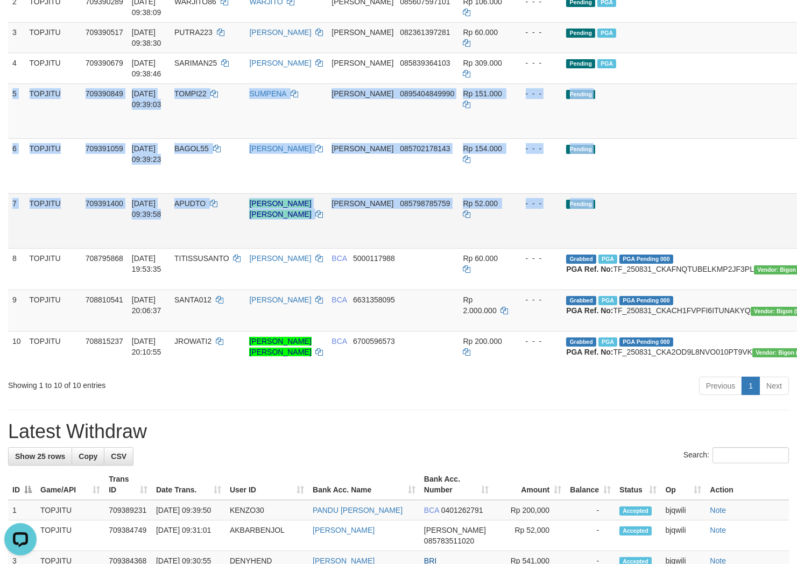
drag, startPoint x: 9, startPoint y: 103, endPoint x: 771, endPoint y: 242, distance: 775.0
click at [771, 242] on tbody "1 TOPJITU 709266706 [DATE] 03:30:19 JUNED25 SEPETIAN DWI CAHYANI BRI 4716010239…" at bounding box center [465, 161] width 914 height 422
copy tbody "5 TOPJITU 709390849 [DATE] 09:39:03 TOMPI22 [PERSON_NAME] 0895404849990 Rp 151.…"
click at [617, 122] on td "Pending" at bounding box center [693, 110] width 262 height 55
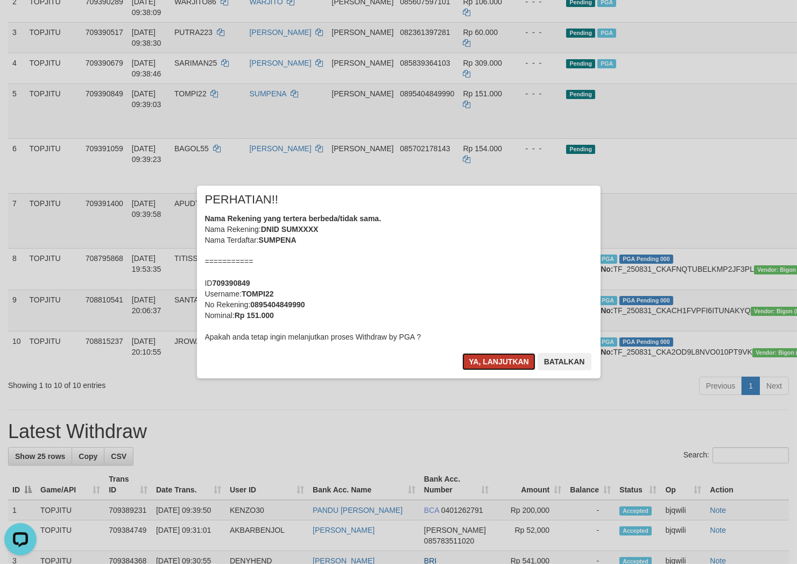
click at [476, 358] on button "Ya, lanjutkan" at bounding box center [498, 361] width 73 height 17
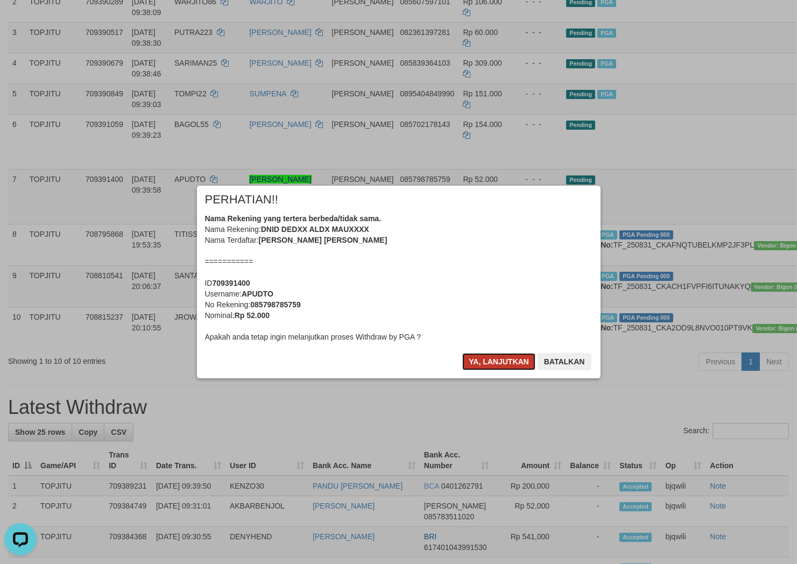
click at [508, 362] on button "Ya, lanjutkan" at bounding box center [498, 361] width 73 height 17
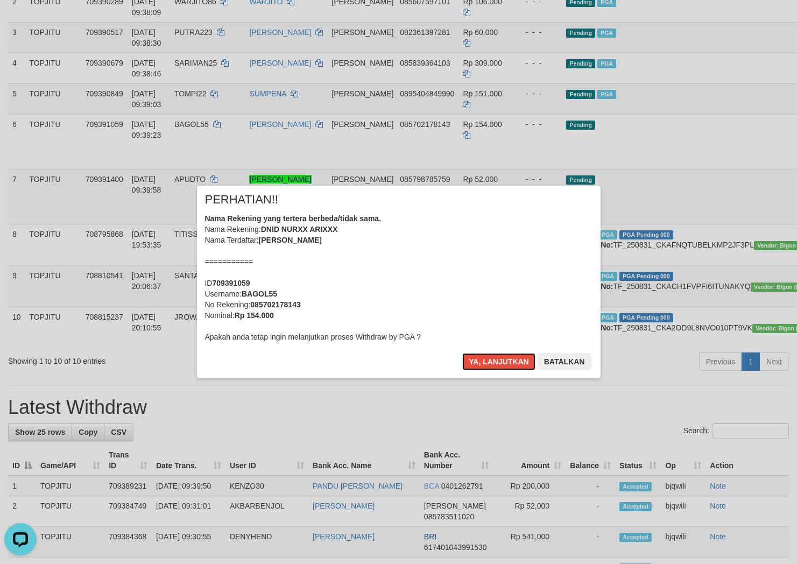
click at [508, 362] on button "Ya, lanjutkan" at bounding box center [498, 361] width 73 height 17
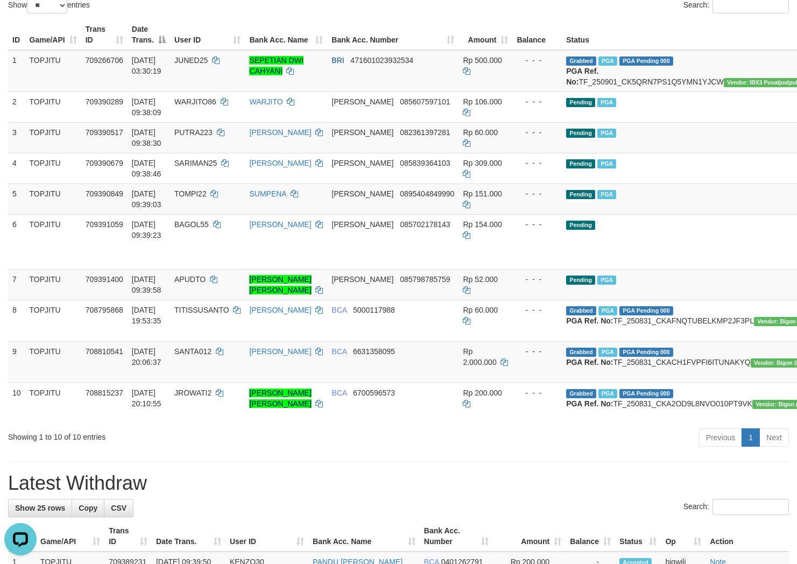
scroll to position [43, 0]
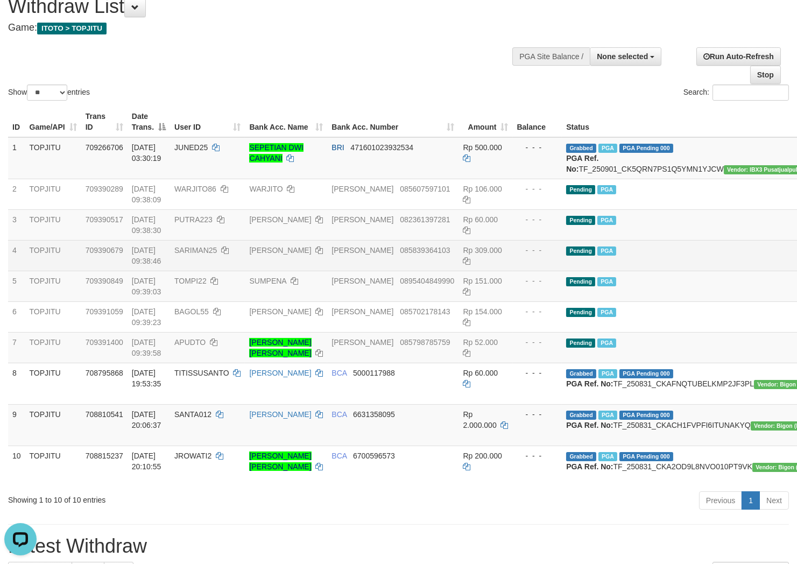
click at [635, 259] on td "Pending PGA" at bounding box center [693, 255] width 262 height 31
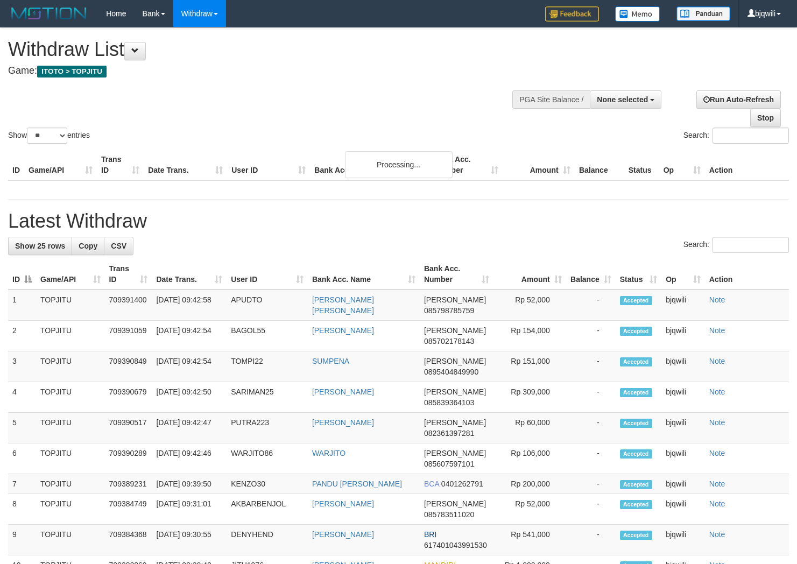
select select
select select "**"
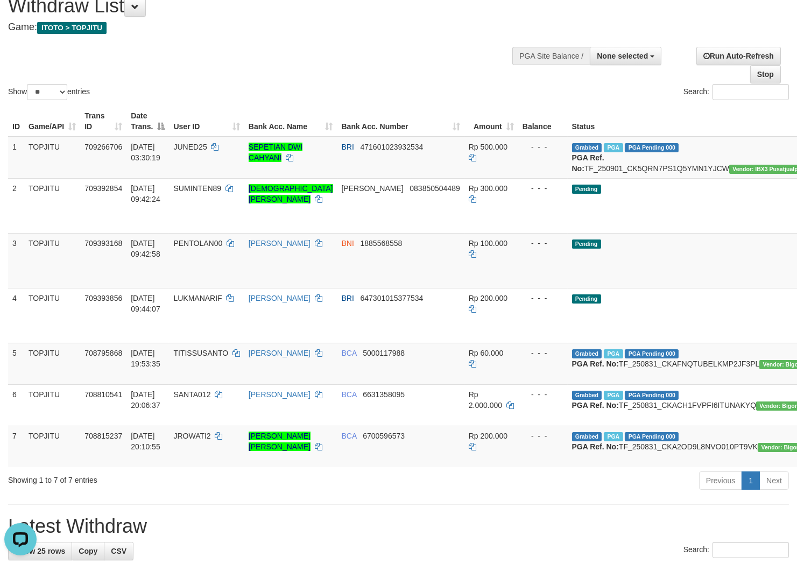
click at [289, 55] on div "Show ** ** ** *** entries Search:" at bounding box center [398, 43] width 797 height 118
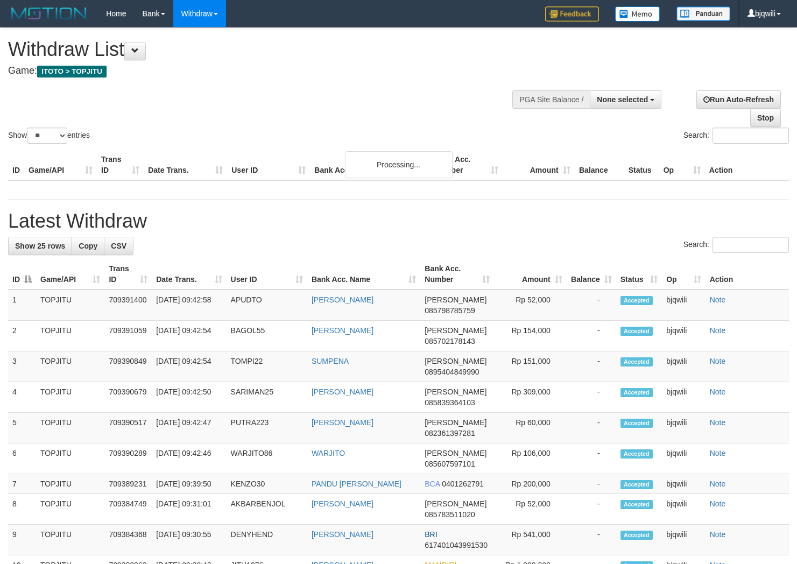
select select
select select "**"
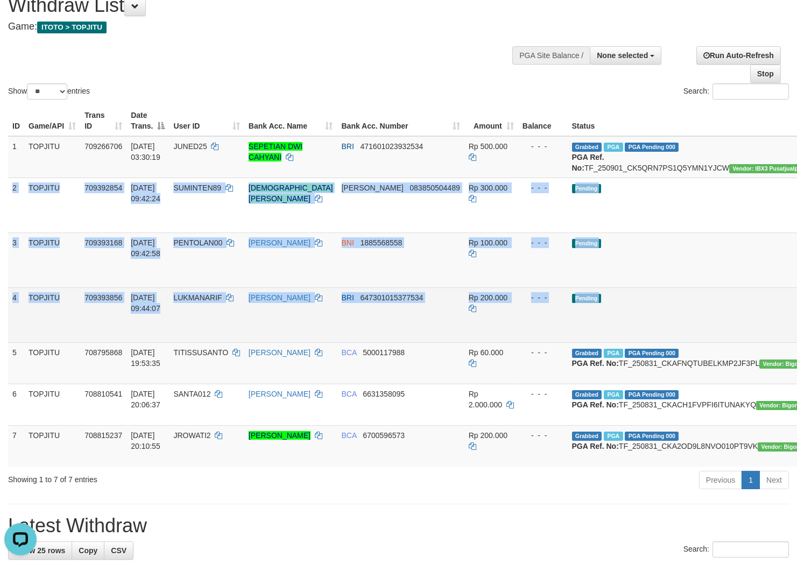
drag, startPoint x: 12, startPoint y: 196, endPoint x: 774, endPoint y: 339, distance: 774.6
click at [774, 339] on tbody "1 TOPJITU 709266706 [DATE] 03:30:19 JUNED25 SEPETIAN [PERSON_NAME] BRI 47160102…" at bounding box center [467, 301] width 919 height 330
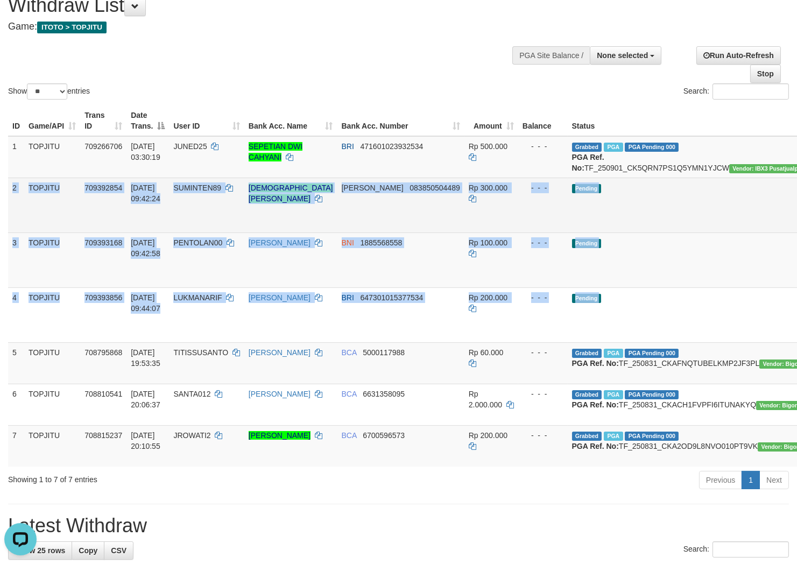
copy tbody "2 TOPJITU 709392854 [DATE] 09:42:24 SUMINTEN89 [PERSON_NAME] 083850504489 Rp 30…"
click at [610, 203] on td "Pending" at bounding box center [699, 205] width 262 height 55
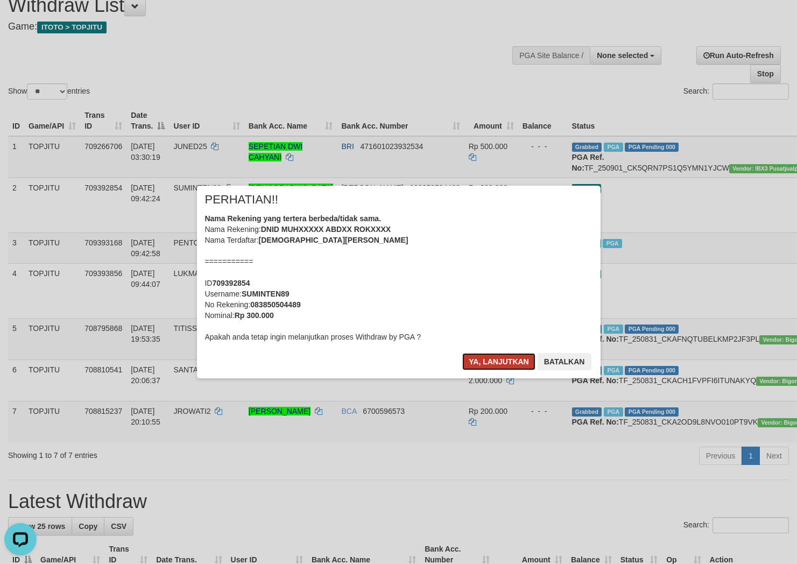
click at [486, 363] on button "Ya, lanjutkan" at bounding box center [498, 361] width 73 height 17
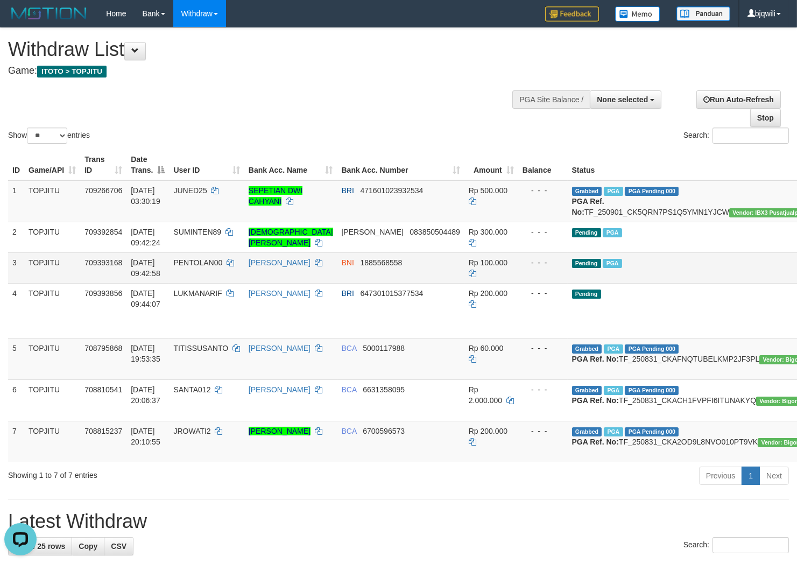
scroll to position [119, 0]
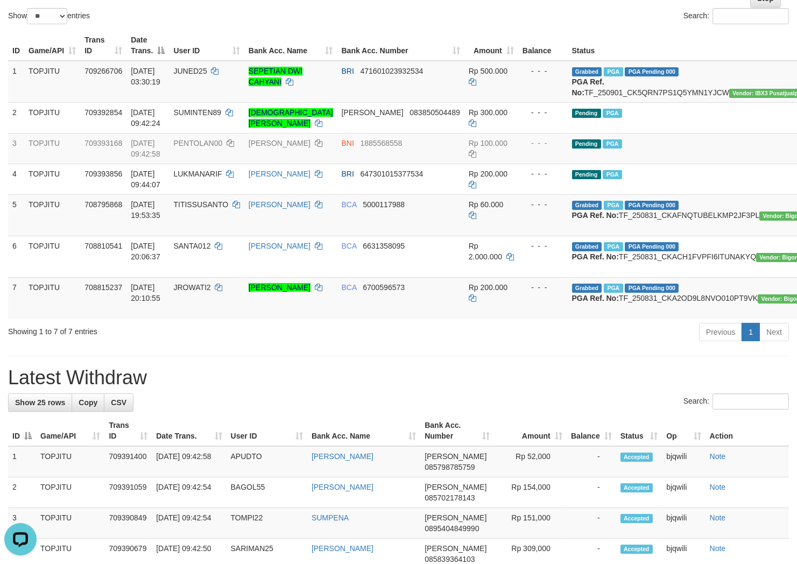
click at [297, 17] on div "Show ** ** ** *** entries" at bounding box center [199, 17] width 383 height 19
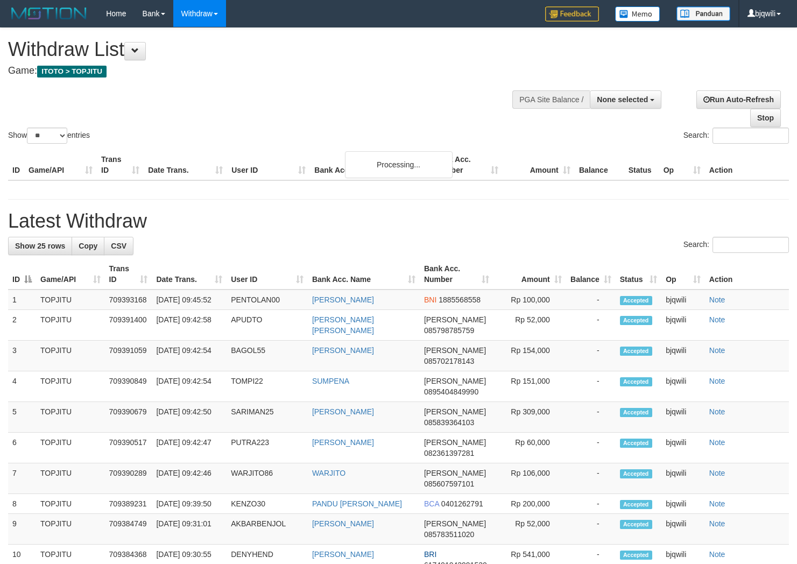
select select
select select "**"
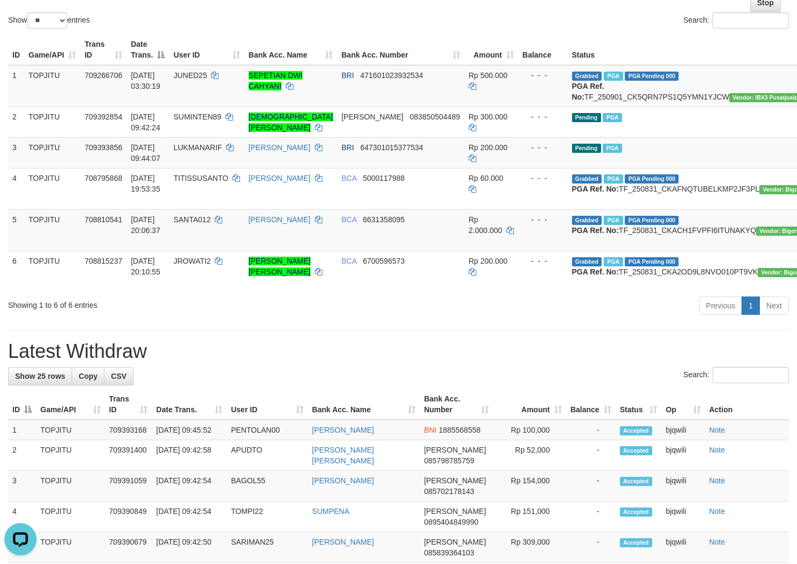
click at [182, 319] on div "Showing 1 to 6 of 6 entries Previous 1 Next" at bounding box center [398, 306] width 797 height 23
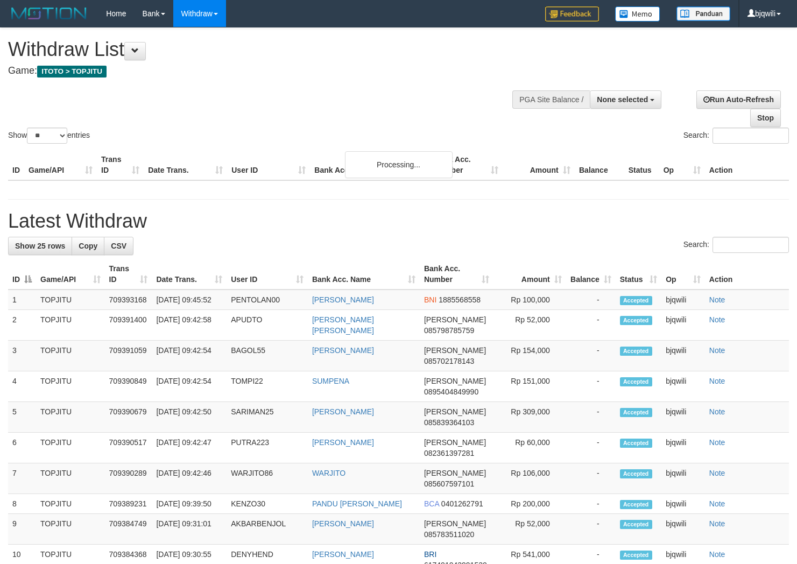
select select
select select "**"
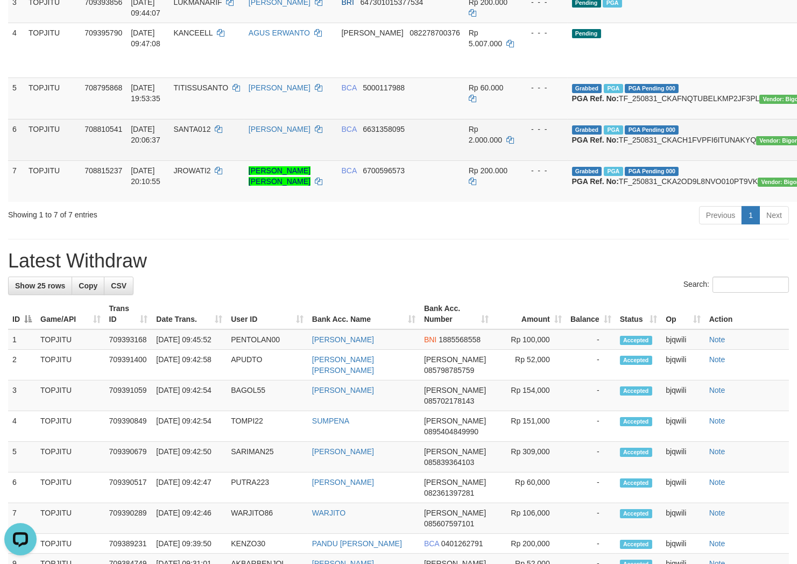
scroll to position [141, 0]
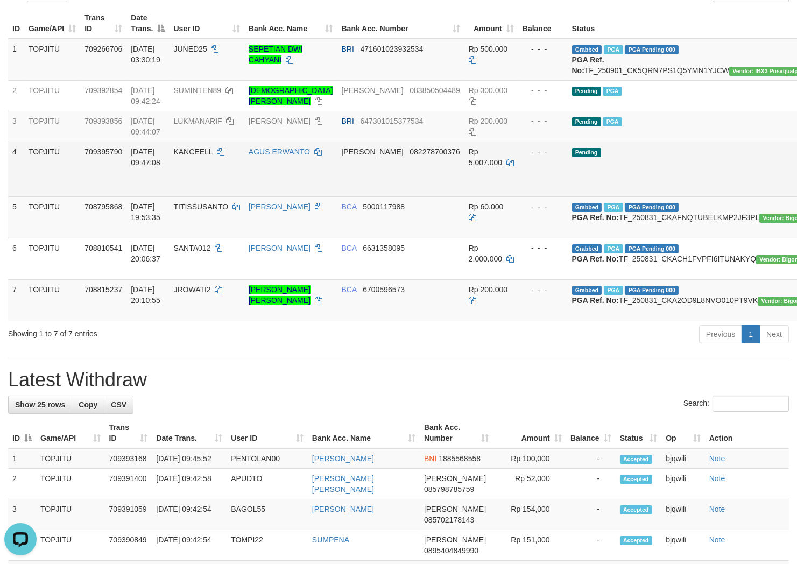
click at [293, 195] on td "AGUS ERWANTO" at bounding box center [290, 168] width 93 height 55
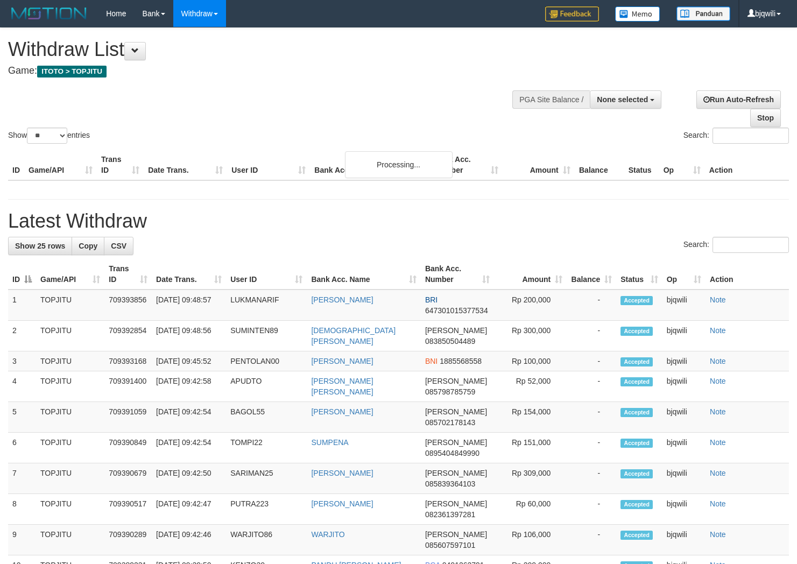
select select
select select "**"
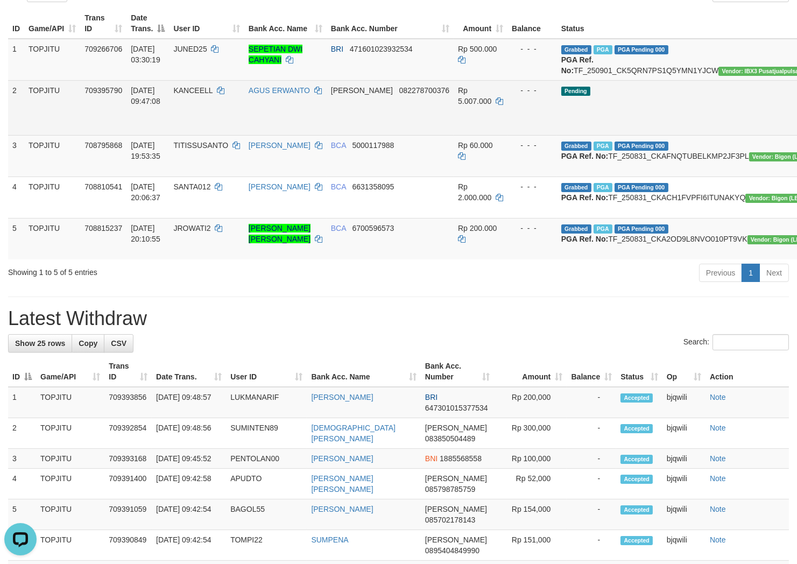
click at [311, 135] on td "AGUS ERWANTO" at bounding box center [285, 107] width 82 height 55
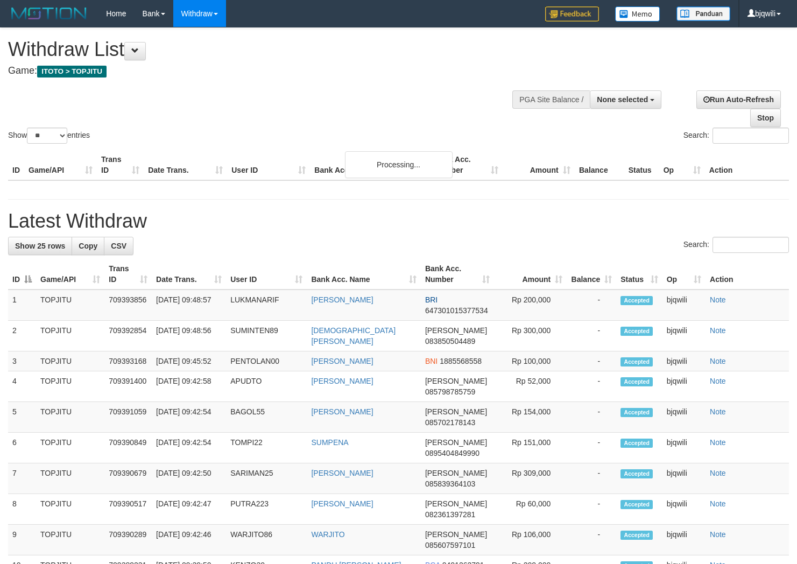
select select
select select "**"
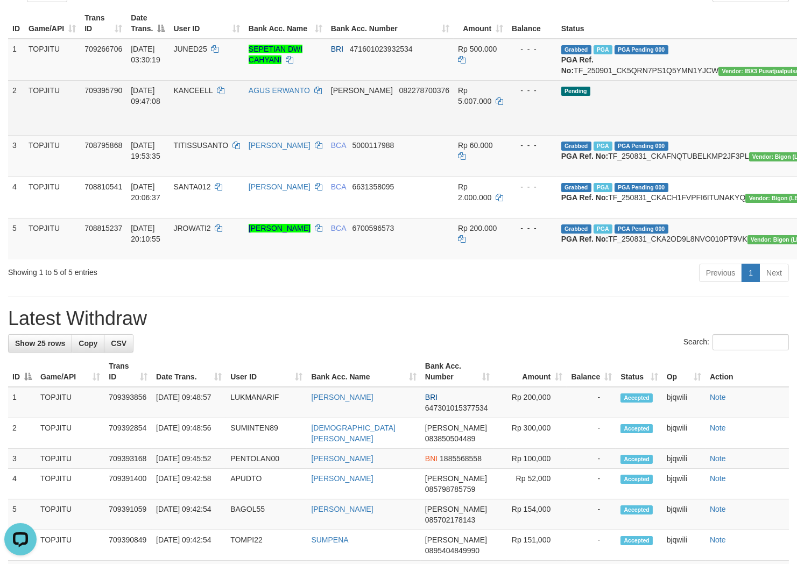
click at [228, 109] on td "KANCEELL" at bounding box center [206, 107] width 75 height 55
click at [213, 95] on span "KANCEELL" at bounding box center [192, 90] width 39 height 9
drag, startPoint x: 226, startPoint y: 97, endPoint x: 218, endPoint y: 100, distance: 8.4
click at [213, 95] on span "KANCEELL" at bounding box center [192, 90] width 39 height 9
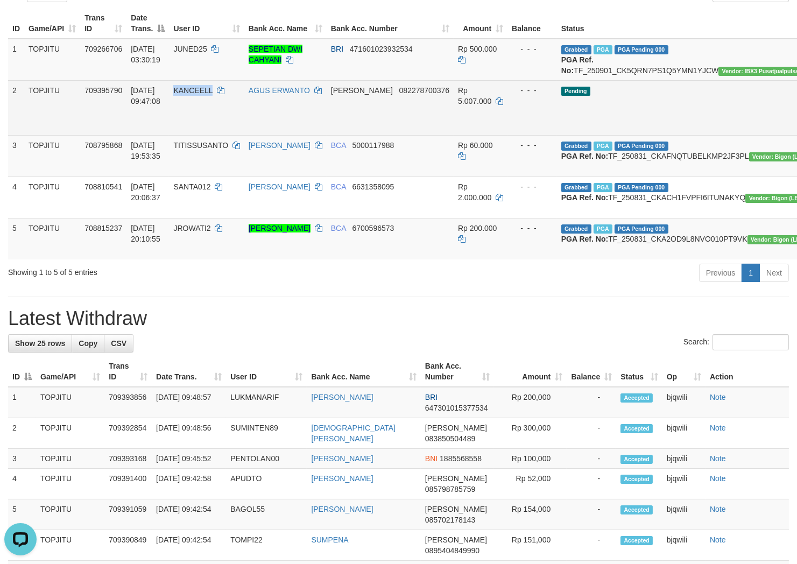
drag, startPoint x: 216, startPoint y: 100, endPoint x: 231, endPoint y: 100, distance: 15.6
click at [208, 95] on span "KANCEELL" at bounding box center [192, 90] width 39 height 9
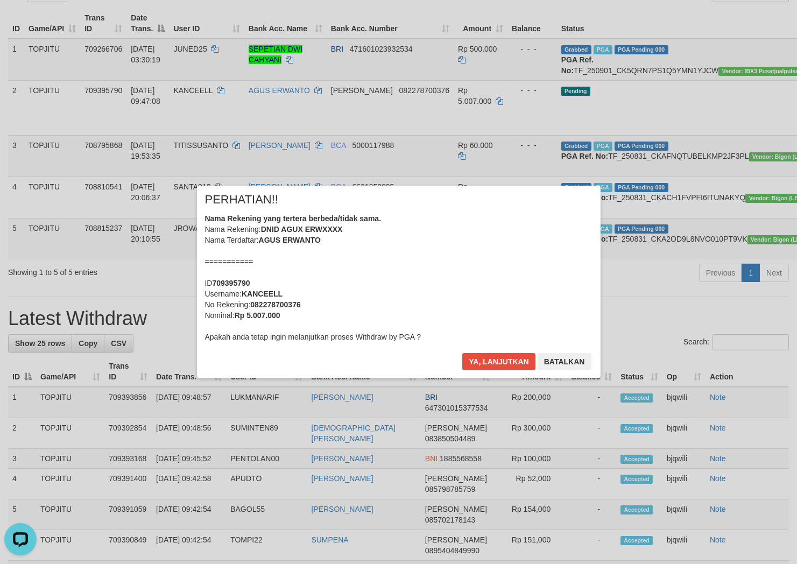
drag, startPoint x: 326, startPoint y: 296, endPoint x: 298, endPoint y: 312, distance: 32.3
click at [326, 296] on div "Nama Rekening yang tertera berbeda/tidak sama. Nama Rekening: DNID AGUX ERWXXXX…" at bounding box center [398, 277] width 387 height 129
drag, startPoint x: 485, startPoint y: 362, endPoint x: 467, endPoint y: 352, distance: 21.0
click at [486, 362] on button "Ya, lanjutkan" at bounding box center [498, 361] width 73 height 17
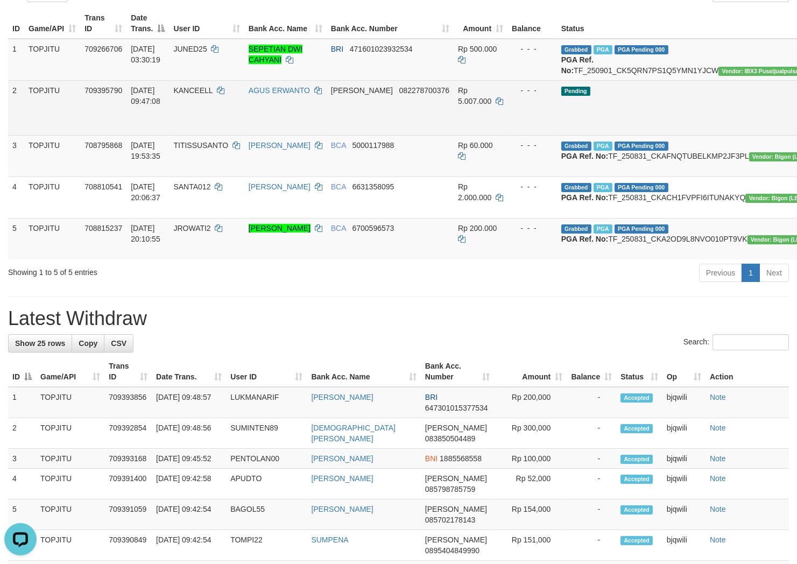
click at [203, 95] on span "KANCEELL" at bounding box center [192, 90] width 39 height 9
drag, startPoint x: 203, startPoint y: 98, endPoint x: 230, endPoint y: 106, distance: 28.1
click at [193, 95] on span "KANCEELL" at bounding box center [192, 90] width 39 height 9
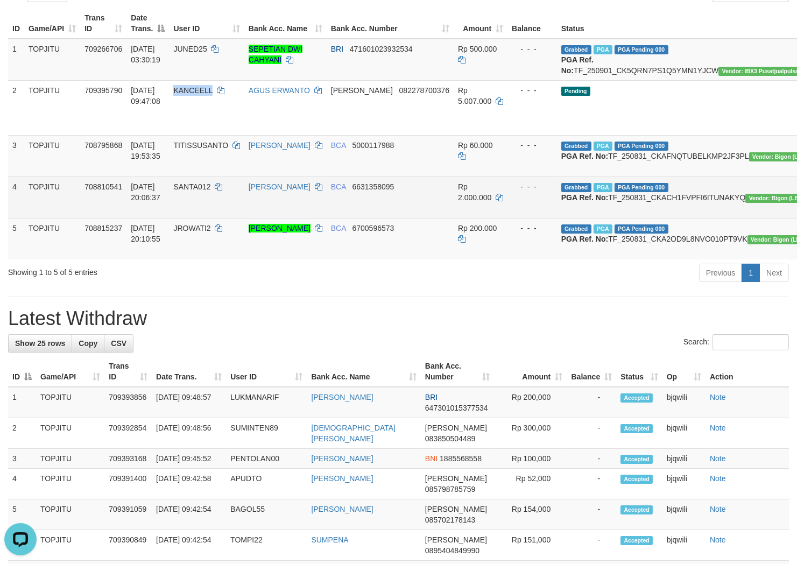
copy span "KANCEELL"
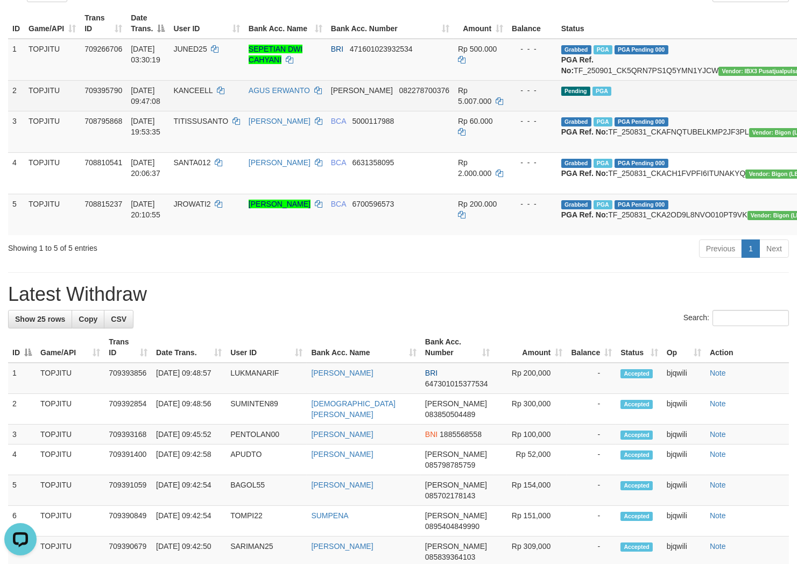
click at [309, 105] on td "AGUS ERWANTO" at bounding box center [285, 95] width 82 height 31
click at [314, 94] on icon at bounding box center [318, 91] width 8 height 8
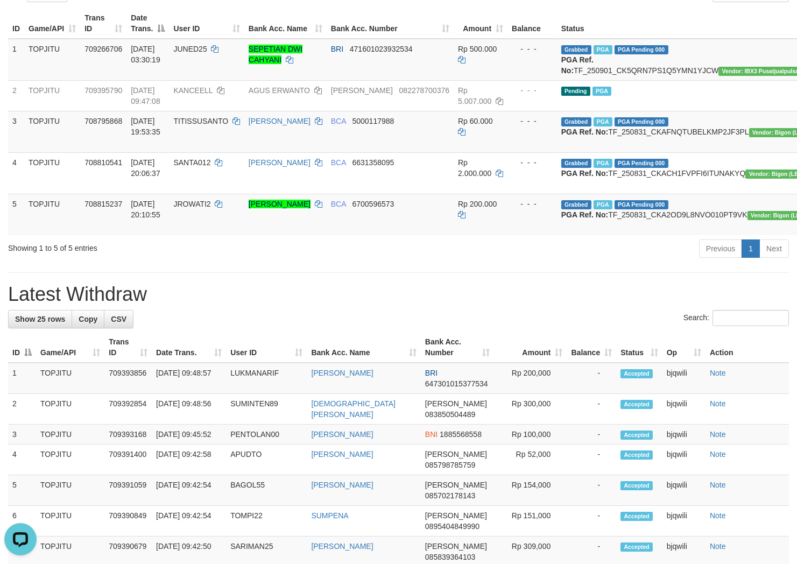
click at [517, 261] on div "Previous 1 Next" at bounding box center [564, 249] width 449 height 23
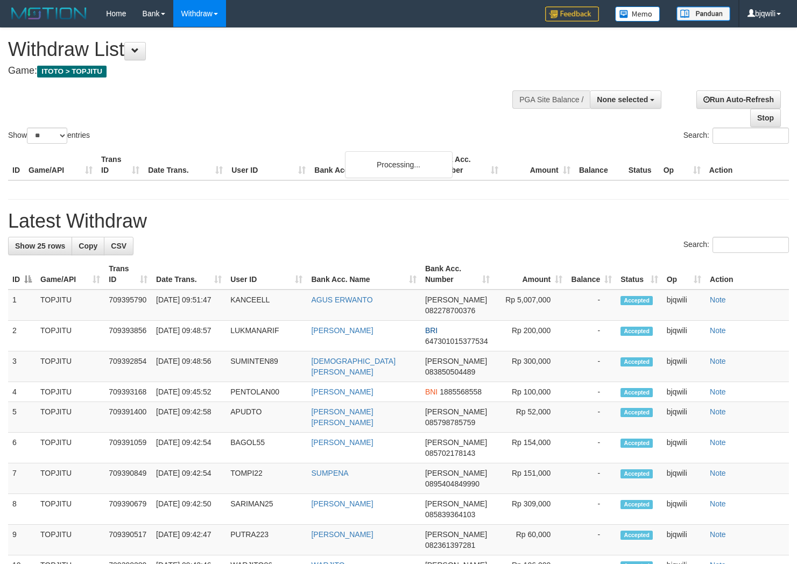
select select
select select "**"
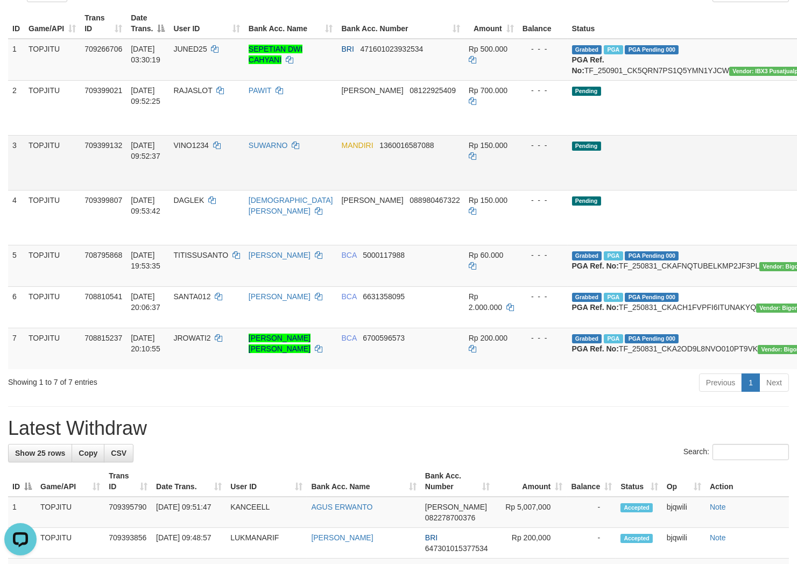
click at [292, 184] on td "SUWARNO" at bounding box center [290, 162] width 93 height 55
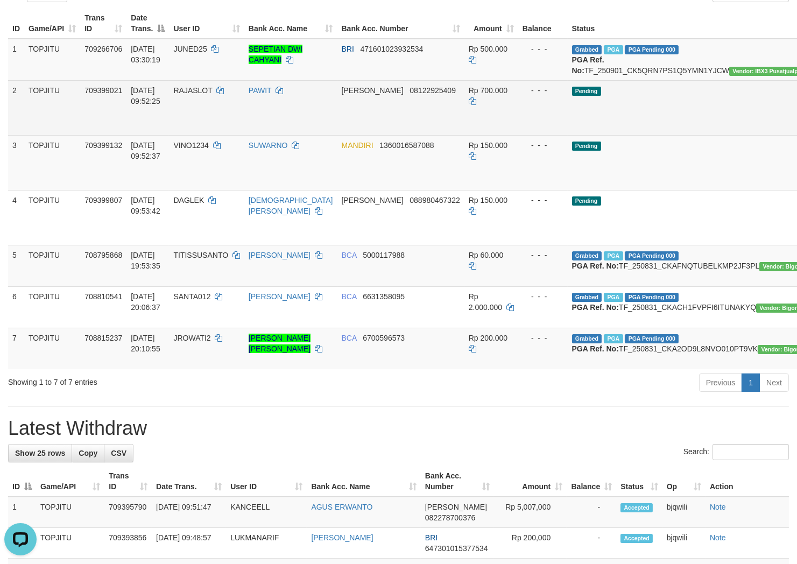
click at [289, 132] on td "PAWIT" at bounding box center [290, 107] width 93 height 55
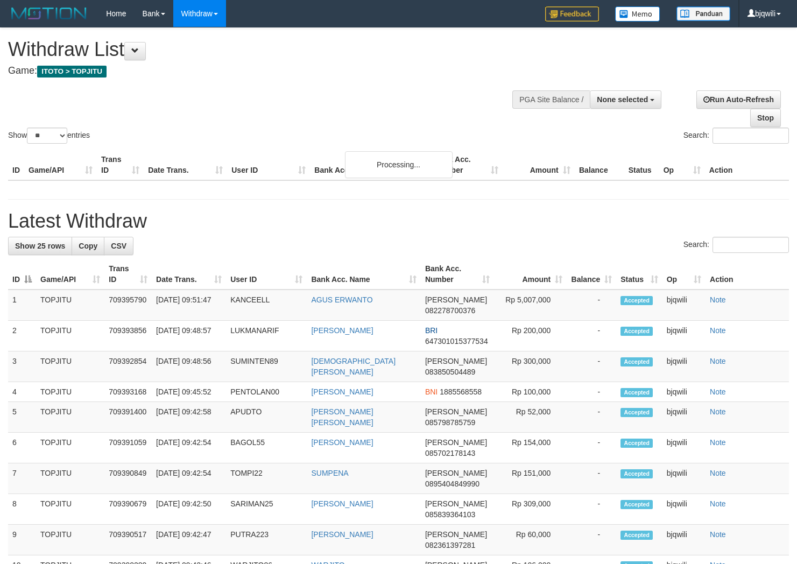
select select
select select "**"
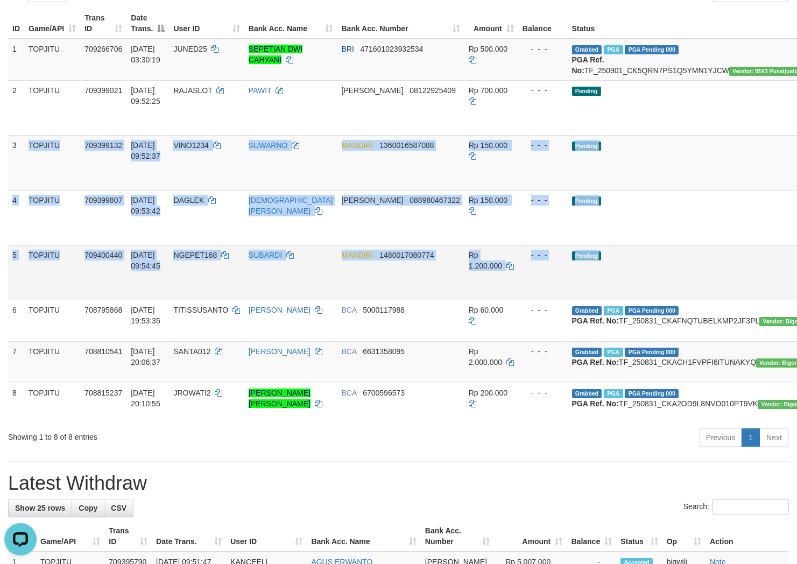
drag, startPoint x: 15, startPoint y: 153, endPoint x: 781, endPoint y: 296, distance: 779.3
click at [781, 296] on tbody "1 TOPJITU 709266706 01/09/2025 03:30:19 JUNED25 SEPETIAN DWI CAHYANI BRI 471601…" at bounding box center [467, 231] width 919 height 385
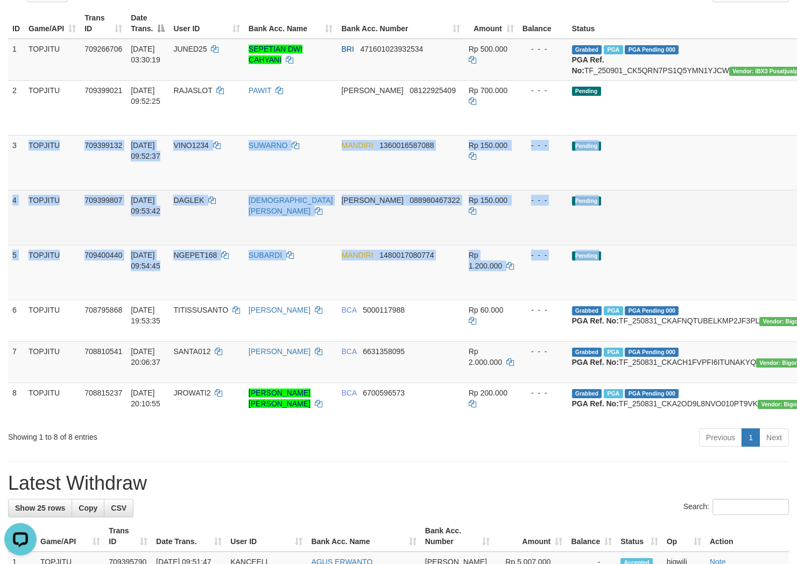
copy tbody "TOPJITU 709399132 01/09/2025 09:52:37 VINO1234 SUWARNO MANDIRI 1360016587088 Rp…"
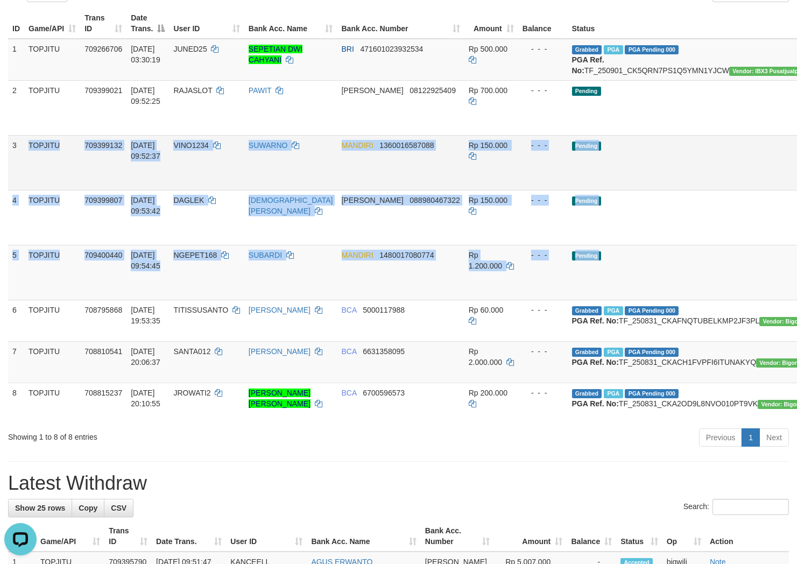
click at [613, 185] on td "Pending" at bounding box center [699, 162] width 262 height 55
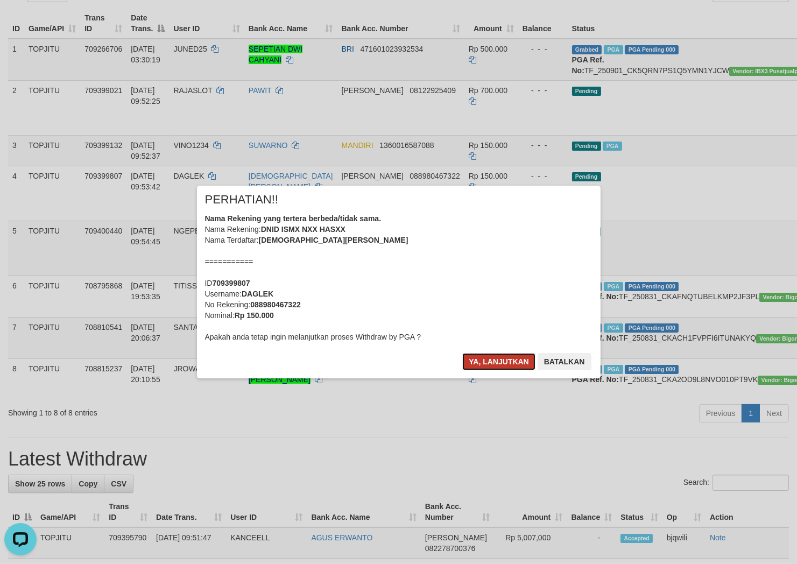
click at [482, 357] on button "Ya, lanjutkan" at bounding box center [498, 361] width 73 height 17
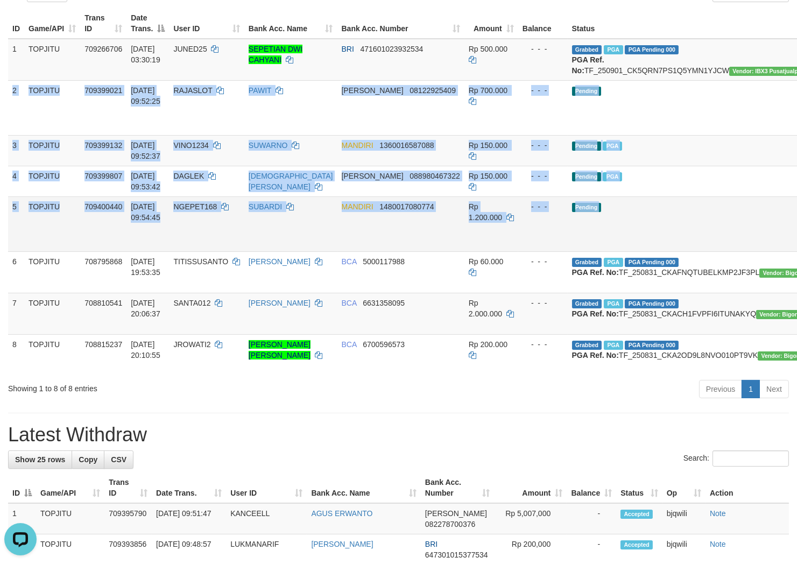
drag, startPoint x: 12, startPoint y: 97, endPoint x: 775, endPoint y: 240, distance: 776.2
click at [775, 240] on tbody "1 TOPJITU 709266706 01/09/2025 03:30:19 JUNED25 SEPETIAN DWI CAHYANI BRI 471601…" at bounding box center [467, 207] width 919 height 337
copy tbody "2 TOPJITU 709399021 01/09/2025 09:52:25 RAJASLOT PAWIT DANA 08122925409 Rp 700.…"
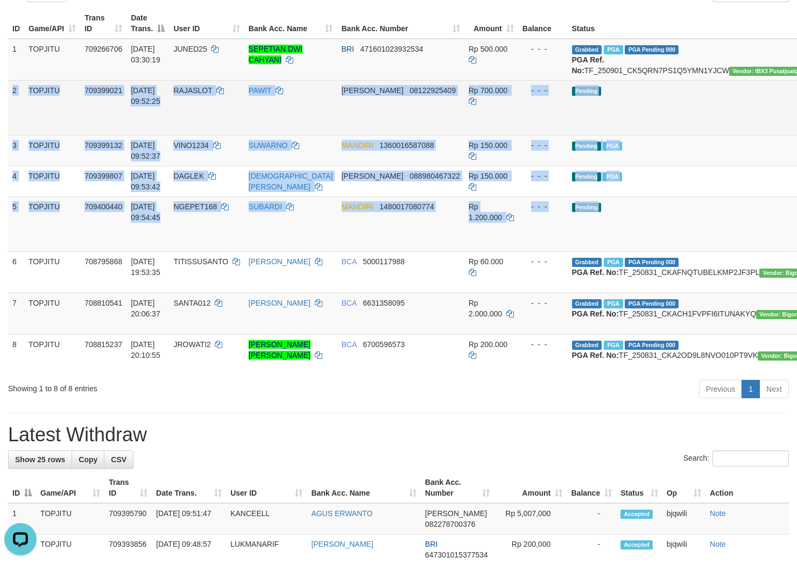
click at [654, 125] on td "Pending" at bounding box center [699, 107] width 262 height 55
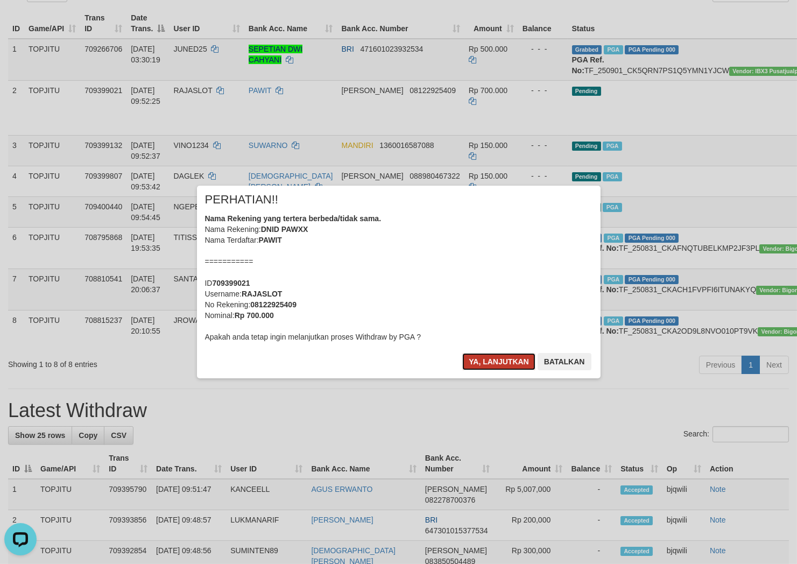
click at [504, 364] on button "Ya, lanjutkan" at bounding box center [498, 361] width 73 height 17
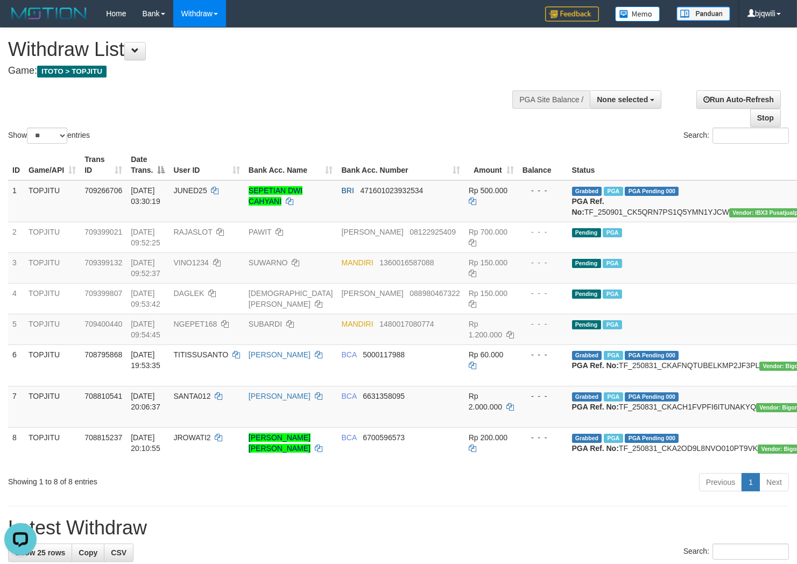
click at [289, 65] on div "Withdraw List Game: ITOTO > TOPJITU" at bounding box center [264, 57] width 512 height 37
click at [288, 65] on div "Withdraw List Game: ITOTO > TOPJITU" at bounding box center [264, 57] width 512 height 37
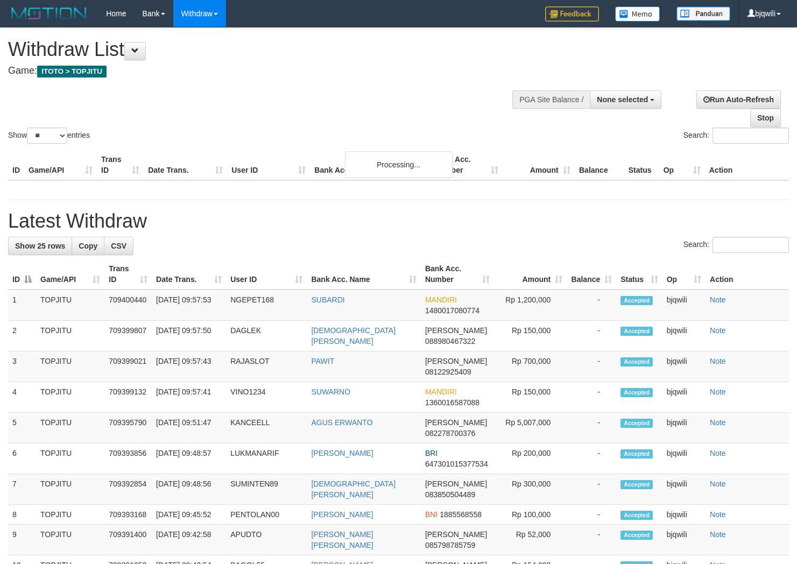
select select
select select "**"
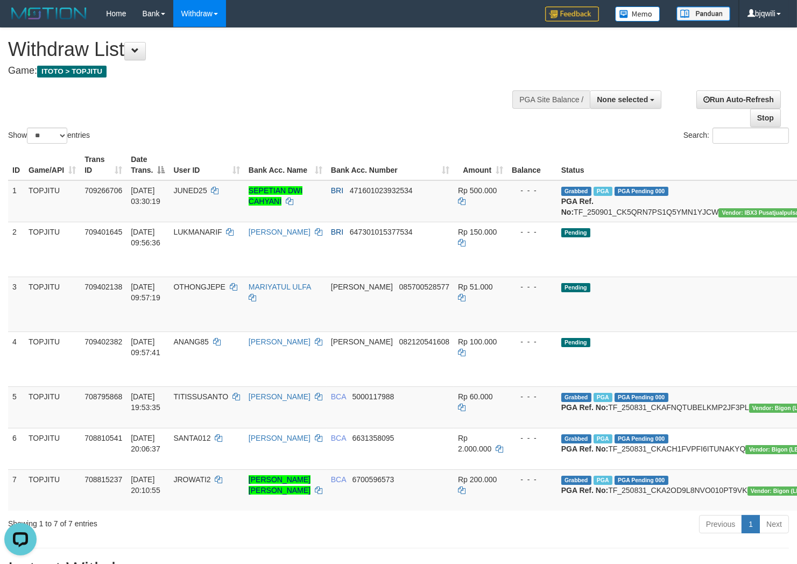
click at [294, 80] on div "**********" at bounding box center [268, 54] width 520 height 53
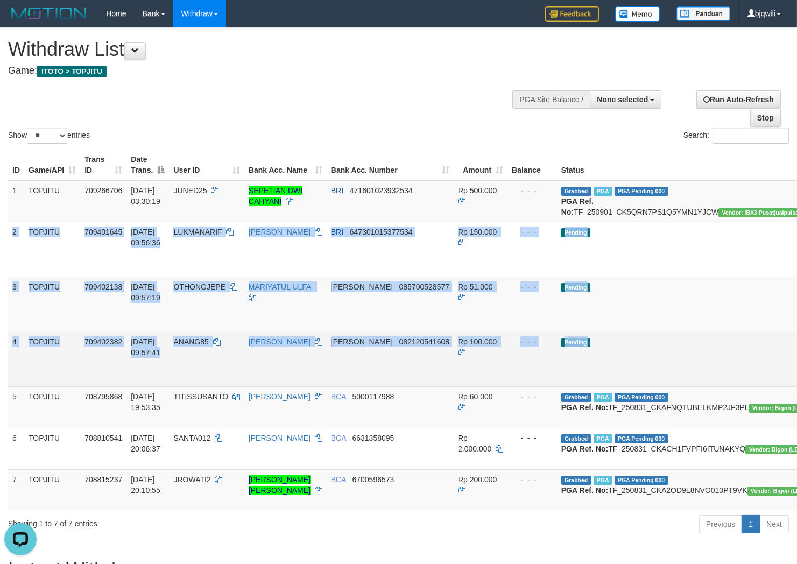
drag, startPoint x: 12, startPoint y: 242, endPoint x: 783, endPoint y: 379, distance: 783.0
click at [783, 379] on tbody "1 TOPJITU 709266706 [DATE] 03:30:19 JUNED25 SEPETIAN DWI CAHYANI BRI 4716010239…" at bounding box center [462, 345] width 909 height 330
copy tbody "2 TOPJITU 709401645 [DATE] 09:56:36 LUKMANARIF [PERSON_NAME] 647301015377534 Rp…"
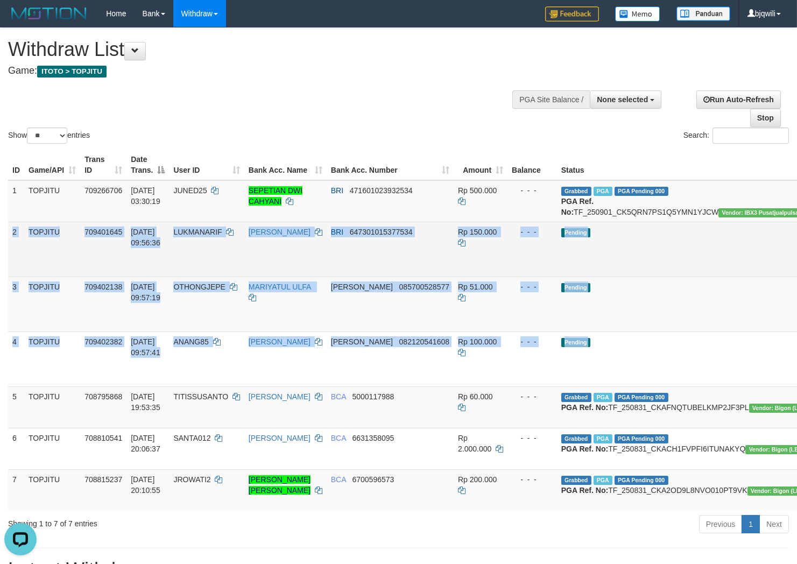
click at [13, 241] on td "2" at bounding box center [16, 249] width 16 height 55
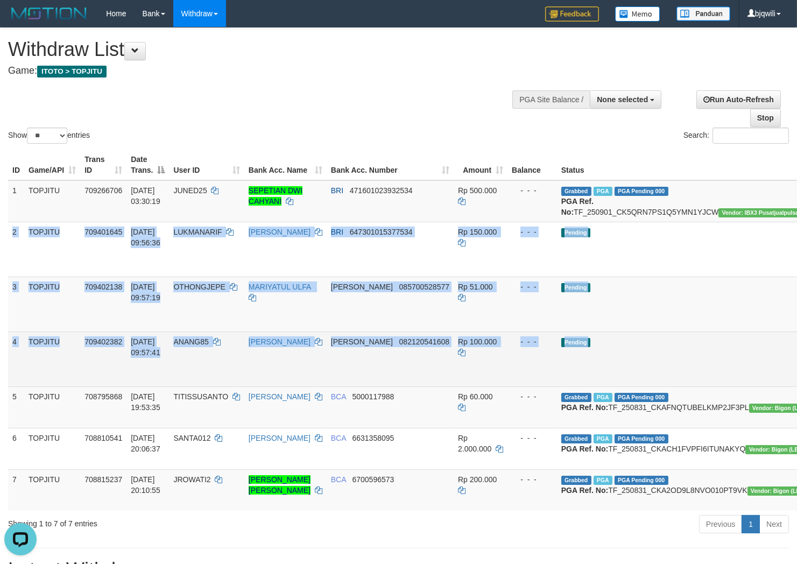
drag, startPoint x: 13, startPoint y: 241, endPoint x: 763, endPoint y: 380, distance: 762.7
click at [763, 380] on tbody "1 TOPJITU 709266706 [DATE] 03:30:19 JUNED25 SEPETIAN DWI CAHYANI BRI 4716010239…" at bounding box center [462, 345] width 909 height 330
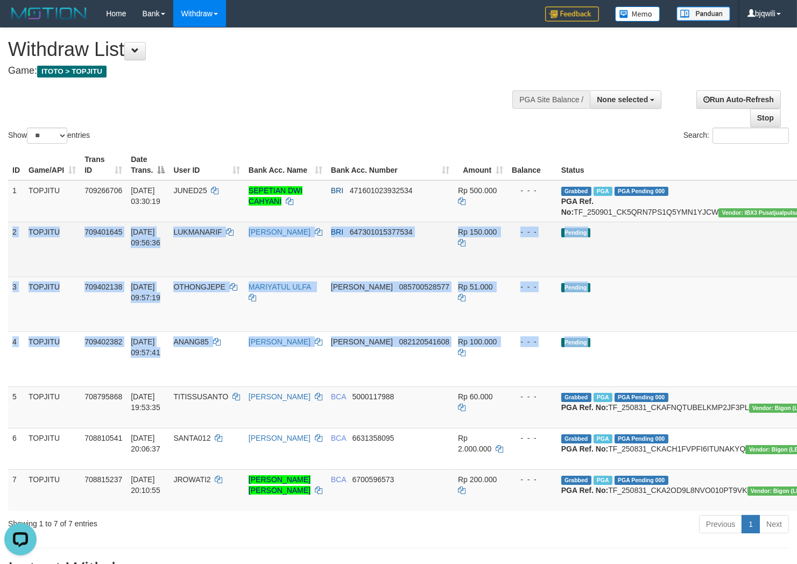
click at [674, 277] on td "Pending" at bounding box center [688, 249] width 262 height 55
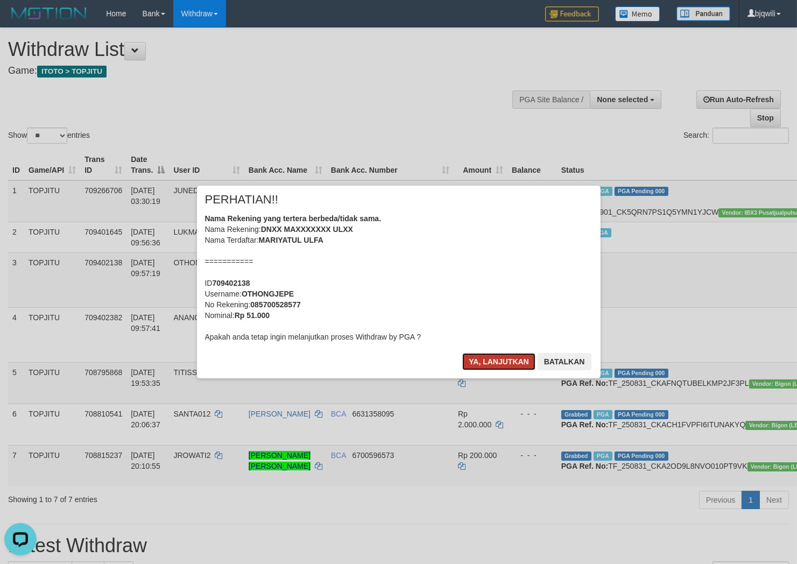
click at [511, 359] on button "Ya, lanjutkan" at bounding box center [498, 361] width 73 height 17
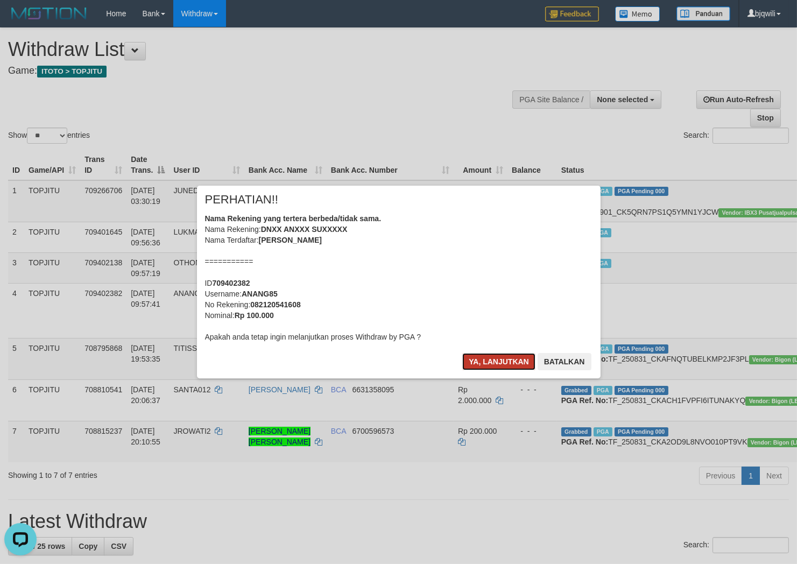
drag, startPoint x: 479, startPoint y: 363, endPoint x: 491, endPoint y: 363, distance: 12.4
click at [479, 363] on button "Ya, lanjutkan" at bounding box center [498, 361] width 73 height 17
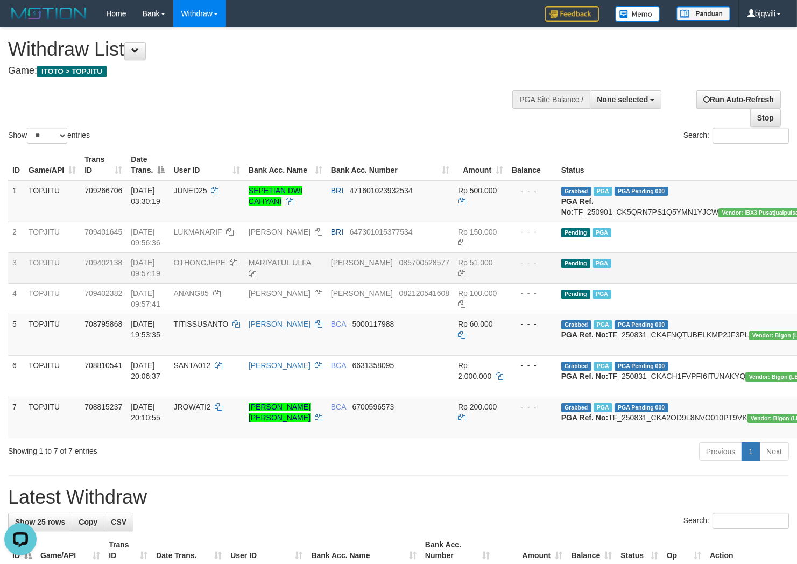
click at [632, 282] on td "Pending PGA" at bounding box center [688, 267] width 262 height 31
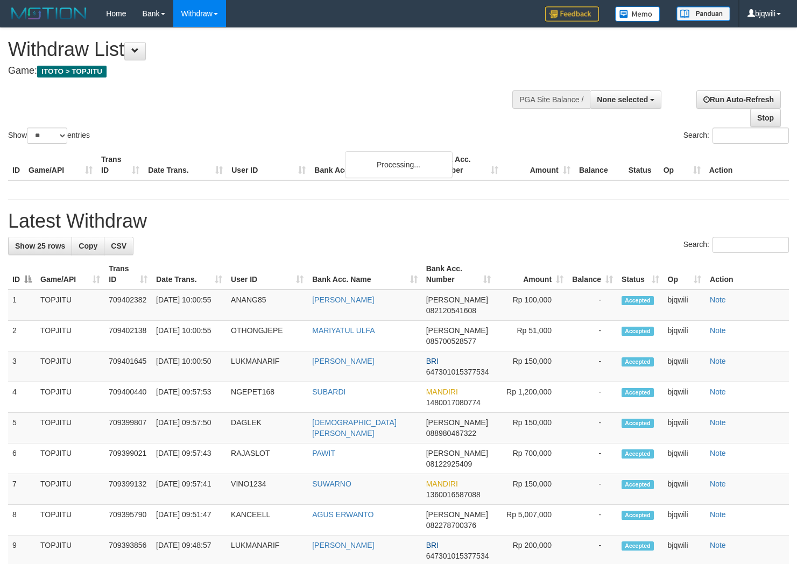
select select
select select "**"
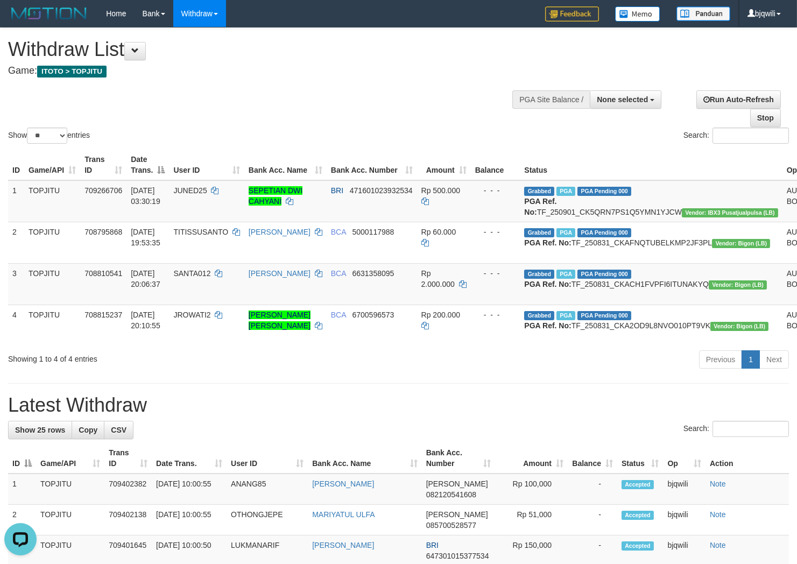
click at [237, 94] on div "Show ** ** ** *** entries Search:" at bounding box center [398, 87] width 797 height 118
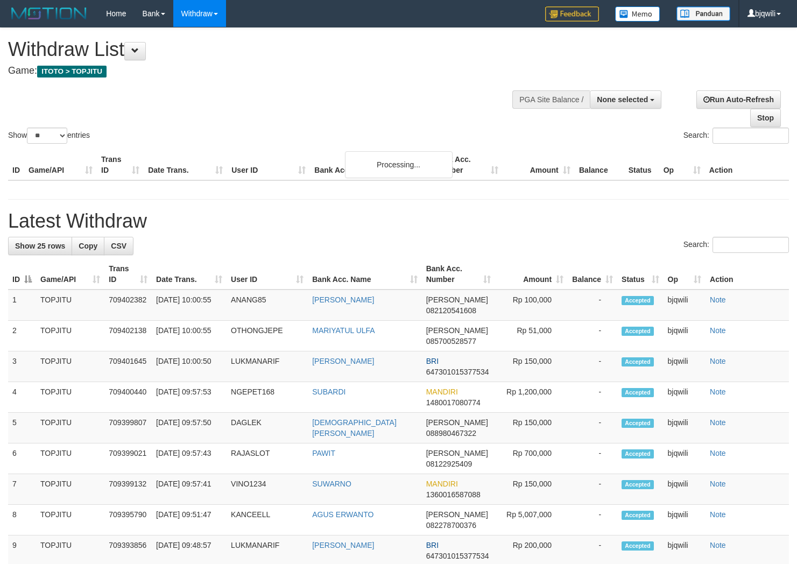
select select
select select "**"
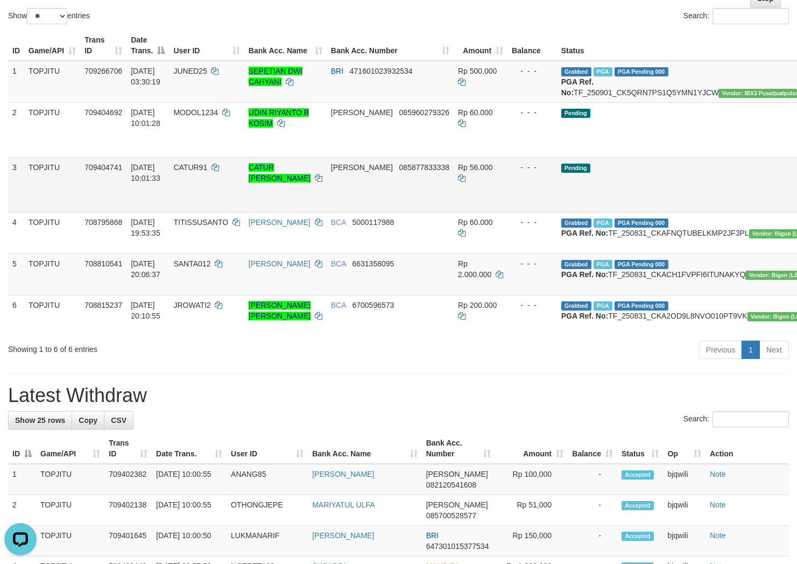
click at [107, 197] on td "709404741" at bounding box center [103, 184] width 46 height 55
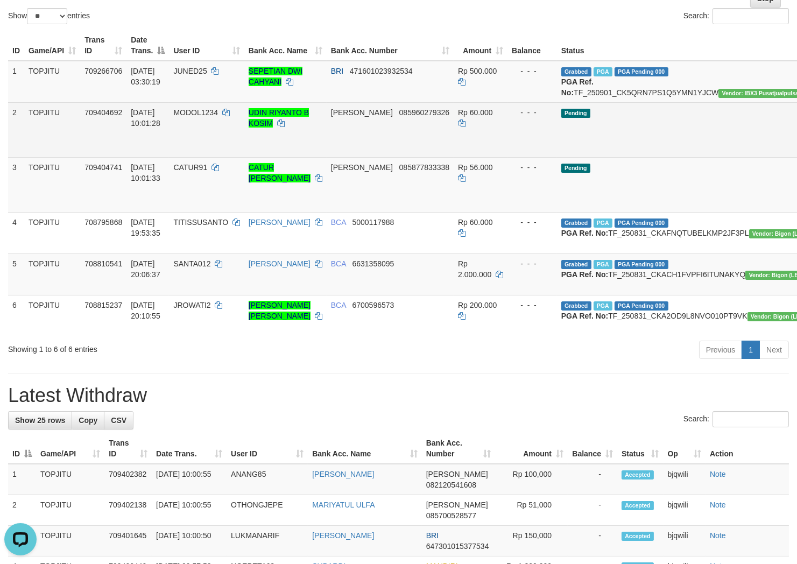
click at [11, 122] on td "2" at bounding box center [16, 129] width 16 height 55
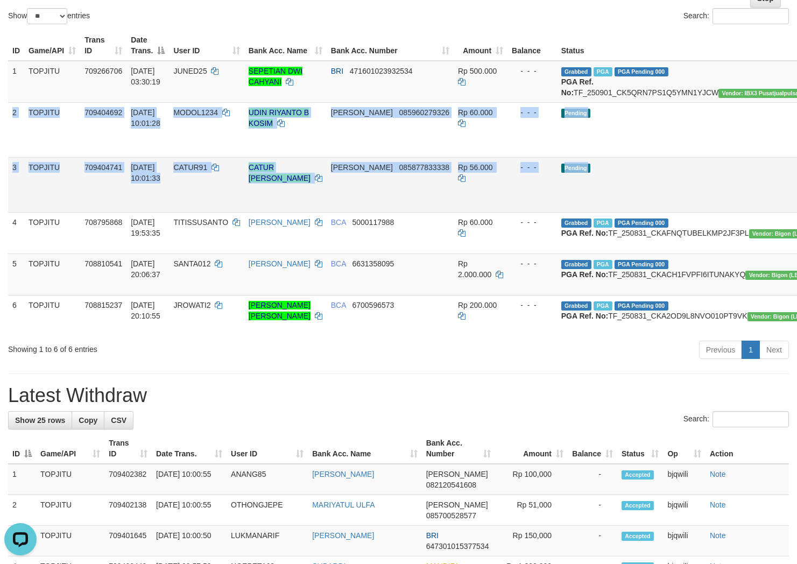
drag, startPoint x: 15, startPoint y: 122, endPoint x: 772, endPoint y: 212, distance: 762.3
click at [772, 212] on tbody "1 TOPJITU 709266706 01/09/2025 03:30:19 JUNED25 SEPETIAN DWI CAHYANI BRI 471601…" at bounding box center [462, 198] width 909 height 275
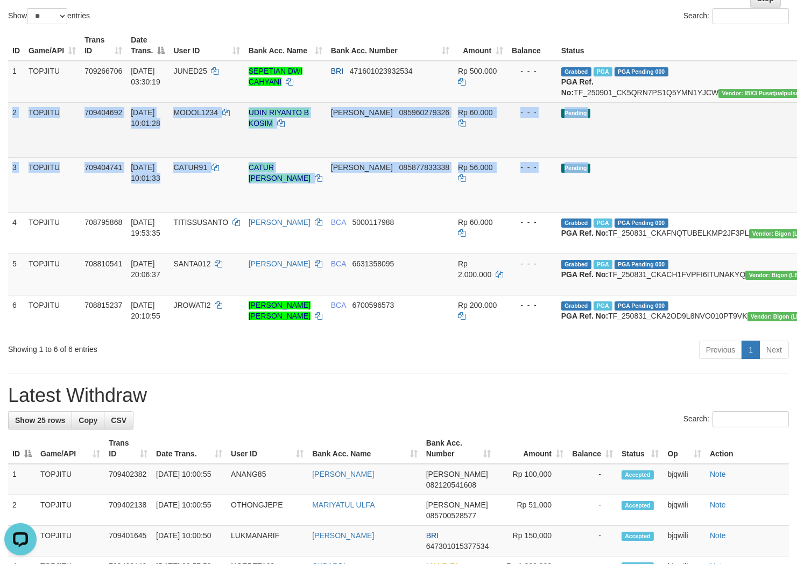
copy tbody "2 TOPJITU 709404692 01/09/2025 10:01:28 MODOL1234 UDIN RIYANTO B KOSIM DANA 085…"
click at [605, 141] on td "Pending" at bounding box center [688, 129] width 262 height 55
click at [636, 157] on td "Pending" at bounding box center [688, 129] width 262 height 55
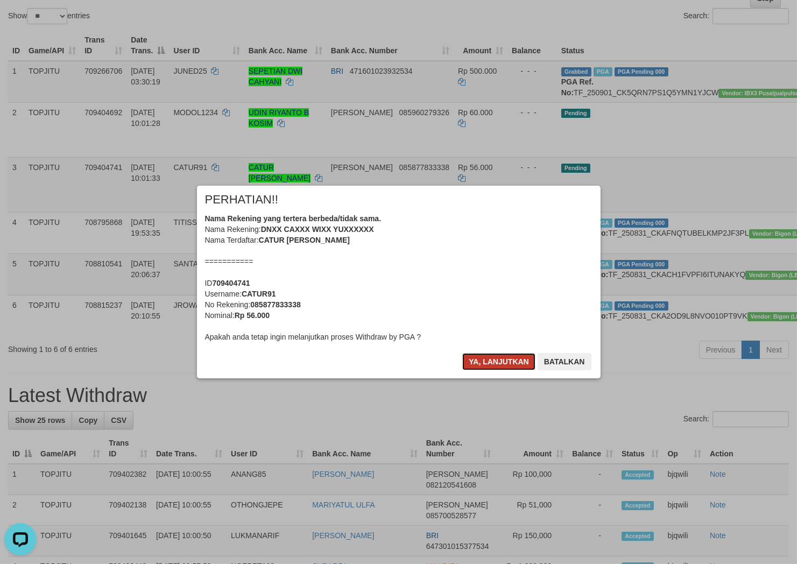
click at [491, 362] on button "Ya, lanjutkan" at bounding box center [498, 361] width 73 height 17
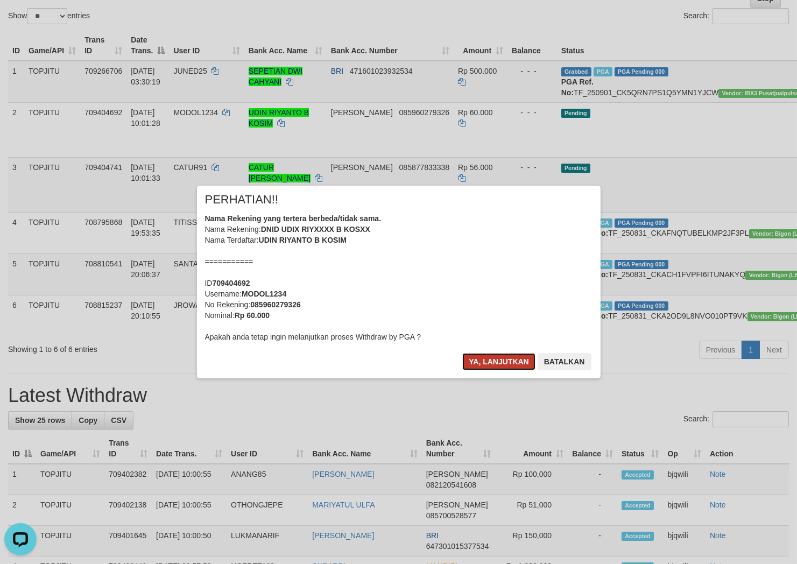
click at [491, 362] on button "Ya, lanjutkan" at bounding box center [498, 361] width 73 height 17
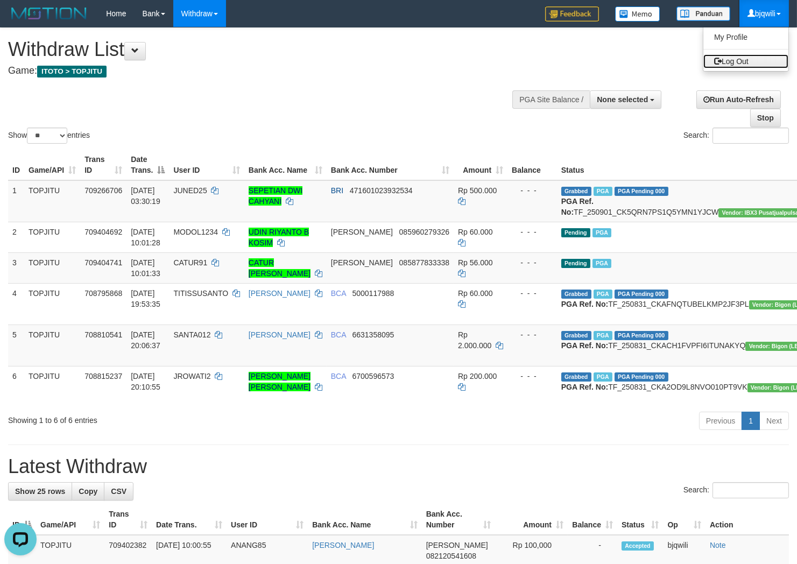
click at [734, 58] on link "Log Out" at bounding box center [745, 61] width 85 height 14
